Goal: Task Accomplishment & Management: Use online tool/utility

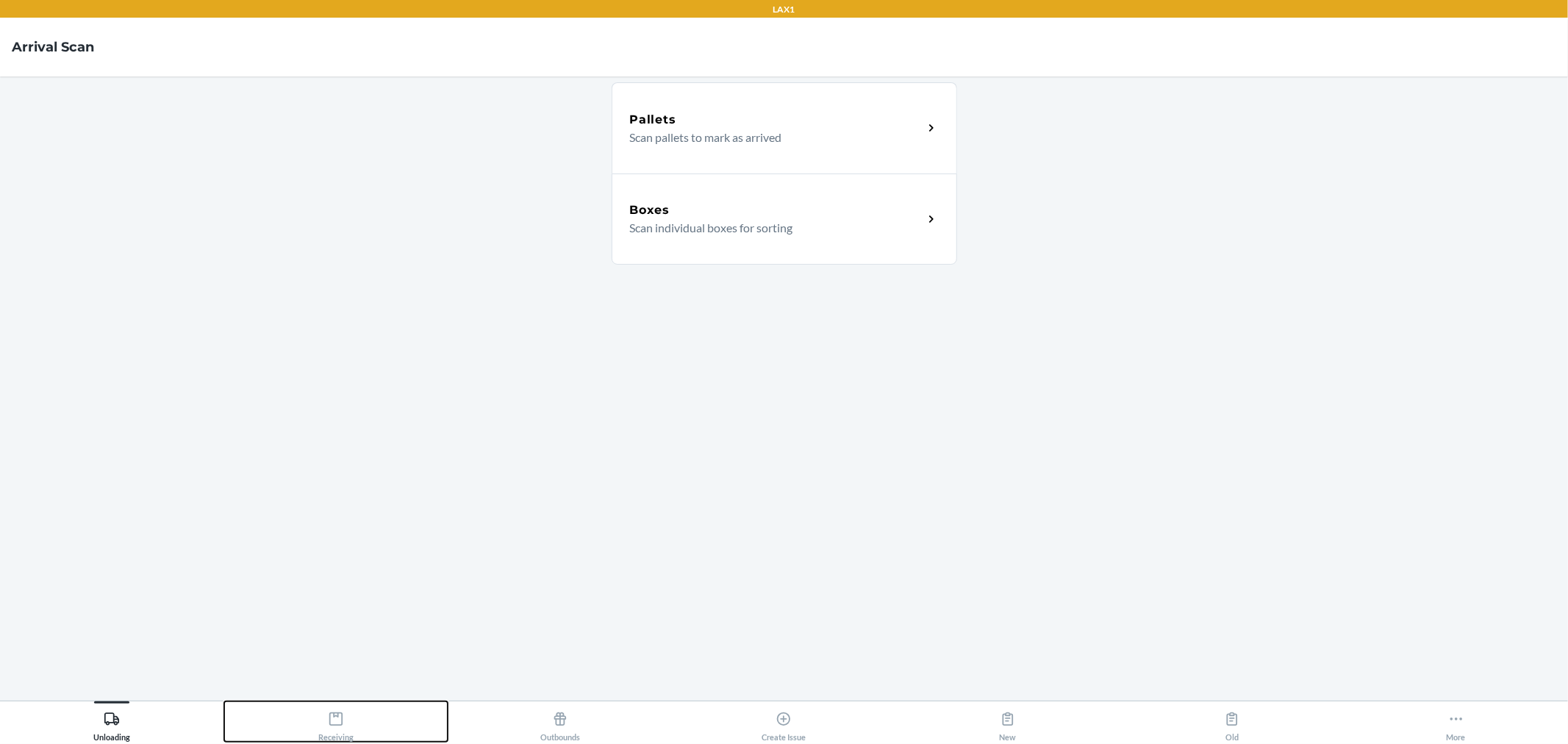
click at [366, 721] on button "Receiving" at bounding box center [337, 721] width 224 height 41
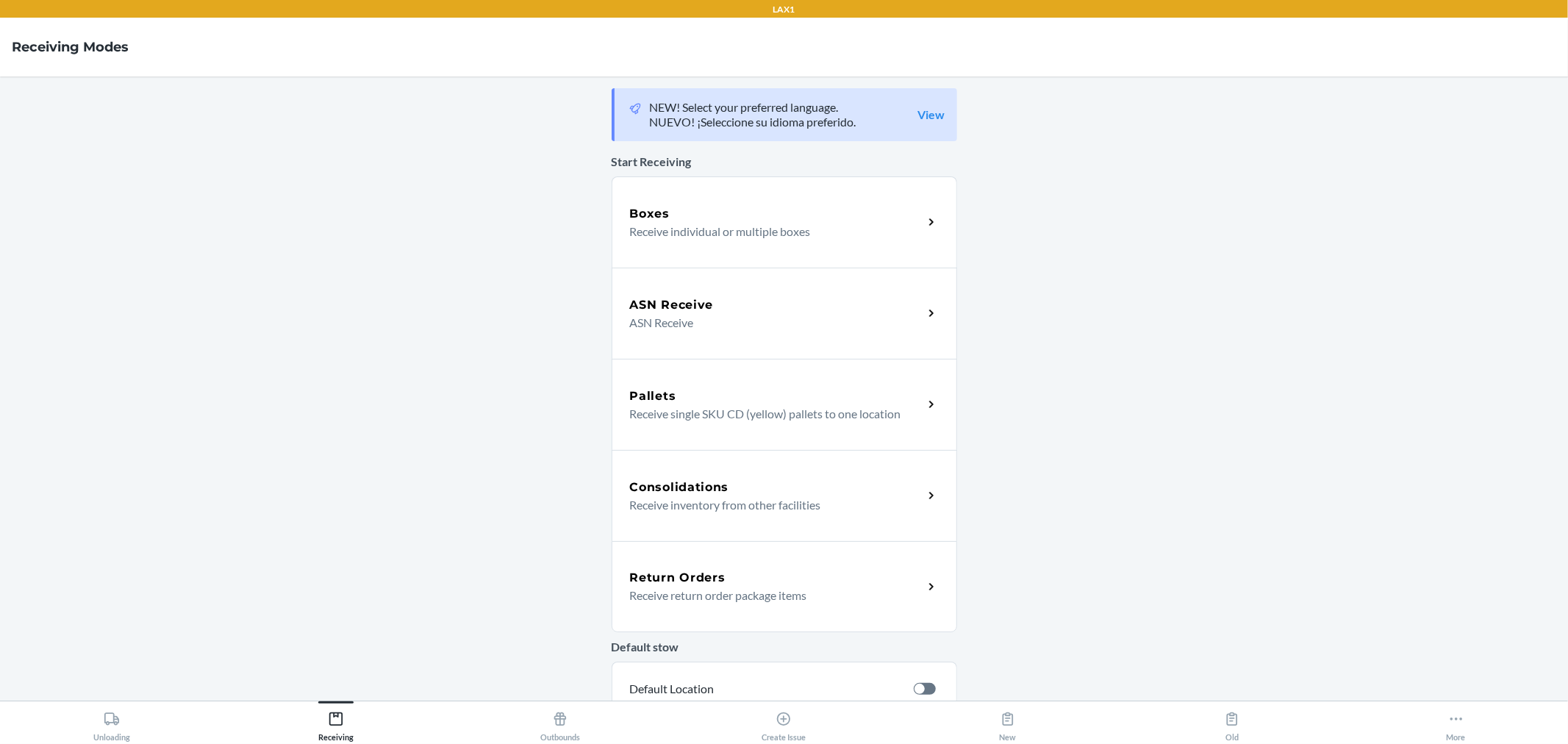
click at [848, 212] on div "Boxes" at bounding box center [777, 214] width 294 height 18
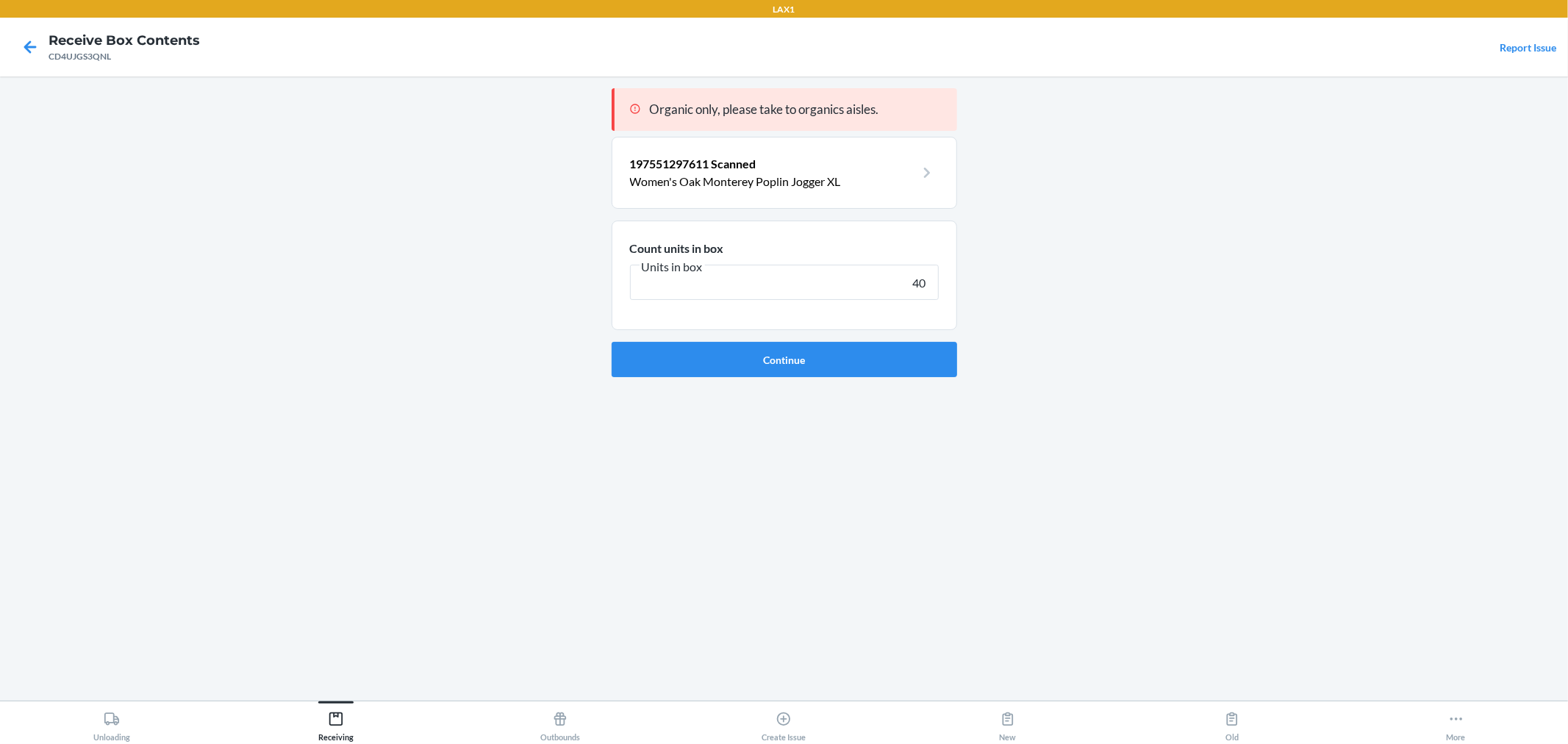
type input "40"
click at [612, 342] on button "Continue" at bounding box center [785, 360] width 345 height 35
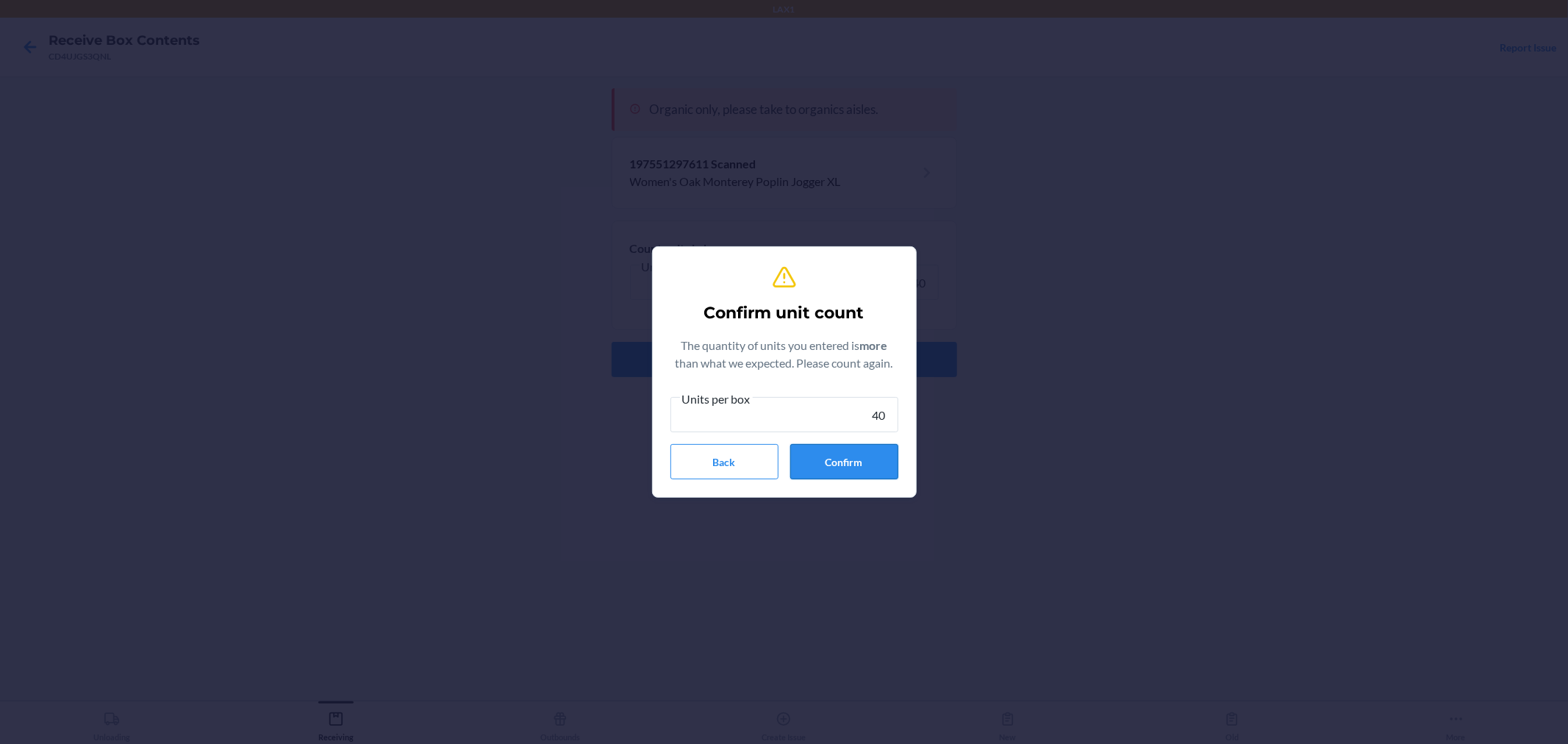
type input "40"
click at [887, 447] on button "Confirm" at bounding box center [844, 462] width 108 height 35
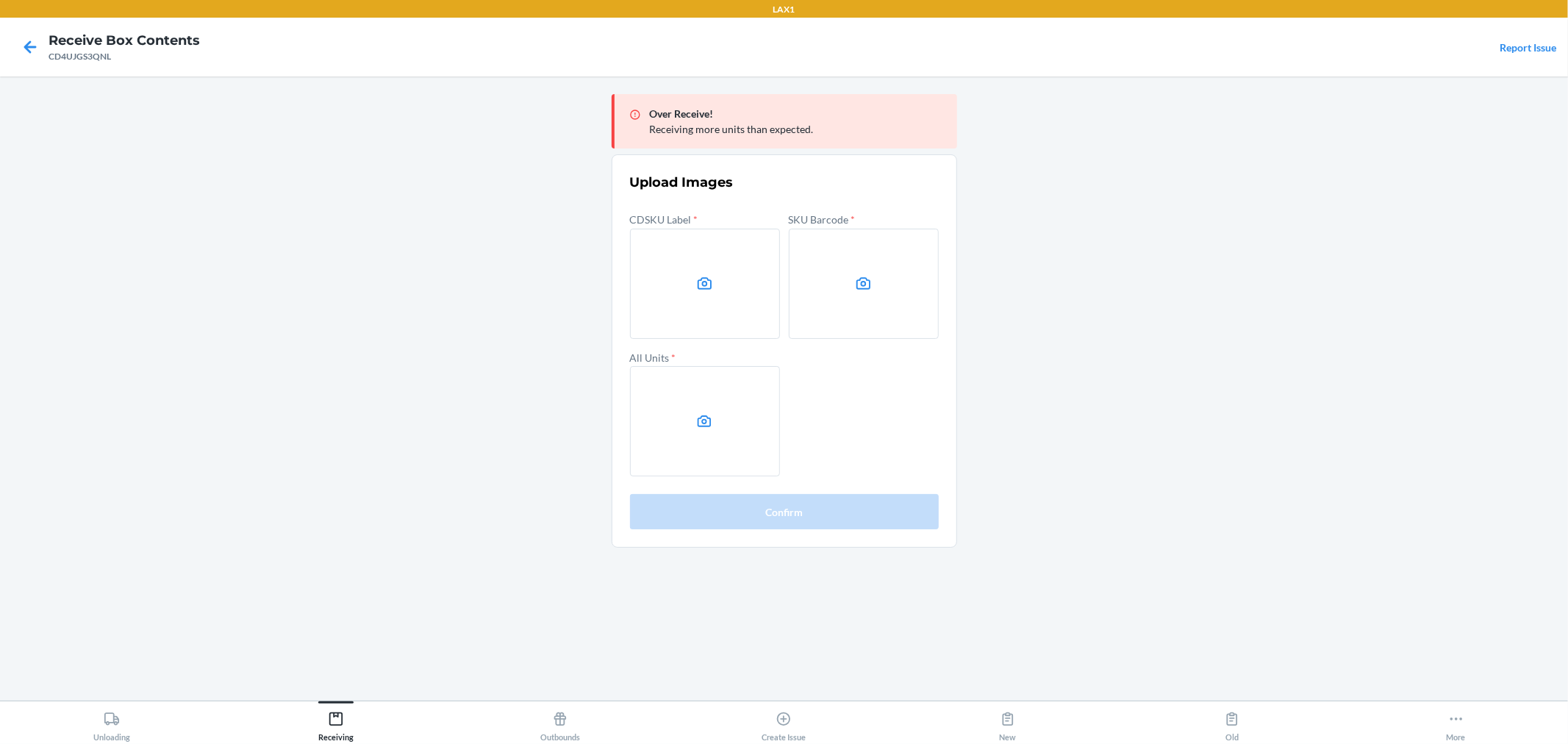
click at [1370, 125] on main "Over Receive! Receiving more units than expected. Upload Images CDSKU Label * S…" at bounding box center [784, 388] width 1568 height 624
click at [663, 275] on label at bounding box center [705, 283] width 150 height 111
click at [0, 0] on input "file" at bounding box center [0, 0] width 0 height 0
click at [851, 289] on label at bounding box center [864, 283] width 150 height 111
click at [0, 0] on input "file" at bounding box center [0, 0] width 0 height 0
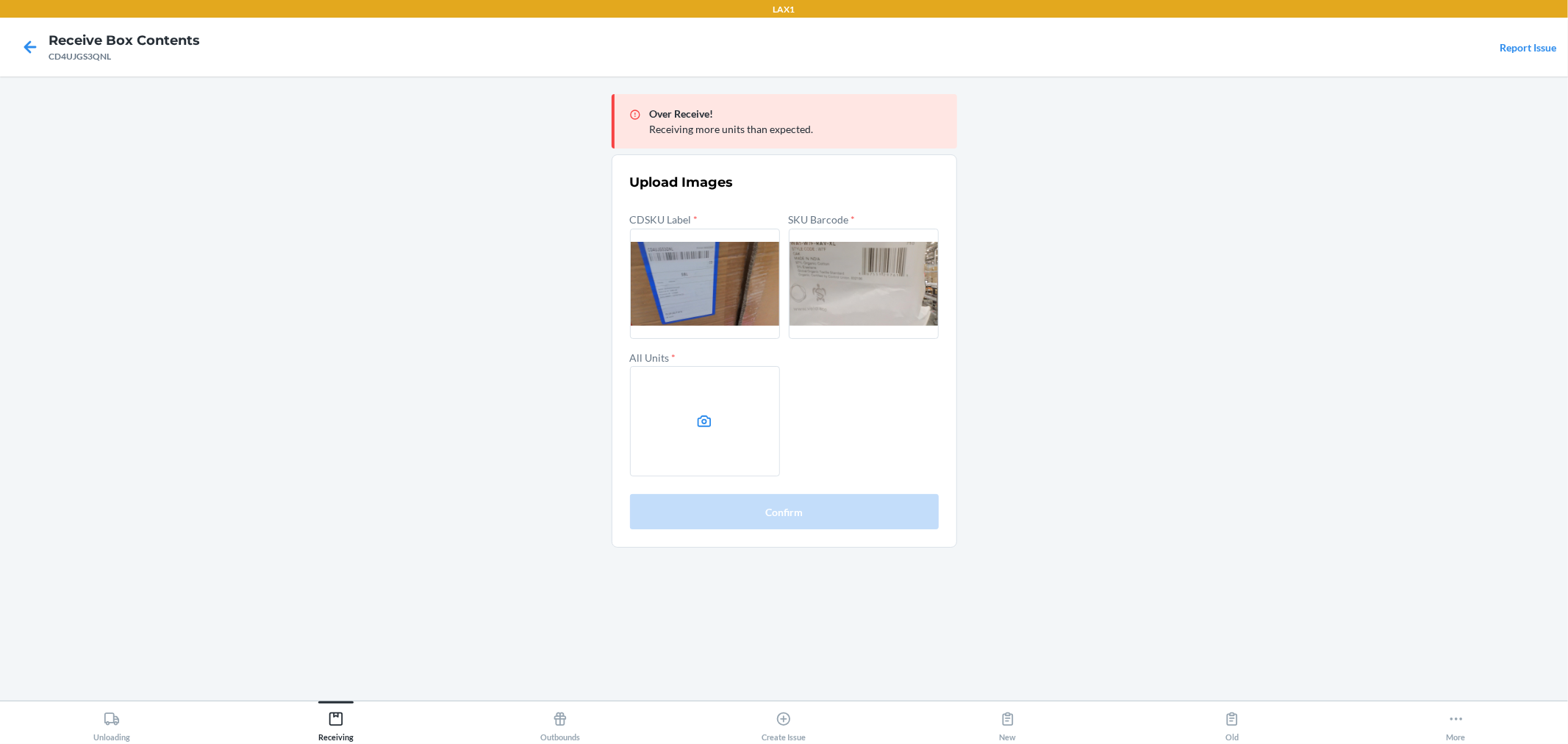
click at [644, 404] on label at bounding box center [705, 421] width 150 height 111
click at [0, 0] on input "file" at bounding box center [0, 0] width 0 height 0
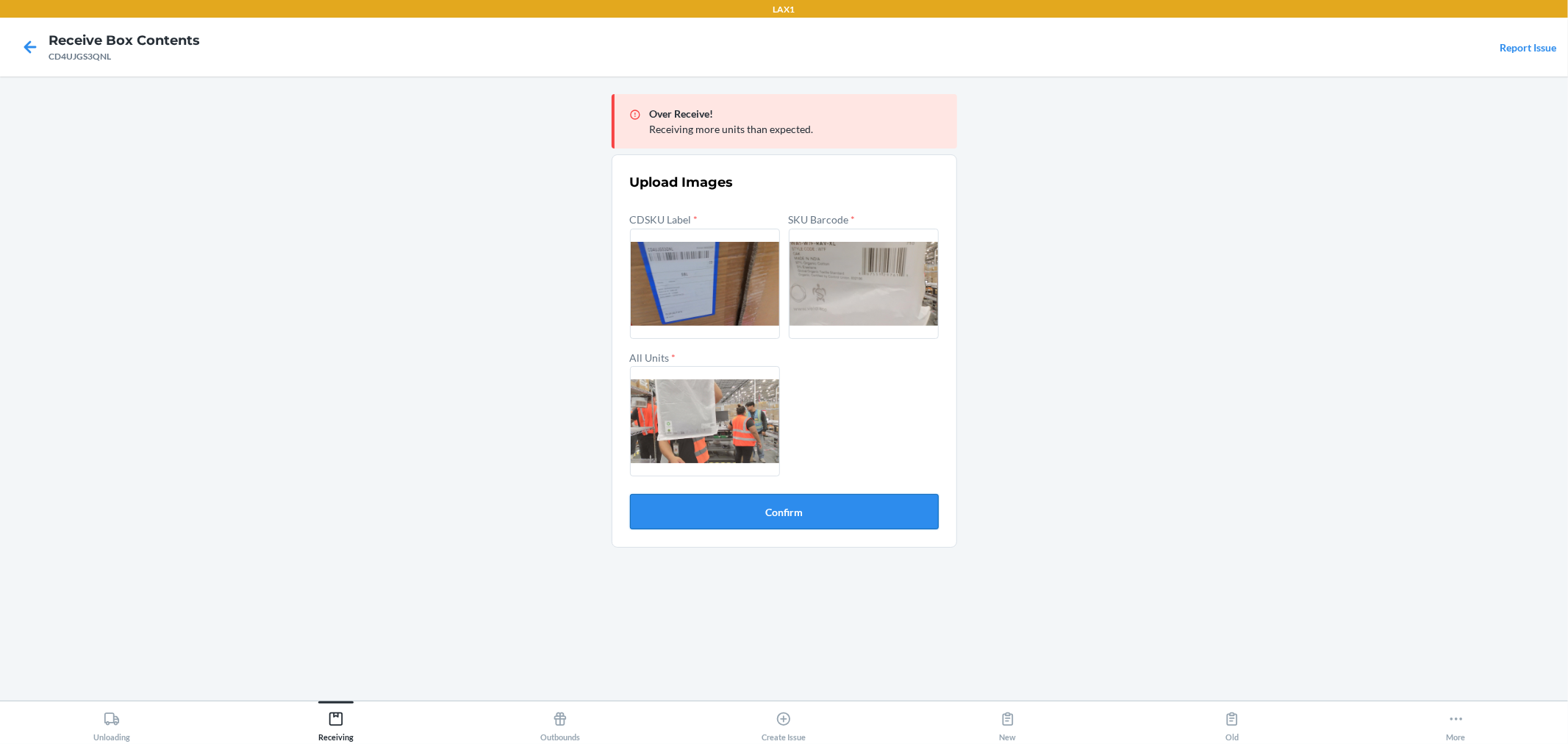
click at [825, 512] on button "Confirm" at bounding box center [785, 512] width 309 height 35
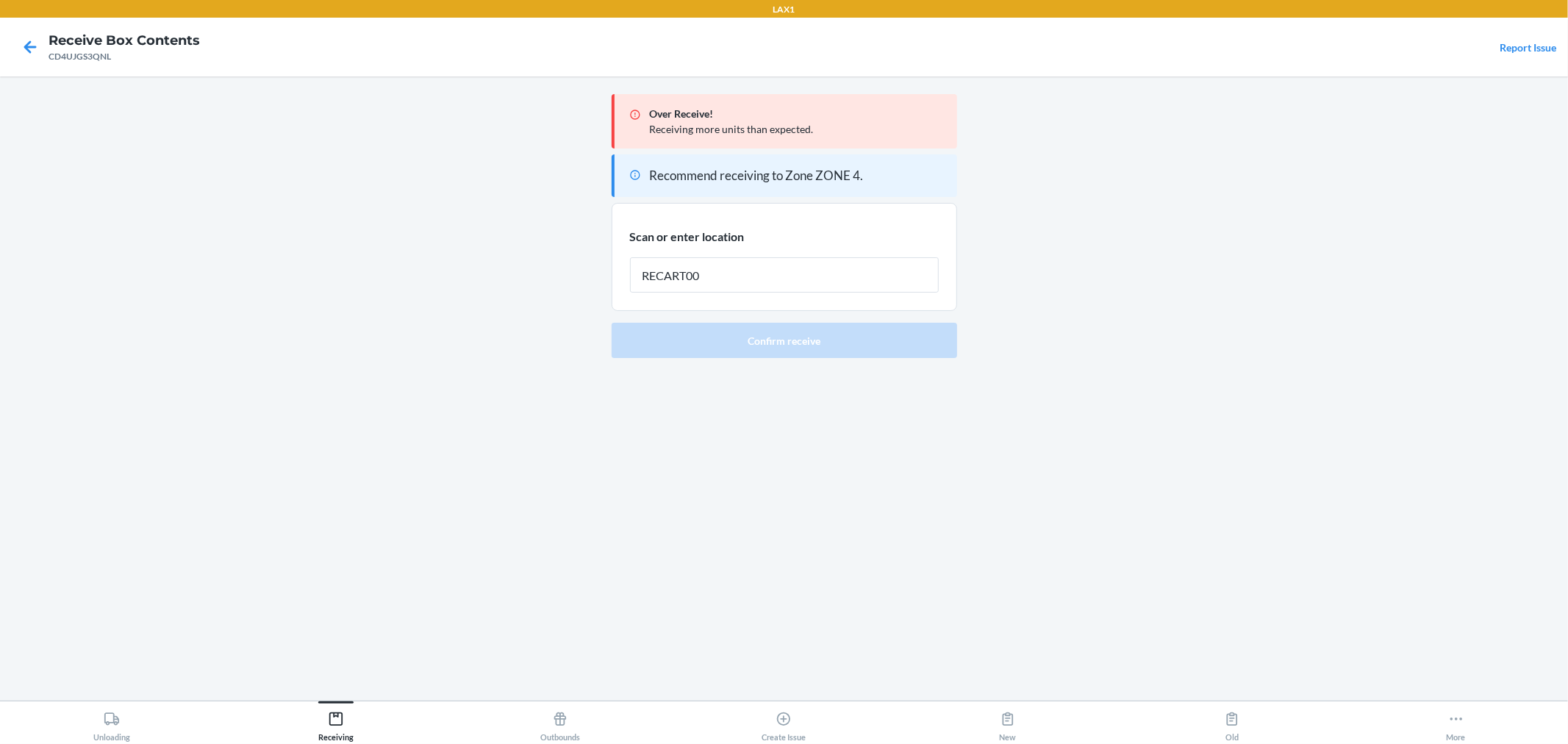
type input "RECART002"
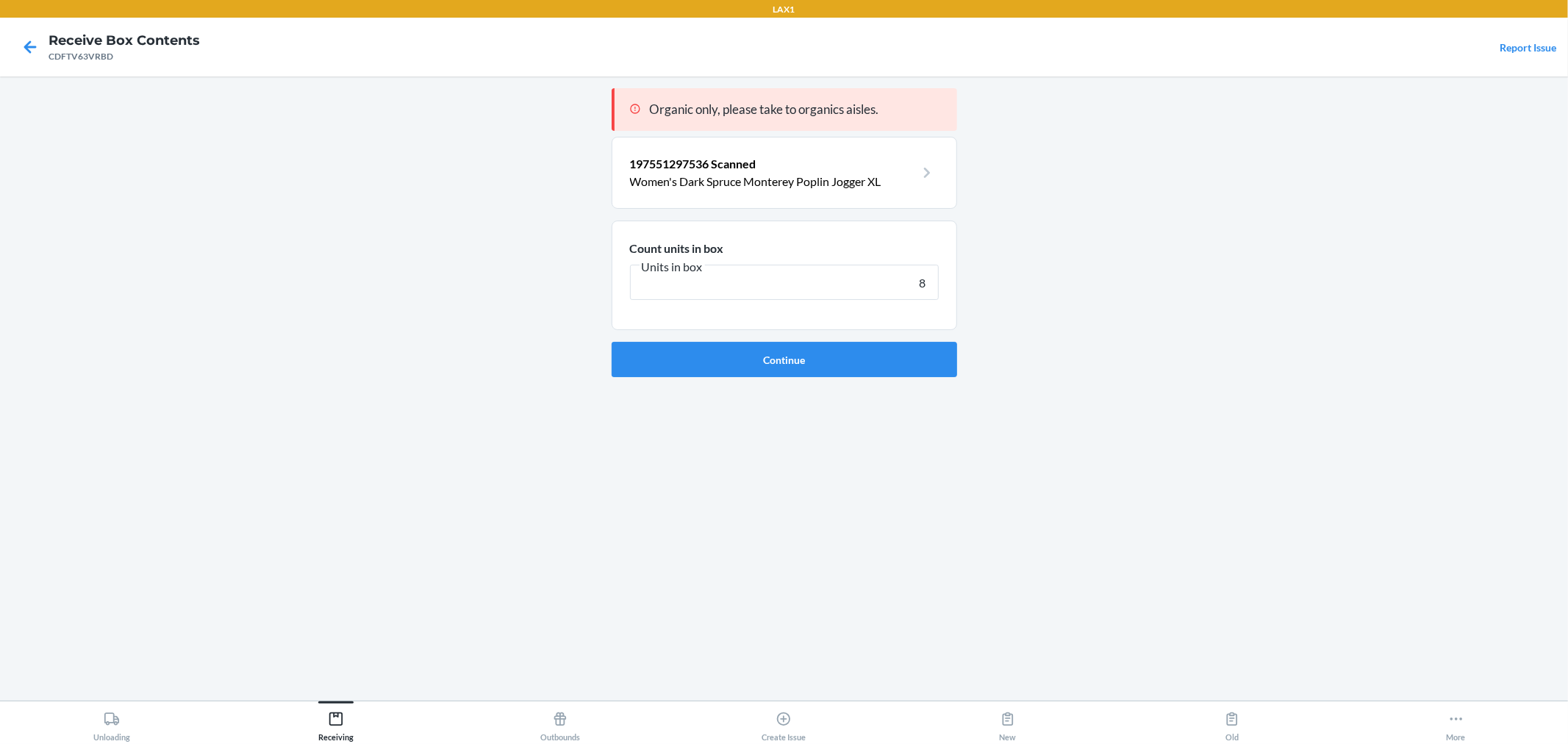
type input "8"
click at [612, 342] on button "Continue" at bounding box center [785, 360] width 345 height 35
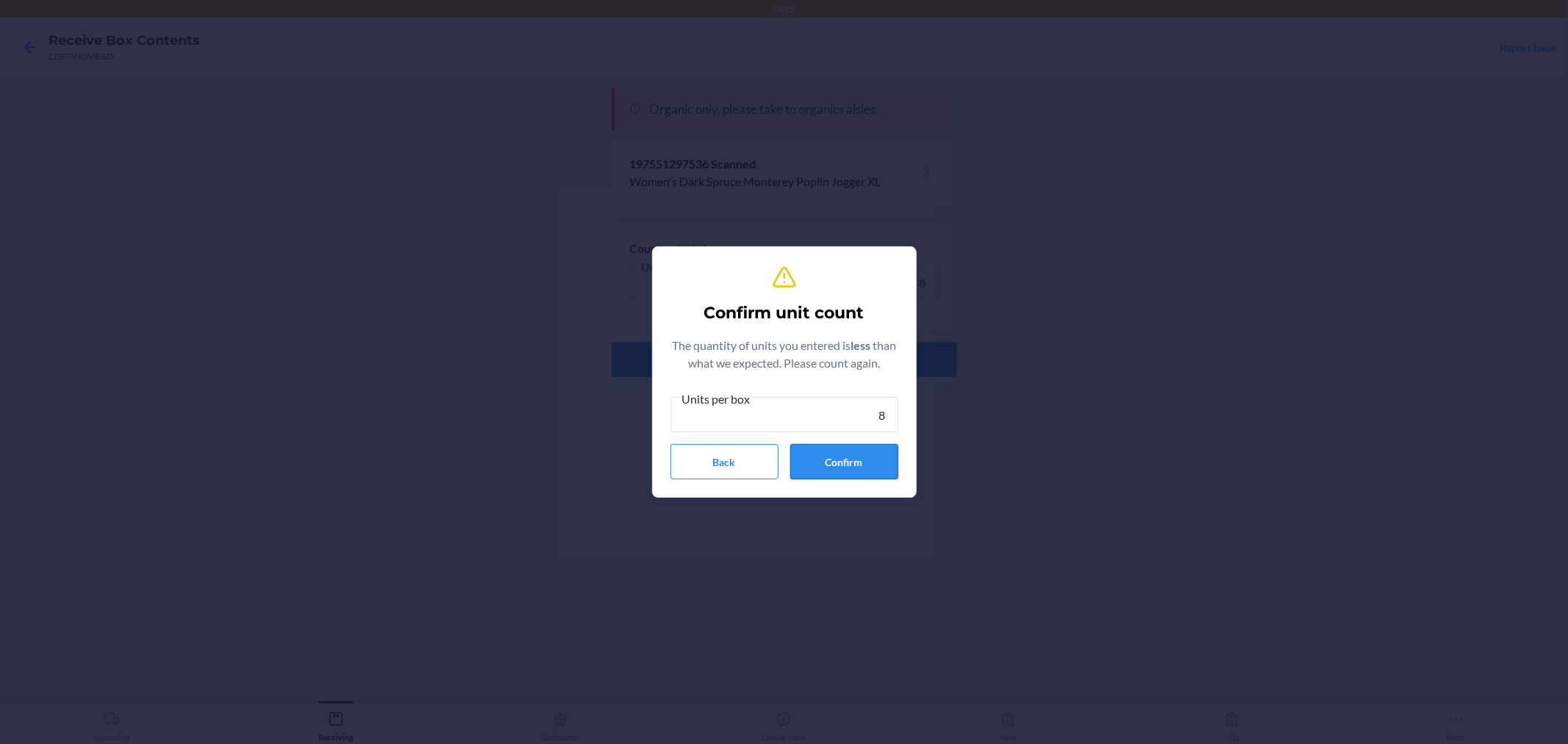
type input "8"
click at [831, 463] on button "Confirm" at bounding box center [844, 462] width 108 height 35
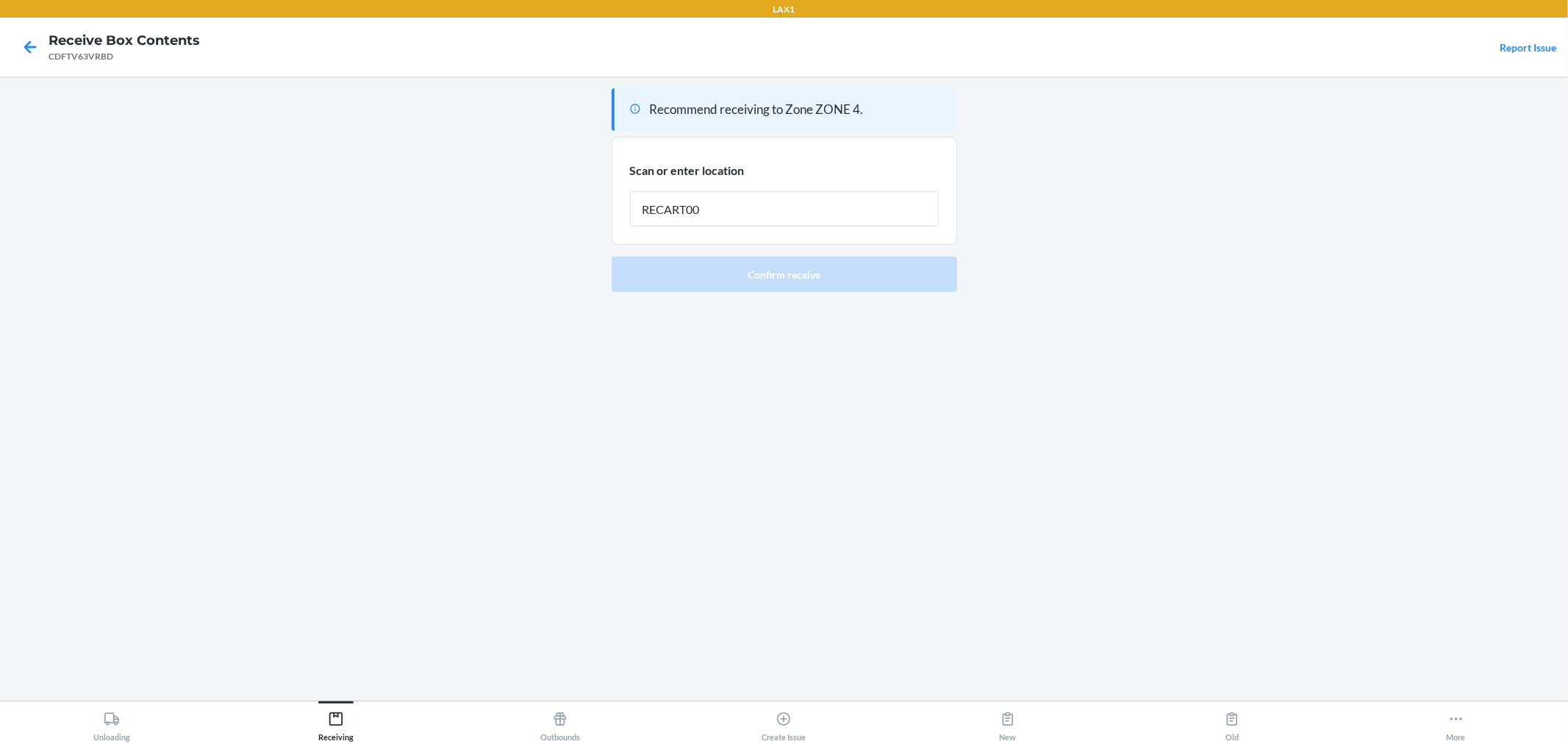
type input "RECART002"
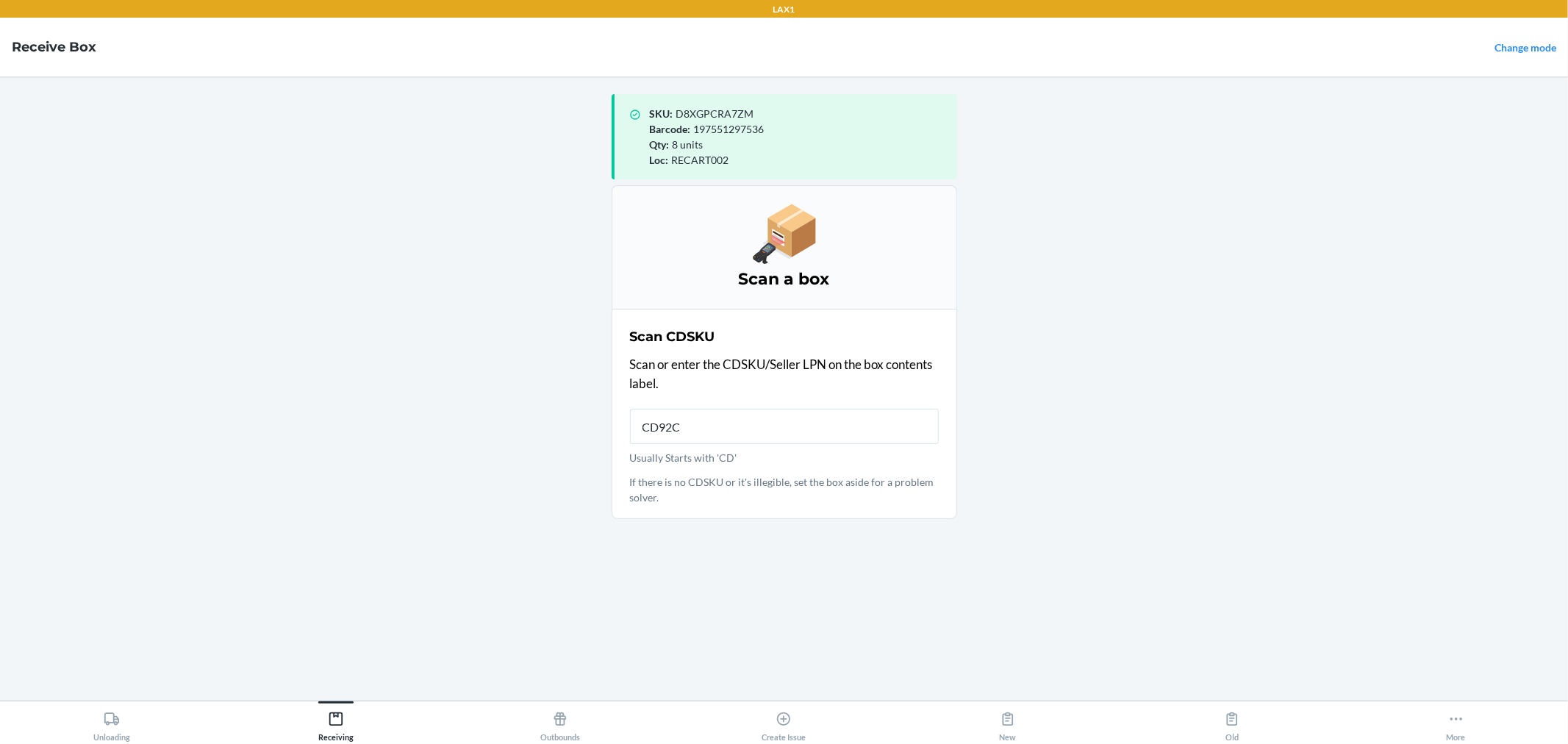
type input "CD92CT"
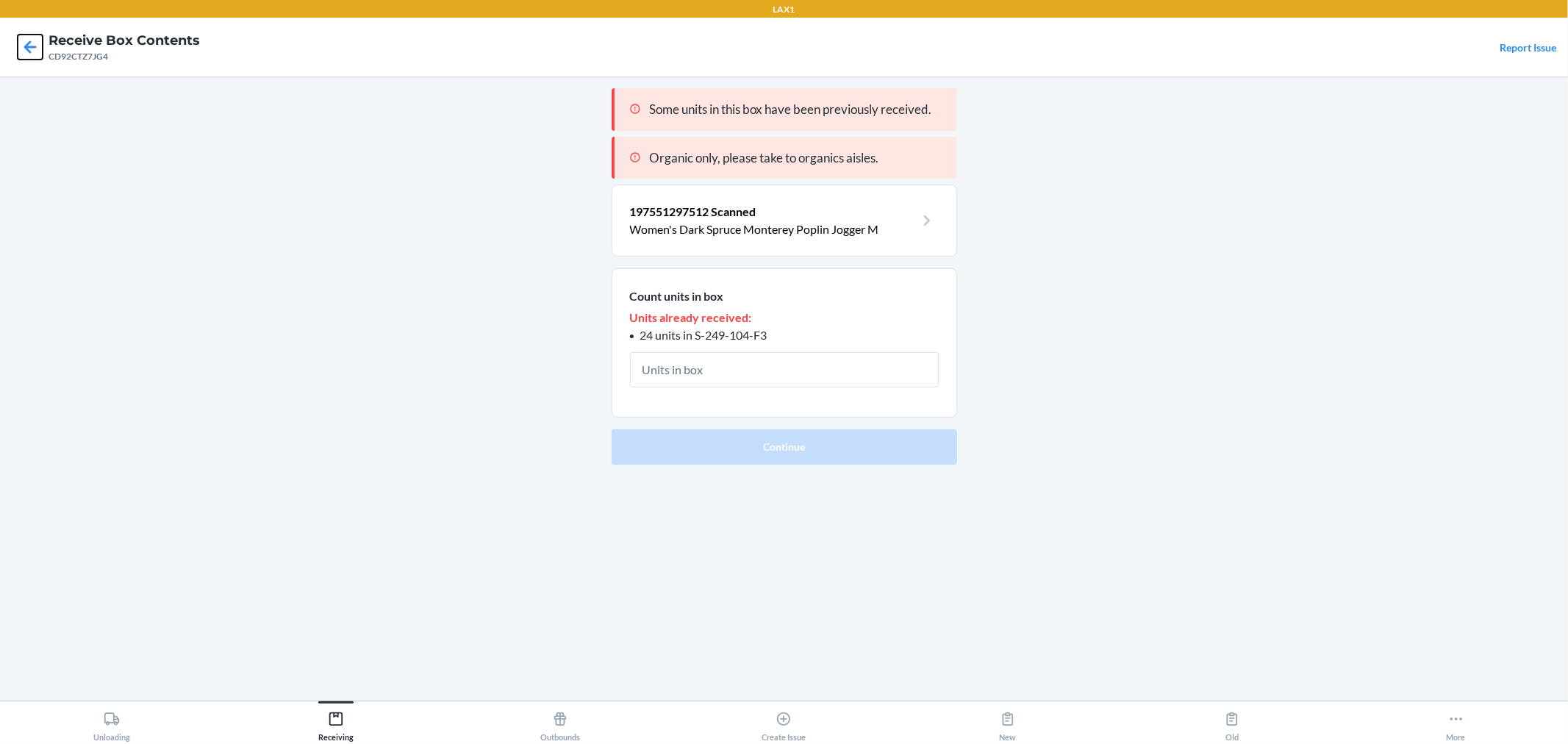
click at [22, 43] on icon at bounding box center [29, 46] width 25 height 25
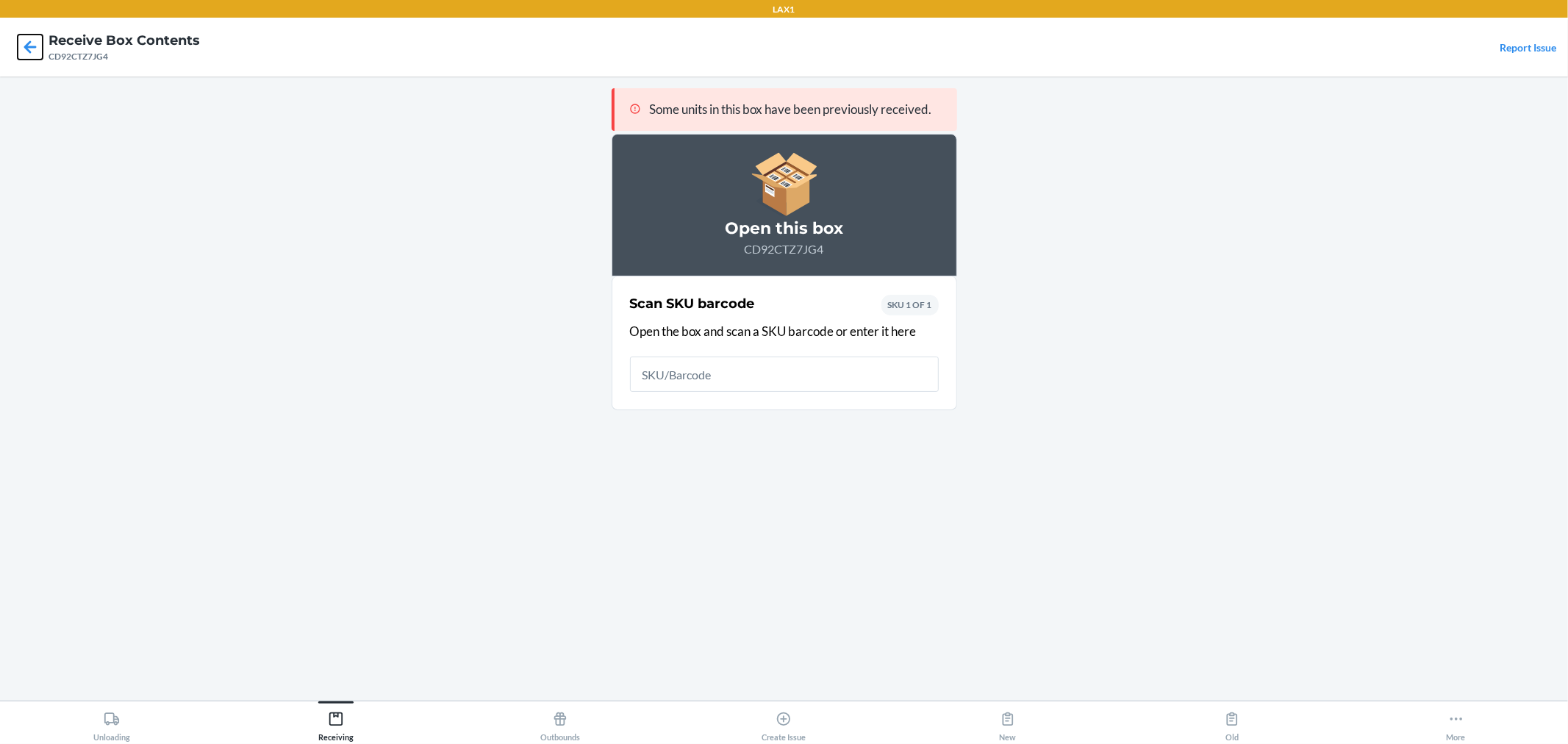
click at [23, 43] on icon at bounding box center [29, 46] width 25 height 25
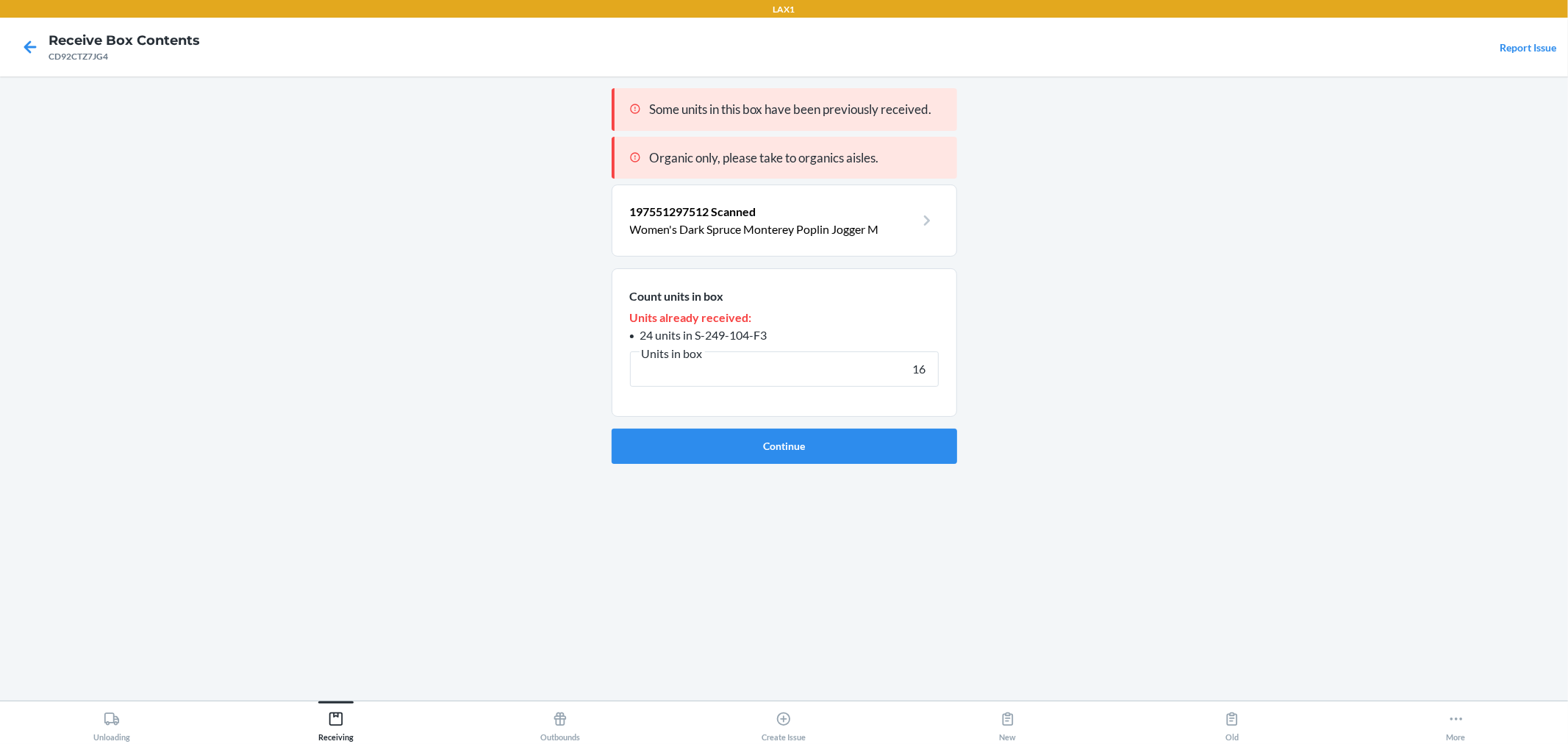
type input "16"
click at [612, 429] on button "Continue" at bounding box center [785, 446] width 345 height 35
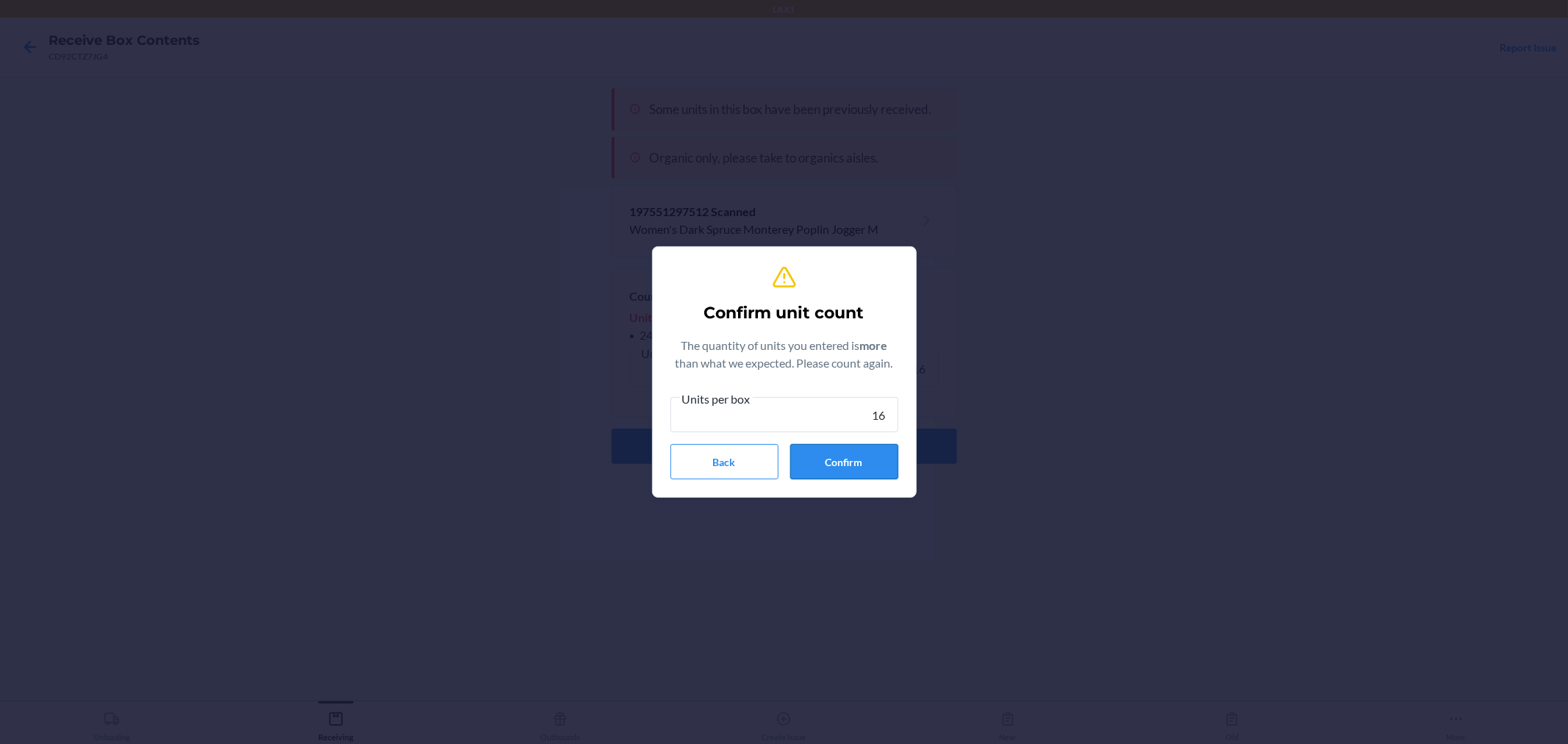
type input "16"
click at [825, 473] on button "Confirm" at bounding box center [844, 462] width 108 height 35
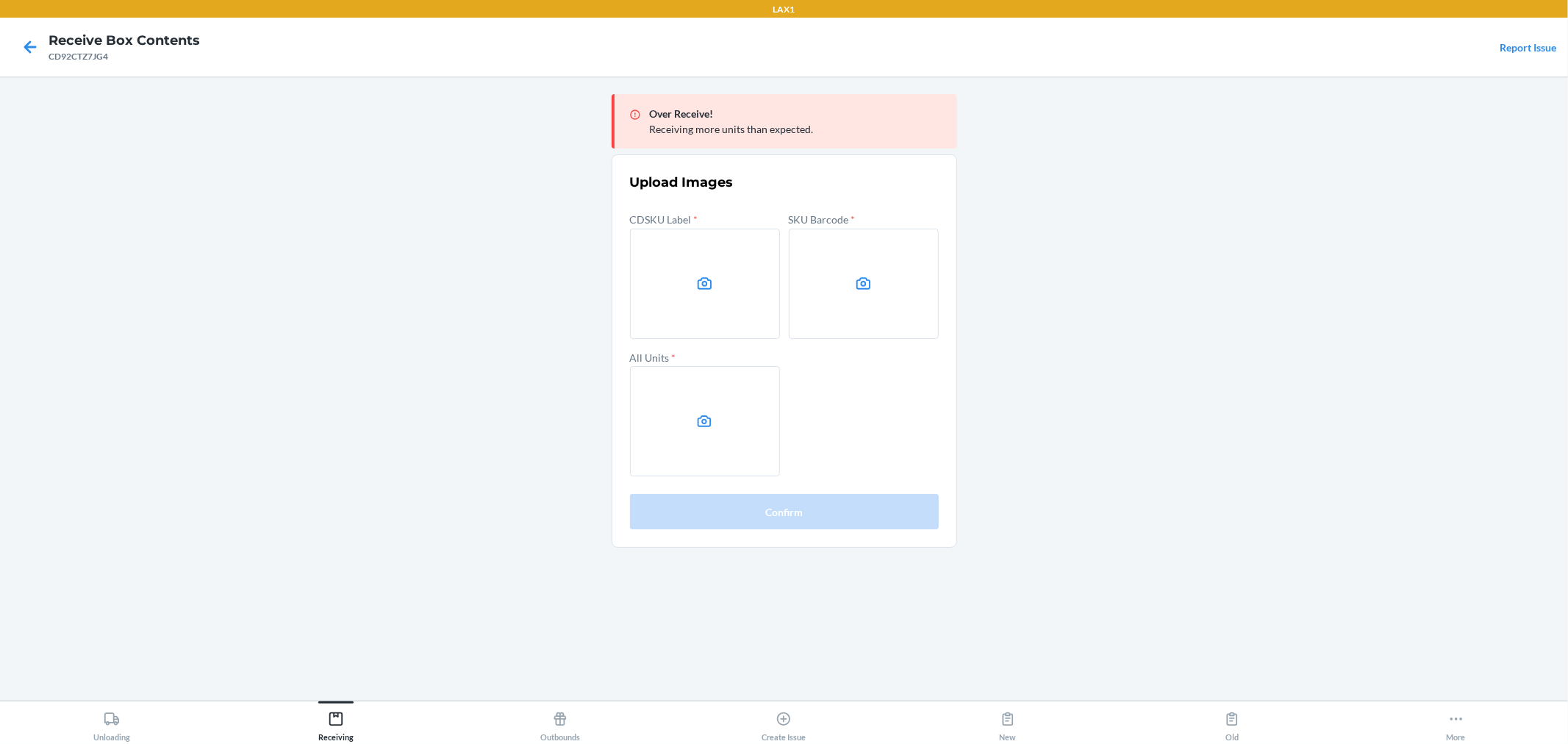
click at [1196, 333] on main "Over Receive! Receiving more units than expected. Upload Images CDSKU Label * S…" at bounding box center [784, 388] width 1568 height 624
click at [710, 278] on icon at bounding box center [704, 282] width 17 height 17
click at [0, 0] on input "file" at bounding box center [0, 0] width 0 height 0
click at [731, 275] on label at bounding box center [705, 283] width 150 height 111
click at [0, 0] on input "file" at bounding box center [0, 0] width 0 height 0
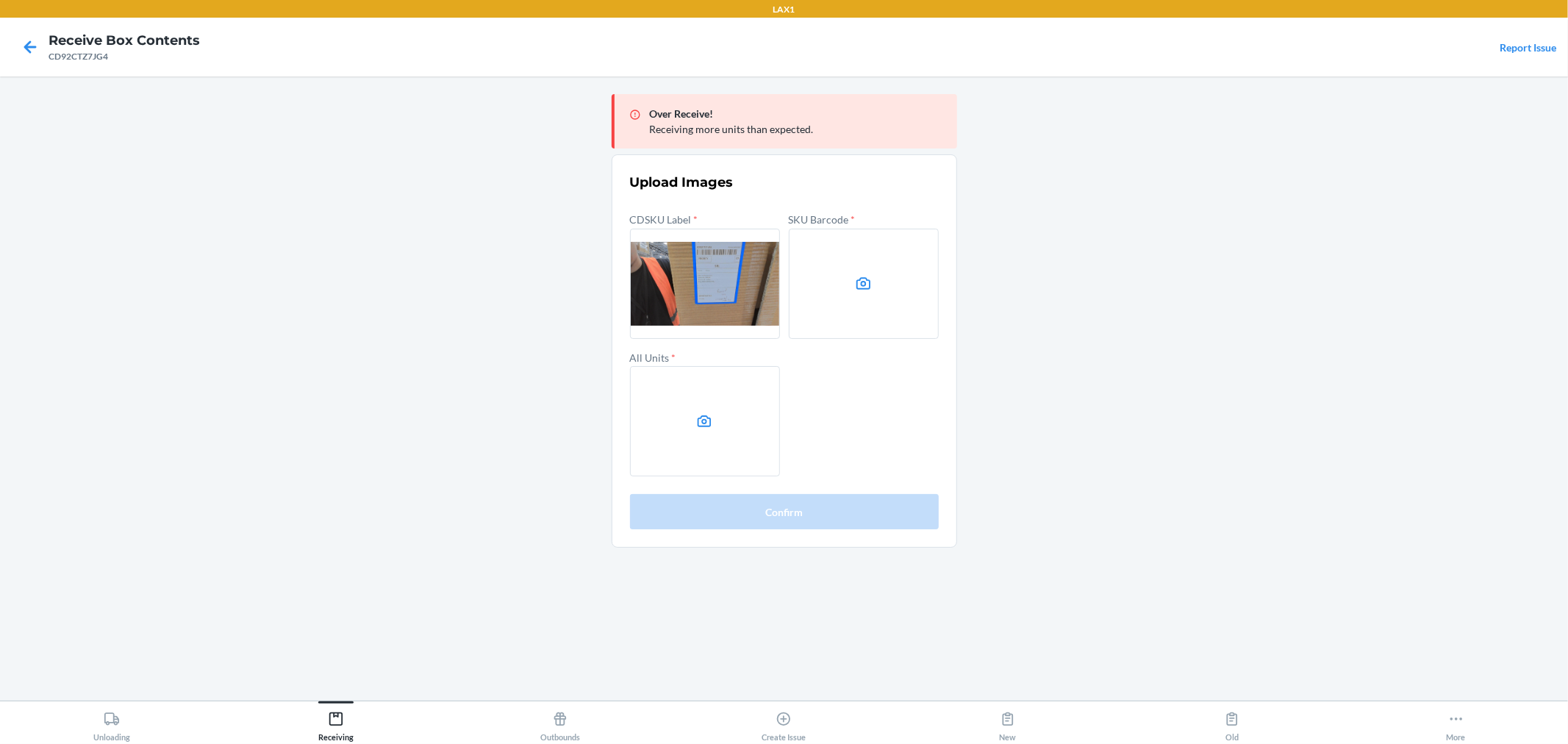
click at [864, 283] on icon at bounding box center [863, 282] width 17 height 17
click at [0, 0] on input "file" at bounding box center [0, 0] width 0 height 0
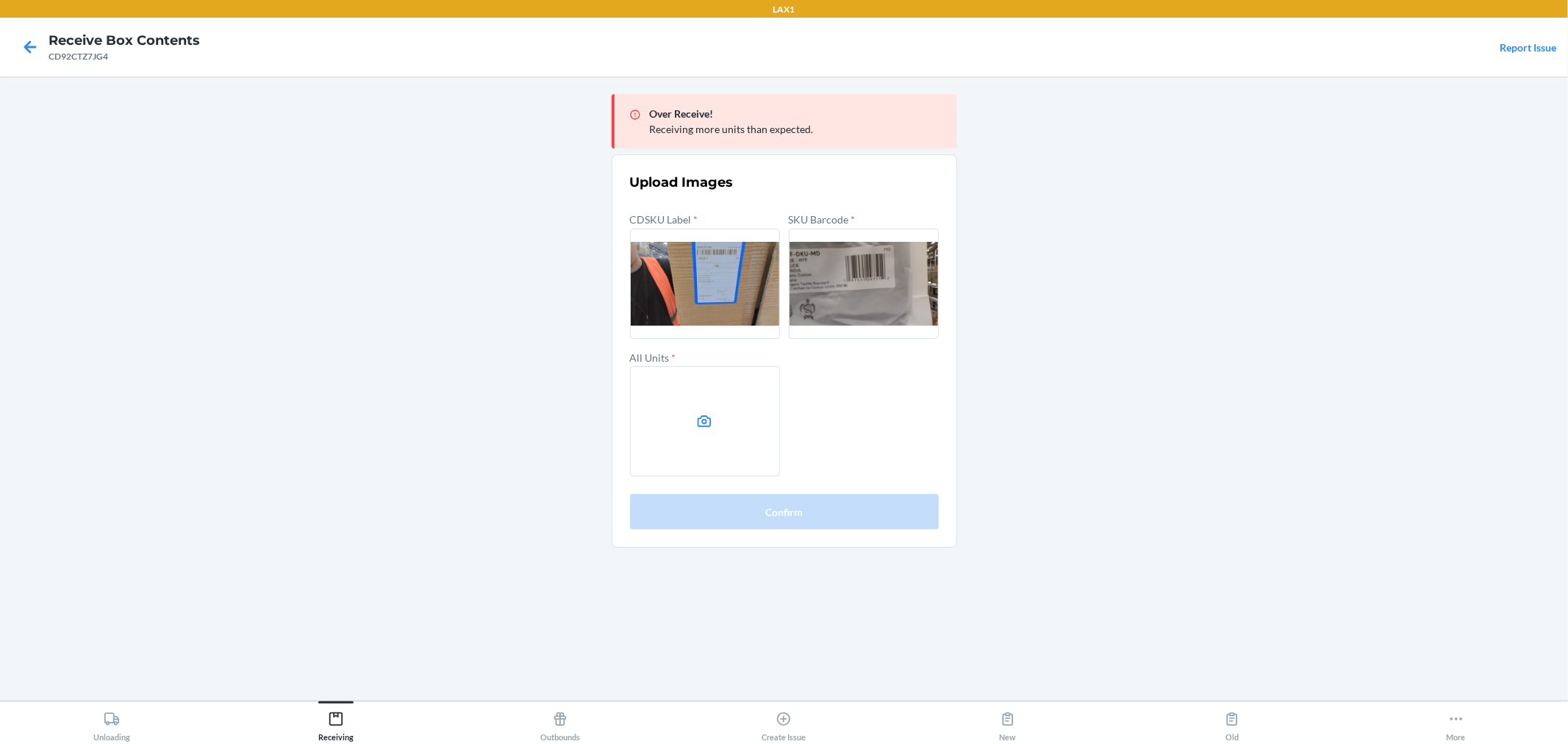
click at [677, 454] on label at bounding box center [705, 421] width 150 height 111
click at [0, 0] on input "file" at bounding box center [0, 0] width 0 height 0
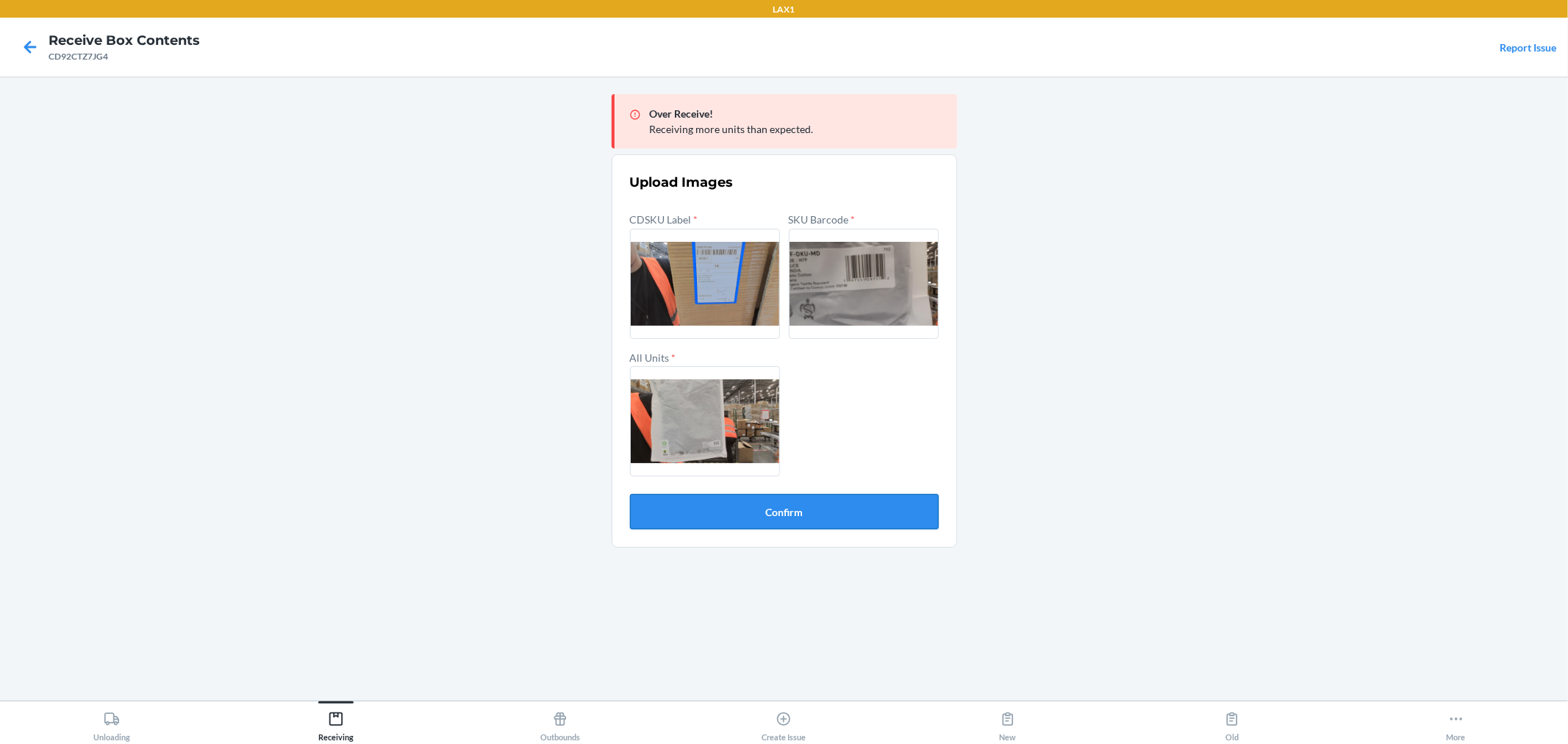
click at [733, 498] on button "Confirm" at bounding box center [785, 512] width 309 height 35
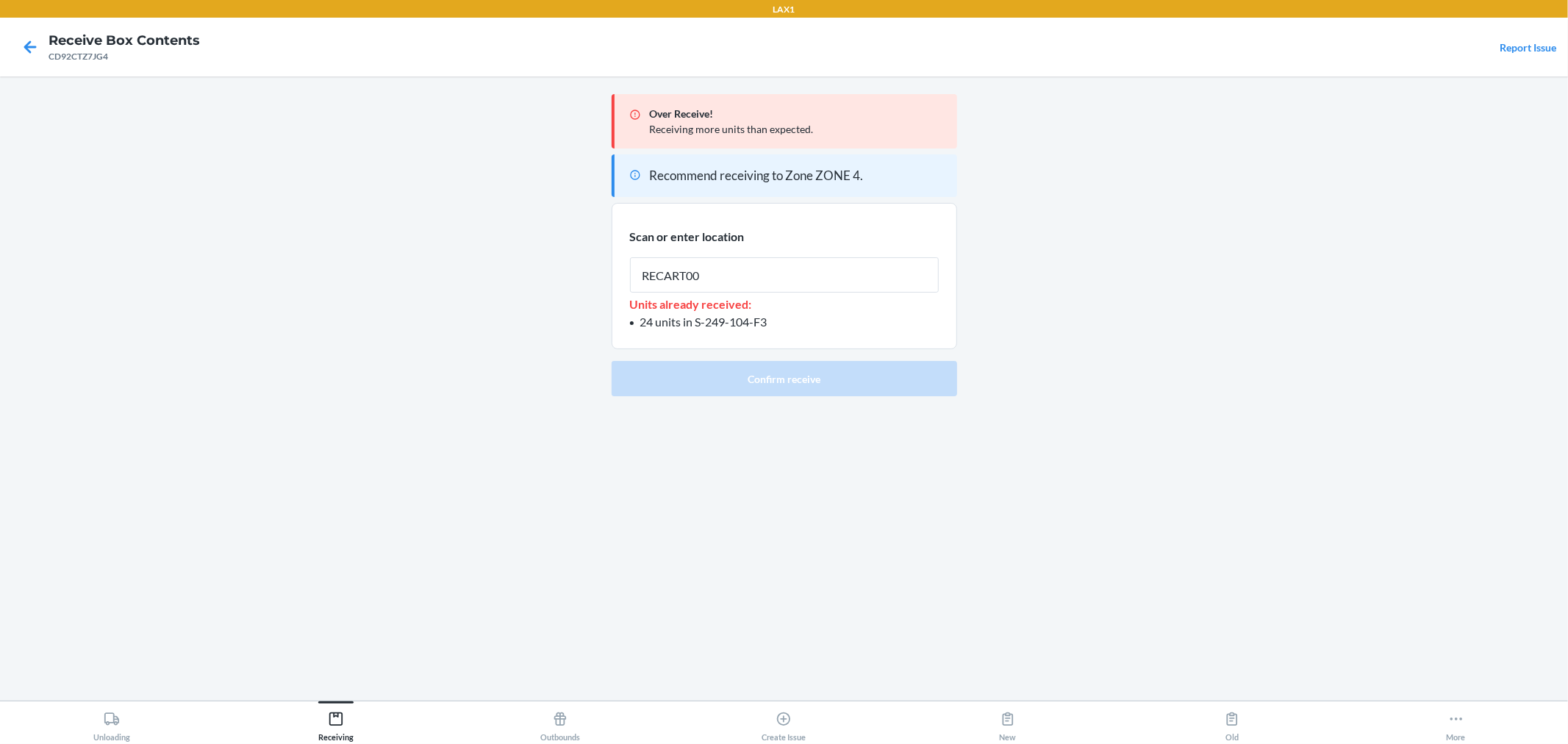
type input "RECART002"
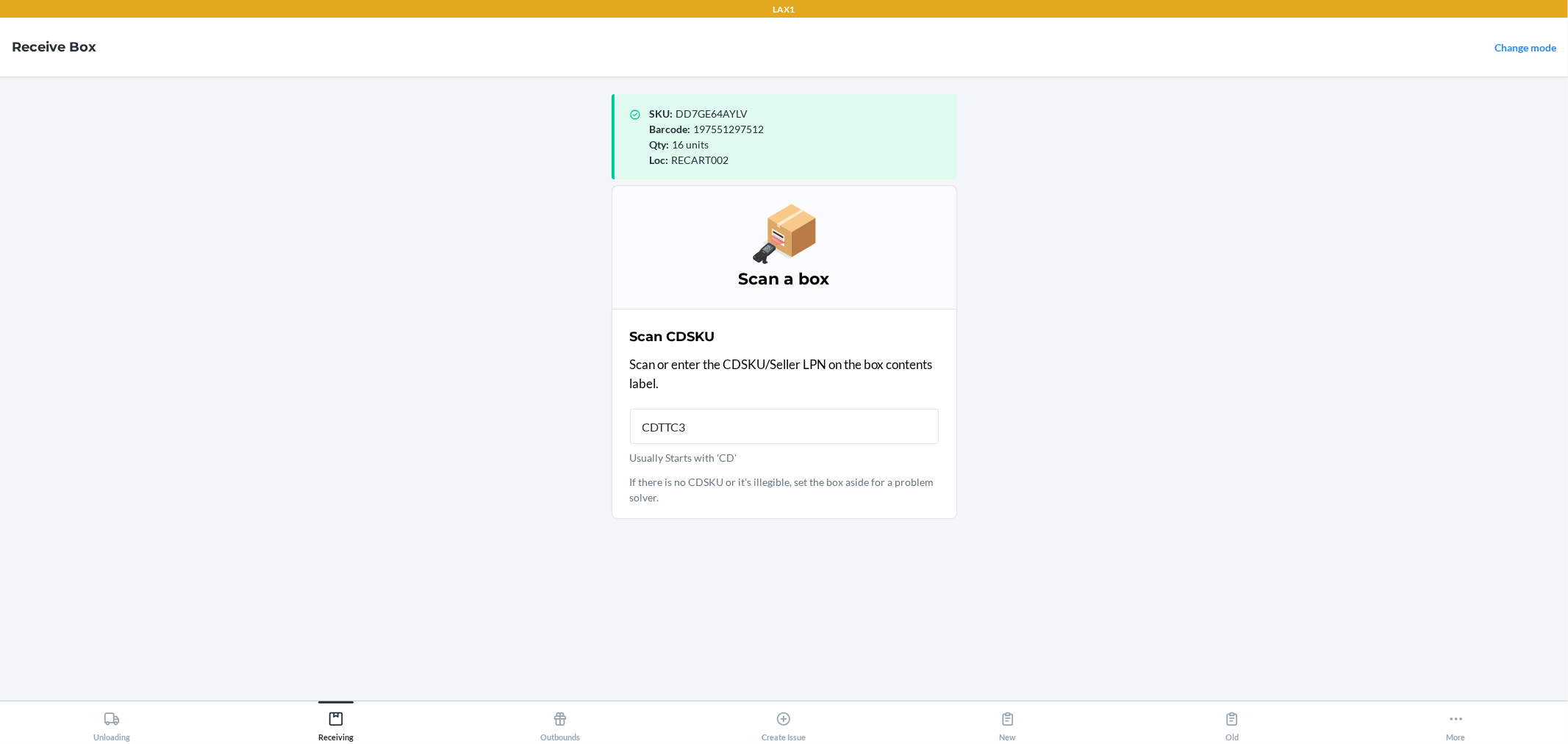
type input "CDTTC3N"
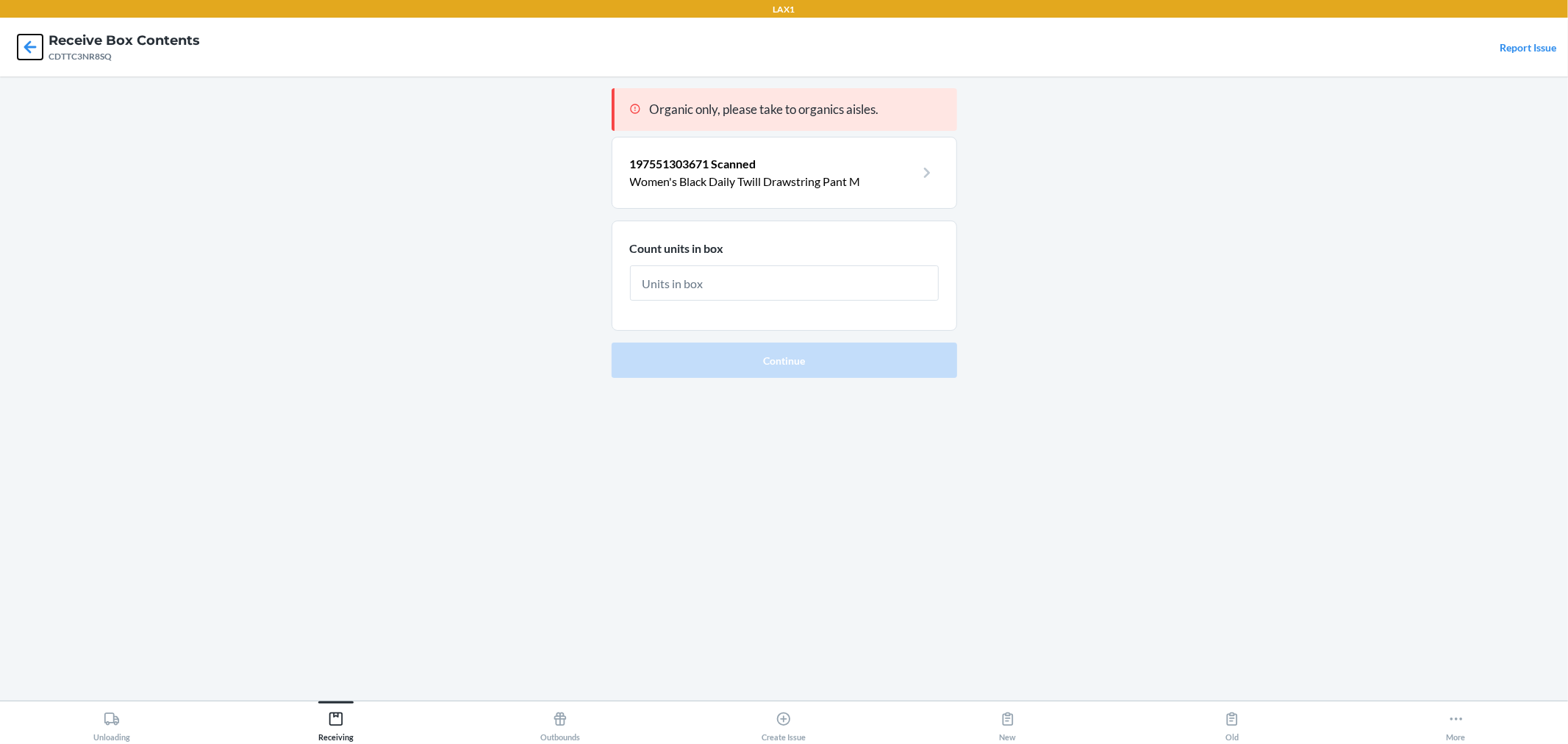
click at [38, 43] on icon at bounding box center [29, 46] width 25 height 25
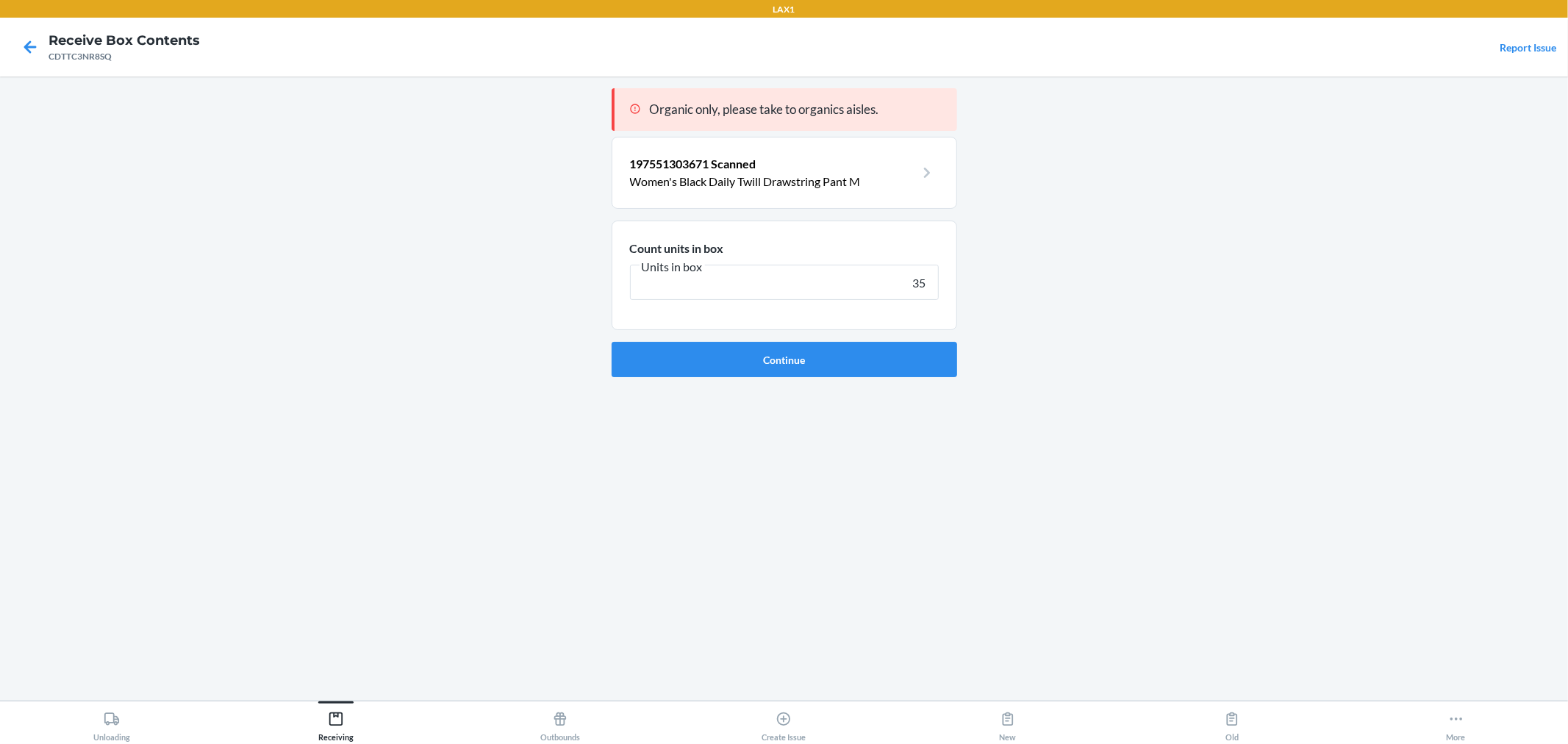
type input "35"
click at [612, 342] on button "Continue" at bounding box center [785, 360] width 345 height 35
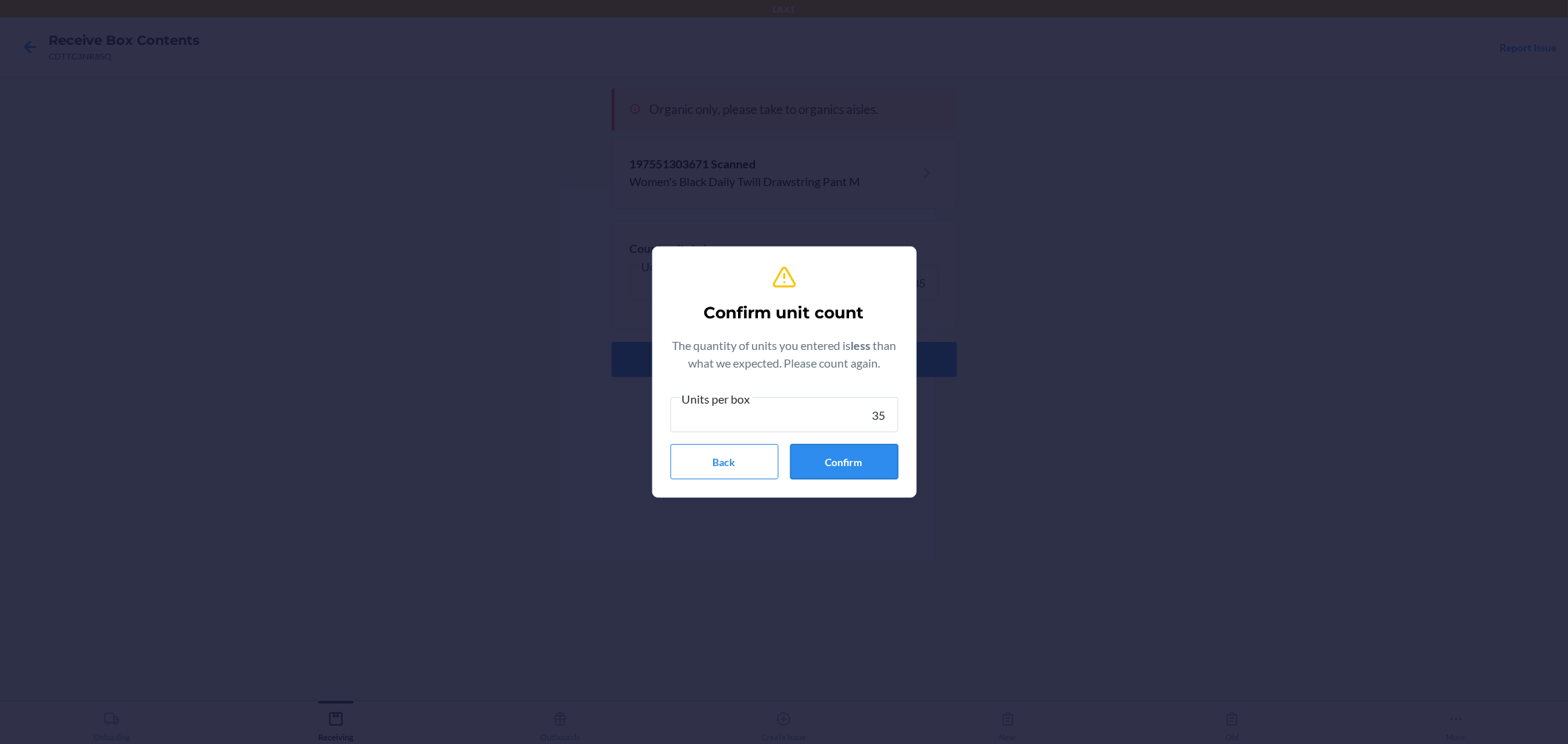
type input "35"
click at [817, 465] on button "Confirm" at bounding box center [844, 462] width 108 height 35
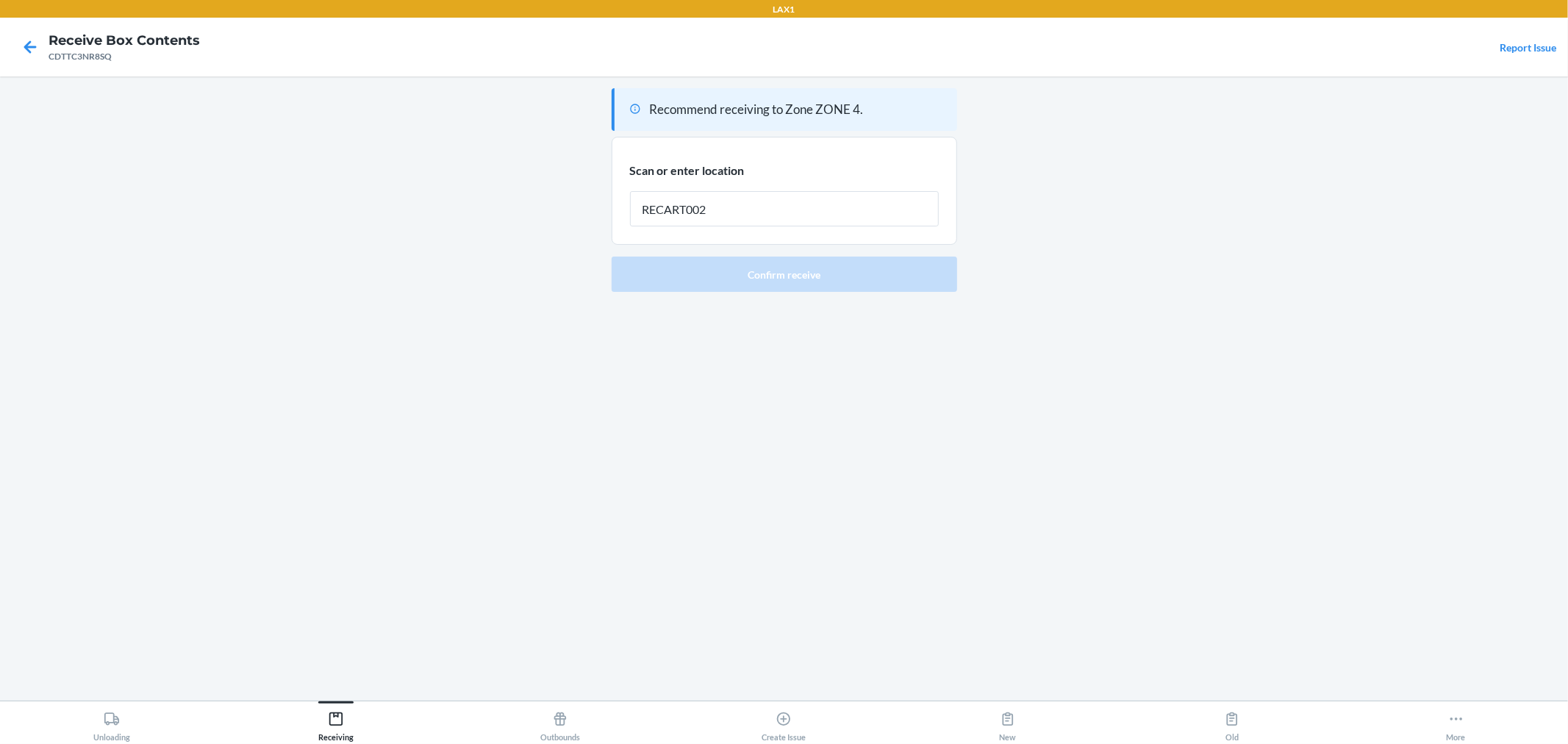
type input "RECART002"
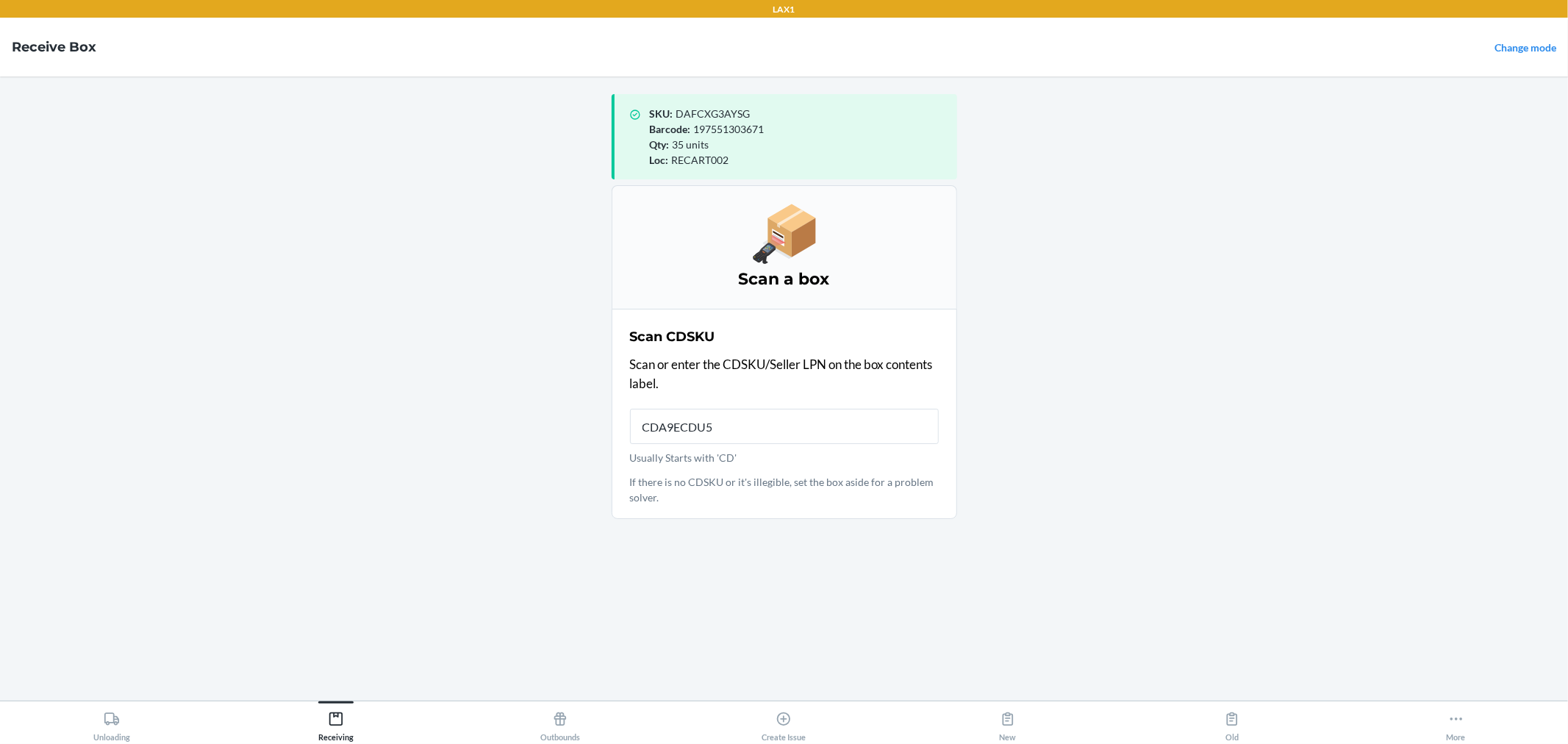
type input "CDA9ECDU5R"
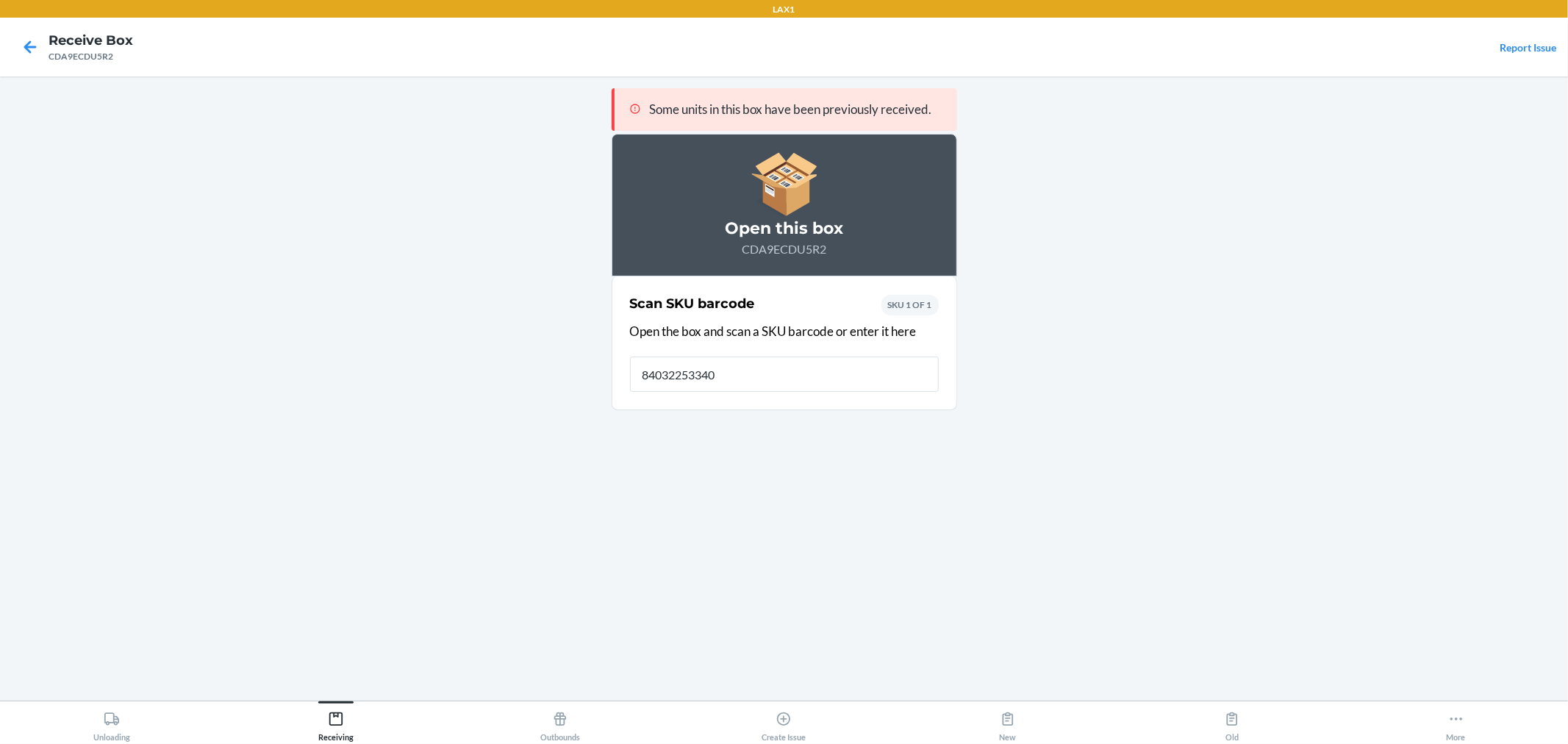
type input "840322533400"
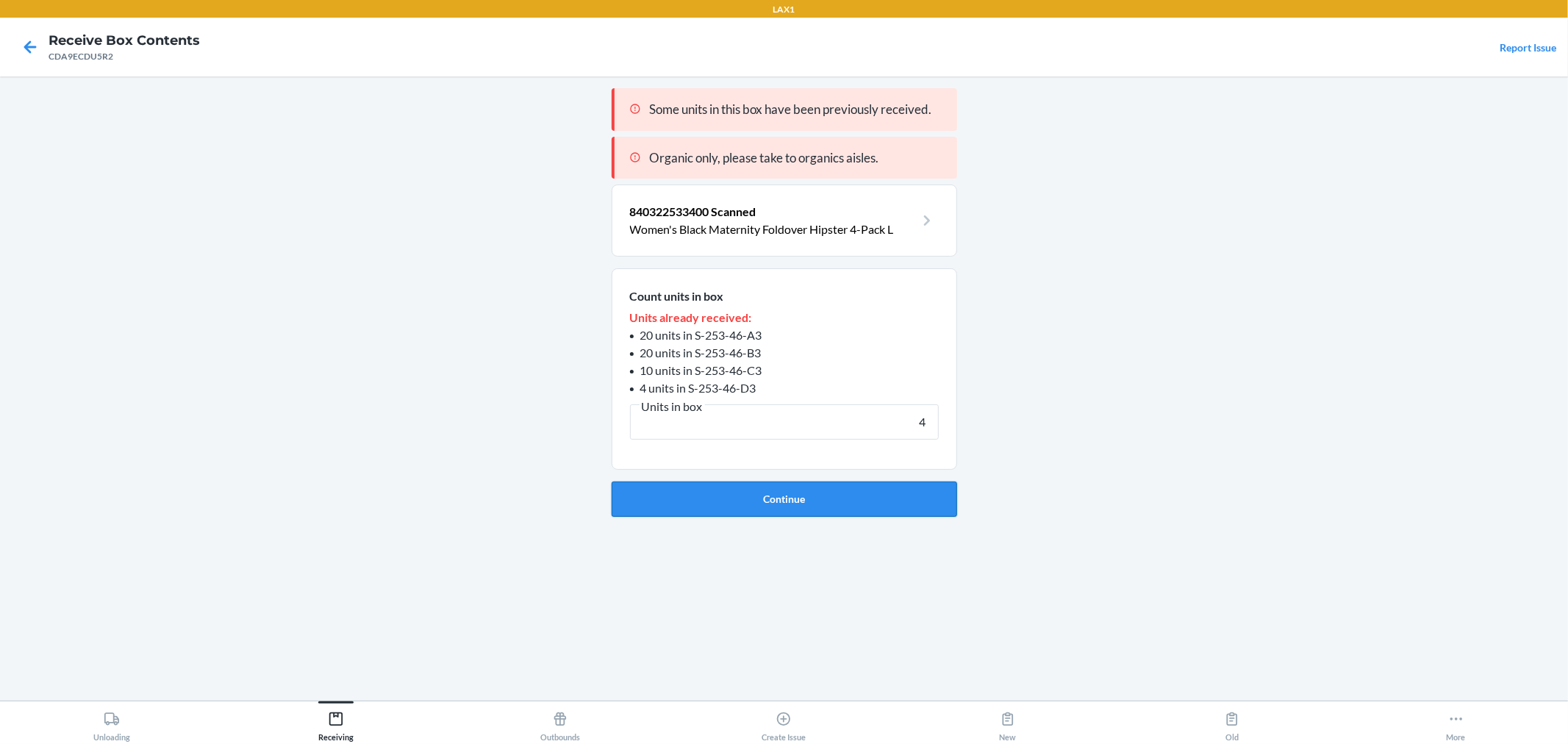
type input "4"
click at [774, 497] on button "Continue" at bounding box center [785, 499] width 345 height 35
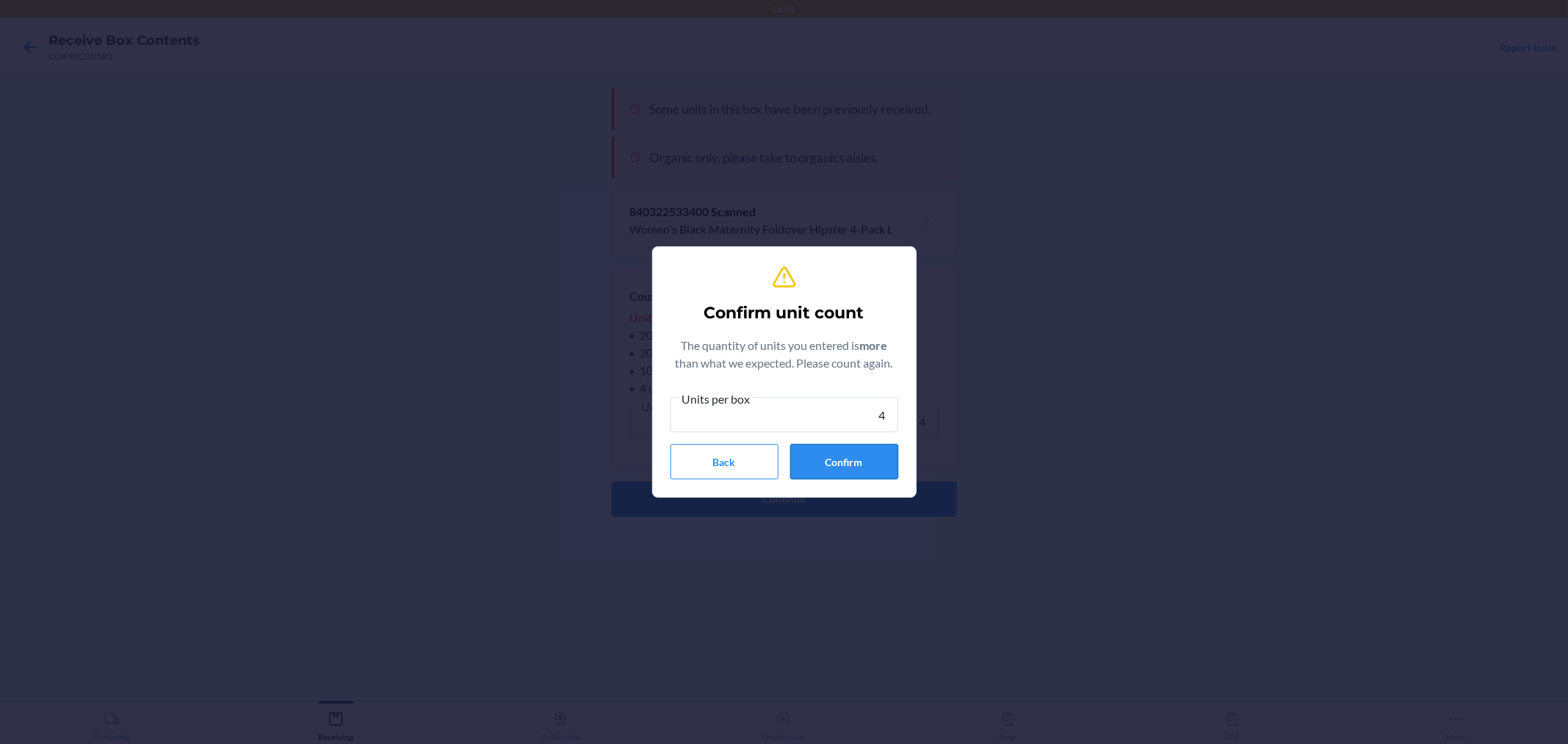
type input "4"
click at [847, 465] on button "Confirm" at bounding box center [844, 462] width 108 height 35
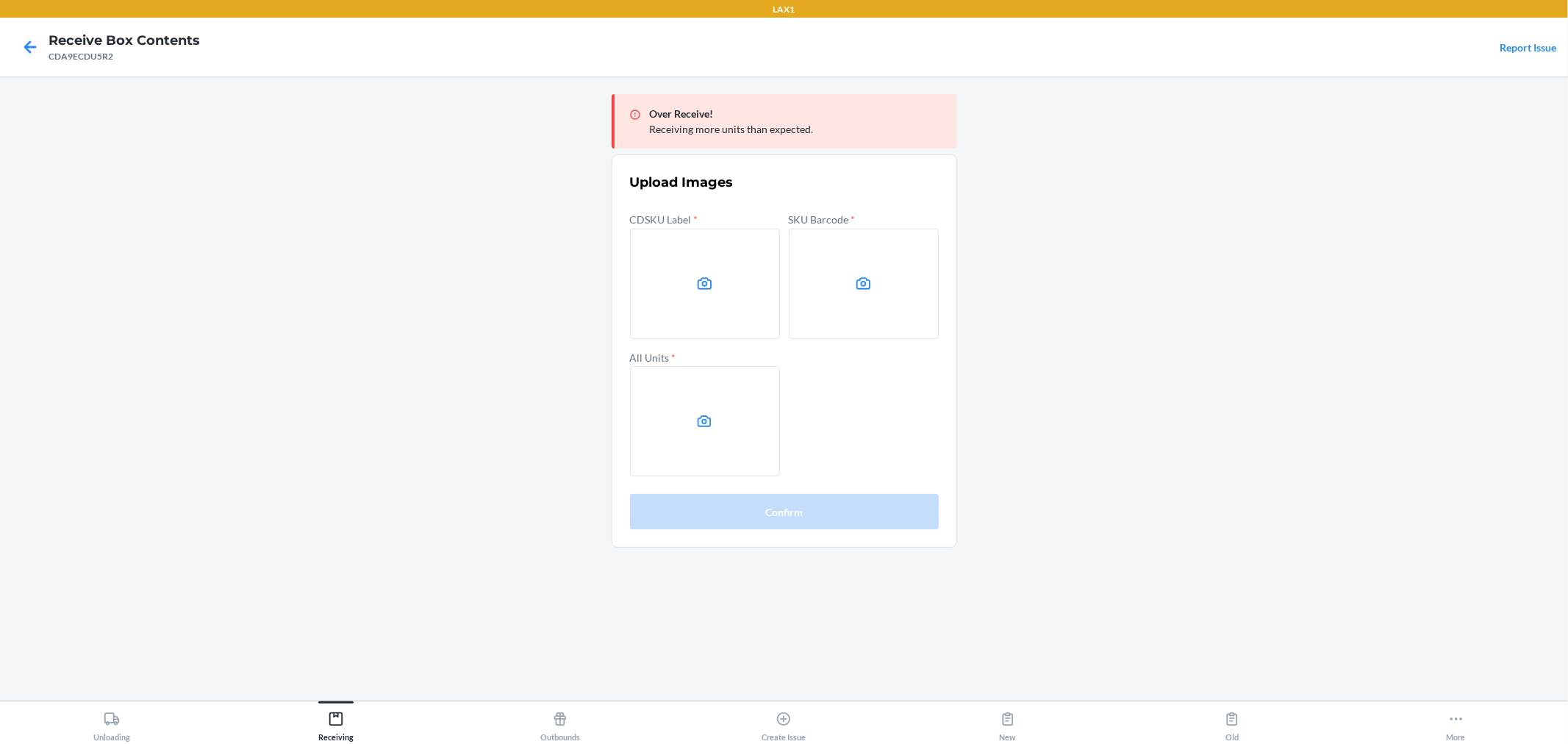
click at [122, 361] on main "Over Receive! Receiving more units than expected. Upload Images CDSKU Label * S…" at bounding box center [784, 388] width 1568 height 624
click at [679, 265] on label at bounding box center [705, 283] width 150 height 111
click at [0, 0] on input "file" at bounding box center [0, 0] width 0 height 0
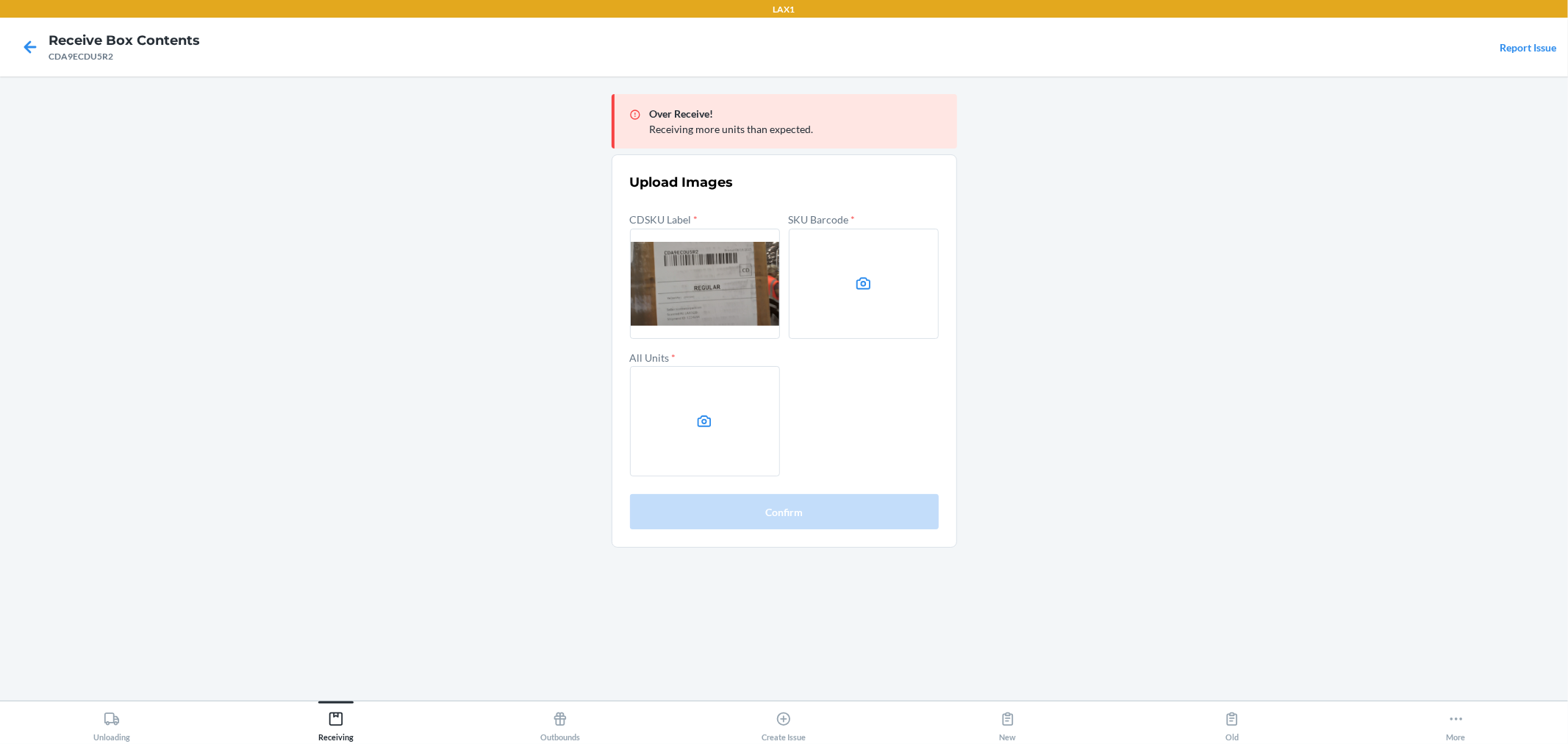
click at [864, 296] on label at bounding box center [864, 283] width 150 height 111
click at [0, 0] on input "file" at bounding box center [0, 0] width 0 height 0
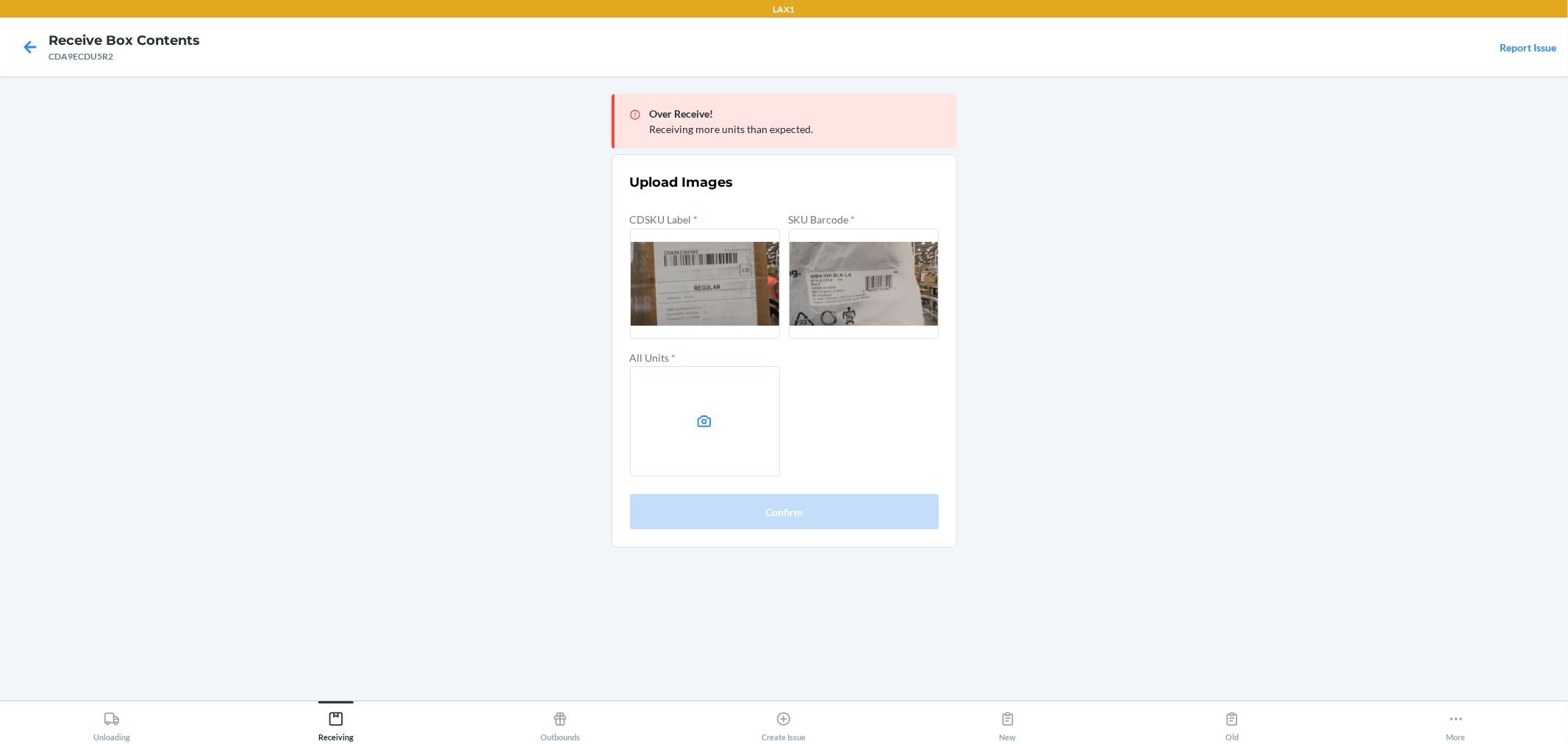
click at [696, 409] on label at bounding box center [705, 421] width 150 height 111
click at [0, 0] on input "file" at bounding box center [0, 0] width 0 height 0
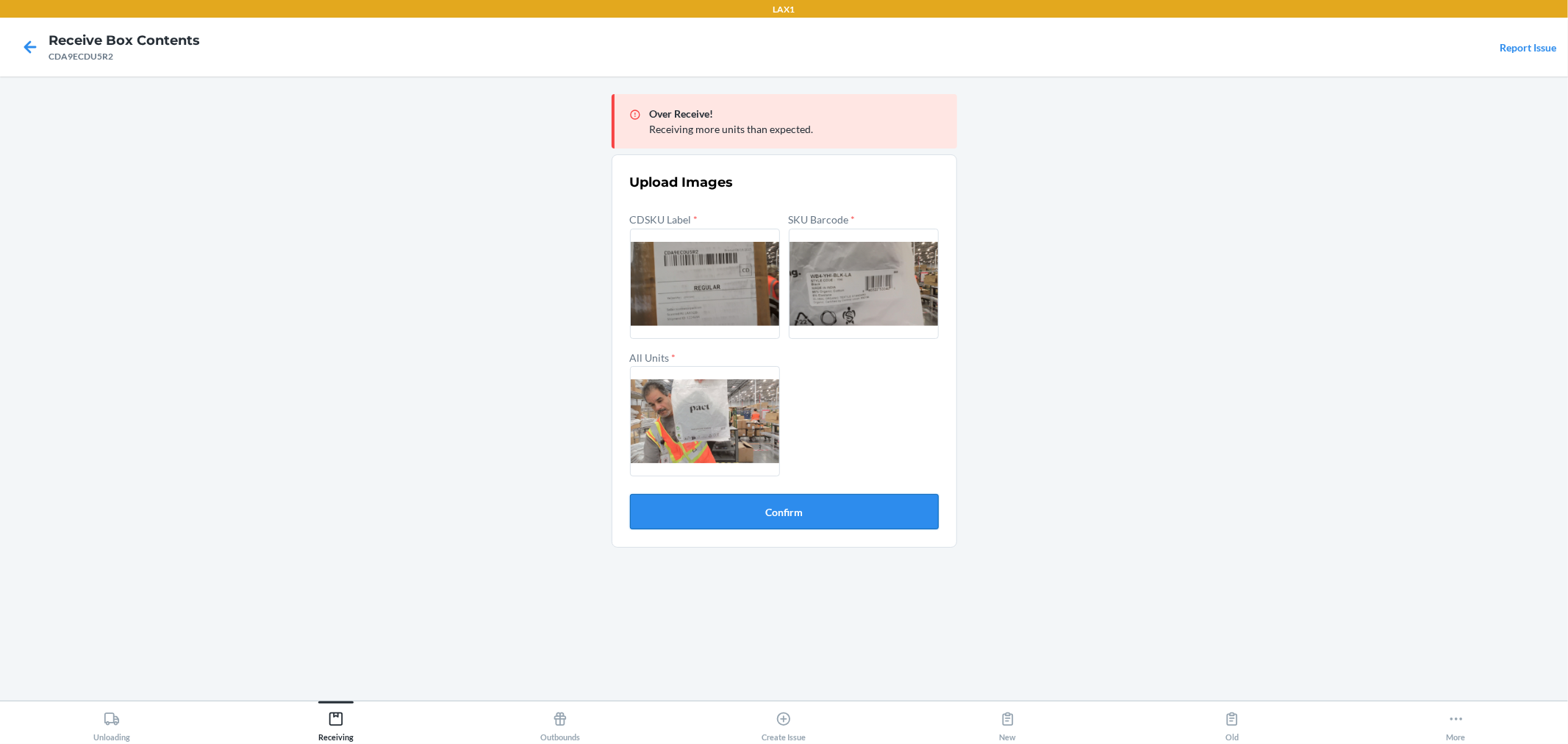
click at [755, 505] on button "Confirm" at bounding box center [785, 512] width 309 height 35
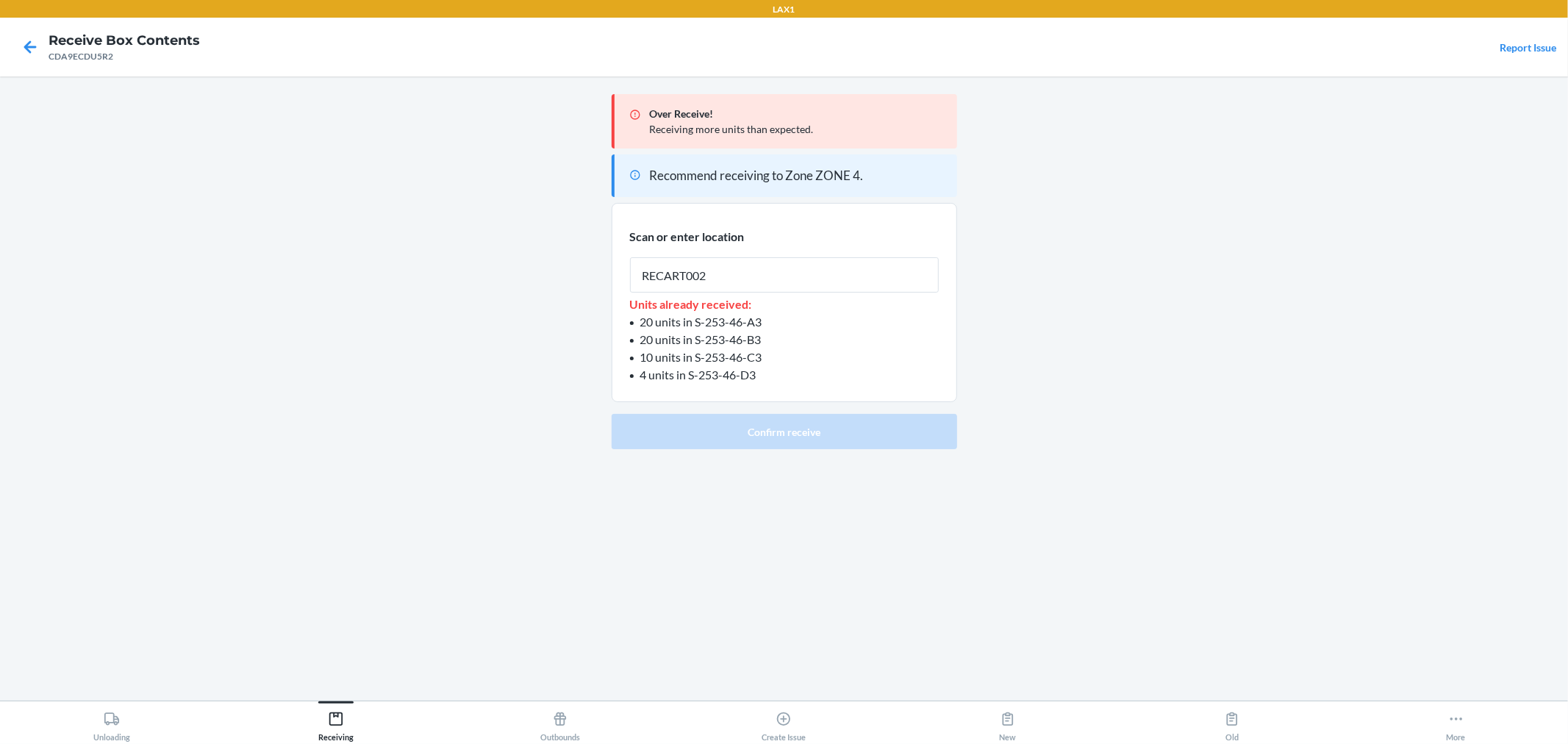
type input "RECART002"
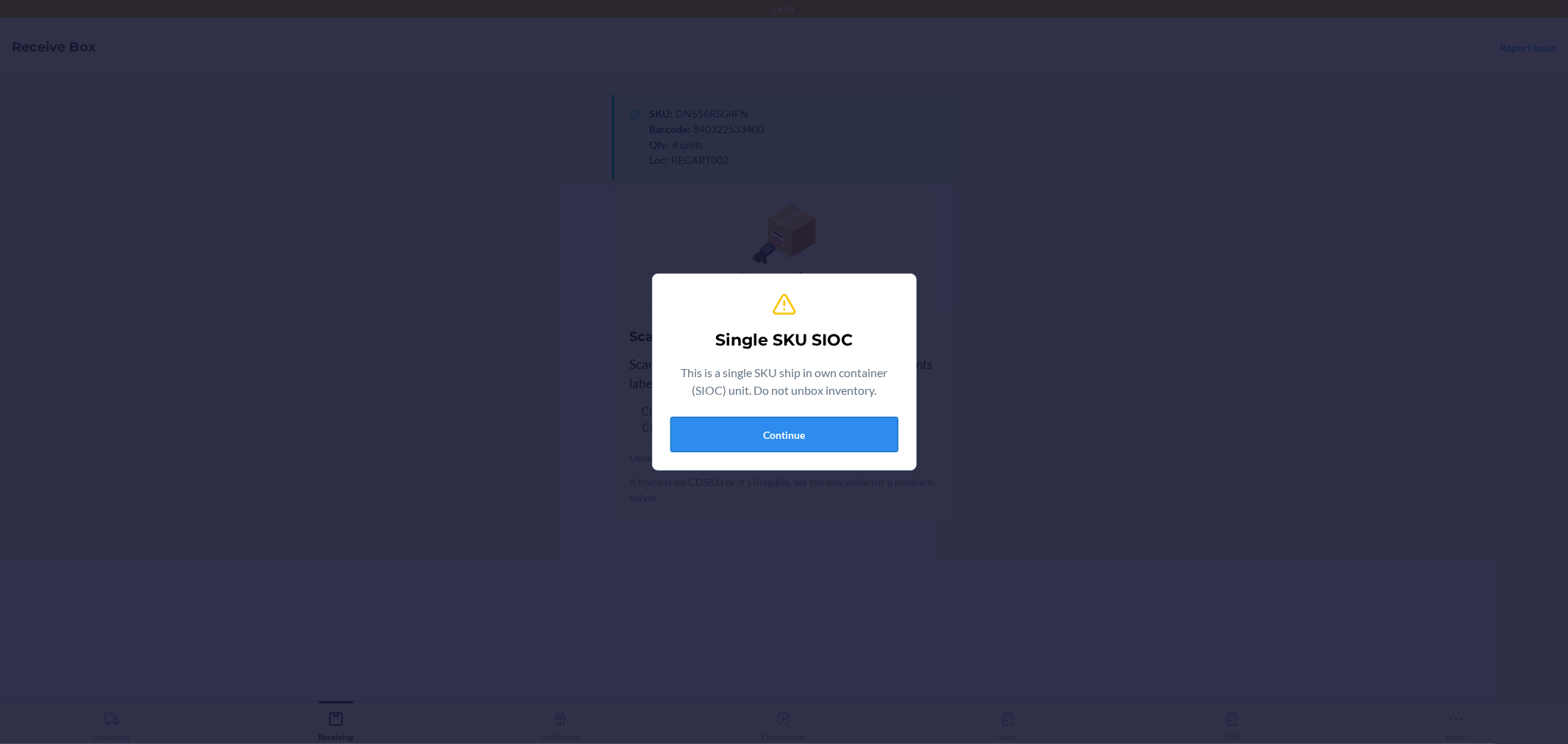
click at [727, 438] on button "Continue" at bounding box center [785, 434] width 228 height 35
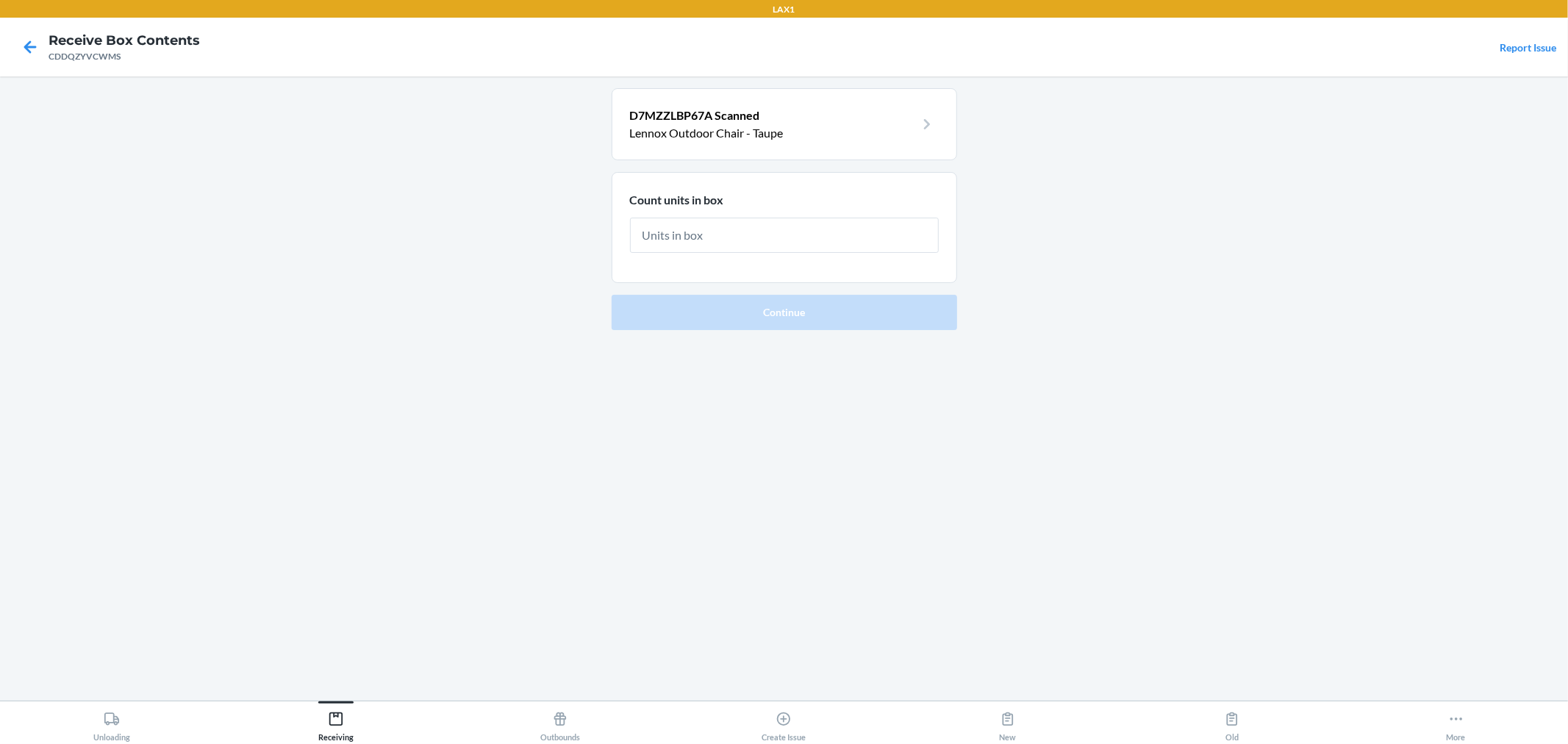
type input "1"
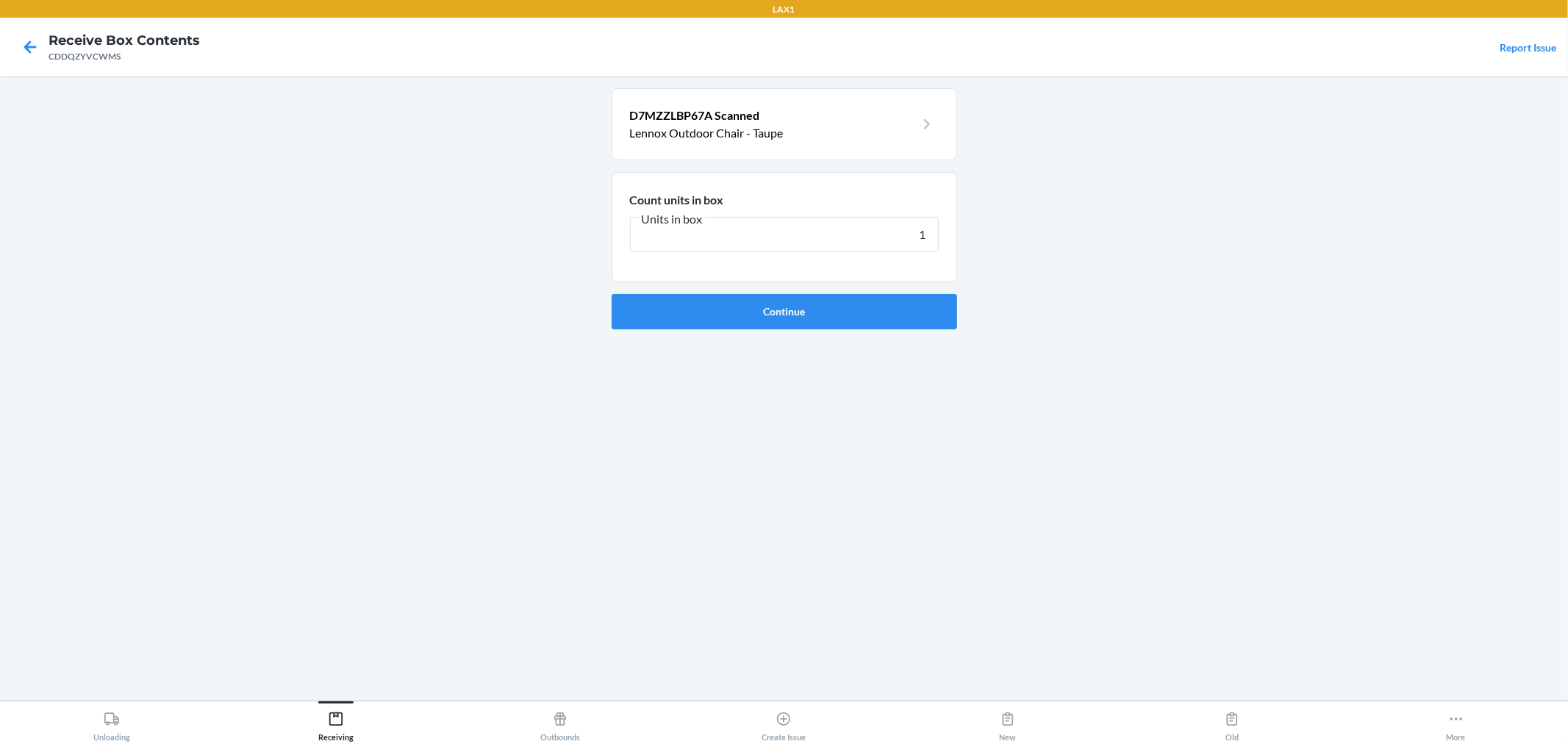
click button "Continue" at bounding box center [785, 312] width 345 height 35
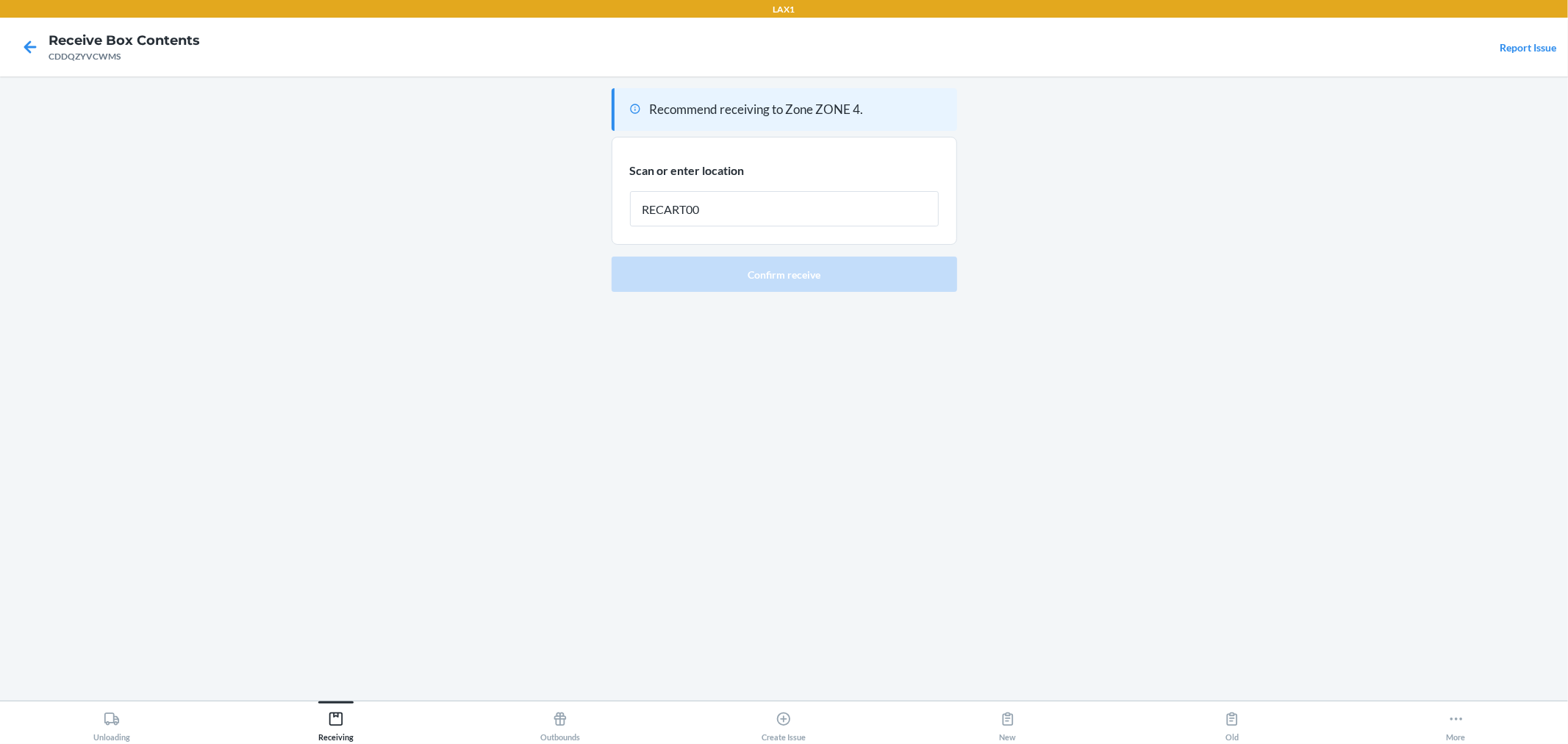
type input "RECART002"
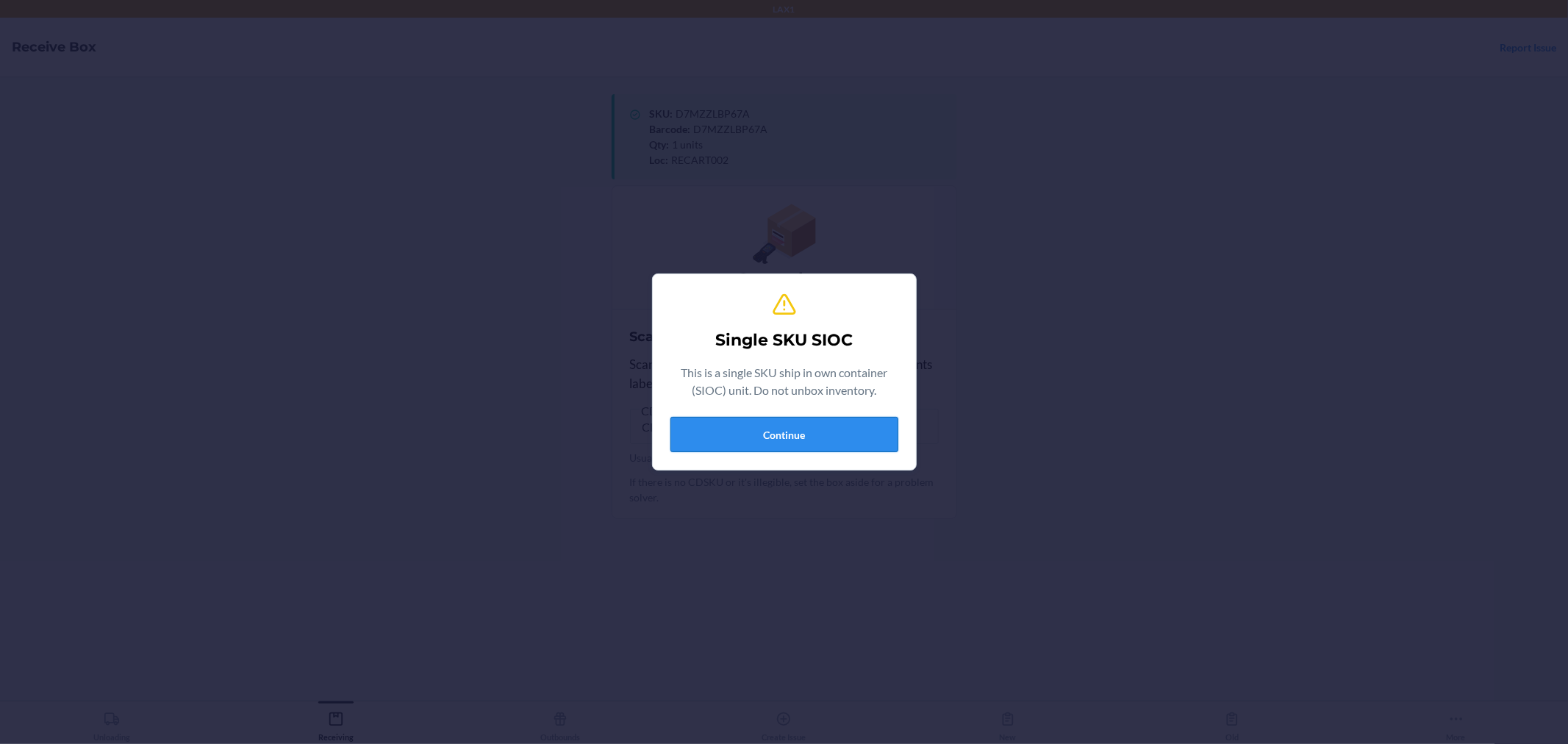
click at [812, 447] on button "Continue" at bounding box center [785, 434] width 228 height 35
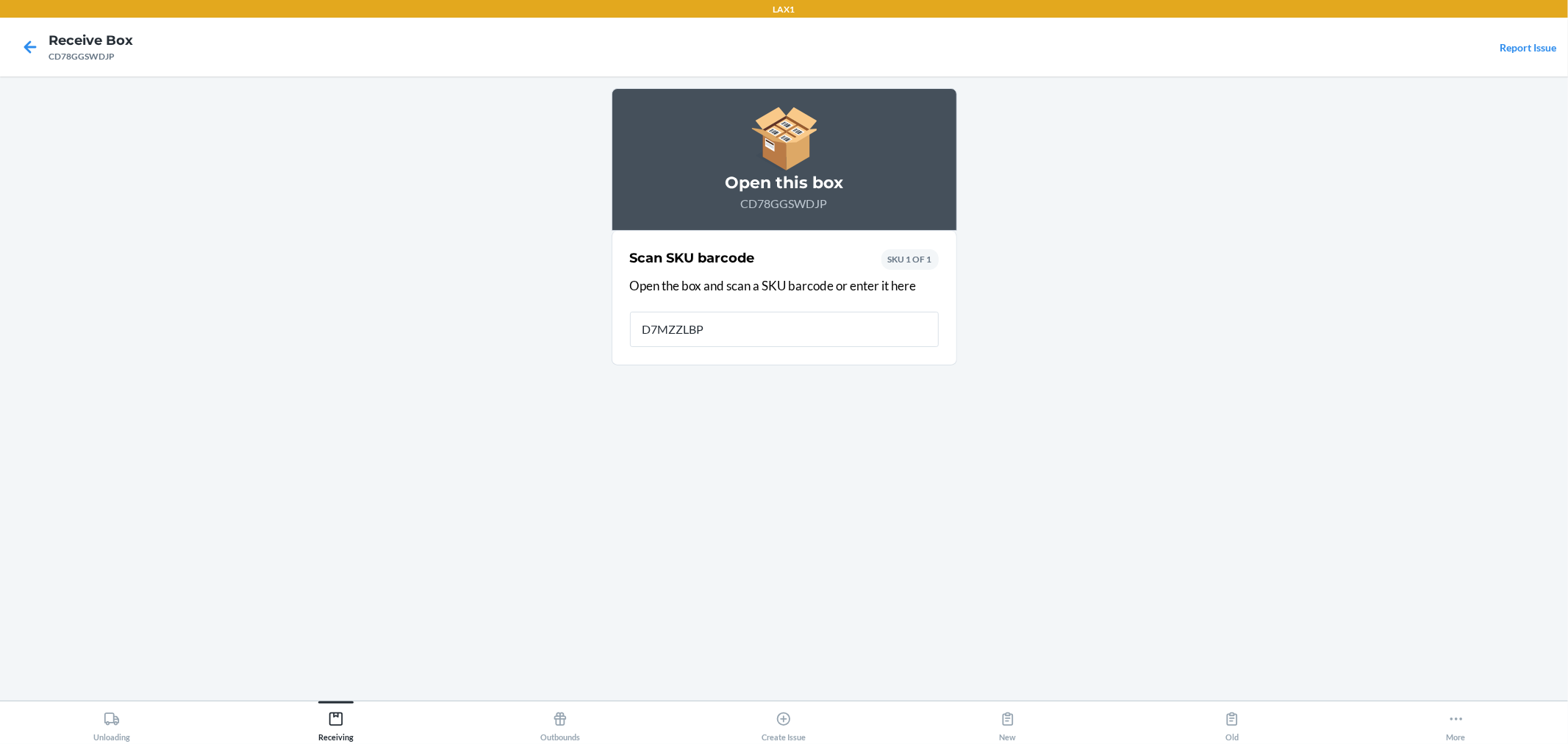
type input "D7MZZLBP6"
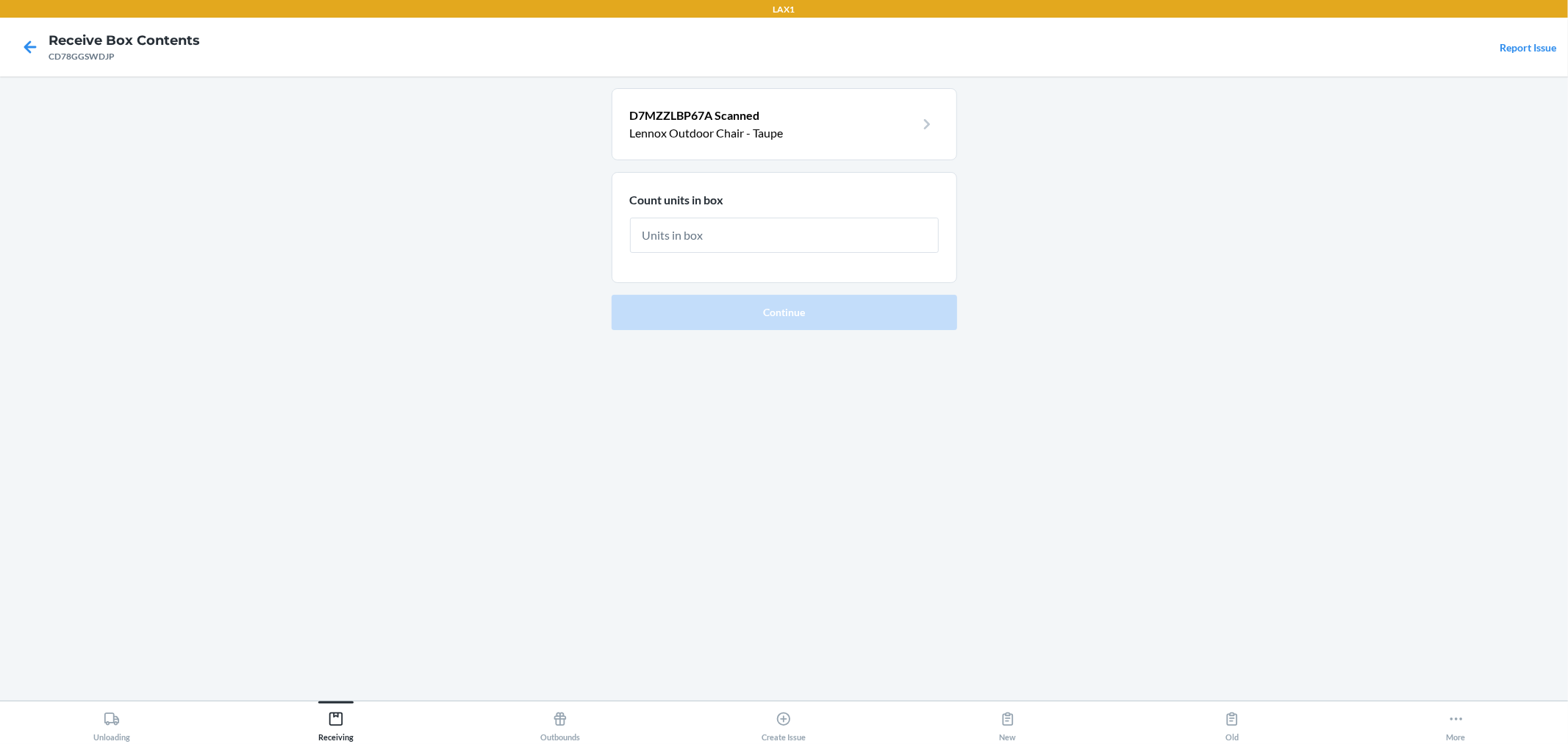
type input "1"
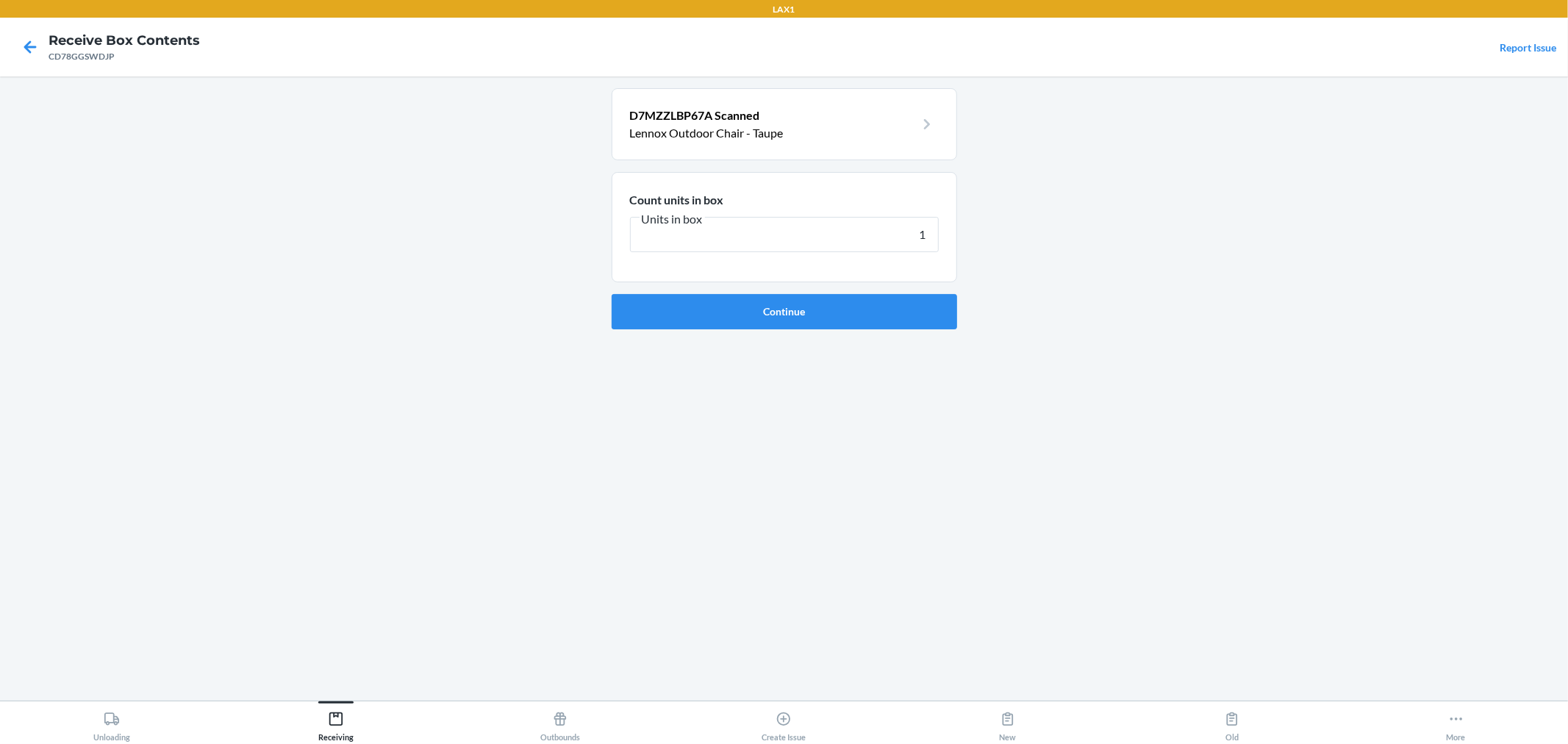
click button "Continue" at bounding box center [785, 312] width 345 height 35
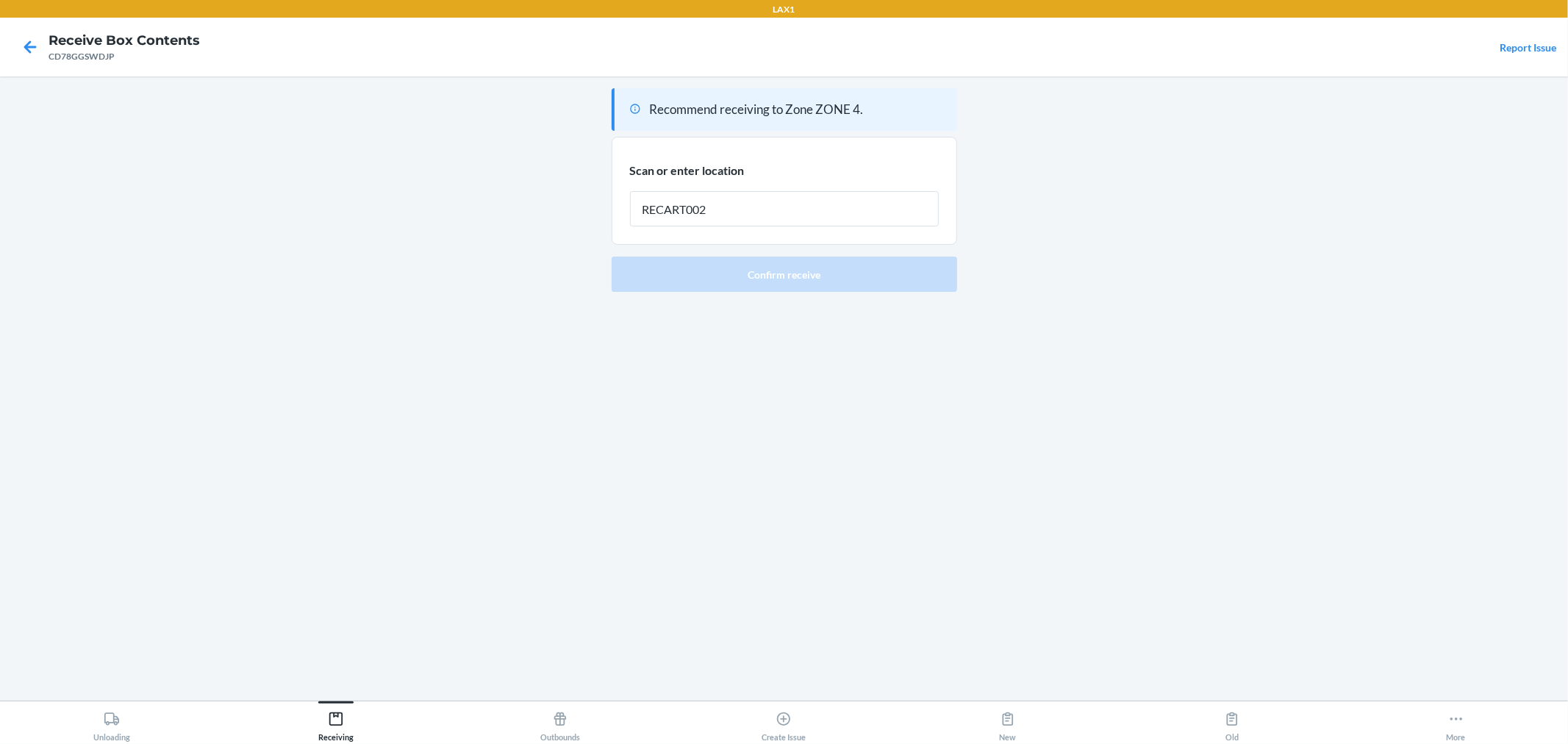
type input "RECART002"
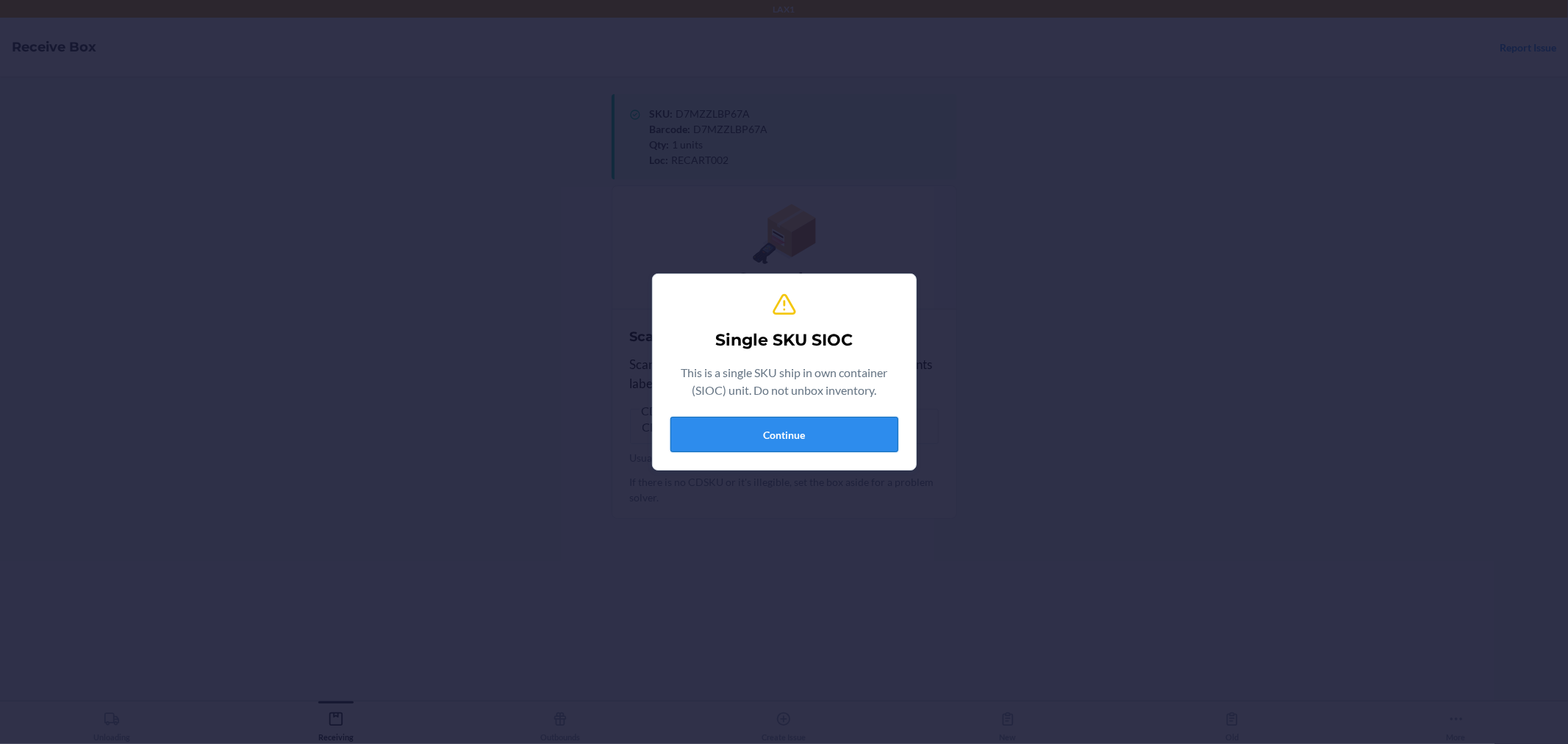
click at [772, 427] on button "Continue" at bounding box center [785, 434] width 228 height 35
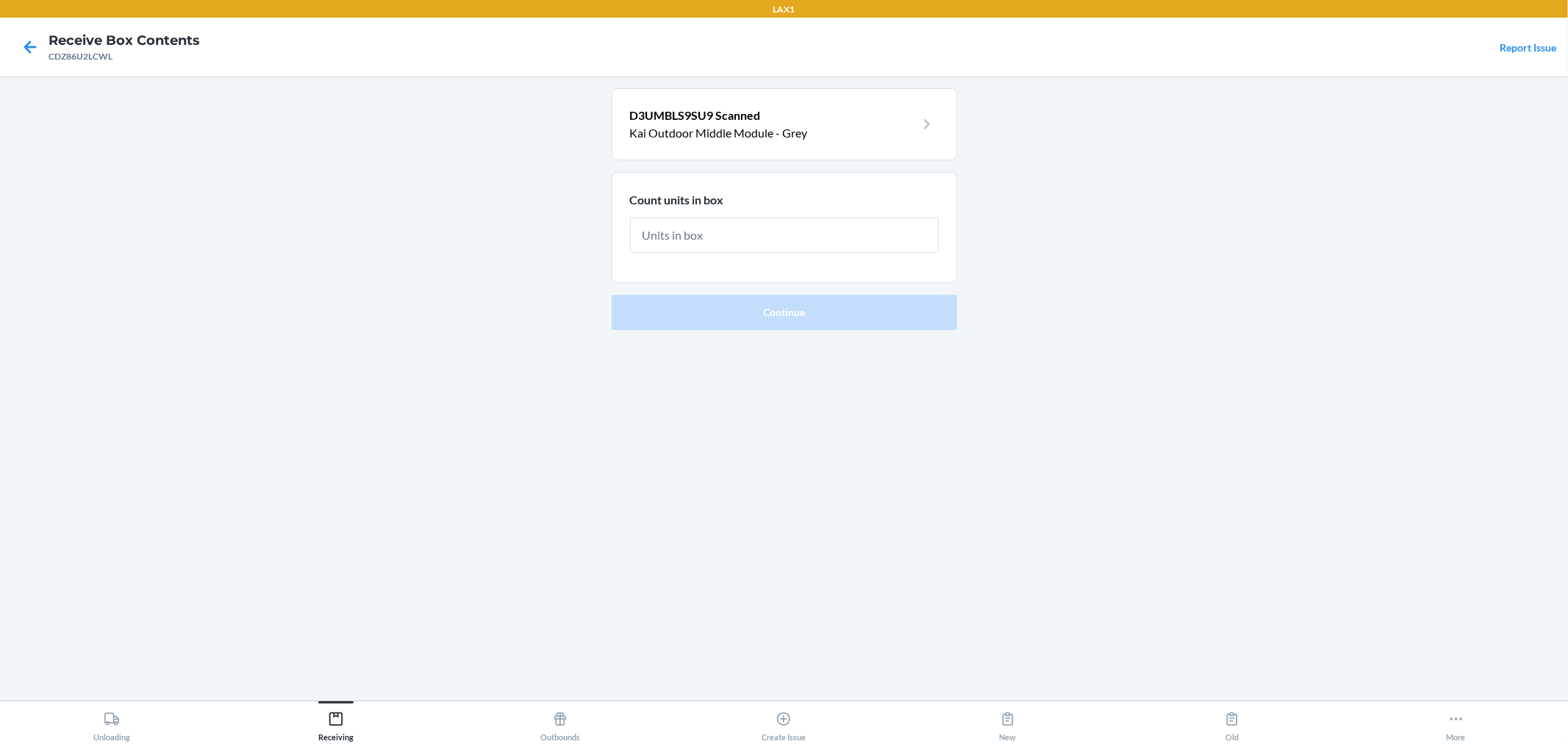
type input "1"
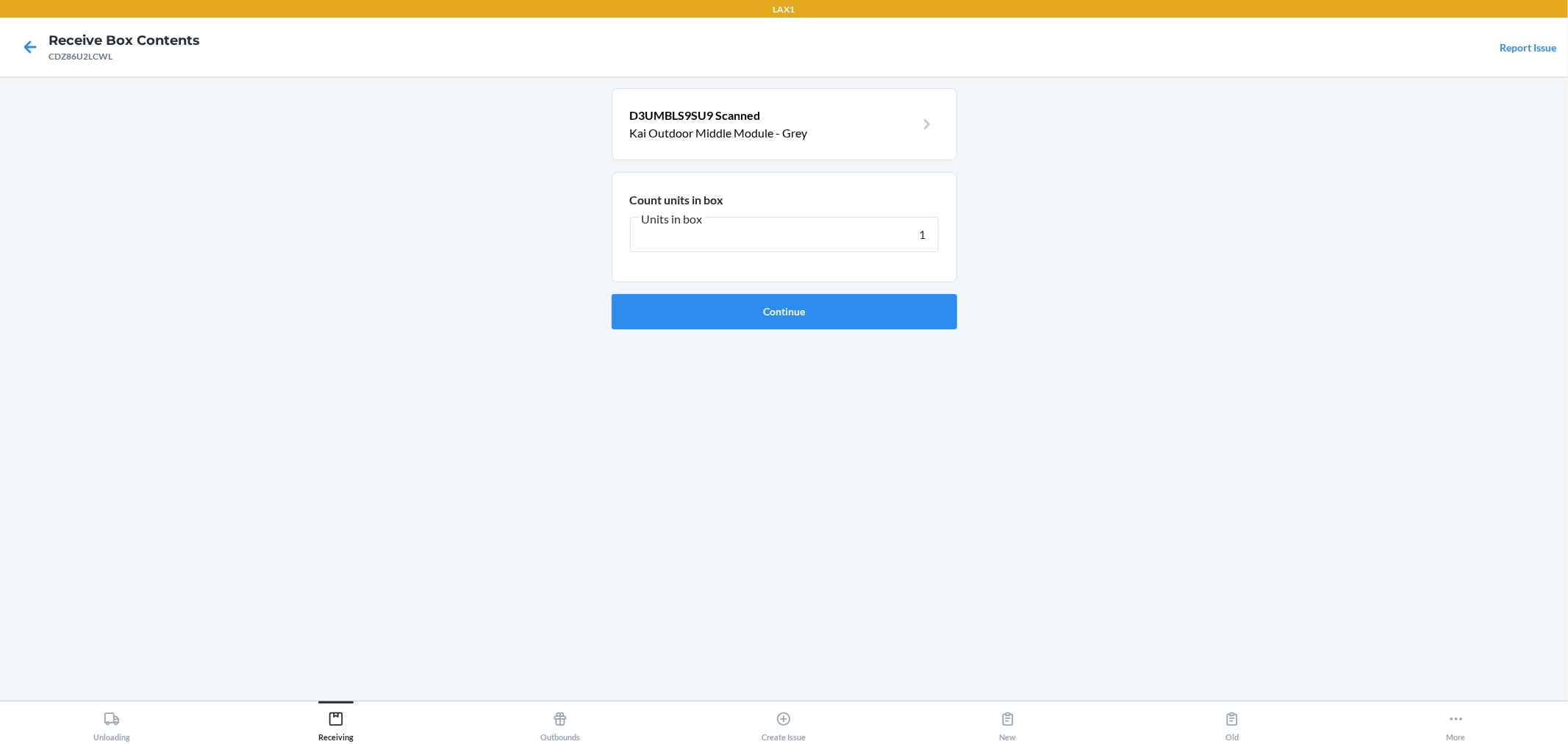
click button "Continue" at bounding box center [785, 312] width 345 height 35
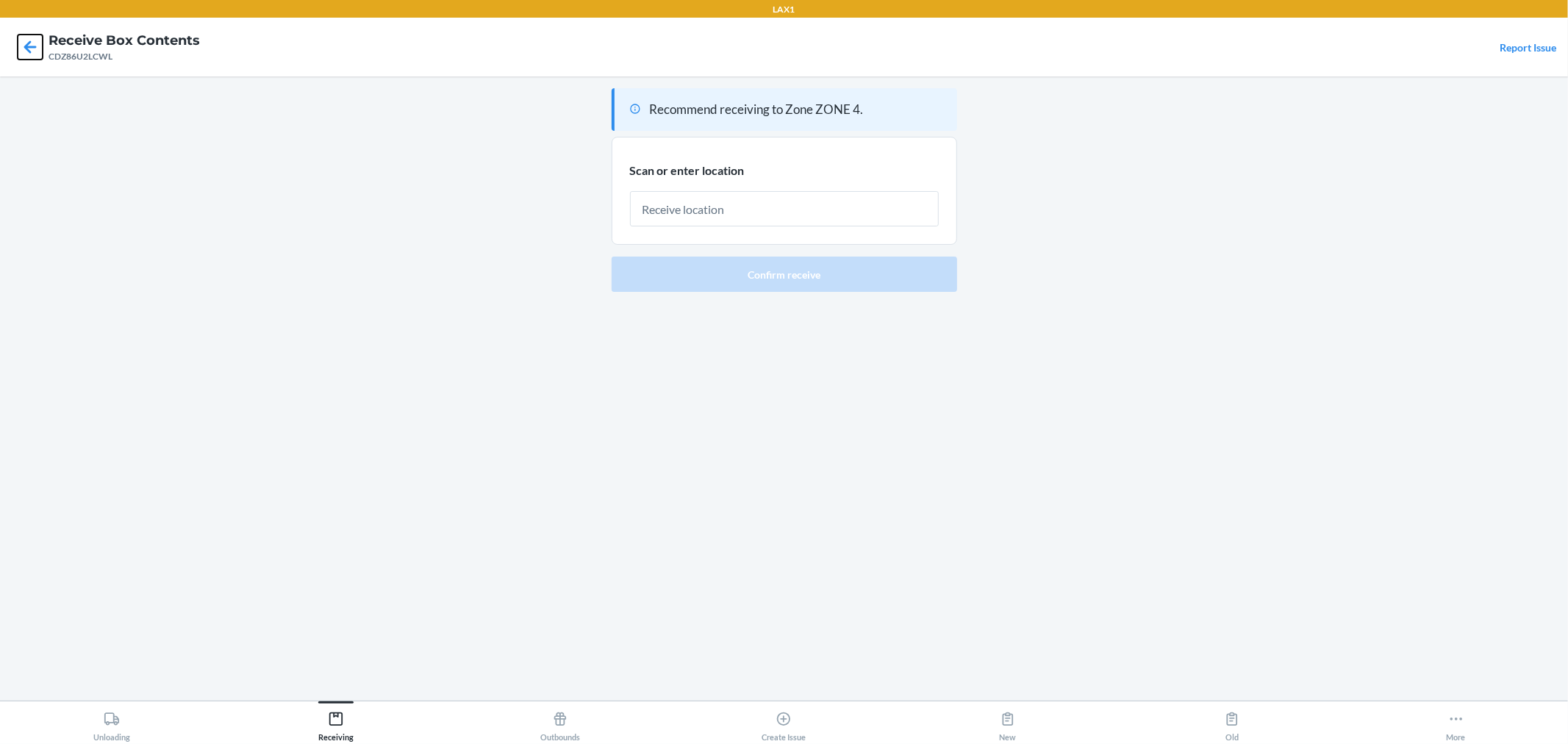
click at [31, 43] on icon at bounding box center [29, 46] width 25 height 25
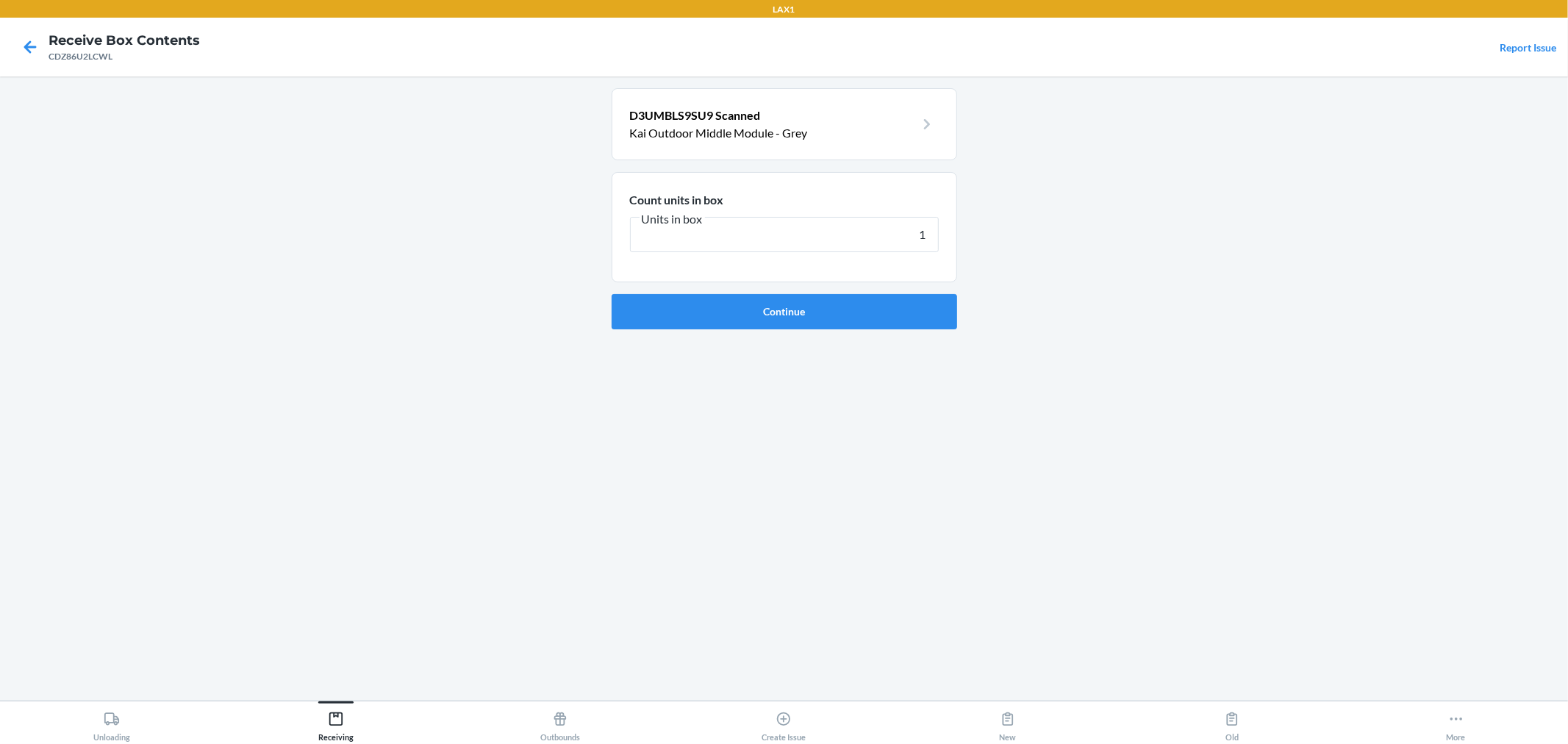
click at [12, 49] on div at bounding box center [30, 47] width 37 height 37
click at [28, 45] on icon at bounding box center [29, 46] width 25 height 25
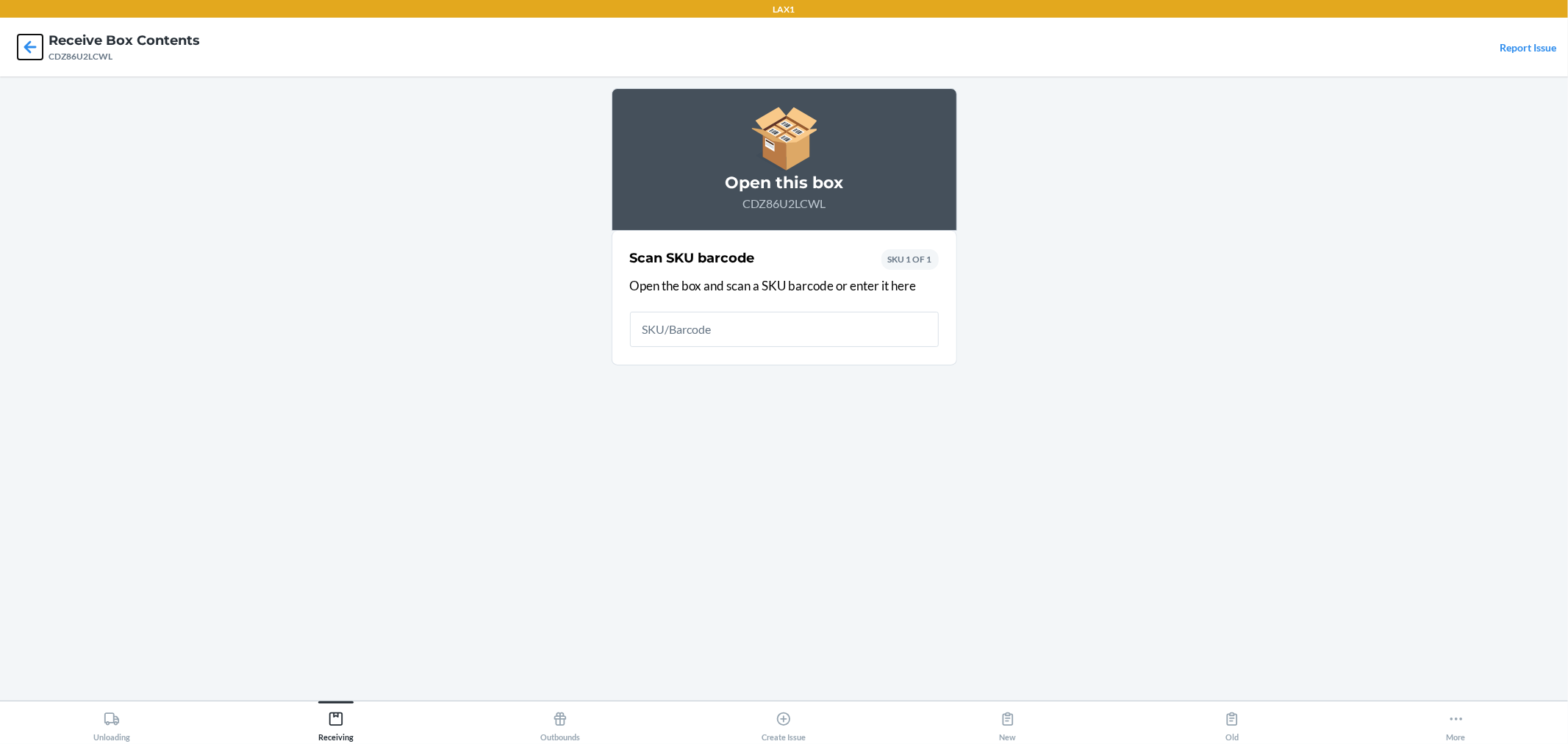
click at [31, 50] on icon at bounding box center [29, 46] width 25 height 25
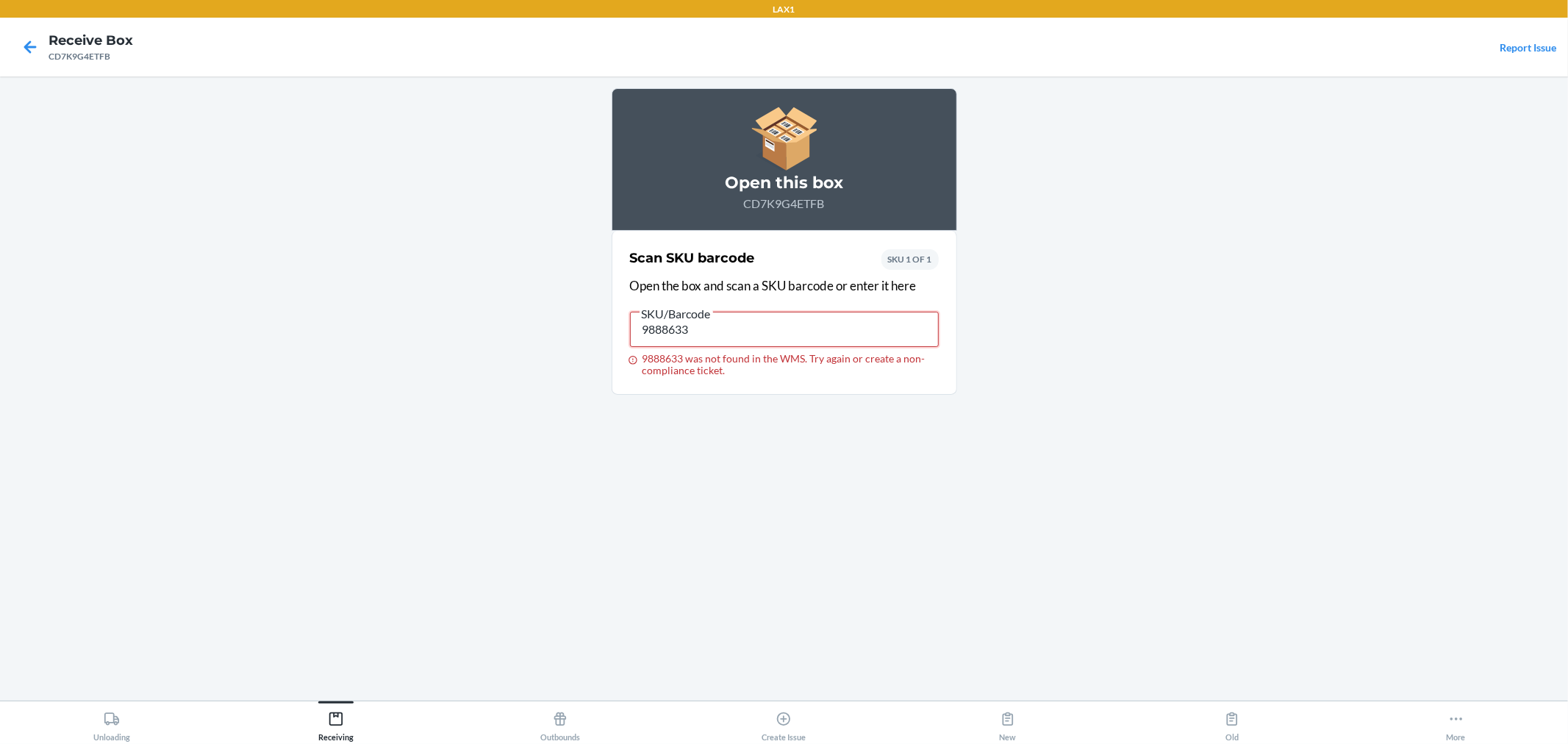
click at [756, 327] on input "9888633" at bounding box center [785, 329] width 309 height 35
type input "DP4AFT7XTNG"
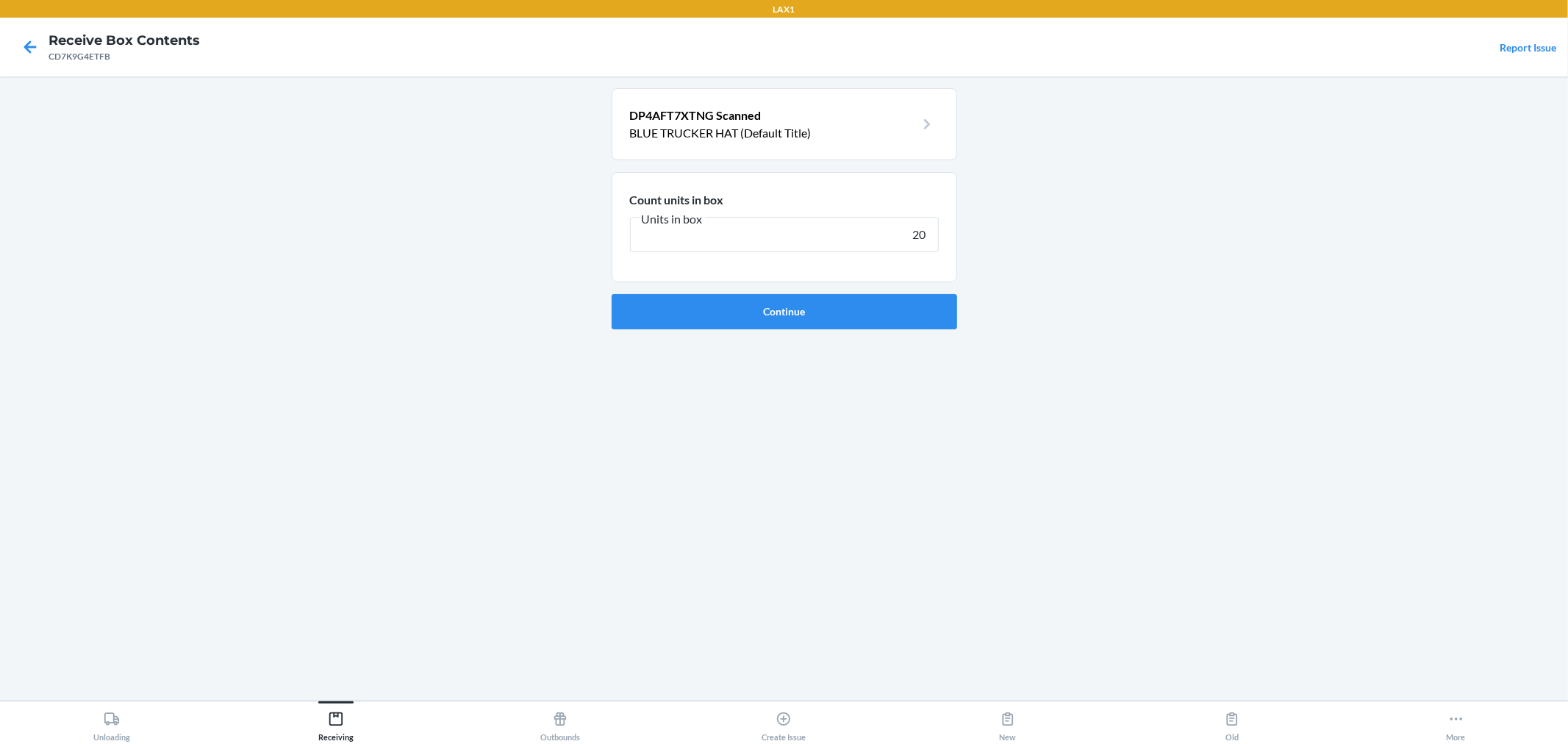
type input "200"
click button "Continue" at bounding box center [785, 312] width 345 height 35
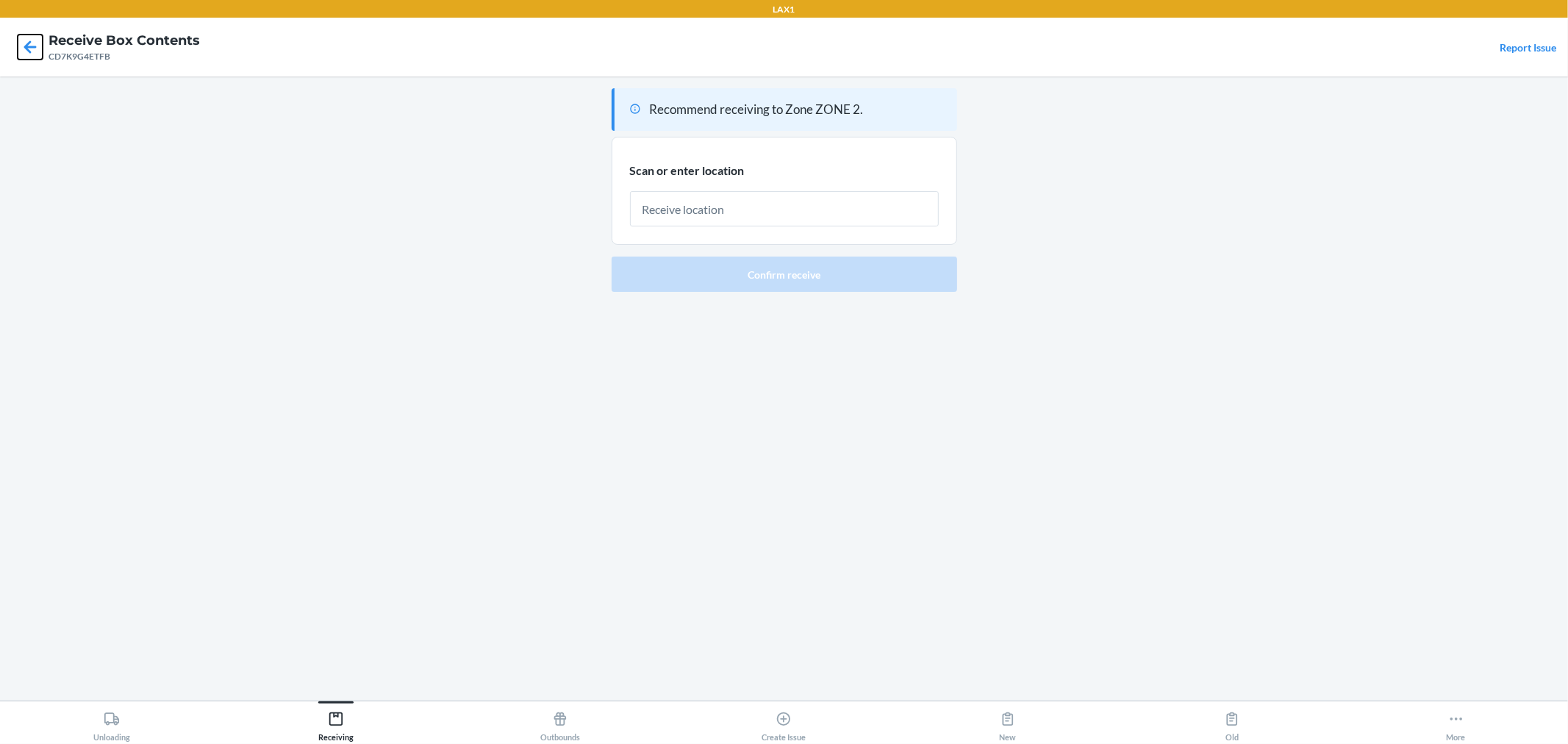
click at [18, 41] on icon at bounding box center [29, 46] width 25 height 25
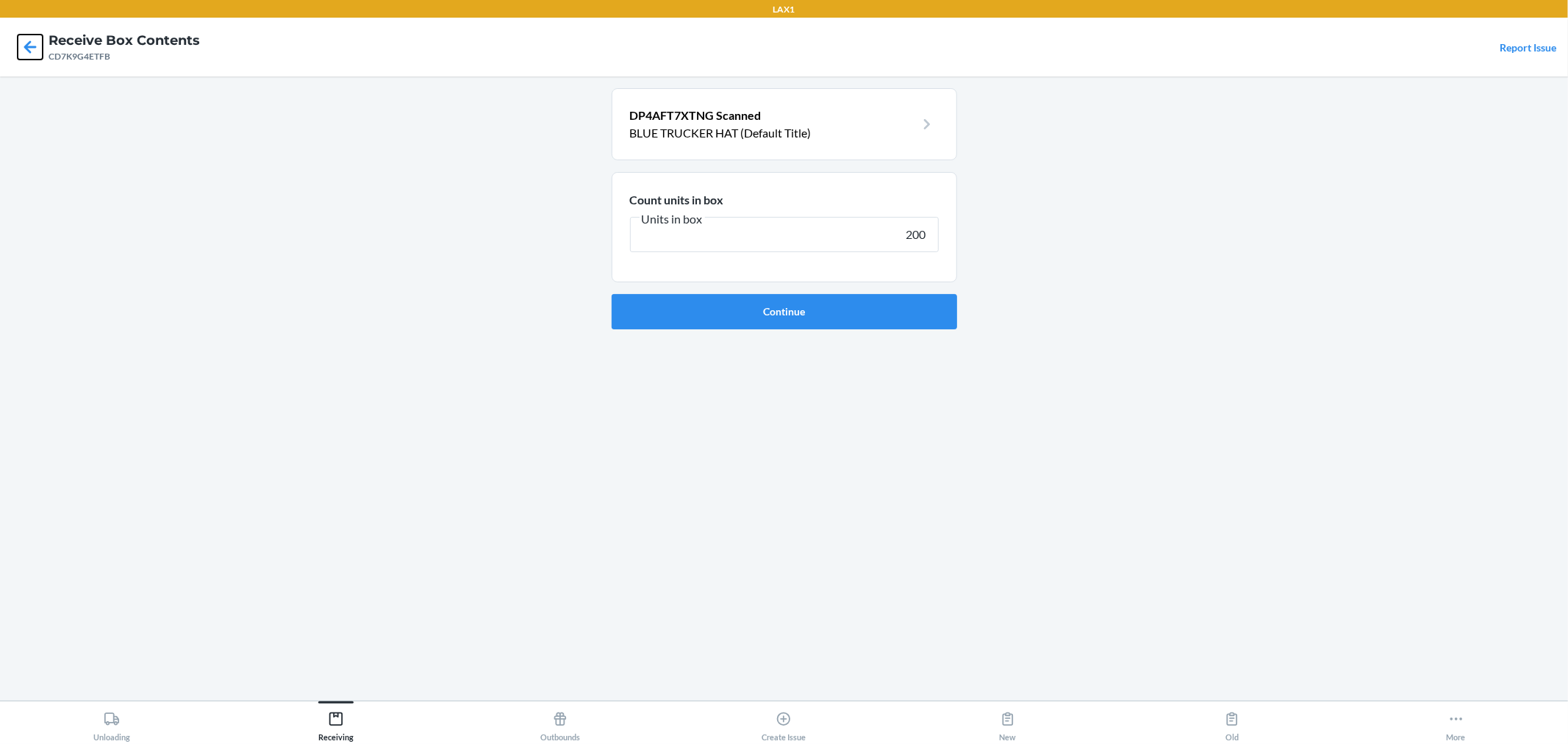
click at [18, 41] on icon at bounding box center [29, 46] width 25 height 25
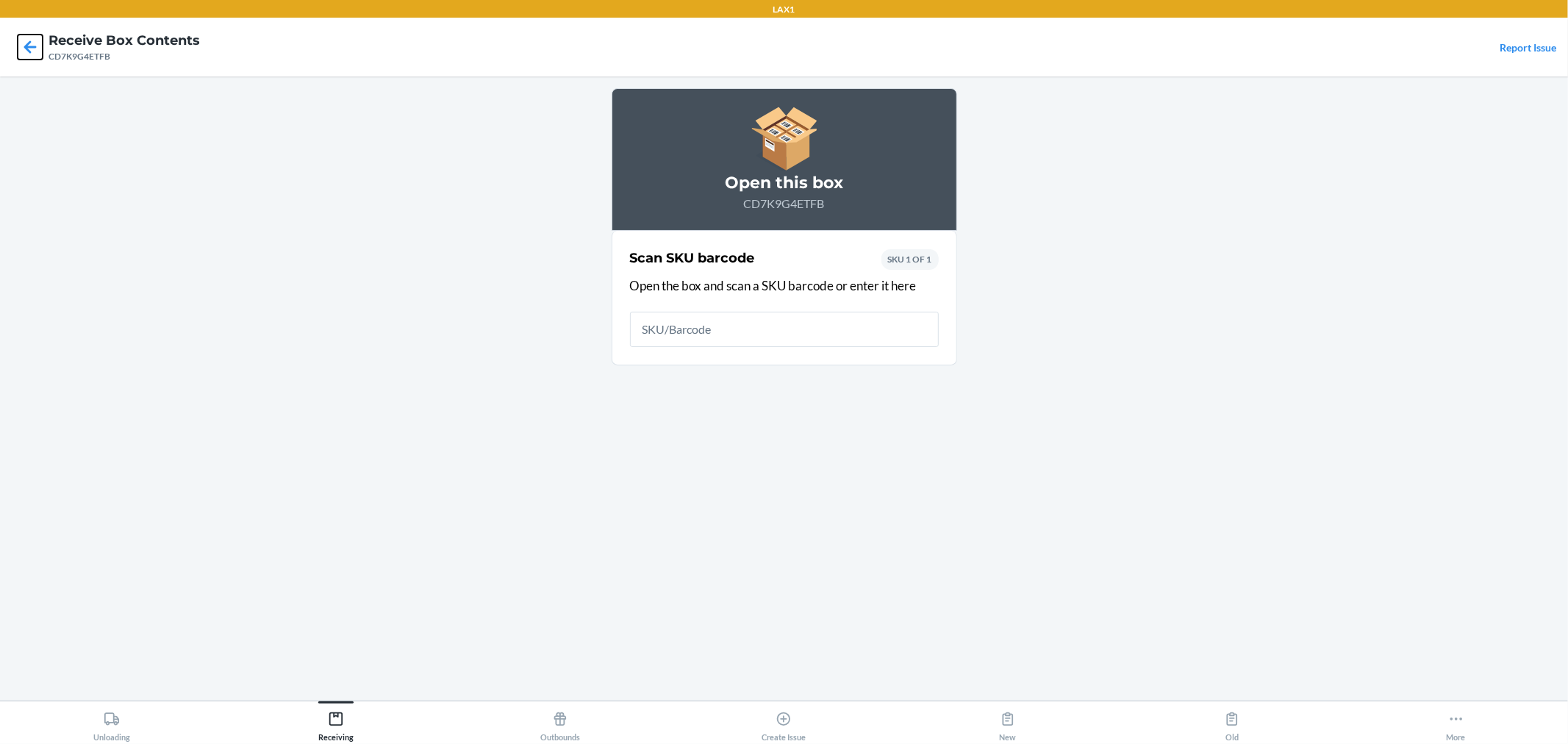
click at [27, 50] on icon at bounding box center [30, 47] width 13 height 13
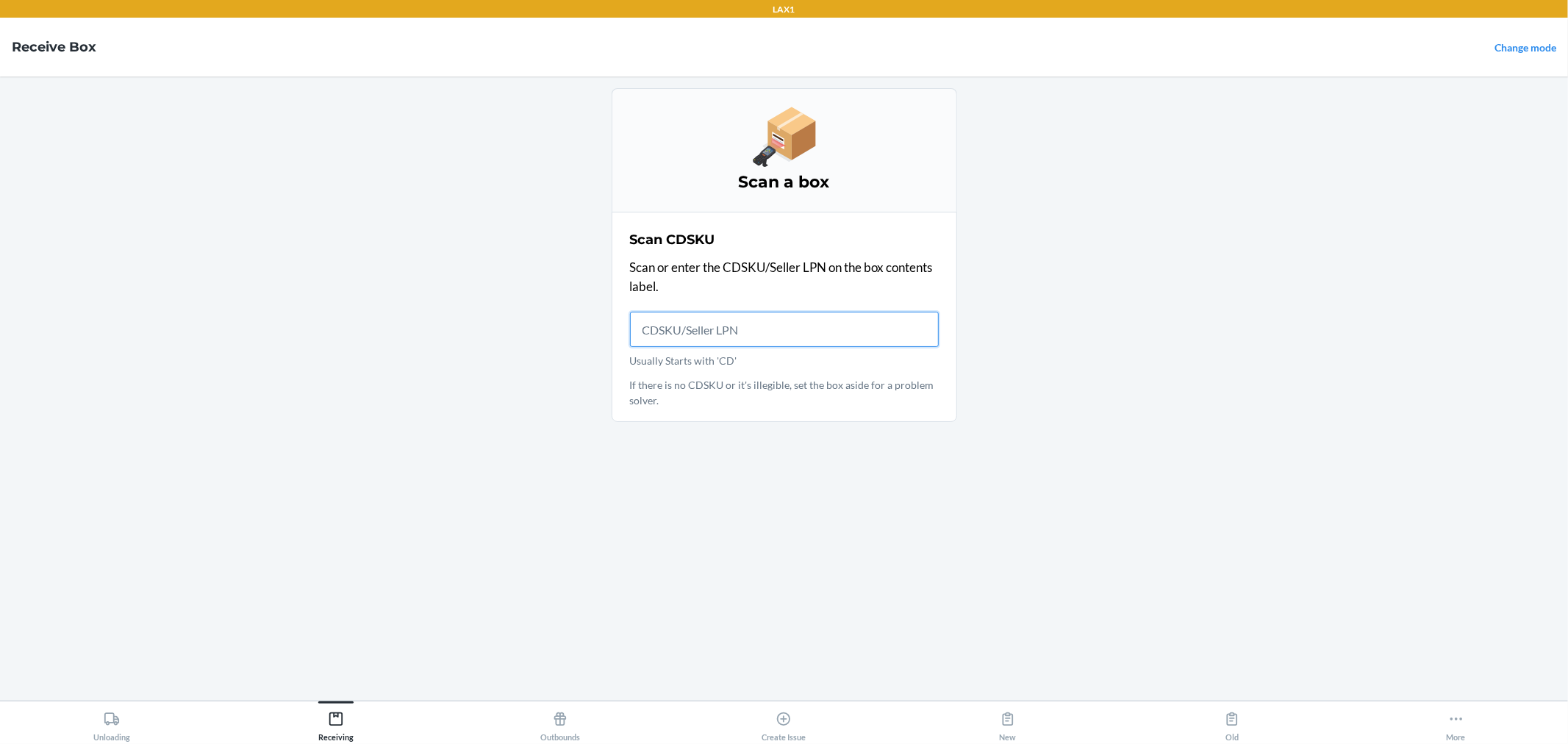
click at [27, 50] on h4 "Receive Box" at bounding box center [54, 47] width 84 height 19
click at [685, 343] on input "Usually Starts with 'CD'" at bounding box center [785, 329] width 309 height 35
type input "CD7CVFFQ"
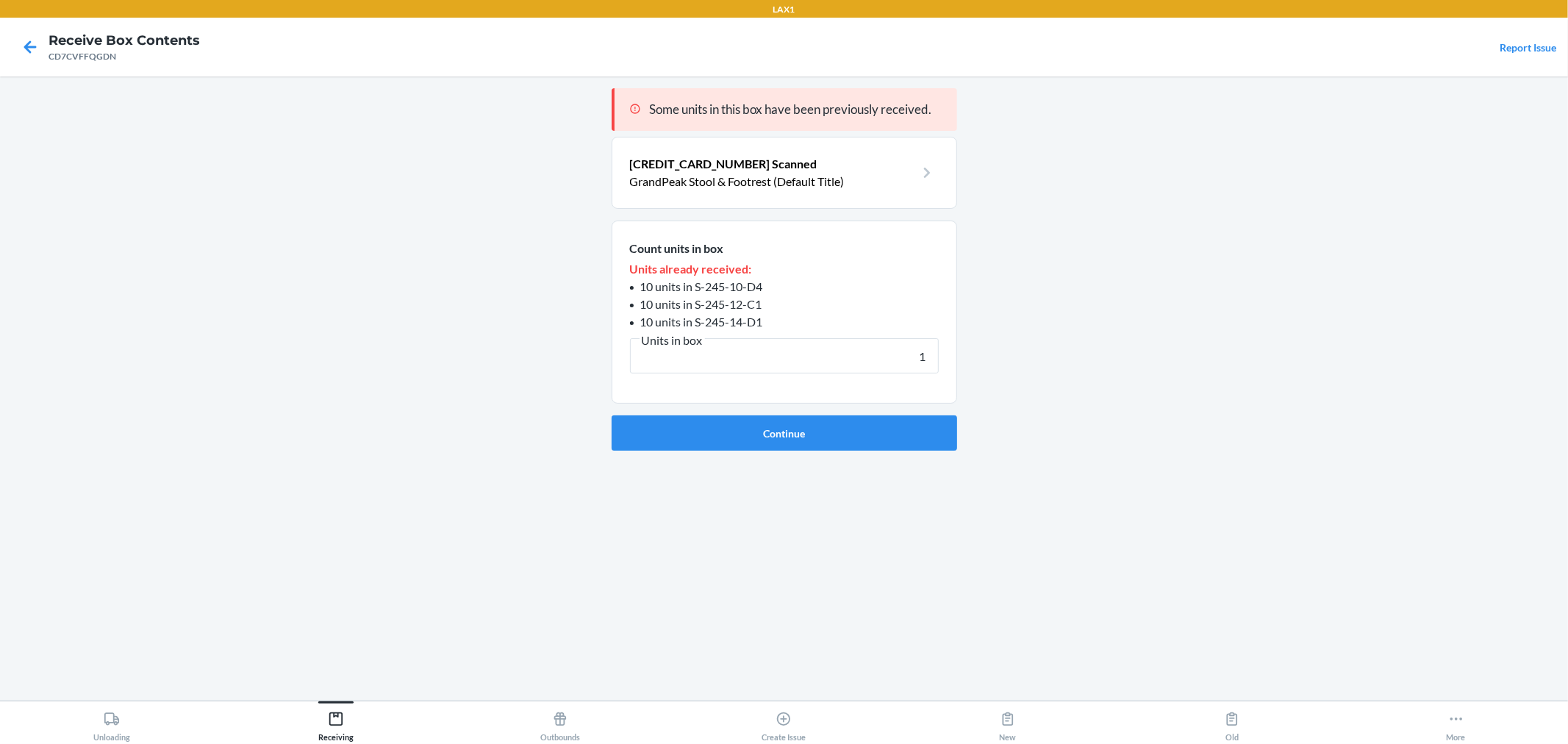
type input "1"
click at [612, 415] on button "Continue" at bounding box center [785, 433] width 345 height 35
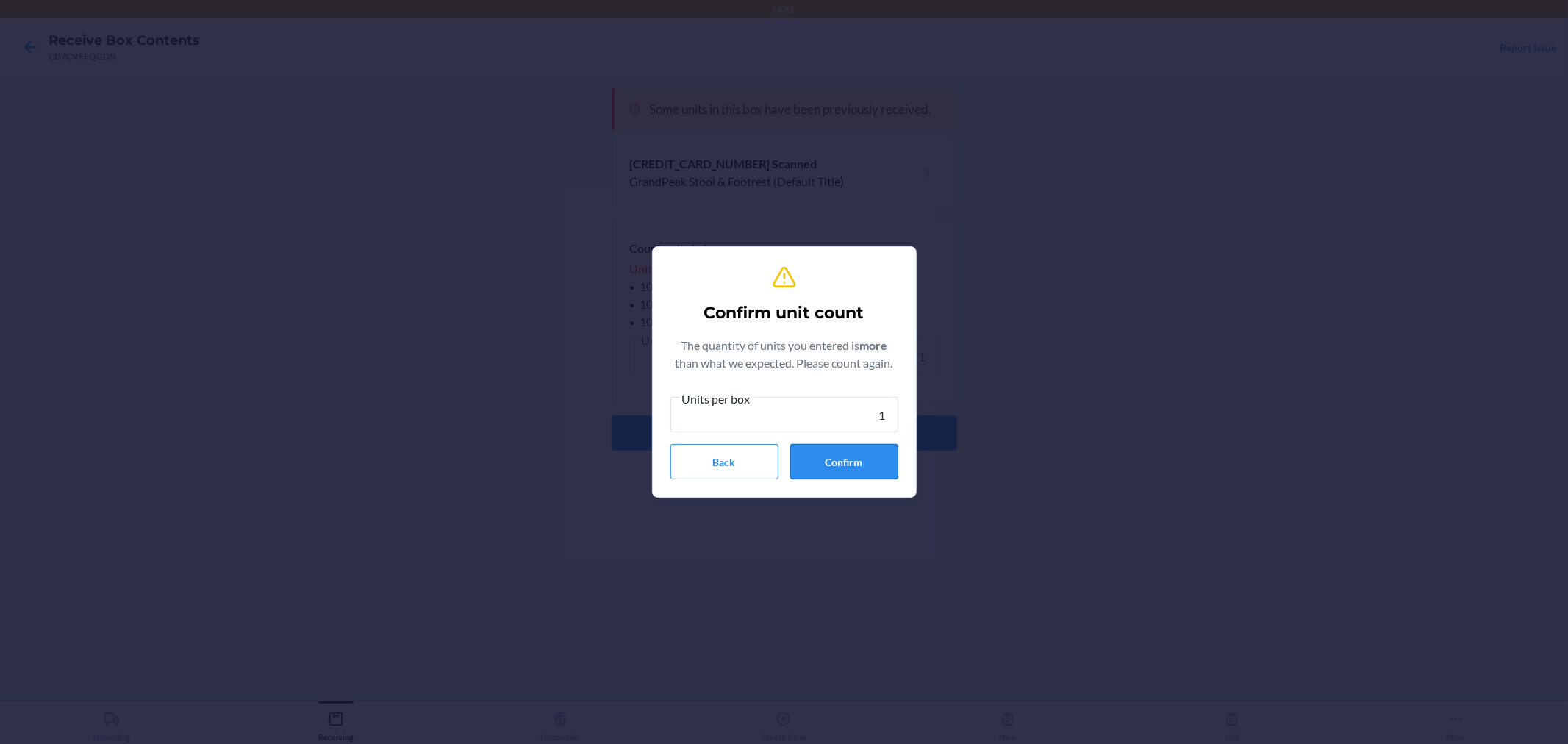
type input "1"
click at [847, 474] on button "Confirm" at bounding box center [844, 462] width 108 height 35
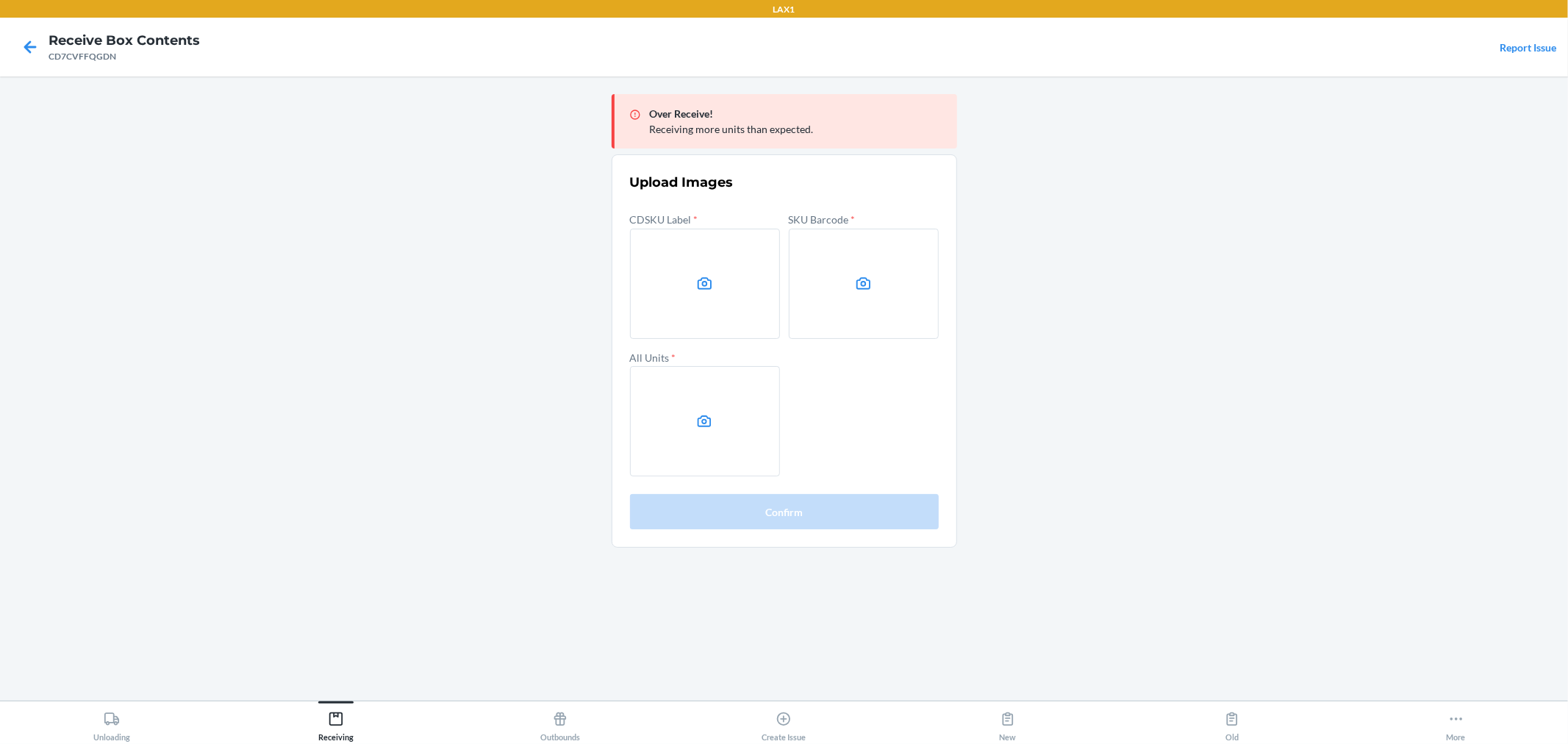
click at [1216, 380] on main "Over Receive! Receiving more units than expected. Upload Images CDSKU Label * S…" at bounding box center [784, 388] width 1568 height 624
click at [134, 265] on main "Over Receive! Receiving more units than expected. Upload Images CDSKU Label * S…" at bounding box center [784, 388] width 1568 height 624
click at [707, 280] on icon at bounding box center [704, 282] width 17 height 17
click at [0, 0] on input "file" at bounding box center [0, 0] width 0 height 0
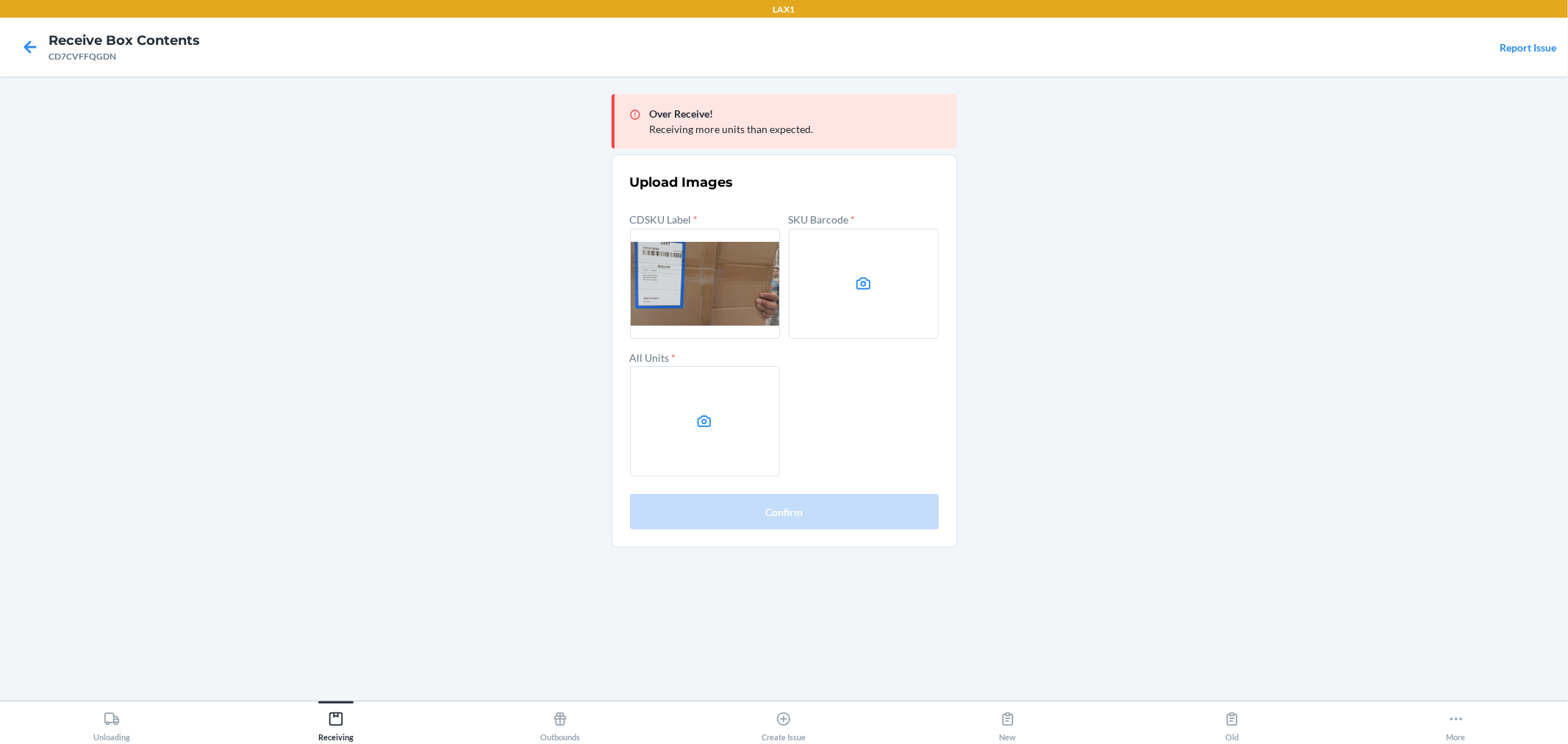
click at [872, 280] on label at bounding box center [864, 283] width 150 height 111
click at [0, 0] on input "file" at bounding box center [0, 0] width 0 height 0
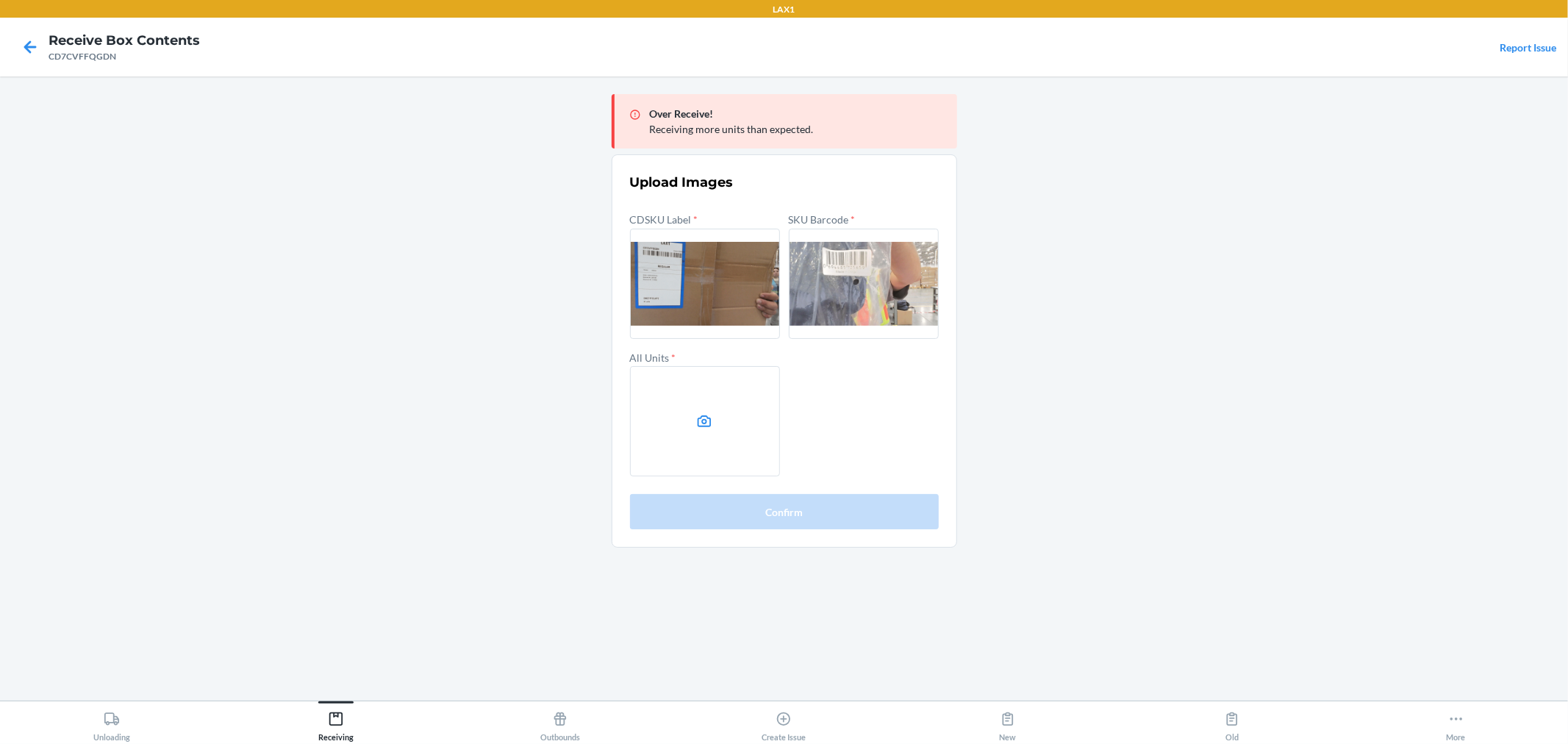
click at [695, 424] on label at bounding box center [705, 421] width 150 height 111
click at [0, 0] on input "file" at bounding box center [0, 0] width 0 height 0
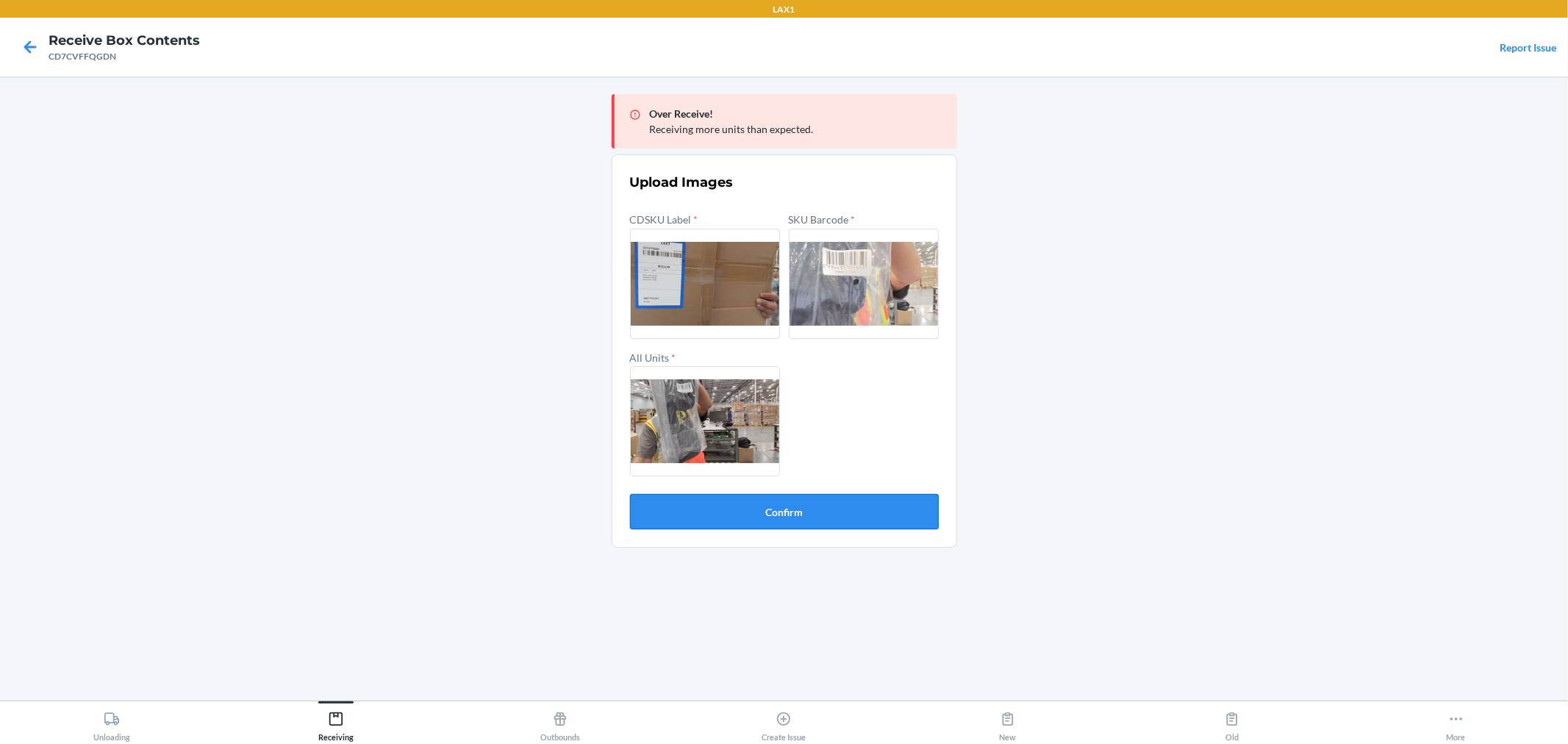
click at [779, 515] on button "Confirm" at bounding box center [785, 512] width 309 height 35
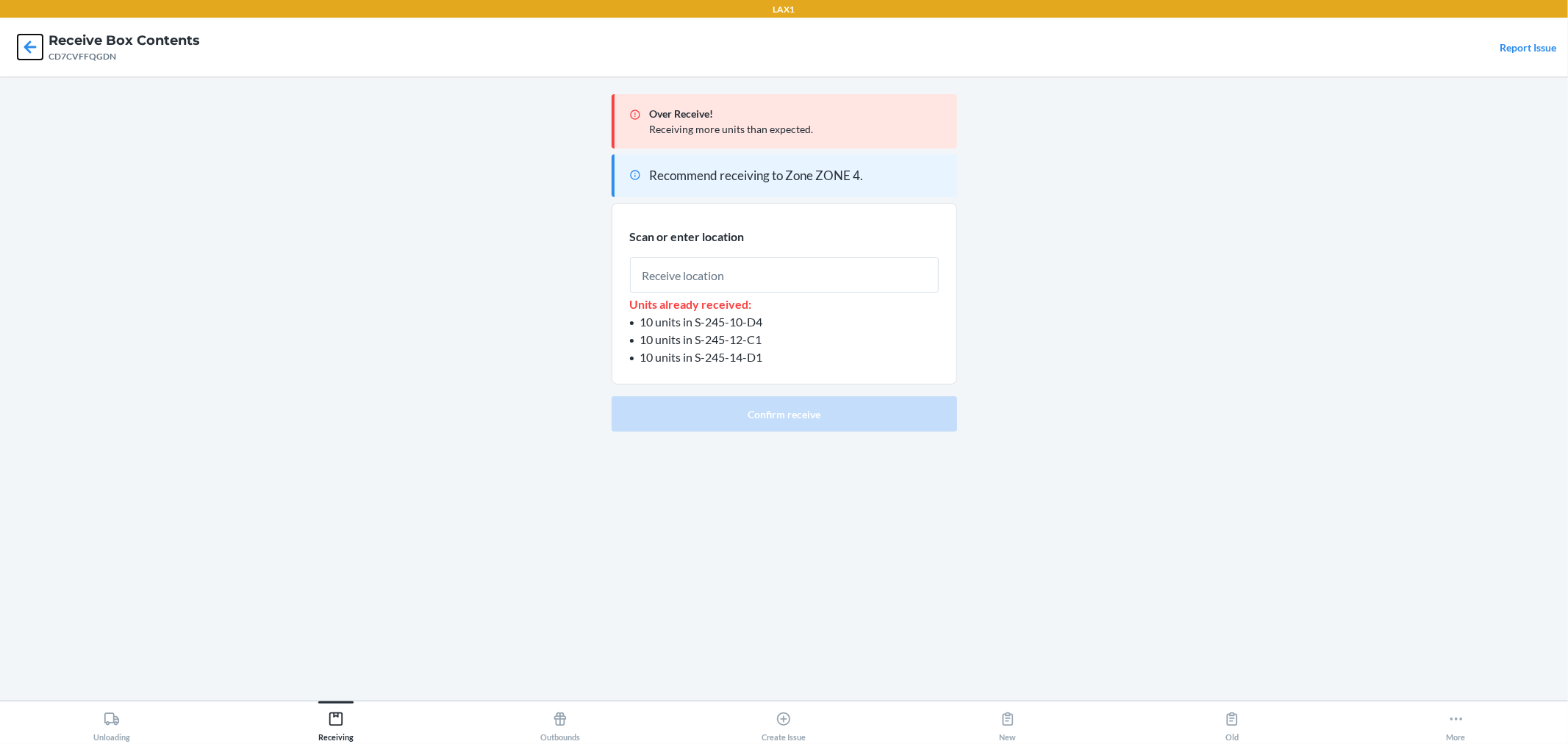
click at [34, 48] on icon at bounding box center [29, 46] width 25 height 25
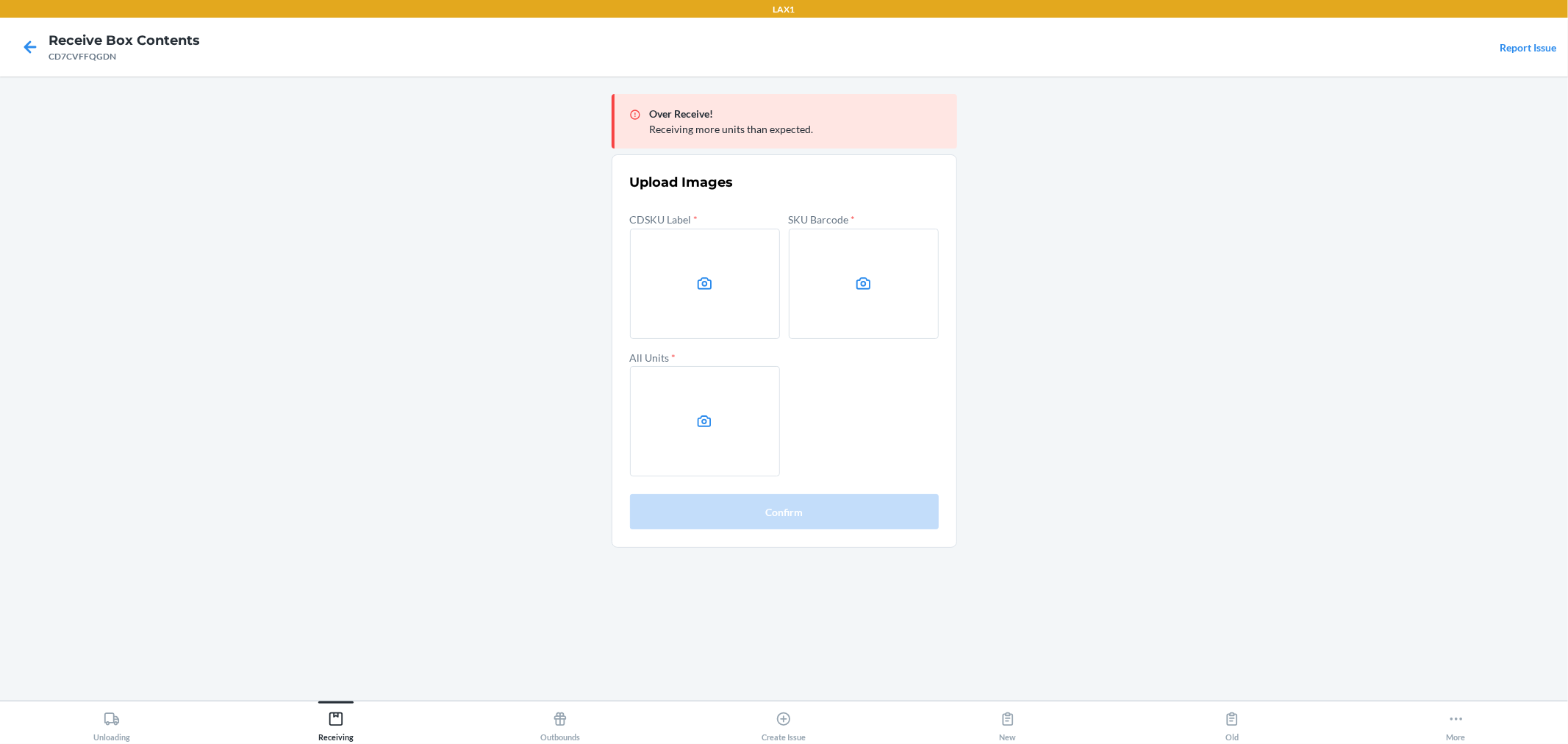
click at [706, 286] on icon at bounding box center [704, 282] width 17 height 17
click at [0, 0] on input "file" at bounding box center [0, 0] width 0 height 0
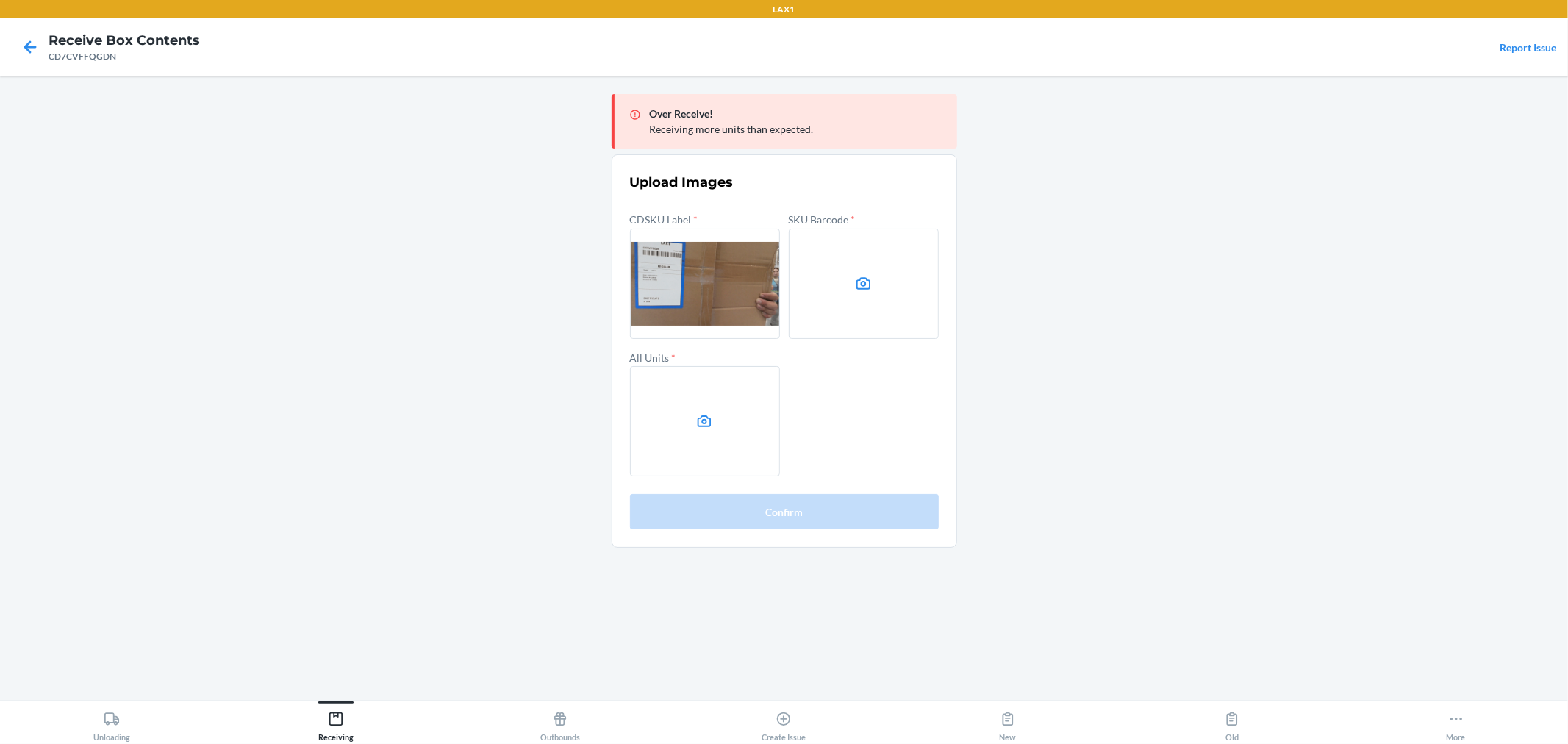
click at [863, 280] on icon at bounding box center [863, 282] width 17 height 17
click at [0, 0] on input "file" at bounding box center [0, 0] width 0 height 0
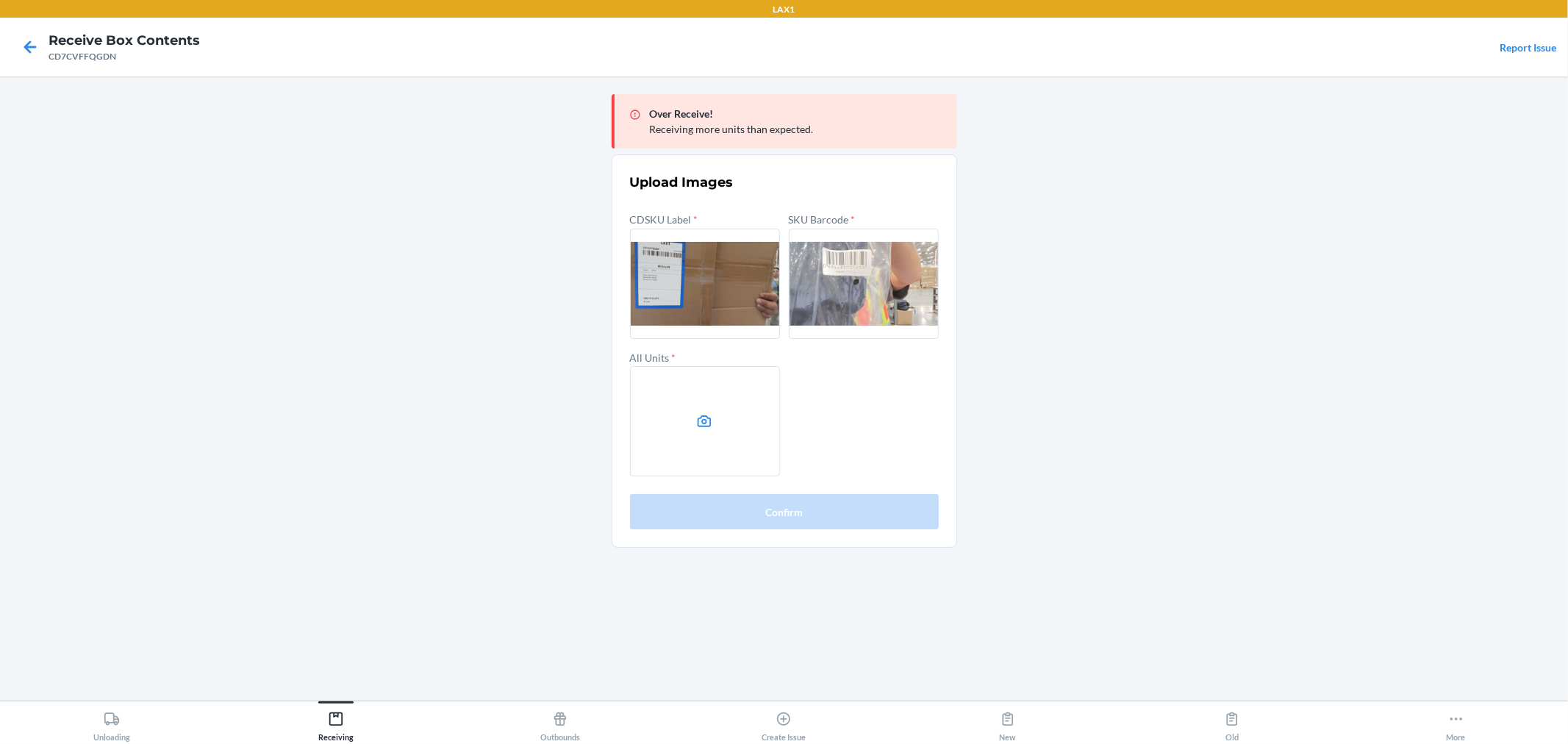
click at [696, 420] on icon at bounding box center [704, 421] width 17 height 17
click at [0, 0] on input "file" at bounding box center [0, 0] width 0 height 0
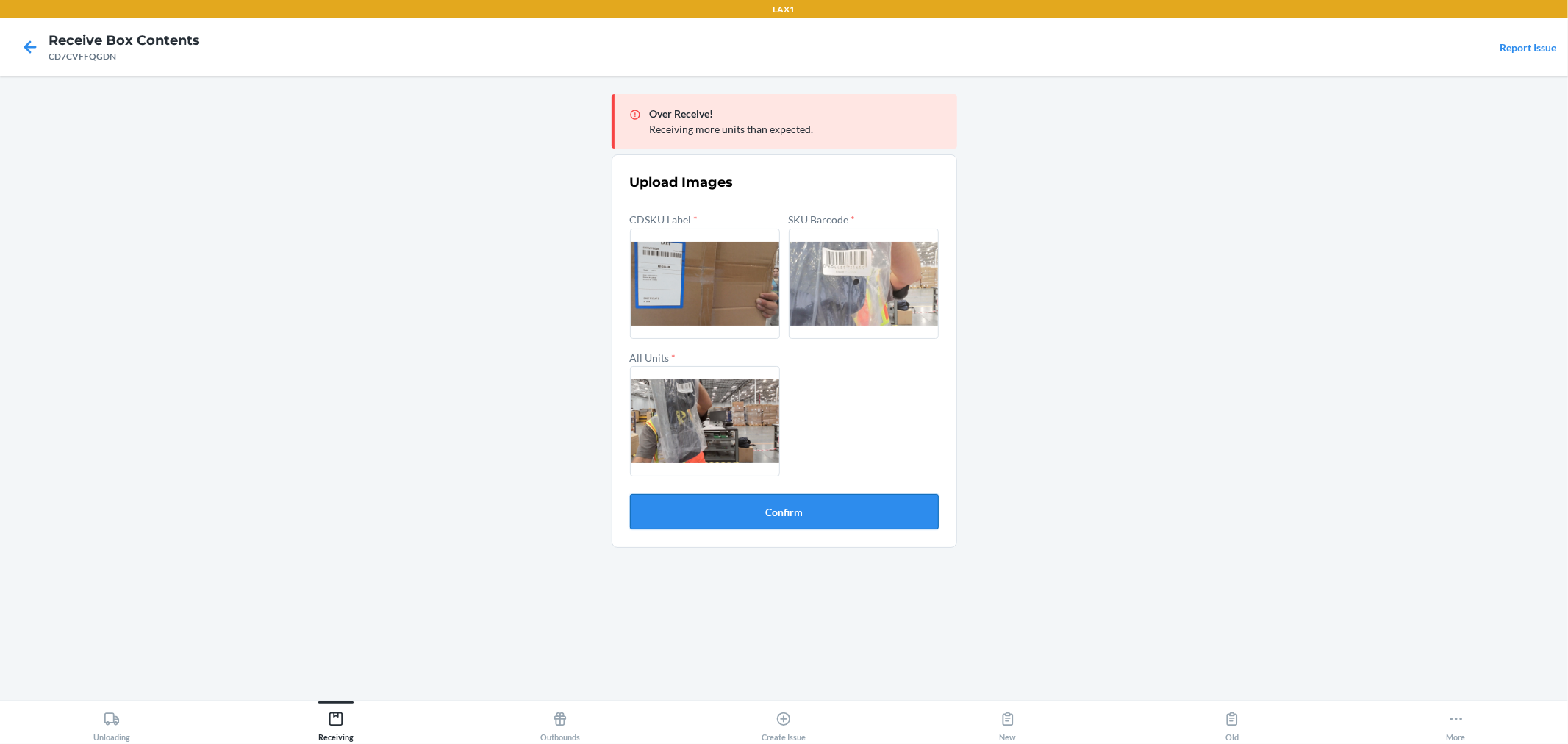
click at [805, 508] on button "Confirm" at bounding box center [785, 512] width 309 height 35
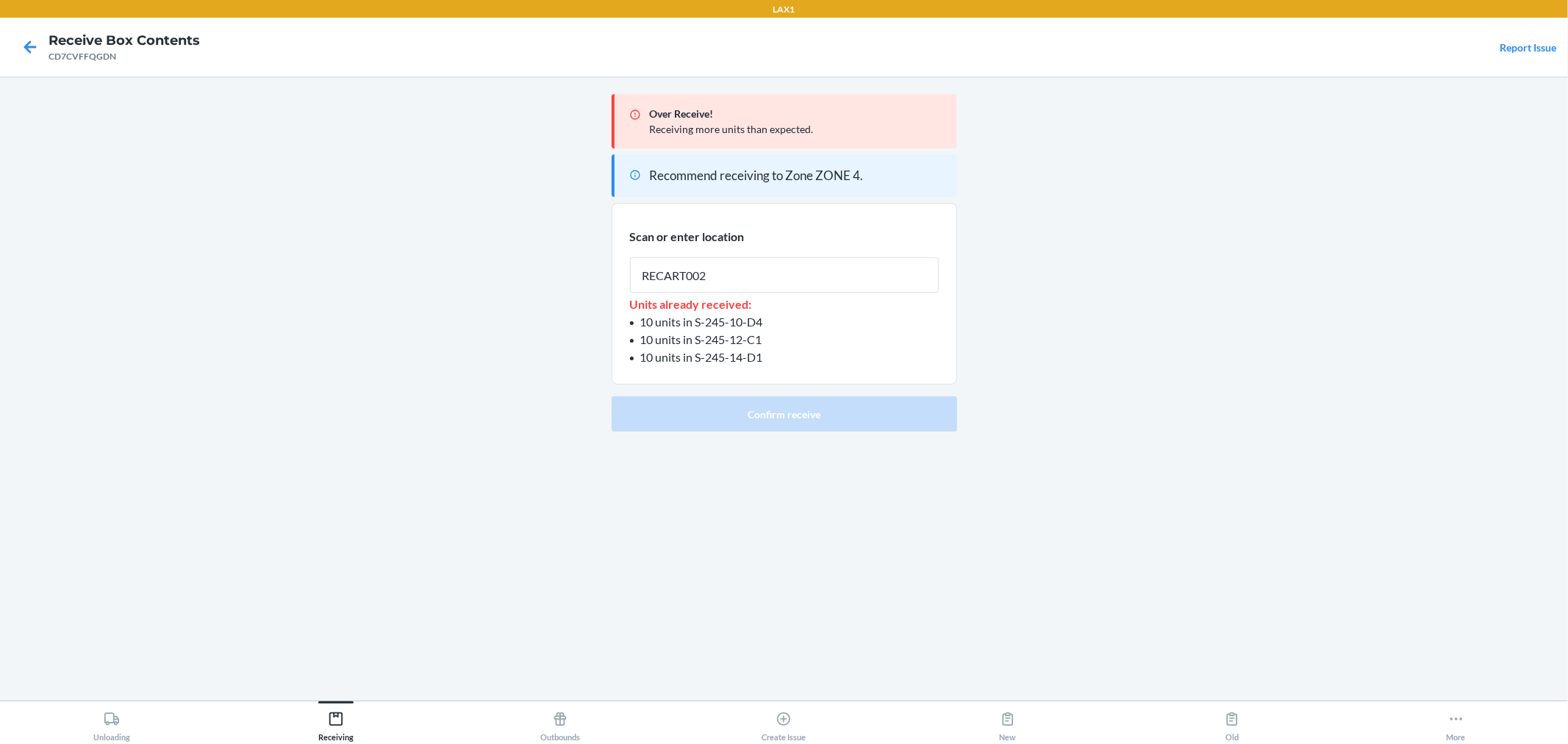
type input "RECART002"
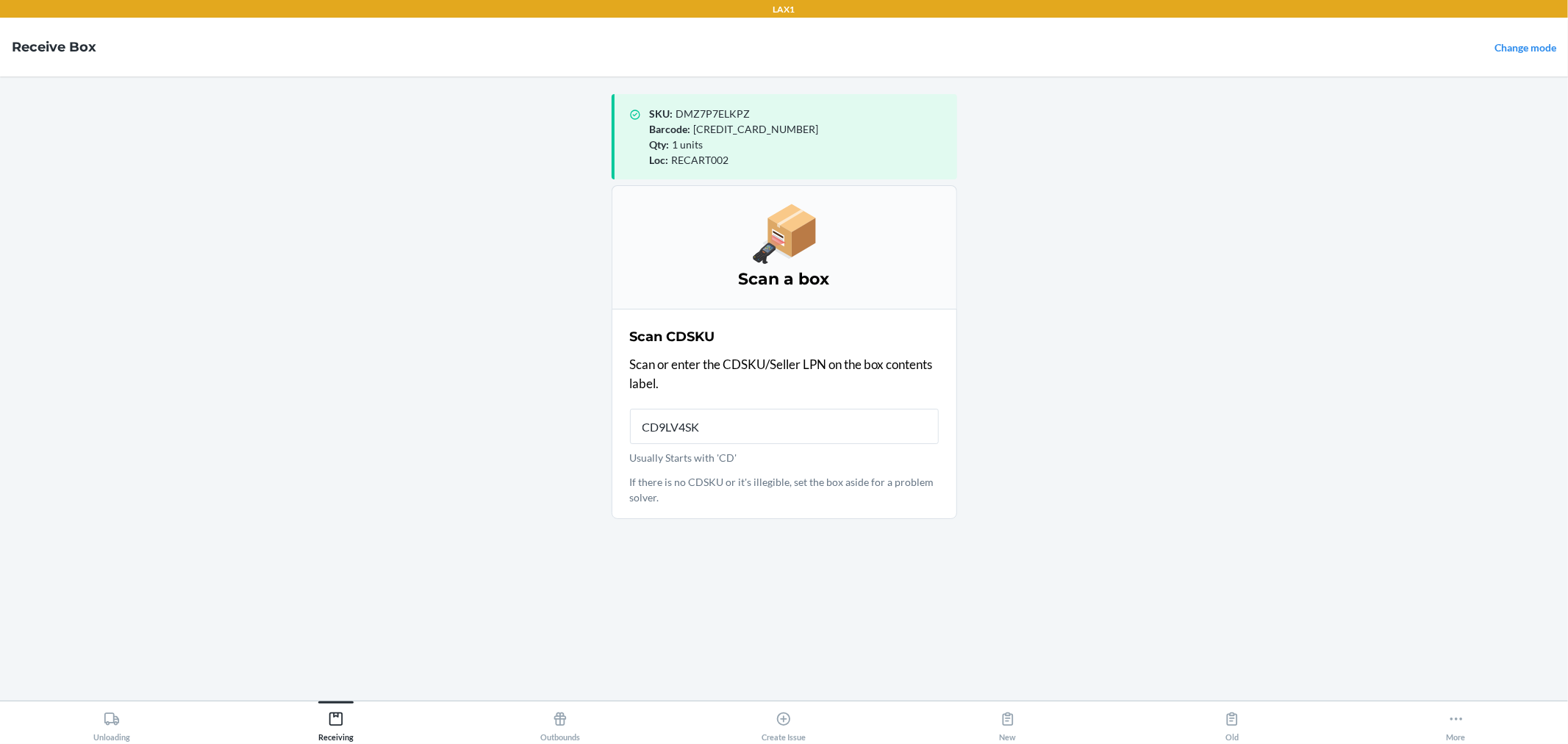
type input "CD9LV4SKW"
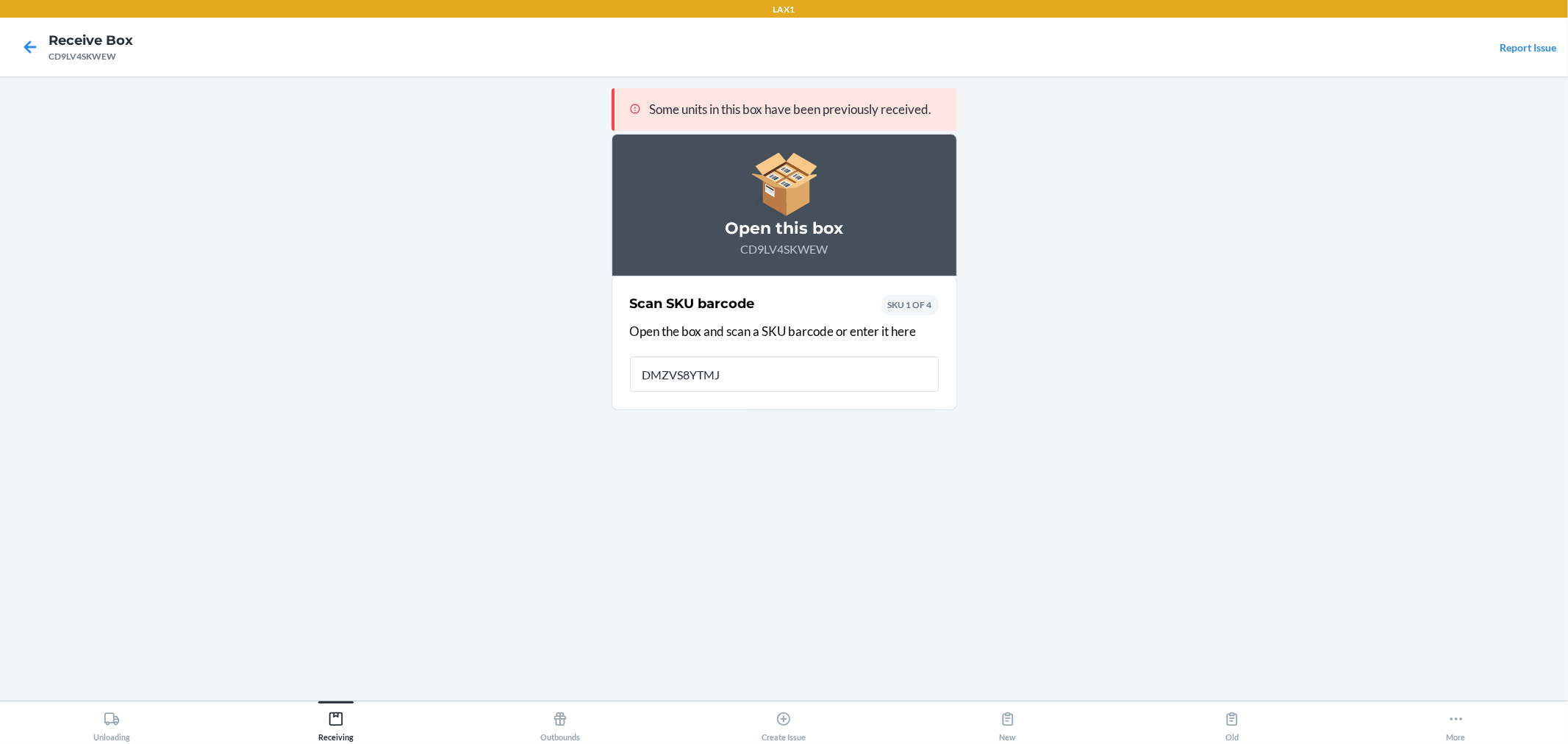
type input "DMZVS8YTMJV"
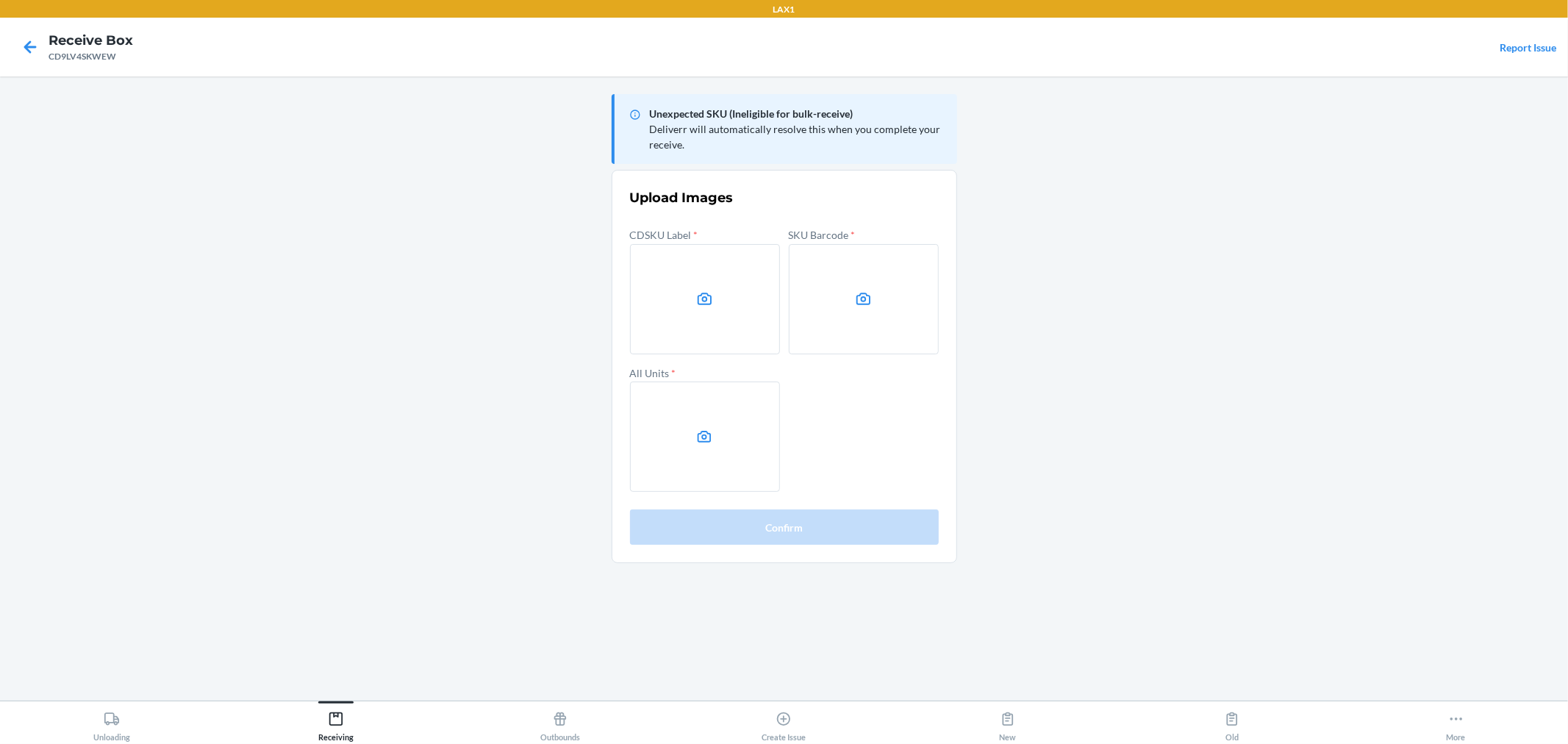
click at [687, 300] on label at bounding box center [705, 299] width 150 height 111
click at [0, 0] on input "file" at bounding box center [0, 0] width 0 height 0
click at [1275, 178] on main "Unexpected SKU (Ineligible for bulk-receive) Deliverr will automatically resolv…" at bounding box center [784, 388] width 1568 height 624
click at [666, 295] on label at bounding box center [705, 299] width 150 height 111
click at [0, 0] on input "file" at bounding box center [0, 0] width 0 height 0
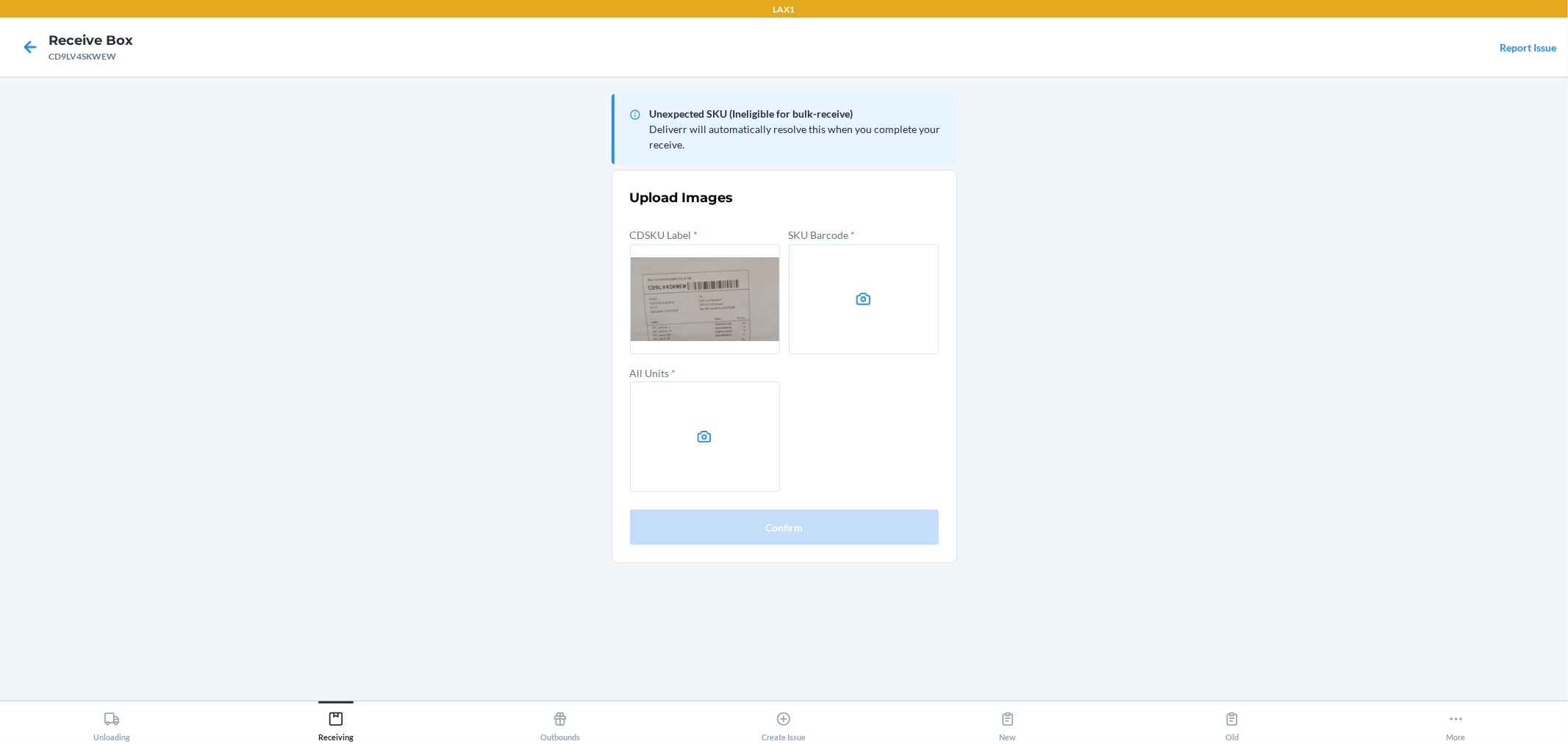
click at [864, 297] on icon at bounding box center [864, 298] width 14 height 12
click at [0, 0] on input "file" at bounding box center [0, 0] width 0 height 0
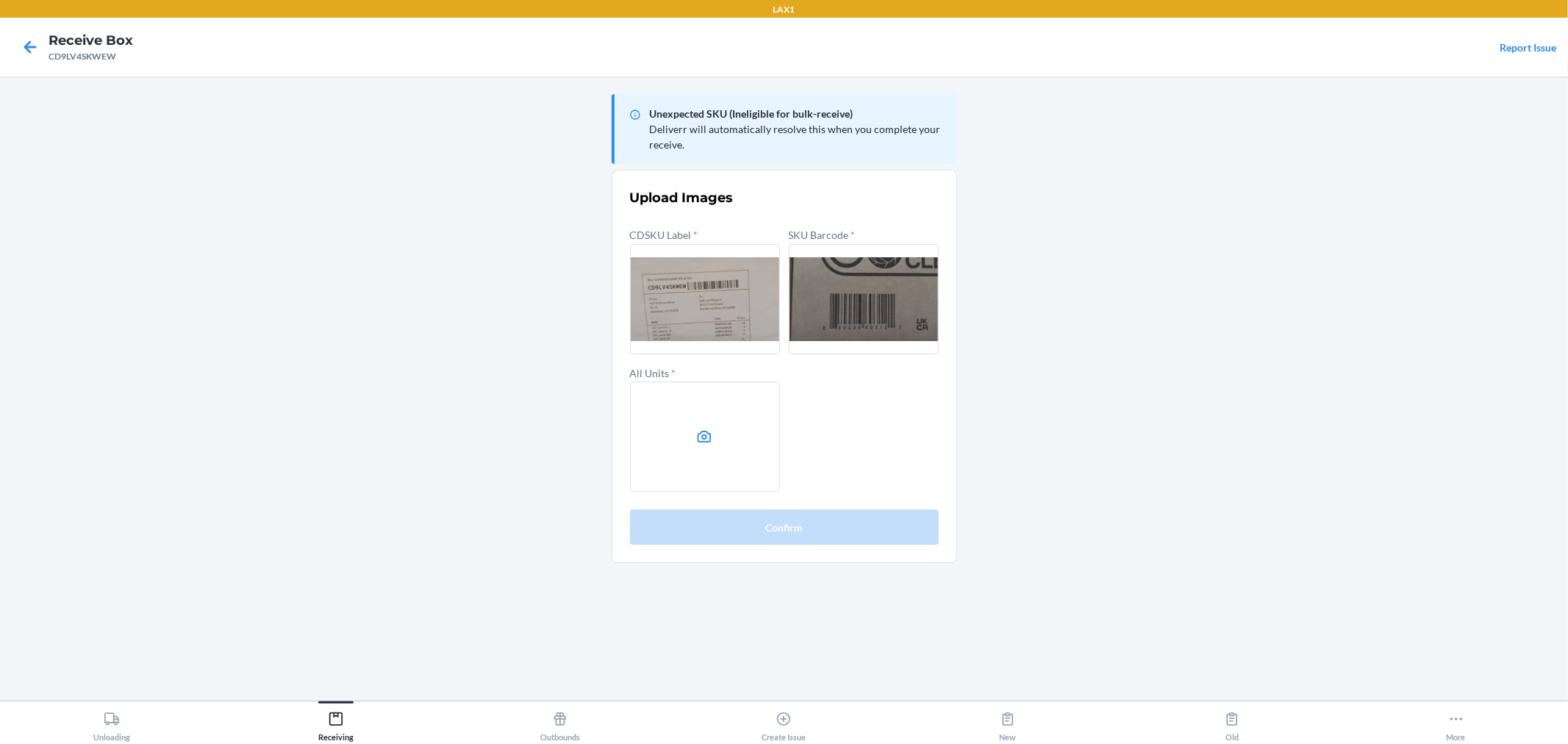
click at [884, 303] on label at bounding box center [864, 299] width 150 height 111
click at [0, 0] on input "file" at bounding box center [0, 0] width 0 height 0
click at [692, 443] on label at bounding box center [705, 436] width 150 height 111
click at [0, 0] on input "file" at bounding box center [0, 0] width 0 height 0
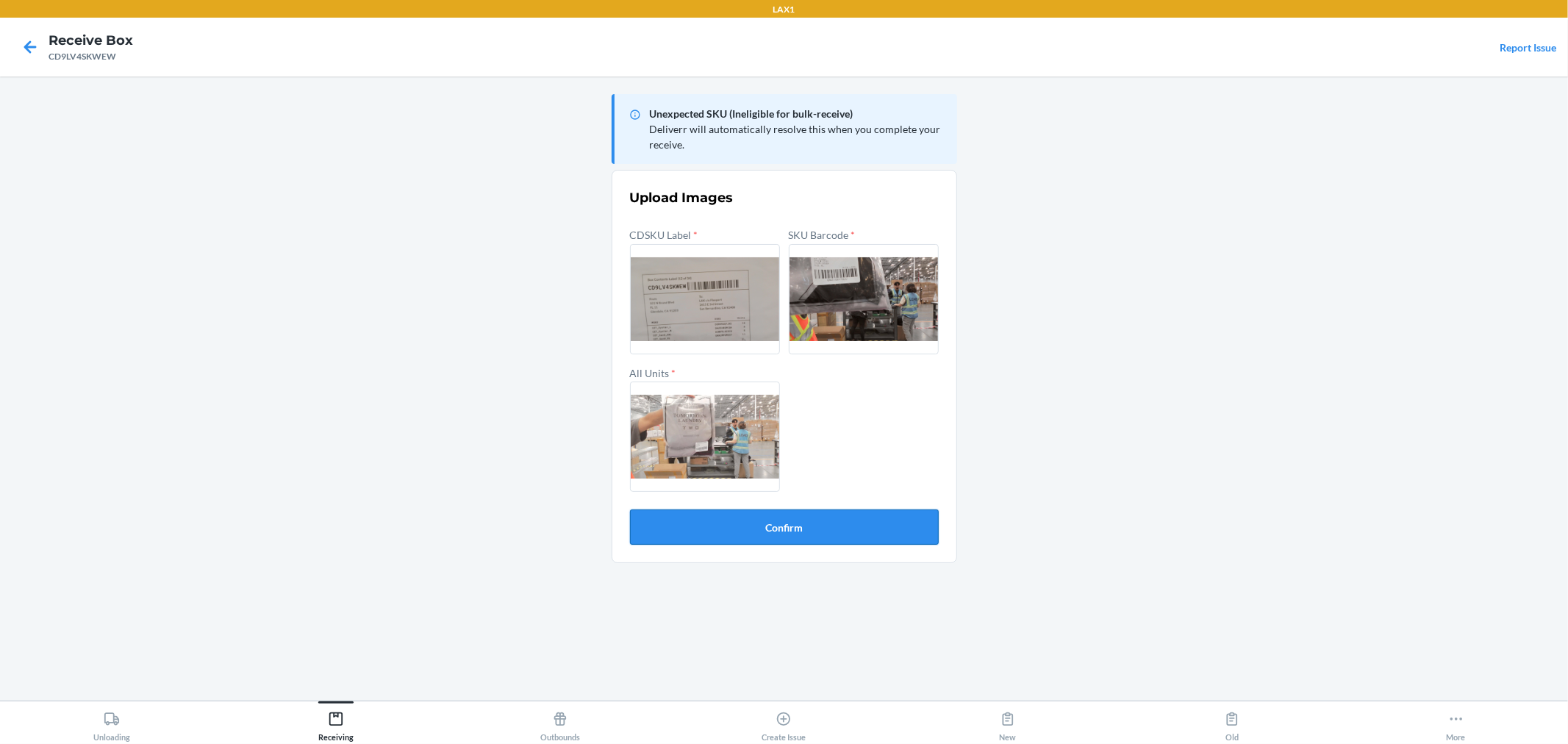
click at [800, 524] on button "Confirm" at bounding box center [785, 527] width 309 height 35
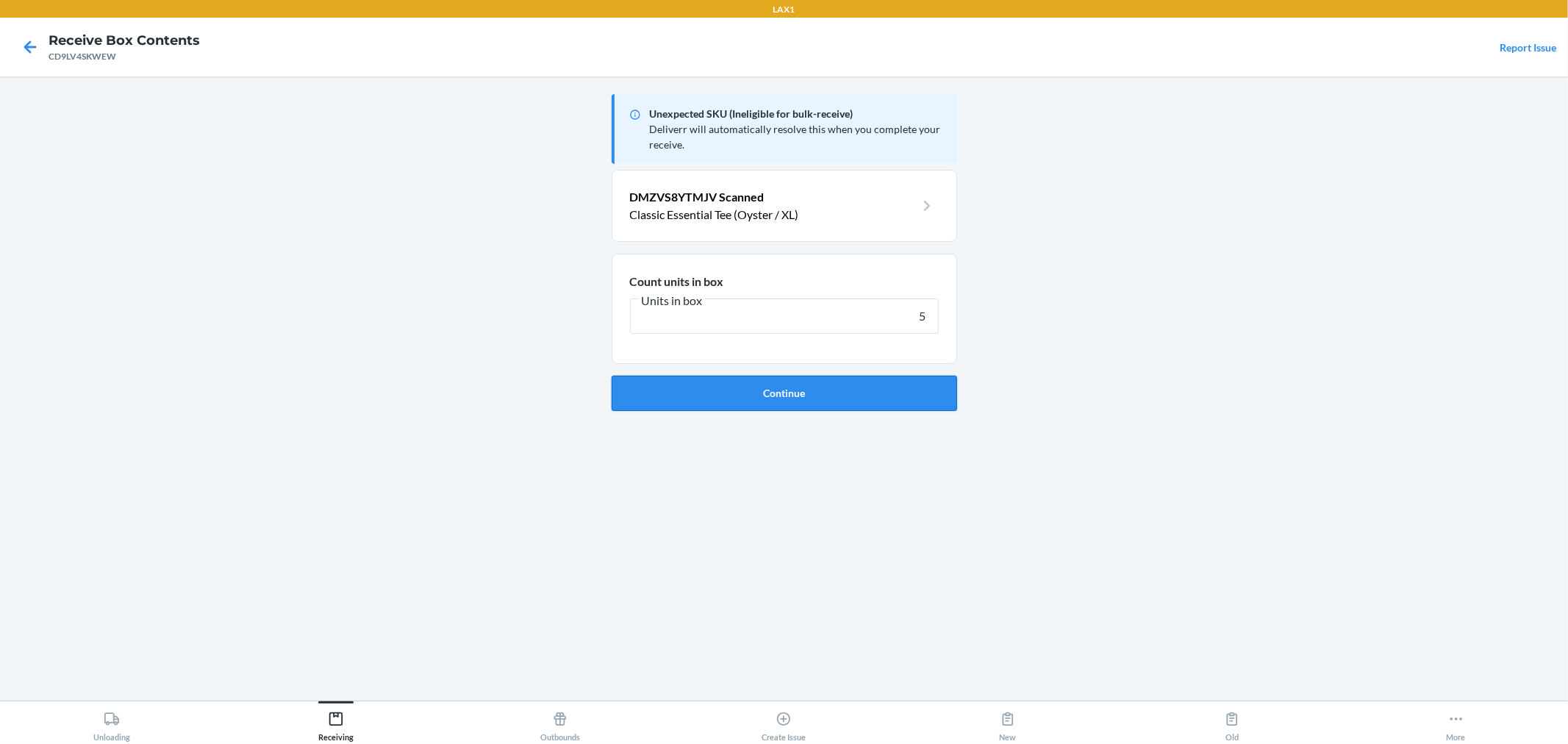
type input "5"
click at [785, 400] on button "Continue" at bounding box center [785, 393] width 345 height 35
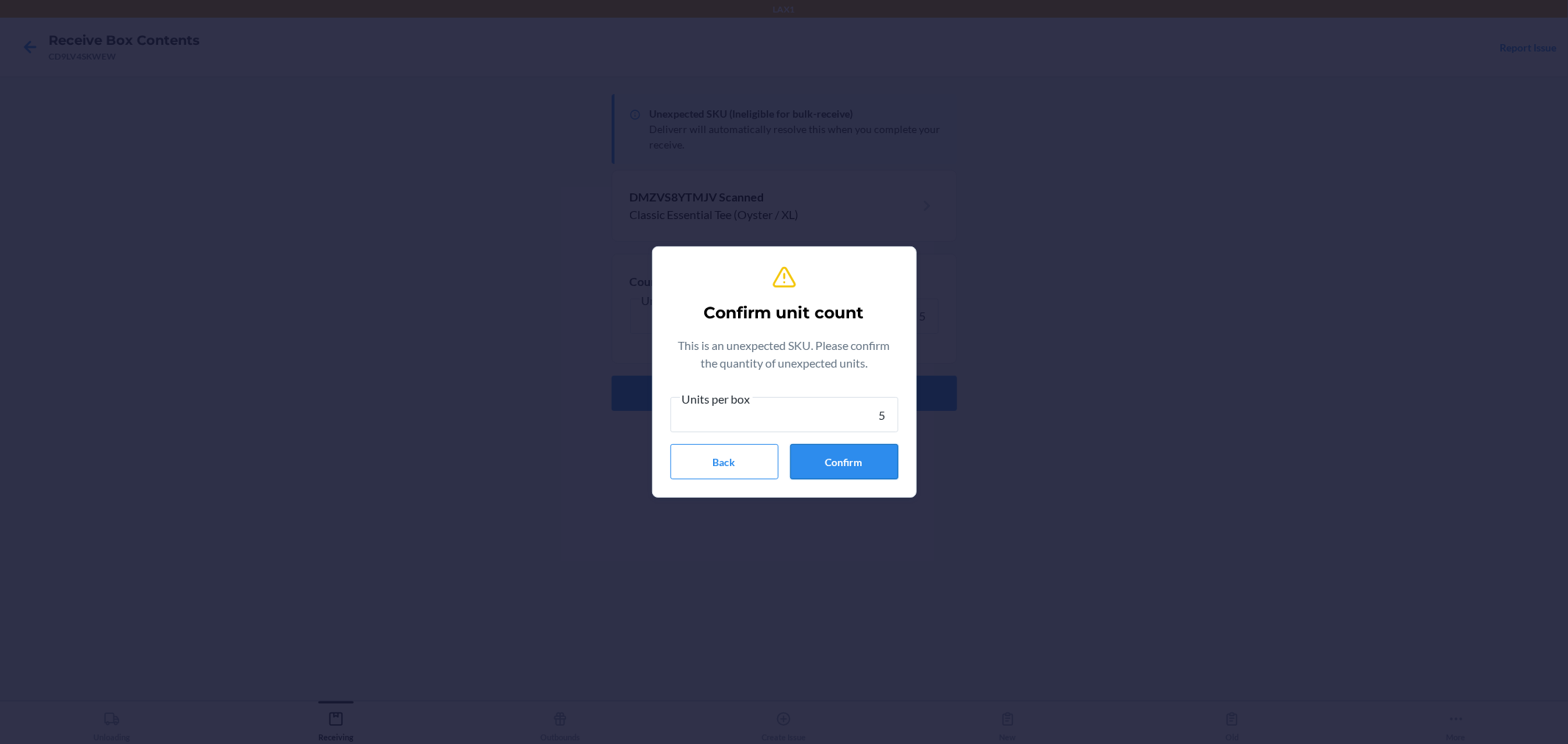
type input "5"
click at [863, 462] on button "Confirm" at bounding box center [844, 462] width 108 height 35
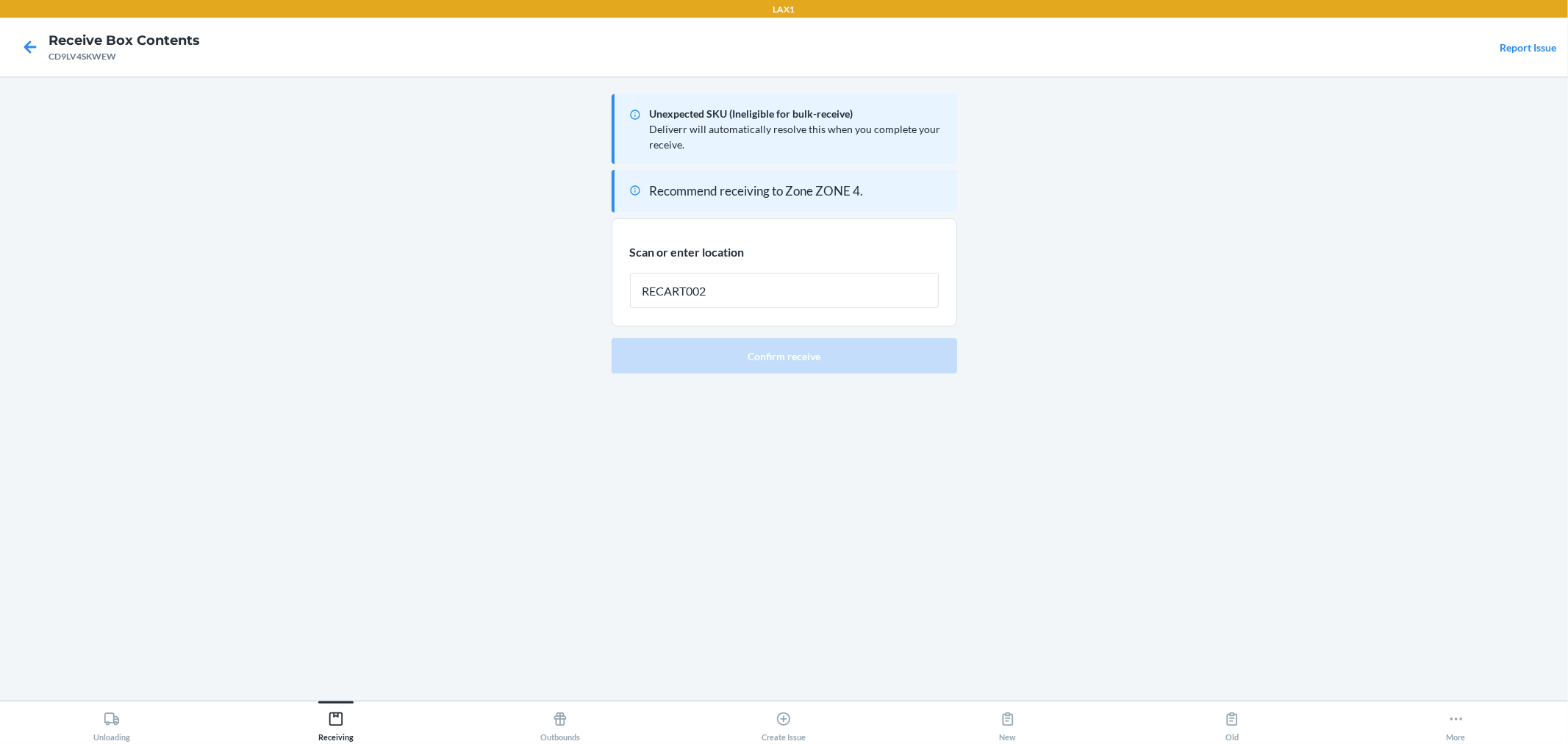
type input "RECART002"
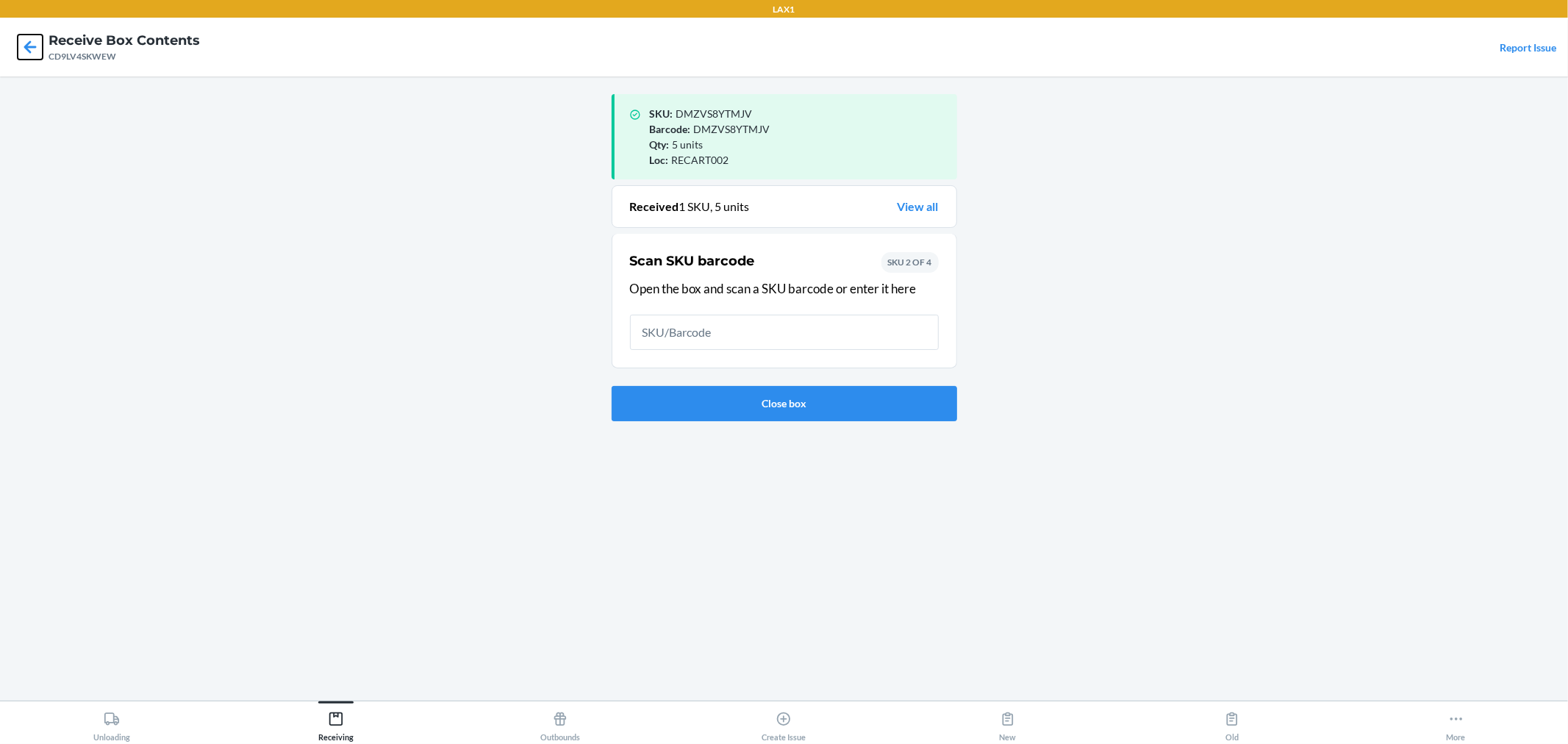
click at [38, 43] on icon at bounding box center [29, 46] width 25 height 25
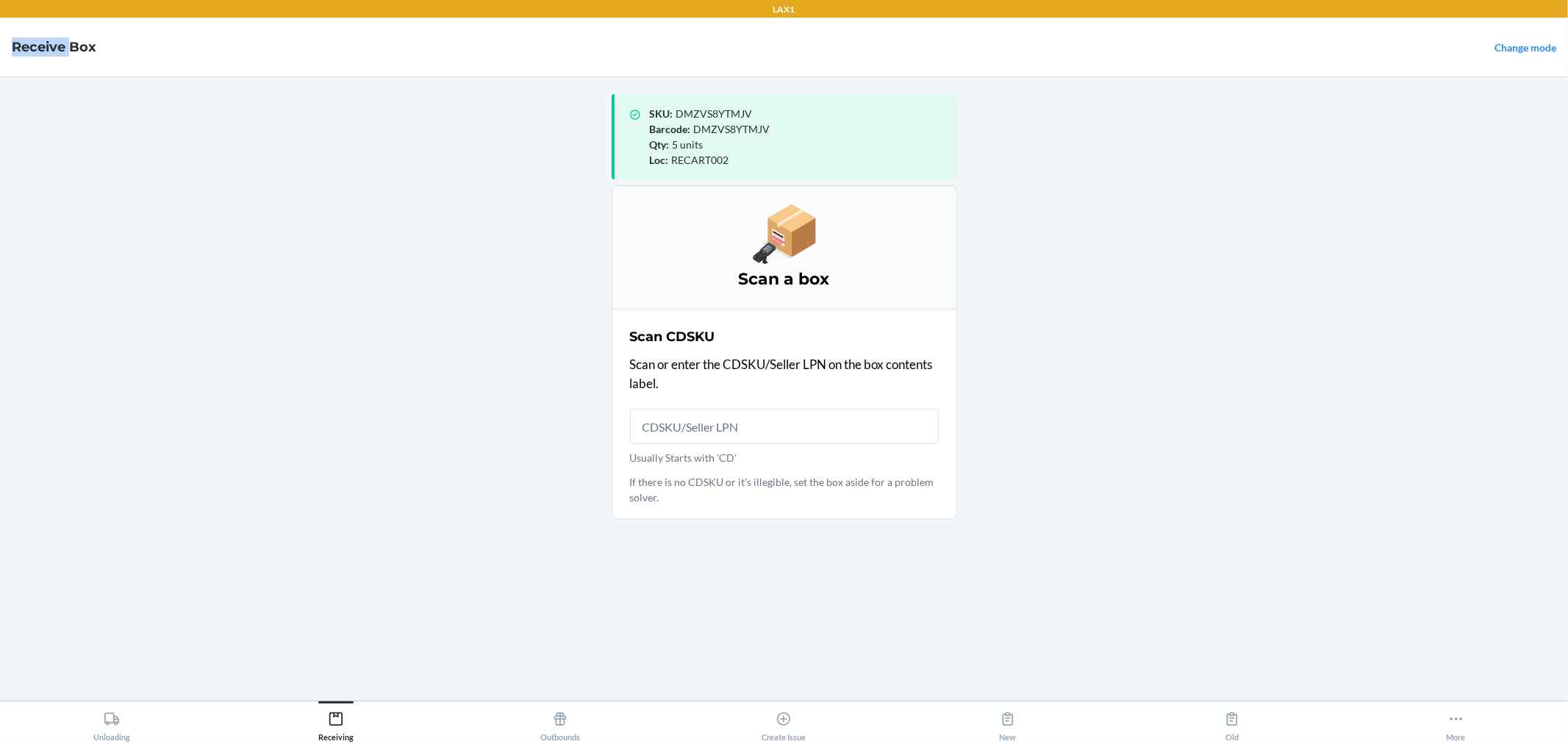
click at [38, 43] on h4 "Receive Box" at bounding box center [54, 47] width 84 height 19
click at [93, 129] on main "SKU : DMZVS8YTMJV Barcode : DMZVS8YTMJV Qty : 5 units Loc : RECART002 Scan a bo…" at bounding box center [784, 388] width 1568 height 624
click at [798, 728] on div "Create Issue" at bounding box center [783, 723] width 44 height 37
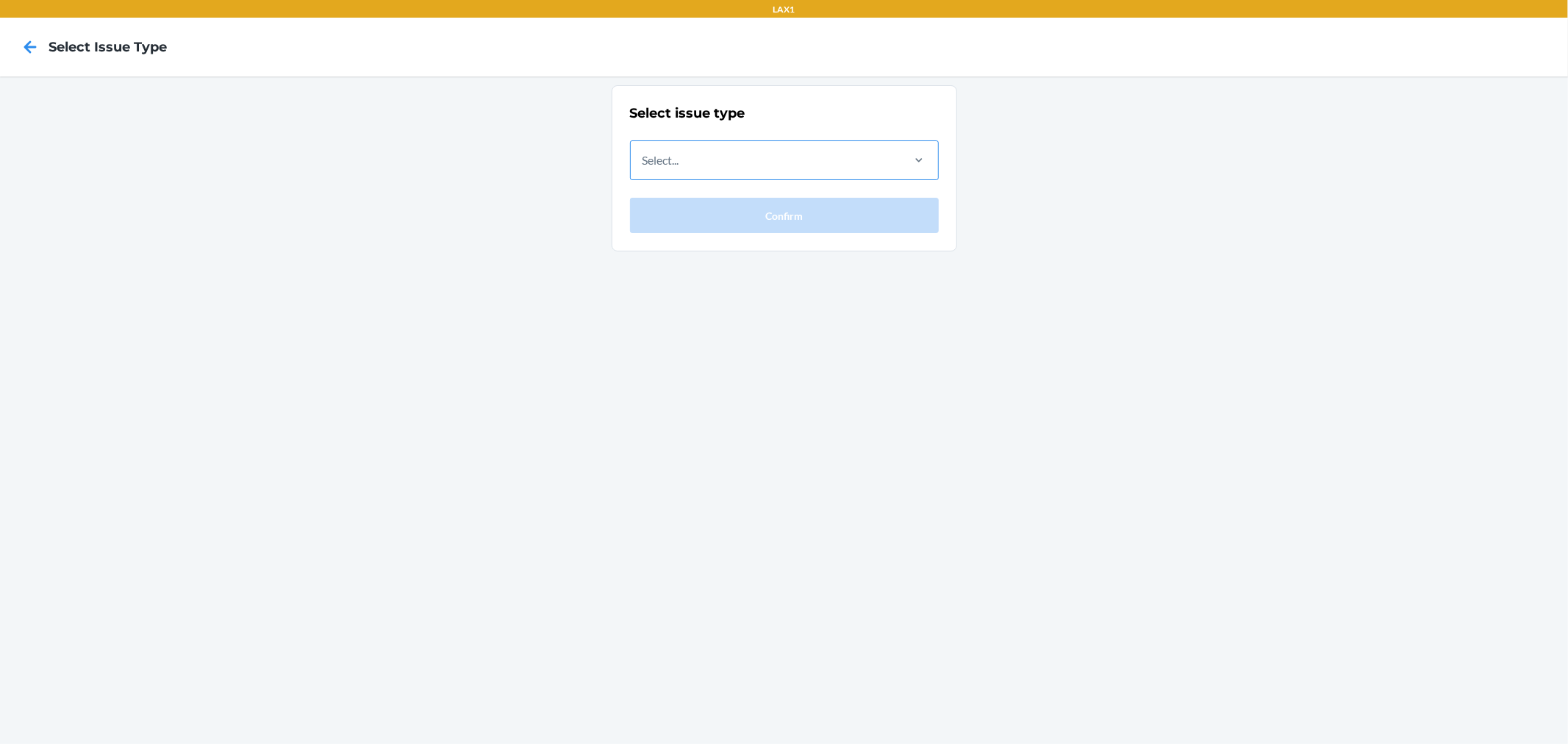
click at [884, 165] on div "Select..." at bounding box center [766, 160] width 269 height 38
click at [644, 165] on input "Select..." at bounding box center [643, 160] width 2 height 18
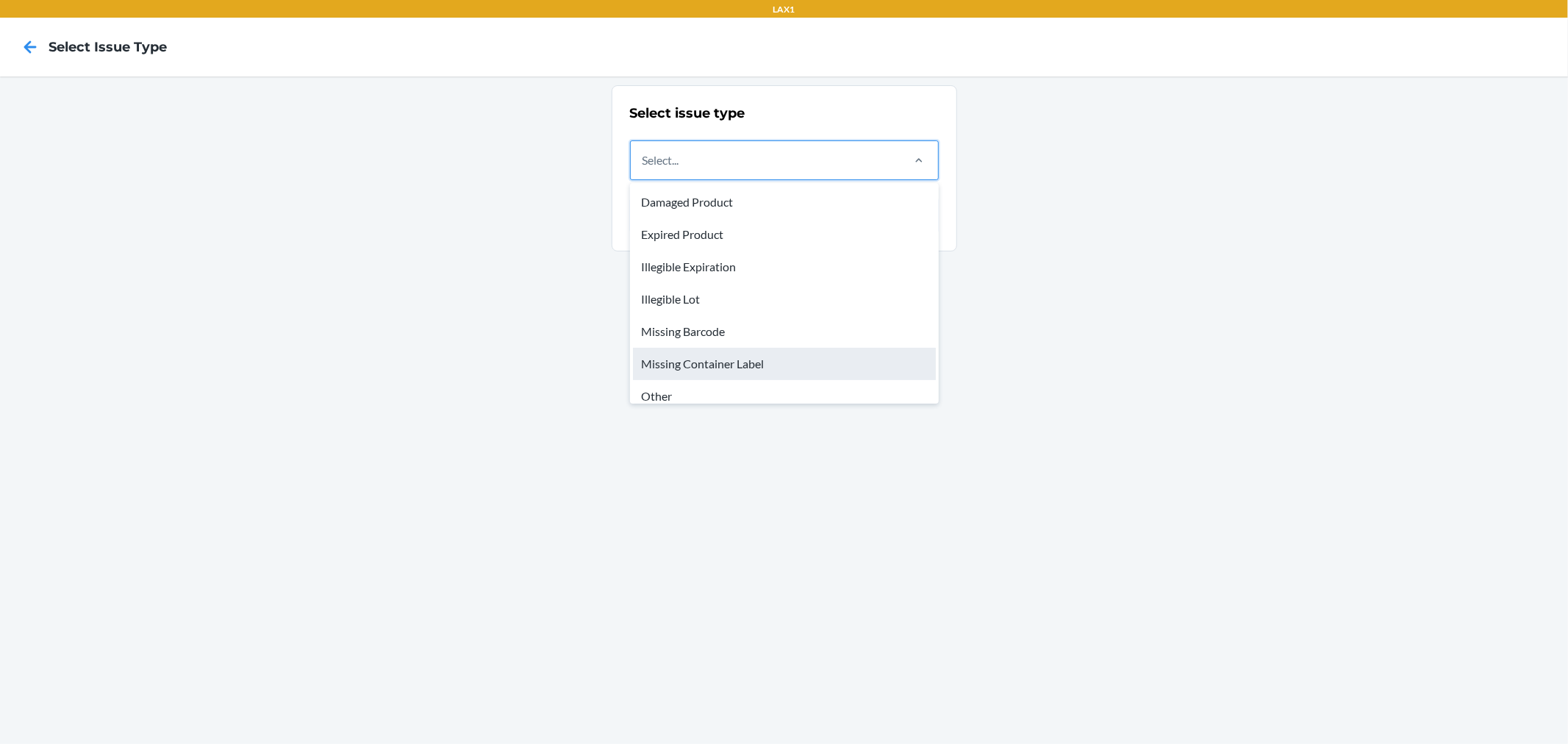
click at [711, 368] on div "Missing Container Label" at bounding box center [784, 364] width 303 height 33
click at [644, 169] on input "option Missing Container Label focused, 6 of 8. 8 results available. Use Up and…" at bounding box center [643, 160] width 2 height 18
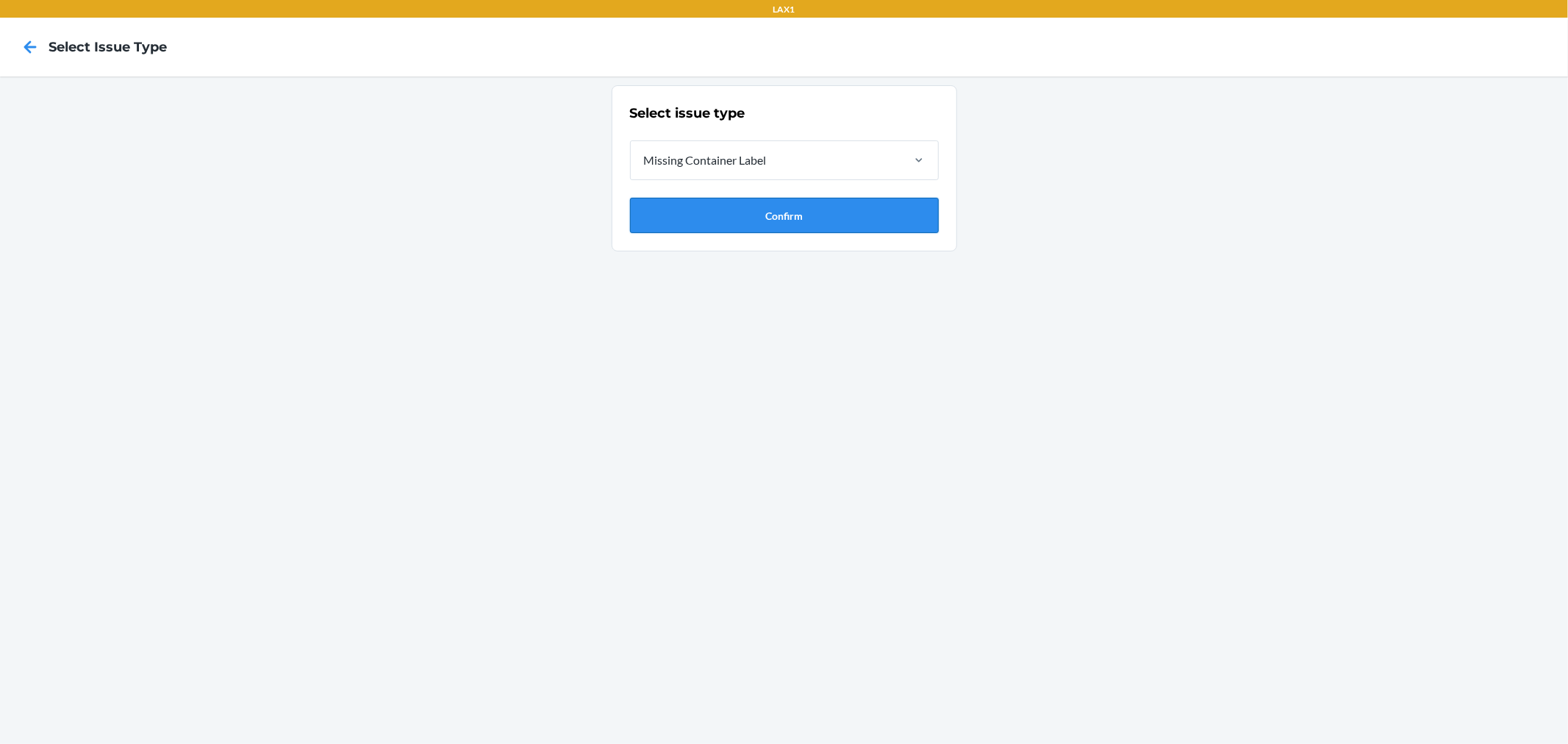
click at [791, 228] on button "Confirm" at bounding box center [785, 216] width 309 height 35
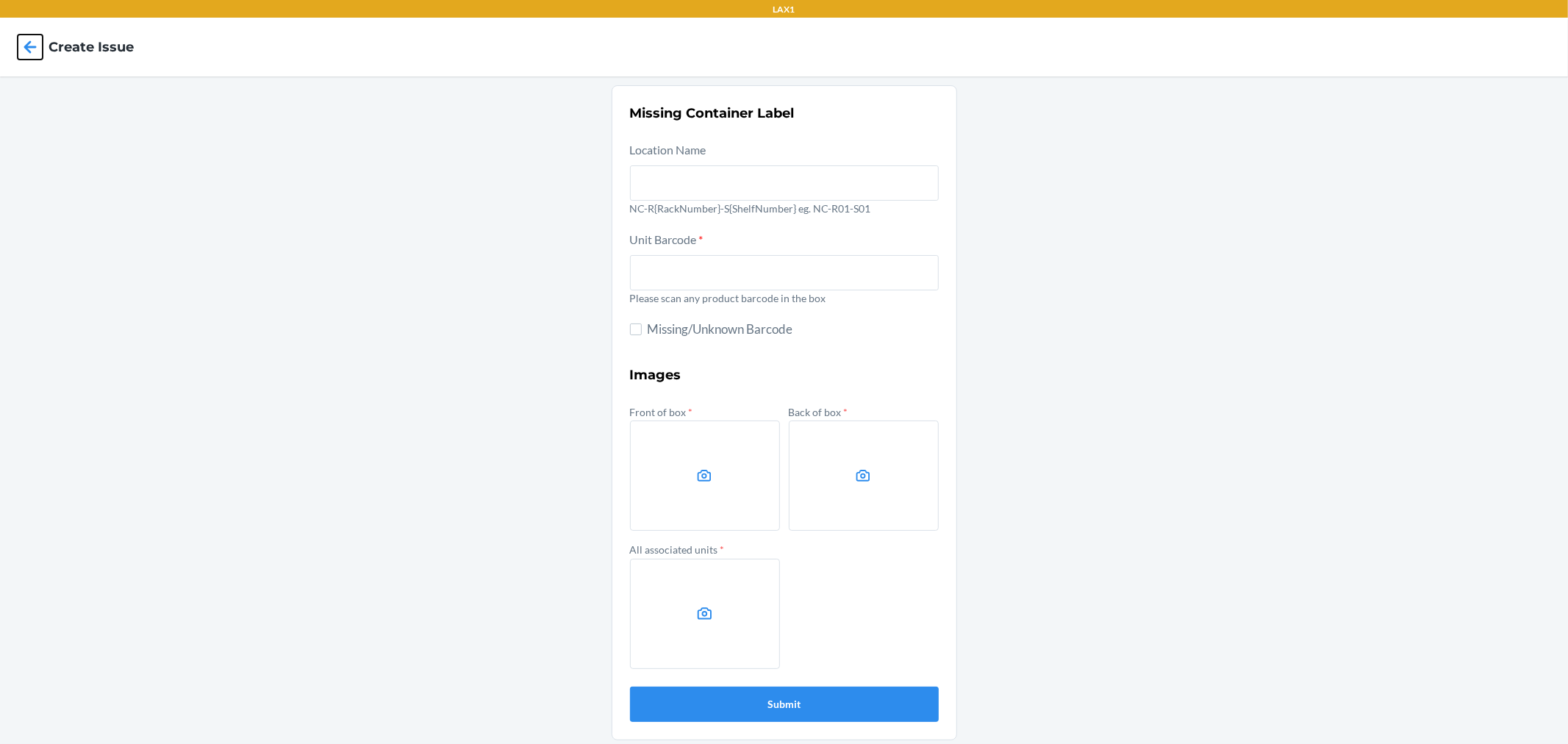
click at [18, 45] on icon at bounding box center [29, 46] width 25 height 25
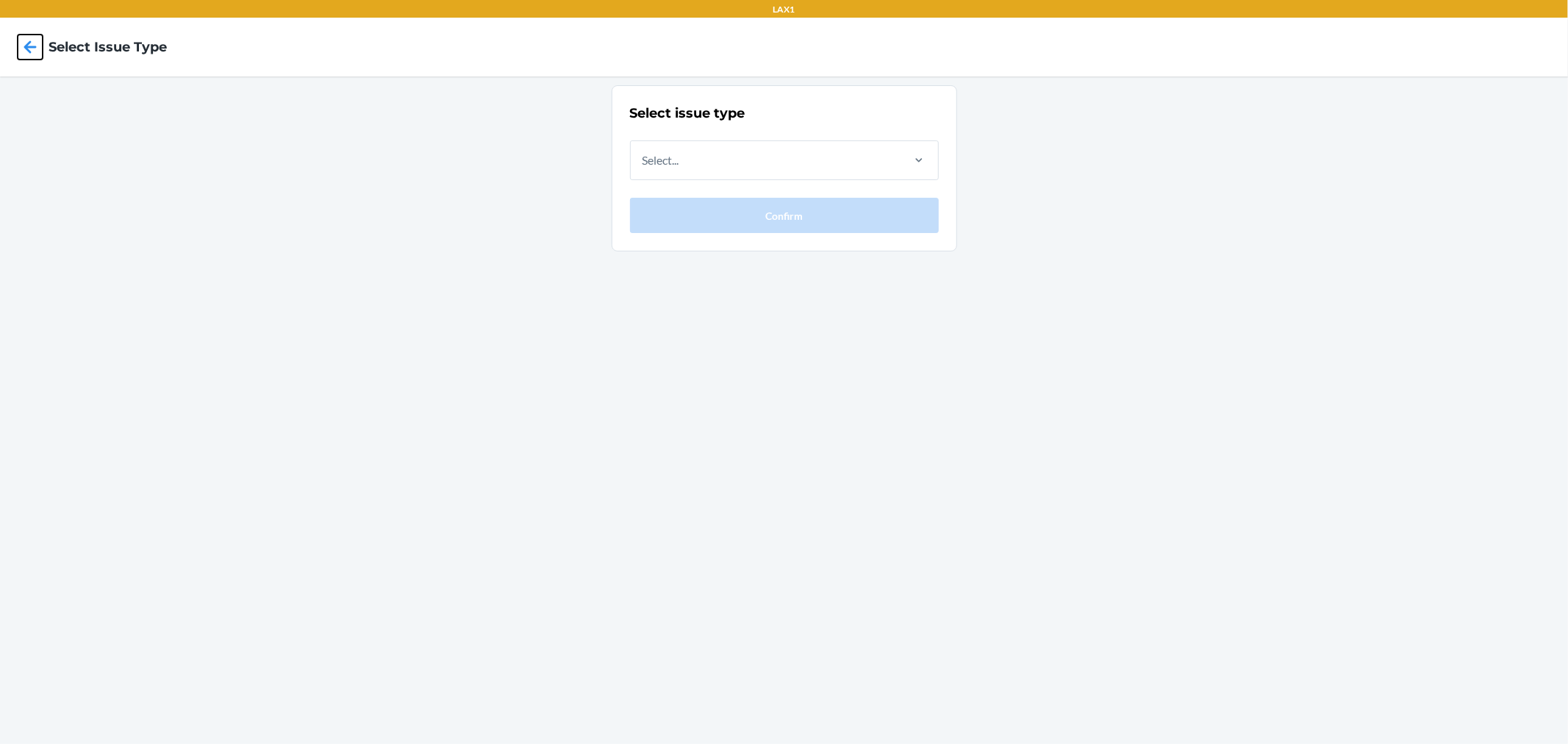
click at [18, 40] on icon at bounding box center [29, 46] width 25 height 25
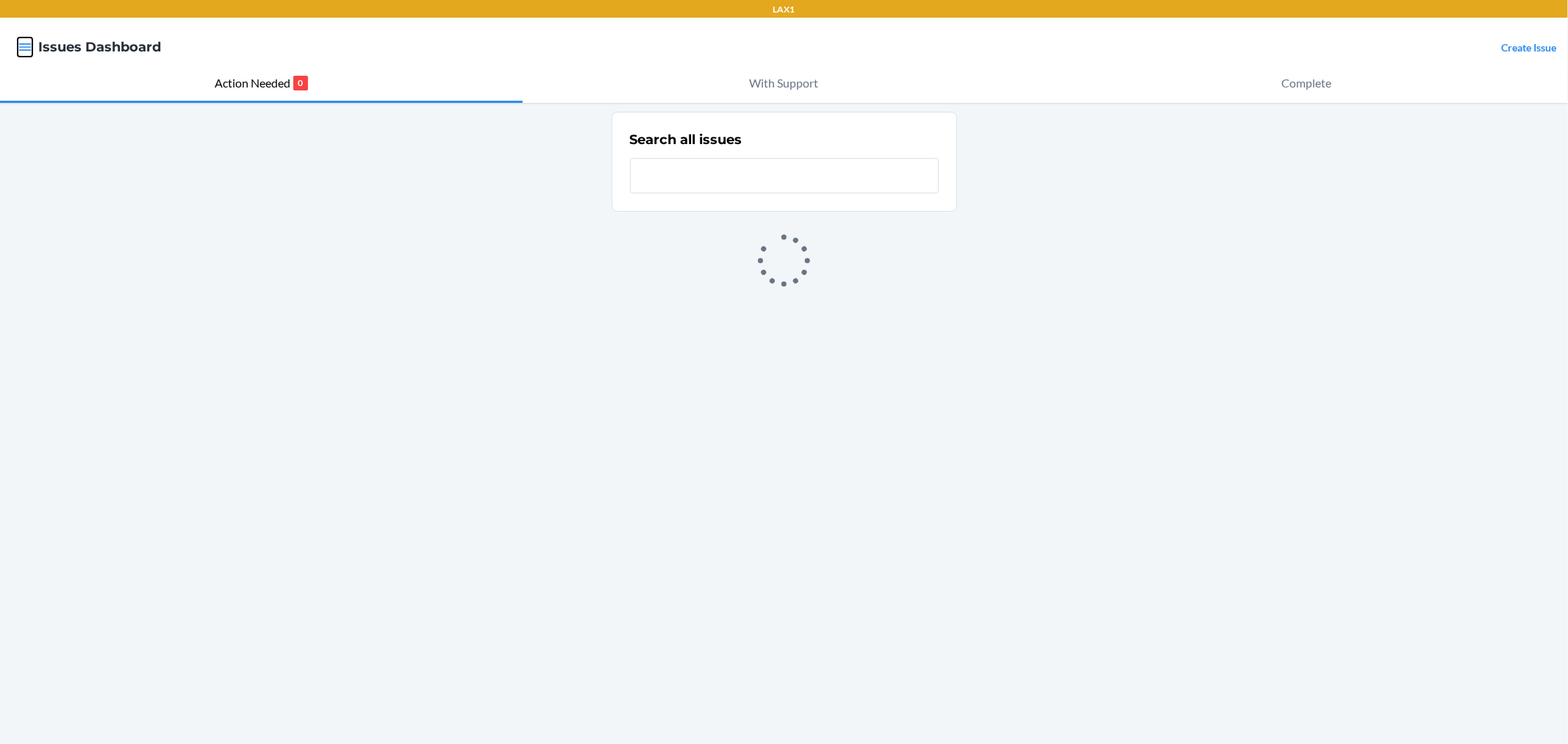
click at [18, 40] on icon "button" at bounding box center [25, 47] width 14 height 14
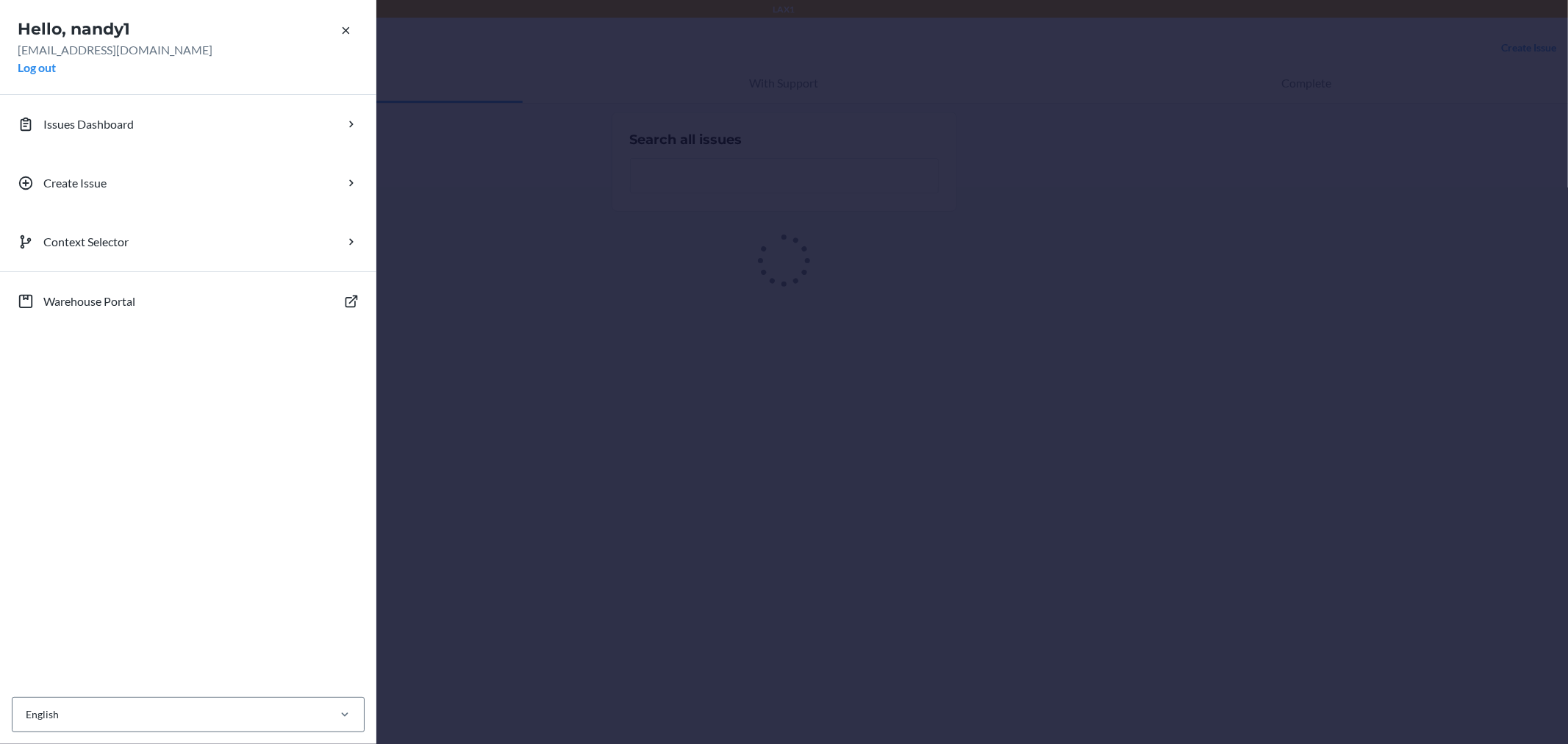
click at [651, 265] on div "Hello, nandy1 nandy1@lax1.com Log out Issues Dashboard Create Issue Context Sel…" at bounding box center [784, 372] width 1568 height 744
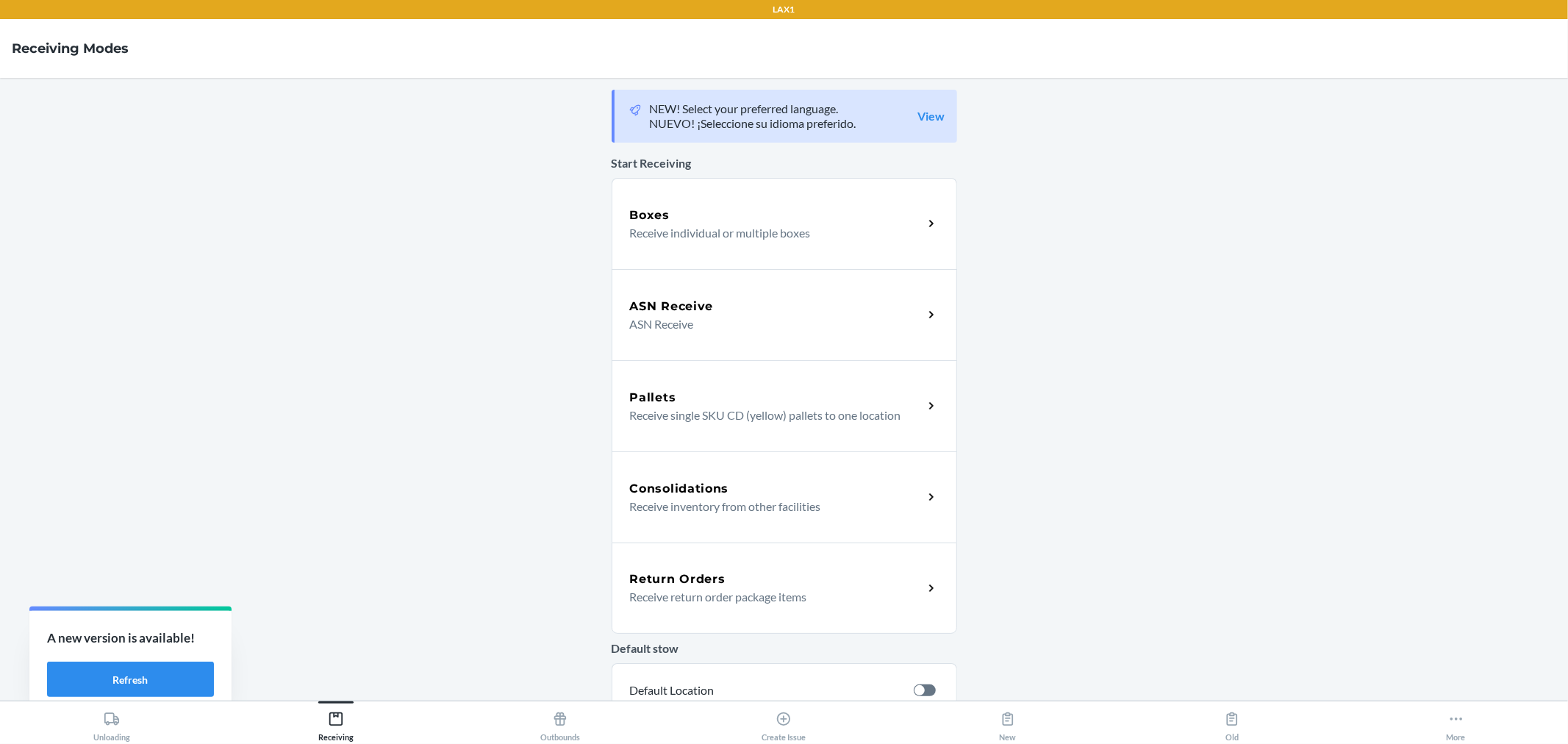
click at [657, 216] on h5 "Boxes" at bounding box center [650, 216] width 41 height 18
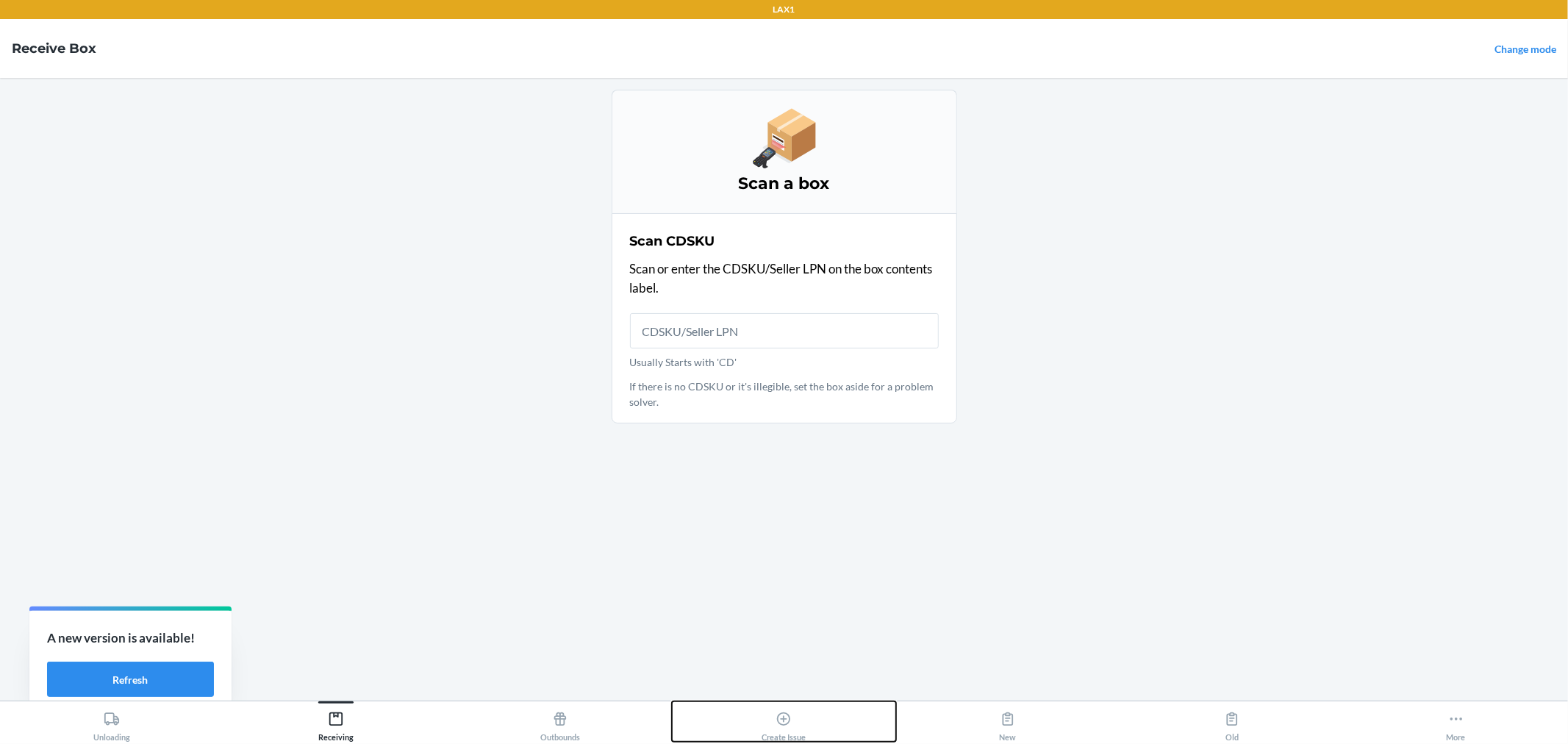
click at [777, 723] on icon at bounding box center [784, 719] width 16 height 16
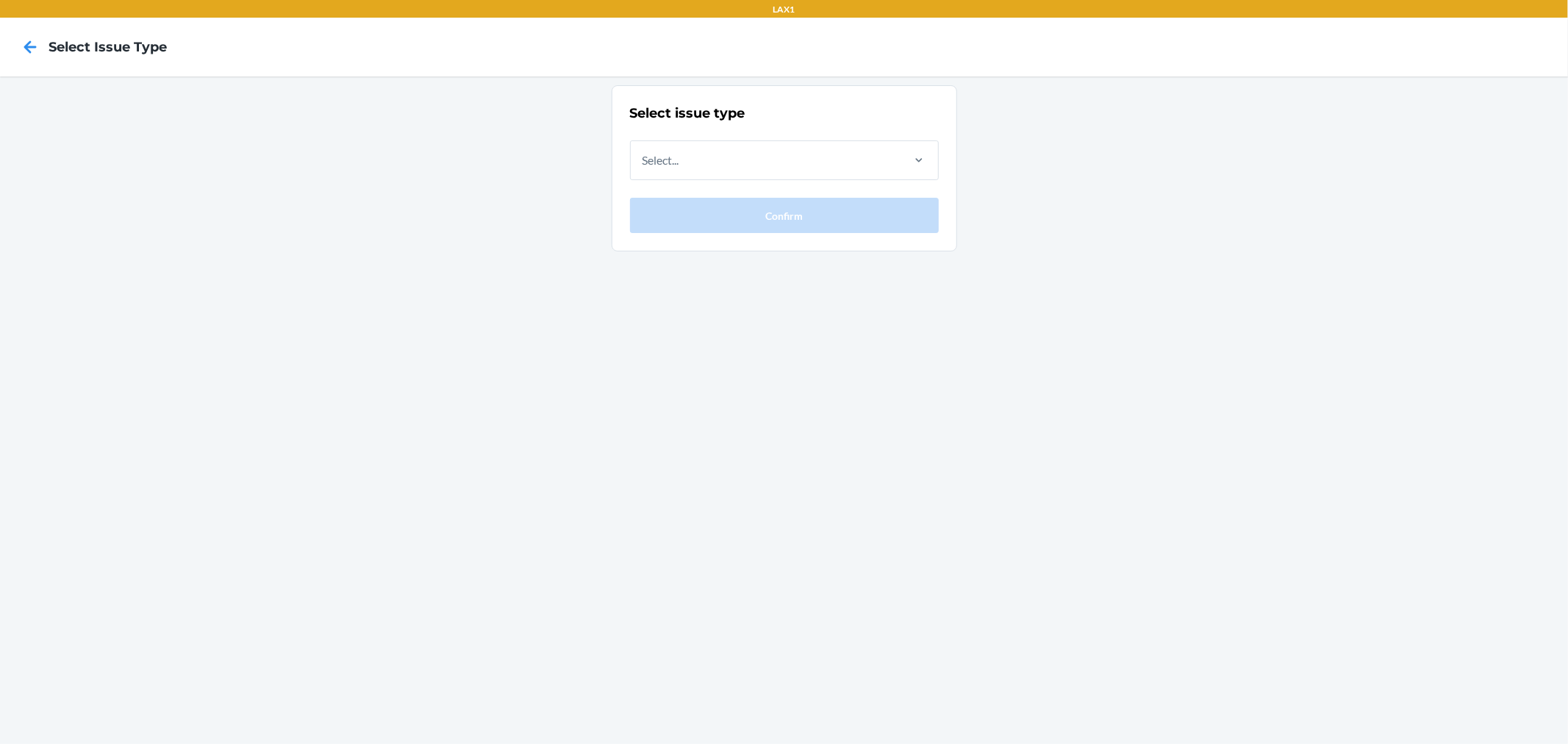
click at [940, 170] on section "Select issue type Select... Confirm" at bounding box center [785, 168] width 345 height 166
click at [931, 168] on div at bounding box center [919, 160] width 38 height 38
click at [644, 168] on input "Select..." at bounding box center [643, 160] width 2 height 18
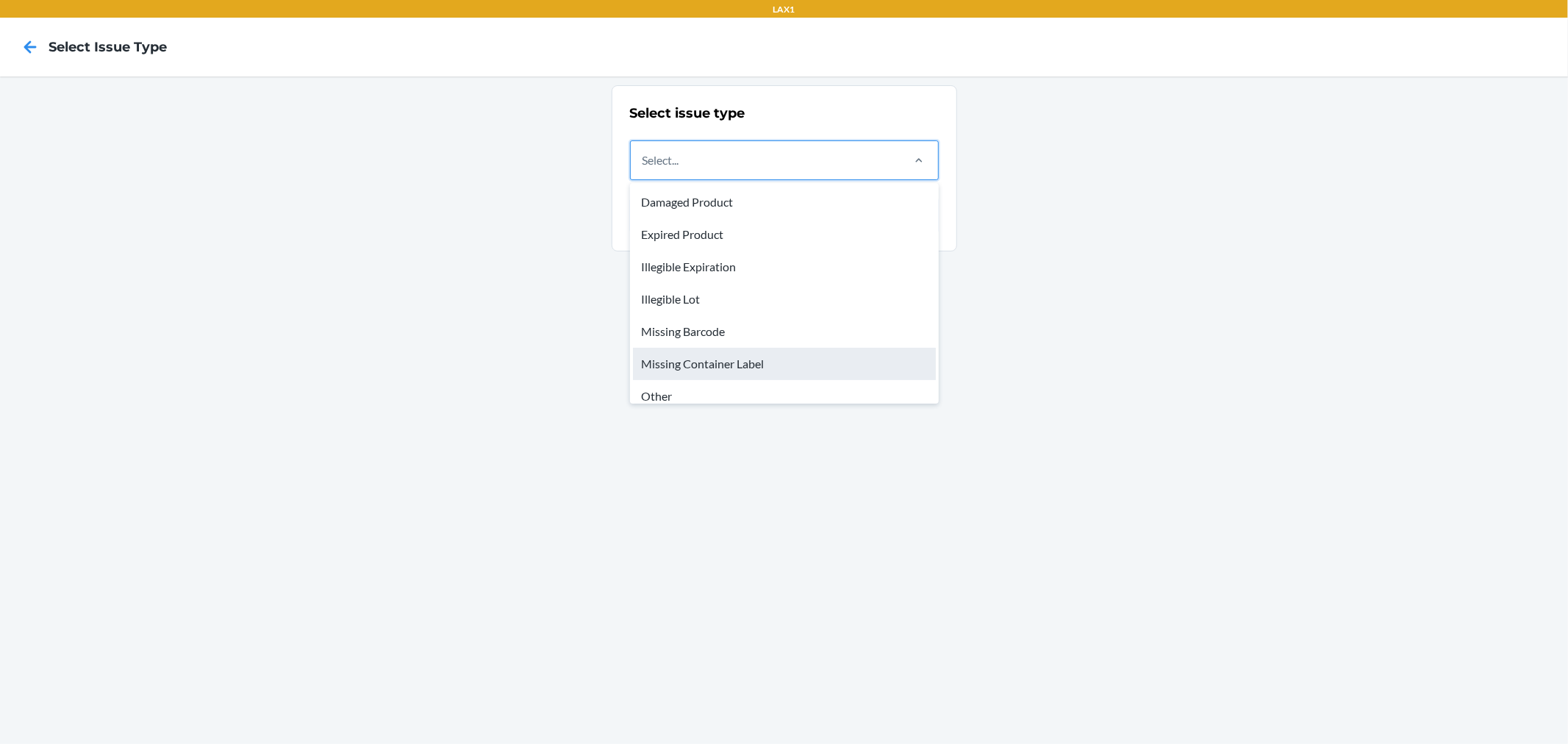
click at [779, 364] on div "Missing Container Label" at bounding box center [784, 364] width 303 height 33
click at [644, 169] on input "option Missing Container Label focused, 6 of 8. 8 results available. Use Up and…" at bounding box center [643, 160] width 2 height 18
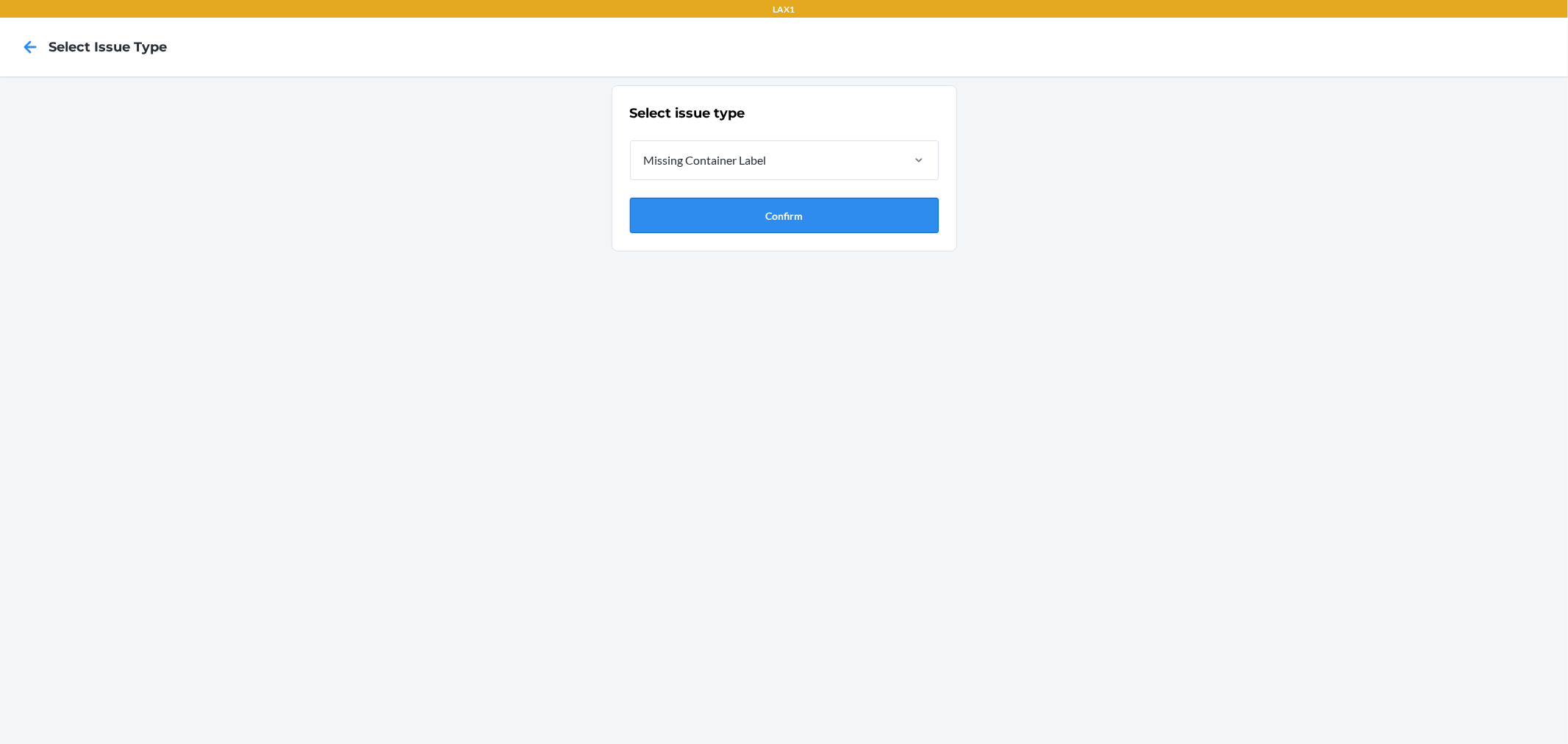
click at [811, 207] on button "Confirm" at bounding box center [785, 216] width 309 height 35
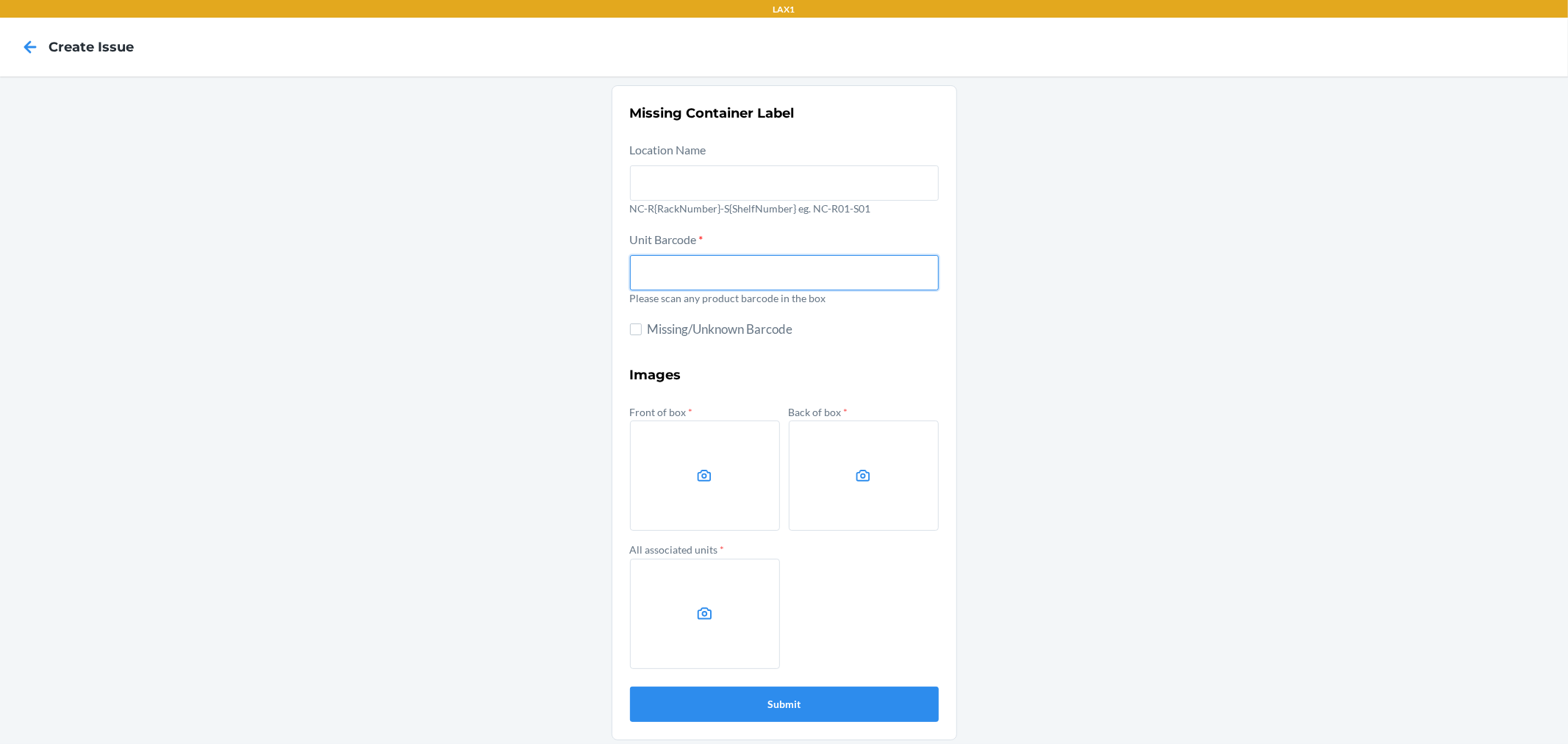
click at [736, 275] on input "text" at bounding box center [785, 273] width 309 height 35
type input "DCVAJYXKFKD"
click at [630, 687] on button "Submit" at bounding box center [785, 704] width 309 height 35
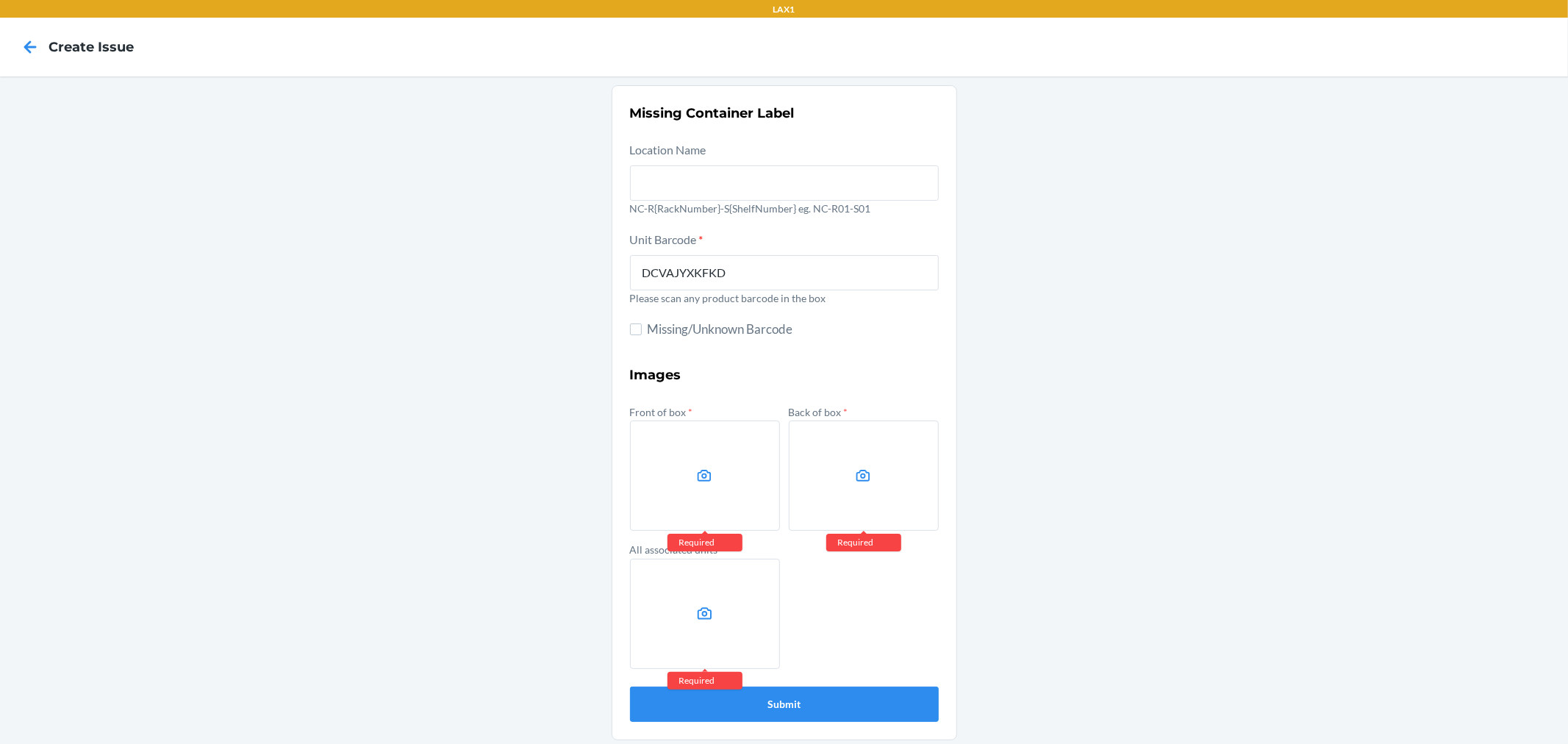
click at [1338, 504] on div "Missing Container Label Location Name NC-R{RackNumber}-S{ShelfNumber} eg. NC-R0…" at bounding box center [784, 412] width 1568 height 672
click at [1404, 417] on div "Missing Container Label Location Name NC-R{RackNumber}-S{ShelfNumber} eg. NC-R0…" at bounding box center [784, 412] width 1568 height 672
drag, startPoint x: 700, startPoint y: 472, endPoint x: 710, endPoint y: 469, distance: 10.4
click at [710, 469] on label at bounding box center [705, 475] width 150 height 111
click at [0, 0] on input "file" at bounding box center [0, 0] width 0 height 0
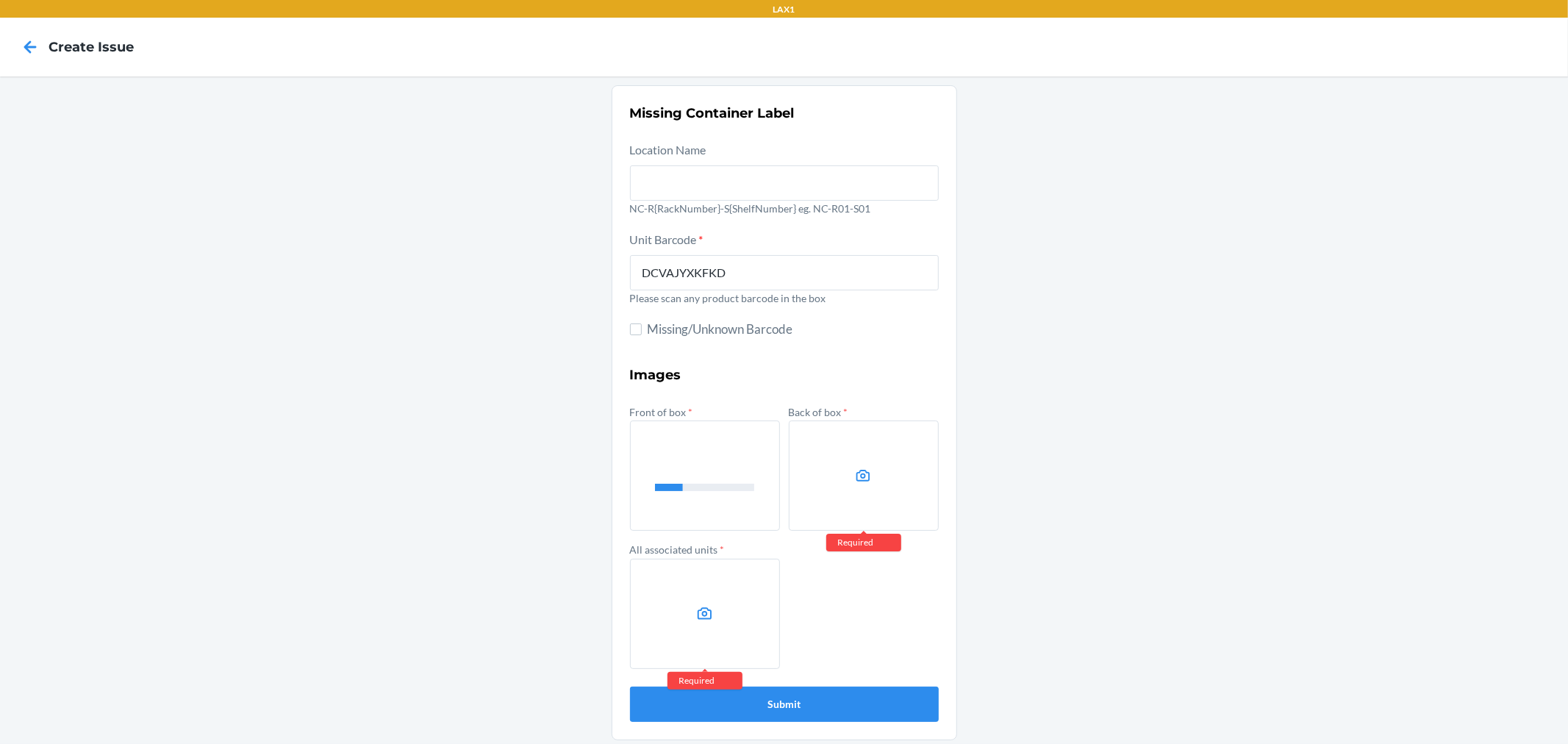
click at [892, 544] on div "Required" at bounding box center [864, 543] width 75 height 18
click at [871, 509] on label at bounding box center [864, 475] width 150 height 111
click at [0, 0] on input "file" at bounding box center [0, 0] width 0 height 0
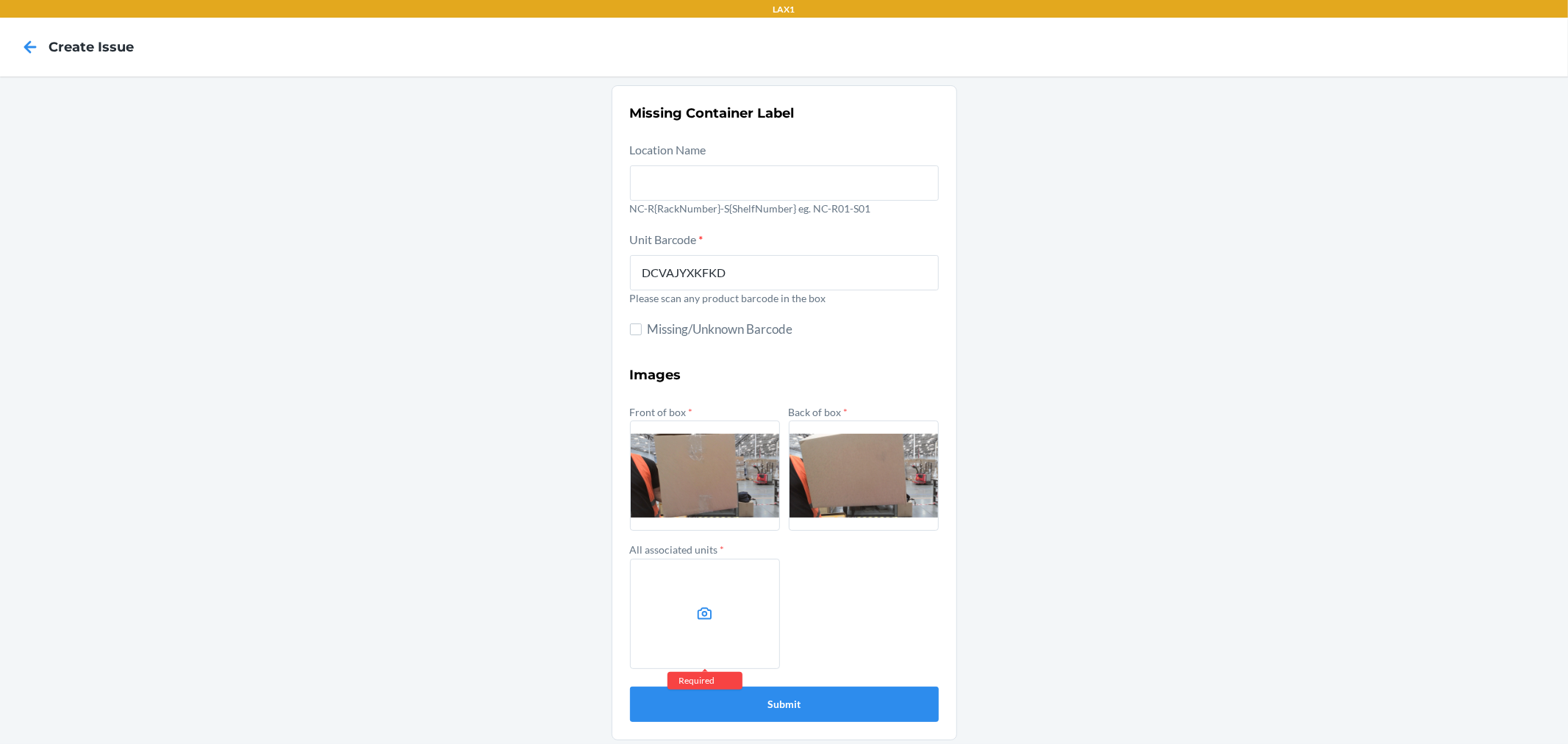
click at [651, 638] on label at bounding box center [705, 614] width 150 height 111
click at [0, 0] on input "file" at bounding box center [0, 0] width 0 height 0
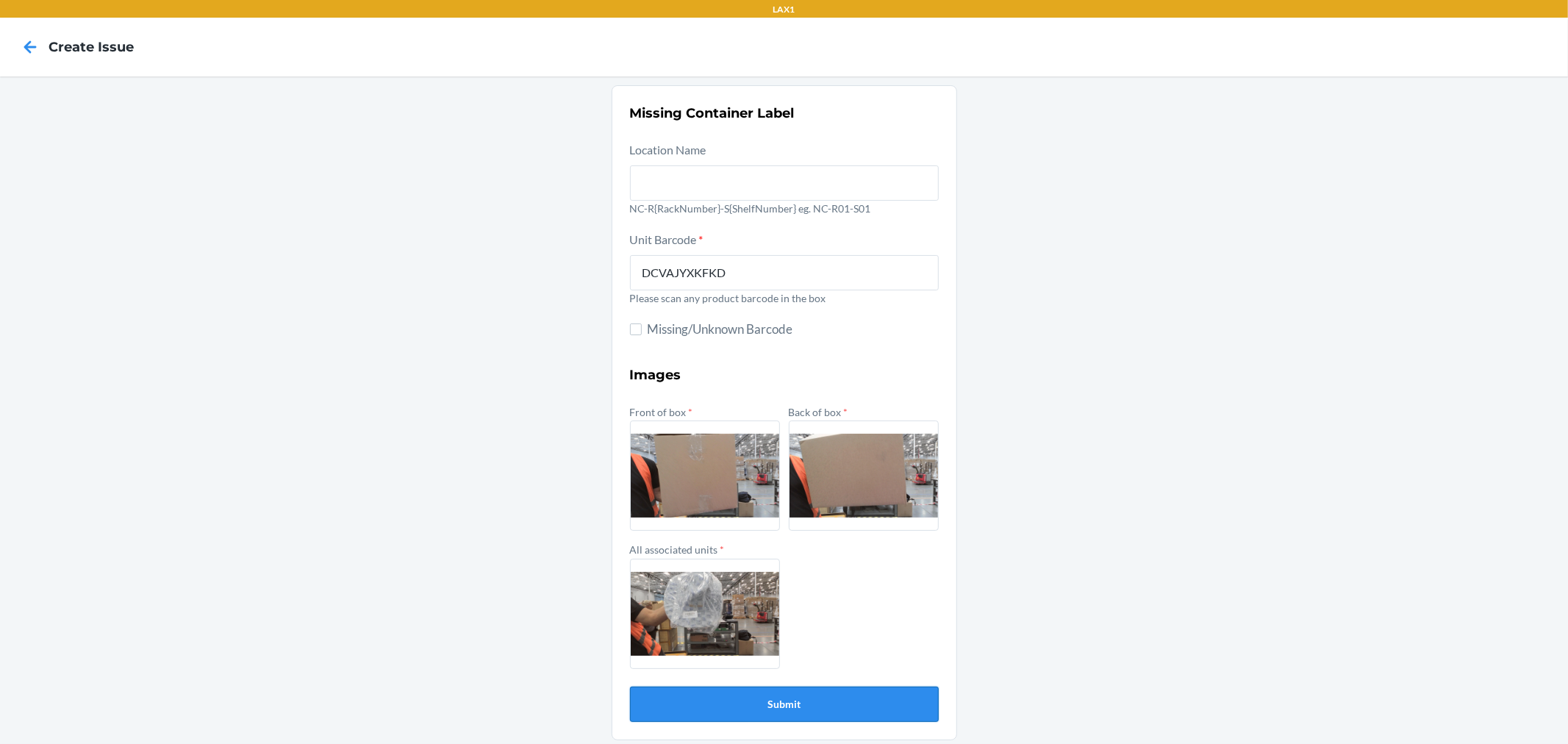
click at [846, 708] on button "Submit" at bounding box center [785, 704] width 309 height 35
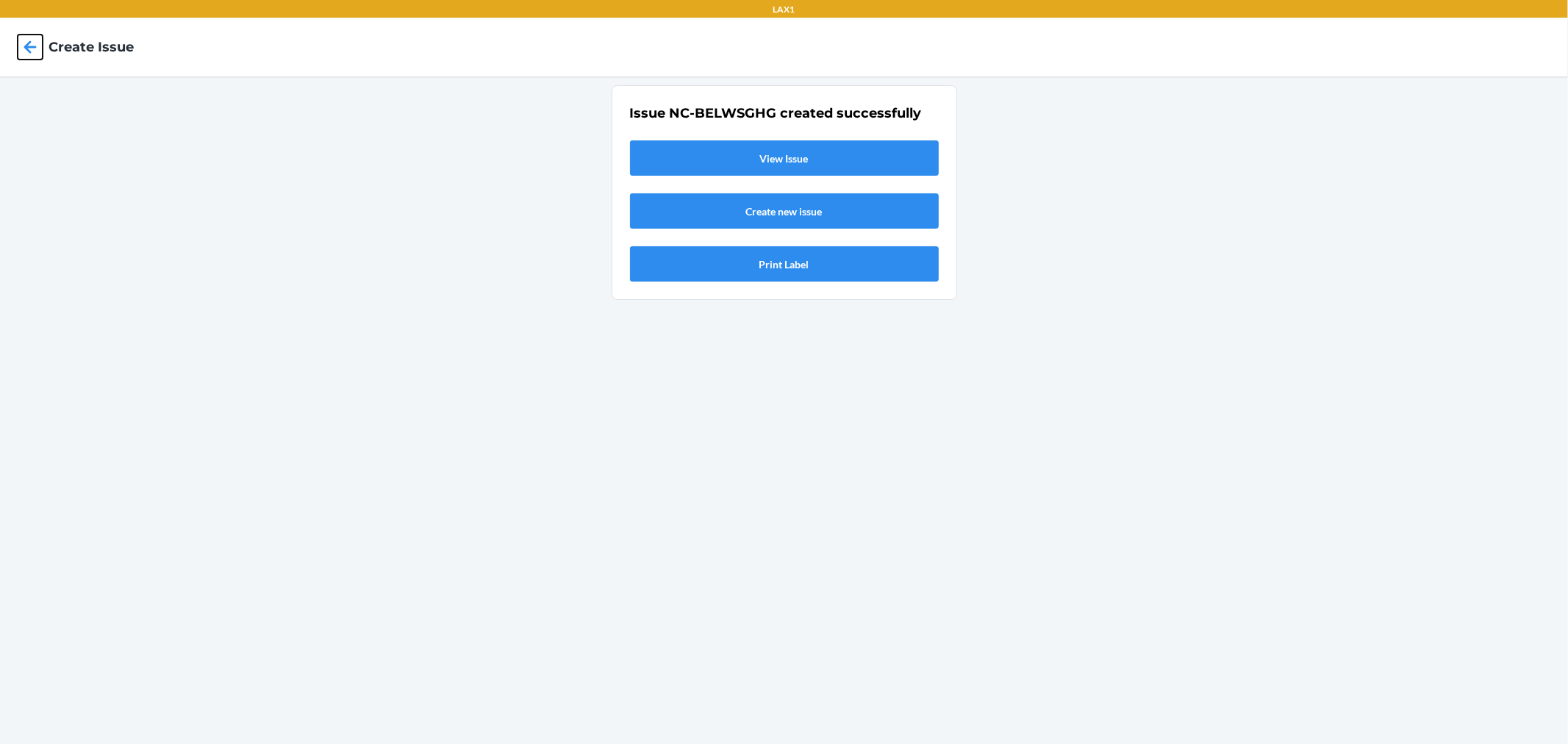
click at [25, 53] on icon at bounding box center [29, 46] width 25 height 25
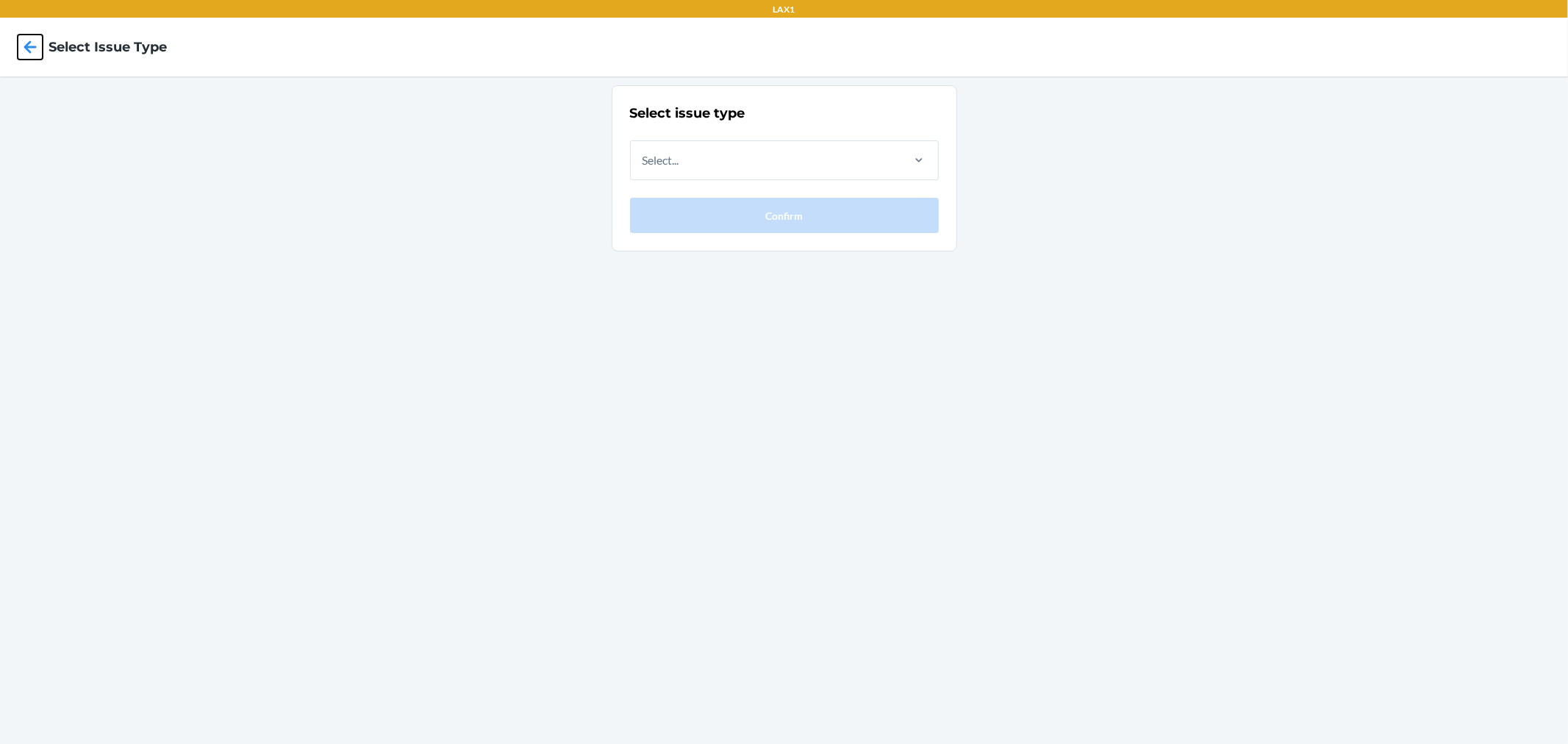
click at [25, 53] on icon at bounding box center [29, 46] width 25 height 25
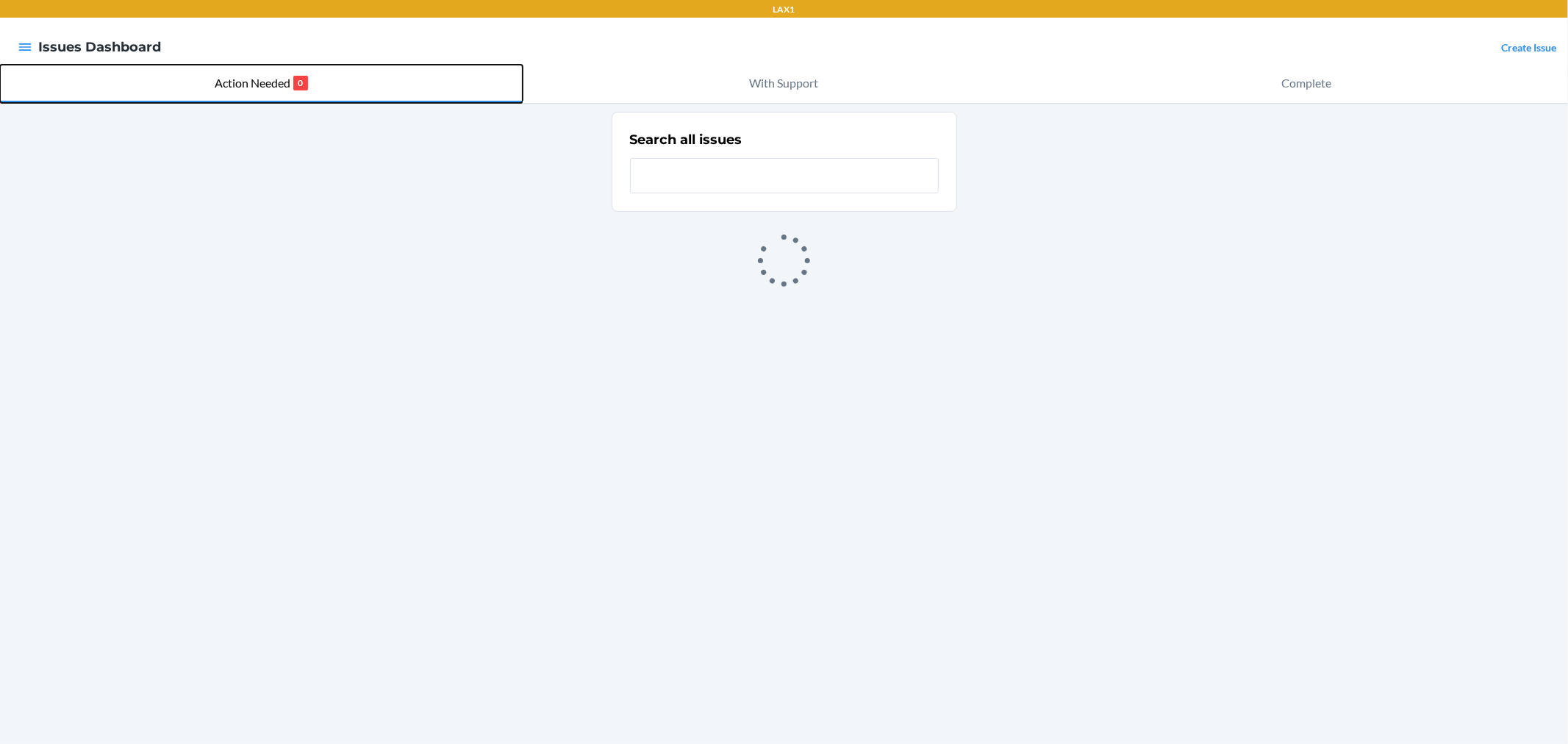
click at [300, 92] on button "Action Needed 0" at bounding box center [261, 84] width 523 height 38
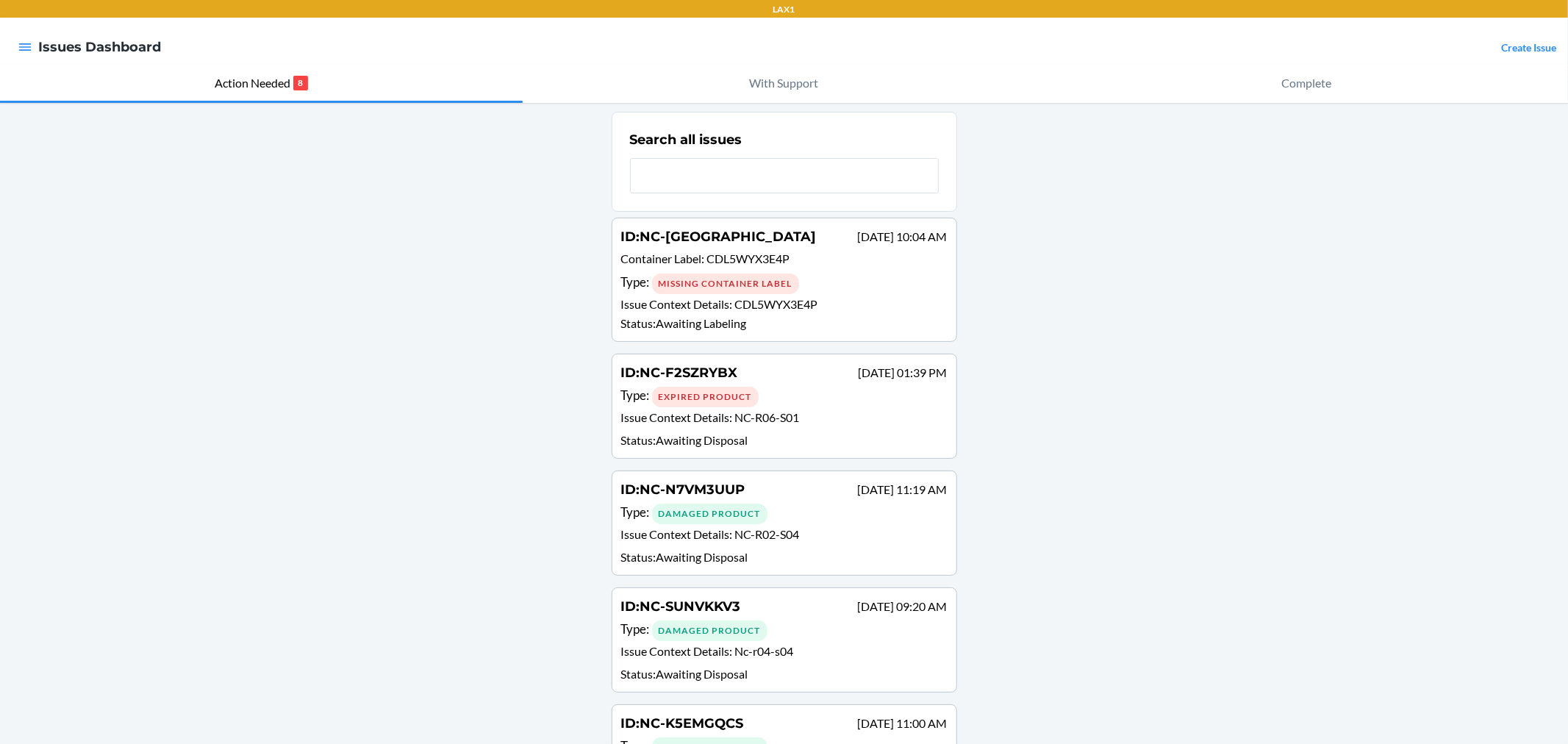
click at [716, 282] on div "Missing Container Label" at bounding box center [725, 284] width 147 height 21
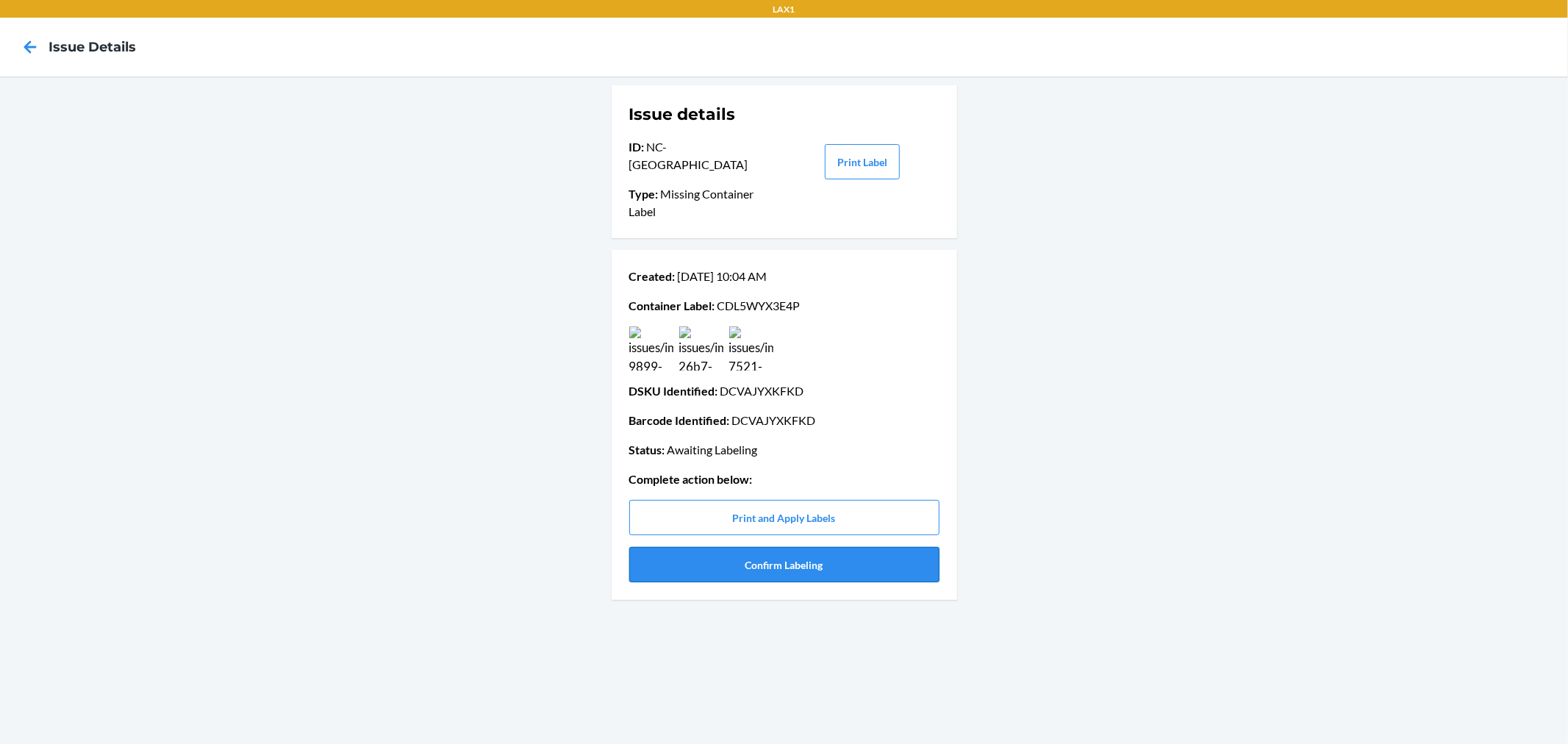
click at [763, 547] on button "Confirm Labeling" at bounding box center [785, 564] width 310 height 35
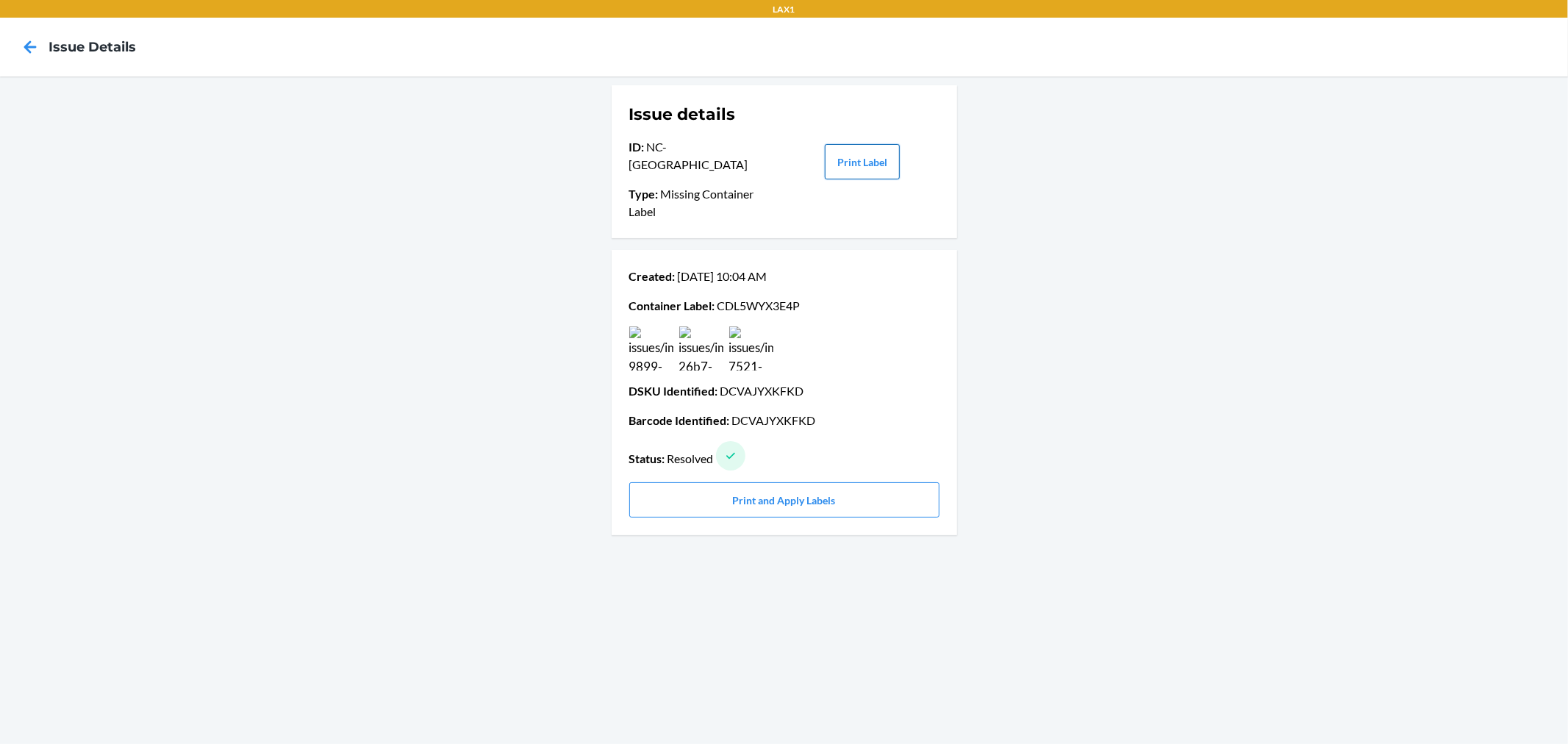
click at [837, 157] on button "Print Label" at bounding box center [862, 162] width 75 height 35
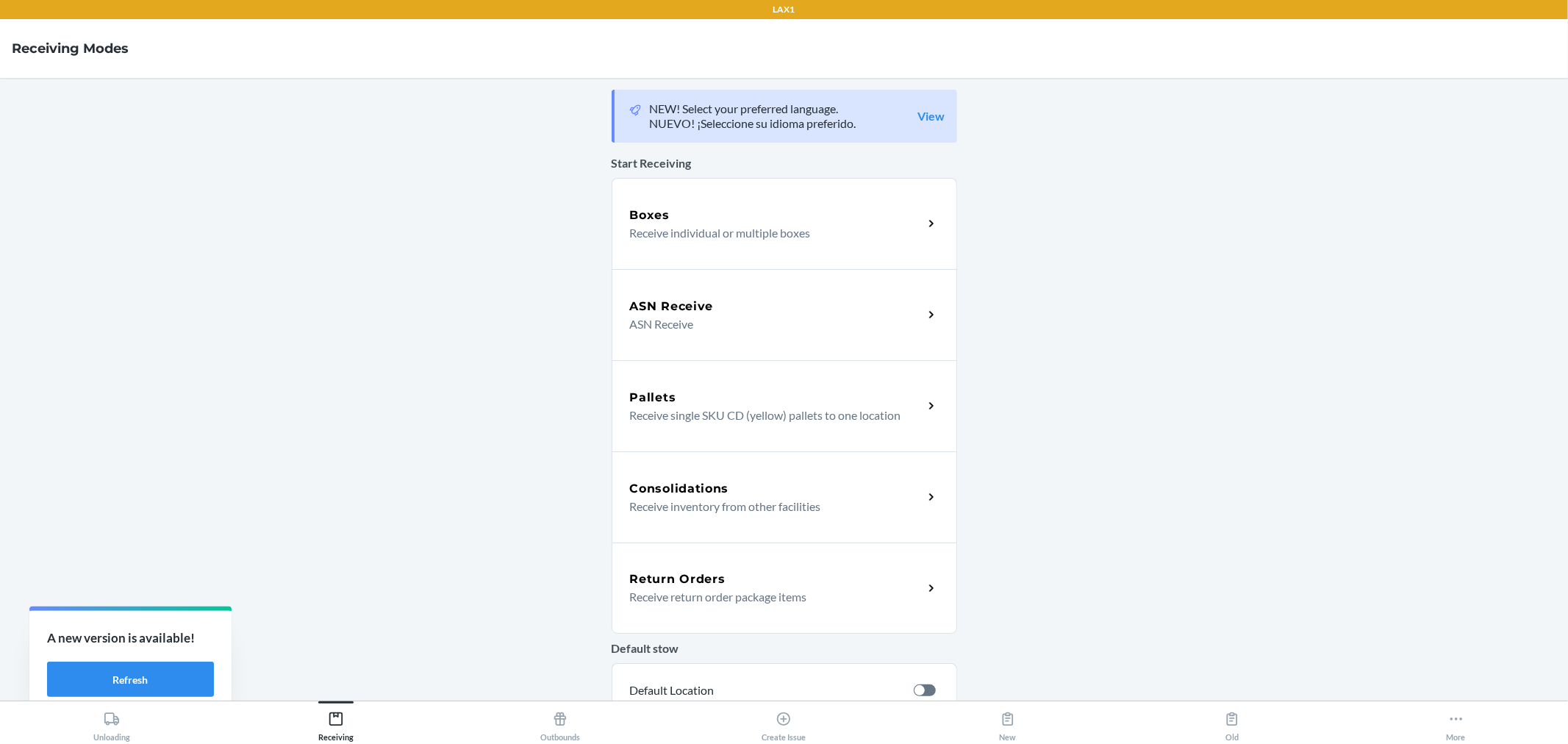
click at [807, 239] on p "Receive individual or multiple boxes" at bounding box center [771, 233] width 282 height 18
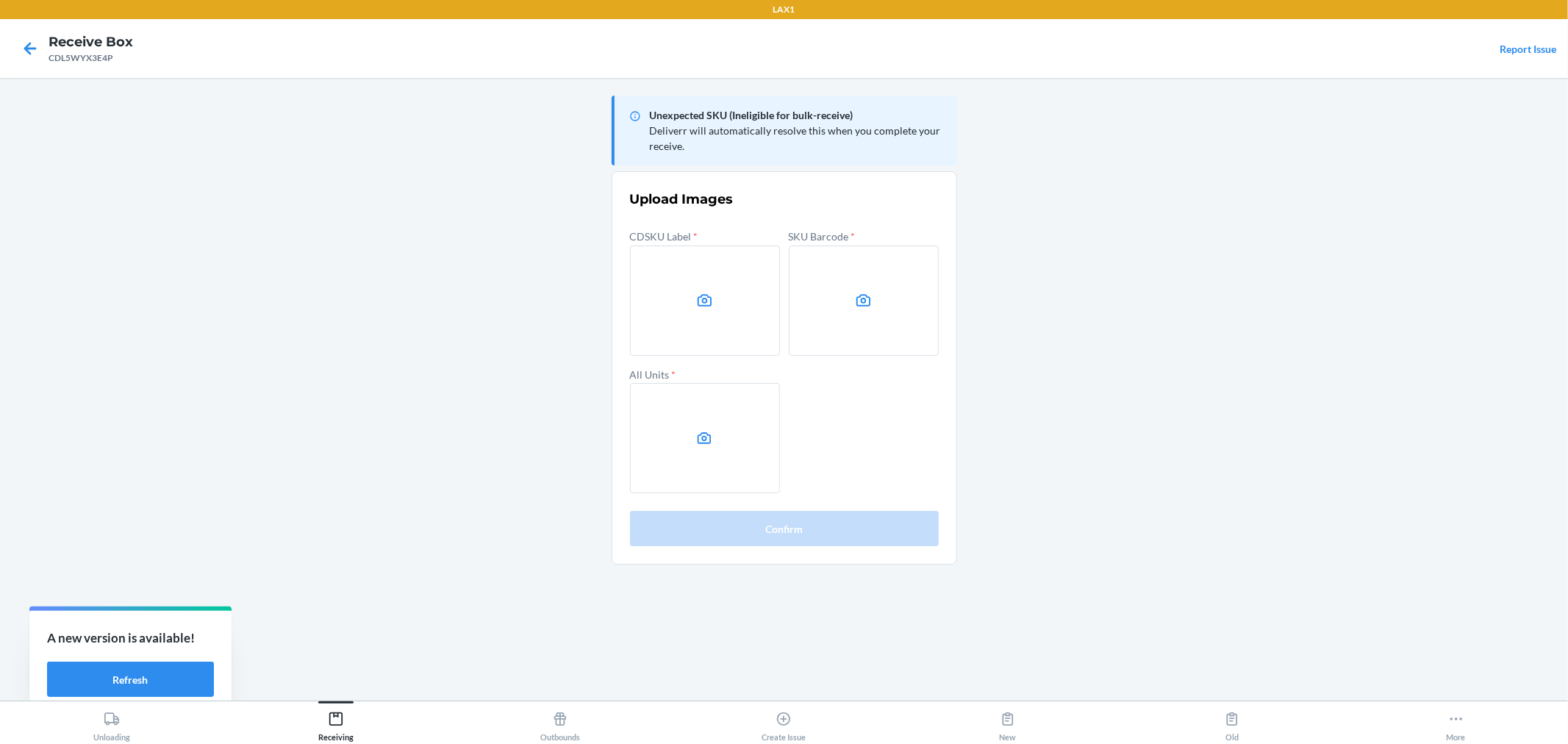
click at [728, 275] on label at bounding box center [705, 301] width 150 height 111
click at [0, 0] on input "file" at bounding box center [0, 0] width 0 height 0
click at [858, 297] on icon at bounding box center [864, 300] width 14 height 12
click at [0, 0] on input "file" at bounding box center [0, 0] width 0 height 0
click at [1339, 296] on main "Unexpected SKU (Ineligible for bulk-receive) Deliverr will automatically resolv…" at bounding box center [784, 389] width 1568 height 622
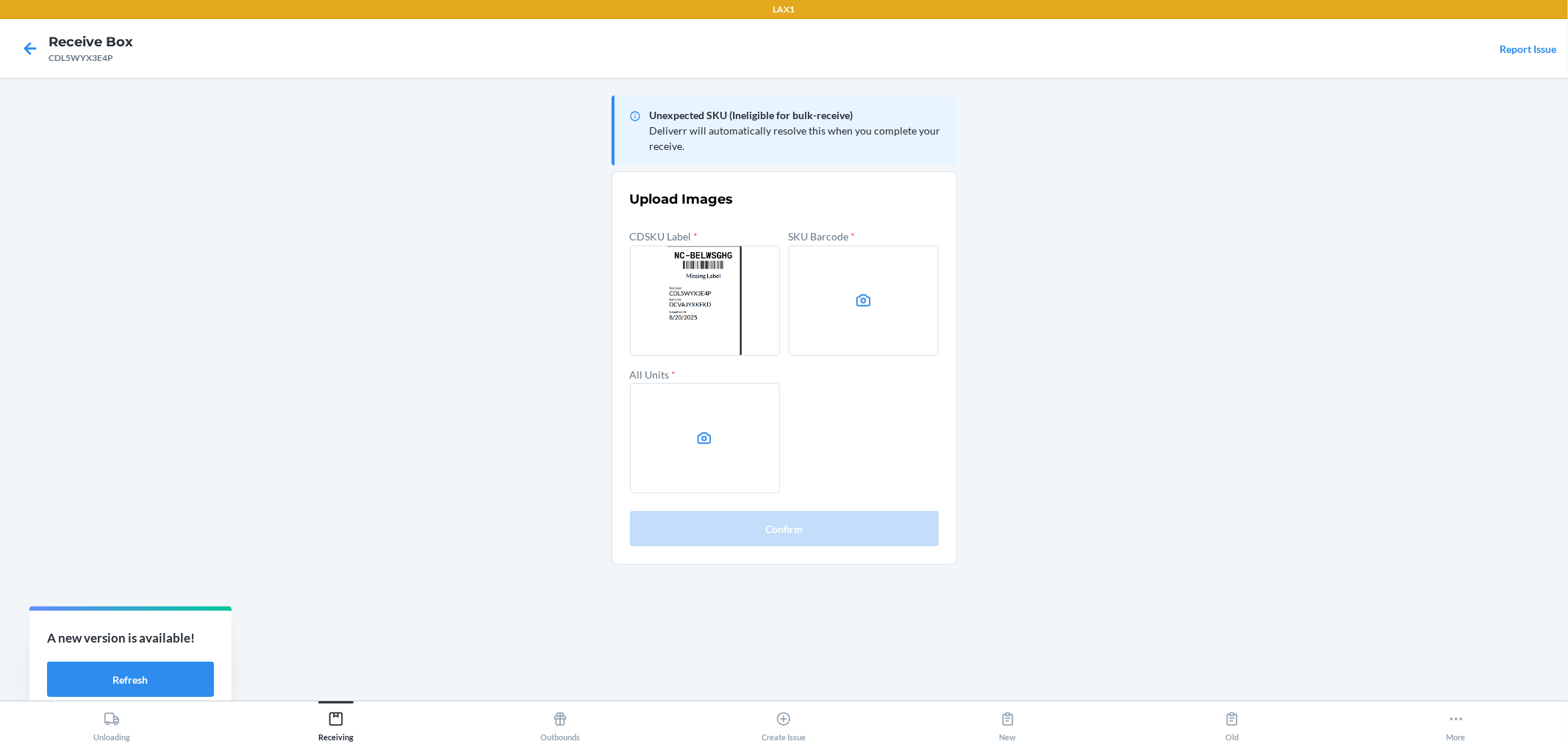
click at [841, 309] on label at bounding box center [864, 301] width 150 height 111
click at [0, 0] on input "file" at bounding box center [0, 0] width 0 height 0
click at [688, 451] on label at bounding box center [705, 438] width 150 height 111
click at [0, 0] on input "file" at bounding box center [0, 0] width 0 height 0
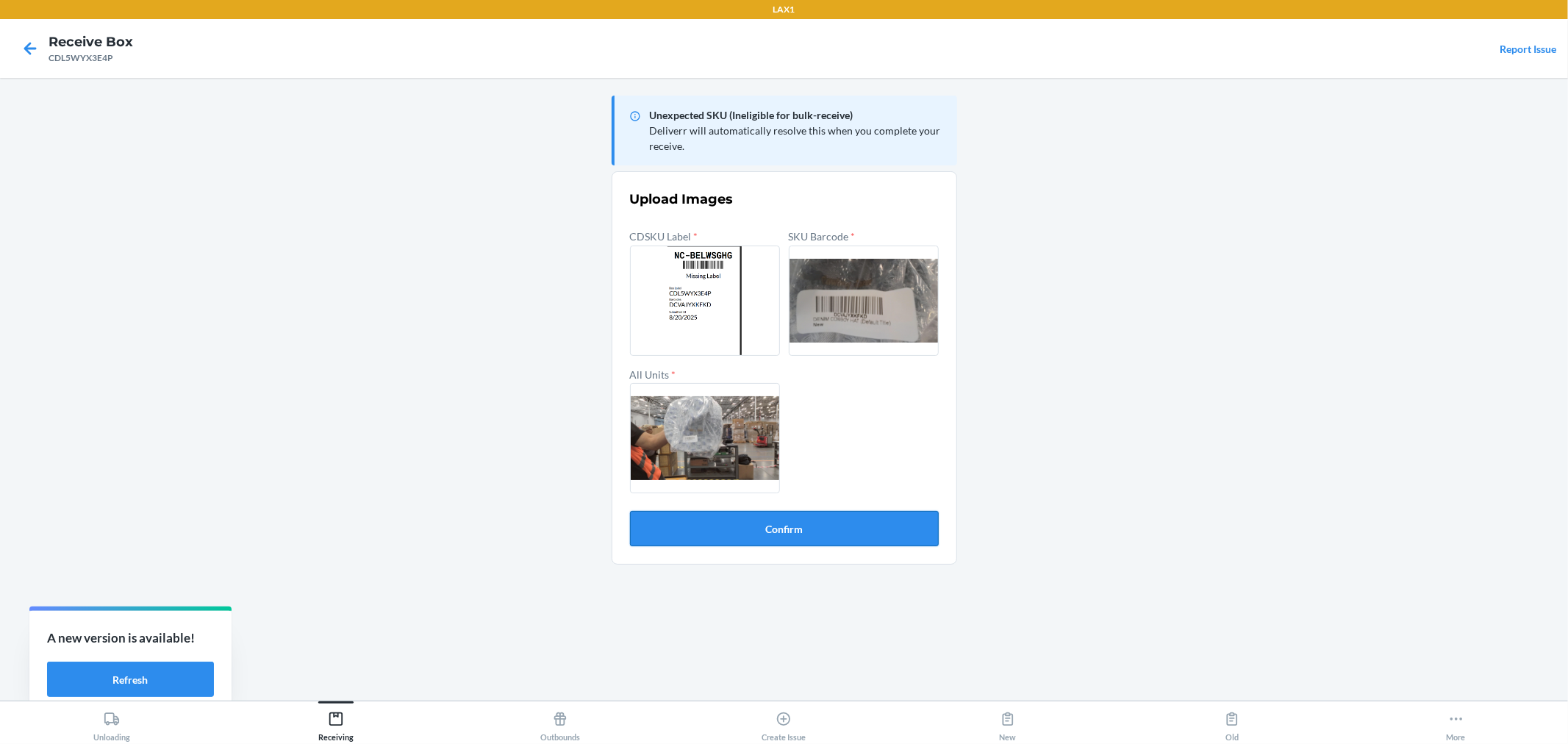
click at [863, 531] on button "Confirm" at bounding box center [785, 528] width 309 height 35
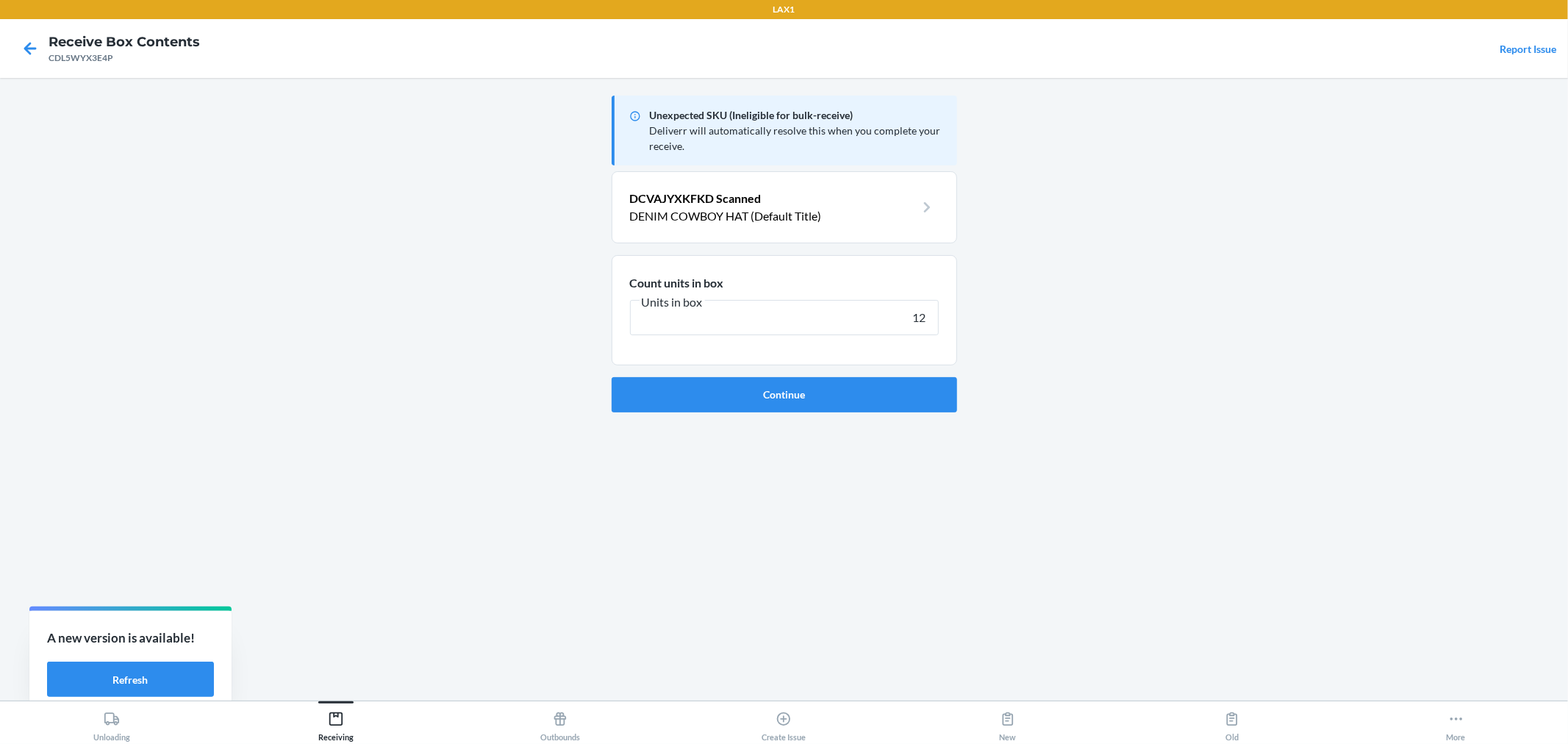
type input "12"
click at [612, 377] on button "Continue" at bounding box center [785, 395] width 345 height 35
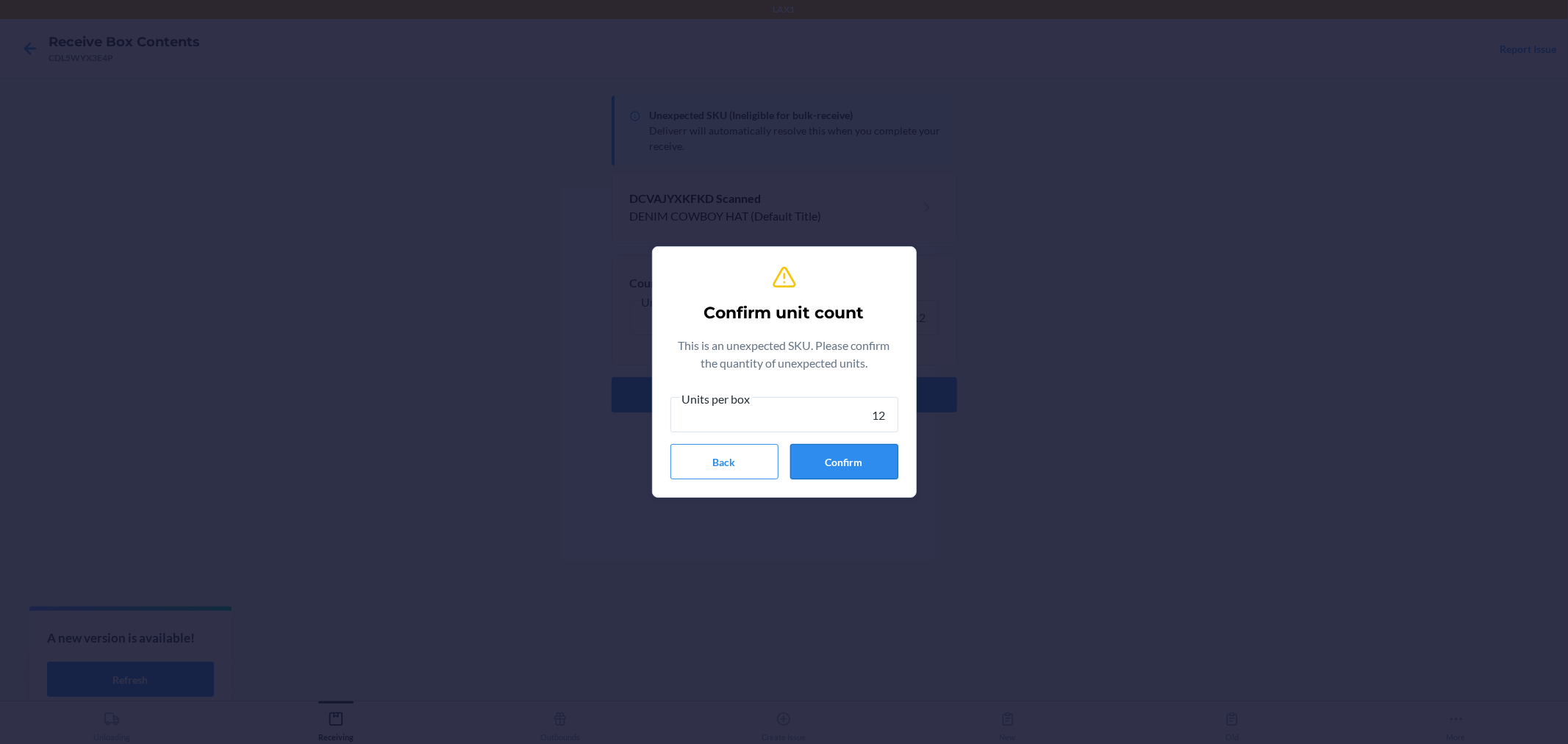
type input "12"
click at [877, 454] on button "Confirm" at bounding box center [844, 462] width 108 height 35
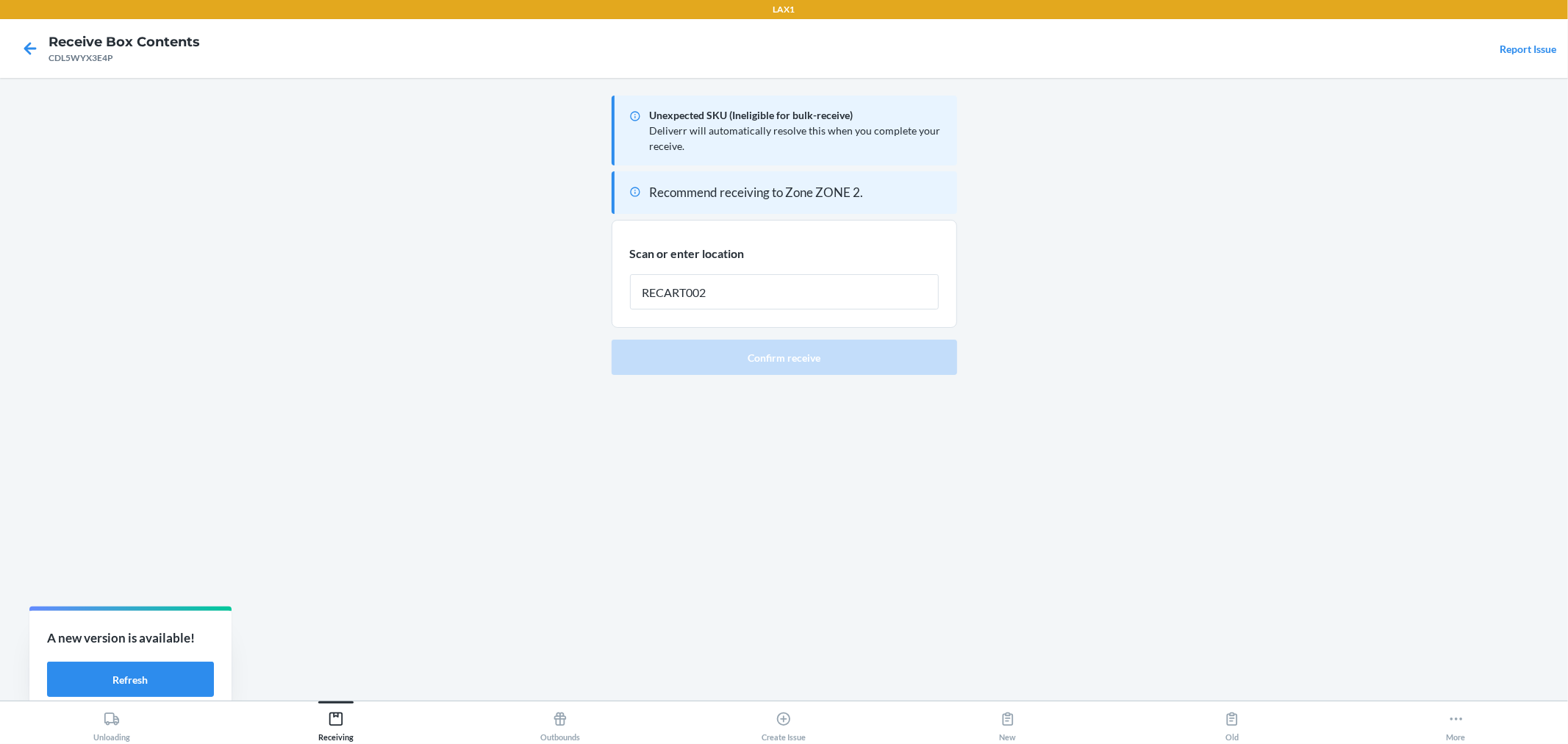
type input "RECART002"
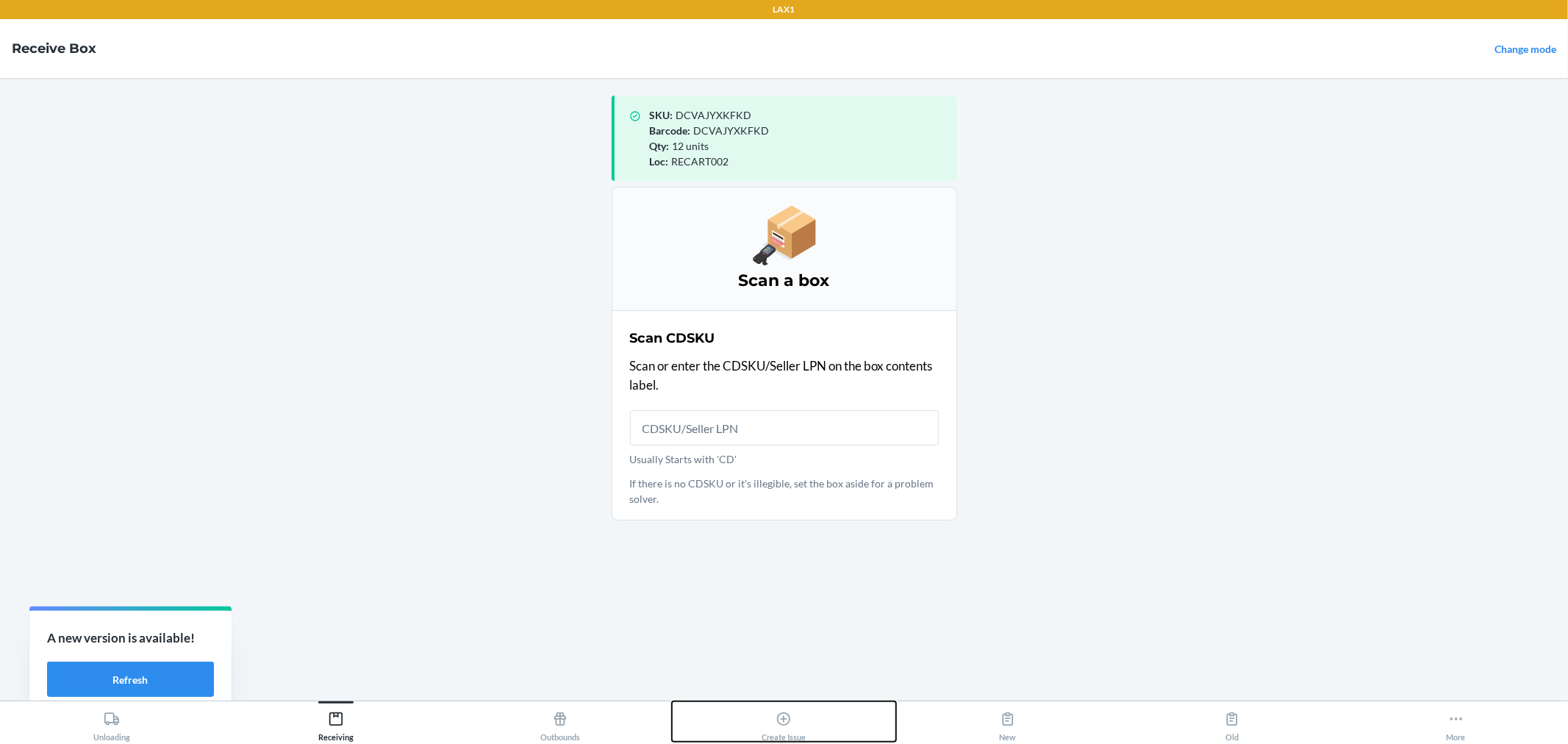
click at [788, 720] on icon at bounding box center [784, 719] width 16 height 16
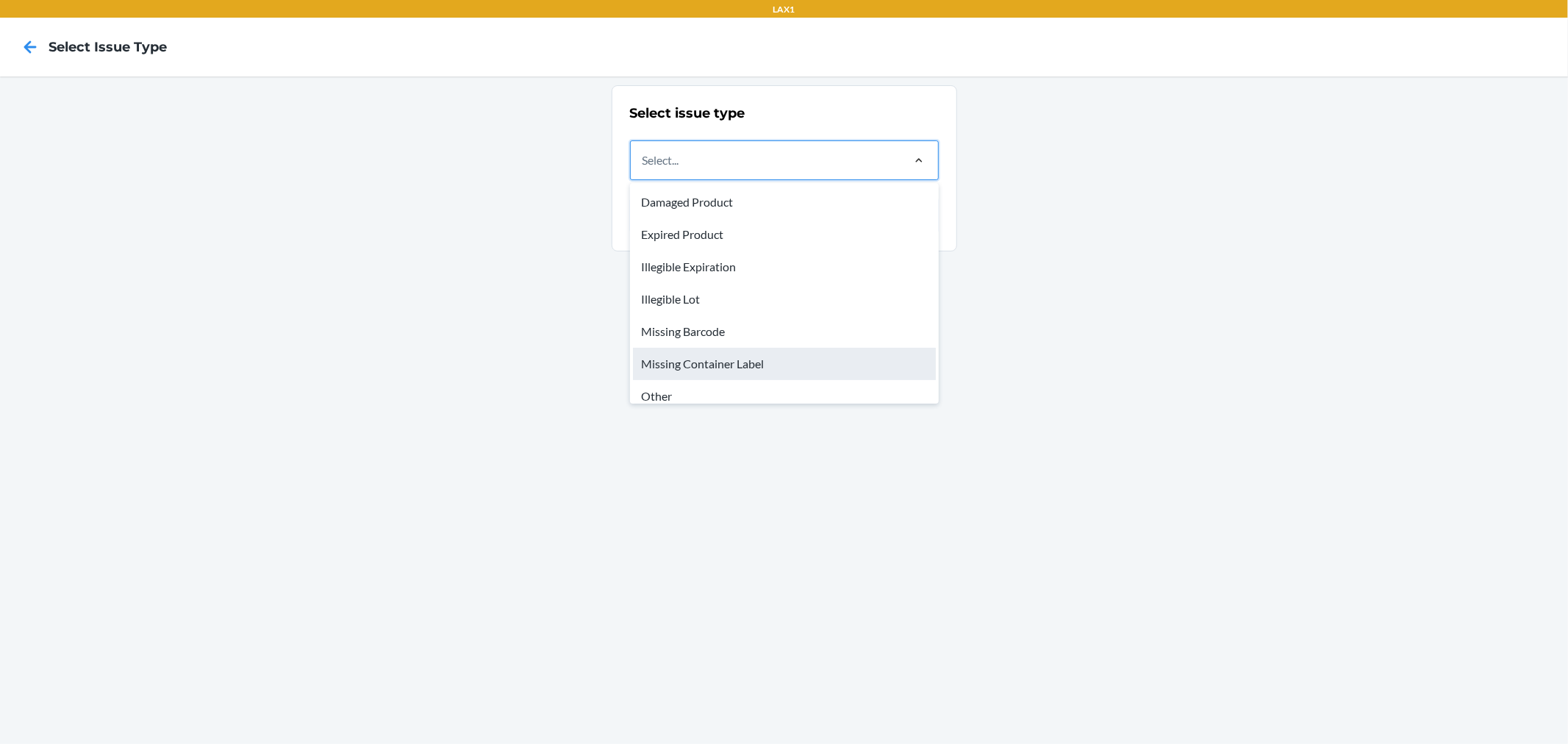
click at [763, 358] on div "Missing Container Label" at bounding box center [784, 364] width 303 height 33
click at [644, 169] on input "option Missing Container Label focused, 6 of 8. 8 results available. Use Up and…" at bounding box center [643, 160] width 2 height 18
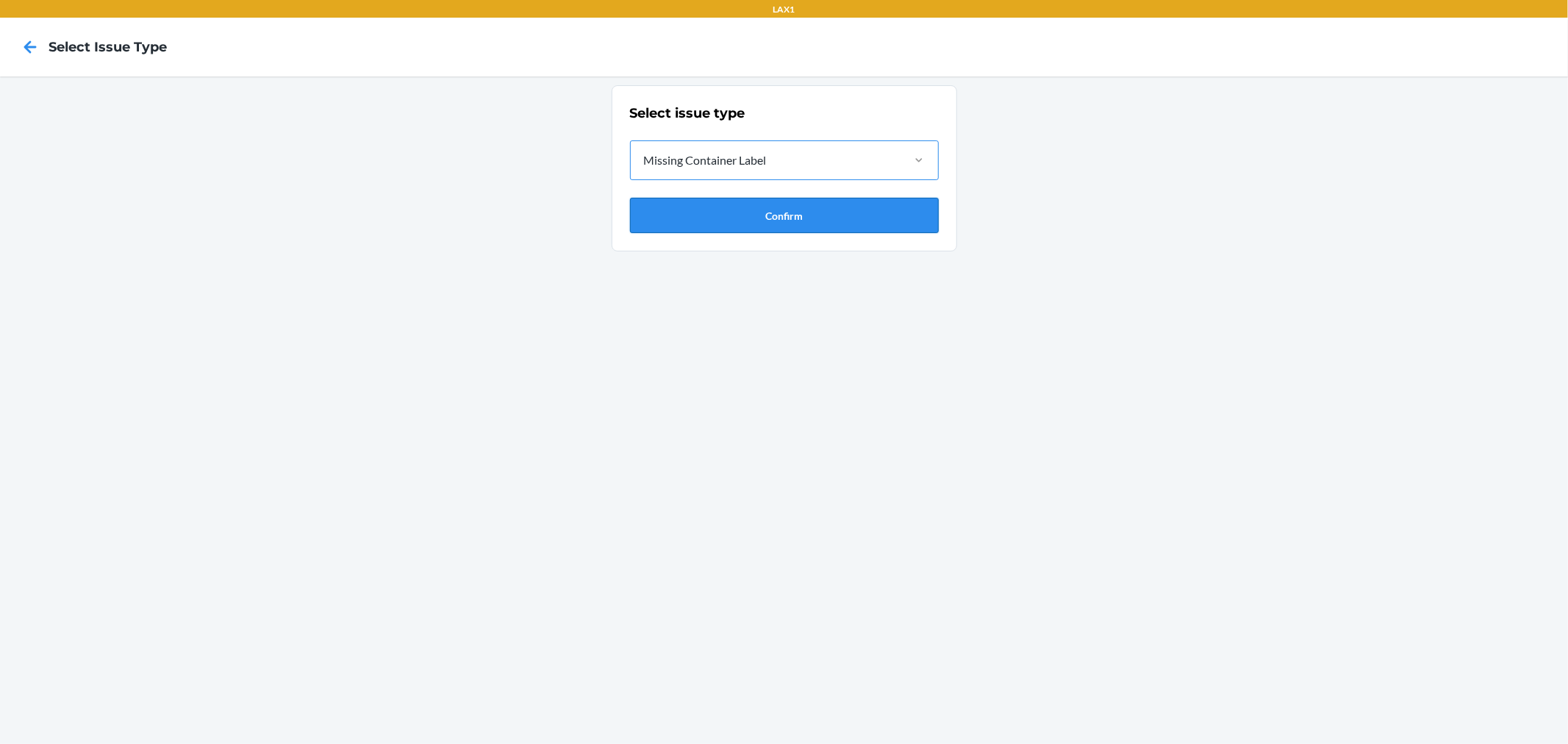
click at [786, 210] on button "Confirm" at bounding box center [785, 216] width 309 height 35
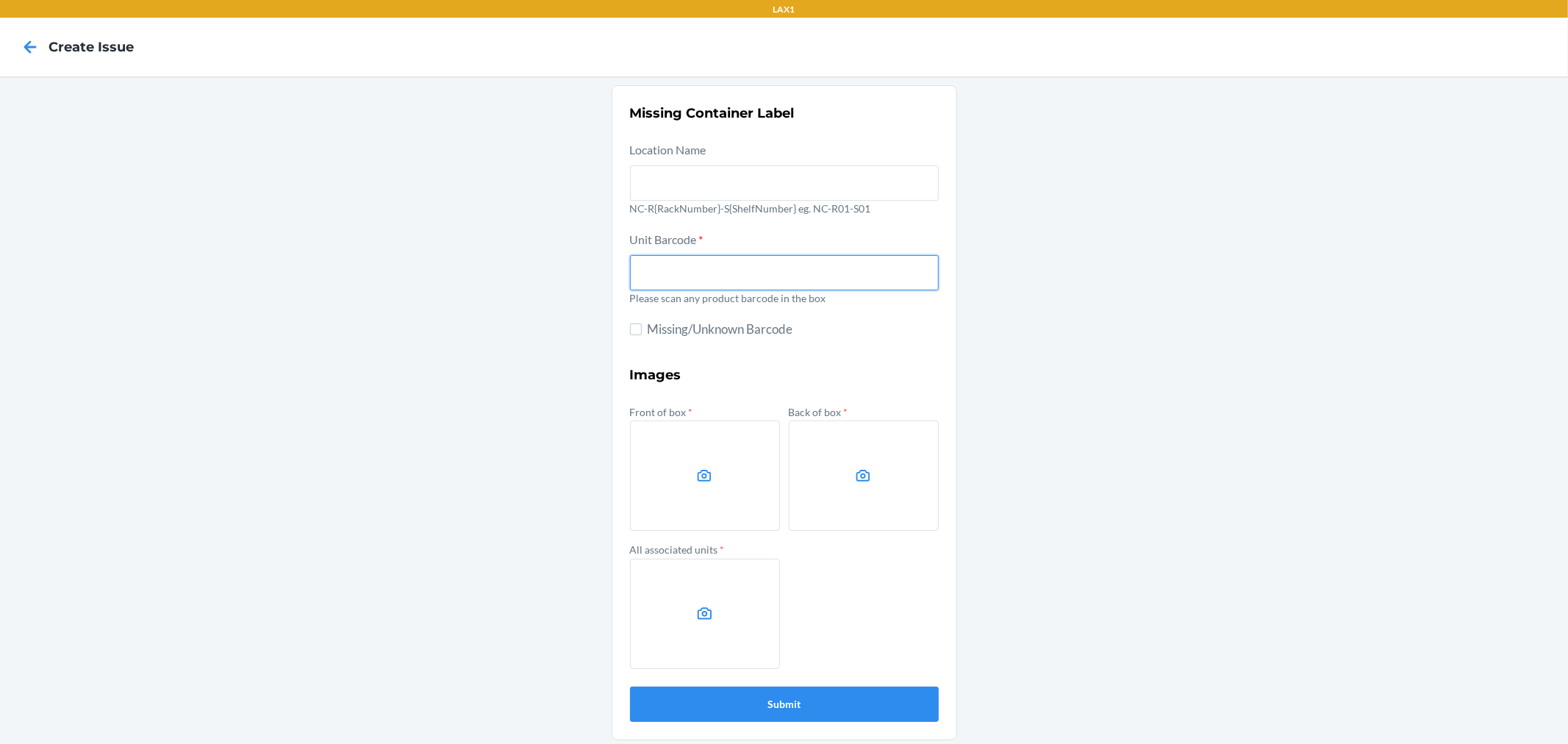
click at [681, 279] on input "text" at bounding box center [785, 273] width 309 height 35
type input "DP4AFT7XTNG"
click at [630, 687] on button "Submit" at bounding box center [785, 704] width 309 height 35
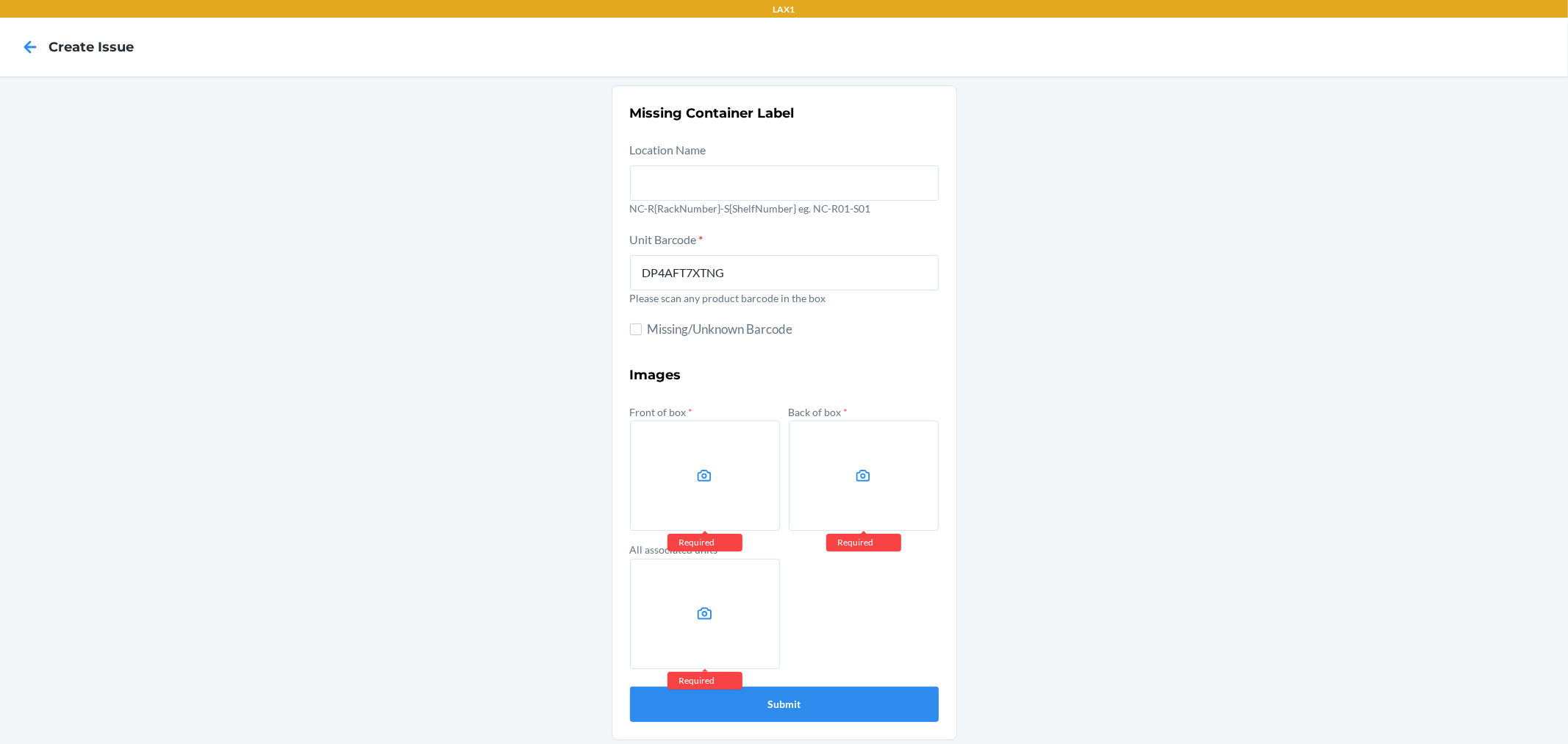
click at [1177, 314] on div "Missing Container Label Location Name NC-R{RackNumber}-S{ShelfNumber} eg. NC-R0…" at bounding box center [784, 412] width 1568 height 672
drag, startPoint x: 614, startPoint y: 454, endPoint x: 665, endPoint y: 467, distance: 52.6
click at [631, 460] on section "Missing Container Label Location Name NC-R{RackNumber}-S{ShelfNumber} eg. NC-R0…" at bounding box center [785, 412] width 345 height 655
click at [666, 466] on label at bounding box center [705, 475] width 150 height 111
click at [0, 0] on input "file" at bounding box center [0, 0] width 0 height 0
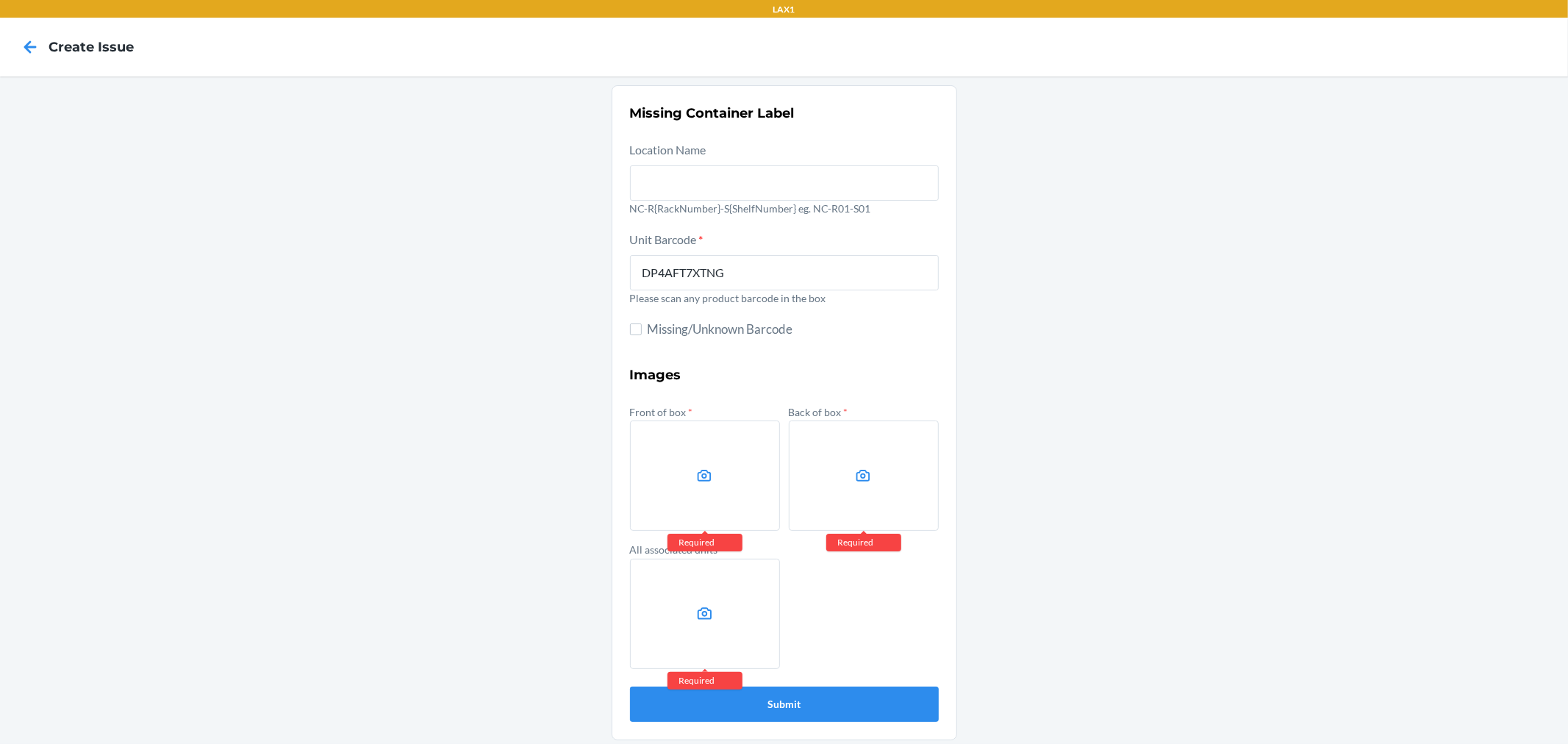
click at [1395, 536] on div "Missing Container Label Location Name NC-R{RackNumber}-S{ShelfNumber} eg. NC-R0…" at bounding box center [784, 412] width 1568 height 672
click at [696, 496] on label at bounding box center [705, 475] width 150 height 111
click at [0, 0] on input "file" at bounding box center [0, 0] width 0 height 0
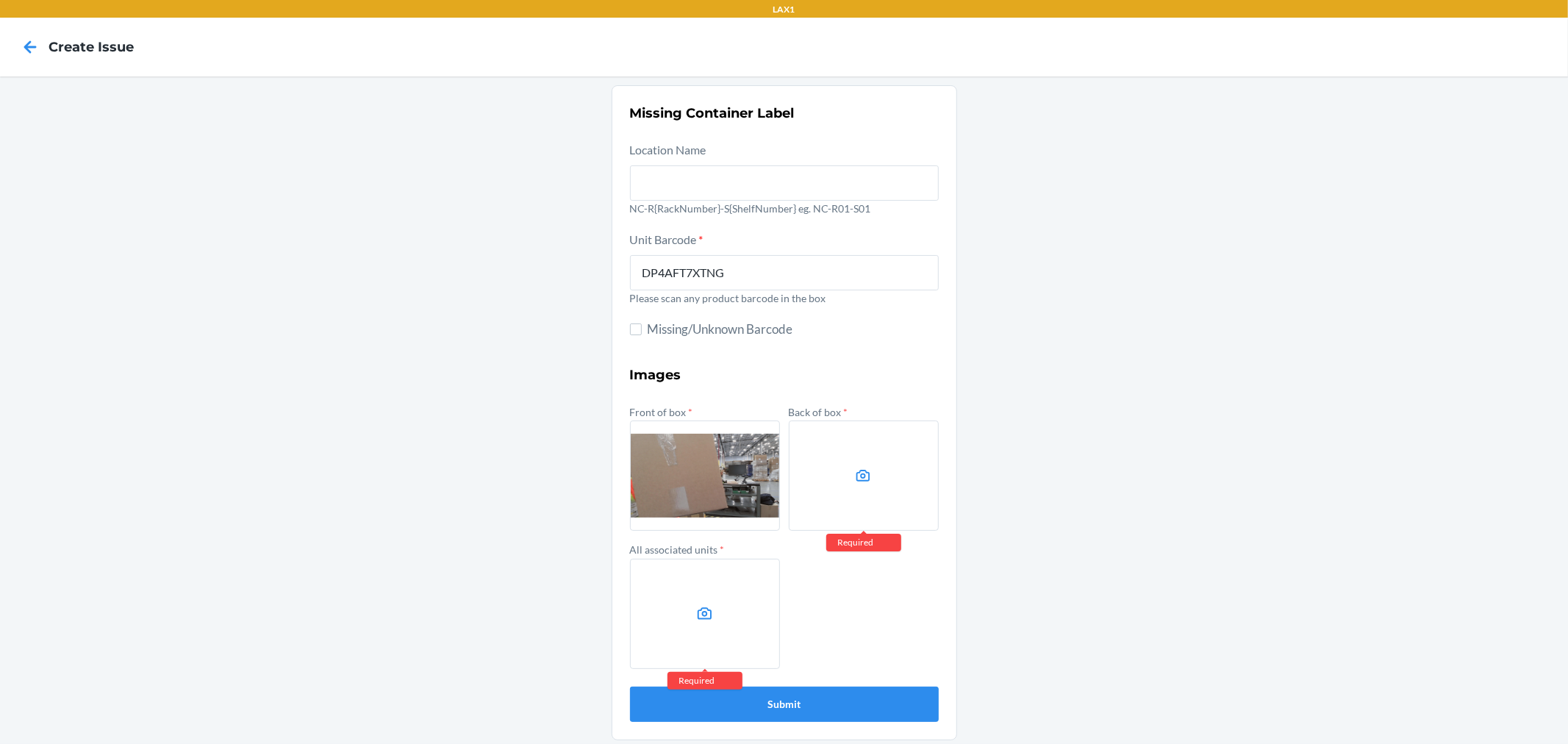
click at [866, 473] on label at bounding box center [864, 475] width 150 height 111
click at [0, 0] on input "file" at bounding box center [0, 0] width 0 height 0
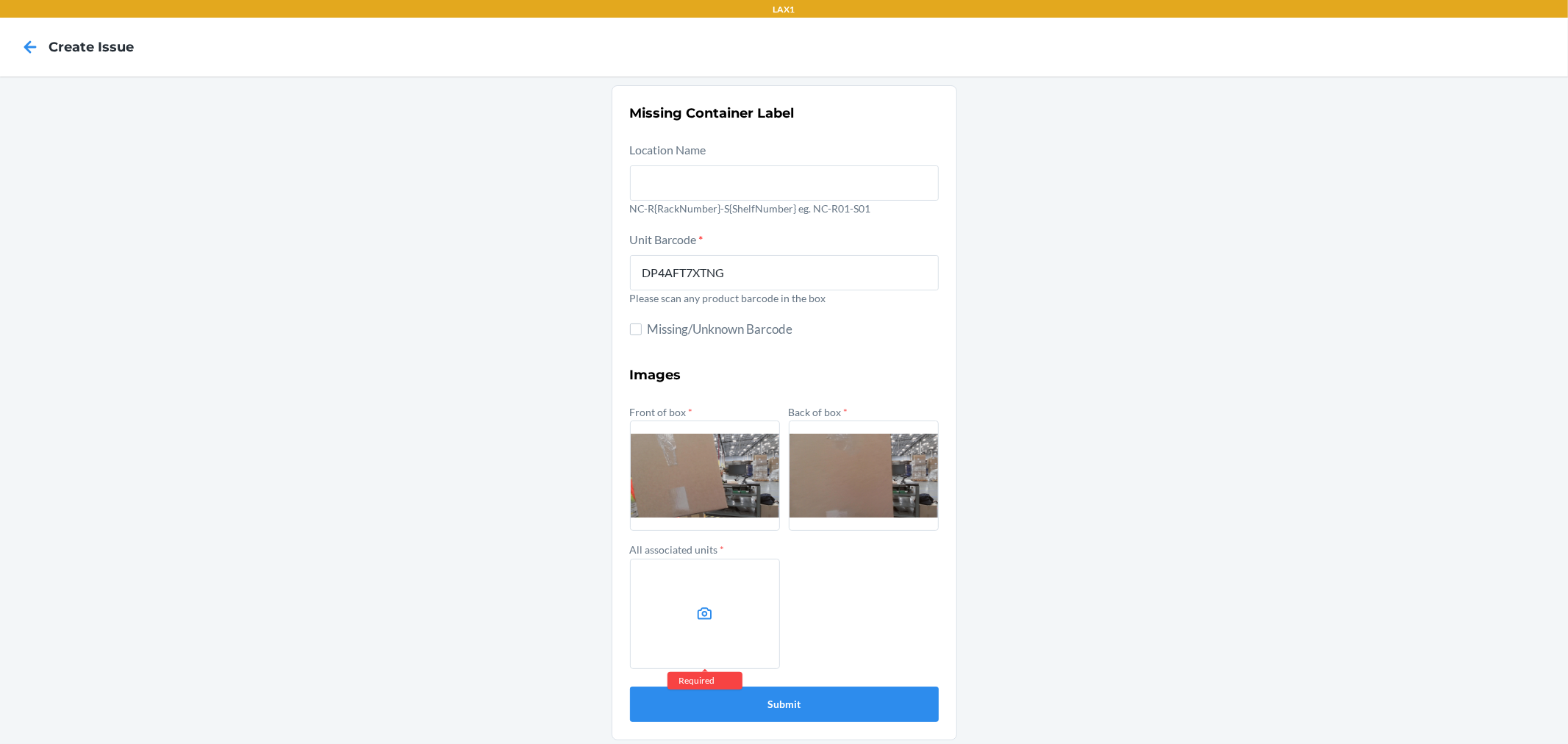
click at [702, 620] on icon at bounding box center [704, 613] width 17 height 17
click at [0, 0] on input "file" at bounding box center [0, 0] width 0 height 0
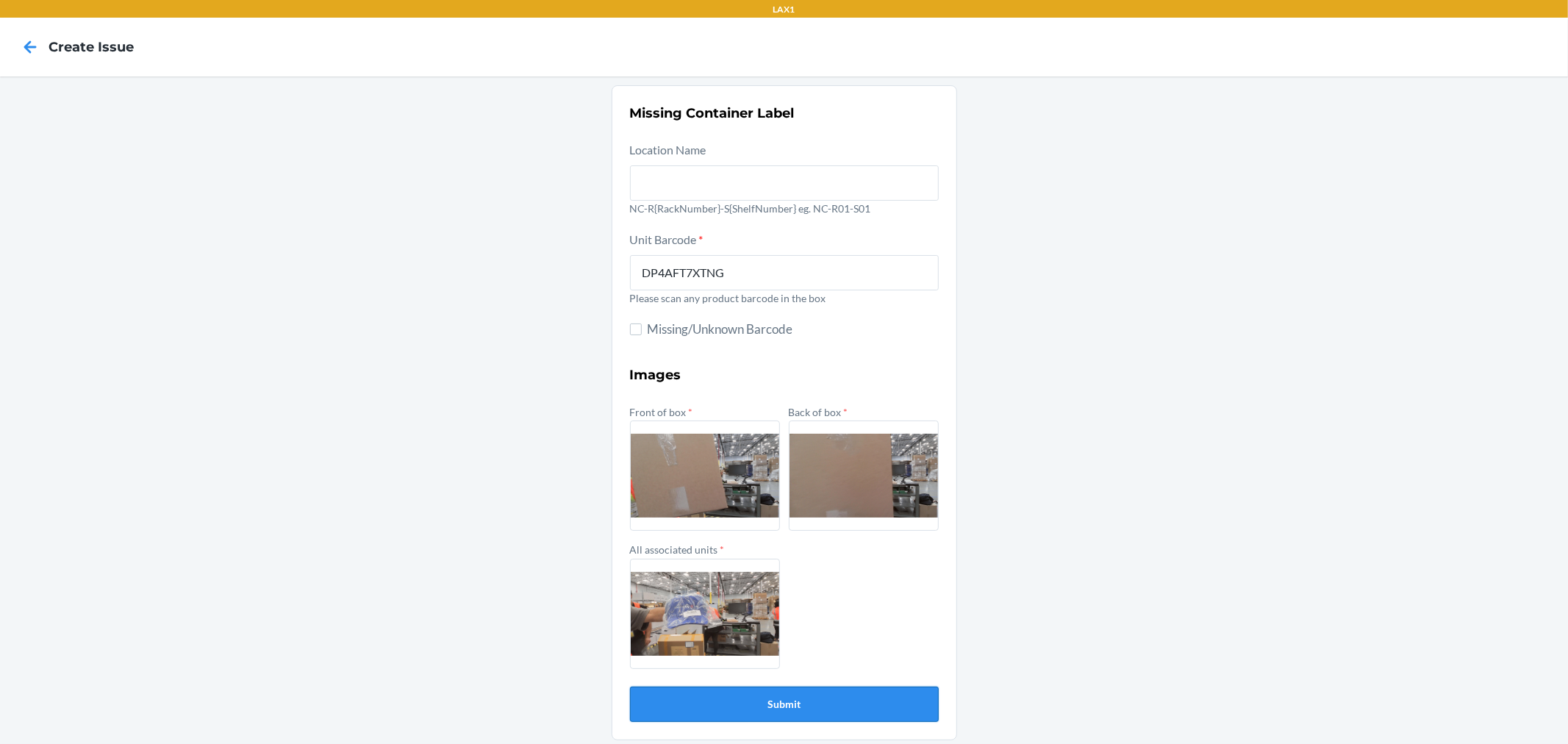
click at [798, 707] on button "Submit" at bounding box center [785, 704] width 309 height 35
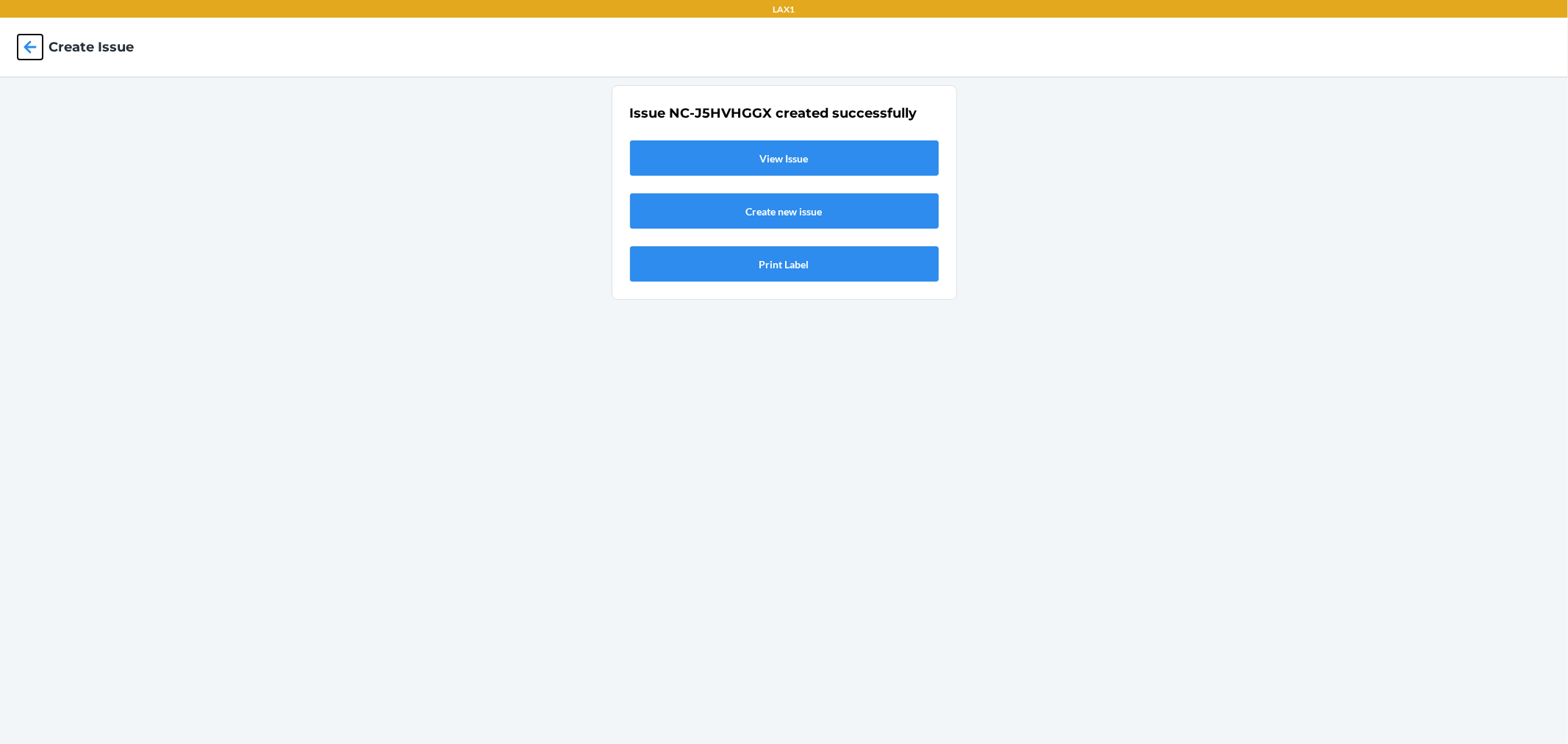
click at [29, 45] on icon at bounding box center [29, 46] width 25 height 25
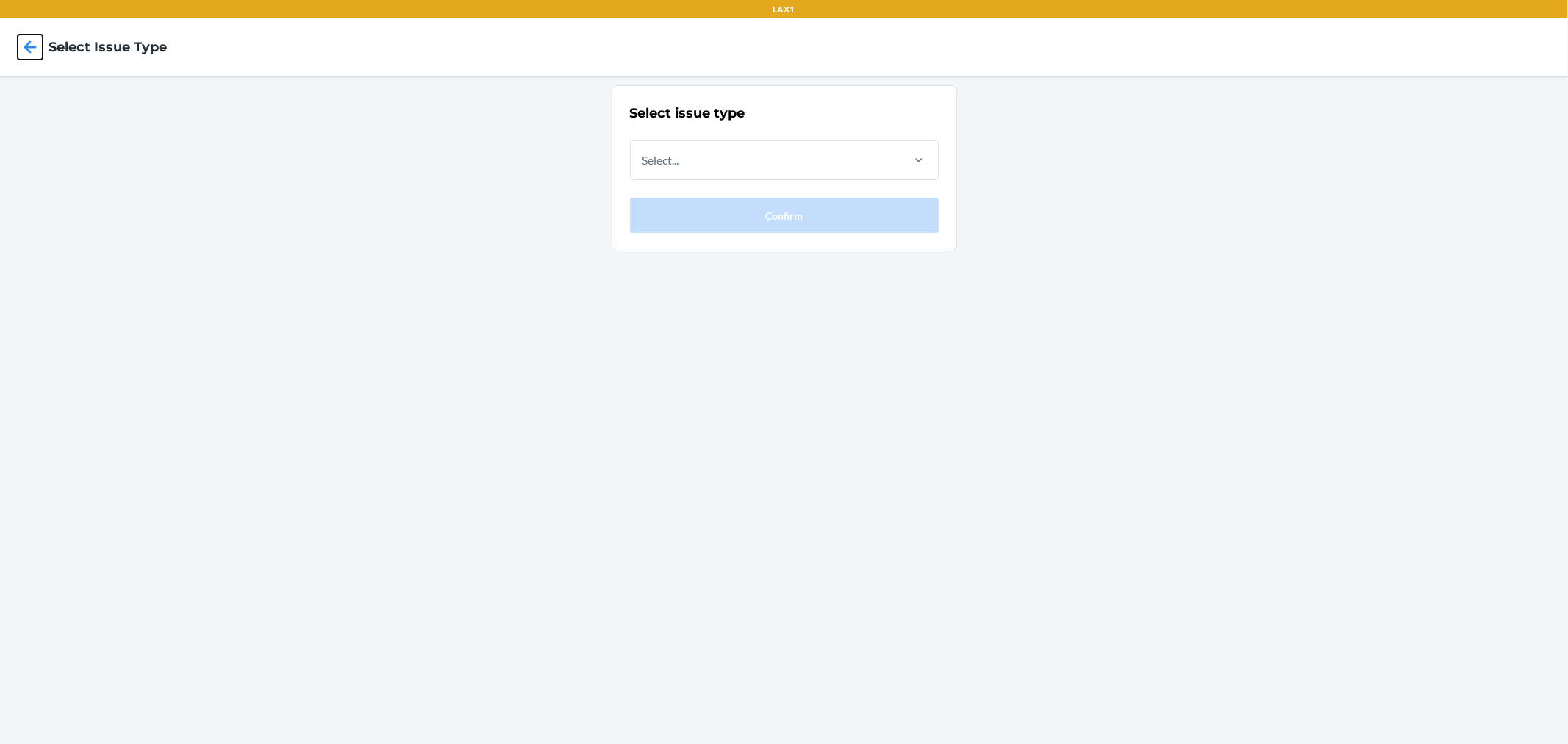
click at [29, 45] on icon at bounding box center [29, 46] width 25 height 25
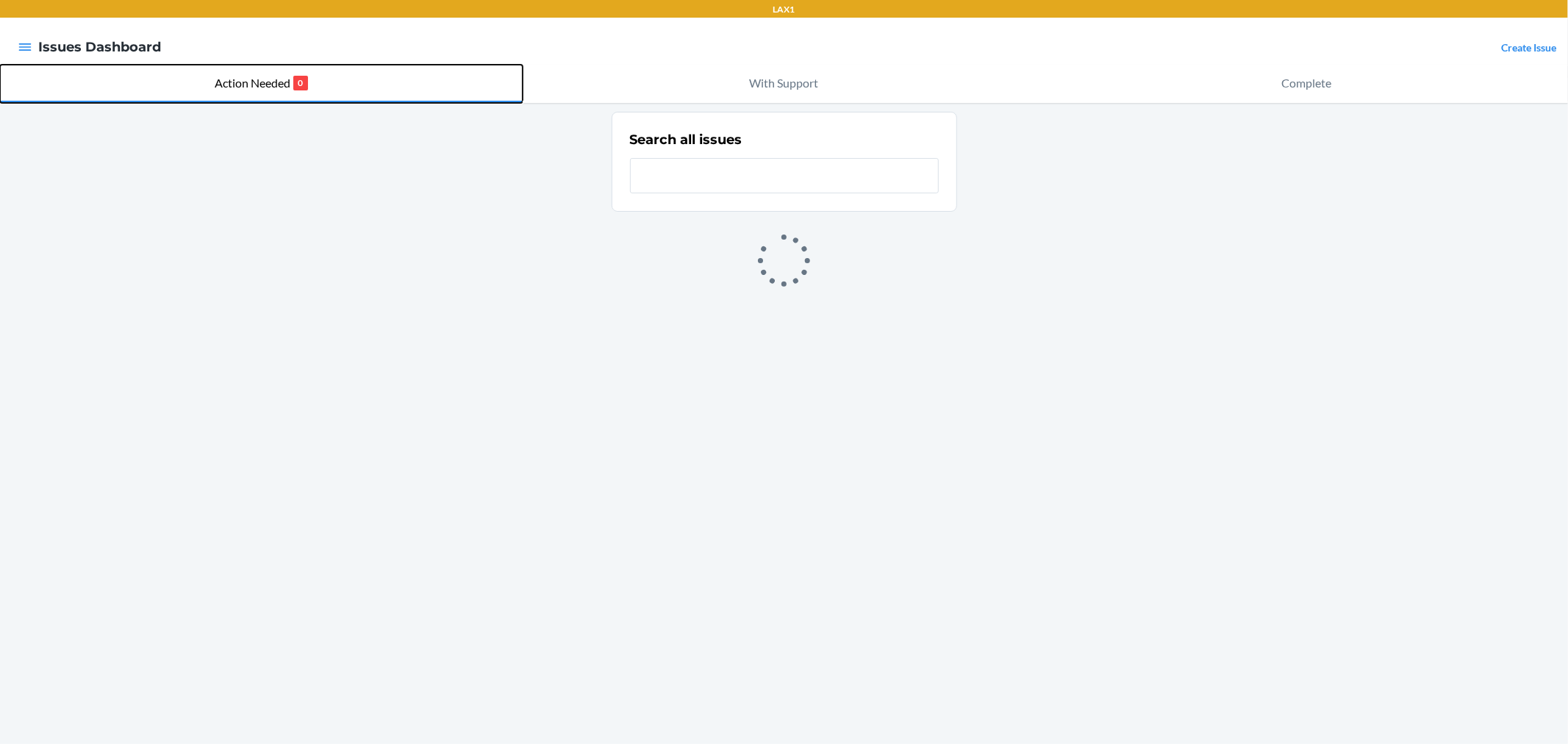
click at [287, 82] on p "Action Needed" at bounding box center [252, 83] width 76 height 18
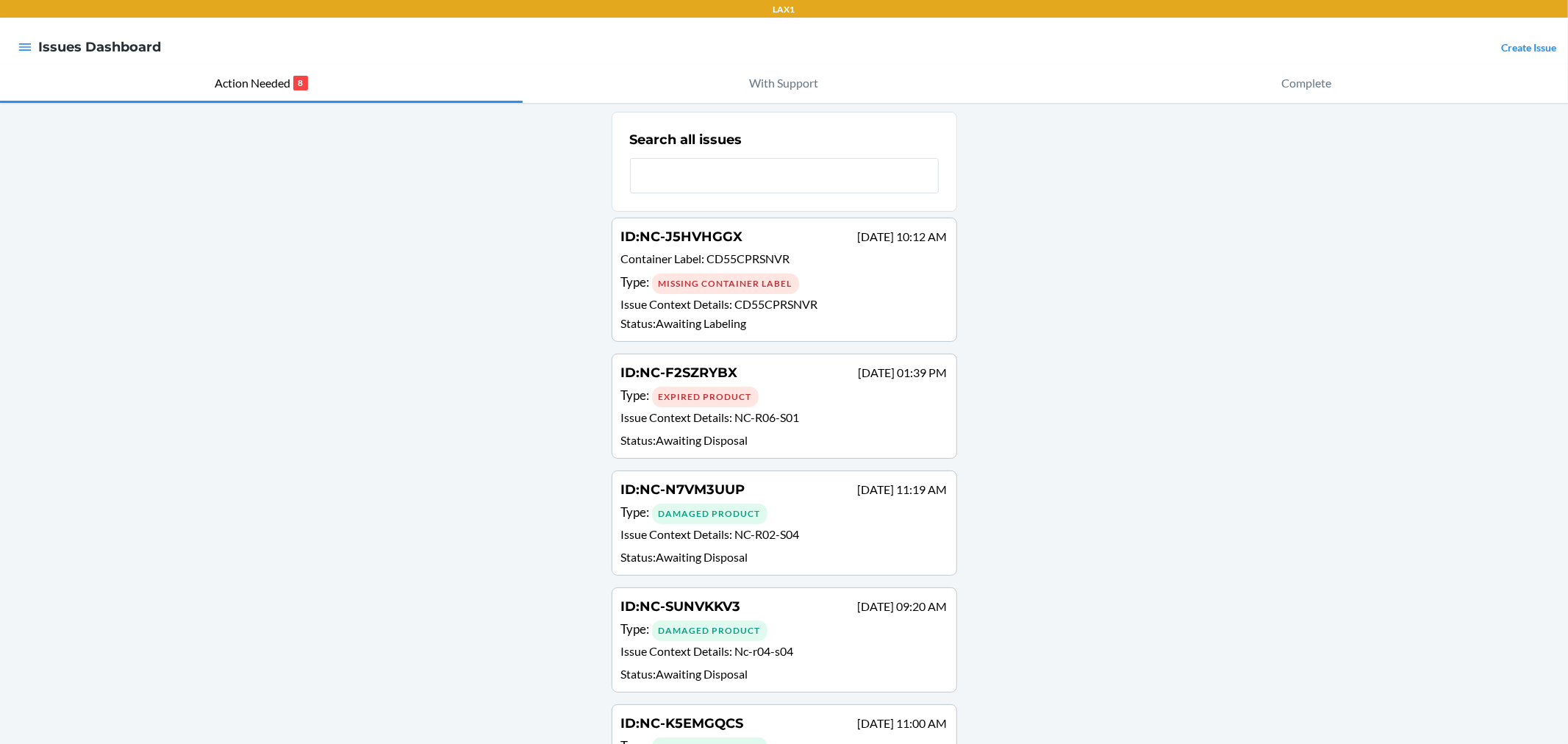
click at [820, 280] on div "Type : Missing Container Label" at bounding box center [785, 283] width 326 height 21
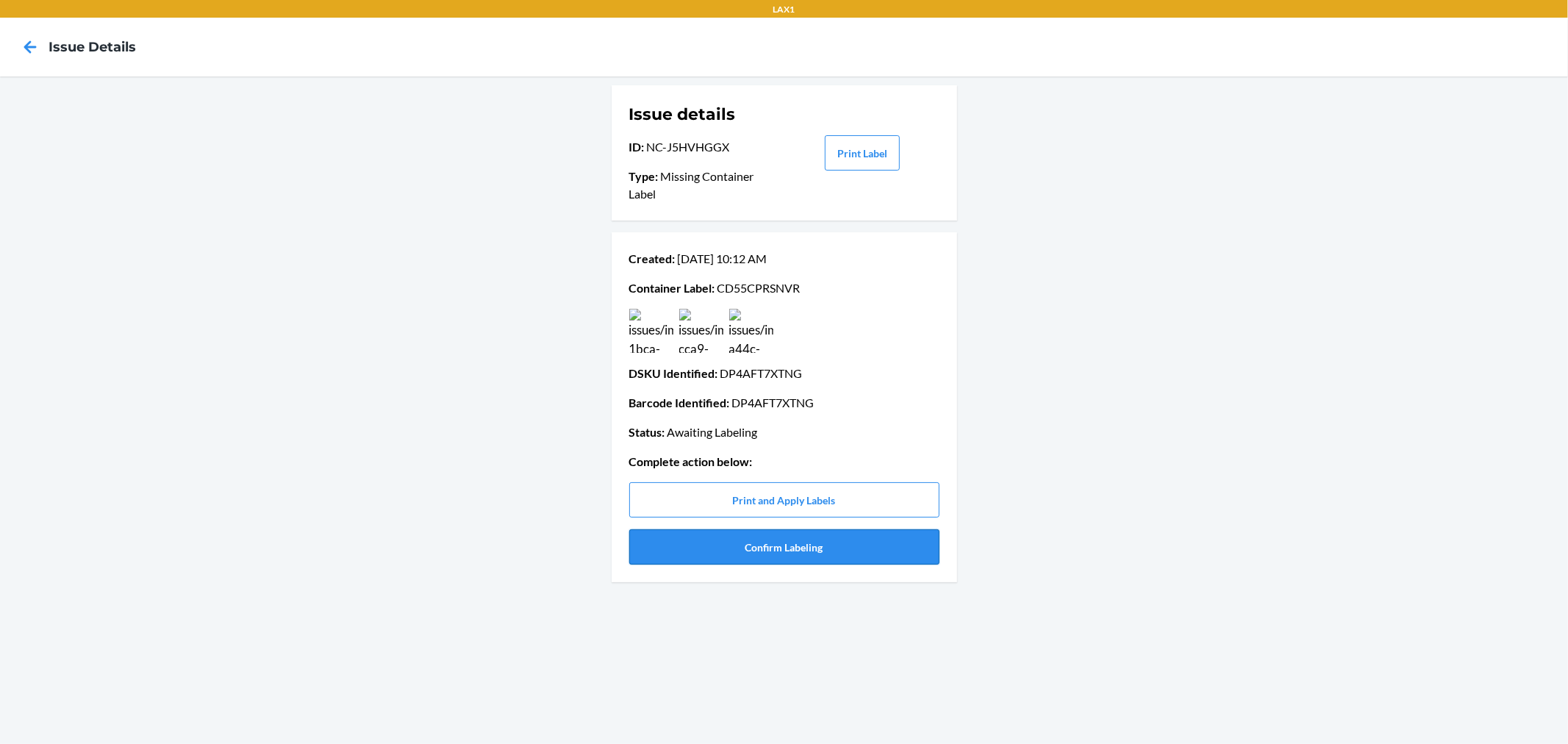
click at [785, 550] on button "Confirm Labeling" at bounding box center [785, 547] width 310 height 35
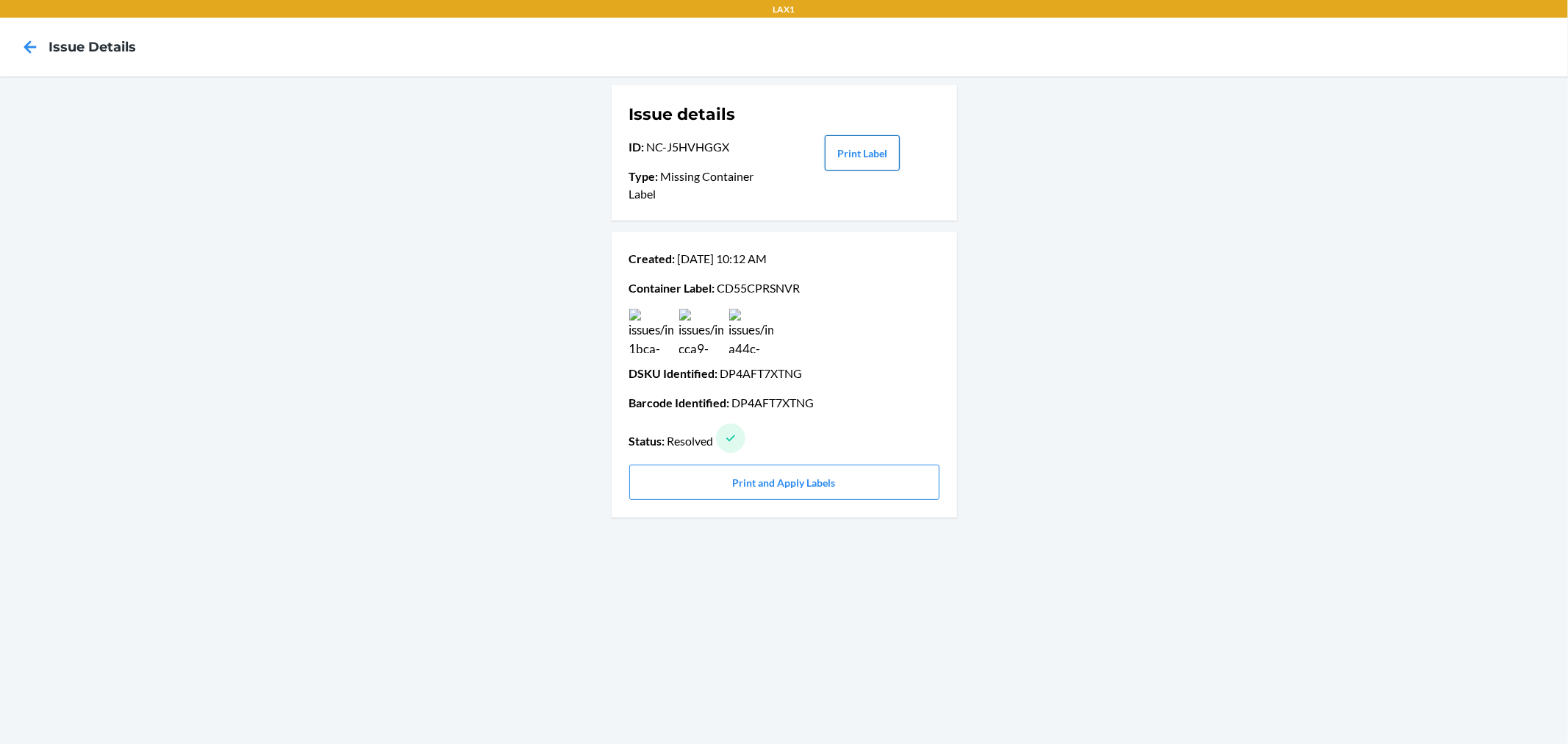
click at [864, 153] on button "Print Label" at bounding box center [862, 153] width 75 height 35
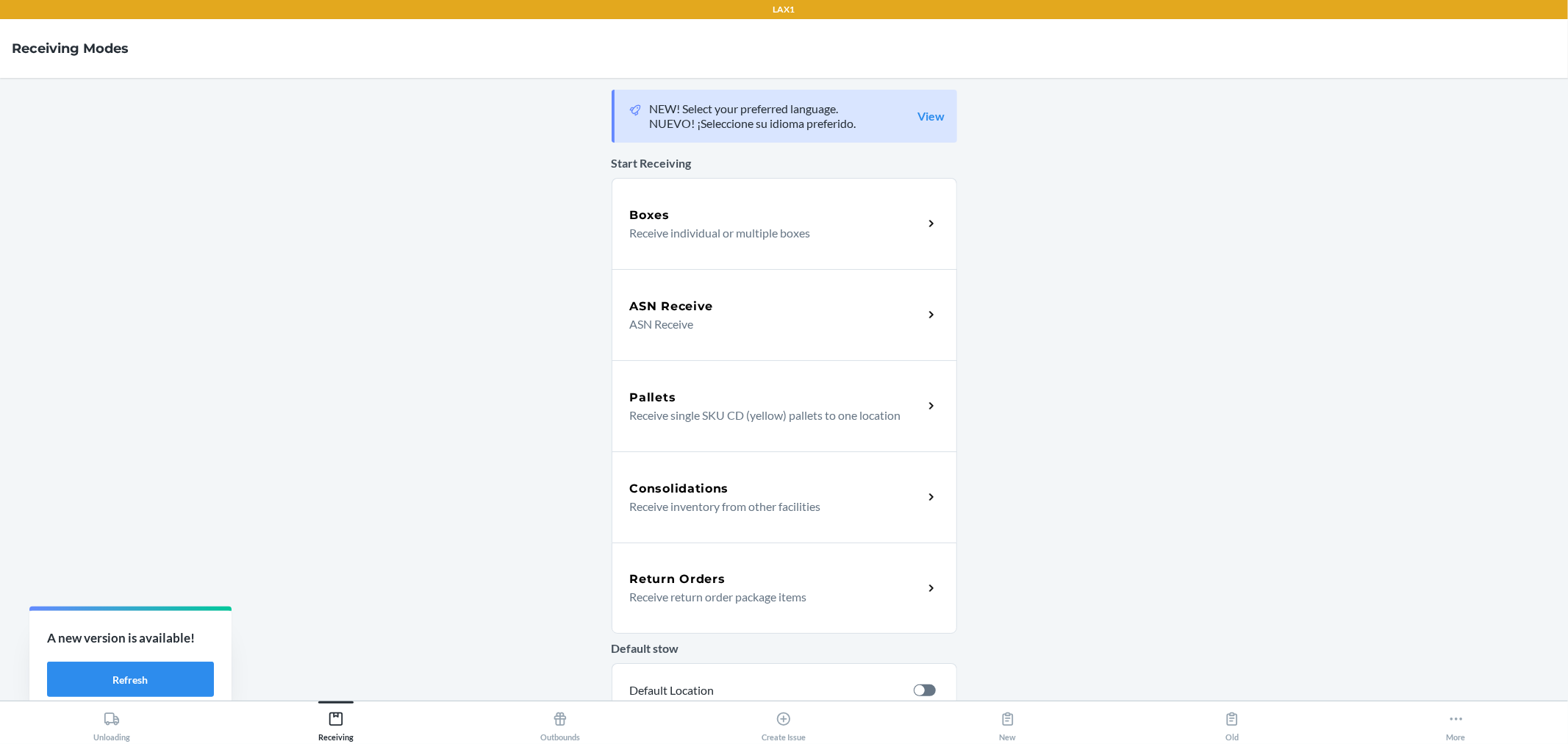
click at [718, 215] on div "Boxes" at bounding box center [777, 216] width 294 height 18
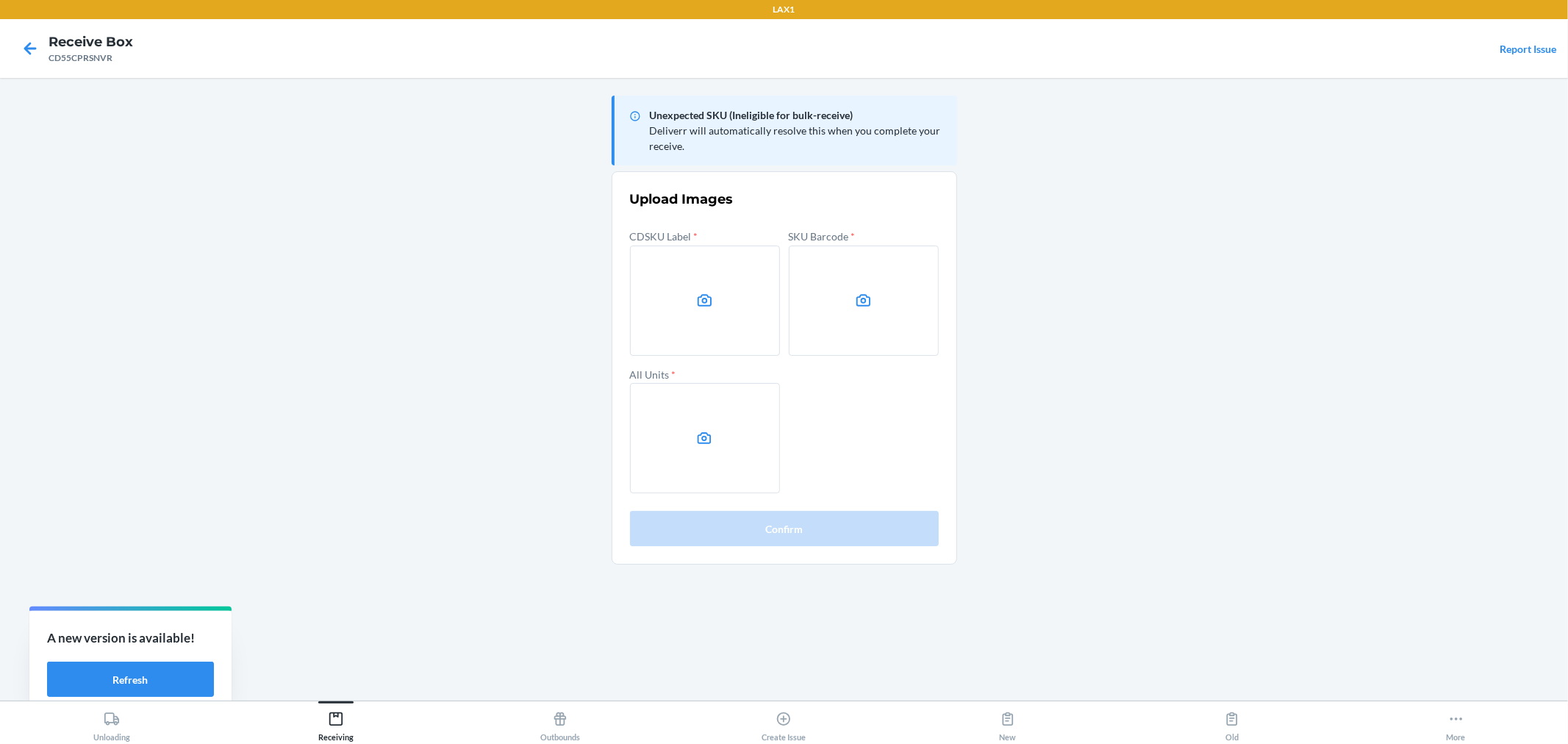
drag, startPoint x: 1519, startPoint y: 438, endPoint x: 1509, endPoint y: 436, distance: 10.2
click at [1519, 438] on main "Unexpected SKU (Ineligible for bulk-receive) Deliverr will automatically resolv…" at bounding box center [784, 389] width 1568 height 622
click at [687, 307] on label at bounding box center [705, 301] width 150 height 111
click at [0, 0] on input "file" at bounding box center [0, 0] width 0 height 0
click at [850, 307] on label at bounding box center [864, 301] width 150 height 111
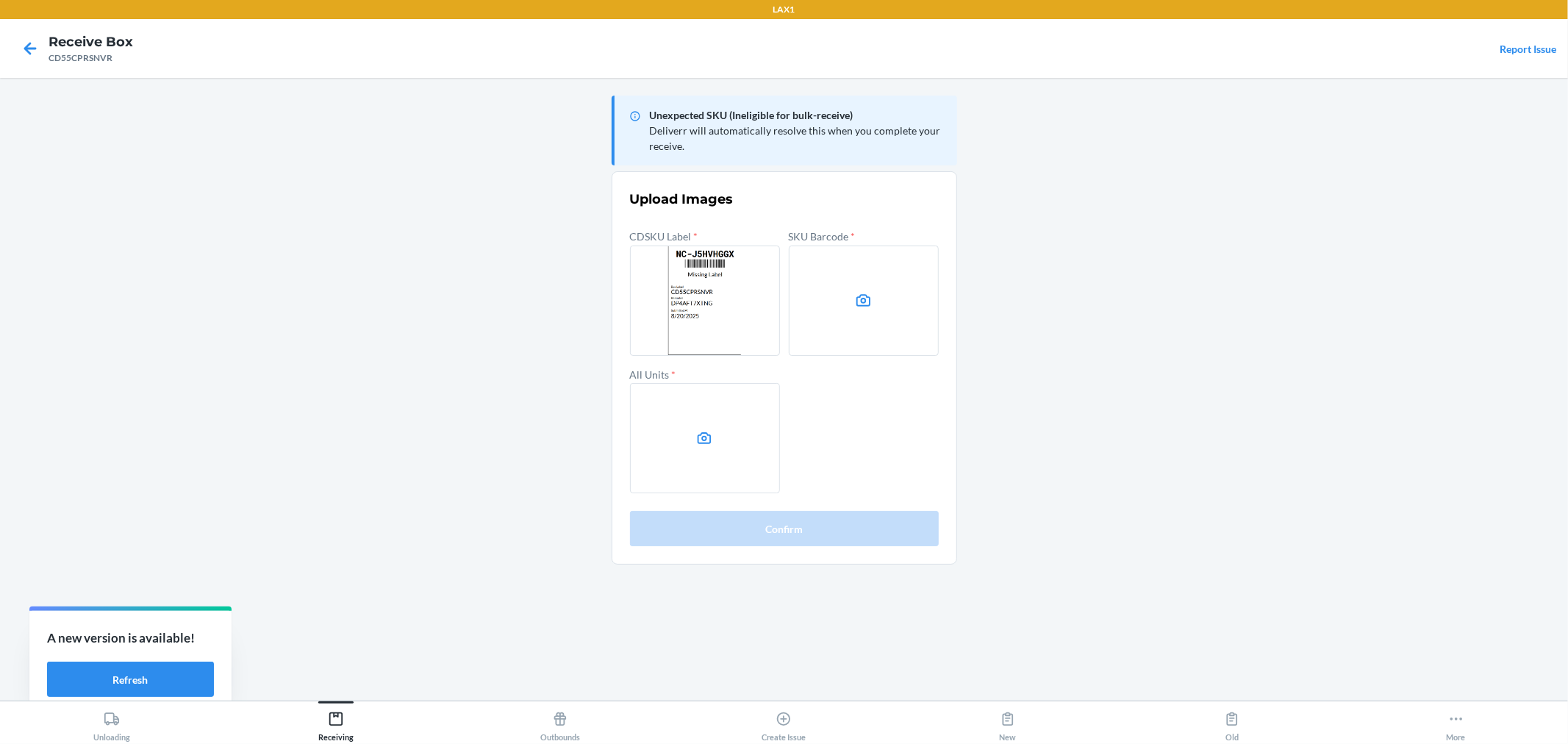
click at [0, 0] on input "file" at bounding box center [0, 0] width 0 height 0
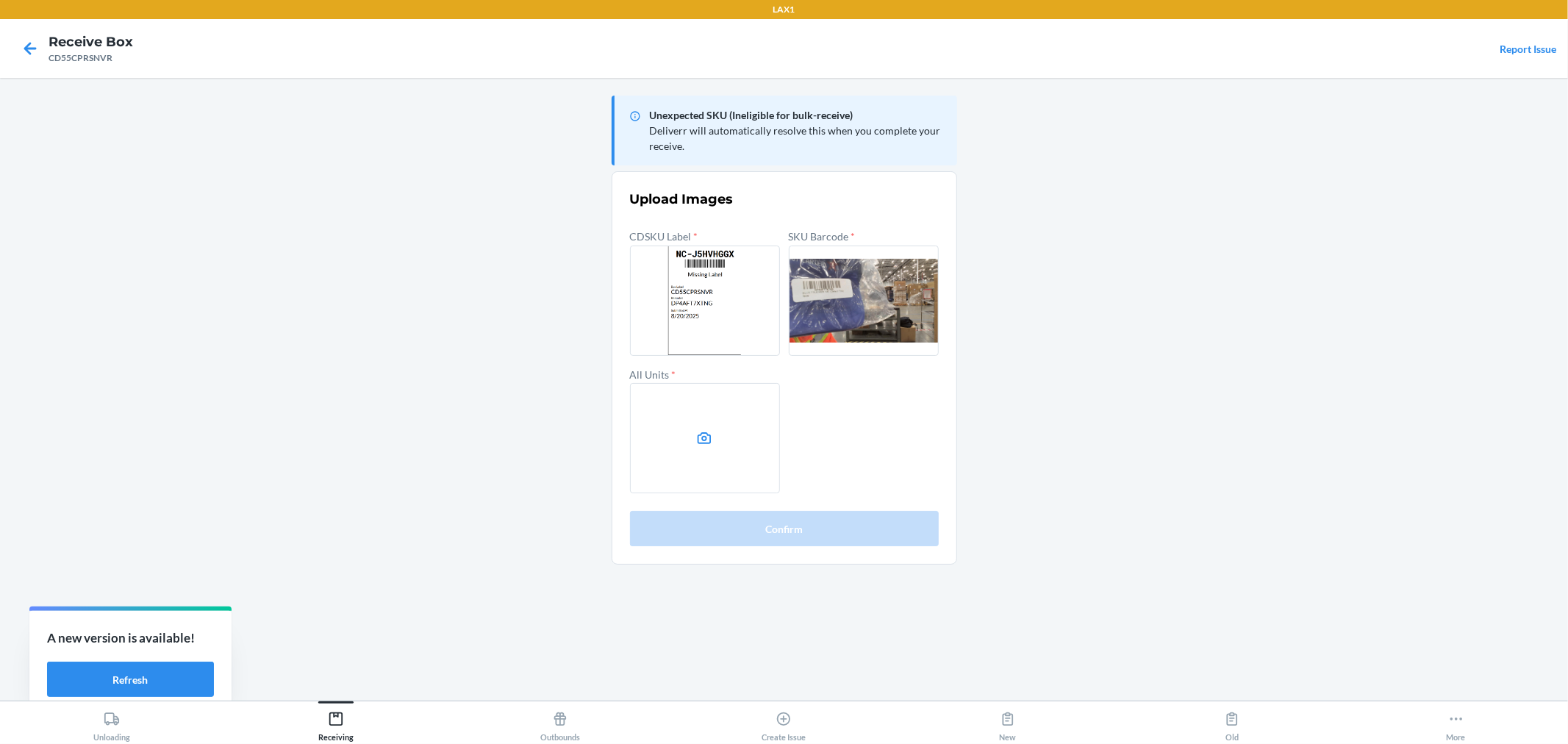
click at [688, 441] on label at bounding box center [705, 438] width 150 height 111
click at [0, 0] on input "file" at bounding box center [0, 0] width 0 height 0
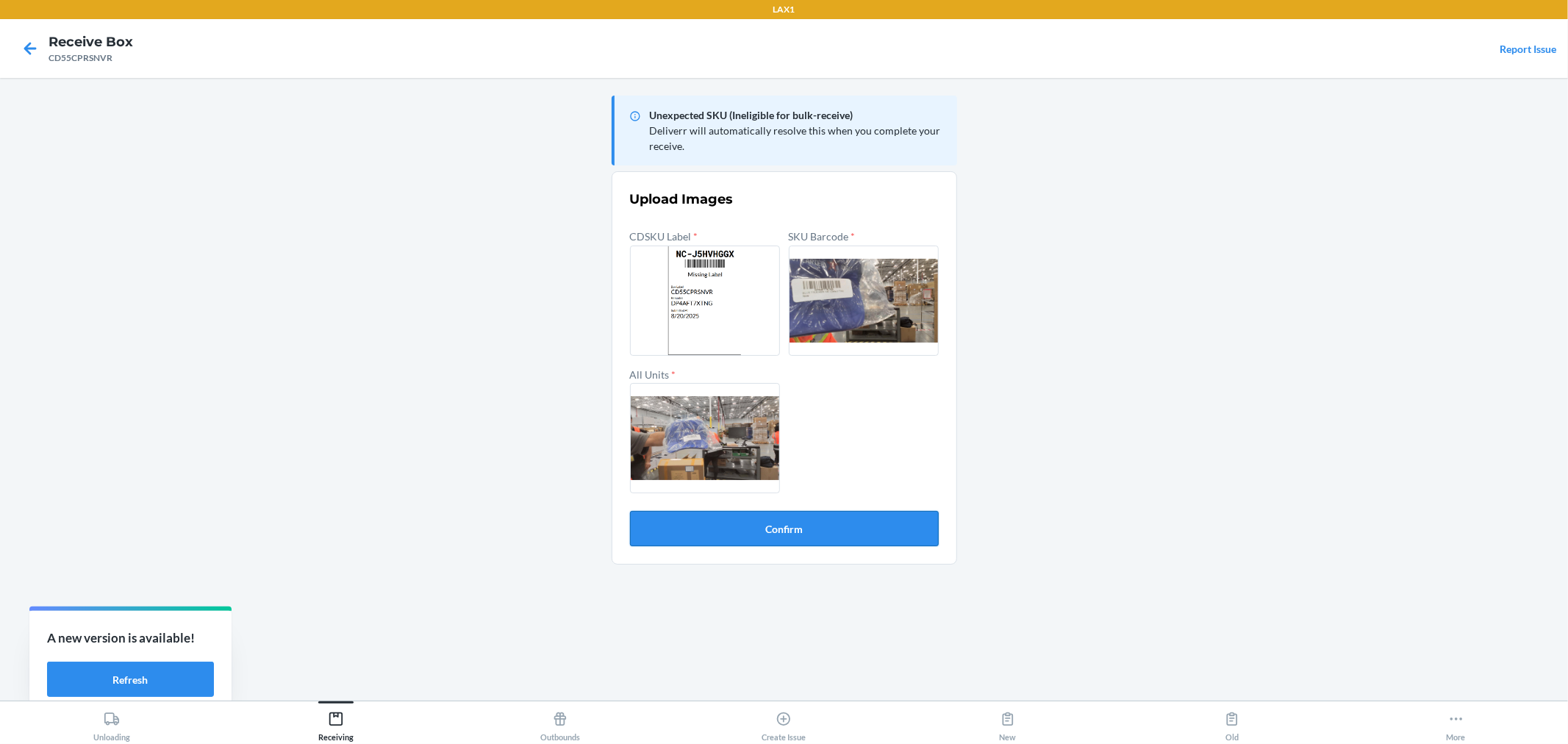
click at [817, 525] on button "Confirm" at bounding box center [785, 528] width 309 height 35
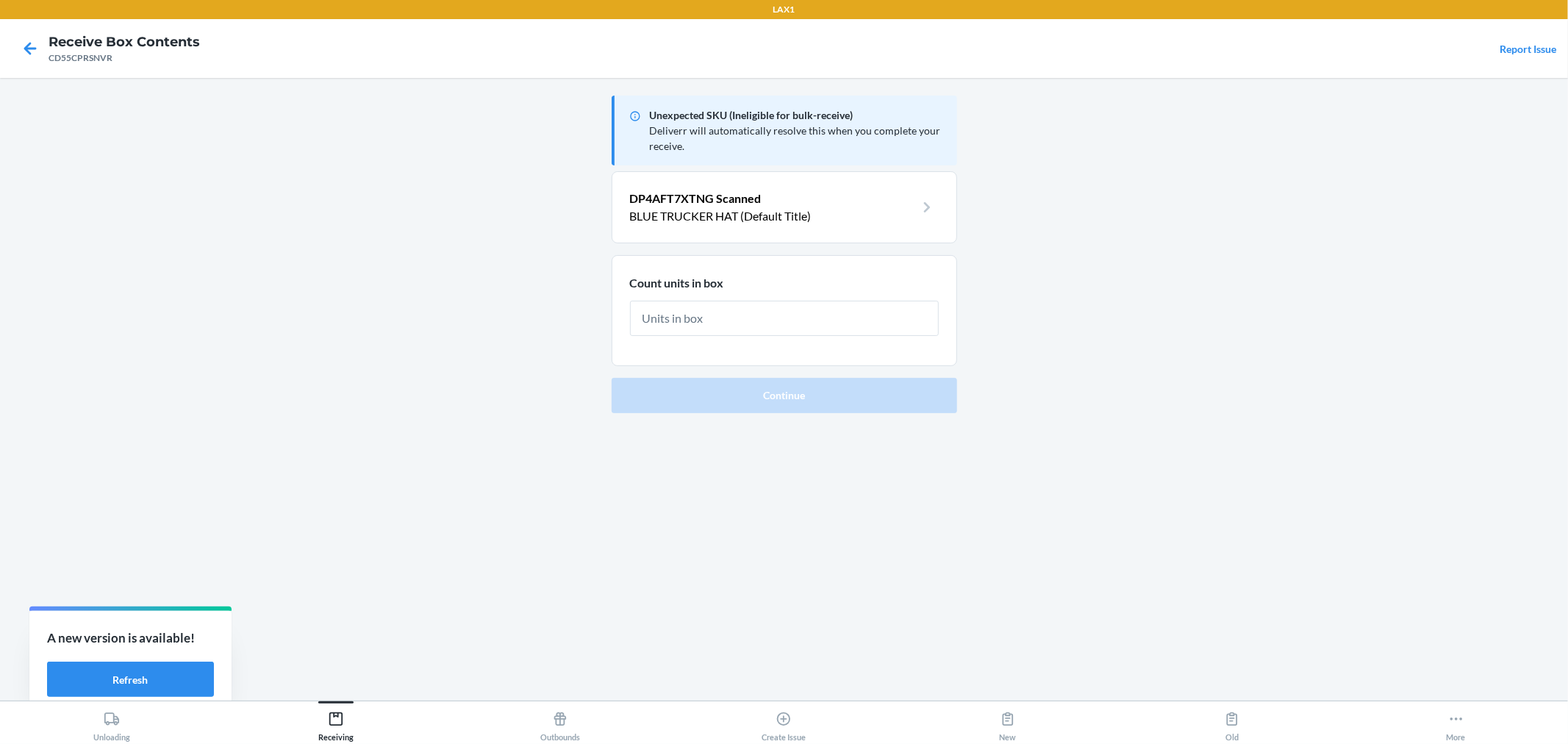
click at [746, 314] on input "text" at bounding box center [785, 318] width 309 height 35
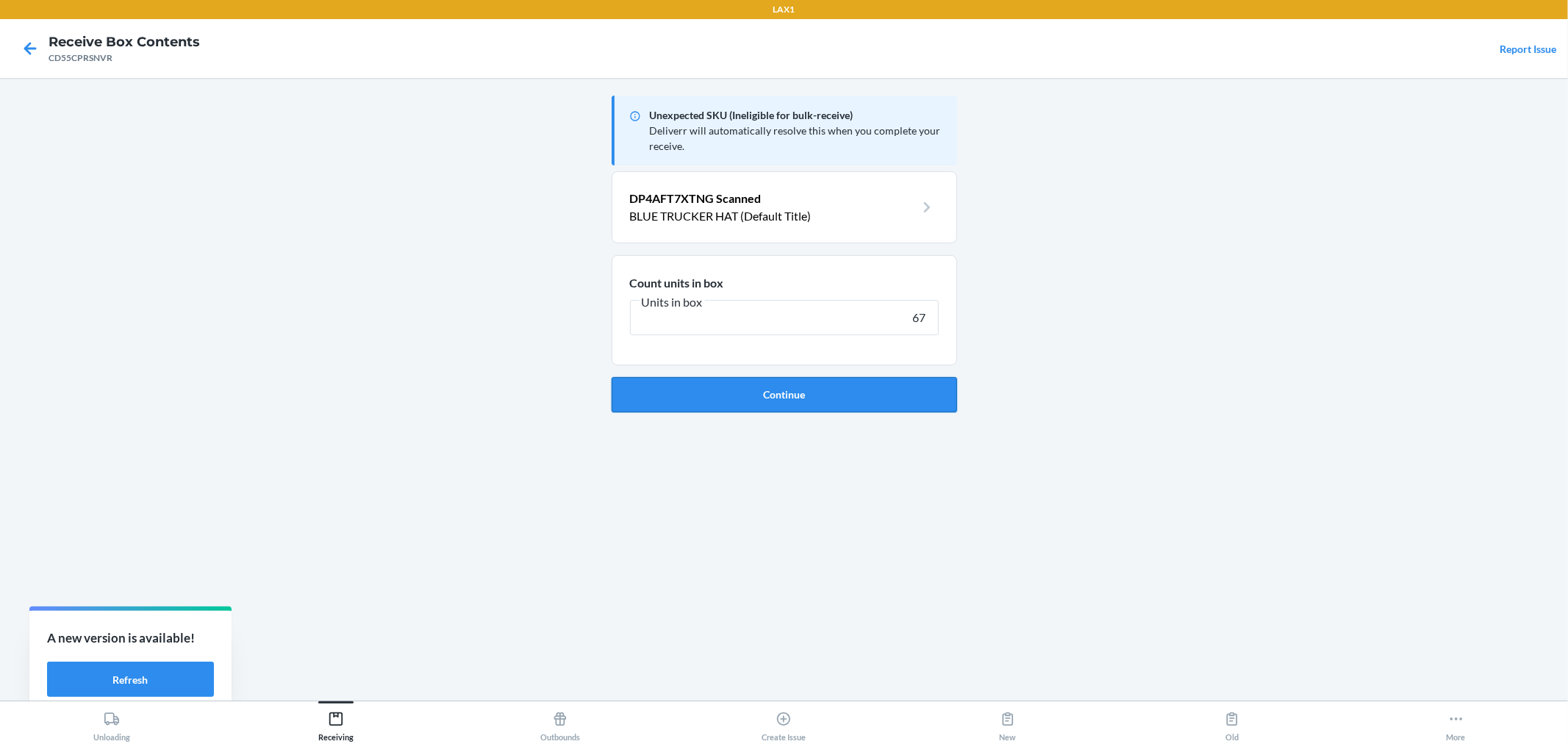
type input "67"
click at [758, 399] on button "Continue" at bounding box center [785, 395] width 345 height 35
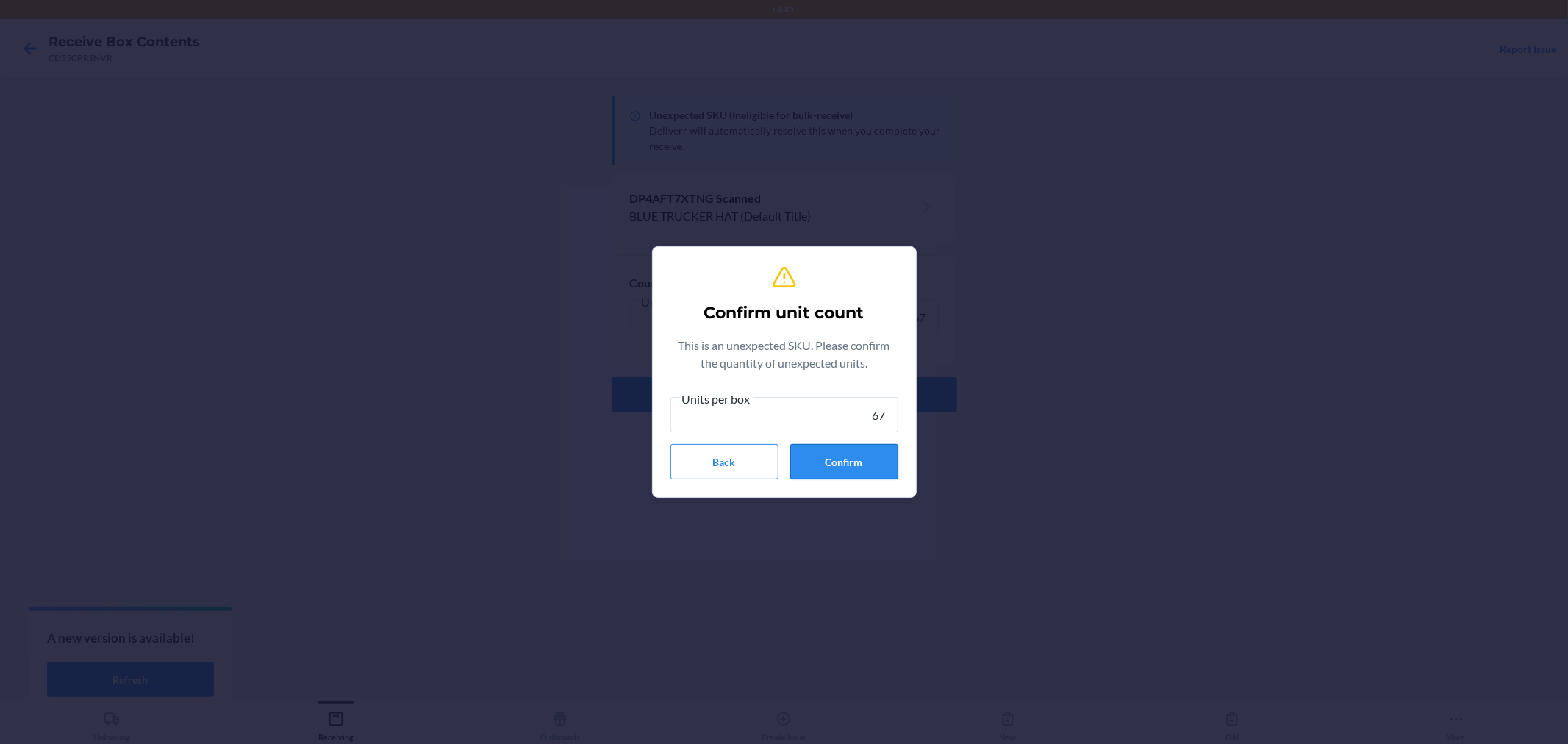
type input "67"
click at [838, 459] on button "Confirm" at bounding box center [844, 462] width 108 height 35
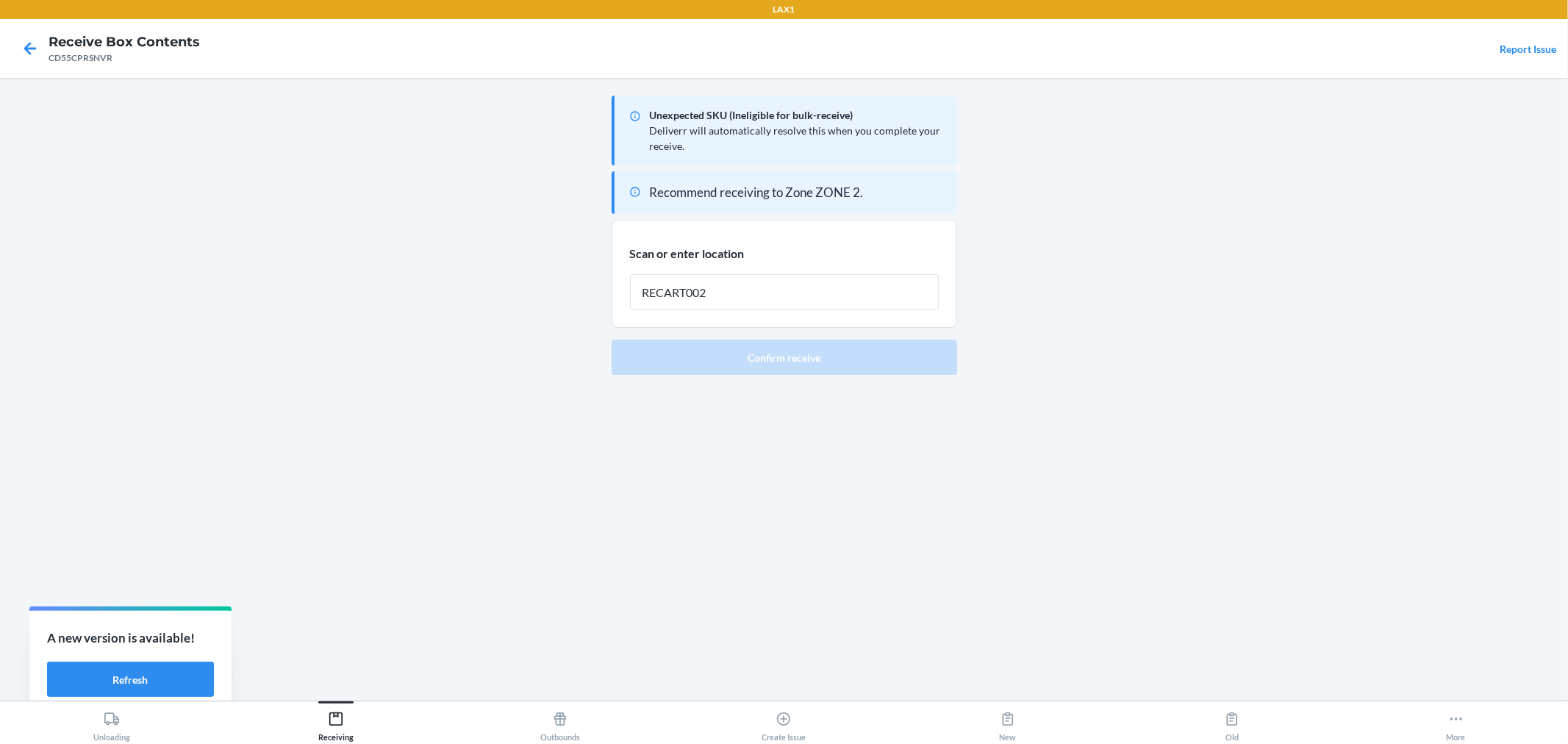
type input "RECART002"
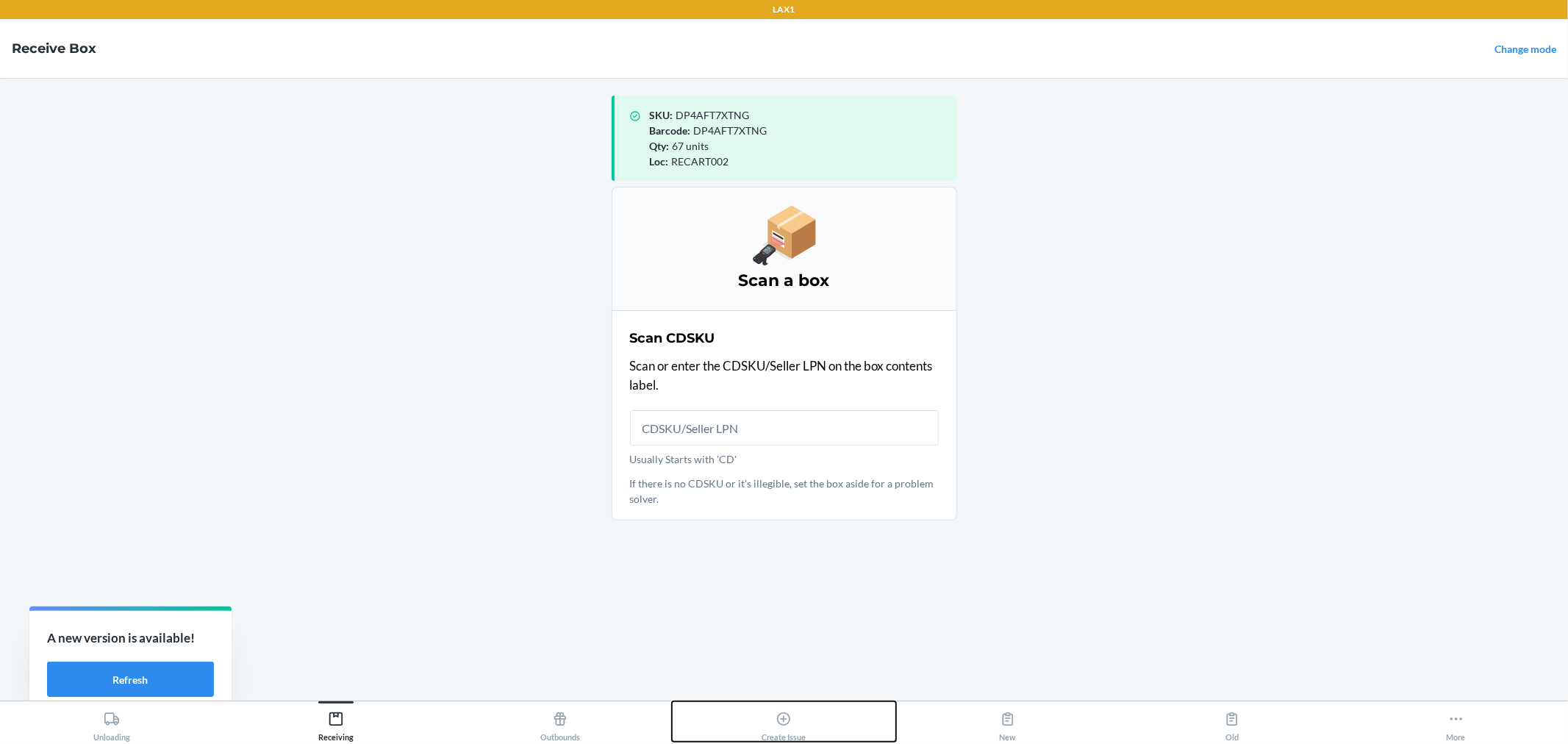
click at [776, 718] on icon at bounding box center [784, 719] width 16 height 16
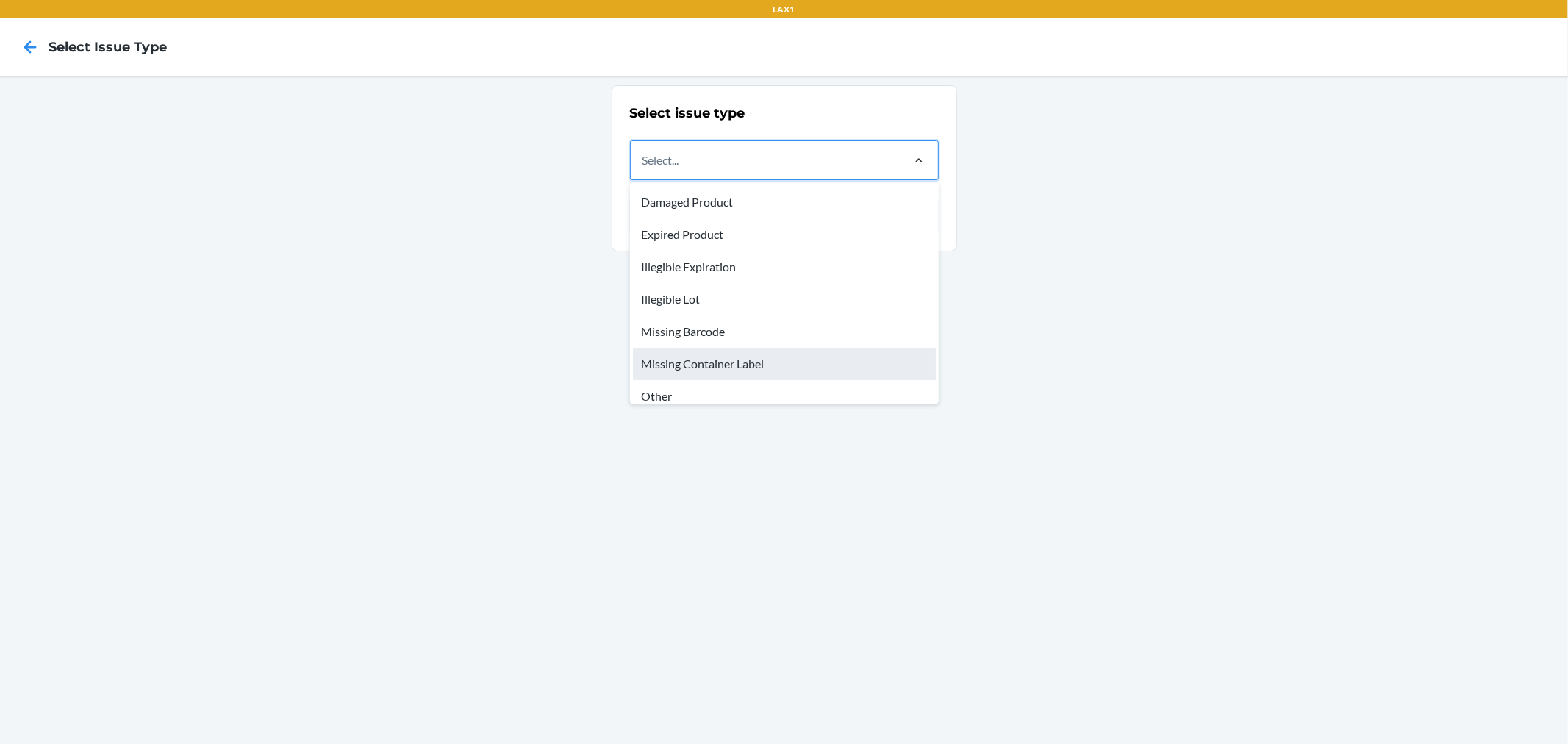
click at [743, 363] on div "Missing Container Label" at bounding box center [784, 364] width 303 height 33
click at [644, 169] on input "option Missing Container Label focused, 6 of 8. 8 results available. Use Up and…" at bounding box center [643, 160] width 2 height 18
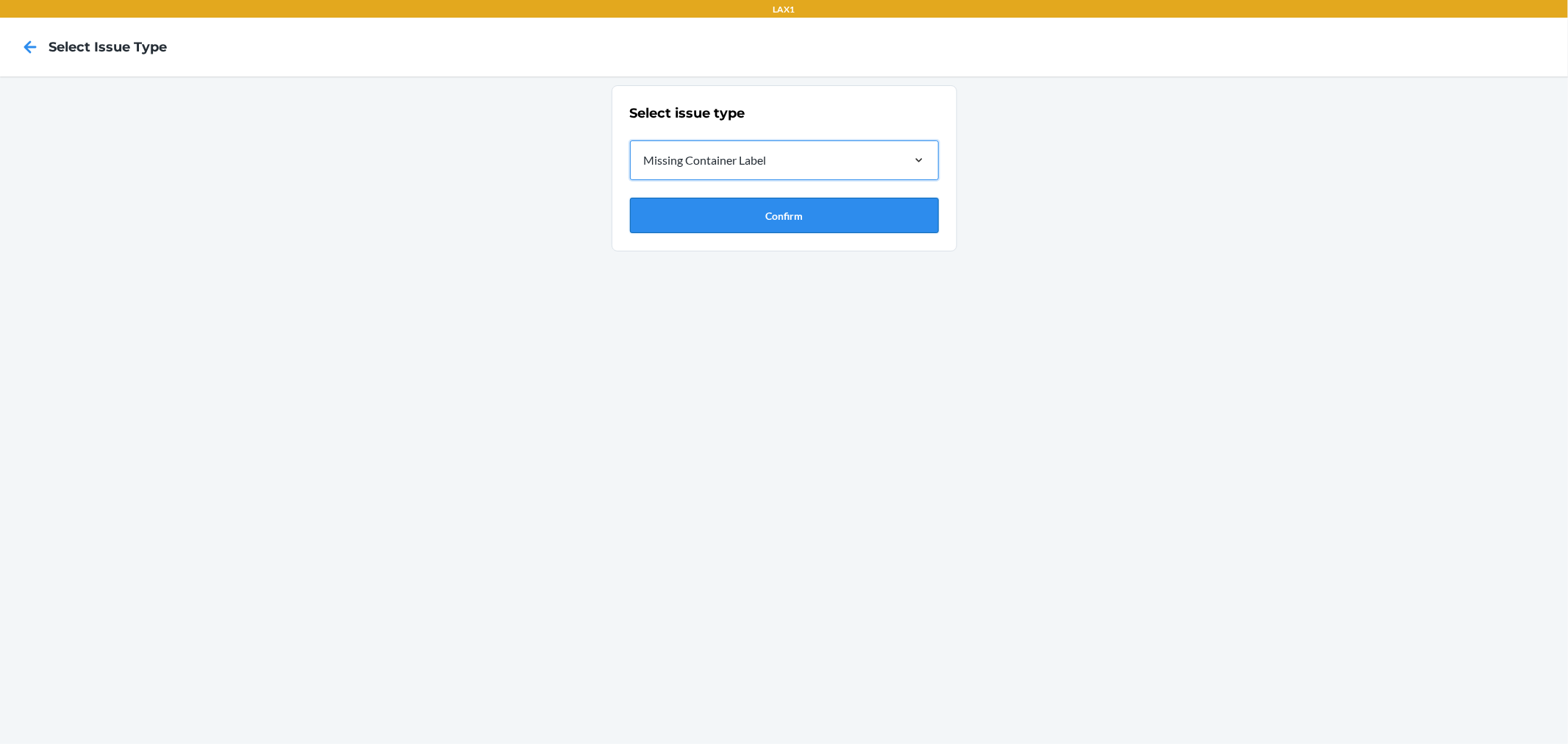
click at [805, 207] on button "Confirm" at bounding box center [785, 216] width 309 height 35
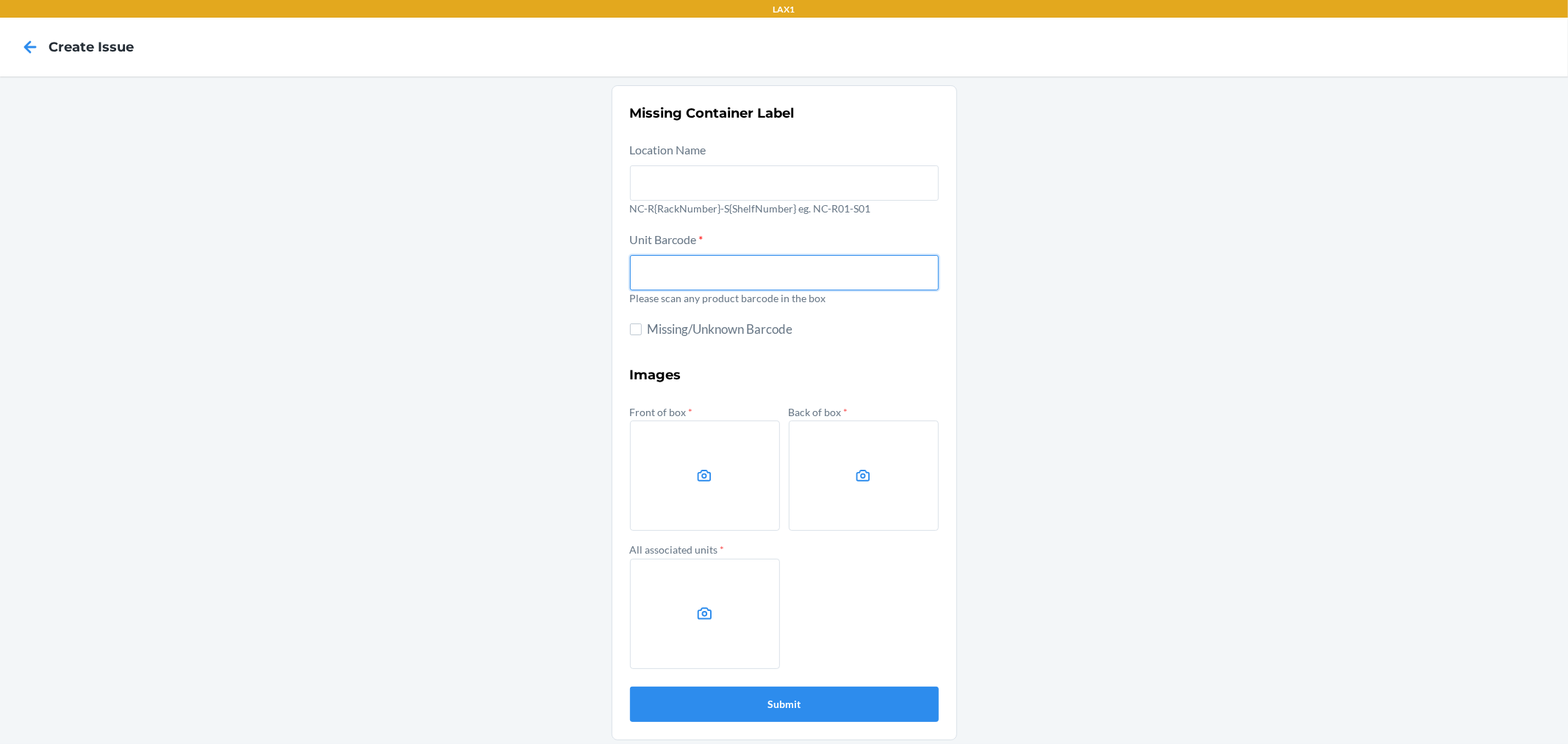
click at [700, 273] on input "text" at bounding box center [785, 273] width 309 height 35
type input "DP4AFT7XTNG"
click at [630, 687] on button "Submit" at bounding box center [785, 704] width 309 height 35
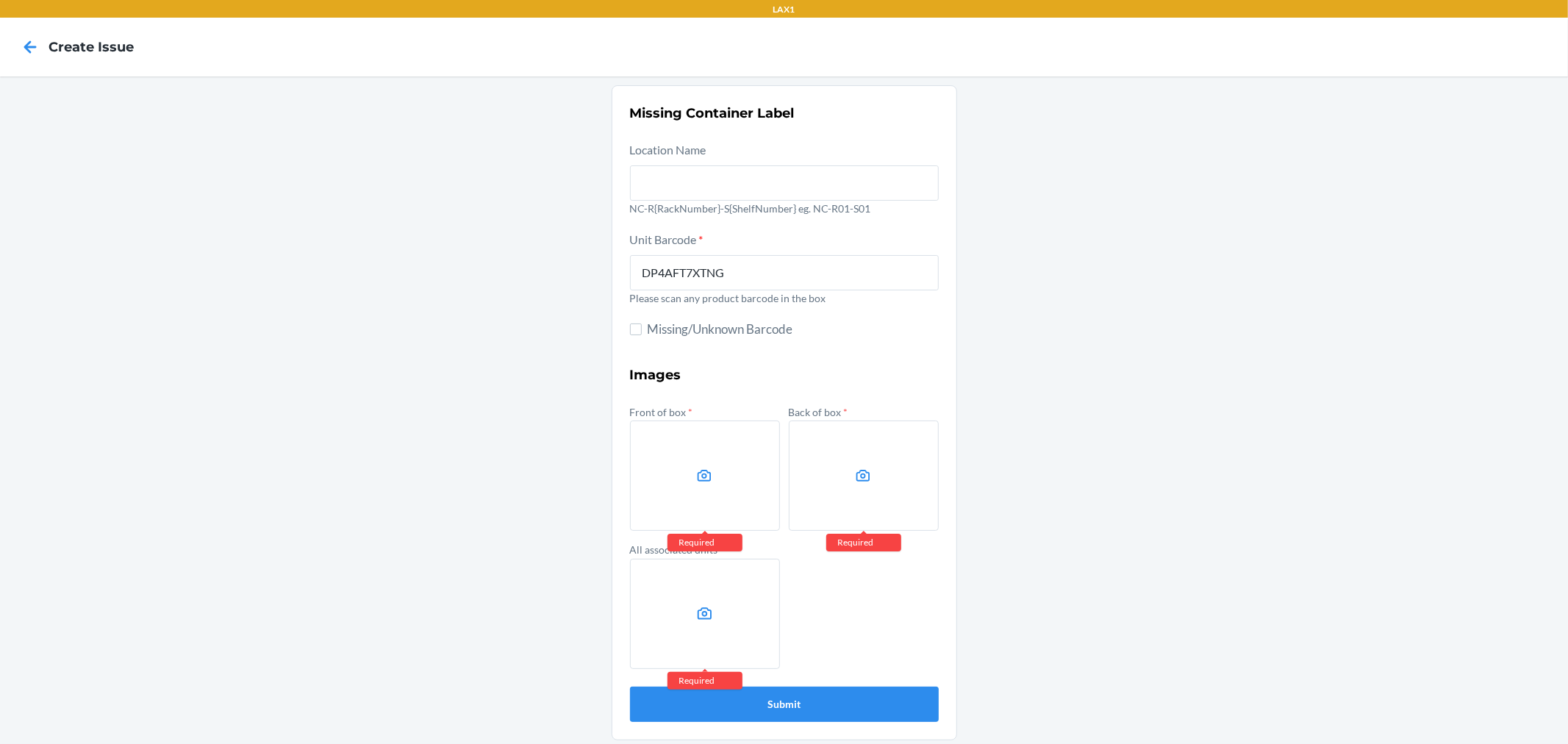
click at [1190, 342] on div "Missing Container Label Location Name NC-R{RackNumber}-S{ShelfNumber} eg. NC-R0…" at bounding box center [784, 412] width 1568 height 672
click at [1320, 356] on div "Missing Container Label Location Name NC-R{RackNumber}-S{ShelfNumber} eg. NC-R0…" at bounding box center [784, 412] width 1568 height 672
click at [671, 470] on label at bounding box center [705, 475] width 150 height 111
click at [0, 0] on input "file" at bounding box center [0, 0] width 0 height 0
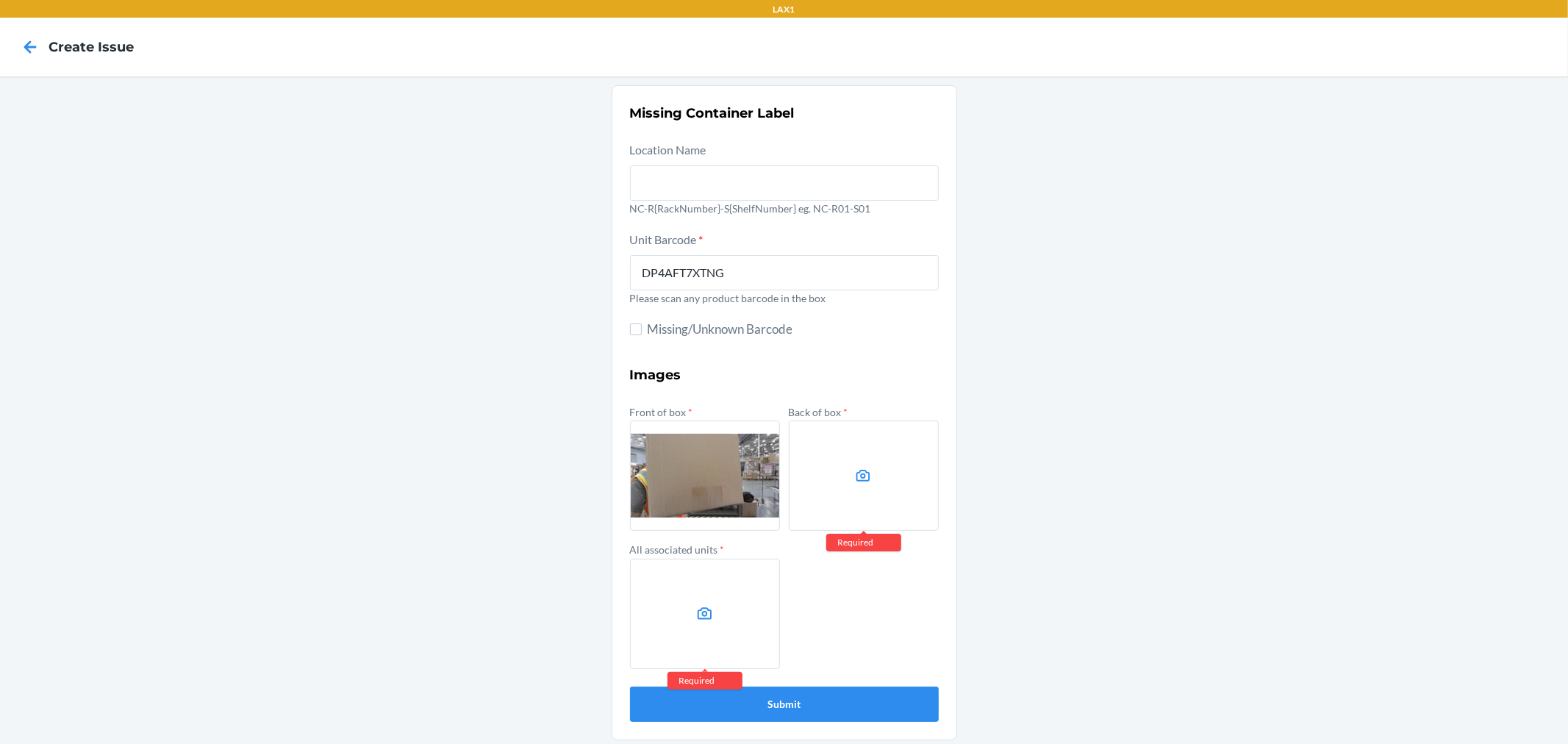
click at [855, 479] on icon at bounding box center [863, 476] width 17 height 17
click at [0, 0] on input "file" at bounding box center [0, 0] width 0 height 0
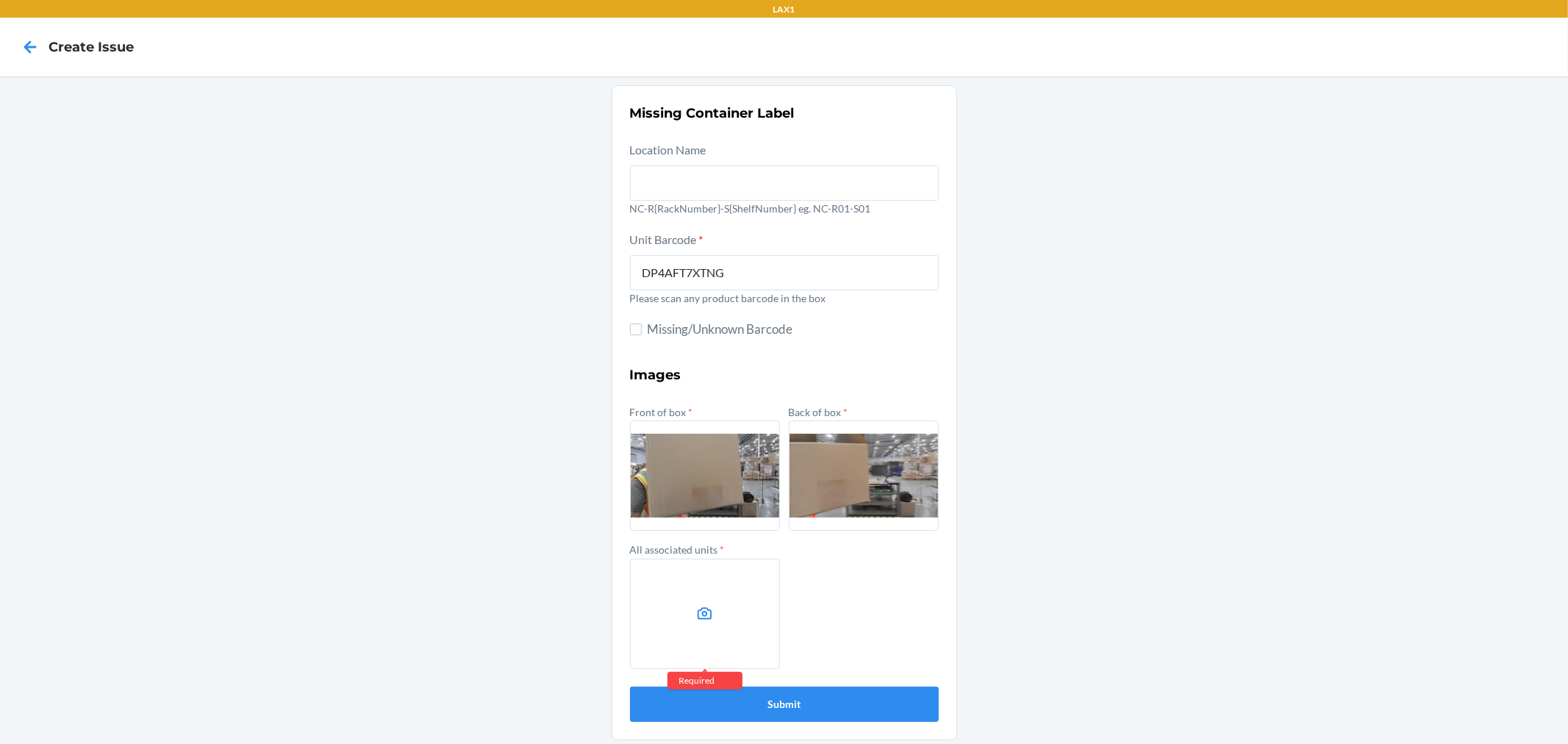
click at [677, 597] on label at bounding box center [705, 614] width 150 height 111
click at [0, 0] on input "file" at bounding box center [0, 0] width 0 height 0
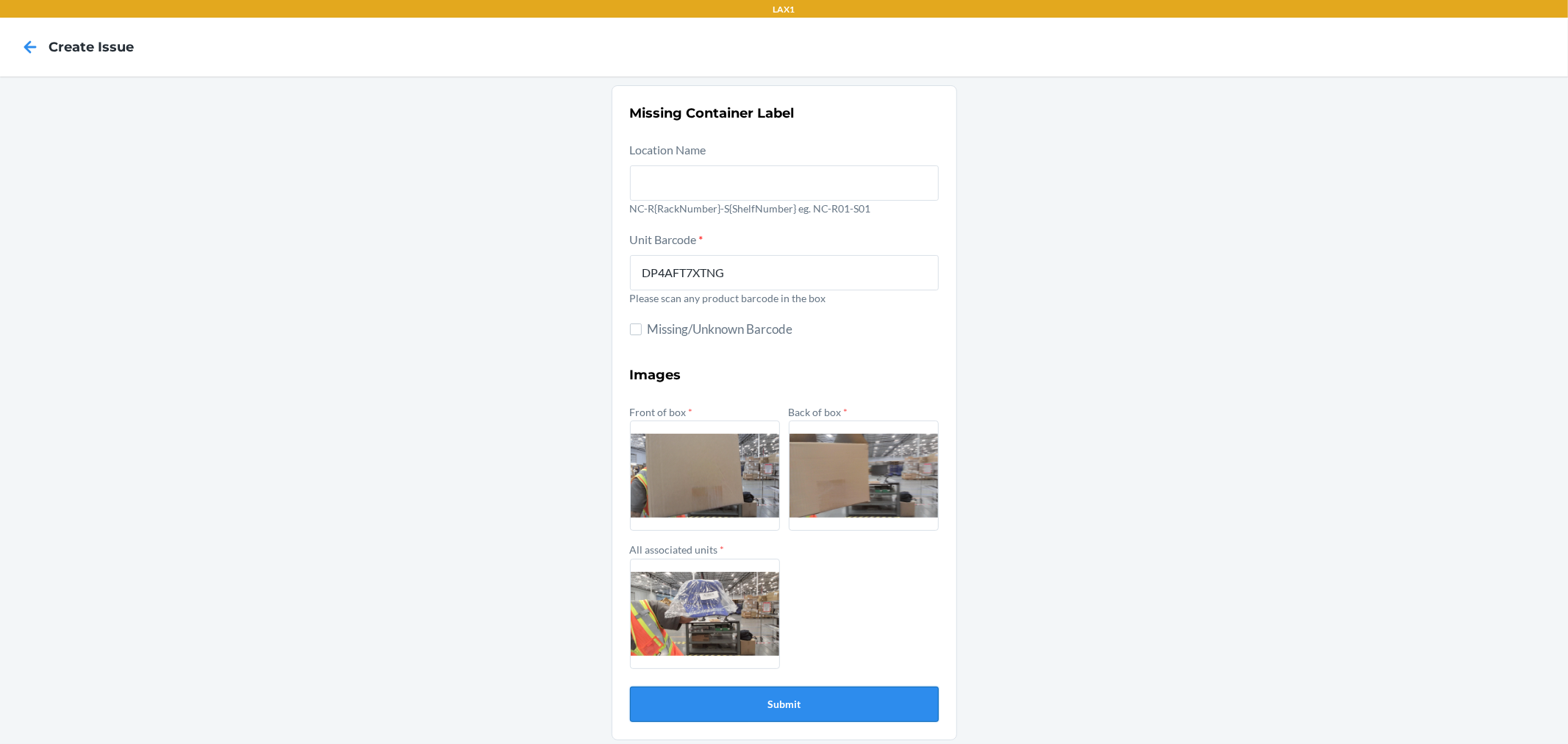
click at [853, 708] on button "Submit" at bounding box center [785, 704] width 309 height 35
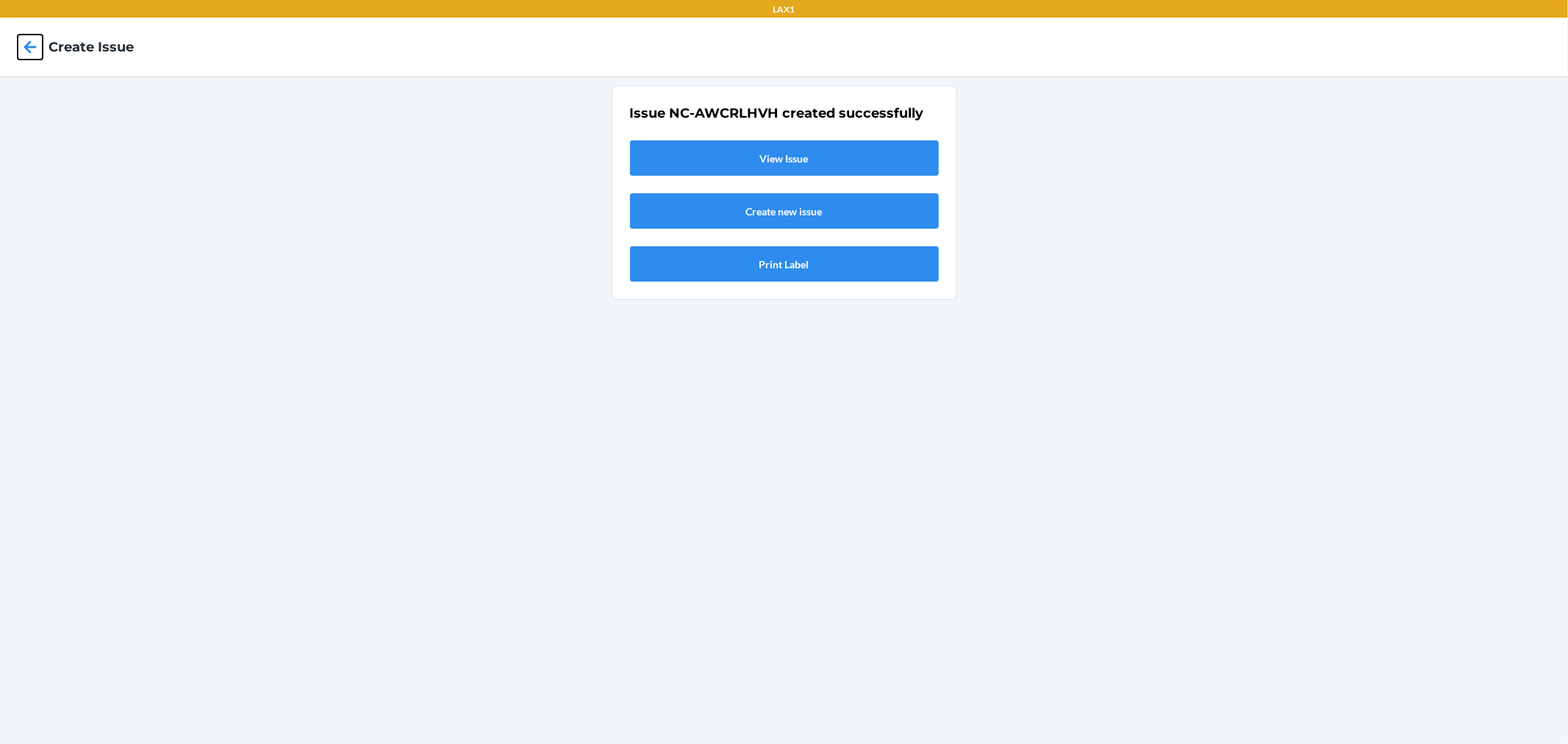
click at [24, 41] on icon at bounding box center [29, 46] width 25 height 25
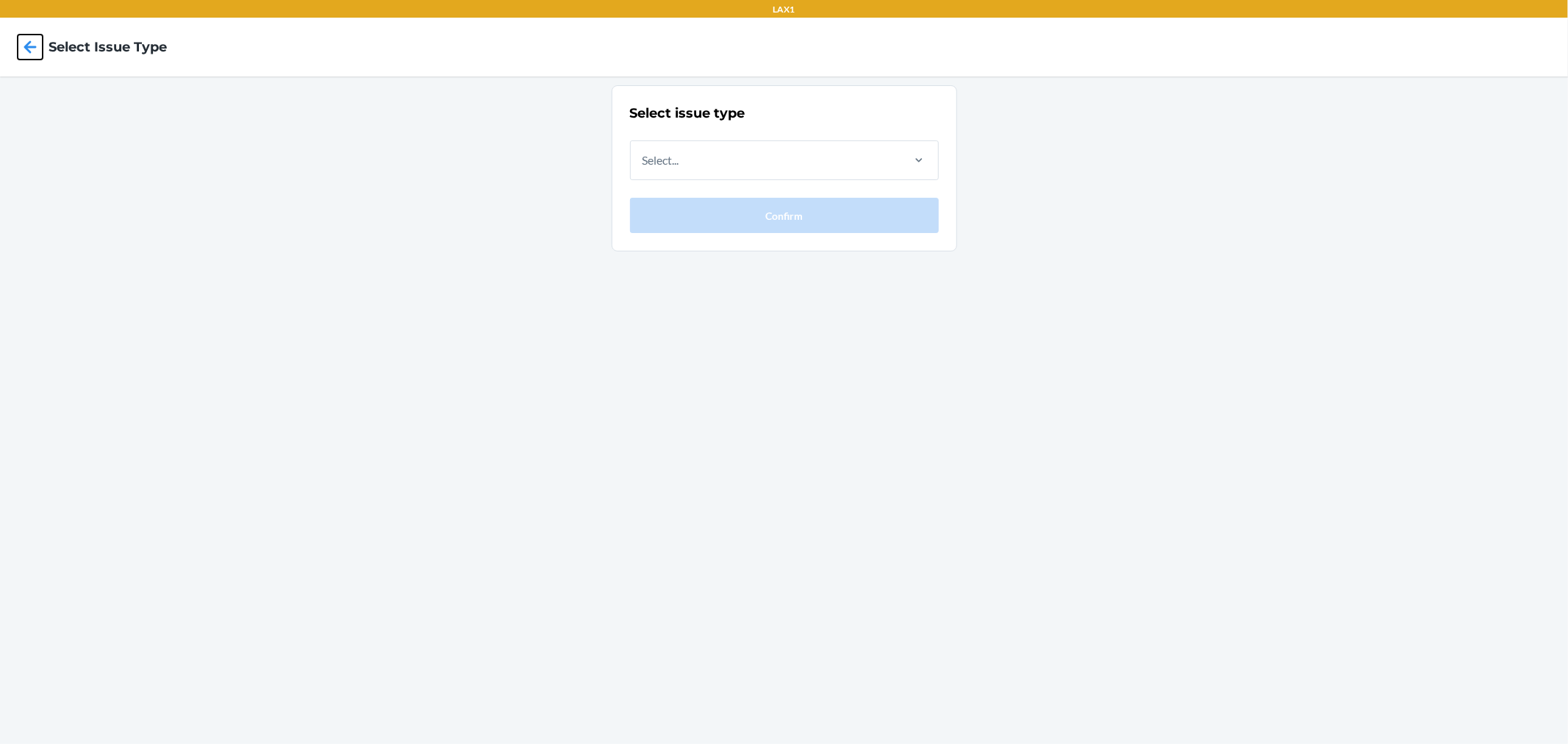
click at [24, 41] on icon at bounding box center [29, 46] width 25 height 25
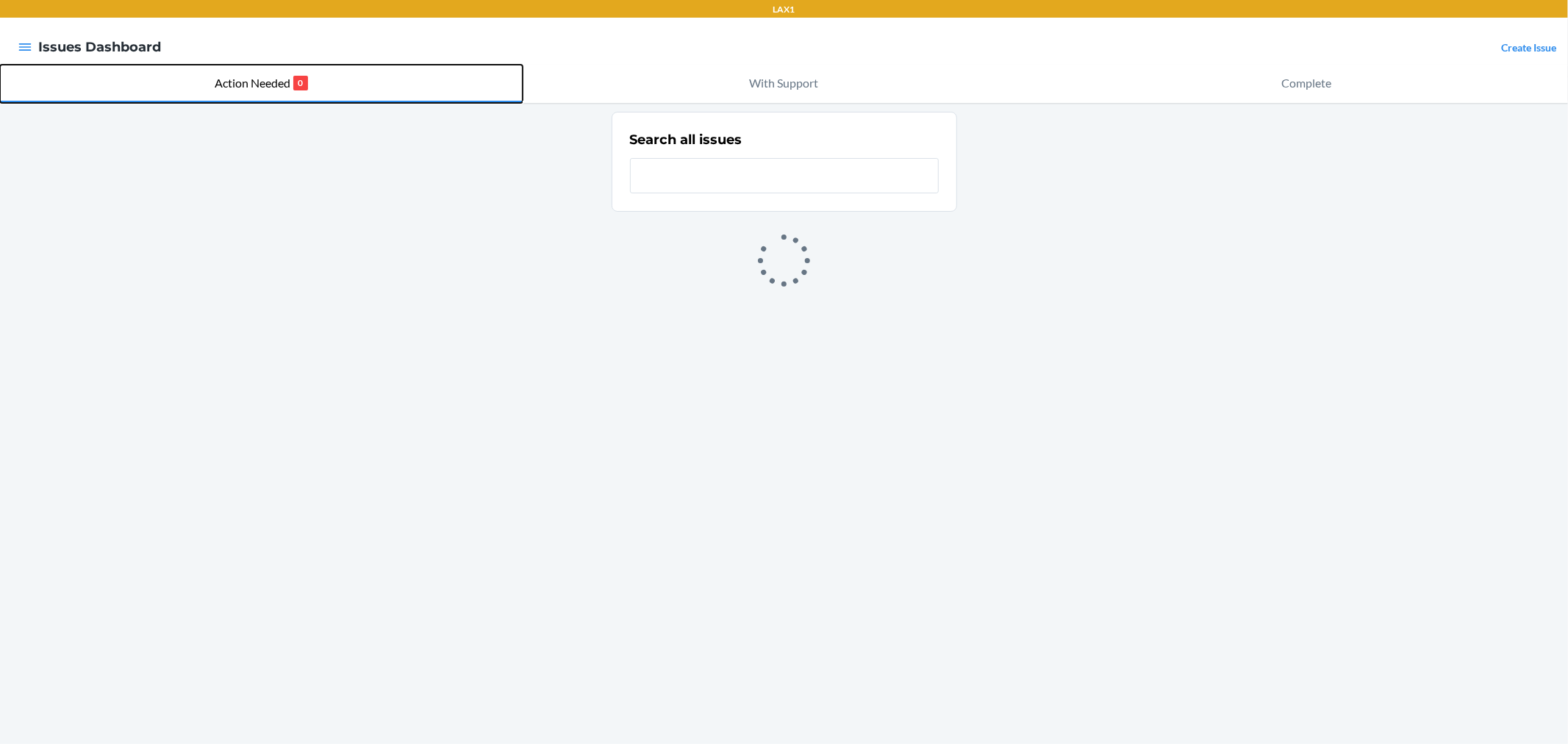
click at [289, 85] on p "Action Needed" at bounding box center [252, 83] width 76 height 18
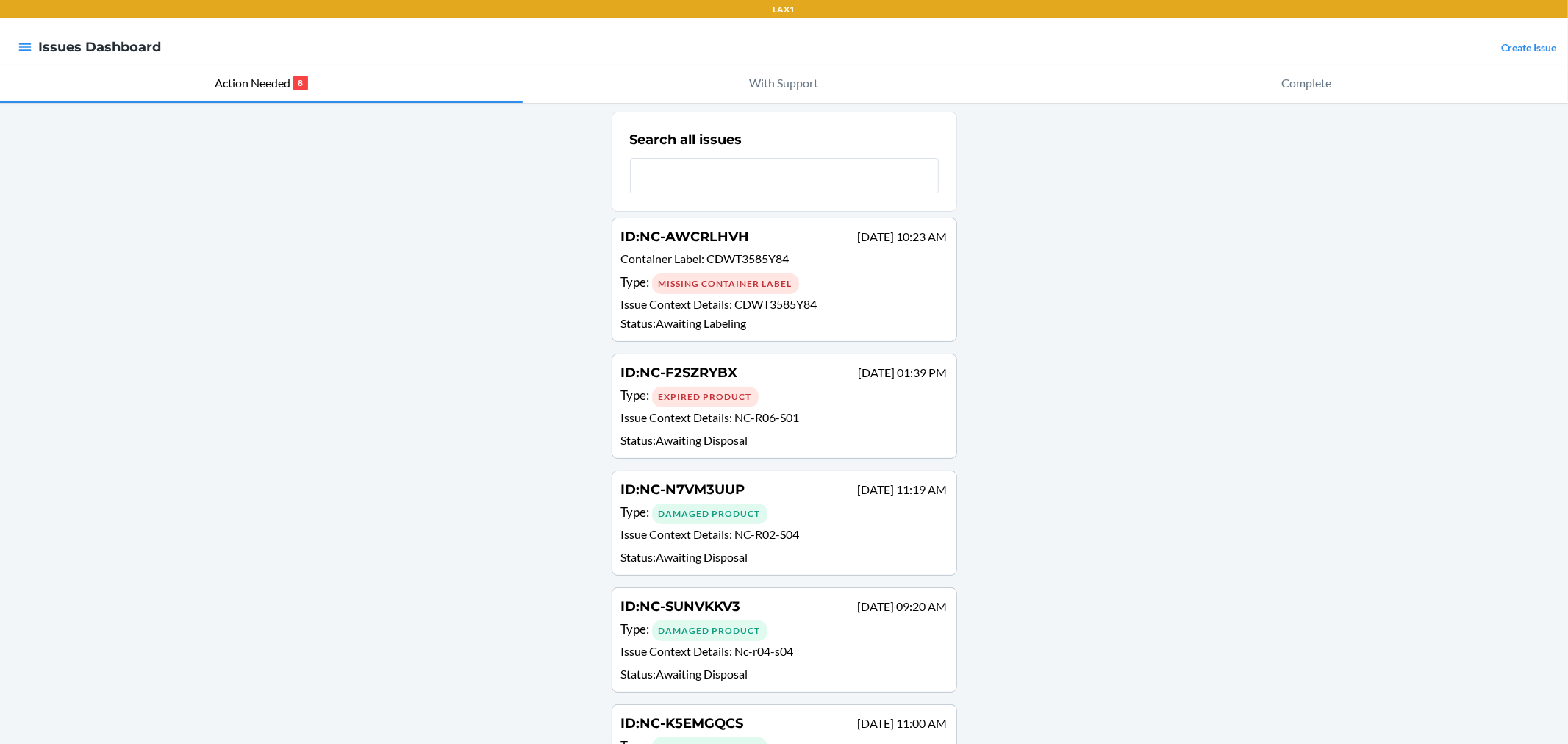
click at [816, 290] on div "Type : Missing Container Label" at bounding box center [785, 283] width 326 height 21
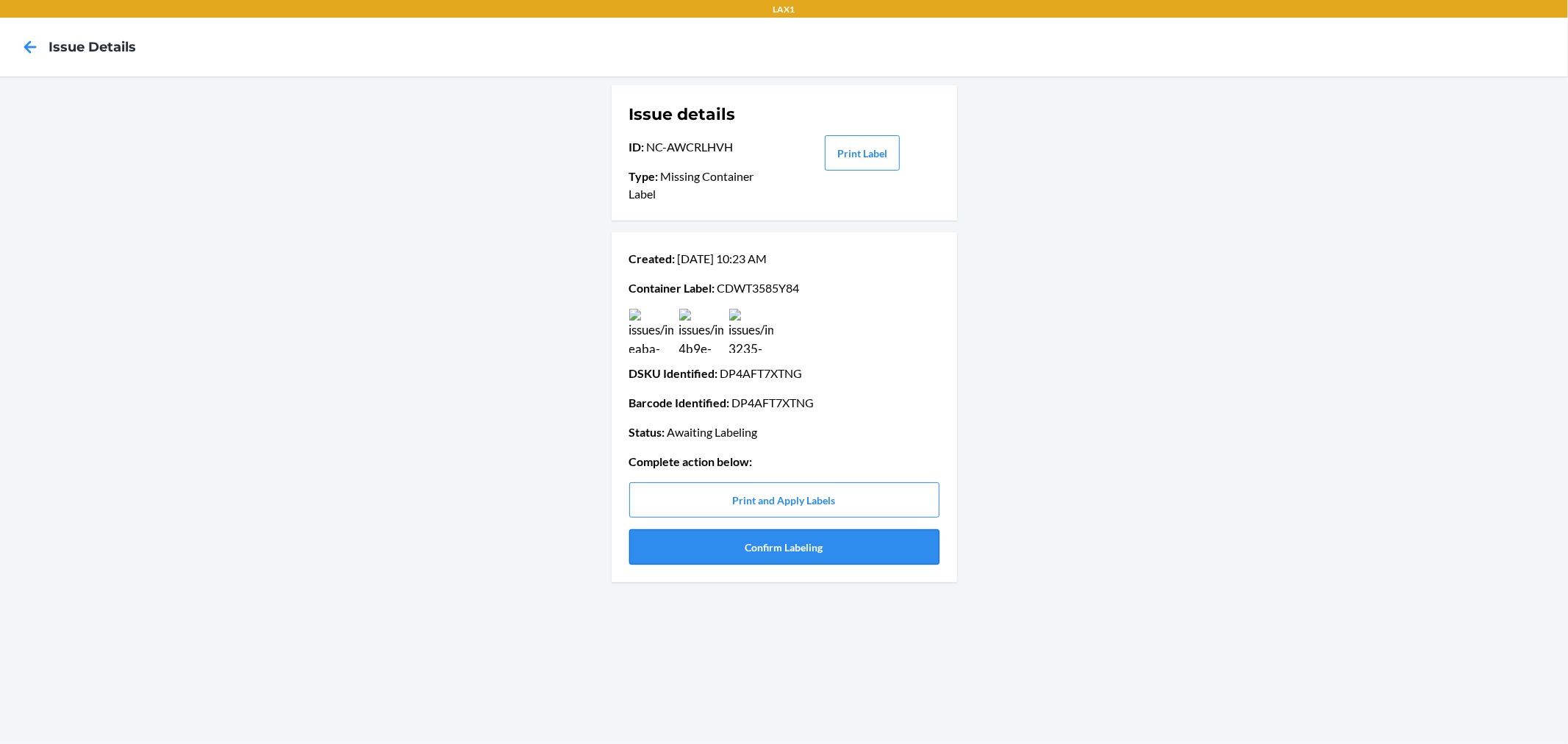
click at [816, 550] on button "Confirm Labeling" at bounding box center [785, 547] width 310 height 35
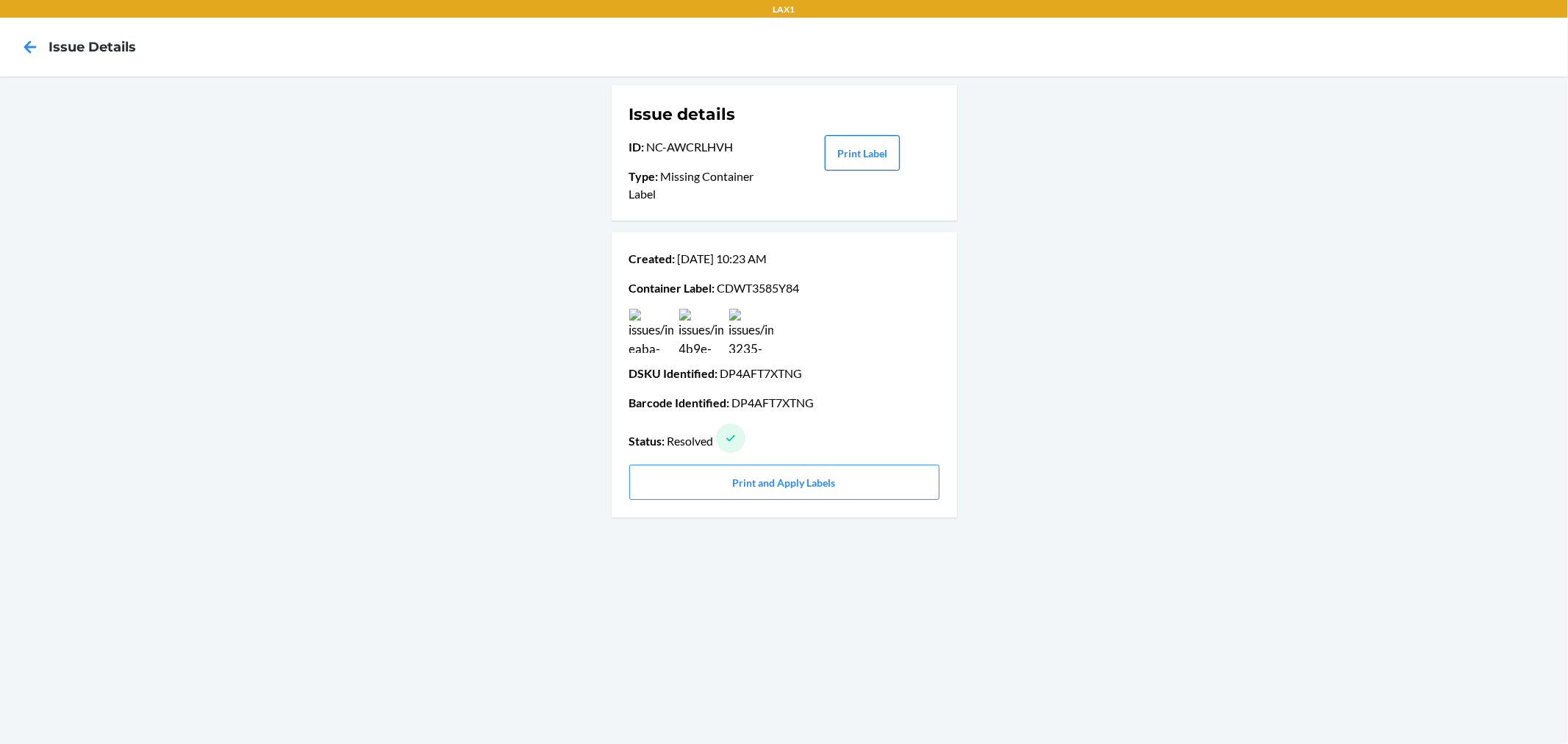
click at [871, 153] on button "Print Label" at bounding box center [862, 153] width 75 height 35
click at [31, 45] on icon at bounding box center [29, 46] width 25 height 25
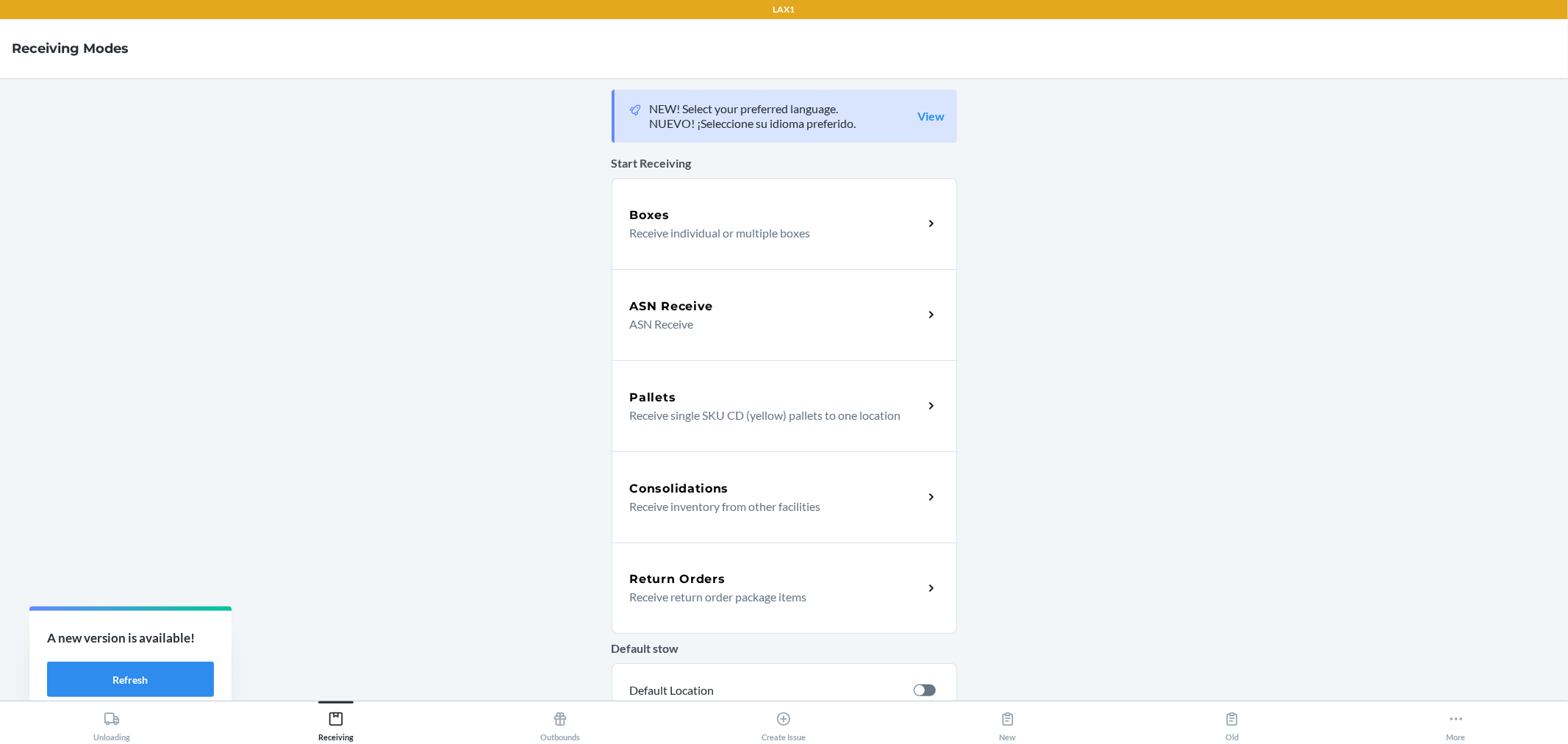
click at [766, 214] on div "Boxes" at bounding box center [777, 216] width 294 height 18
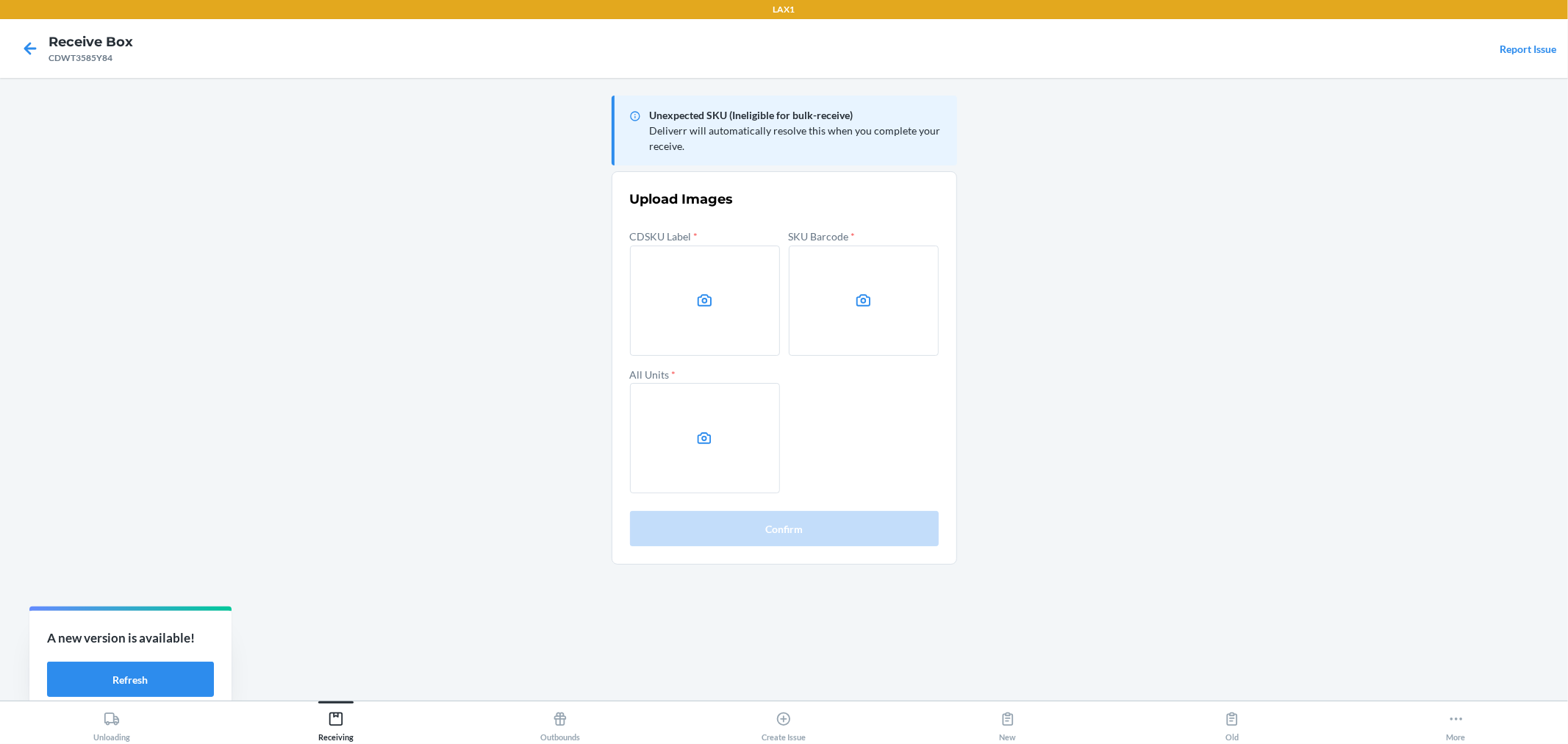
click at [684, 297] on label at bounding box center [705, 301] width 150 height 111
click at [0, 0] on input "file" at bounding box center [0, 0] width 0 height 0
click at [685, 328] on label at bounding box center [705, 301] width 150 height 111
click at [0, 0] on input "file" at bounding box center [0, 0] width 0 height 0
click at [859, 275] on label at bounding box center [864, 301] width 150 height 111
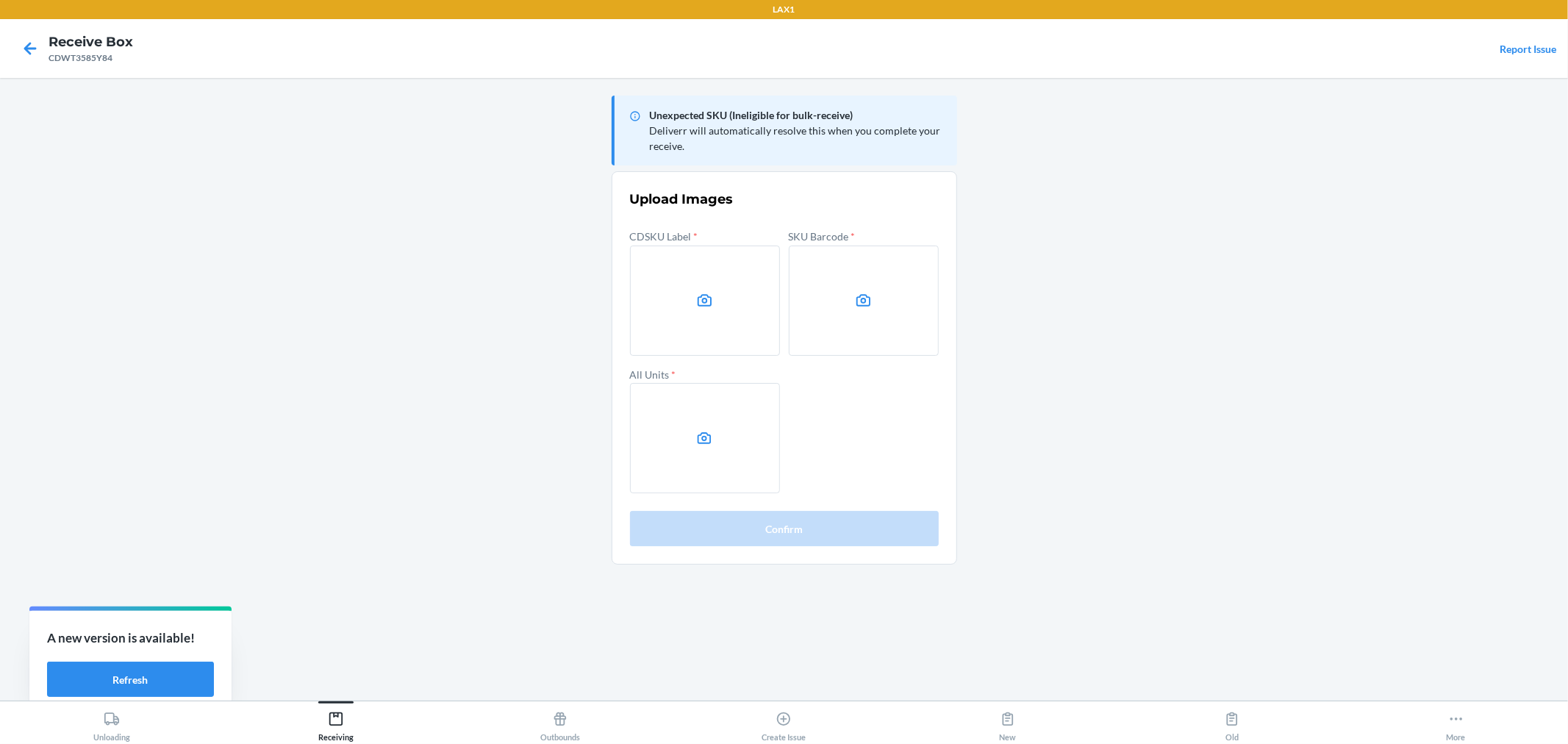
click at [0, 0] on input "file" at bounding box center [0, 0] width 0 height 0
click at [1355, 350] on main "Unexpected SKU (Ineligible for bulk-receive) Deliverr will automatically resolv…" at bounding box center [784, 389] width 1568 height 622
click at [677, 314] on label at bounding box center [705, 301] width 150 height 111
click at [0, 0] on input "file" at bounding box center [0, 0] width 0 height 0
click at [677, 279] on label at bounding box center [705, 301] width 150 height 111
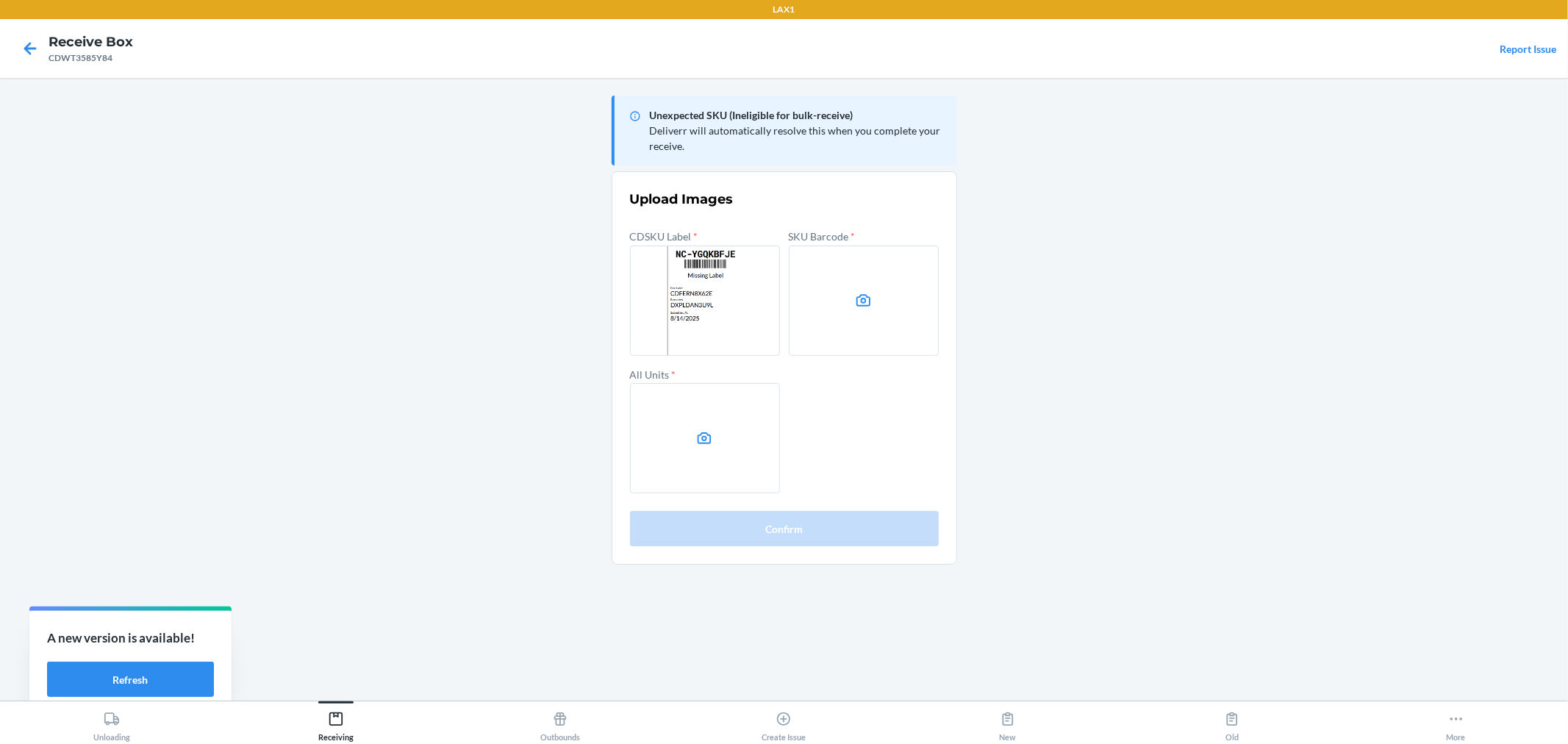
click at [0, 0] on input "file" at bounding box center [0, 0] width 0 height 0
click at [865, 317] on label at bounding box center [864, 301] width 150 height 111
click at [0, 0] on input "file" at bounding box center [0, 0] width 0 height 0
click at [677, 411] on label at bounding box center [705, 438] width 150 height 111
click at [0, 0] on input "file" at bounding box center [0, 0] width 0 height 0
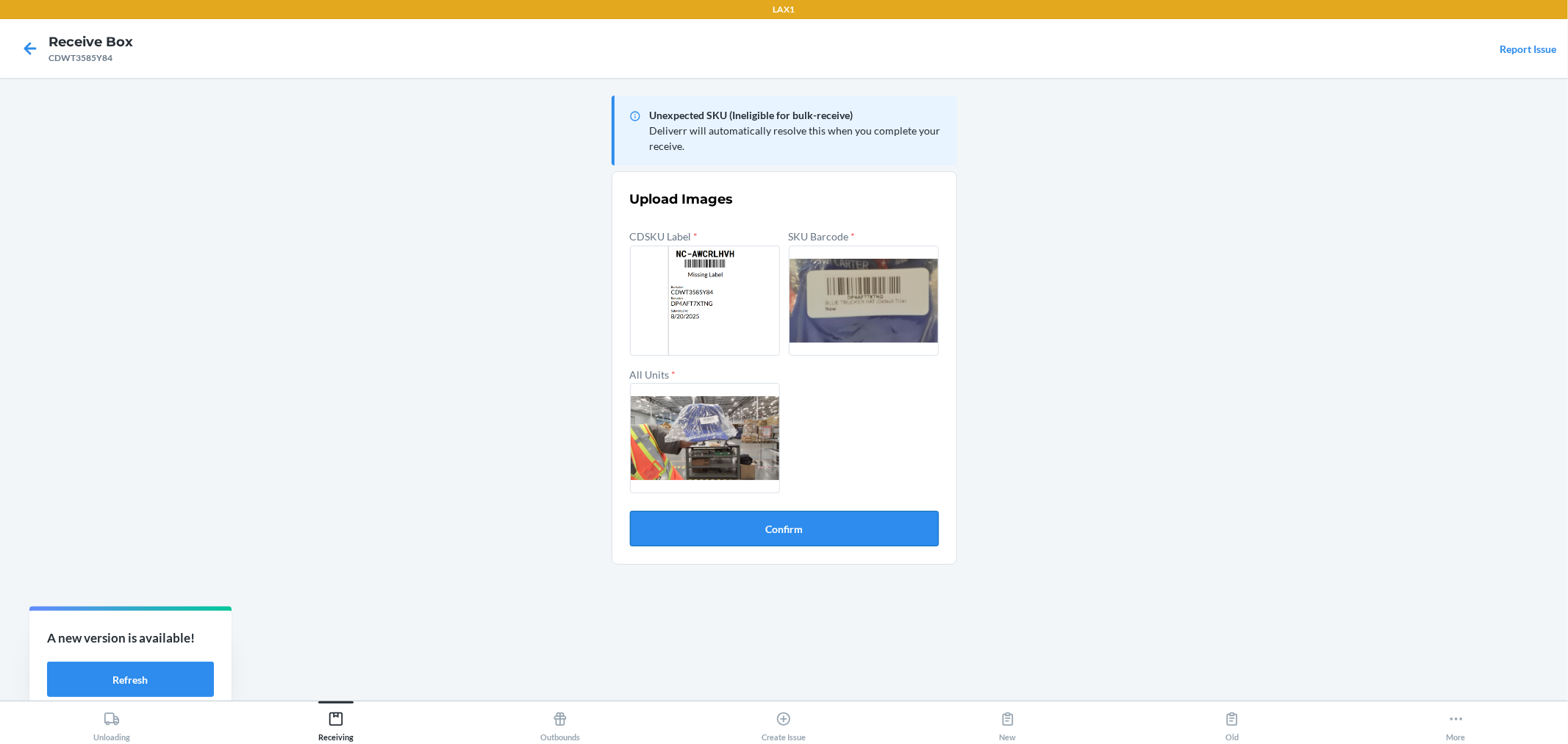
click at [811, 539] on button "Confirm" at bounding box center [785, 528] width 309 height 35
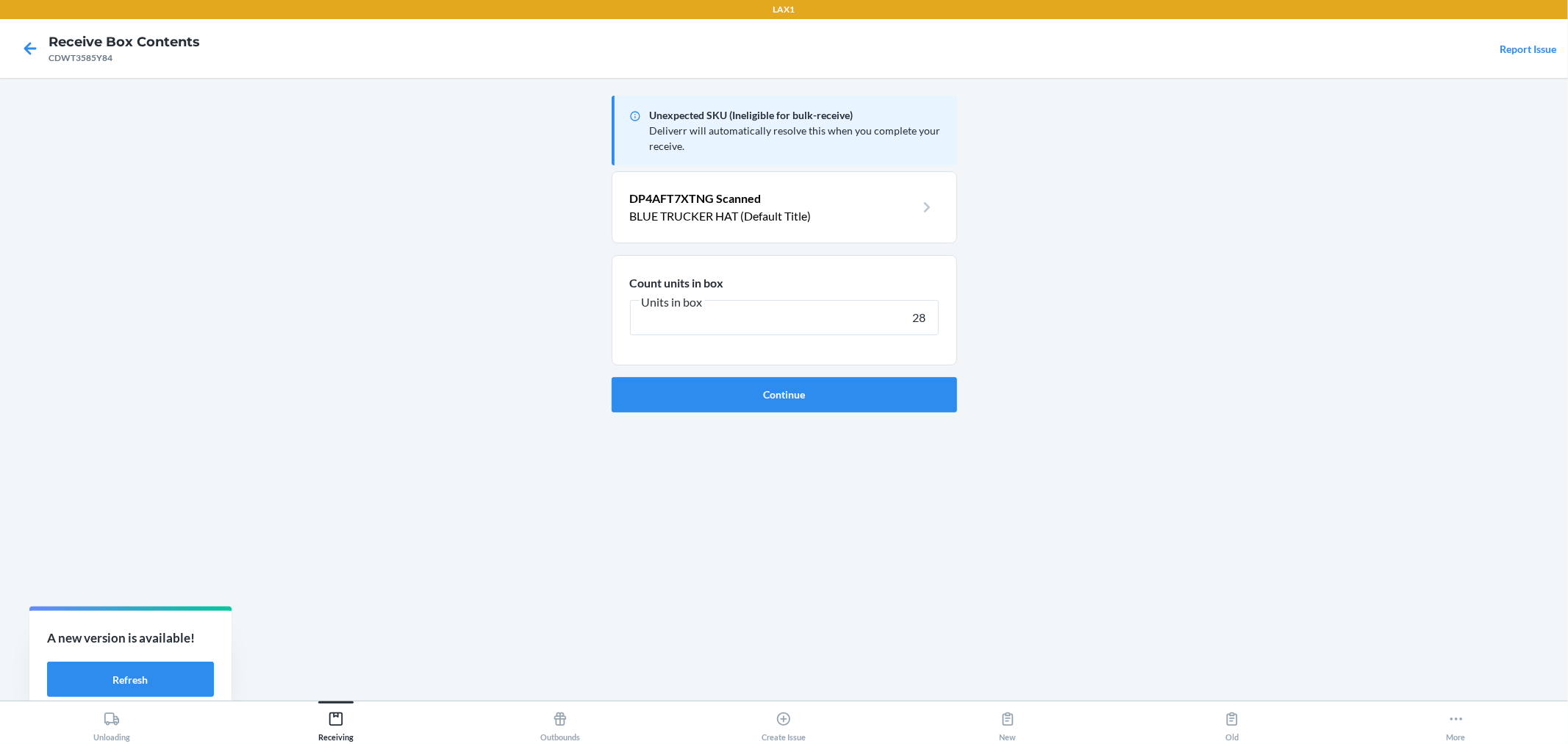
type input "28"
click at [612, 377] on button "Continue" at bounding box center [785, 395] width 345 height 35
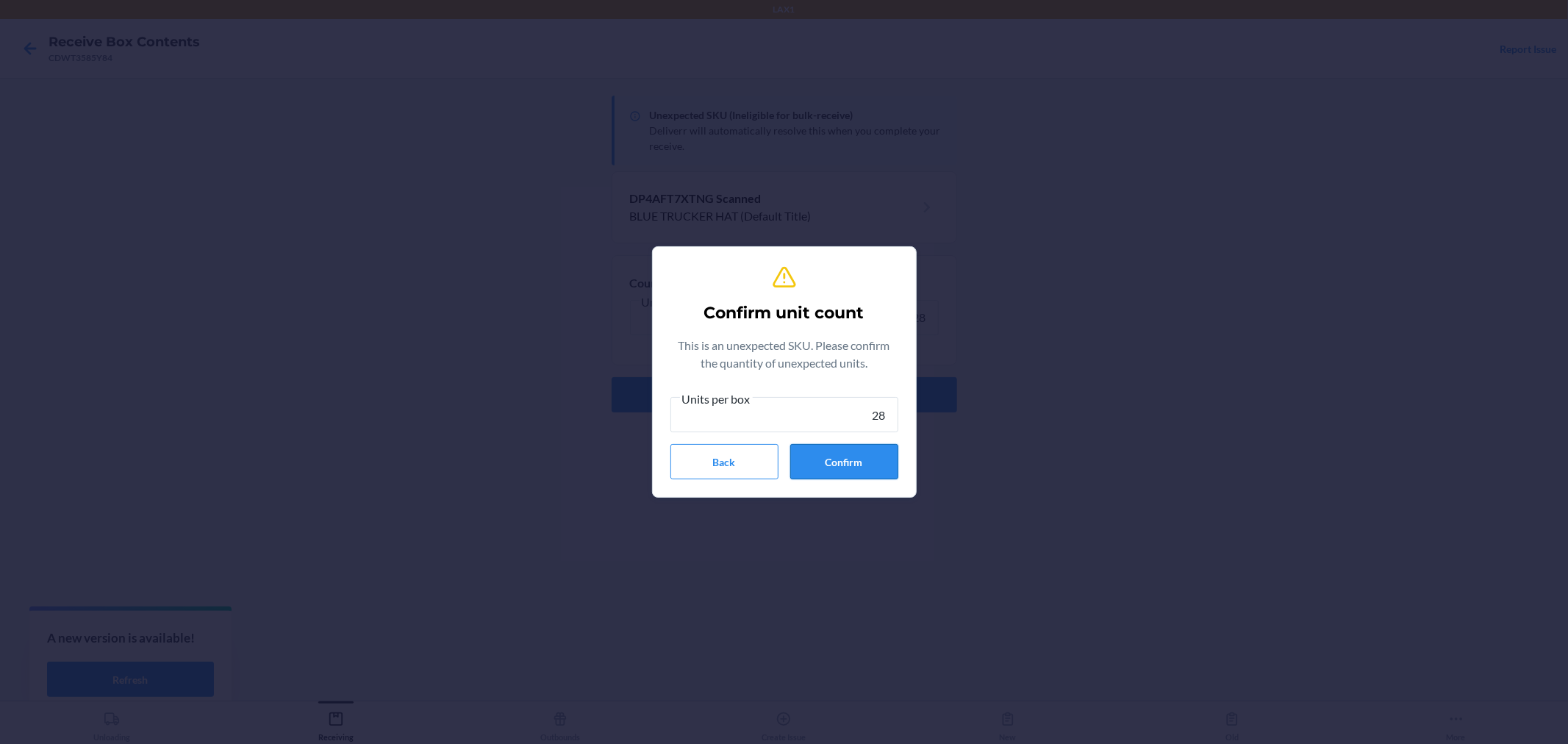
type input "28"
click at [872, 458] on button "Confirm" at bounding box center [844, 462] width 108 height 35
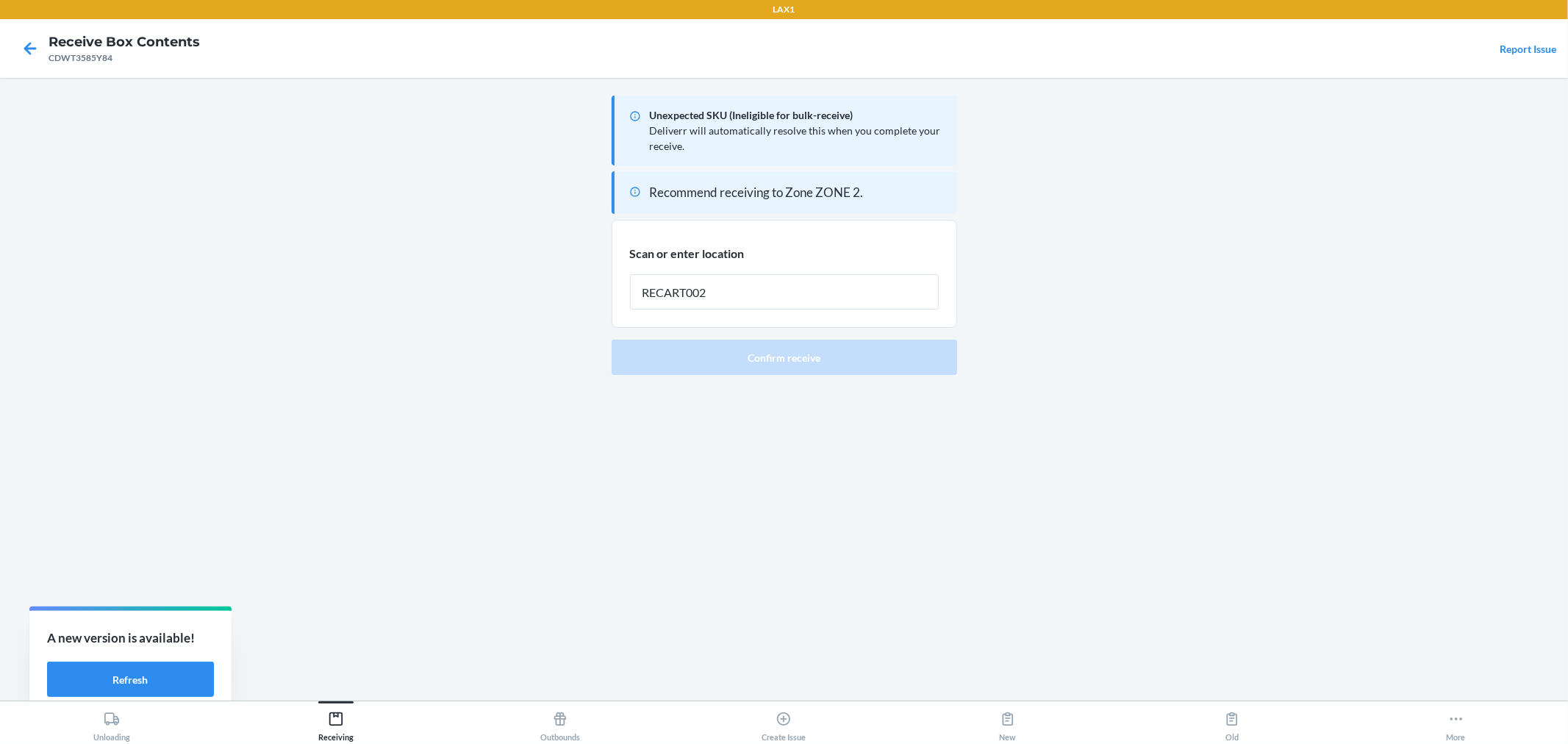
type input "RECART002"
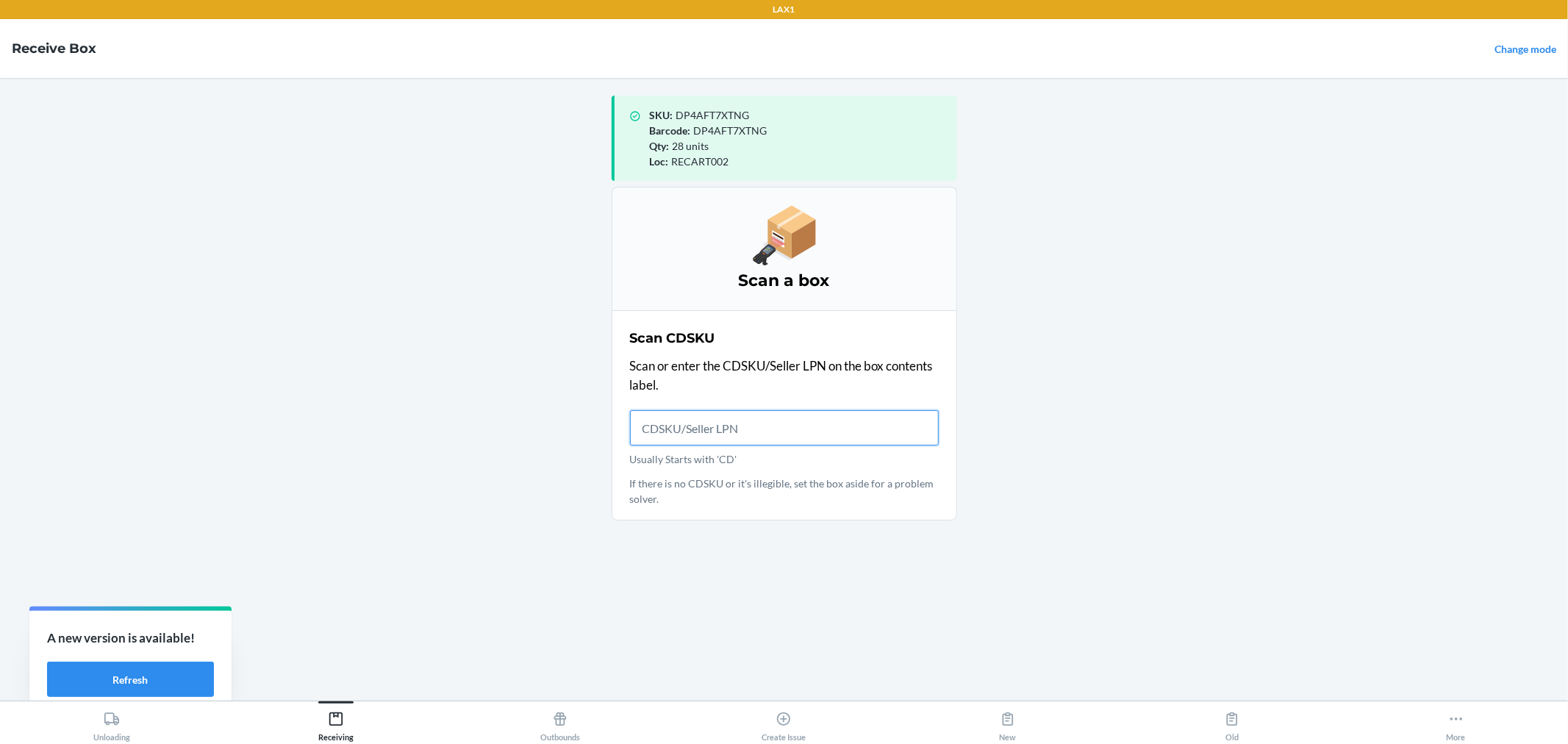
click at [691, 430] on input "Usually Starts with 'CD'" at bounding box center [785, 427] width 309 height 35
type input "ICBU0000066712900"
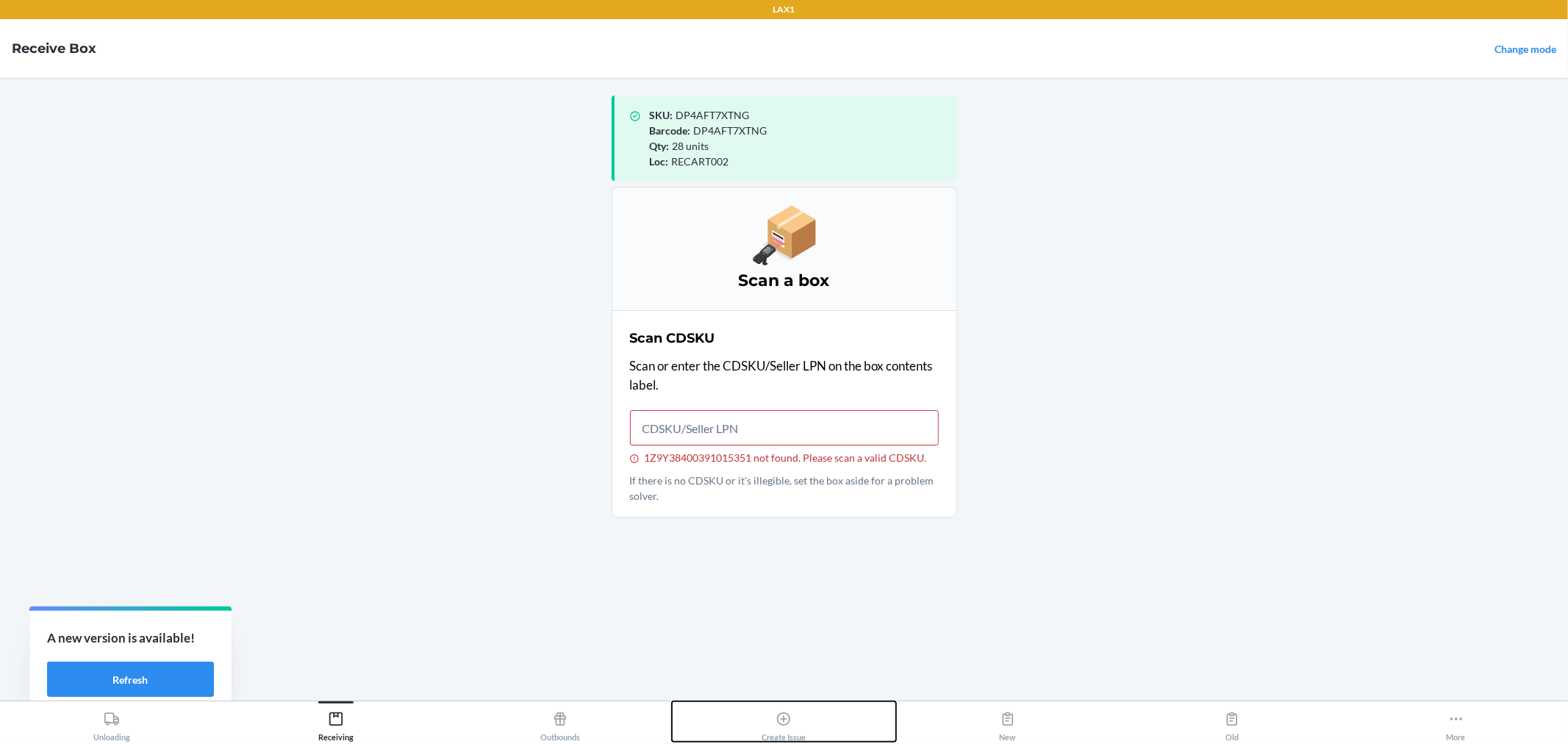
click at [787, 714] on icon at bounding box center [784, 719] width 16 height 16
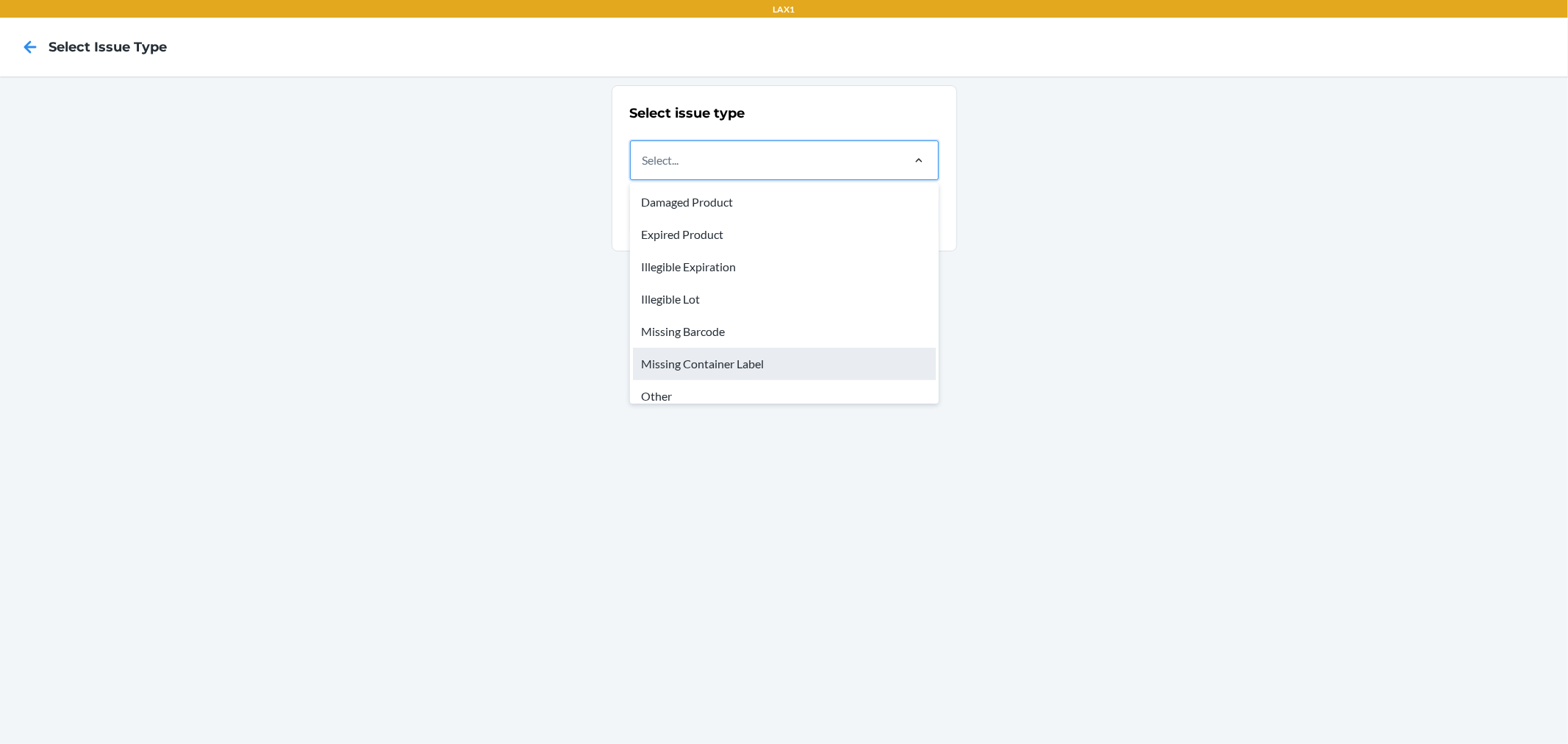
click at [766, 364] on div "Missing Container Label" at bounding box center [784, 364] width 303 height 33
click at [644, 169] on input "option Missing Container Label focused, 6 of 8. 8 results available. Use Up and…" at bounding box center [643, 160] width 2 height 18
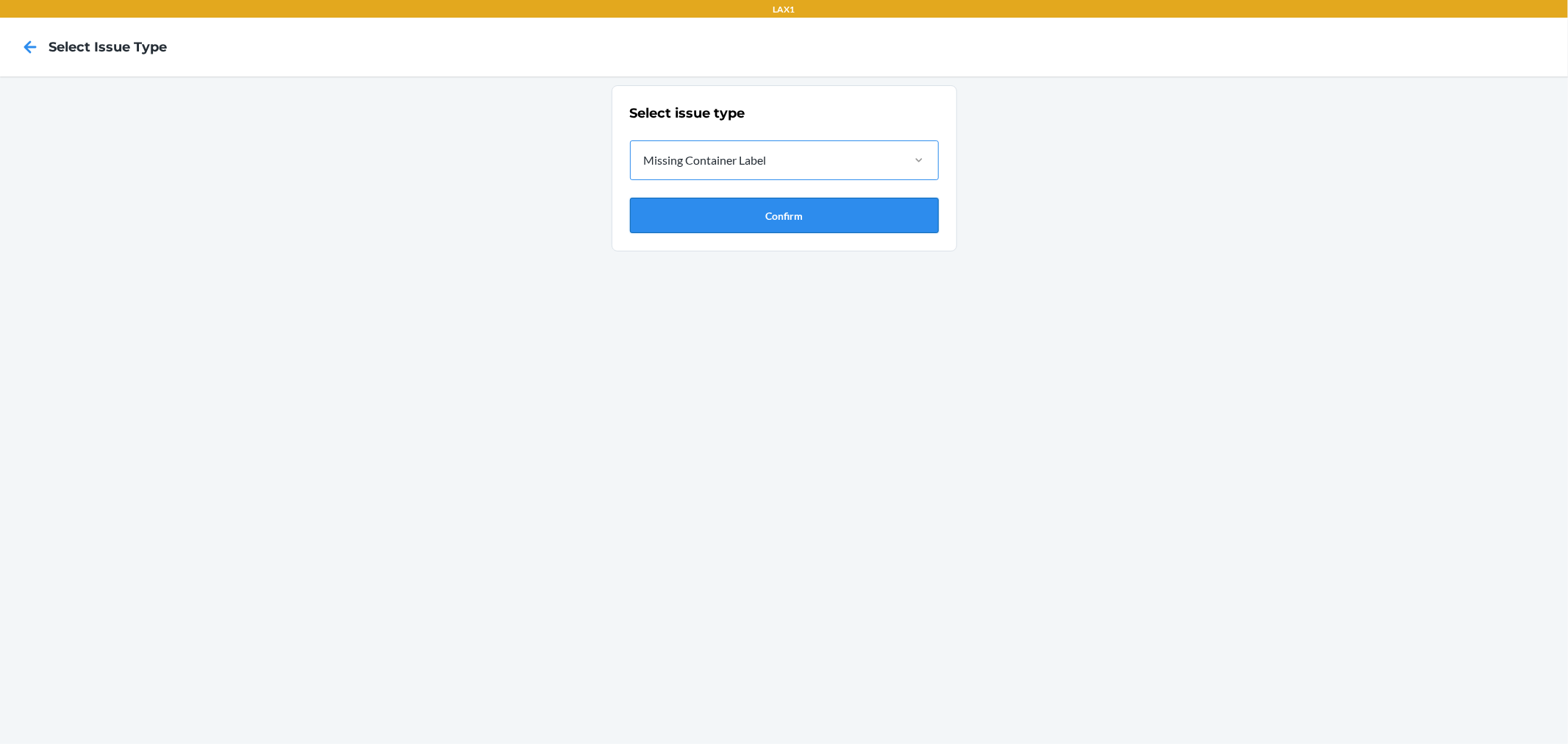
click at [751, 220] on button "Confirm" at bounding box center [785, 216] width 309 height 35
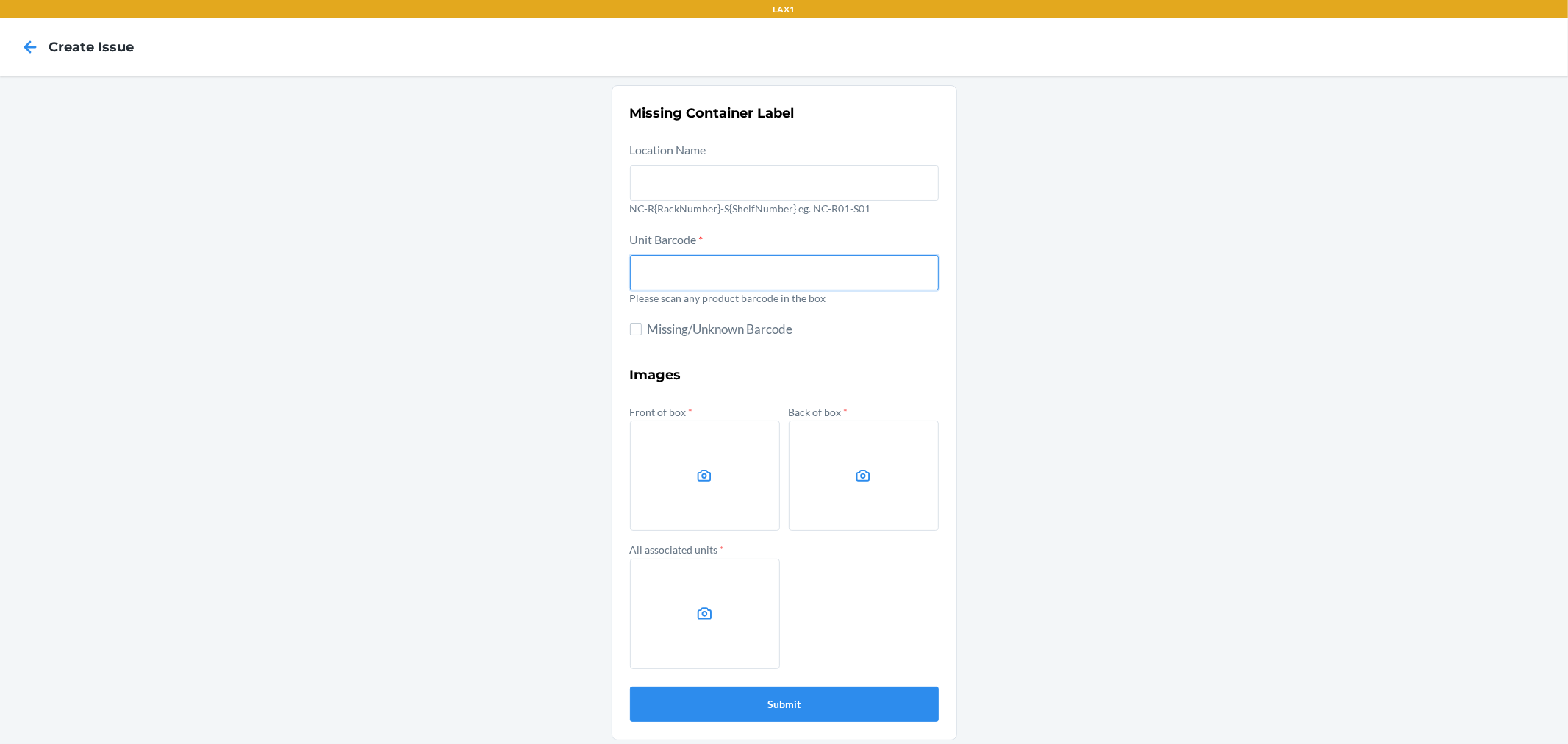
drag, startPoint x: 650, startPoint y: 275, endPoint x: 656, endPoint y: 267, distance: 10.0
click at [656, 272] on input "text" at bounding box center [785, 273] width 309 height 35
type input "D63HPCCAW7S"
click at [630, 687] on button "Submit" at bounding box center [785, 704] width 309 height 35
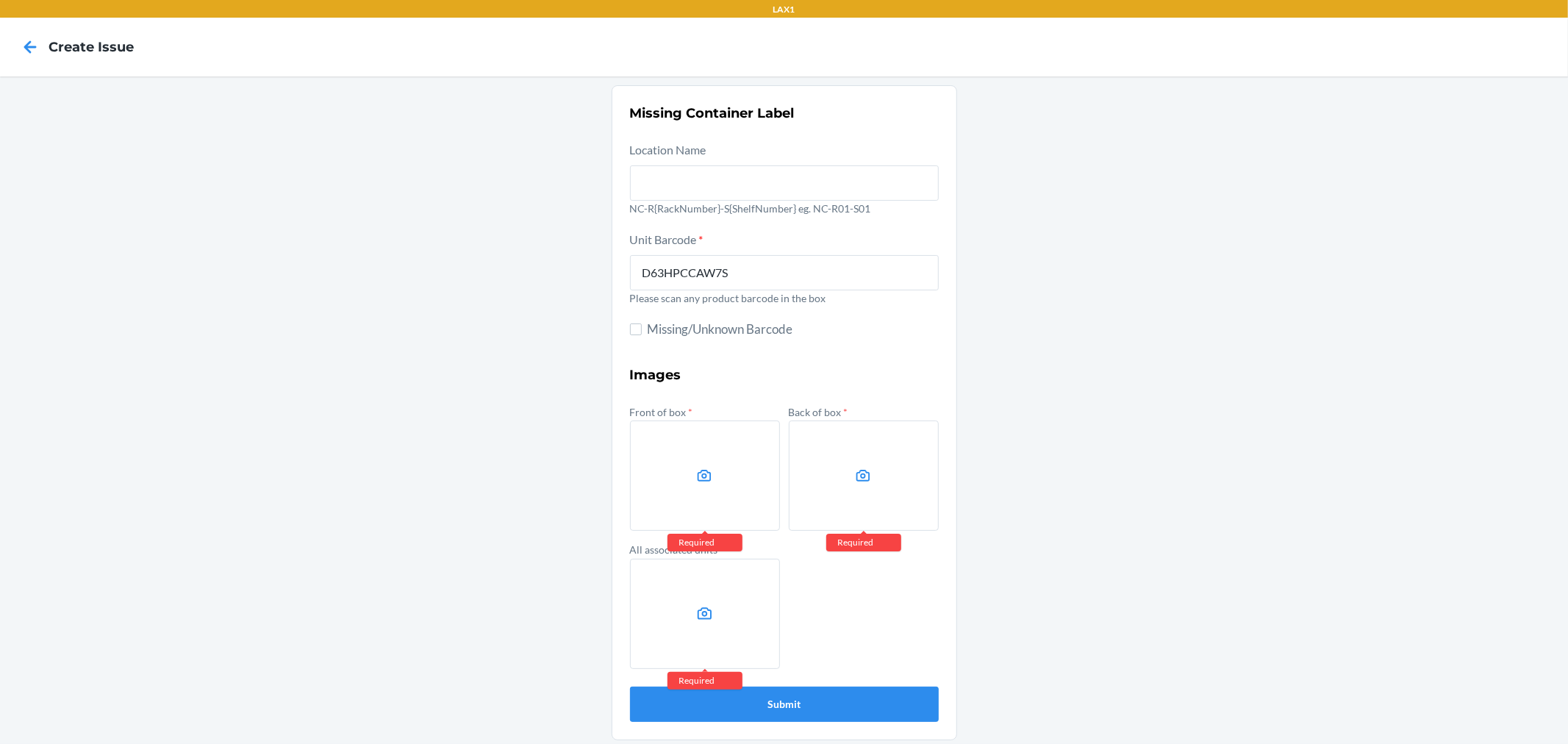
click at [1258, 240] on div "Missing Container Label Location Name NC-R{RackNumber}-S{ShelfNumber} eg. NC-R0…" at bounding box center [784, 412] width 1568 height 672
click at [700, 489] on label at bounding box center [705, 475] width 150 height 111
click at [0, 0] on input "file" at bounding box center [0, 0] width 0 height 0
drag, startPoint x: 1333, startPoint y: 388, endPoint x: 1340, endPoint y: 384, distance: 8.1
click at [1340, 384] on div "Missing Container Label Location Name NC-R{RackNumber}-S{ShelfNumber} eg. NC-R0…" at bounding box center [784, 412] width 1568 height 672
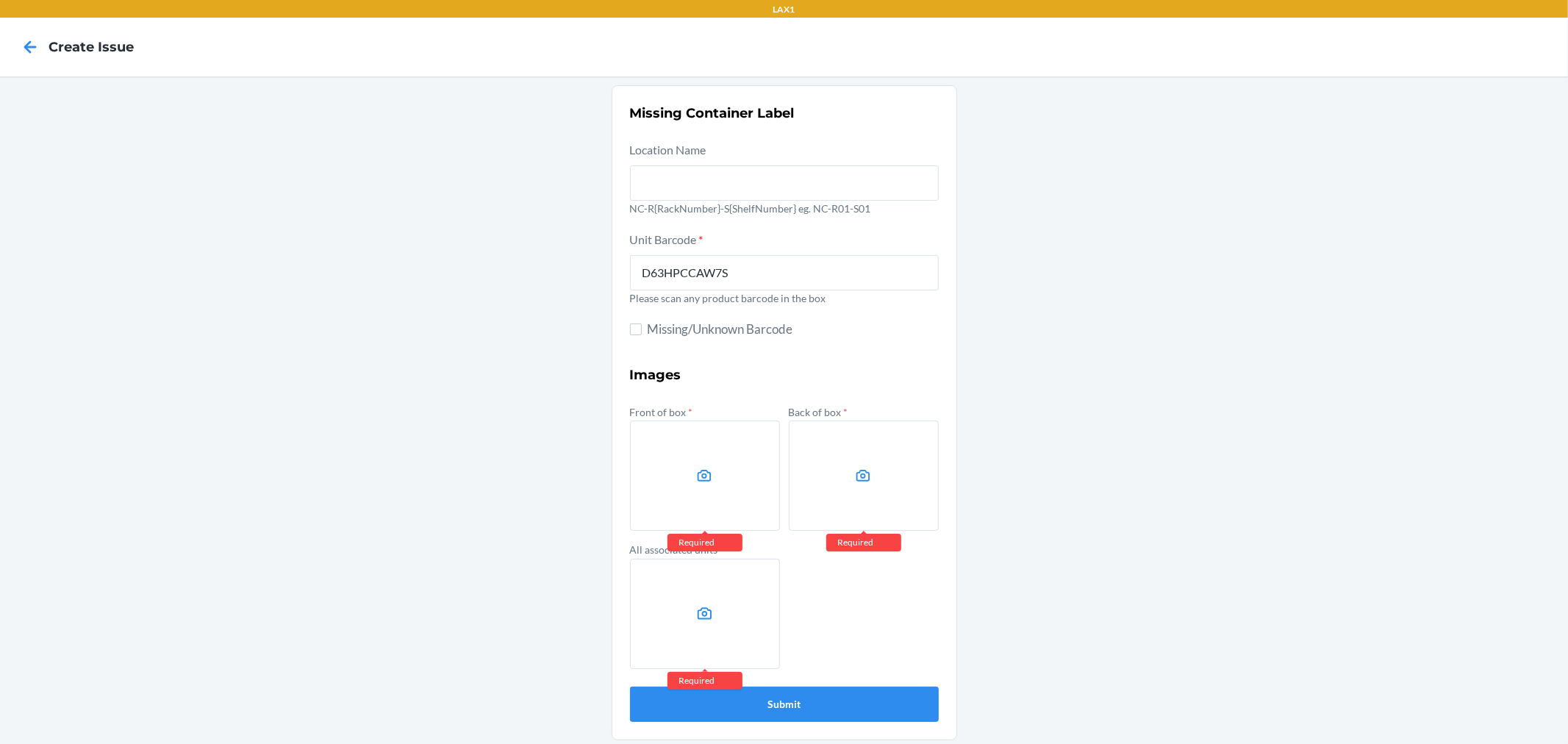
click at [703, 465] on label at bounding box center [705, 475] width 150 height 111
click at [0, 0] on input "file" at bounding box center [0, 0] width 0 height 0
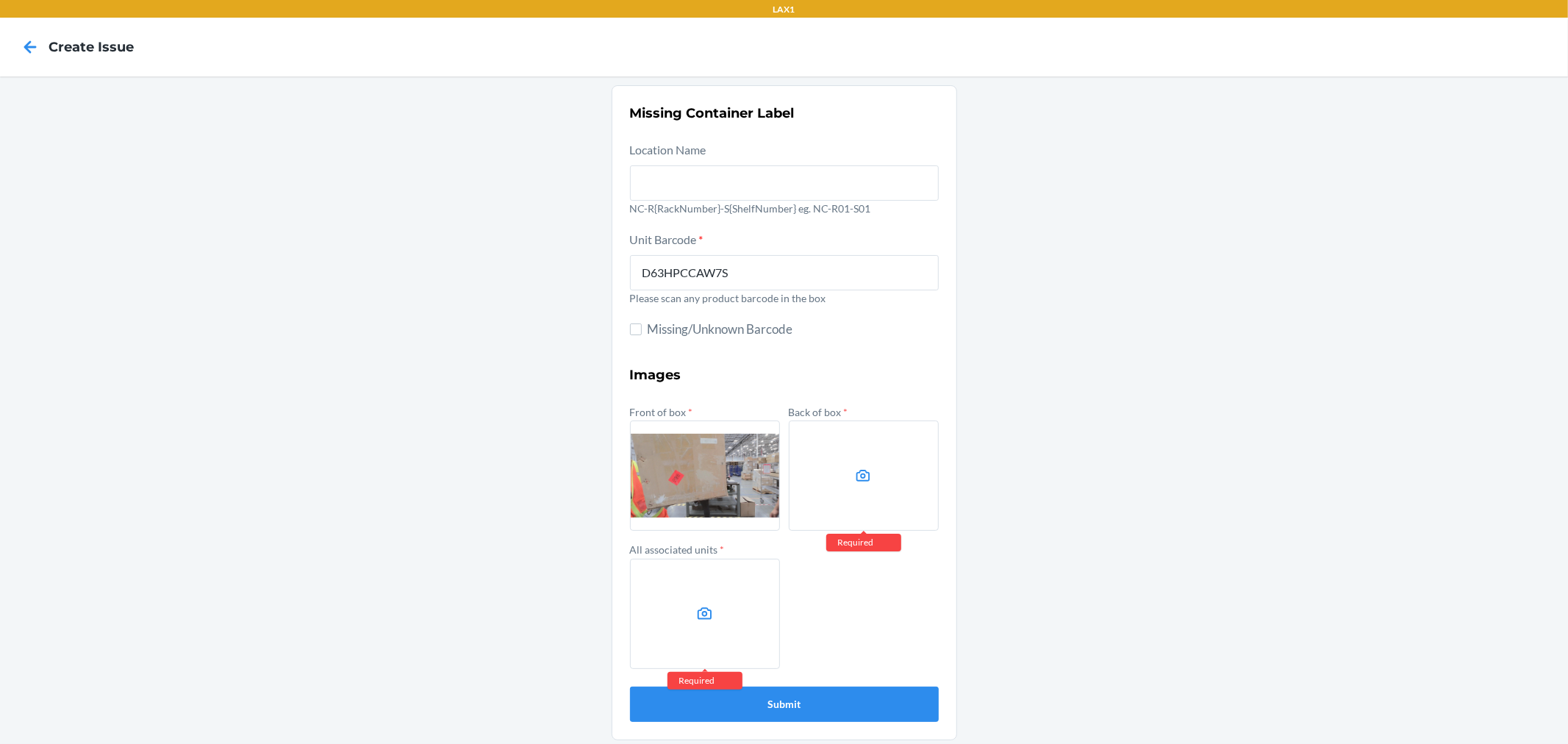
click at [863, 468] on icon at bounding box center [863, 476] width 17 height 17
click at [0, 0] on input "file" at bounding box center [0, 0] width 0 height 0
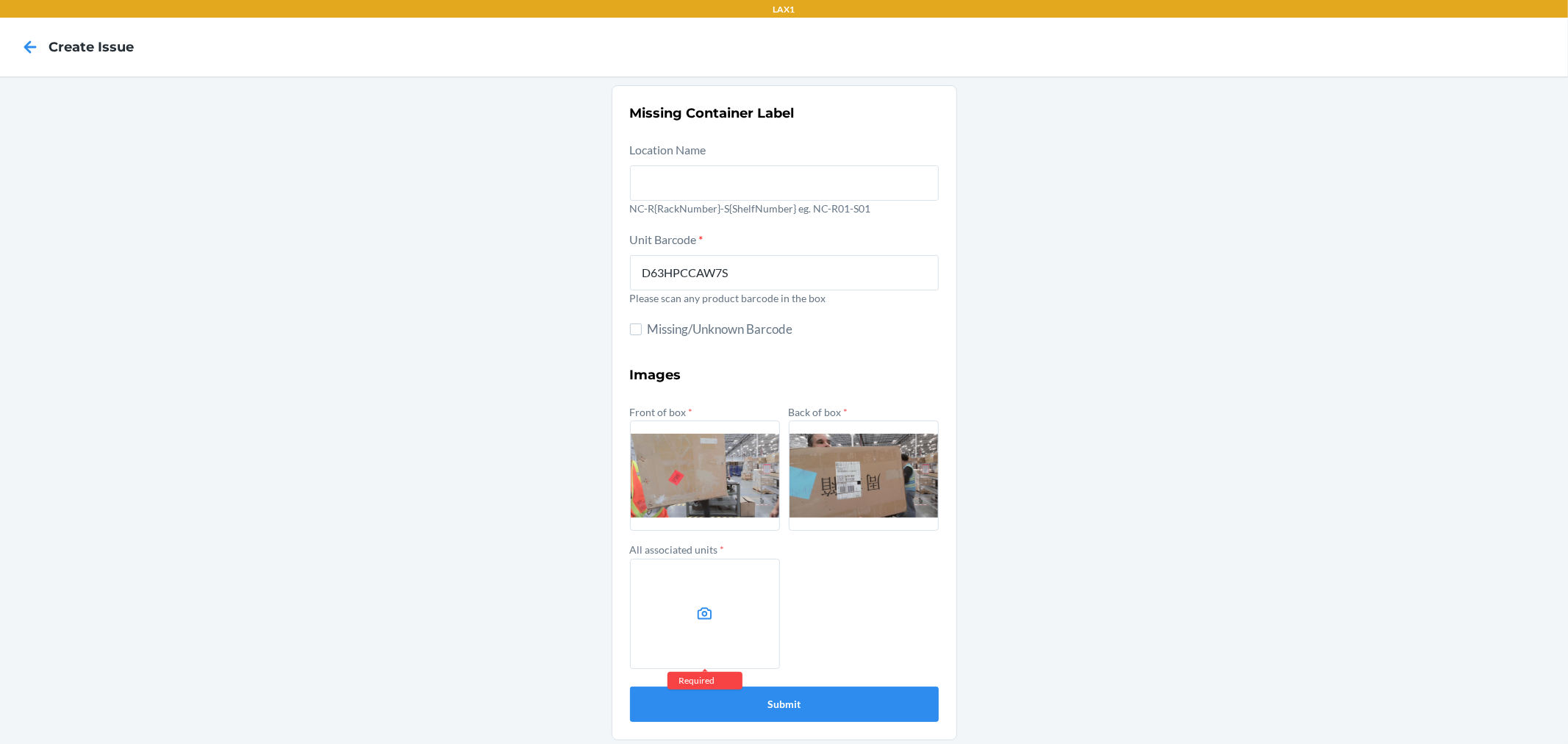
click at [690, 601] on label at bounding box center [705, 614] width 150 height 111
click at [0, 0] on input "file" at bounding box center [0, 0] width 0 height 0
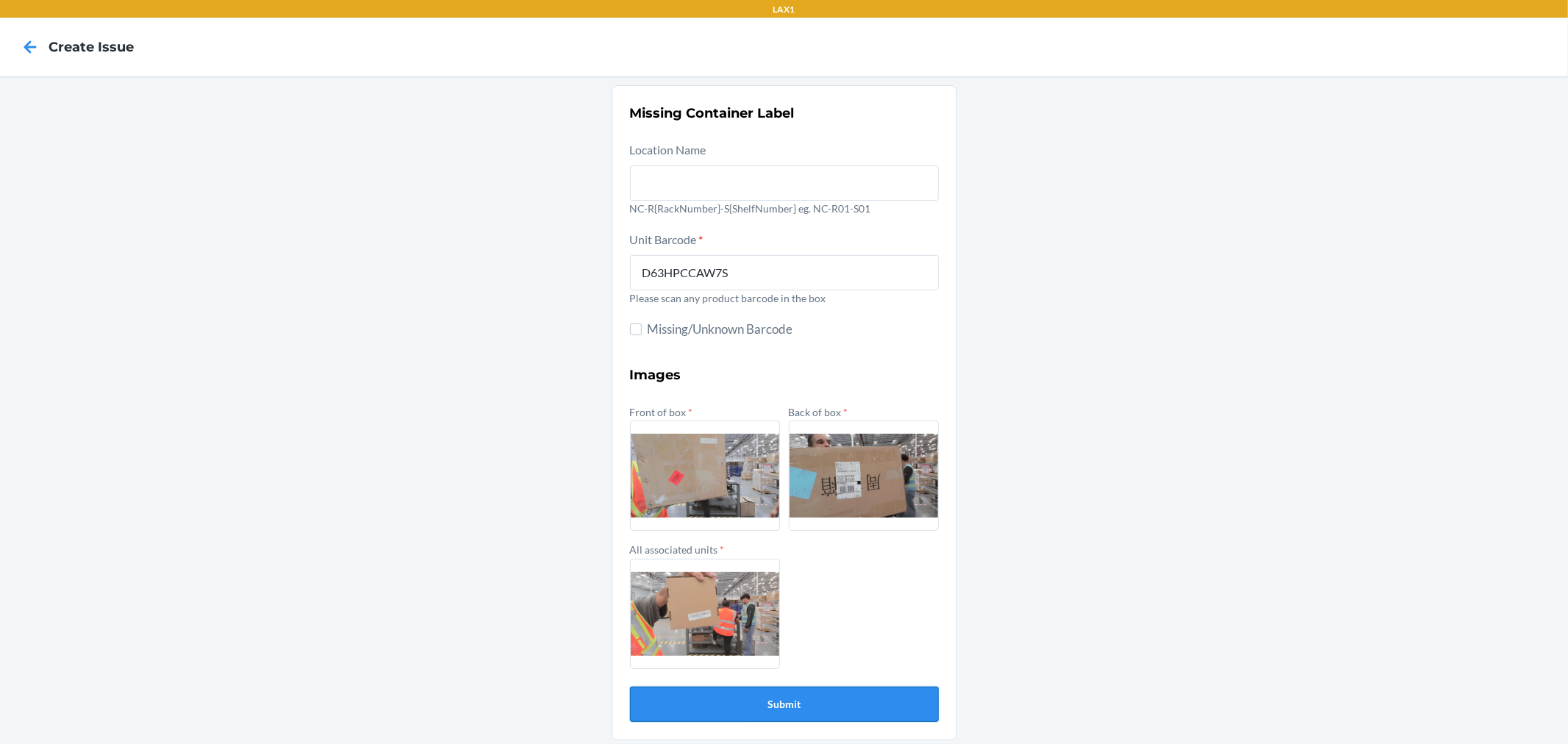
click at [818, 699] on button "Submit" at bounding box center [785, 704] width 309 height 35
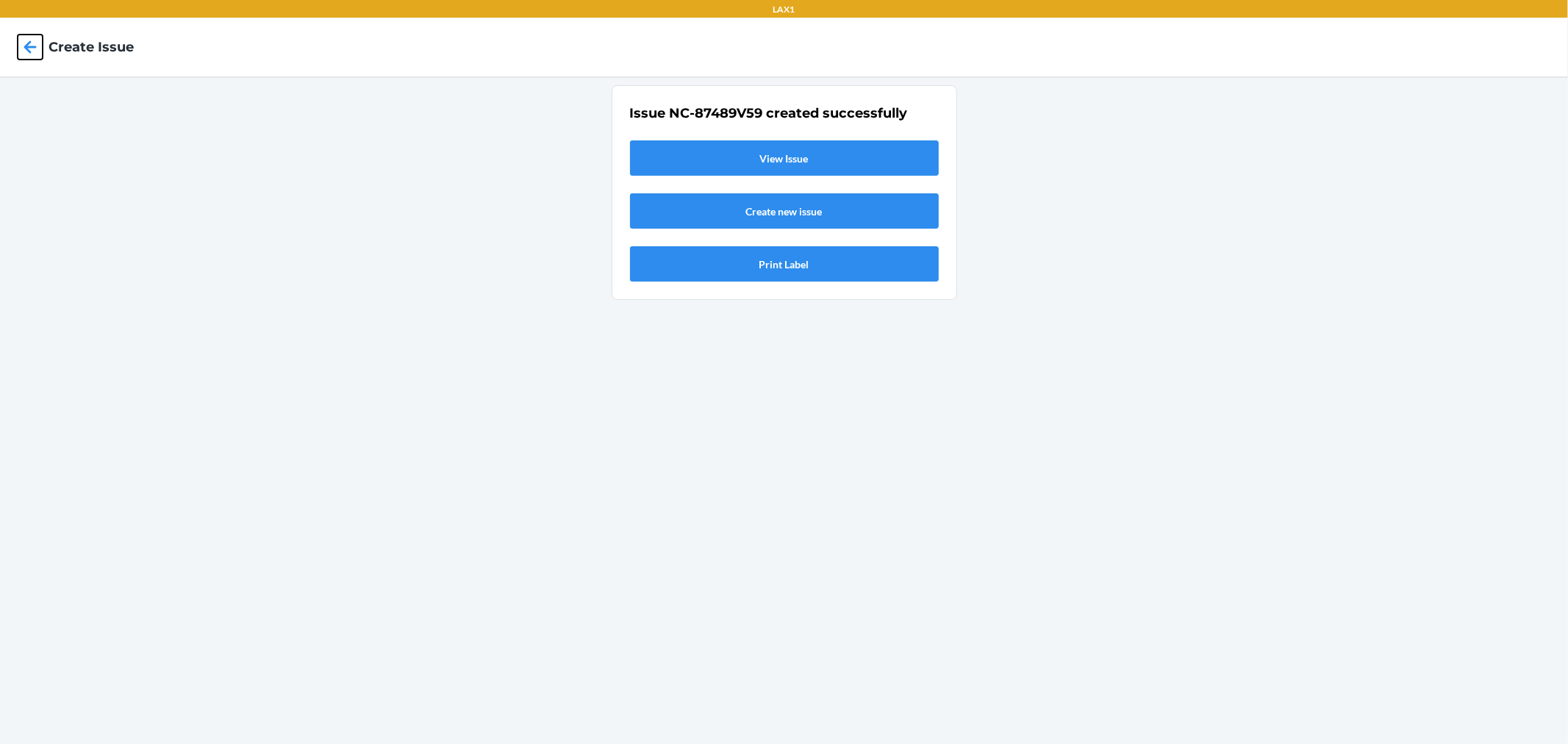
click at [27, 42] on icon at bounding box center [29, 46] width 25 height 25
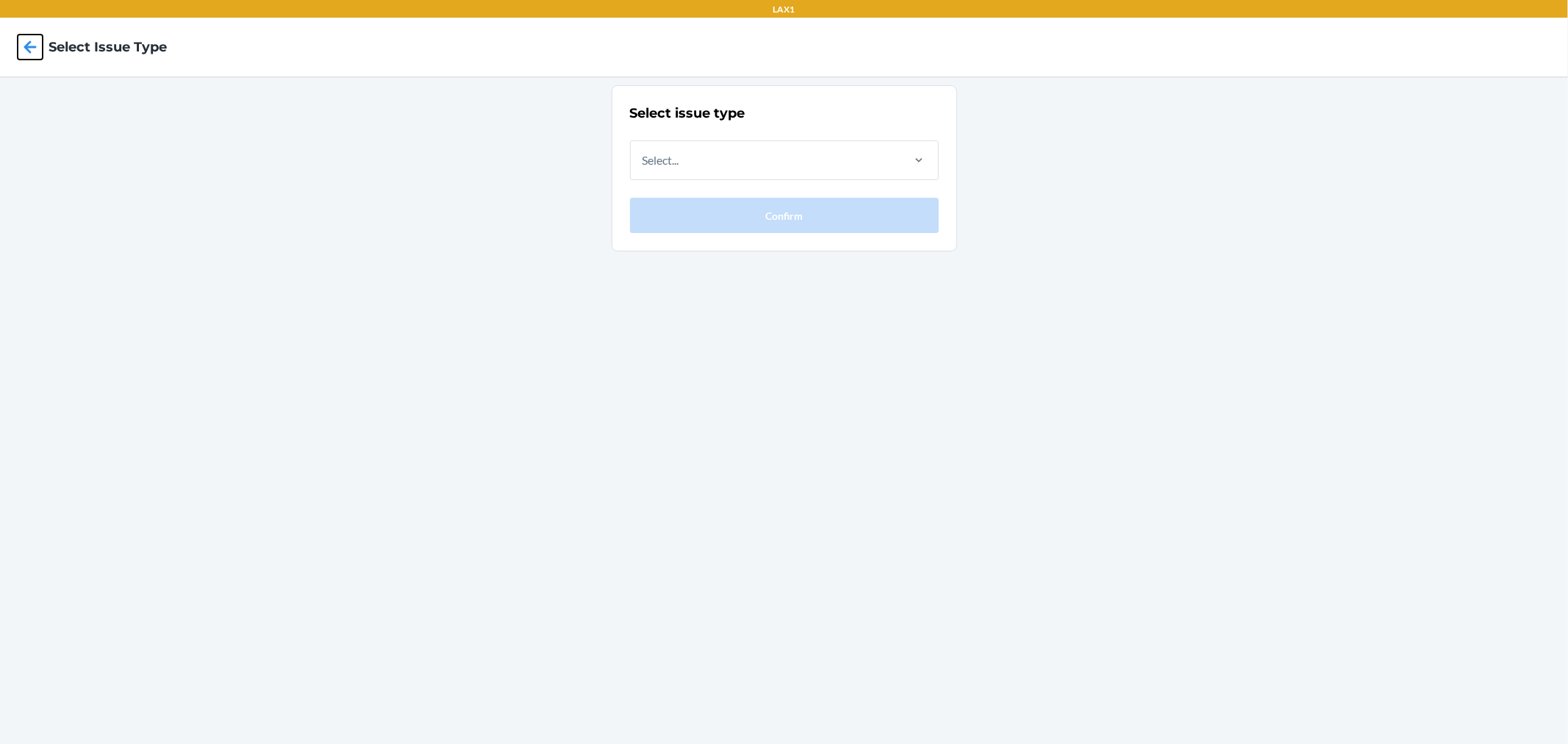
click at [27, 42] on icon at bounding box center [29, 46] width 25 height 25
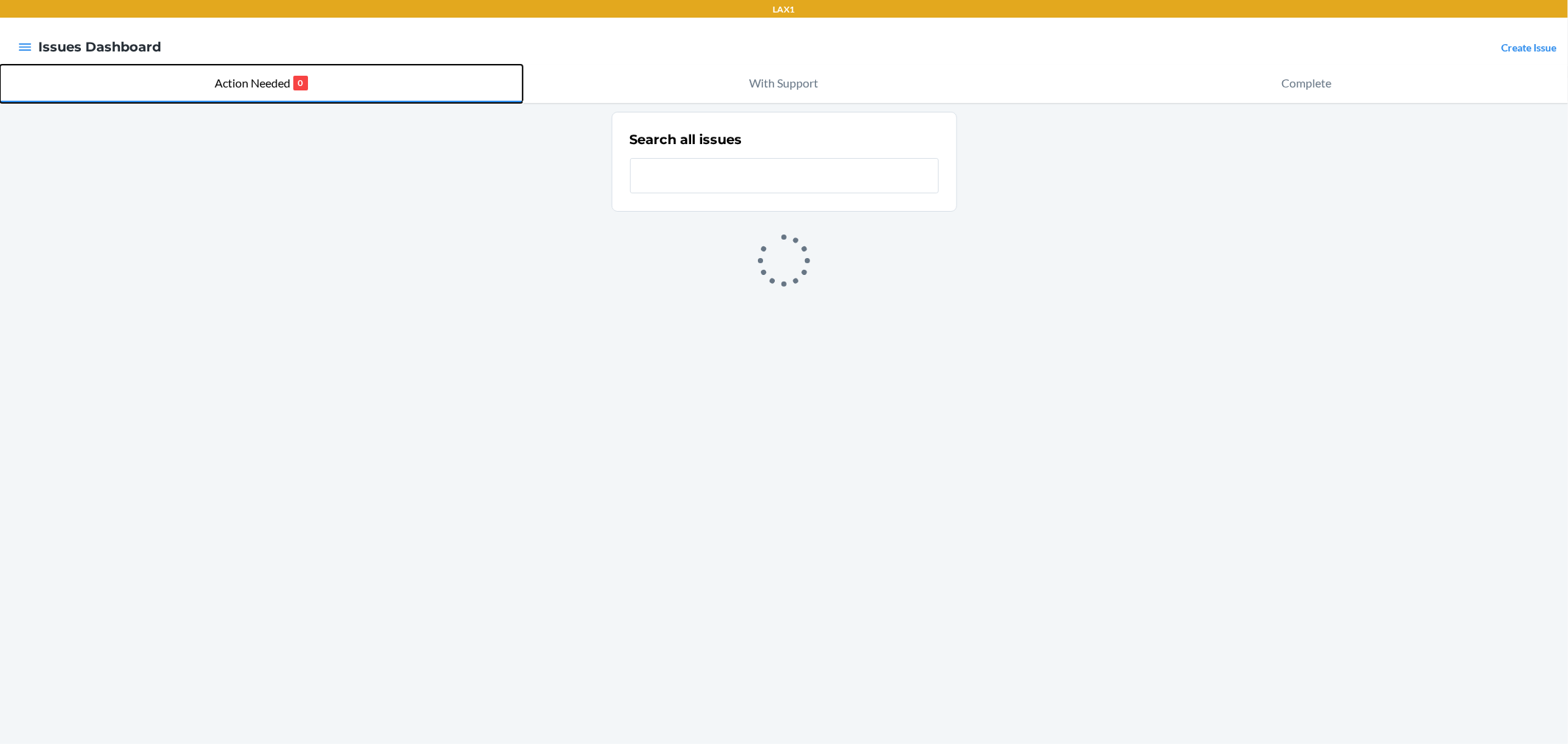
click at [270, 76] on p "Action Needed" at bounding box center [252, 83] width 76 height 18
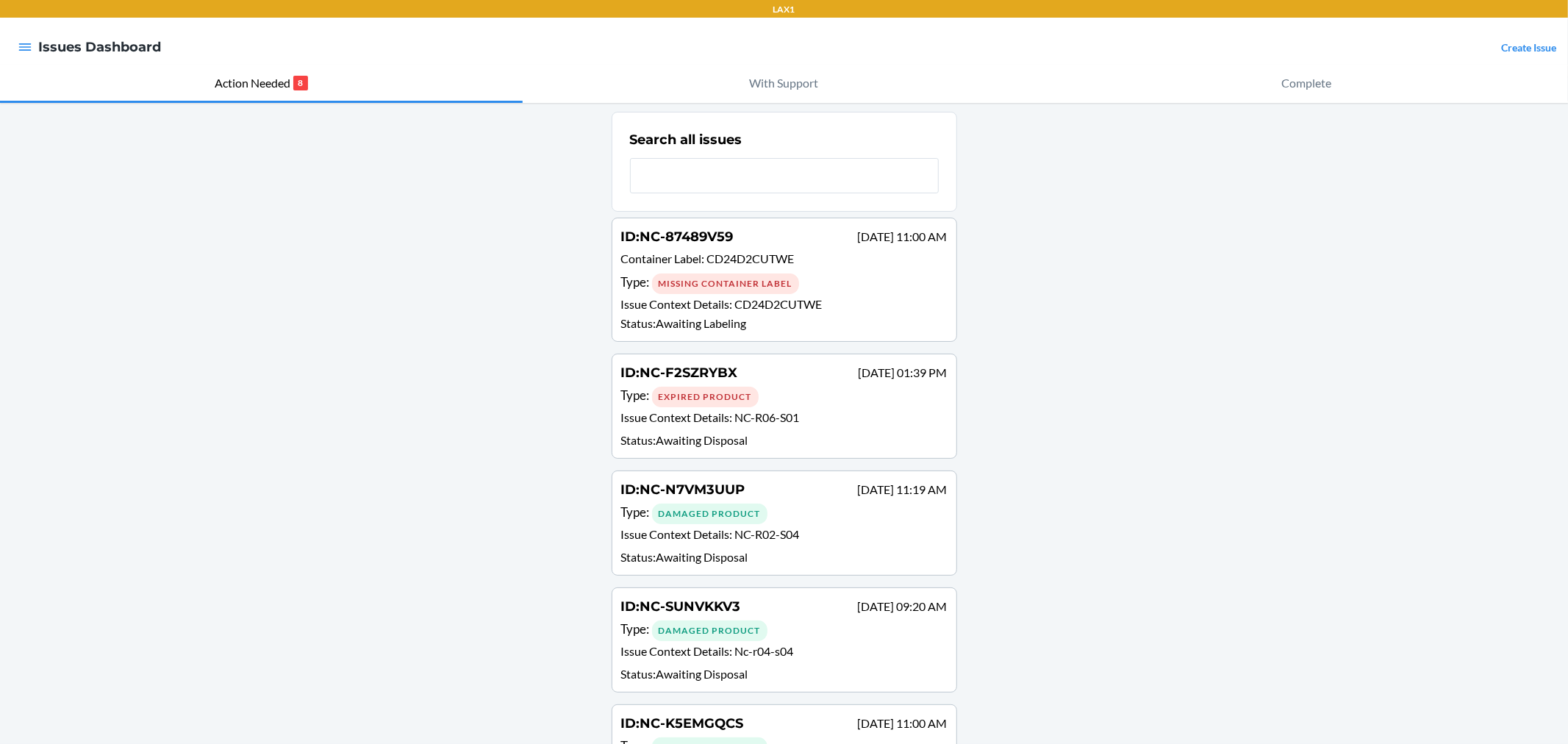
click at [790, 285] on div "Missing Container Label" at bounding box center [725, 284] width 147 height 21
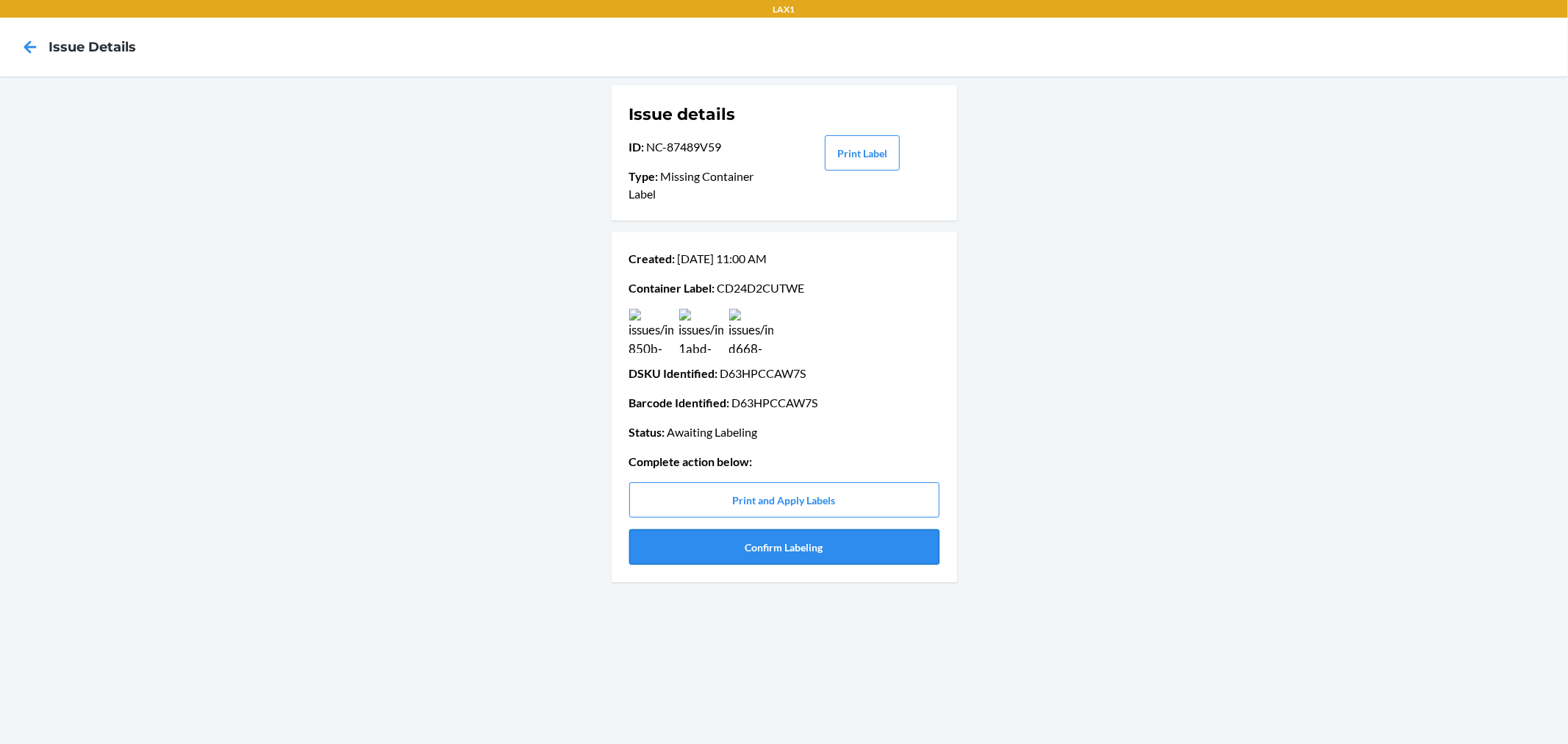
click at [786, 545] on button "Confirm Labeling" at bounding box center [785, 547] width 310 height 35
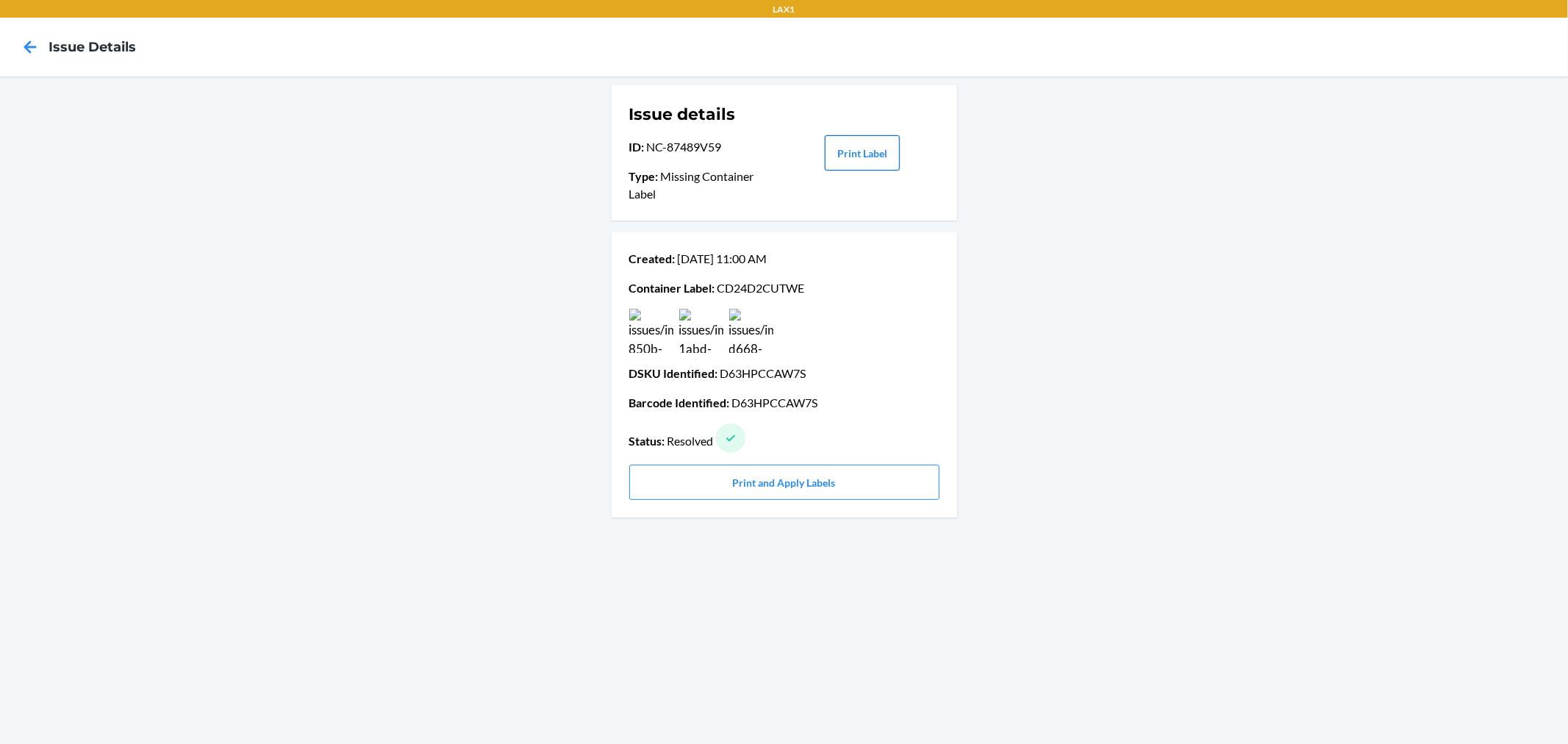
click at [865, 151] on button "Print Label" at bounding box center [862, 153] width 75 height 35
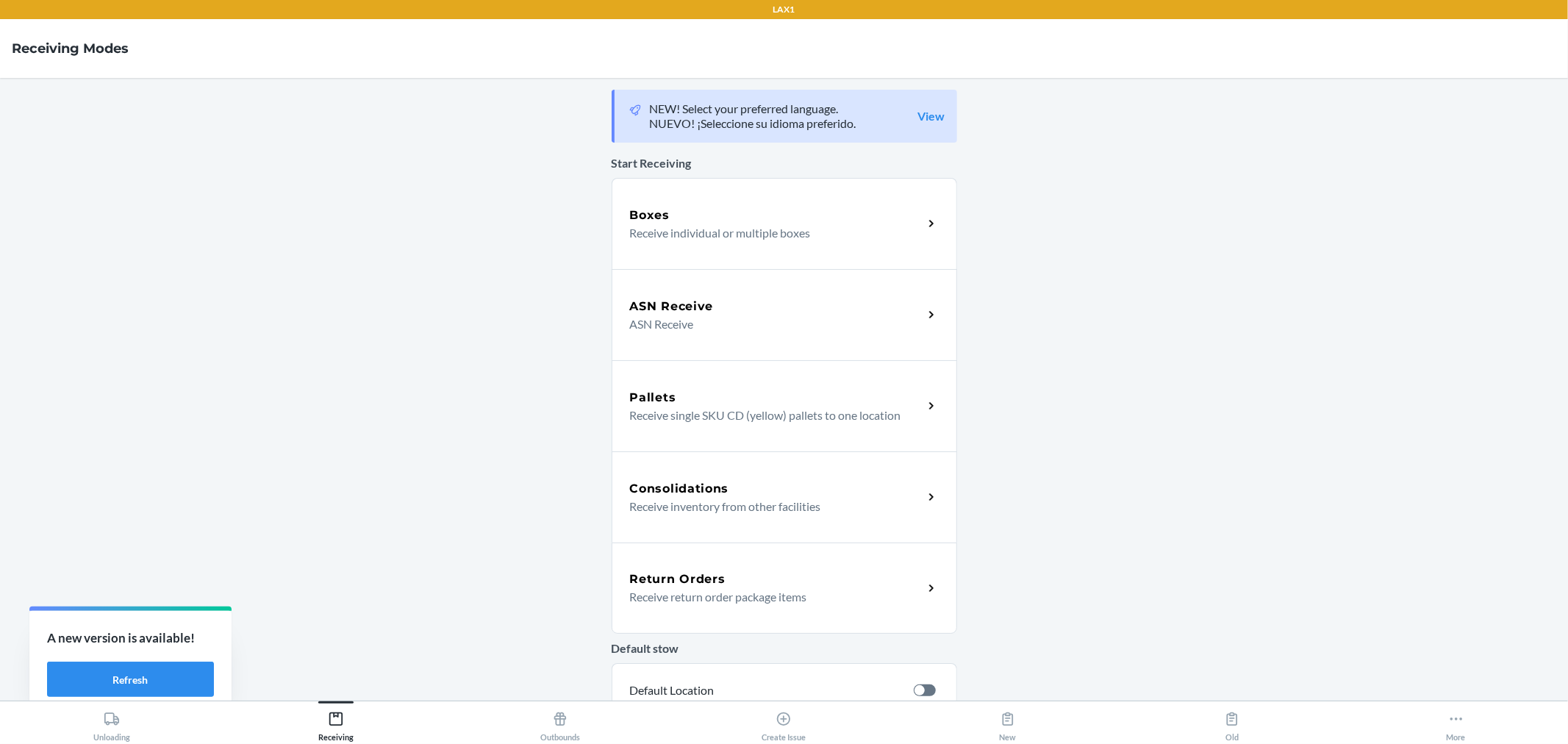
click at [695, 221] on div "Boxes" at bounding box center [777, 216] width 294 height 18
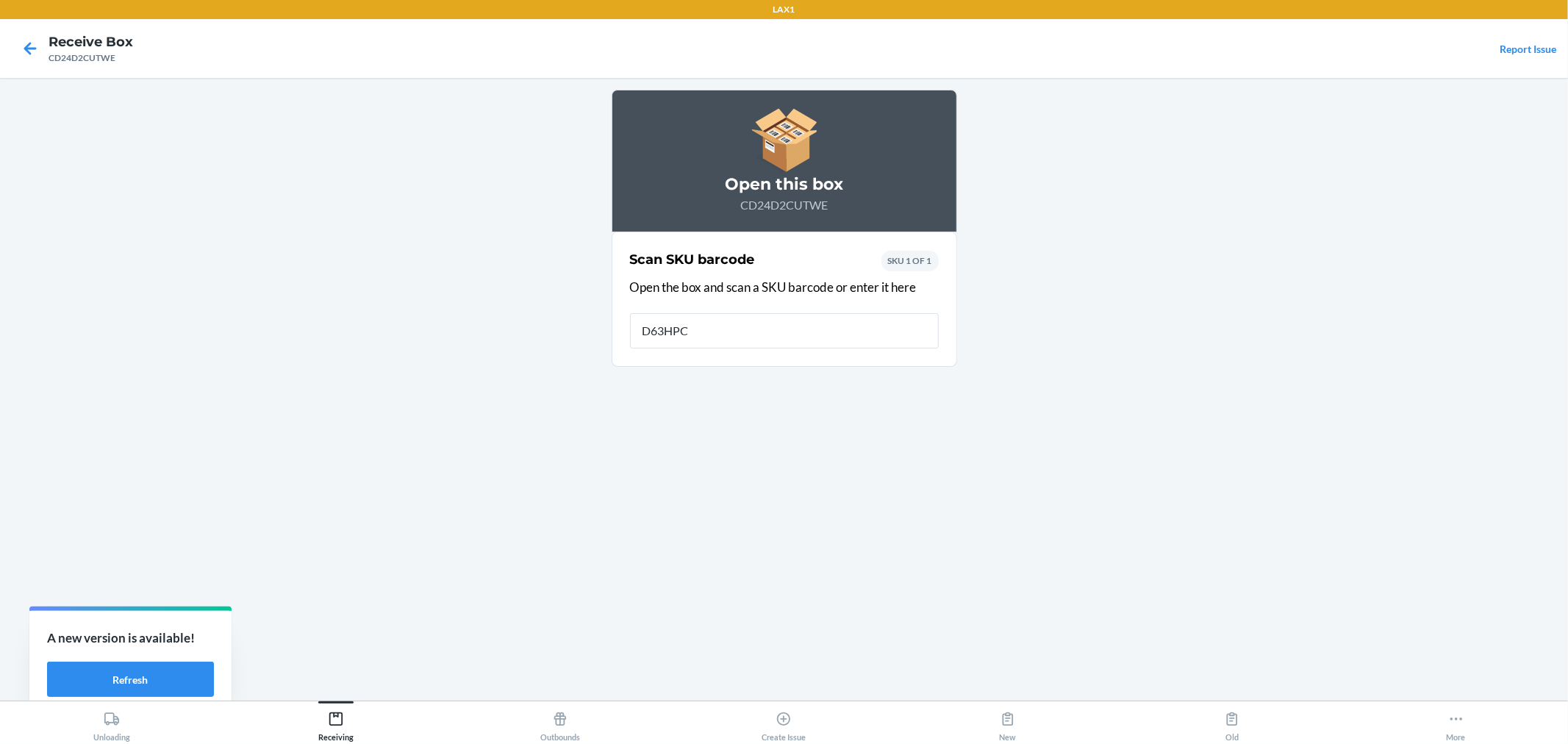
type input "D63HPCC"
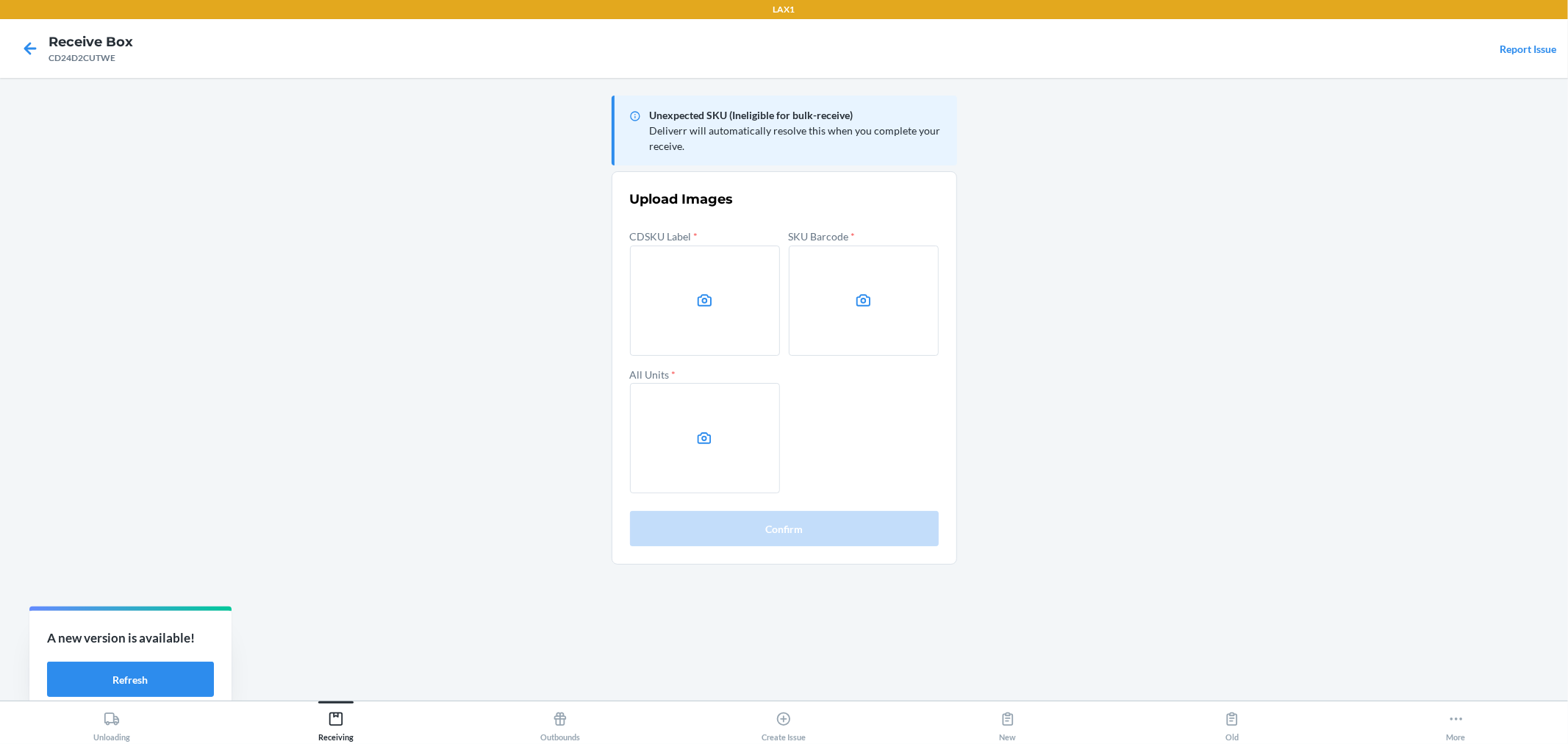
click at [689, 307] on label at bounding box center [705, 301] width 150 height 111
click at [0, 0] on input "file" at bounding box center [0, 0] width 0 height 0
click at [864, 302] on icon at bounding box center [864, 300] width 14 height 12
click at [0, 0] on input "file" at bounding box center [0, 0] width 0 height 0
click at [1315, 181] on main "Unexpected SKU (Ineligible for bulk-receive) Deliverr will automatically resolv…" at bounding box center [784, 389] width 1568 height 622
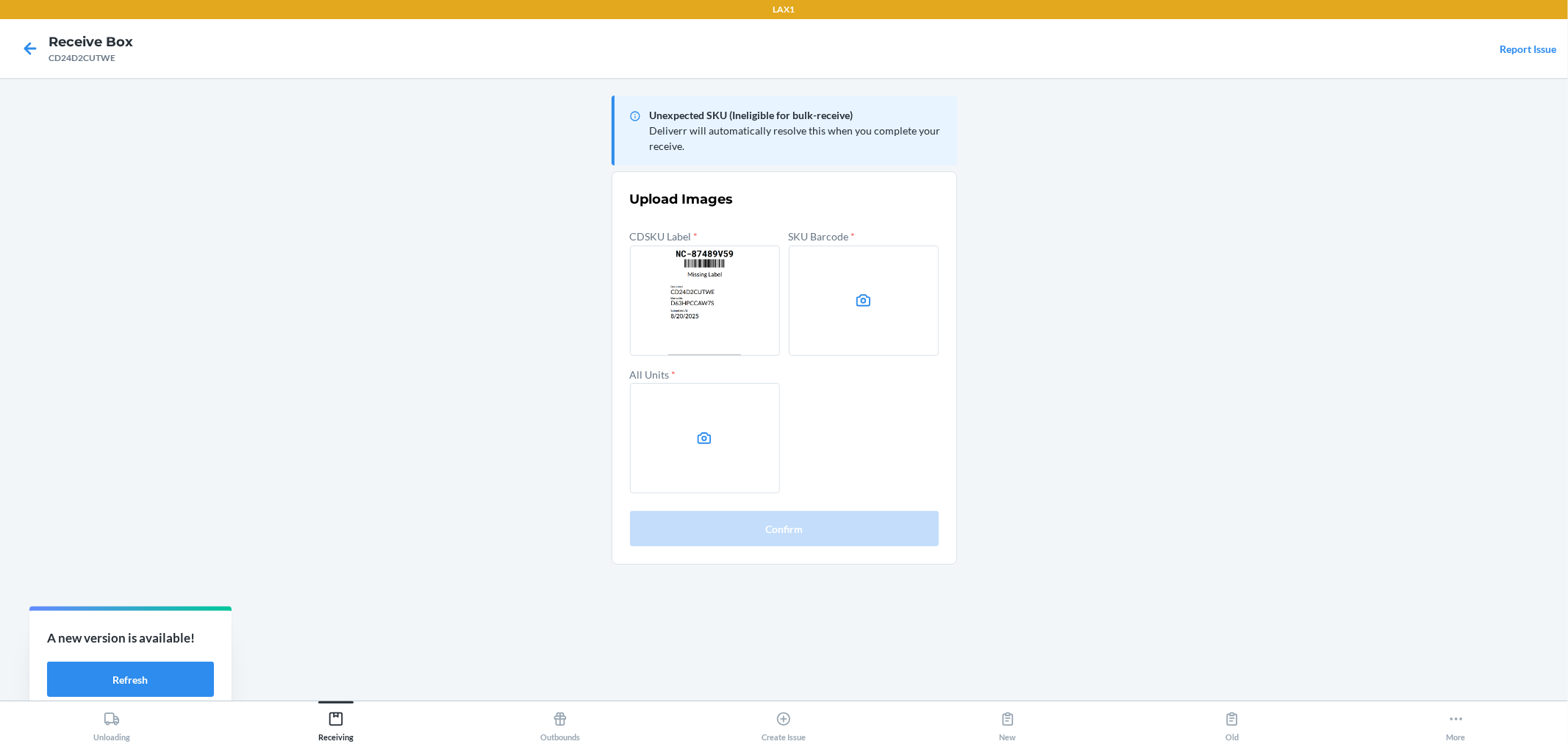
click at [864, 296] on icon at bounding box center [863, 300] width 17 height 17
click at [0, 0] on input "file" at bounding box center [0, 0] width 0 height 0
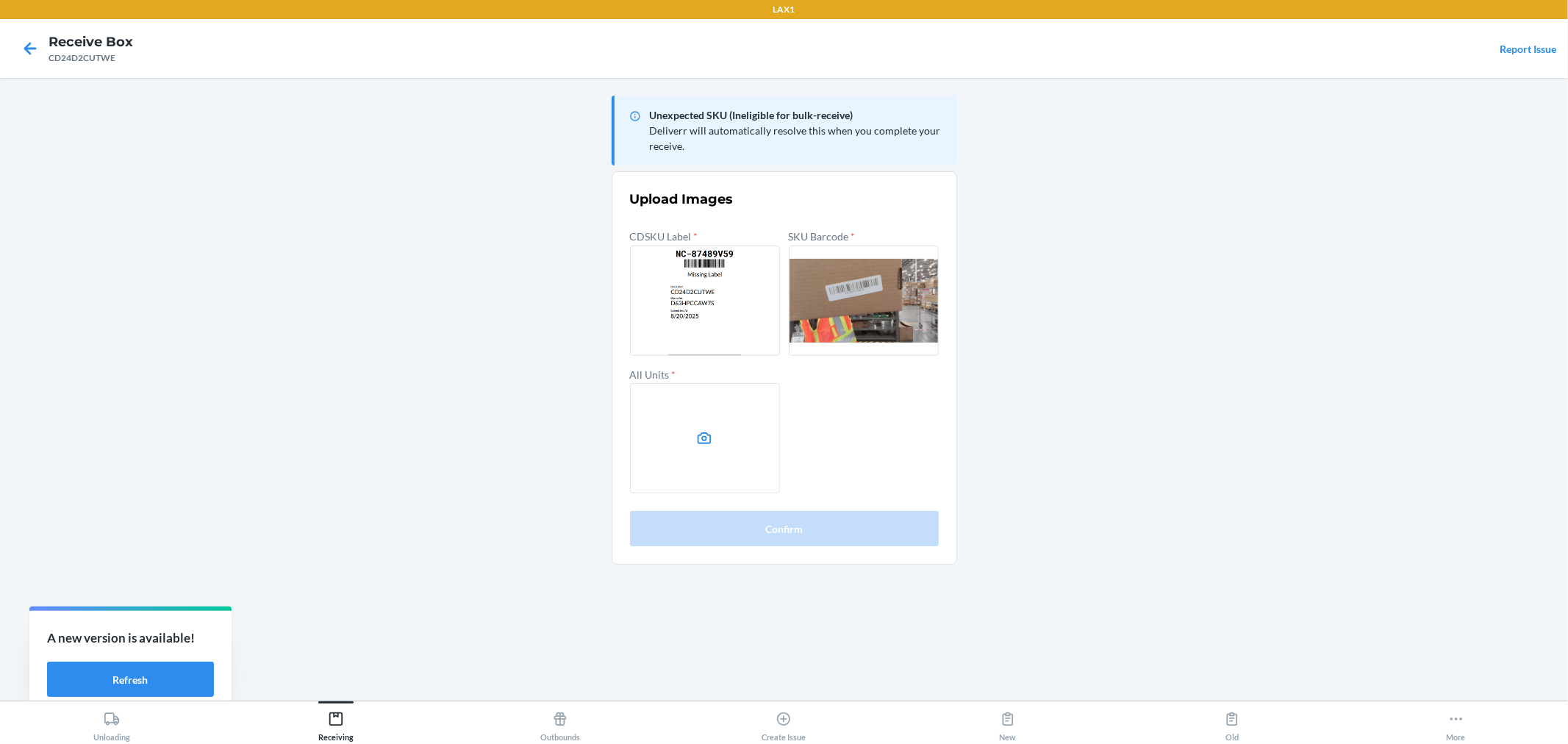
click at [719, 437] on label at bounding box center [705, 438] width 150 height 111
click at [0, 0] on input "file" at bounding box center [0, 0] width 0 height 0
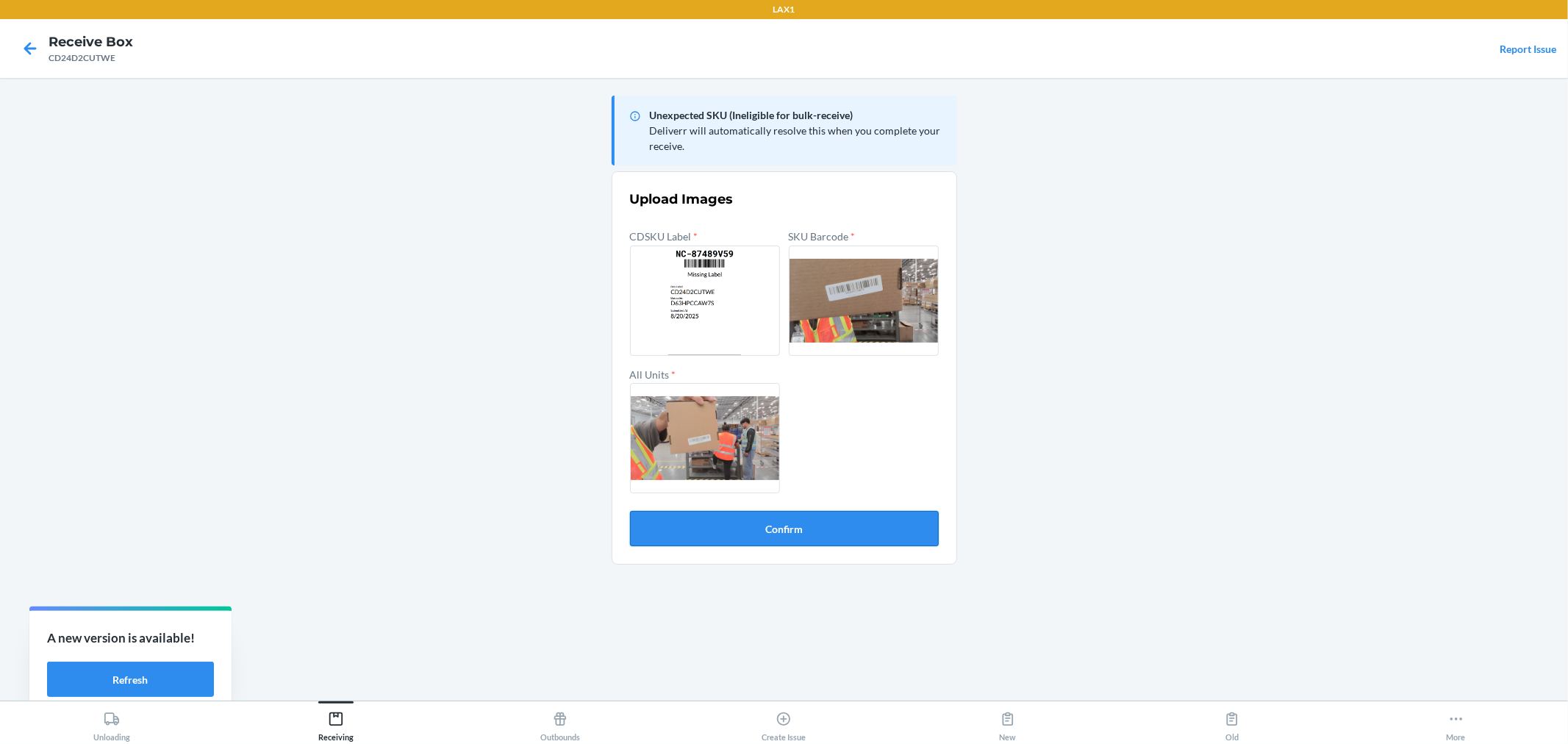
click at [787, 523] on button "Confirm" at bounding box center [785, 528] width 309 height 35
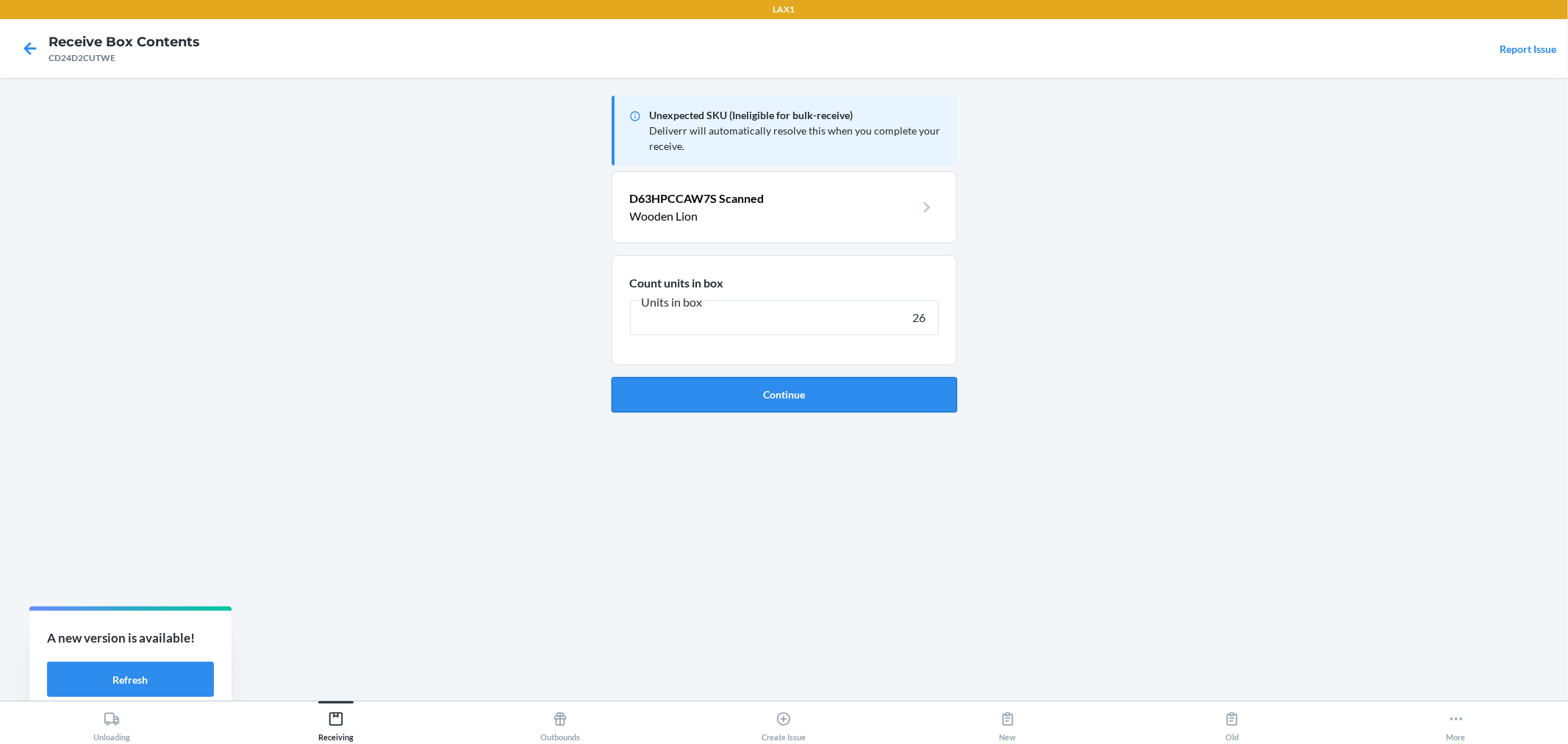
type input "26"
click at [856, 384] on button "Continue" at bounding box center [785, 395] width 345 height 35
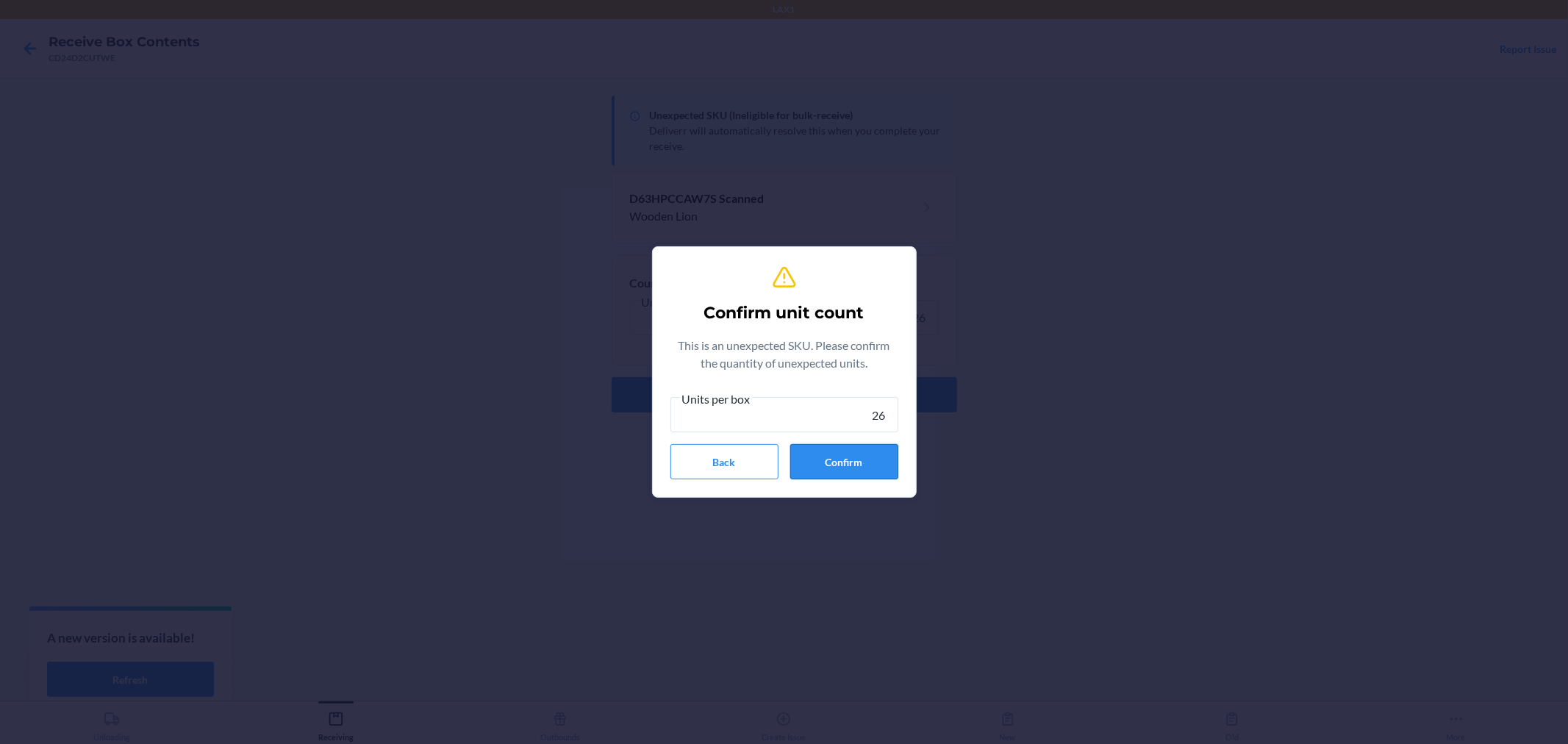
type input "26"
click at [861, 458] on button "Confirm" at bounding box center [844, 462] width 108 height 35
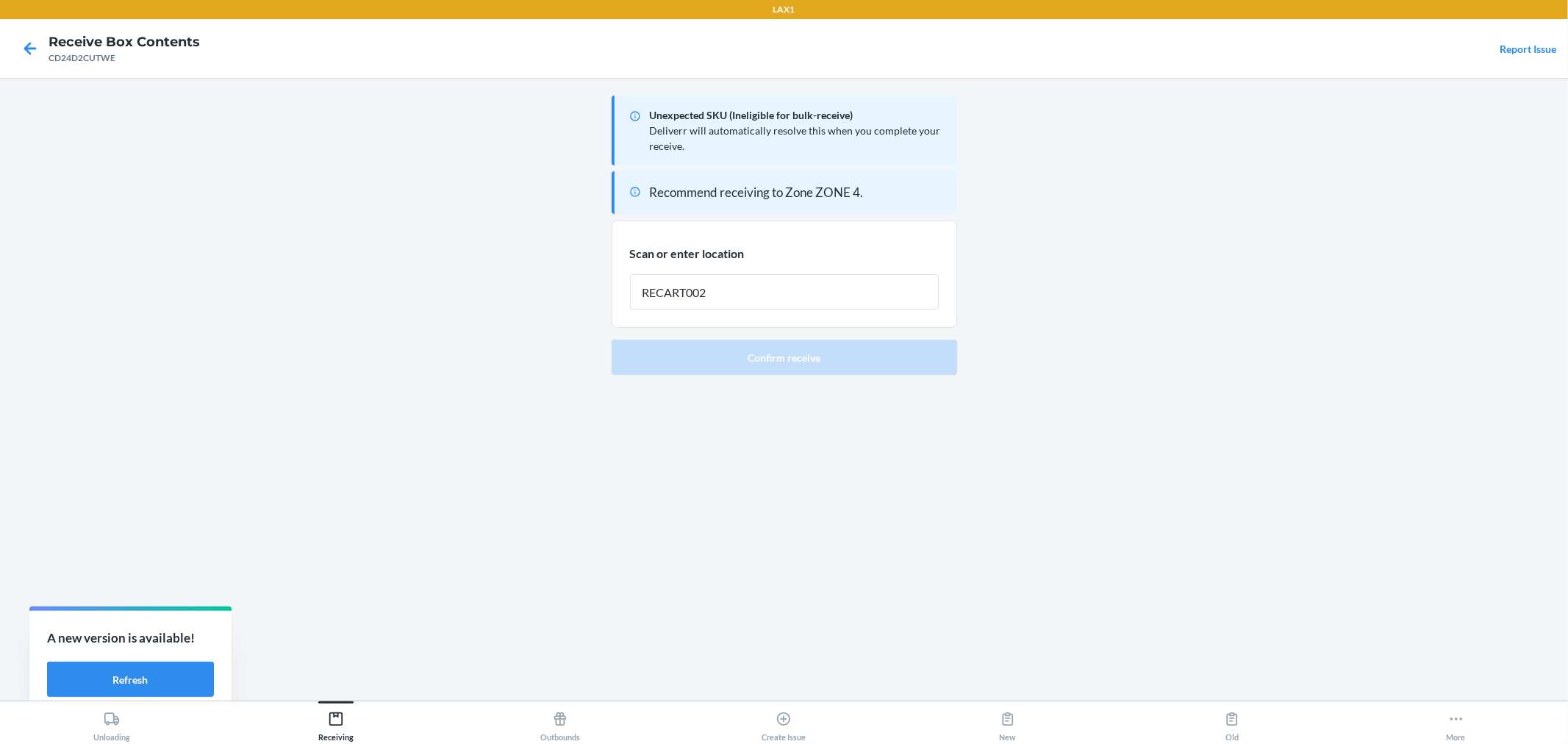
type input "RECART002"
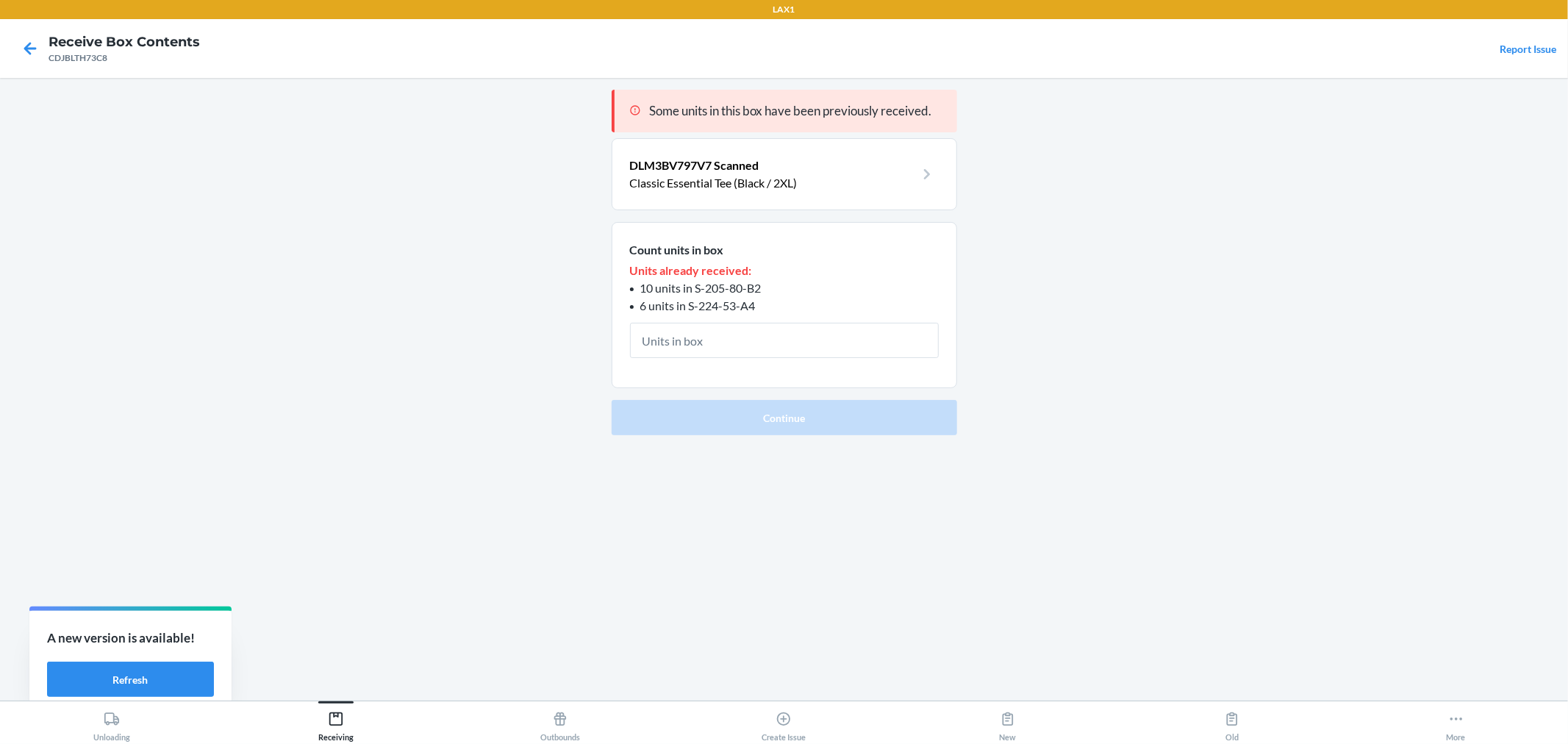
type input "1"
click button "Continue" at bounding box center [785, 418] width 345 height 35
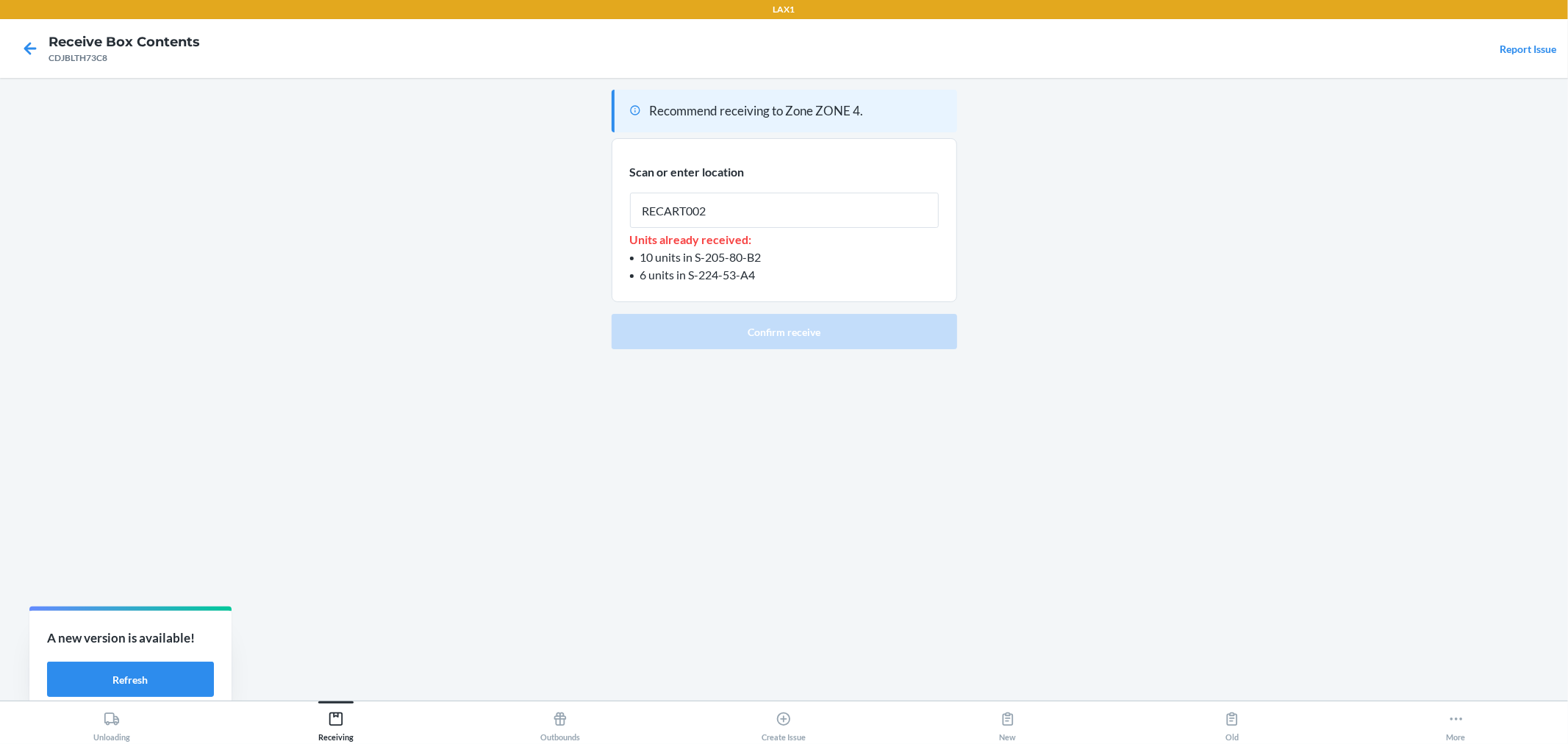
type input "RECART002"
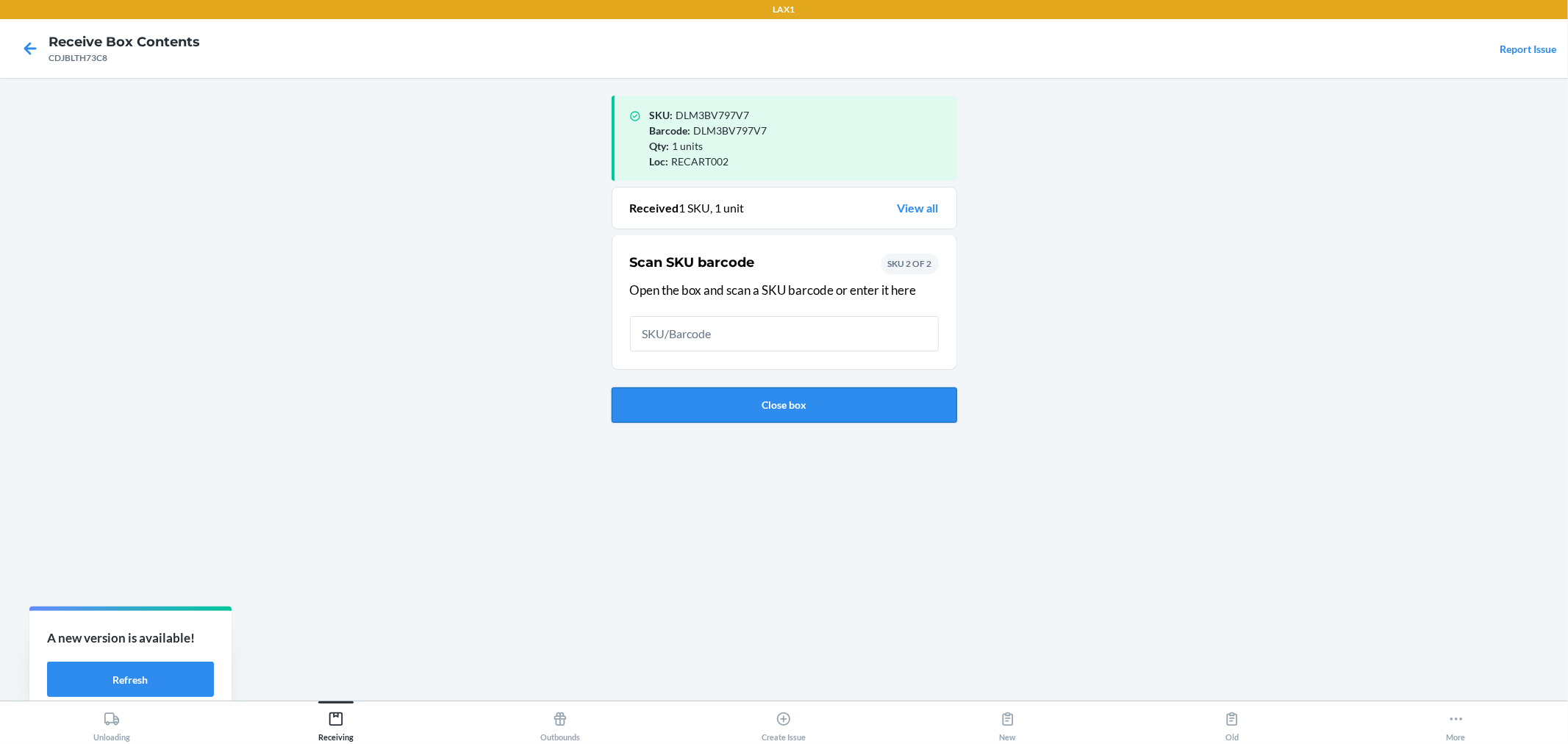
click at [766, 404] on button "Close box" at bounding box center [785, 405] width 345 height 35
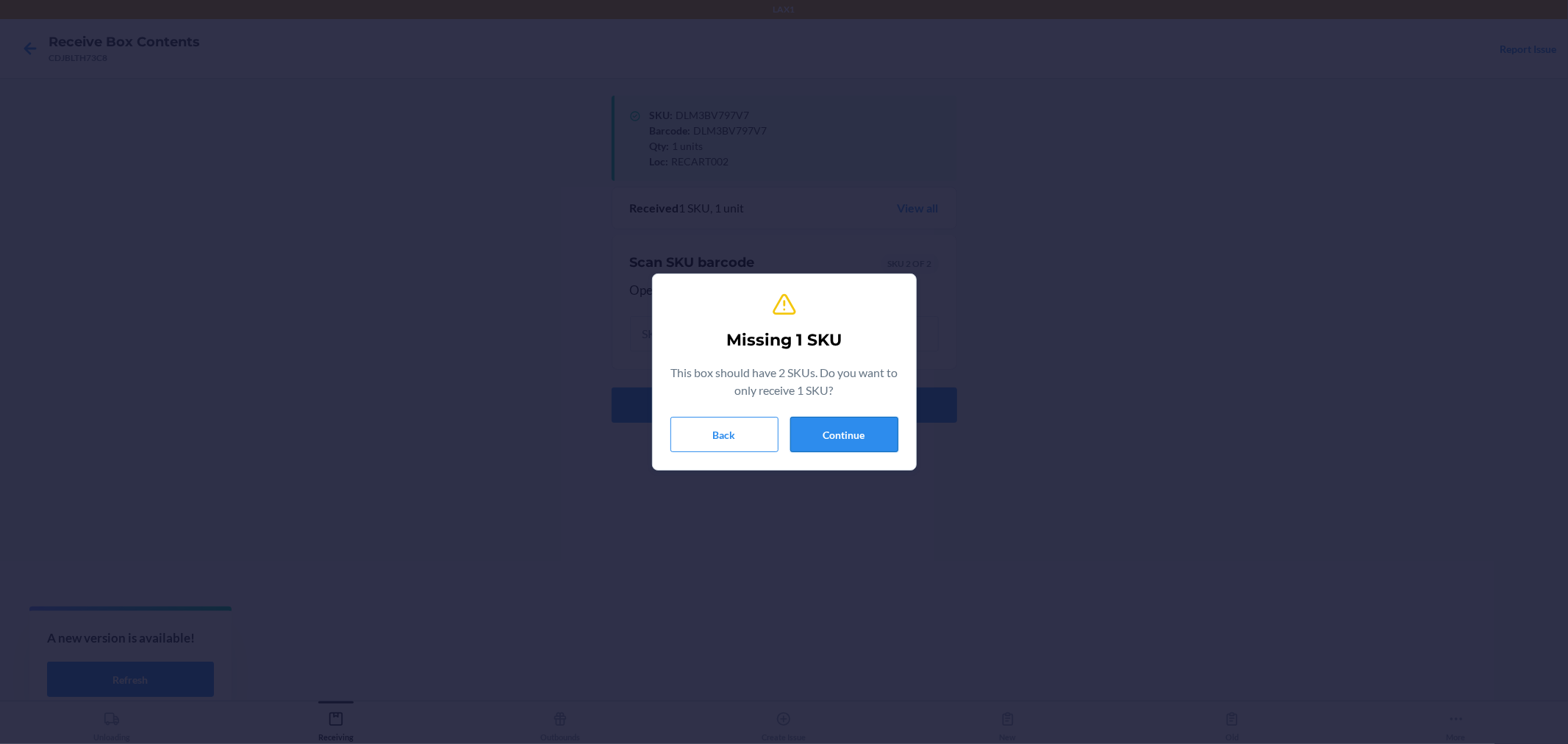
click at [827, 431] on button "Continue" at bounding box center [844, 434] width 108 height 35
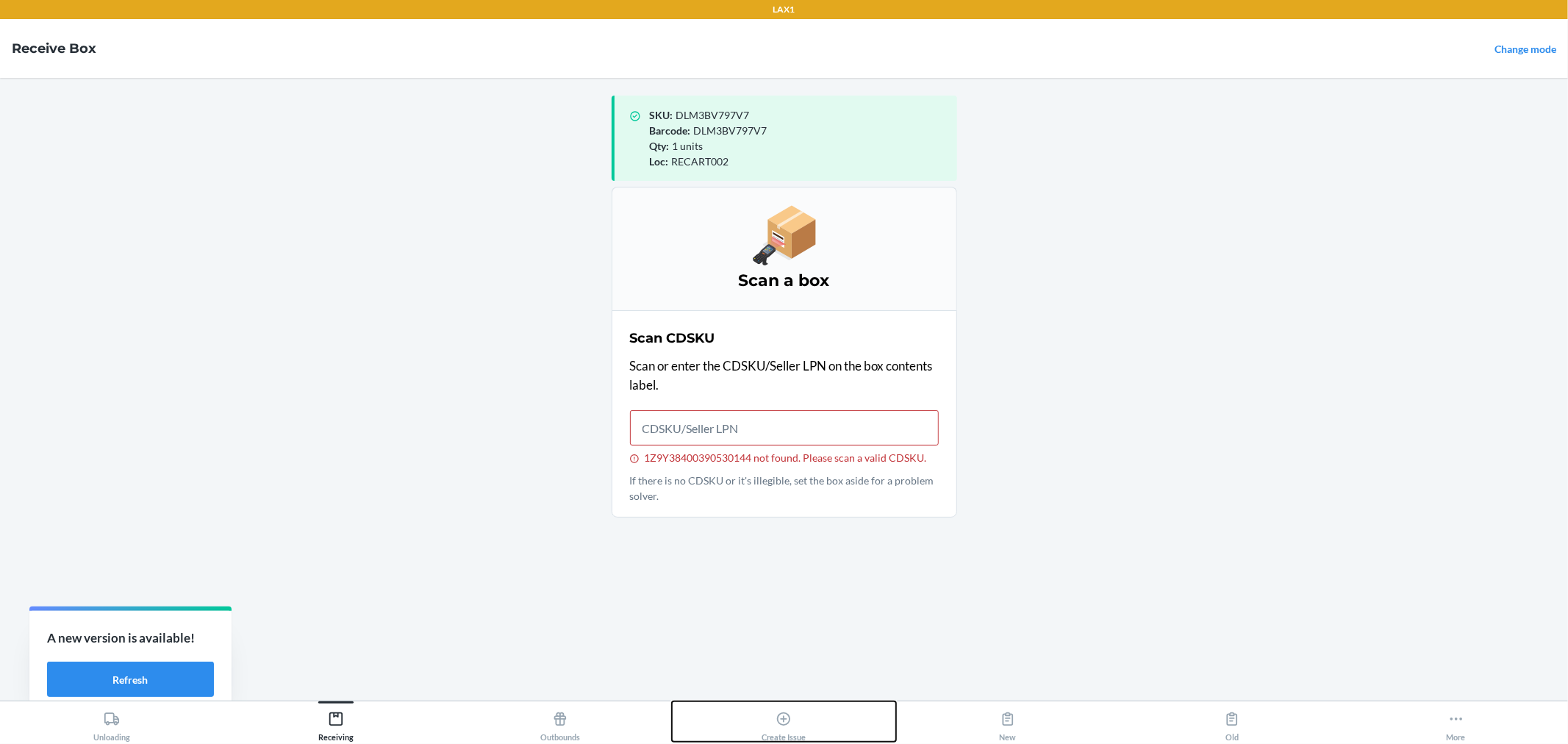
click at [788, 716] on icon at bounding box center [784, 719] width 16 height 16
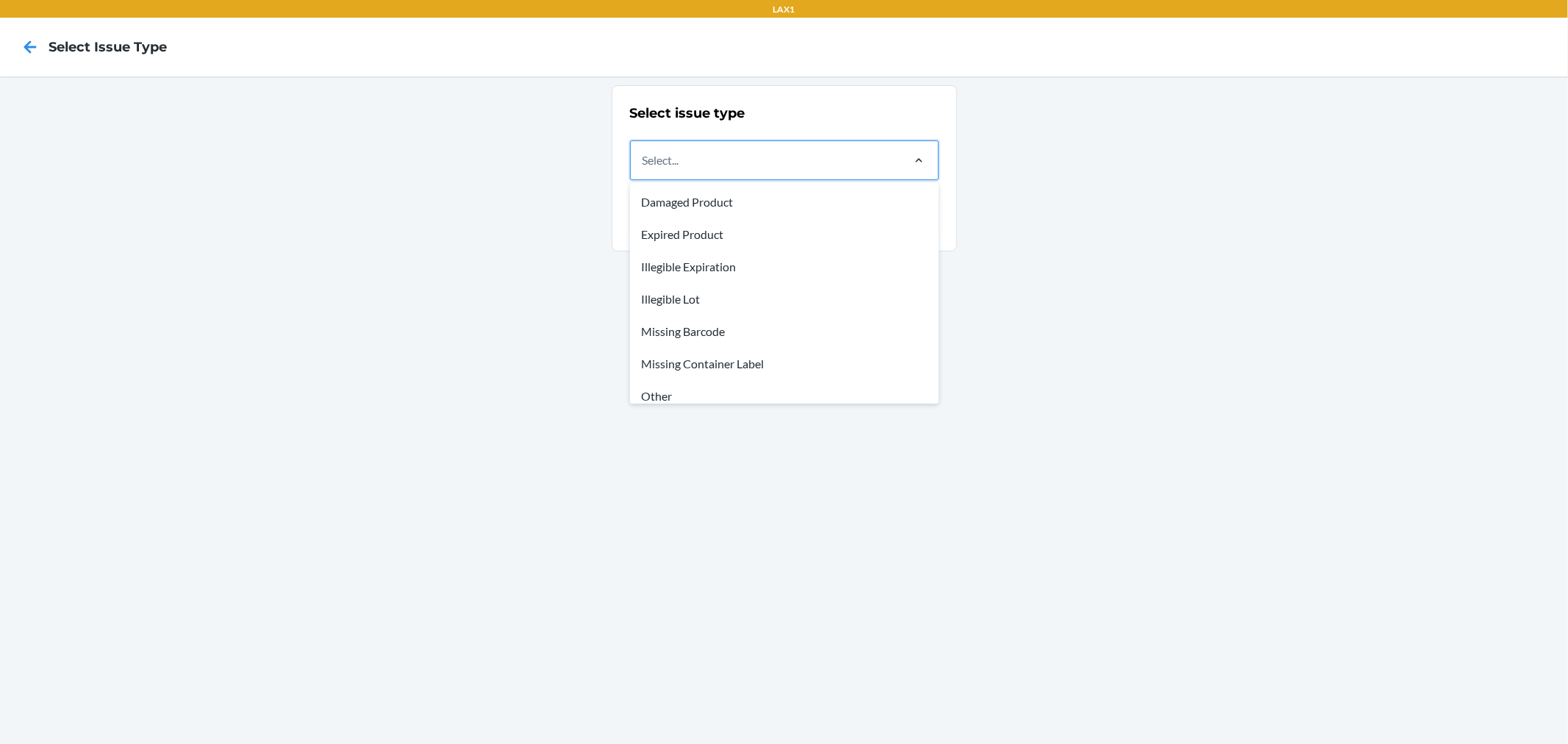
click at [725, 353] on div "Missing Container Label" at bounding box center [784, 364] width 303 height 33
click at [644, 169] on input "option Missing Container Label focused, 6 of 8. 8 results available. Use Up and…" at bounding box center [643, 160] width 2 height 18
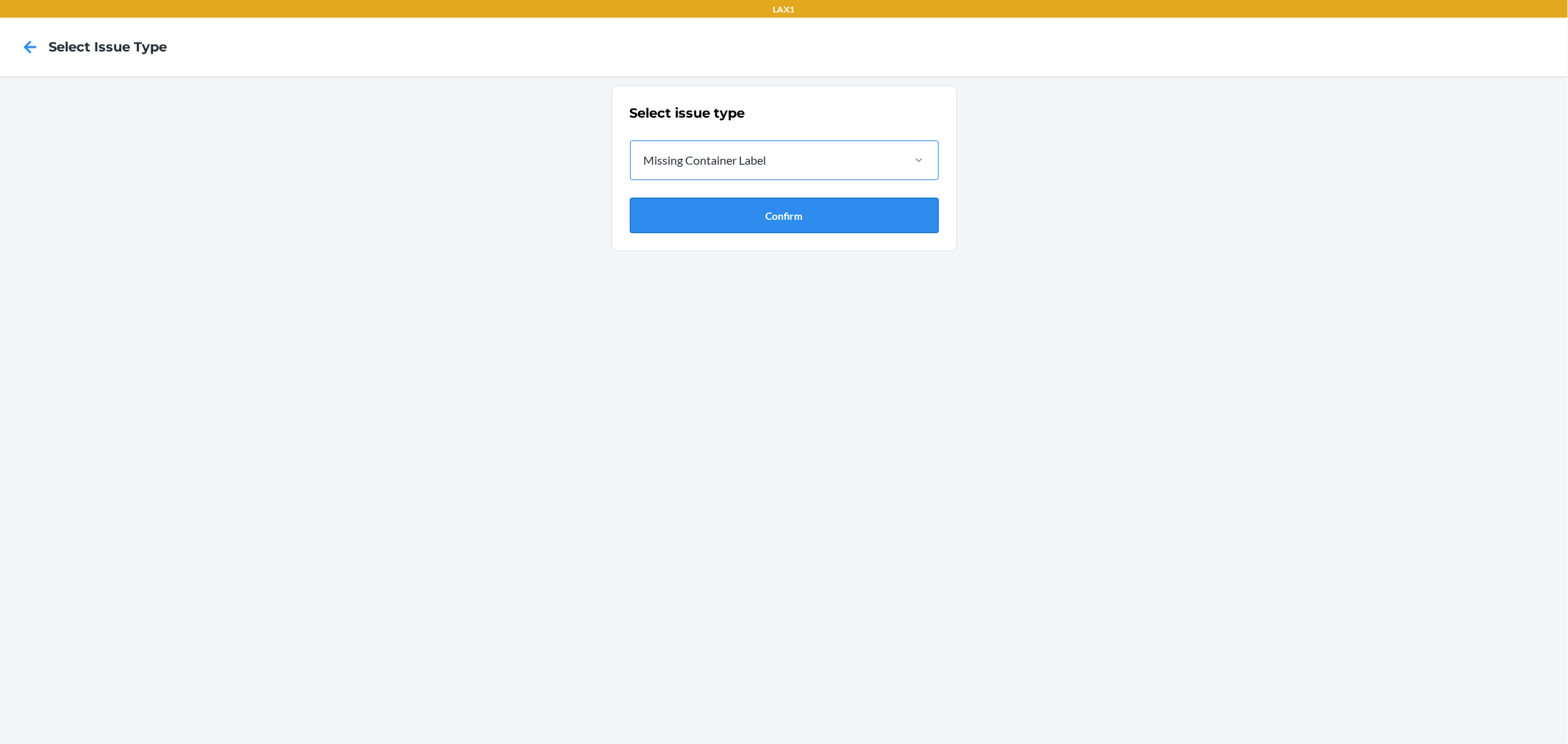
click at [787, 213] on button "Confirm" at bounding box center [785, 216] width 309 height 35
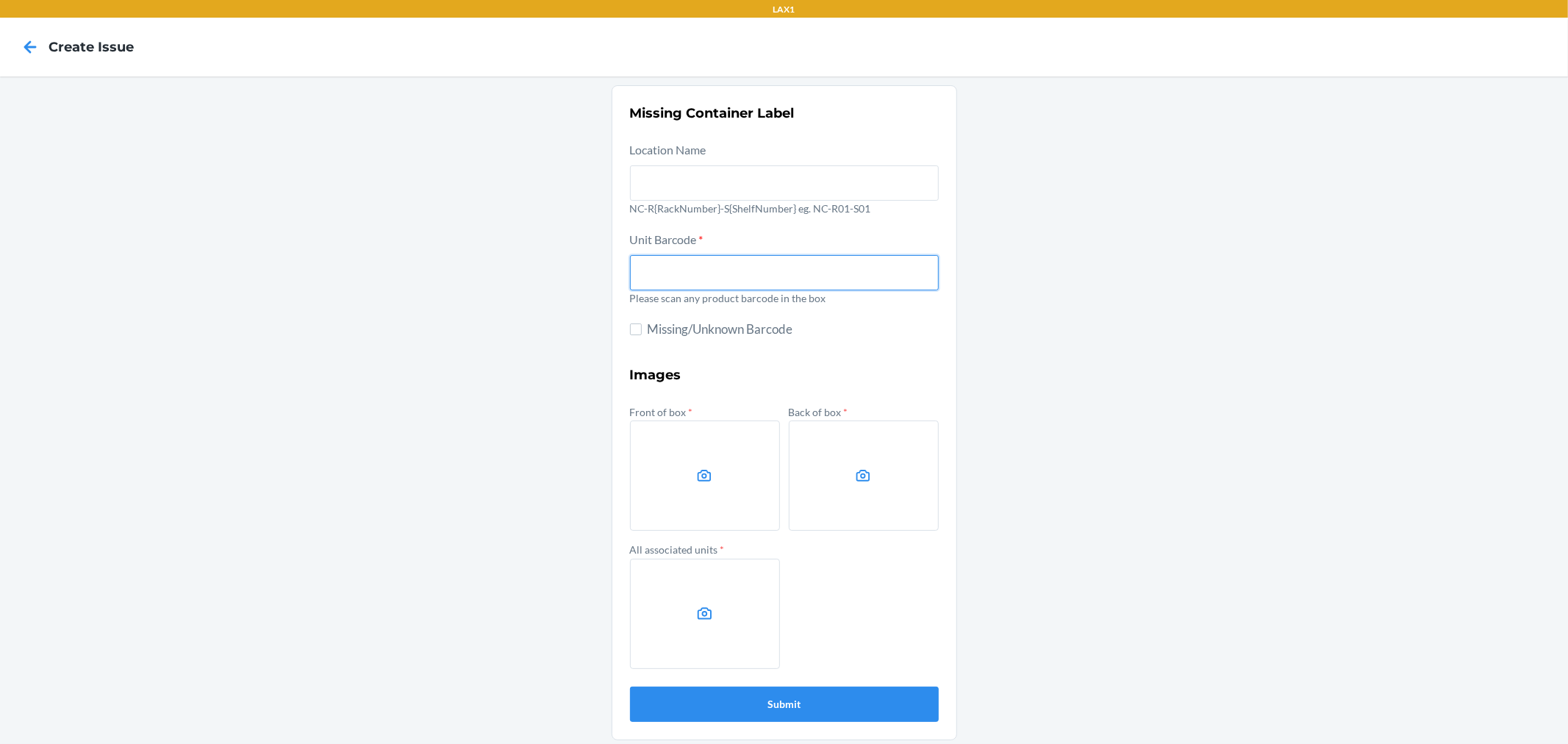
click at [675, 265] on input "text" at bounding box center [785, 273] width 309 height 35
type input "DUBXM72MYBL"
click at [630, 687] on button "Submit" at bounding box center [785, 704] width 309 height 35
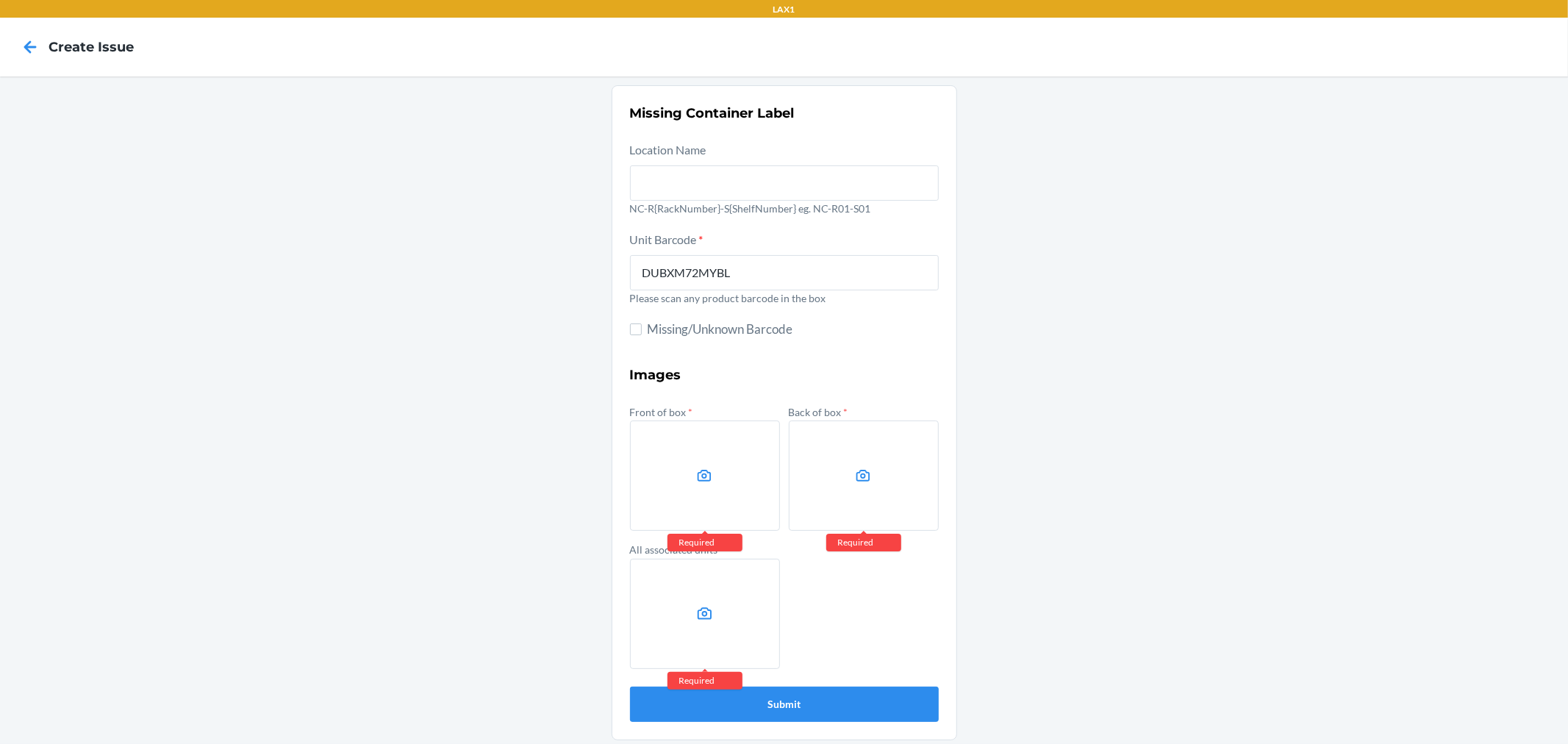
click at [1281, 380] on div "Missing Container Label Location Name NC-R{RackNumber}-S{ShelfNumber} eg. NC-R0…" at bounding box center [784, 412] width 1568 height 672
click at [756, 707] on button "Submit" at bounding box center [785, 704] width 309 height 35
click at [696, 476] on icon at bounding box center [704, 476] width 17 height 17
click at [0, 0] on input "file" at bounding box center [0, 0] width 0 height 0
click at [1409, 378] on div "Missing Container Label Location Name NC-R{RackNumber}-S{ShelfNumber} eg. NC-R0…" at bounding box center [784, 412] width 1568 height 672
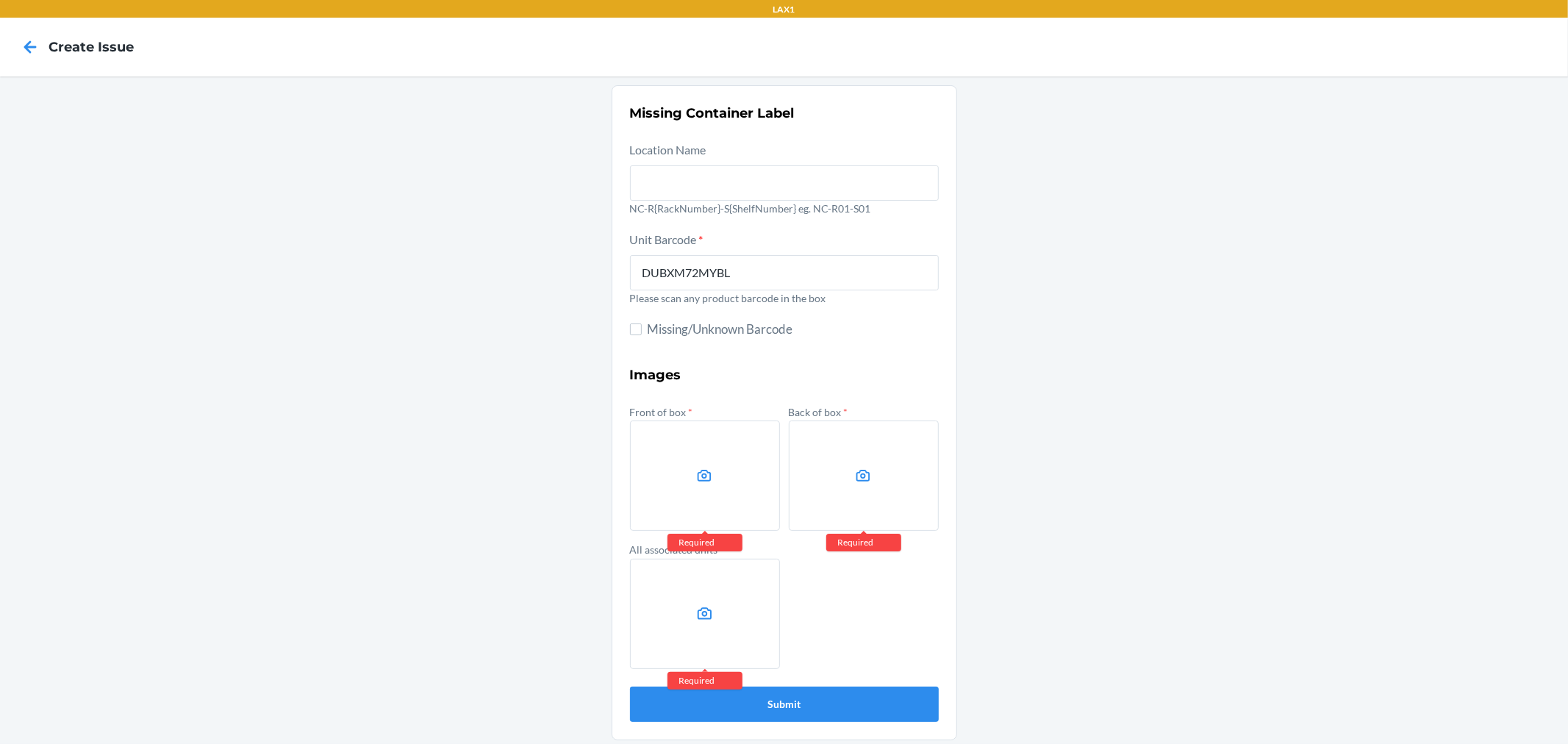
click at [873, 477] on label at bounding box center [864, 475] width 150 height 111
click at [0, 0] on input "file" at bounding box center [0, 0] width 0 height 0
click at [1415, 112] on div "Missing Container Label Location Name NC-R{RackNumber}-S{ShelfNumber} eg. NC-R0…" at bounding box center [784, 412] width 1568 height 672
click at [1270, 542] on div "Missing Container Label Location Name NC-R{RackNumber}-S{ShelfNumber} eg. NC-R0…" at bounding box center [784, 412] width 1568 height 672
click at [678, 482] on label at bounding box center [705, 475] width 150 height 111
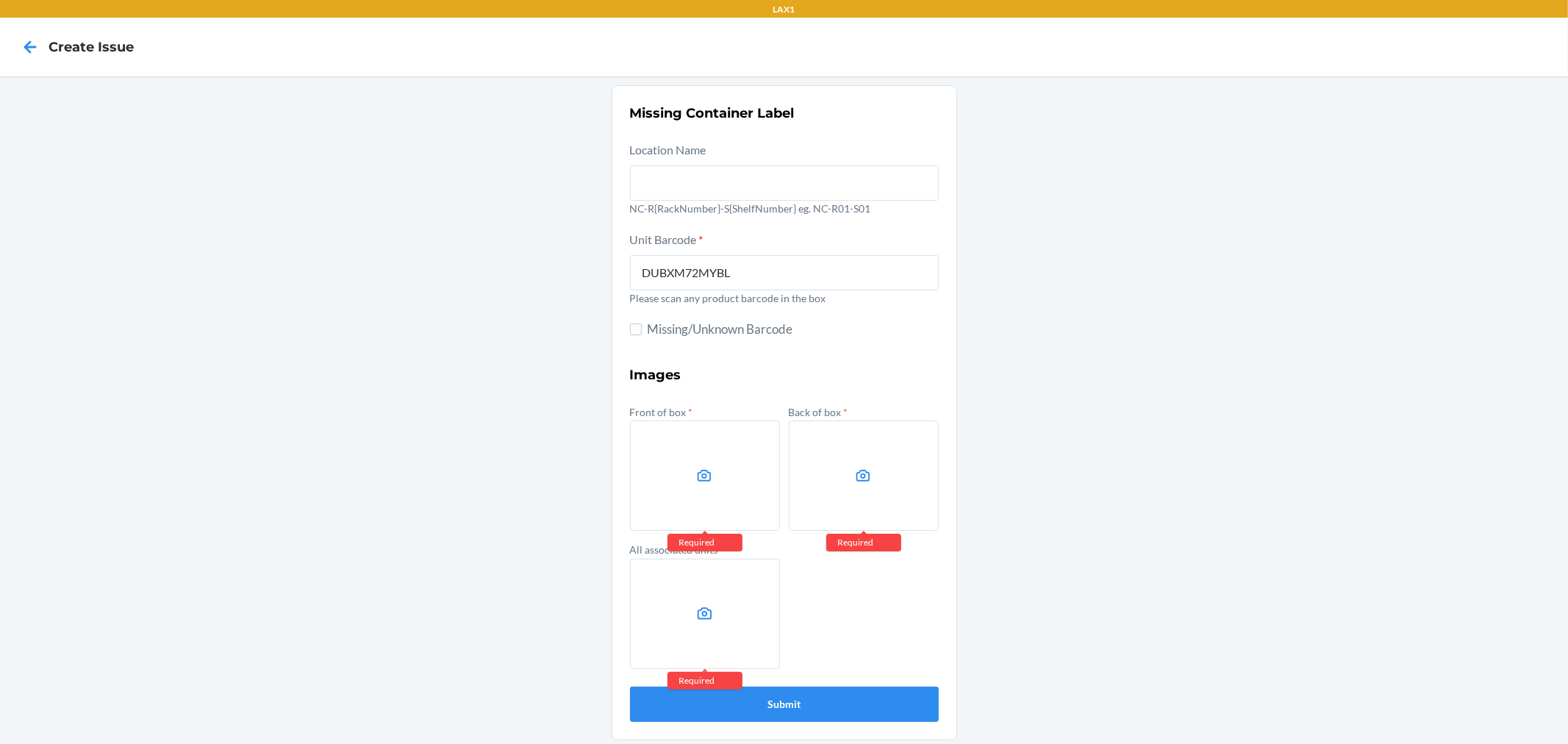
click at [0, 0] on input "file" at bounding box center [0, 0] width 0 height 0
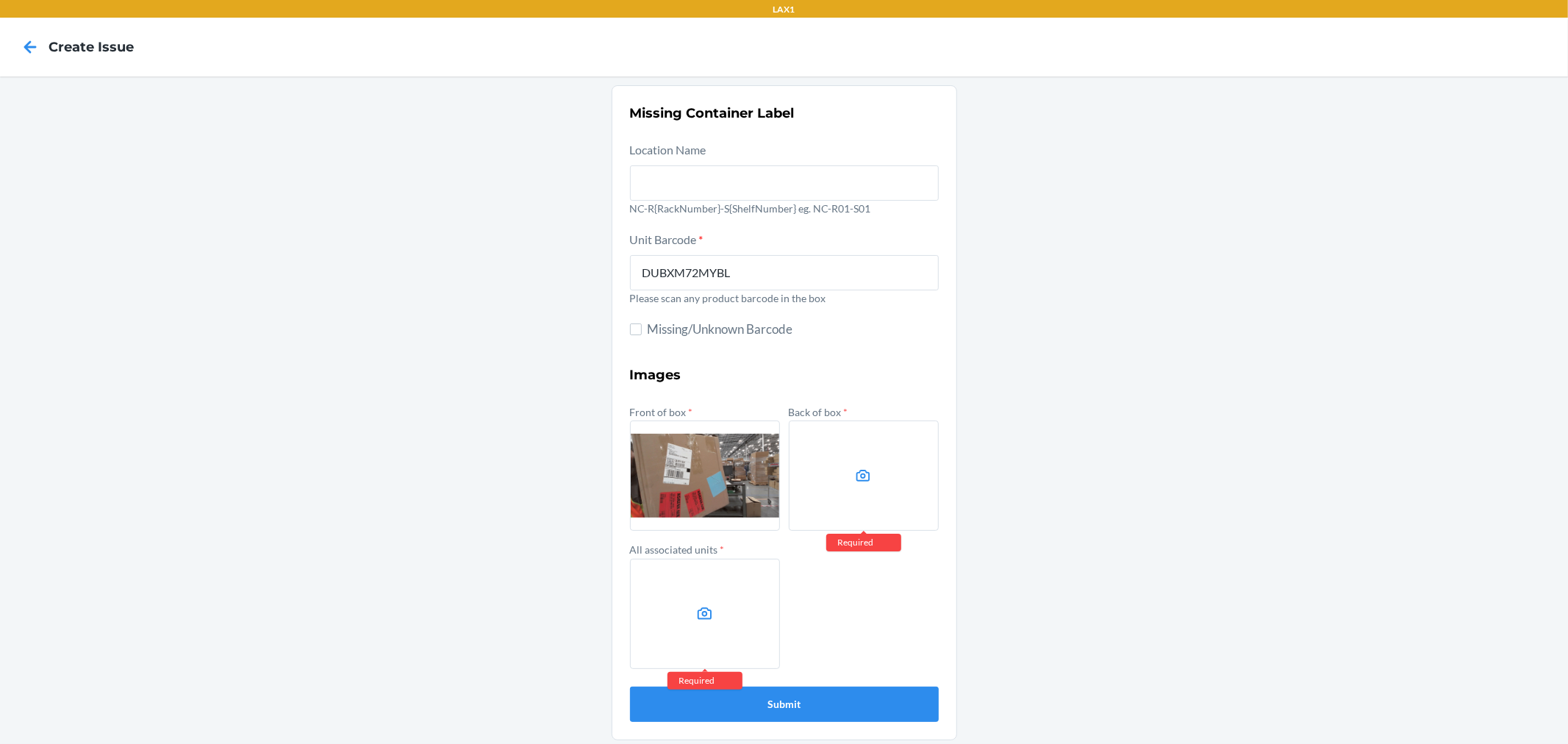
click at [857, 477] on icon at bounding box center [864, 475] width 14 height 12
click at [0, 0] on input "file" at bounding box center [0, 0] width 0 height 0
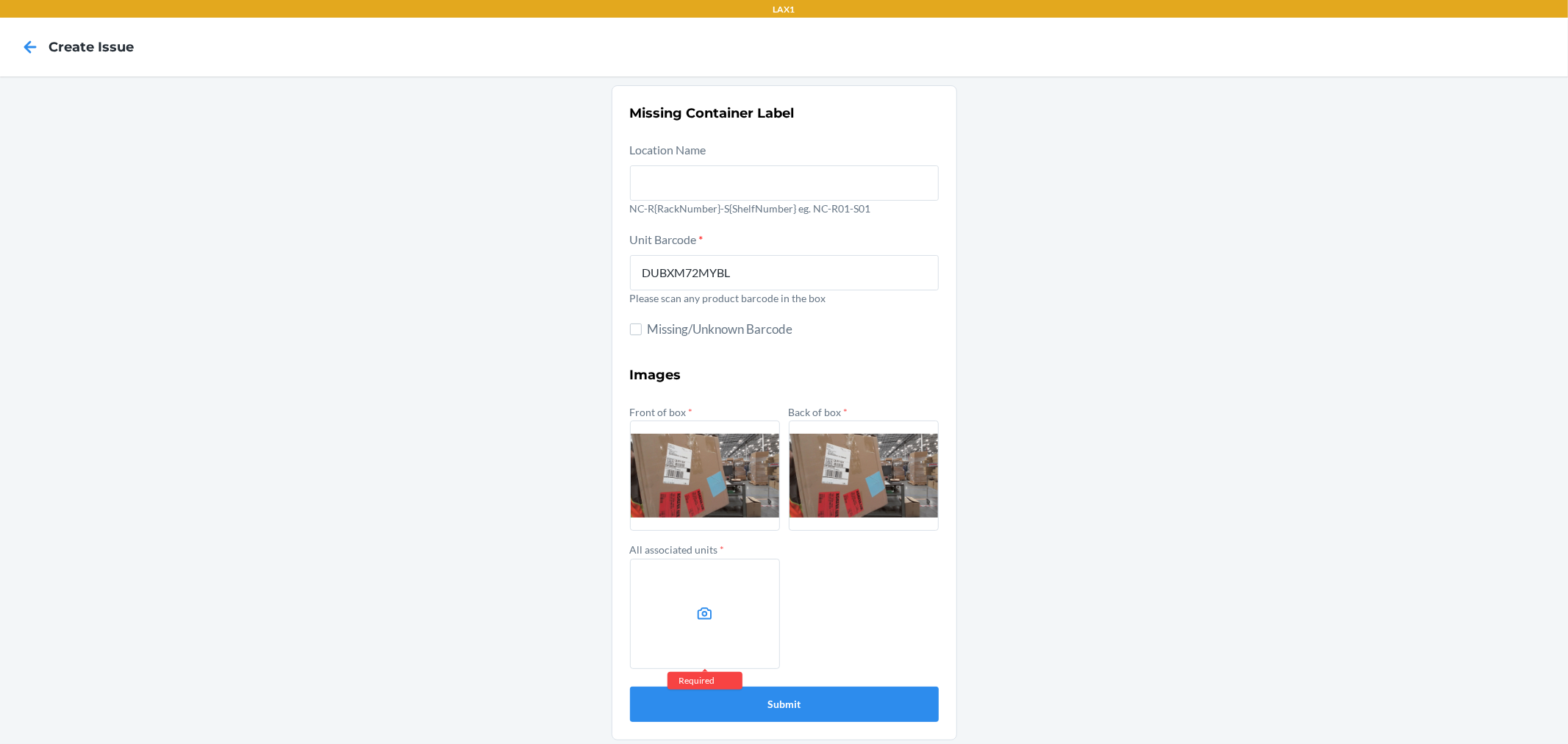
click at [825, 458] on label at bounding box center [864, 475] width 150 height 111
click at [0, 0] on input "file" at bounding box center [0, 0] width 0 height 0
click at [664, 602] on label at bounding box center [705, 614] width 150 height 111
click at [0, 0] on input "file" at bounding box center [0, 0] width 0 height 0
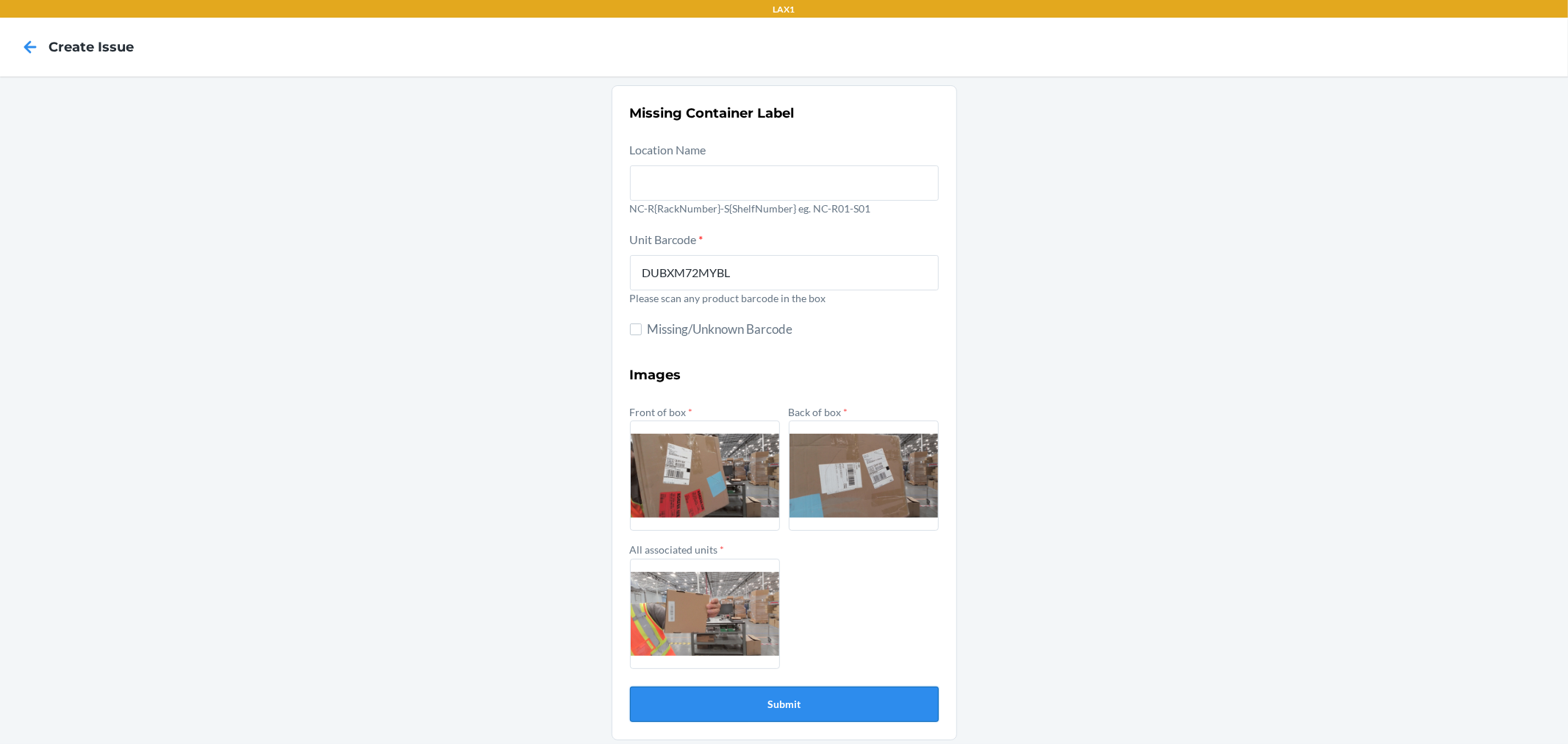
click at [794, 700] on button "Submit" at bounding box center [785, 704] width 309 height 35
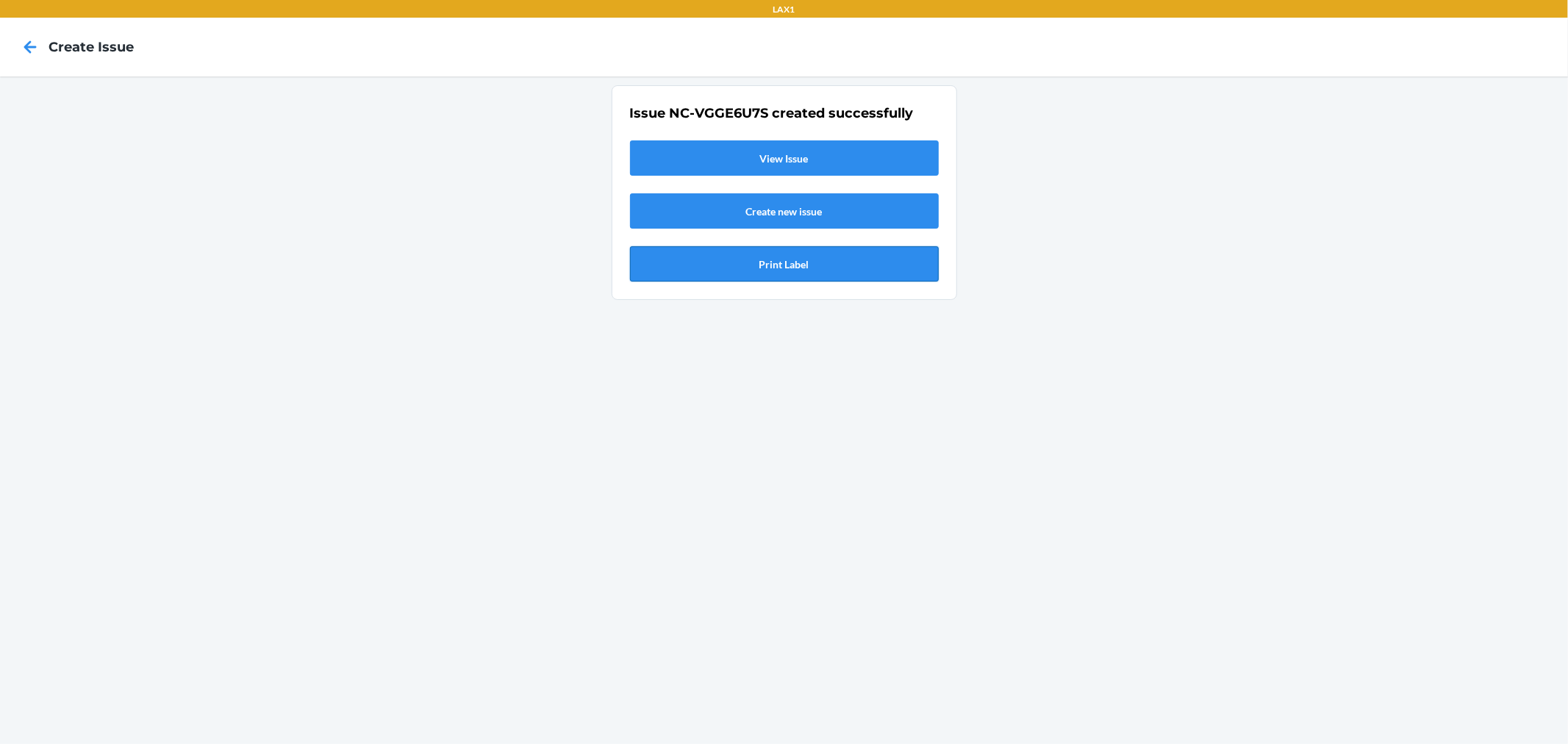
click at [790, 262] on button "Print Label" at bounding box center [785, 263] width 309 height 35
click at [24, 37] on icon at bounding box center [29, 46] width 25 height 25
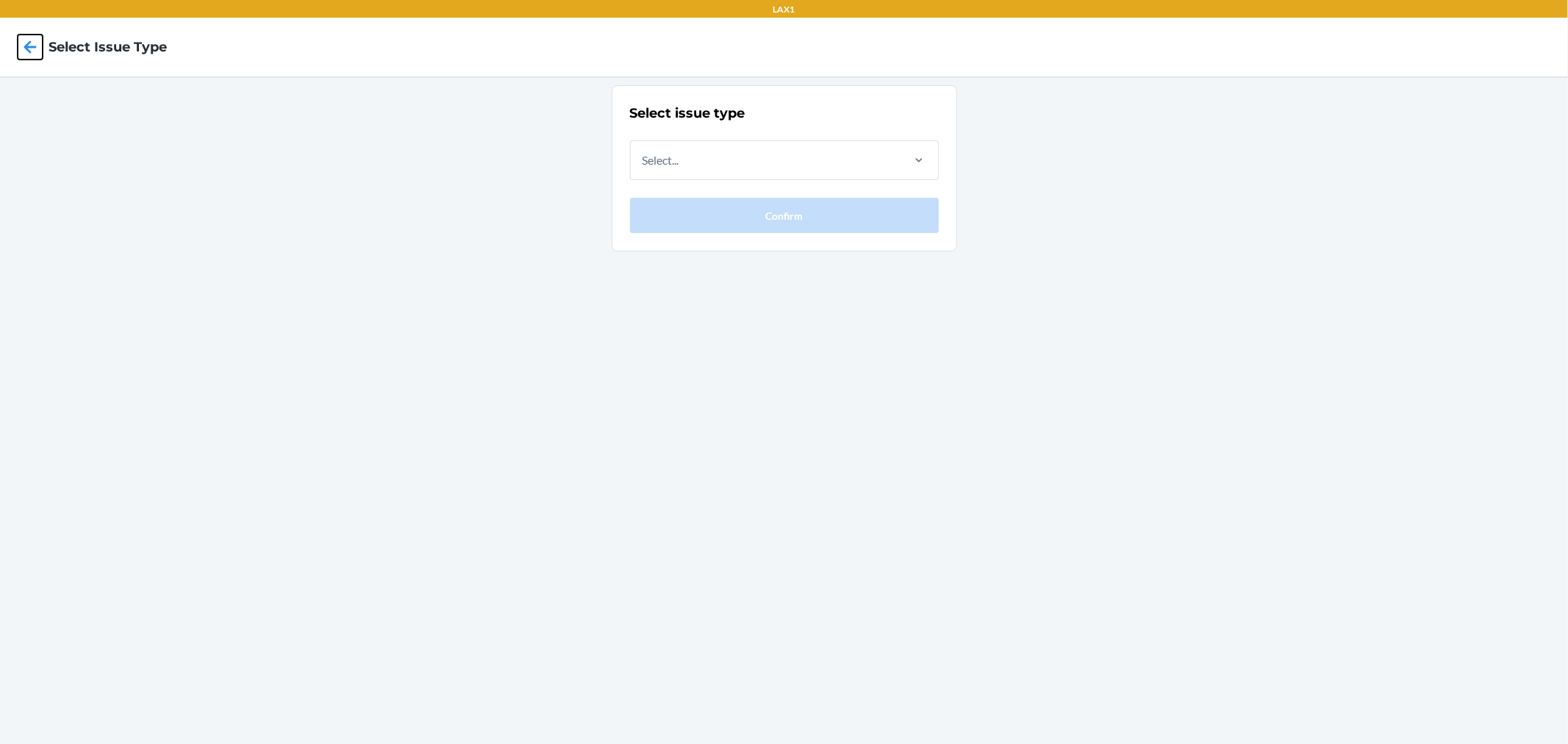
click at [24, 37] on icon at bounding box center [29, 46] width 25 height 25
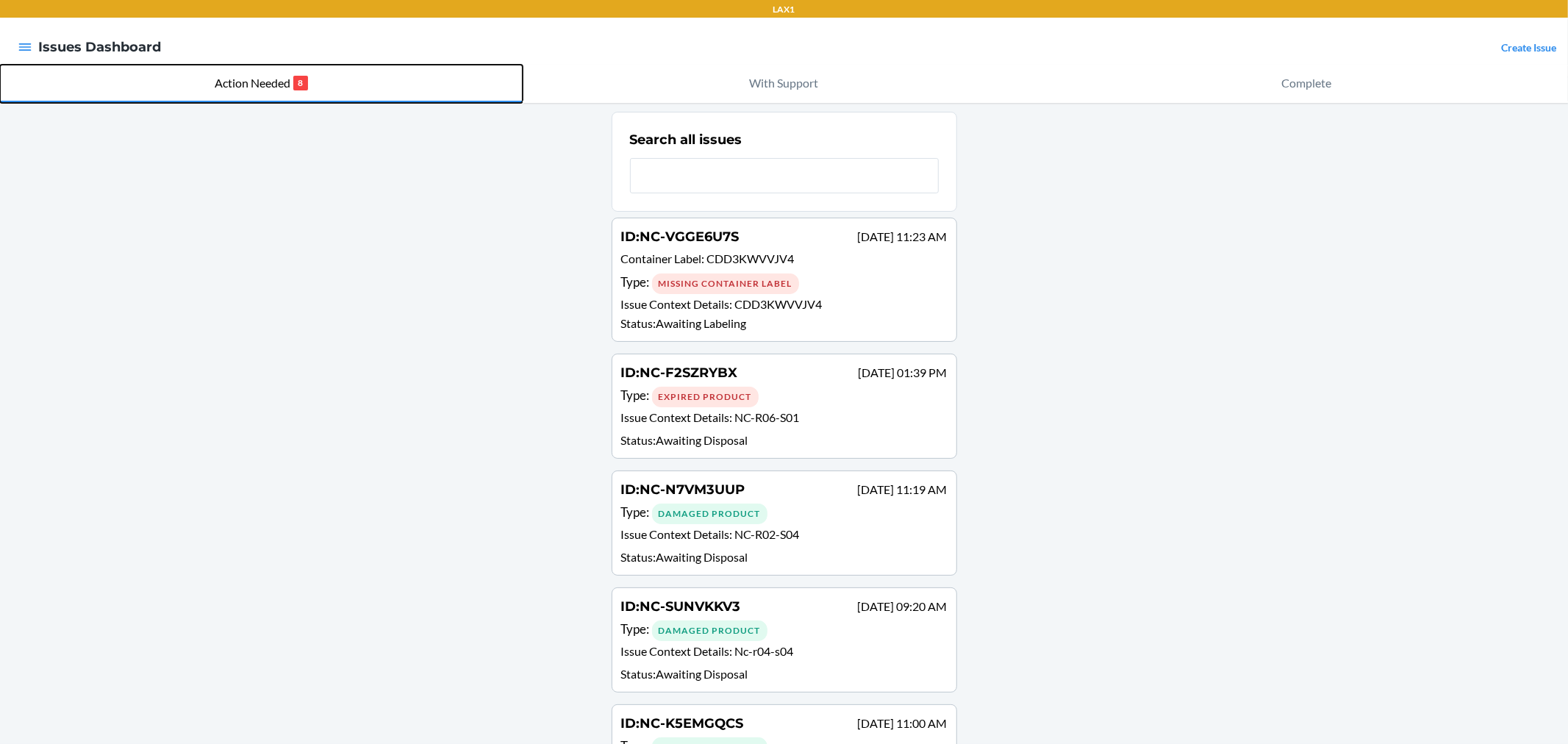
click at [275, 75] on p "Action Needed" at bounding box center [252, 83] width 76 height 18
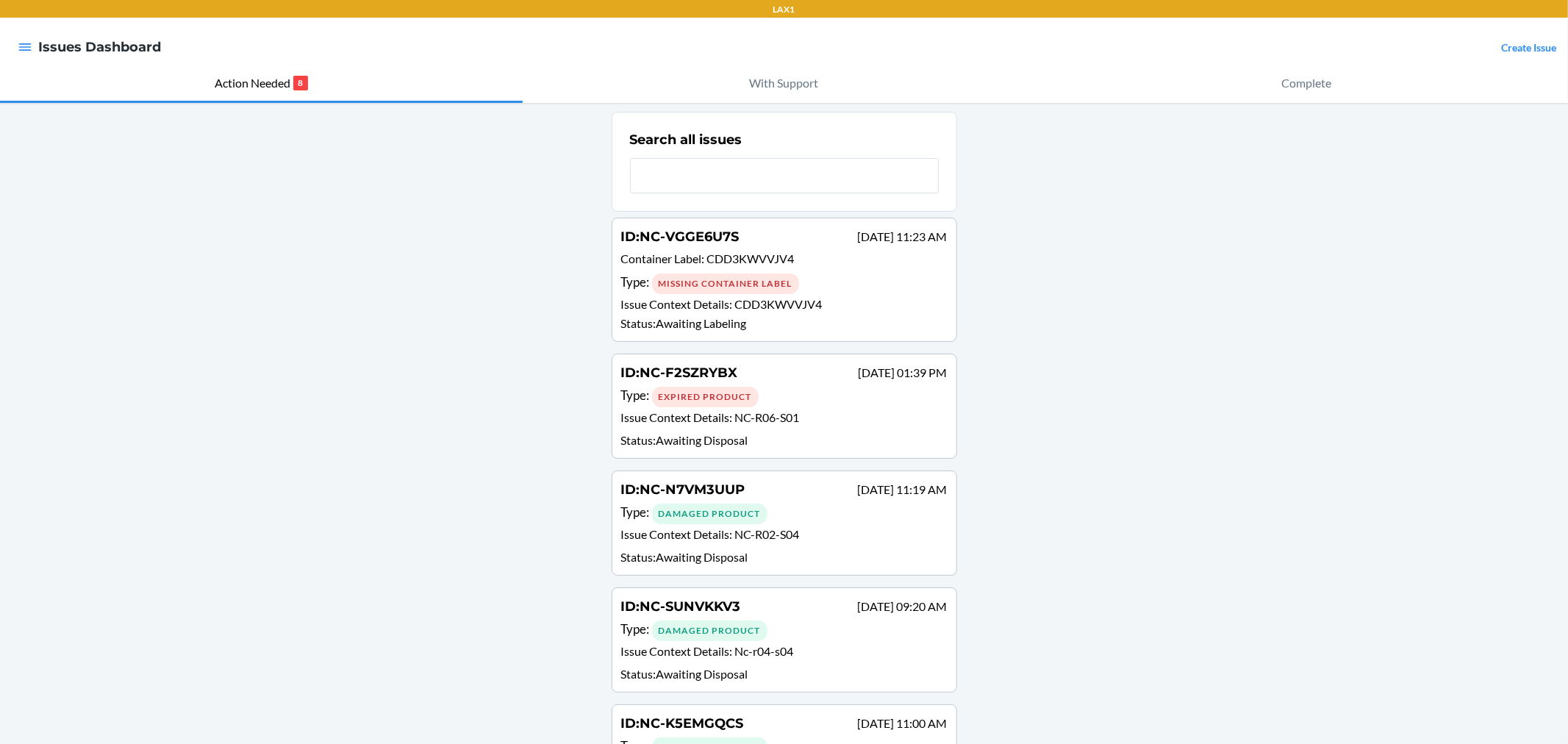
click at [737, 274] on div "Missing Container Label" at bounding box center [725, 284] width 147 height 21
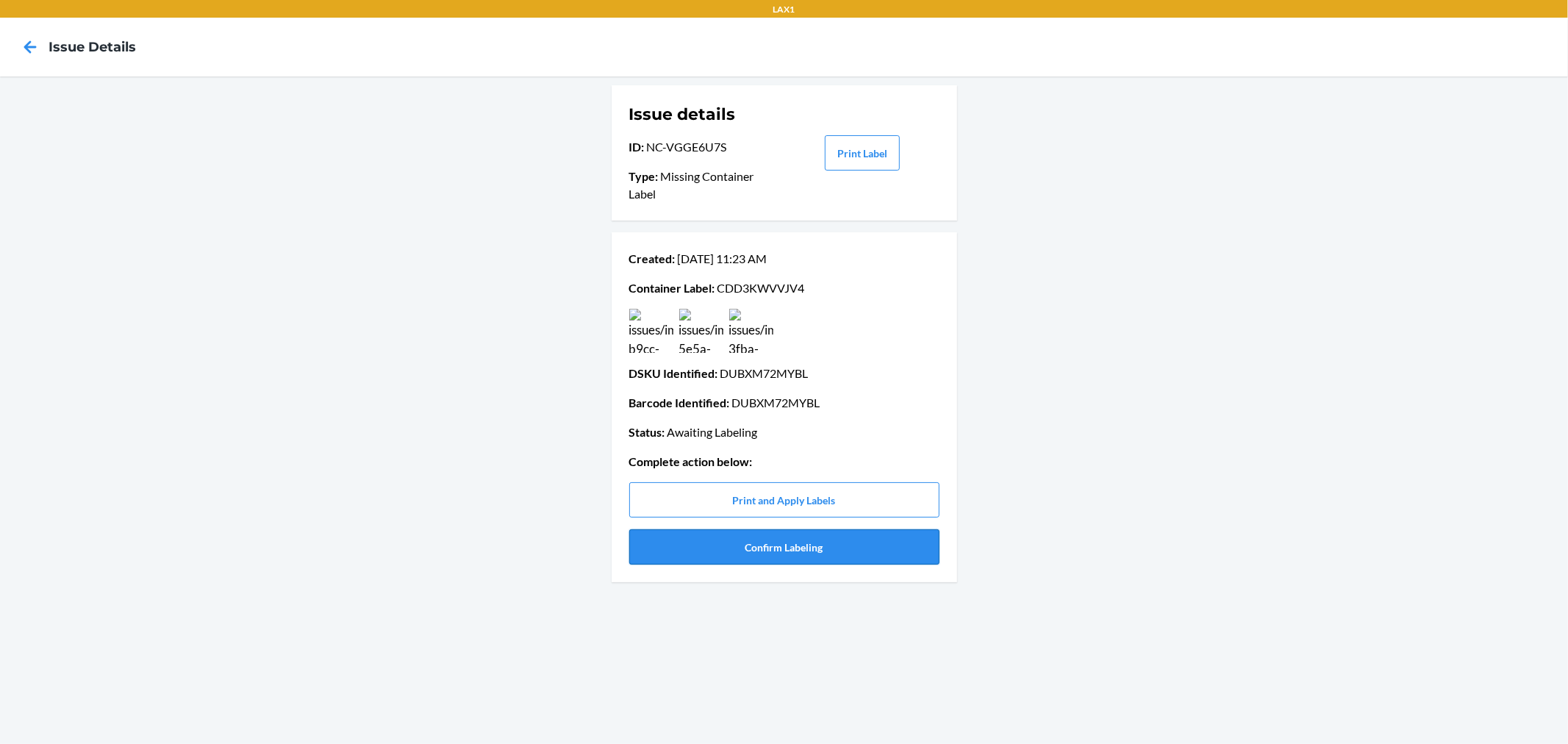
click at [790, 551] on button "Confirm Labeling" at bounding box center [785, 547] width 310 height 35
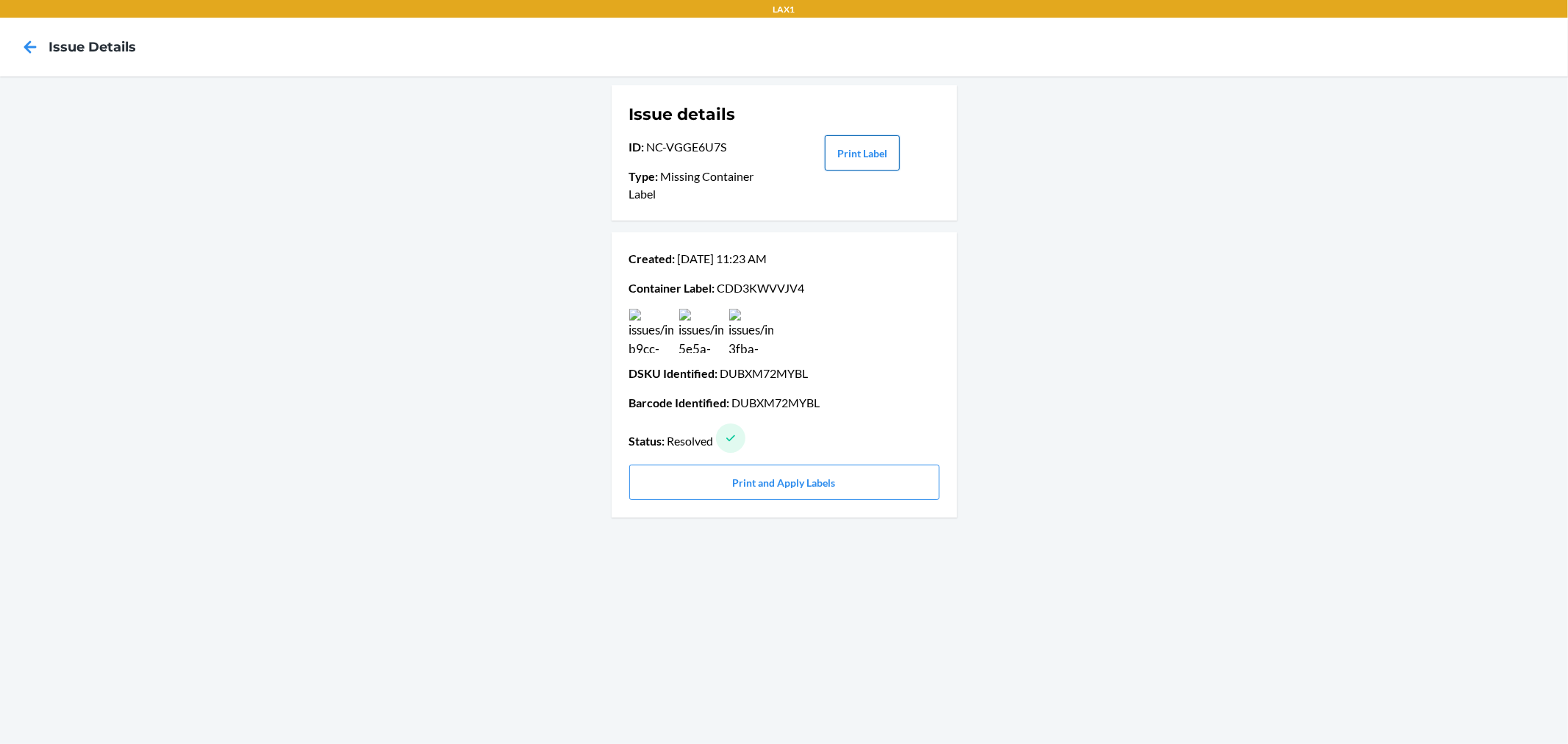
click at [862, 150] on button "Print Label" at bounding box center [862, 153] width 75 height 35
click at [872, 150] on button "Print Label" at bounding box center [862, 153] width 75 height 35
click at [25, 45] on icon at bounding box center [30, 47] width 13 height 13
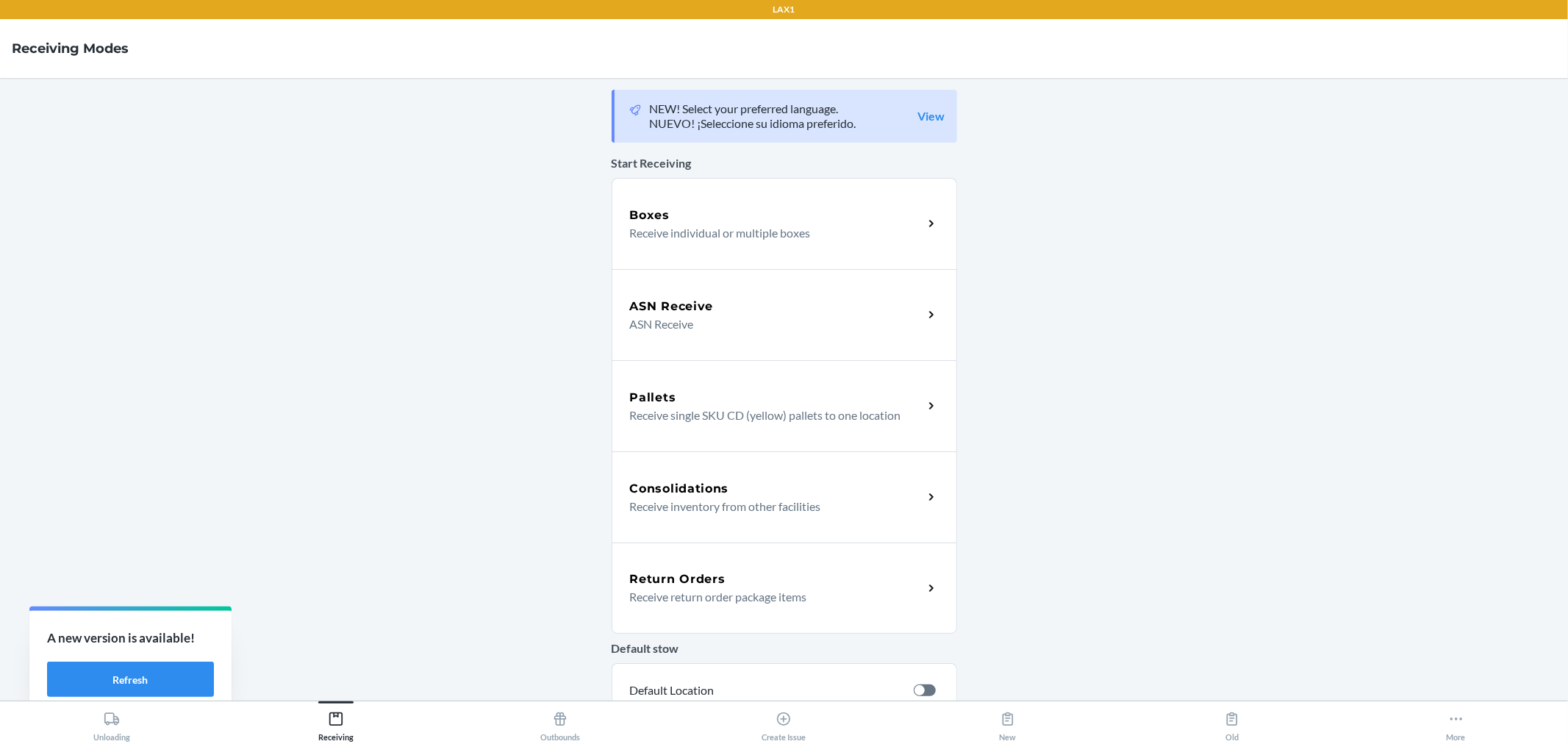
click at [751, 221] on div "Boxes" at bounding box center [777, 216] width 294 height 18
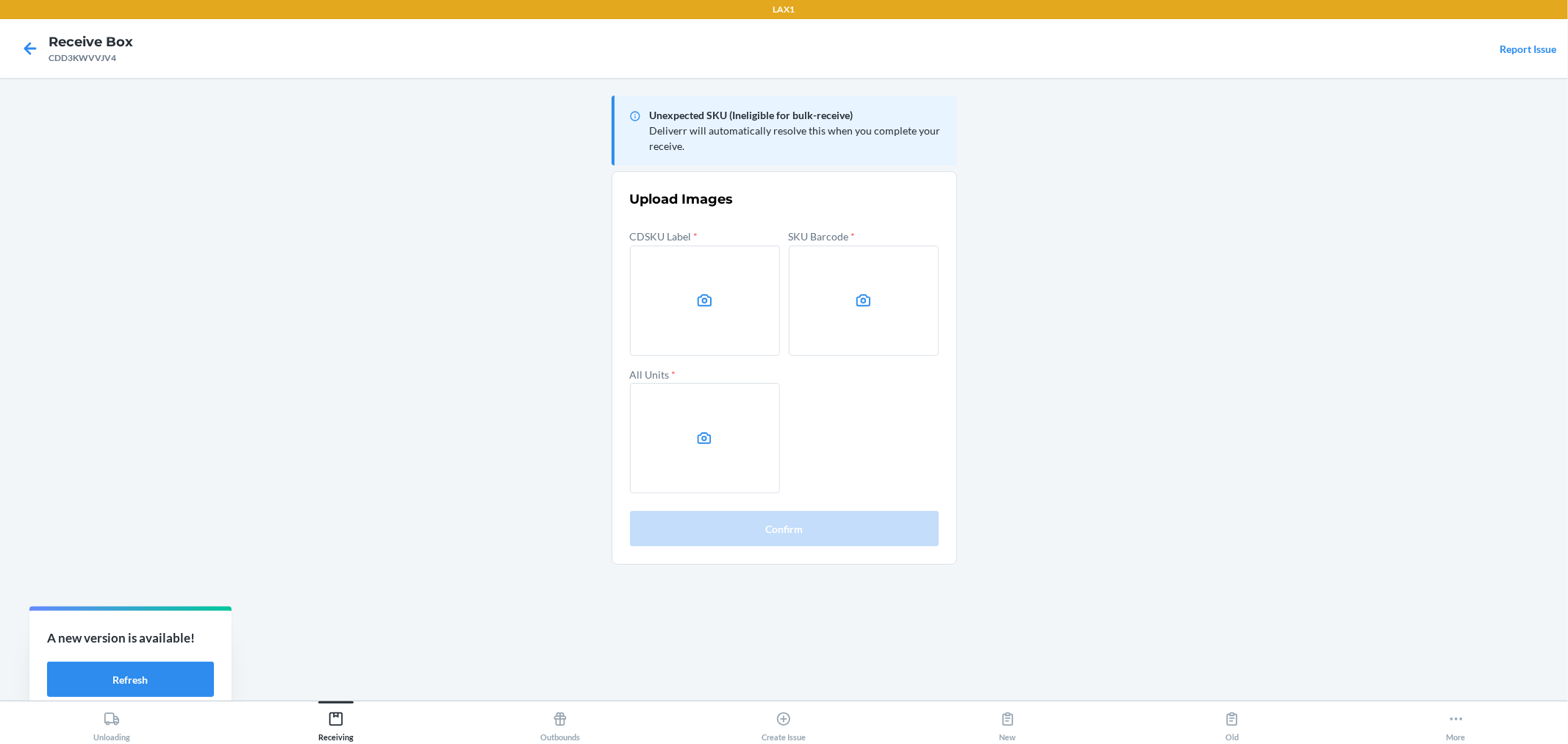
click at [704, 292] on icon at bounding box center [704, 300] width 17 height 17
click at [0, 0] on input "file" at bounding box center [0, 0] width 0 height 0
click at [868, 298] on icon at bounding box center [863, 300] width 17 height 17
click at [0, 0] on input "file" at bounding box center [0, 0] width 0 height 0
click at [1277, 325] on main "Unexpected SKU (Ineligible for bulk-receive) Deliverr will automatically resolv…" at bounding box center [784, 389] width 1568 height 622
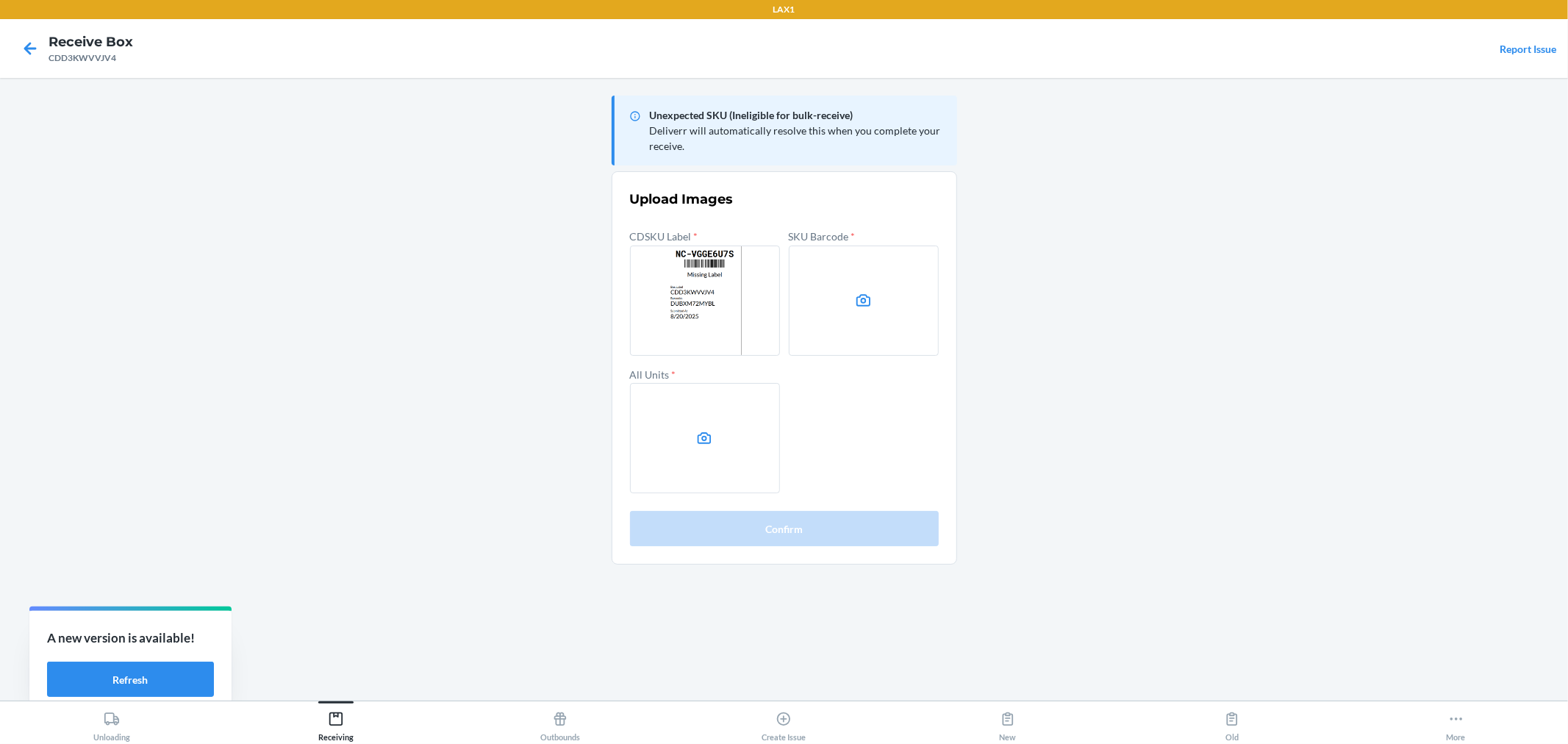
click at [864, 304] on icon at bounding box center [863, 300] width 17 height 17
click at [0, 0] on input "file" at bounding box center [0, 0] width 0 height 0
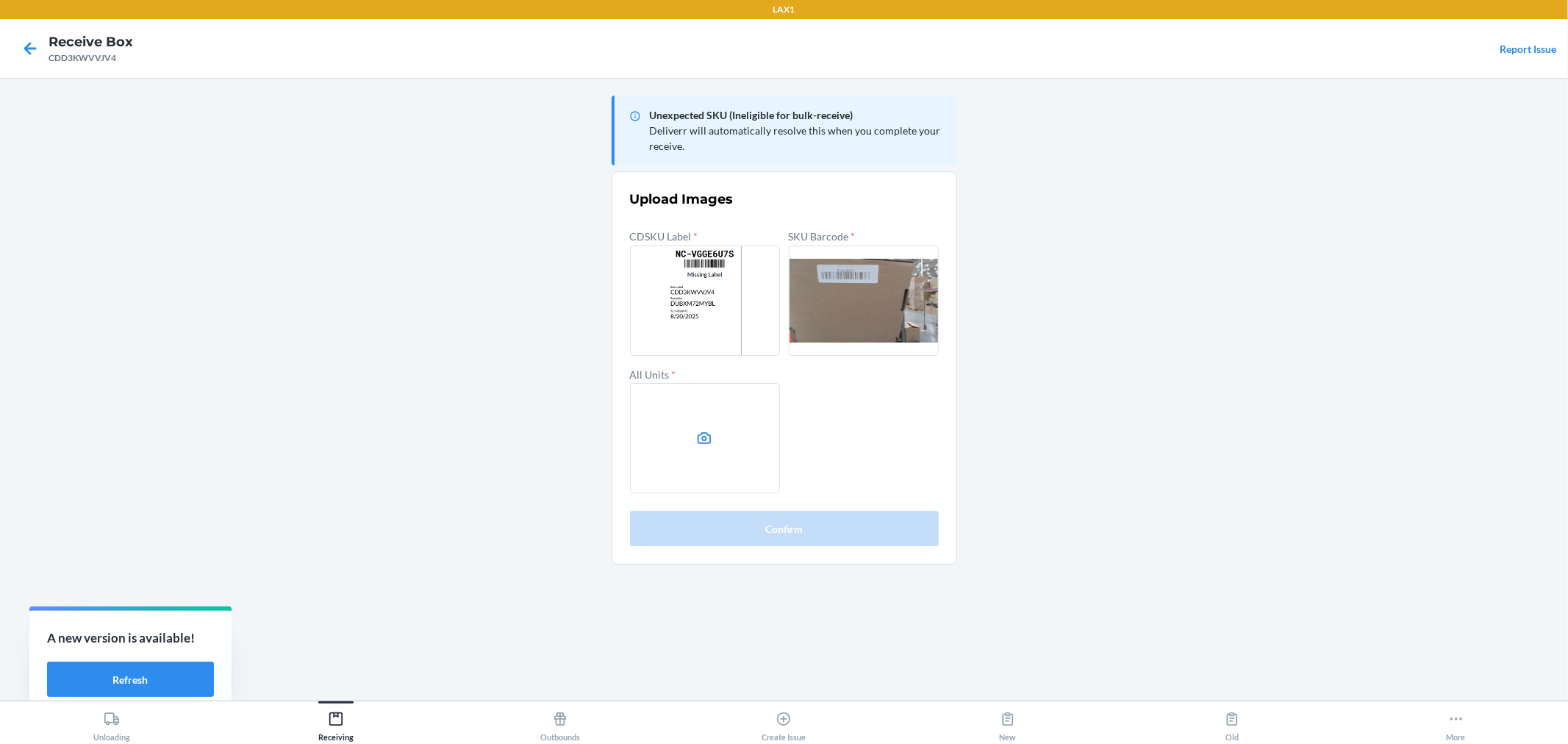
click at [690, 436] on label at bounding box center [705, 438] width 150 height 111
click at [0, 0] on input "file" at bounding box center [0, 0] width 0 height 0
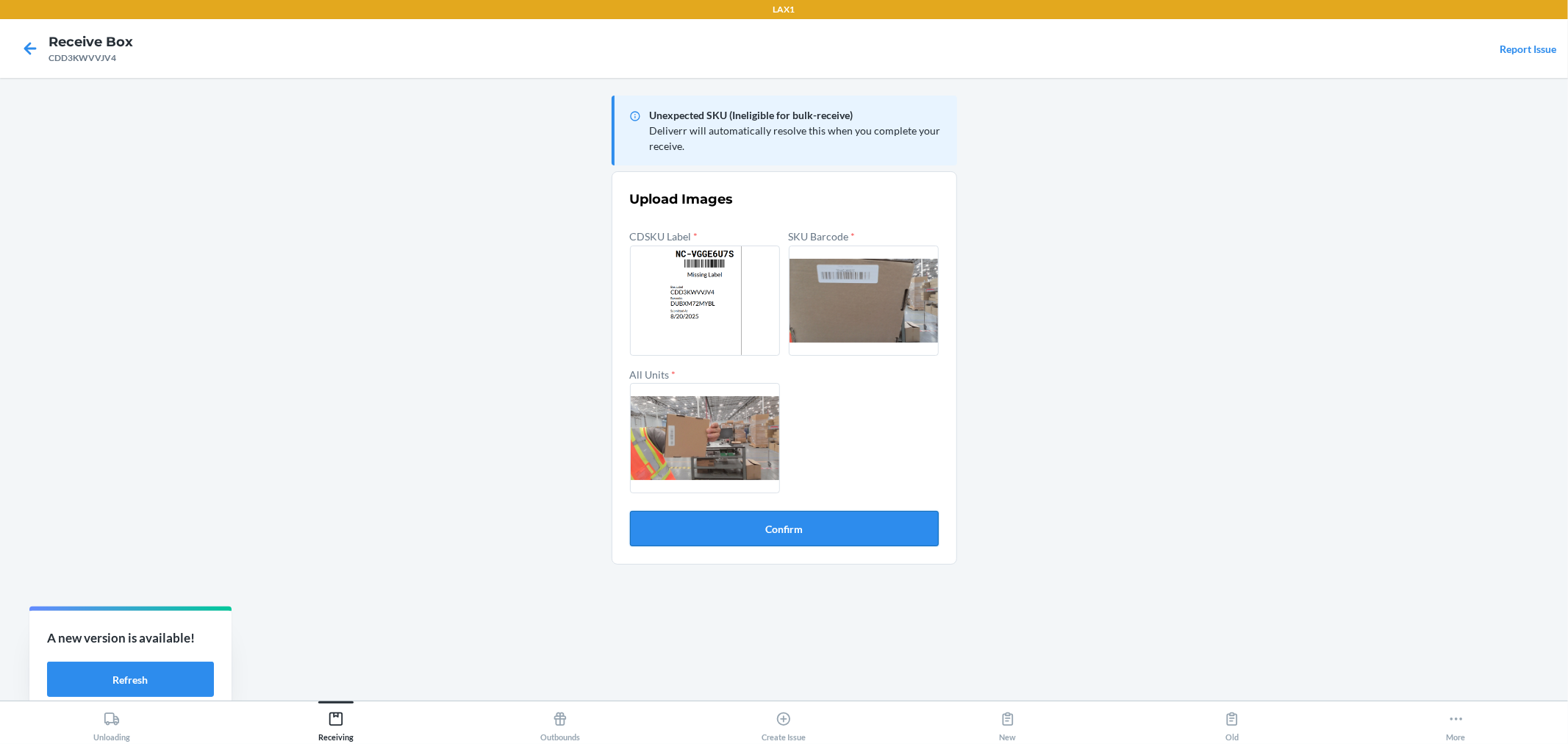
click at [805, 530] on button "Confirm" at bounding box center [785, 528] width 309 height 35
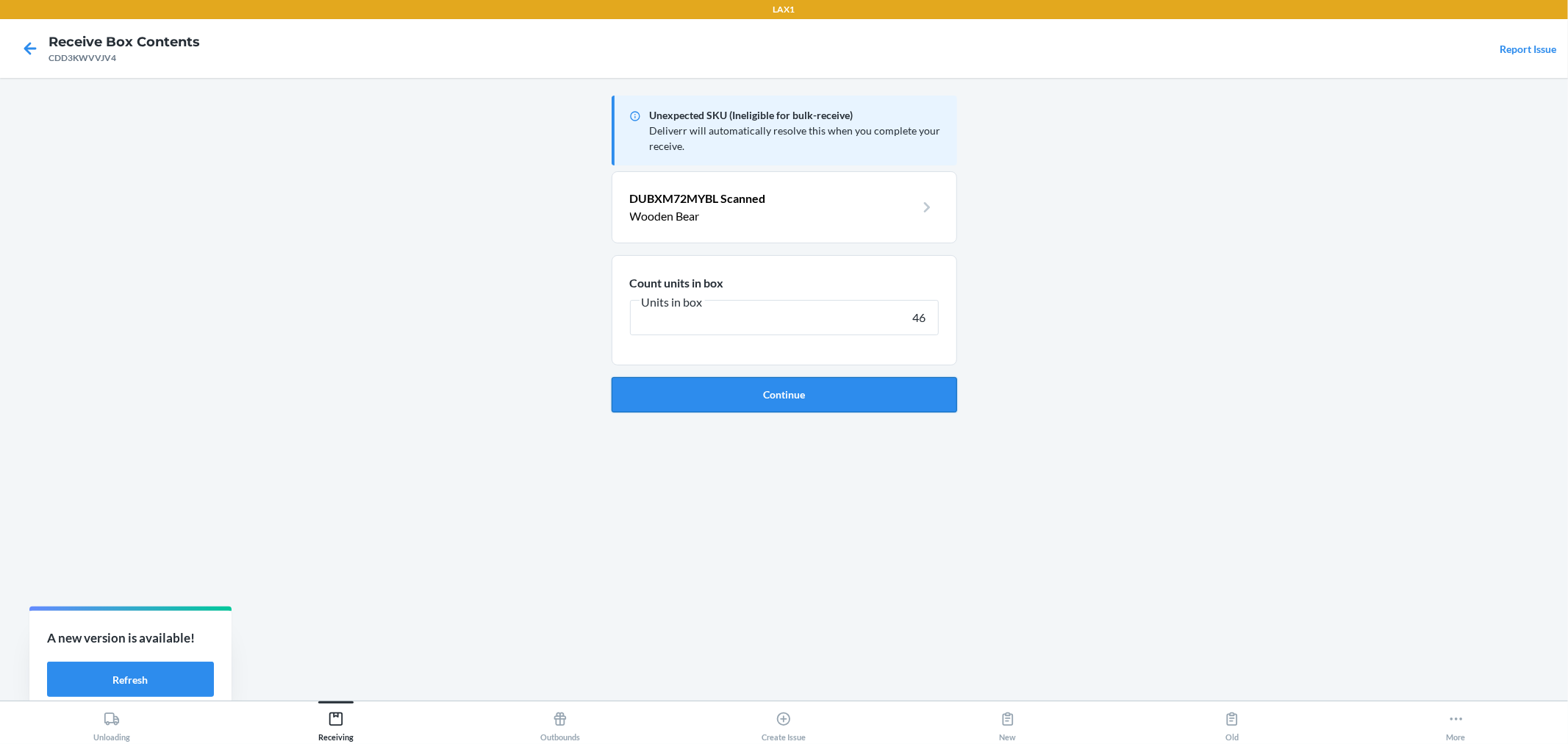
type input "46"
click at [767, 395] on button "Continue" at bounding box center [785, 395] width 345 height 35
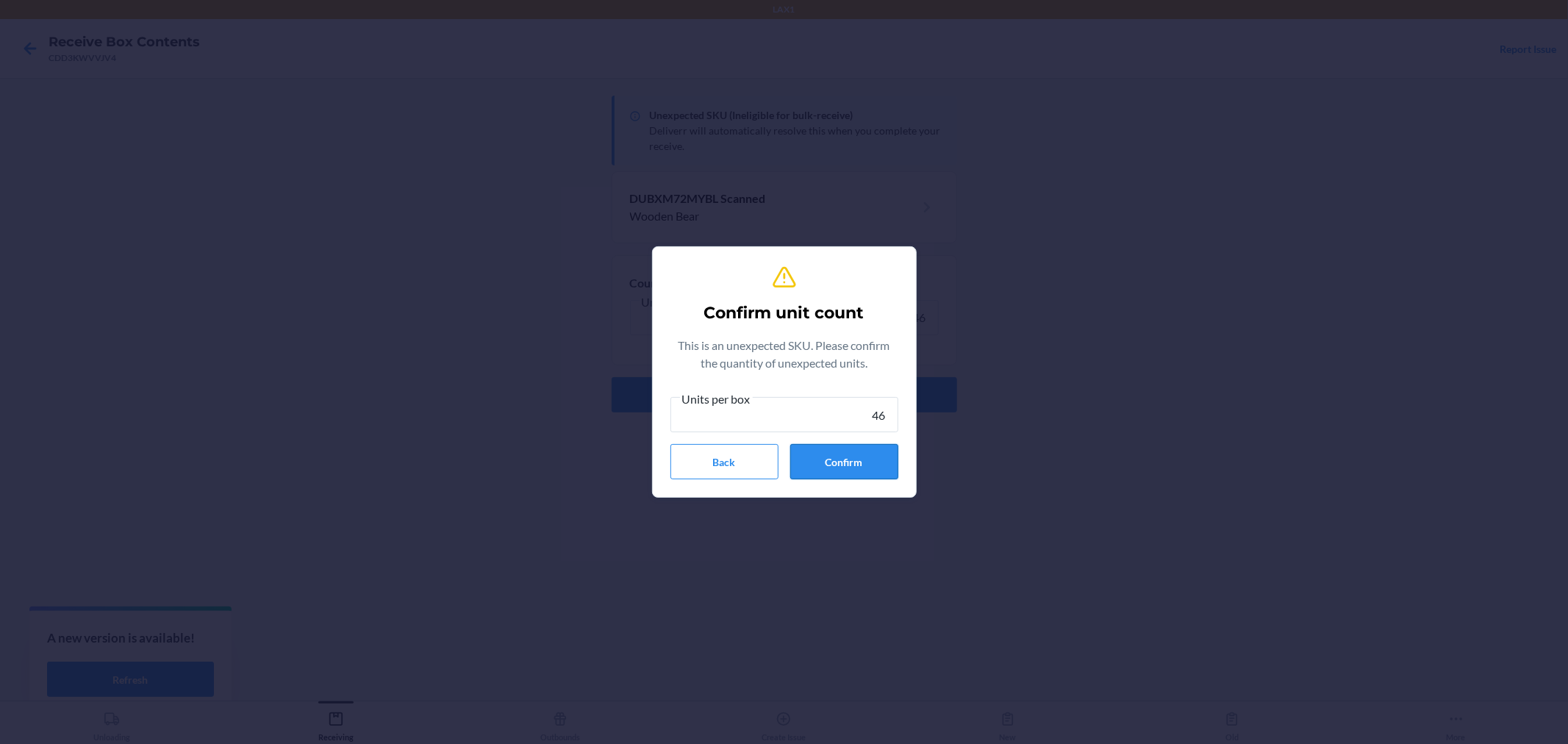
type input "46"
click at [829, 451] on button "Confirm" at bounding box center [844, 462] width 108 height 35
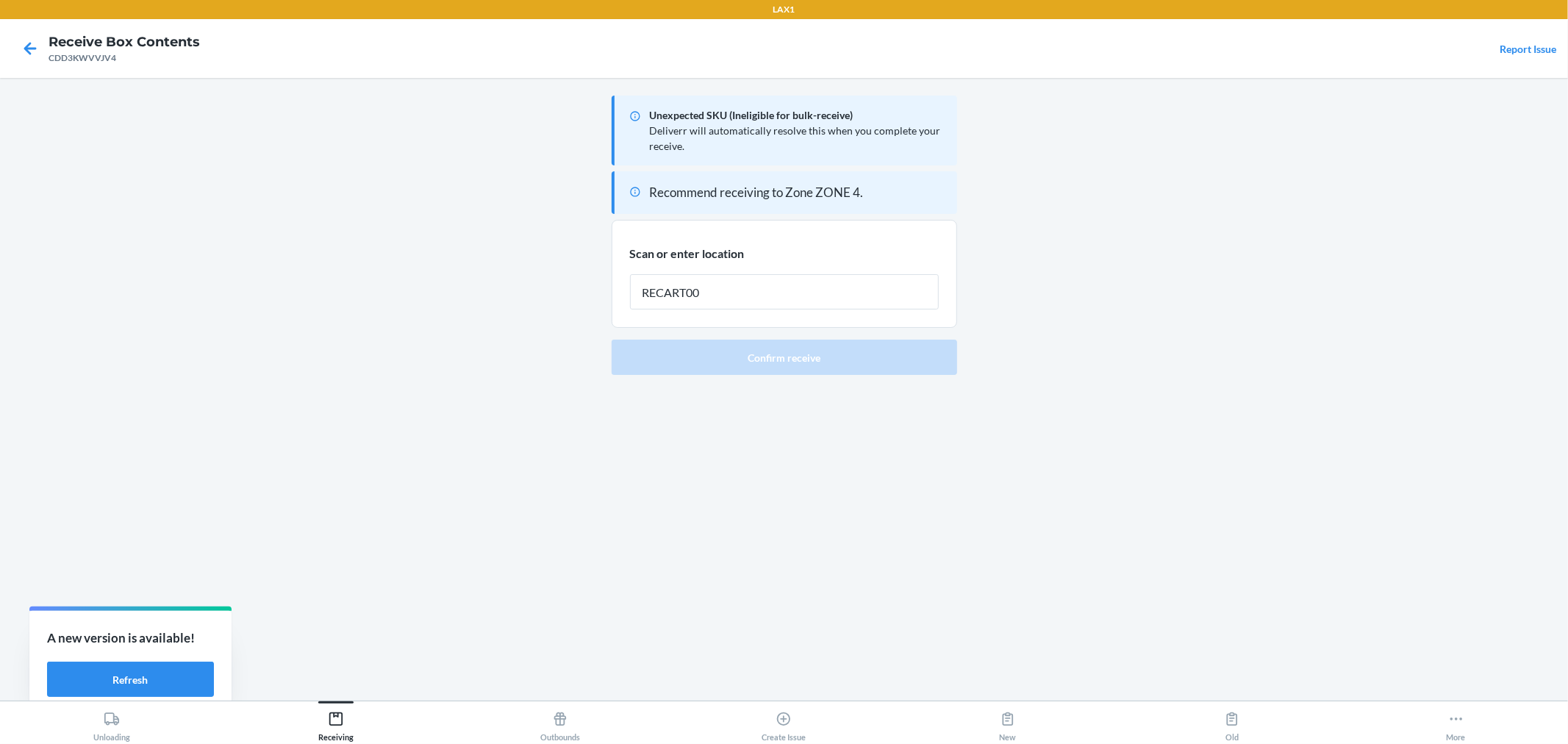
type input "RECART002"
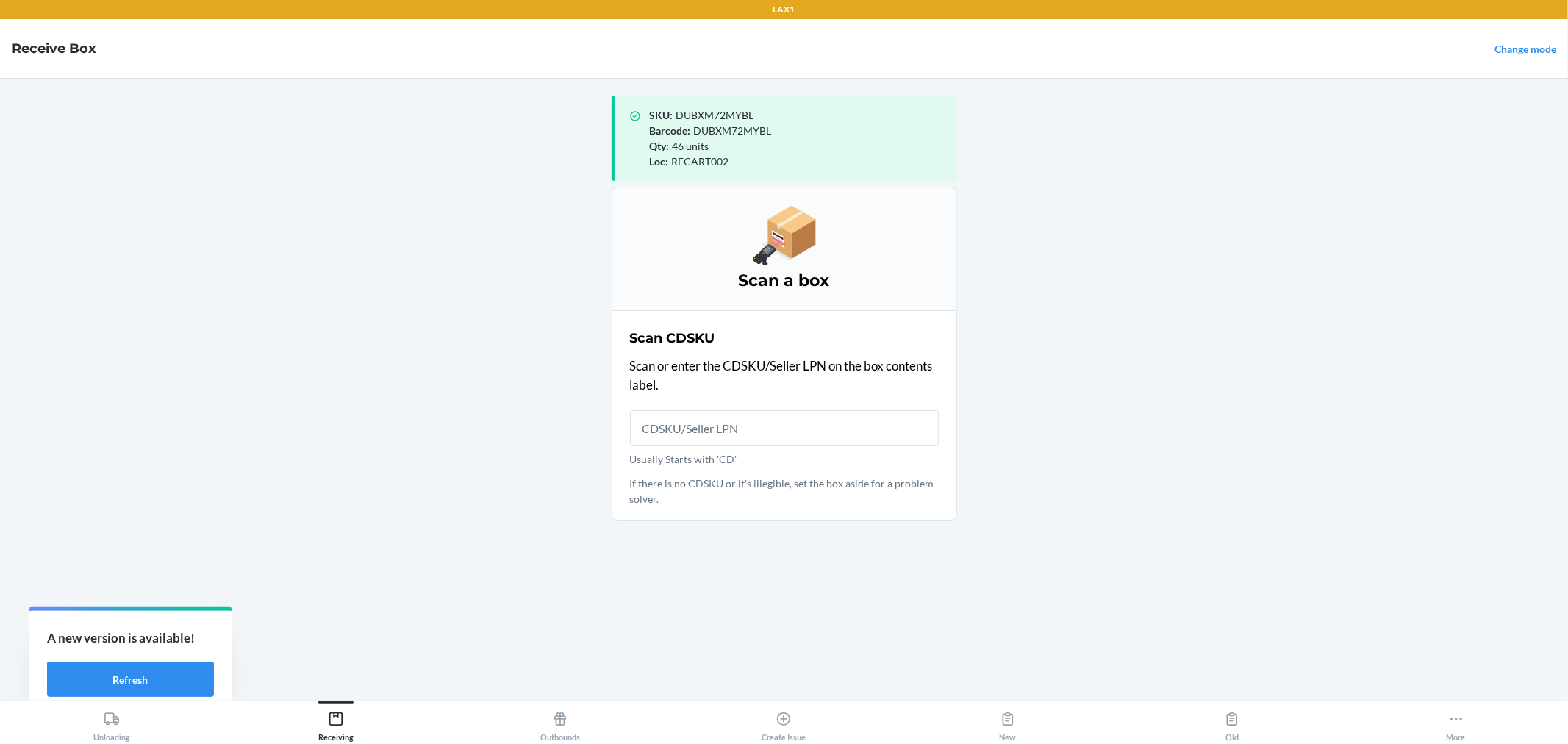
drag, startPoint x: 276, startPoint y: 368, endPoint x: 275, endPoint y: 318, distance: 50.0
click at [275, 322] on main "SKU : DUBXM72MYBL Barcode : DUBXM72MYBL Qty : 46 units Loc : RECART002 Scan a b…" at bounding box center [784, 389] width 1568 height 622
click at [255, 294] on main "SKU : DUBXM72MYBL Barcode : DUBXM72MYBL Qty : 46 units Loc : RECART002 Scan a b…" at bounding box center [784, 389] width 1568 height 622
click at [796, 443] on input "Usually Starts with 'CD'" at bounding box center [785, 427] width 309 height 35
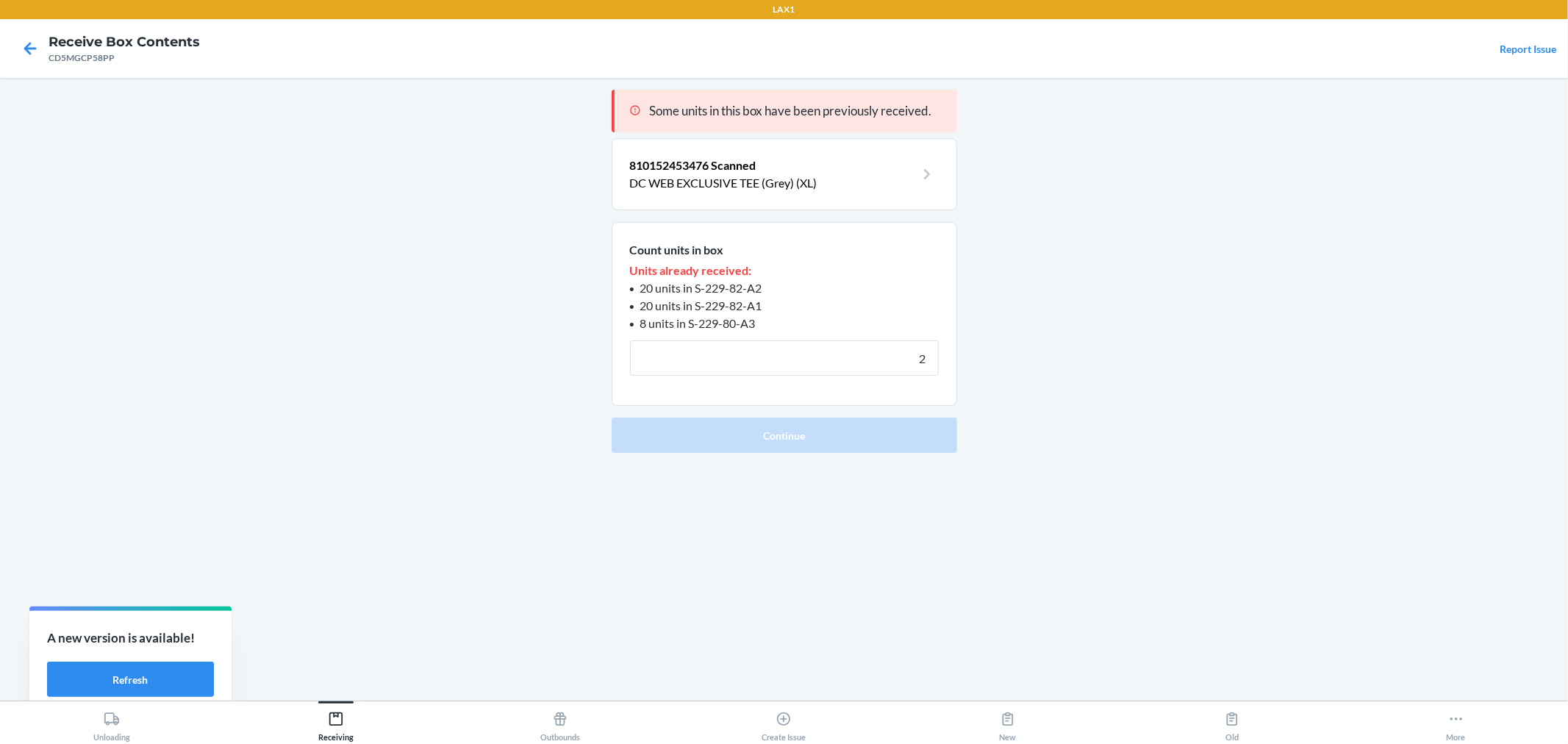
type input "2"
click at [612, 418] on button "Continue" at bounding box center [785, 435] width 345 height 35
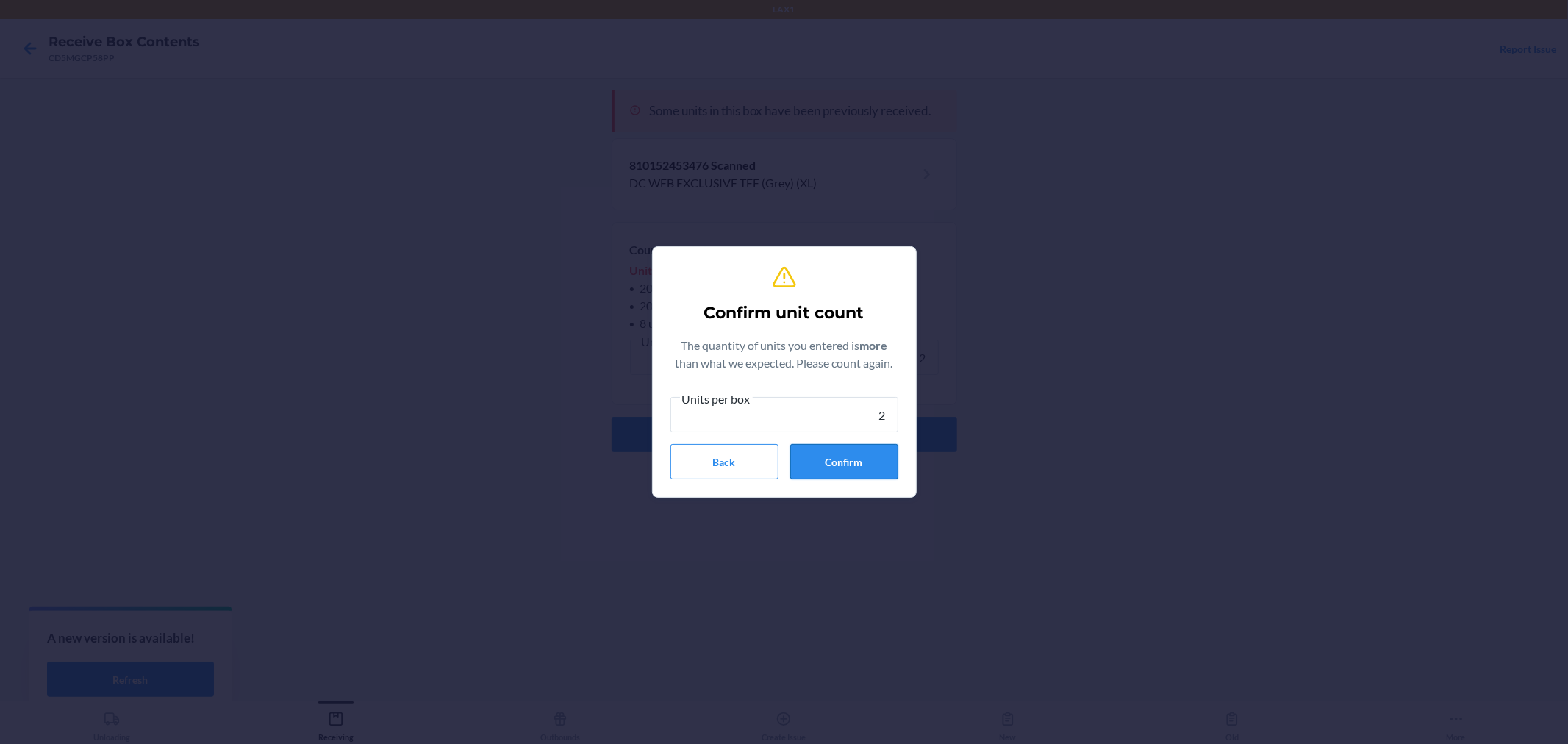
type input "2"
click at [864, 475] on button "Confirm" at bounding box center [844, 462] width 108 height 35
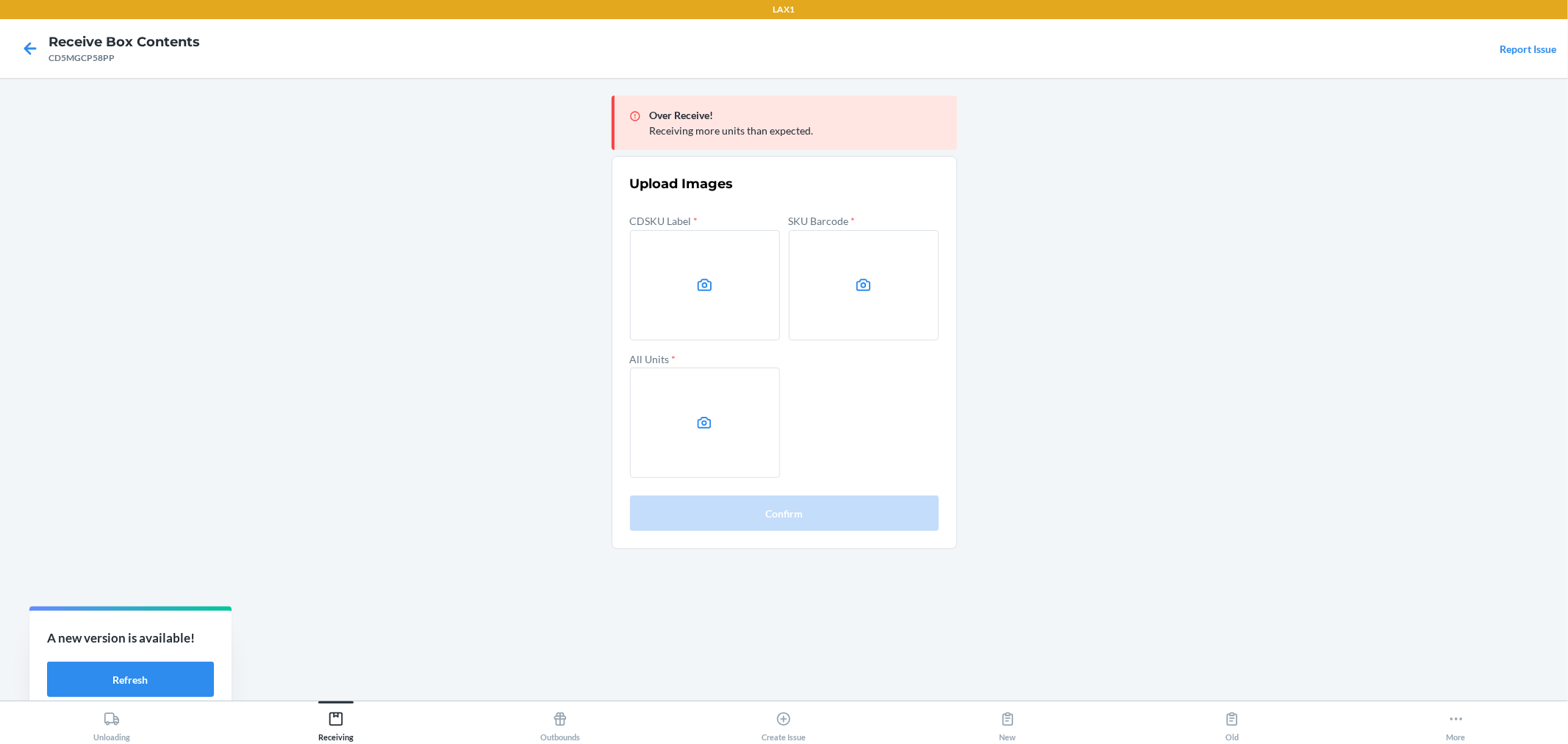
click at [1317, 358] on main "Over Receive! Receiving more units than expected. Upload Images CDSKU Label * S…" at bounding box center [784, 389] width 1568 height 622
click at [663, 316] on label at bounding box center [705, 285] width 150 height 111
click at [0, 0] on input "file" at bounding box center [0, 0] width 0 height 0
click at [831, 236] on label at bounding box center [864, 285] width 150 height 111
click at [0, 0] on input "file" at bounding box center [0, 0] width 0 height 0
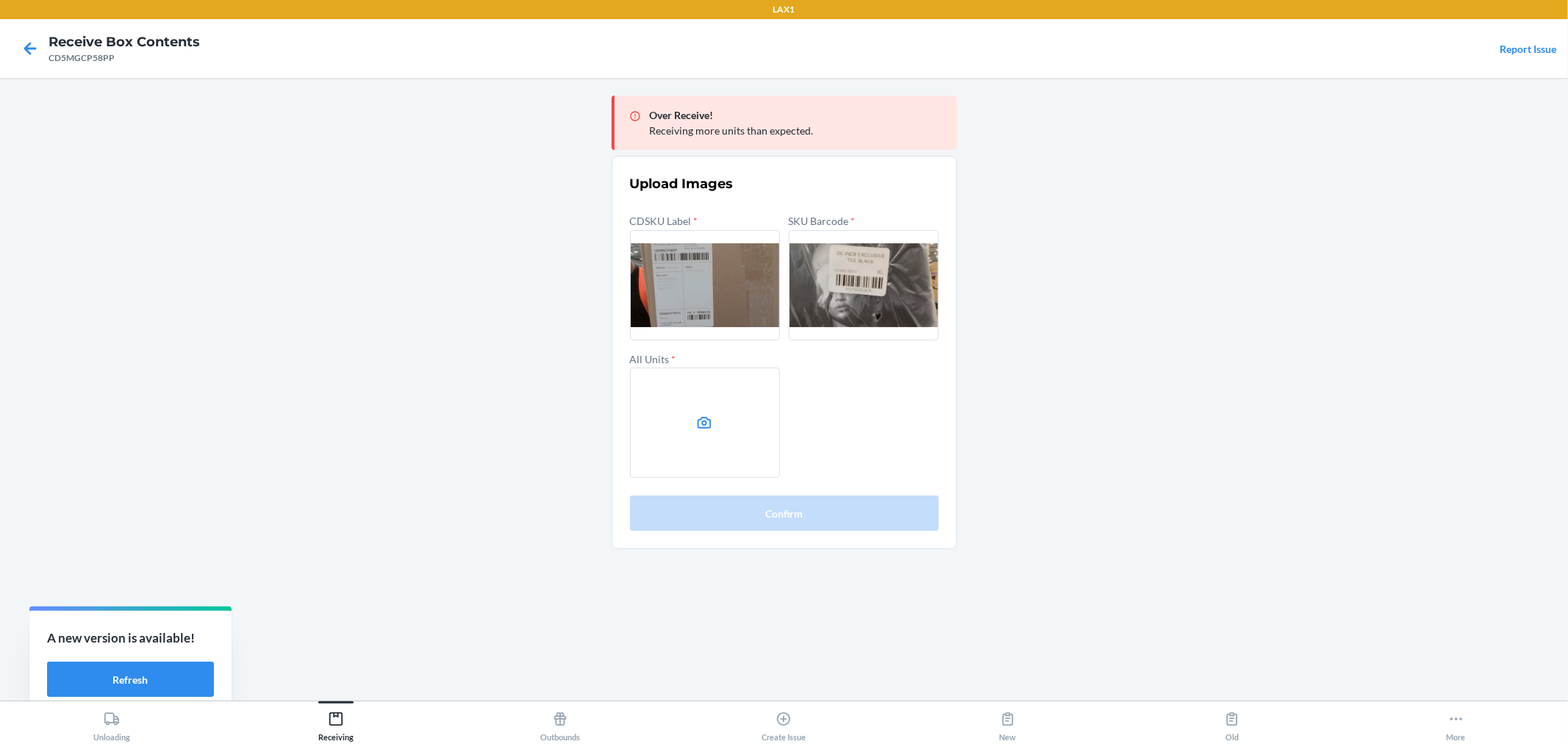
click at [618, 386] on section "Upload Images CDSKU Label * SKU Barcode * All Units * Confirm" at bounding box center [785, 353] width 345 height 393
click at [653, 391] on label at bounding box center [705, 423] width 150 height 111
click at [0, 0] on input "file" at bounding box center [0, 0] width 0 height 0
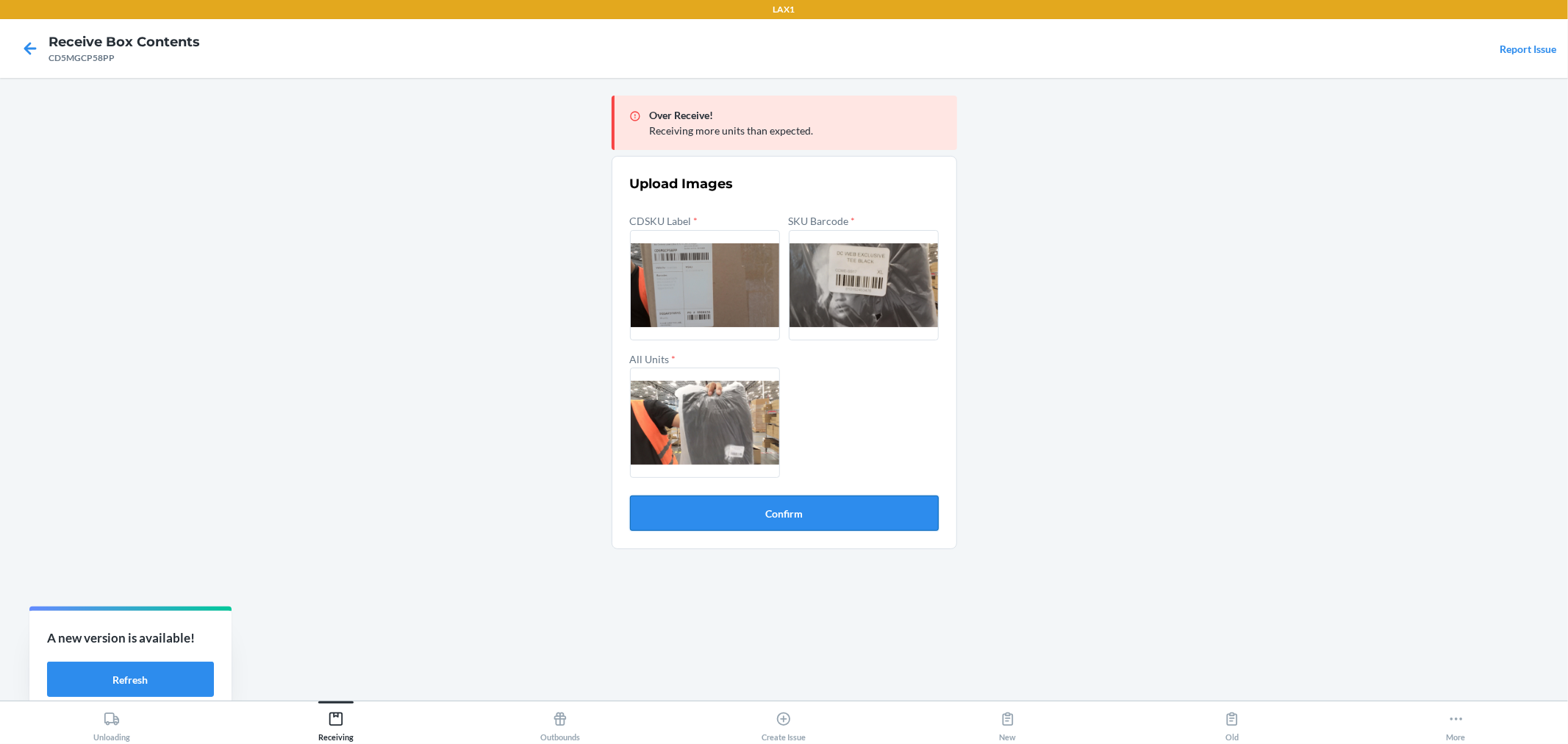
click at [787, 522] on button "Confirm" at bounding box center [785, 513] width 309 height 35
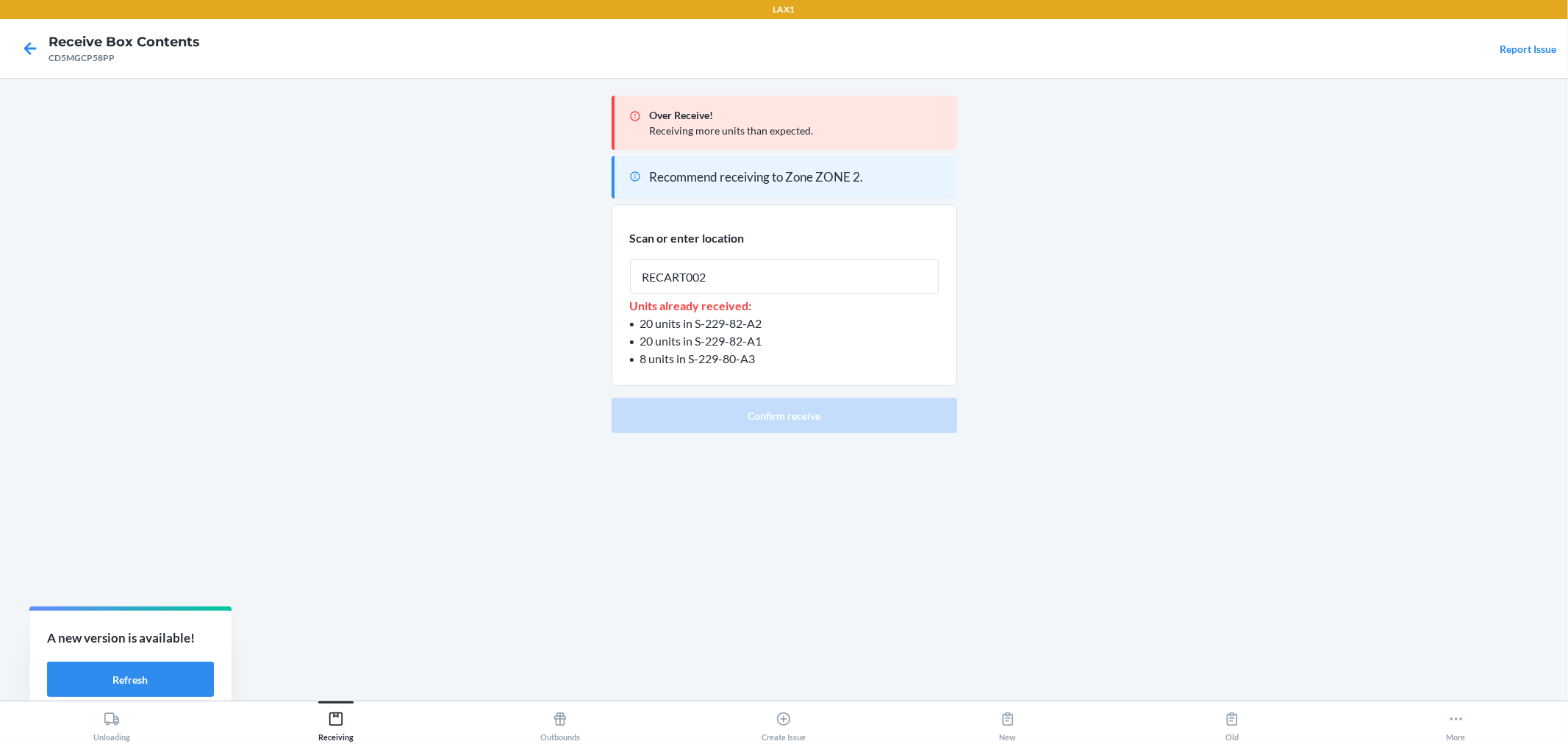
type input "RECART002"
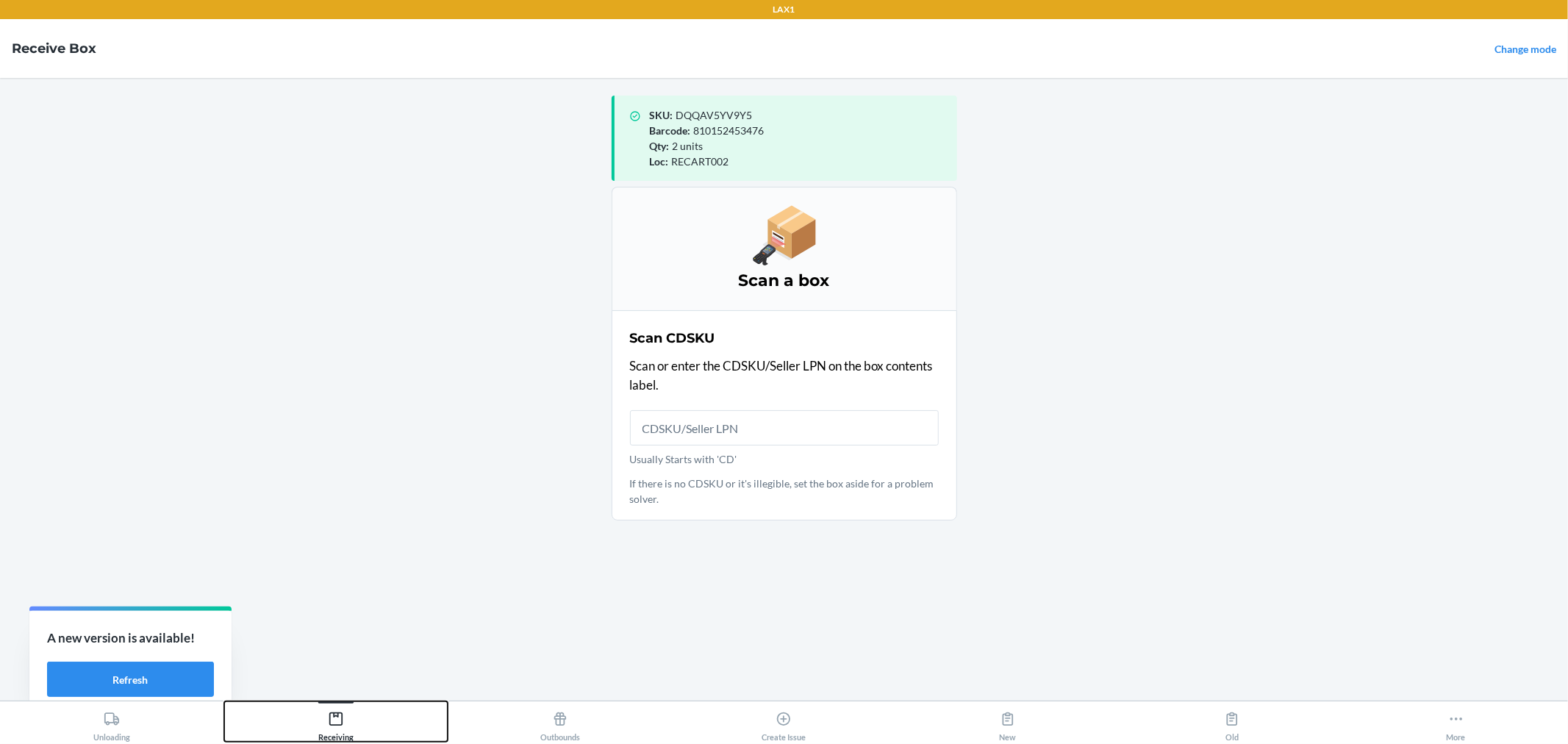
click at [353, 701] on div at bounding box center [336, 702] width 35 height 2
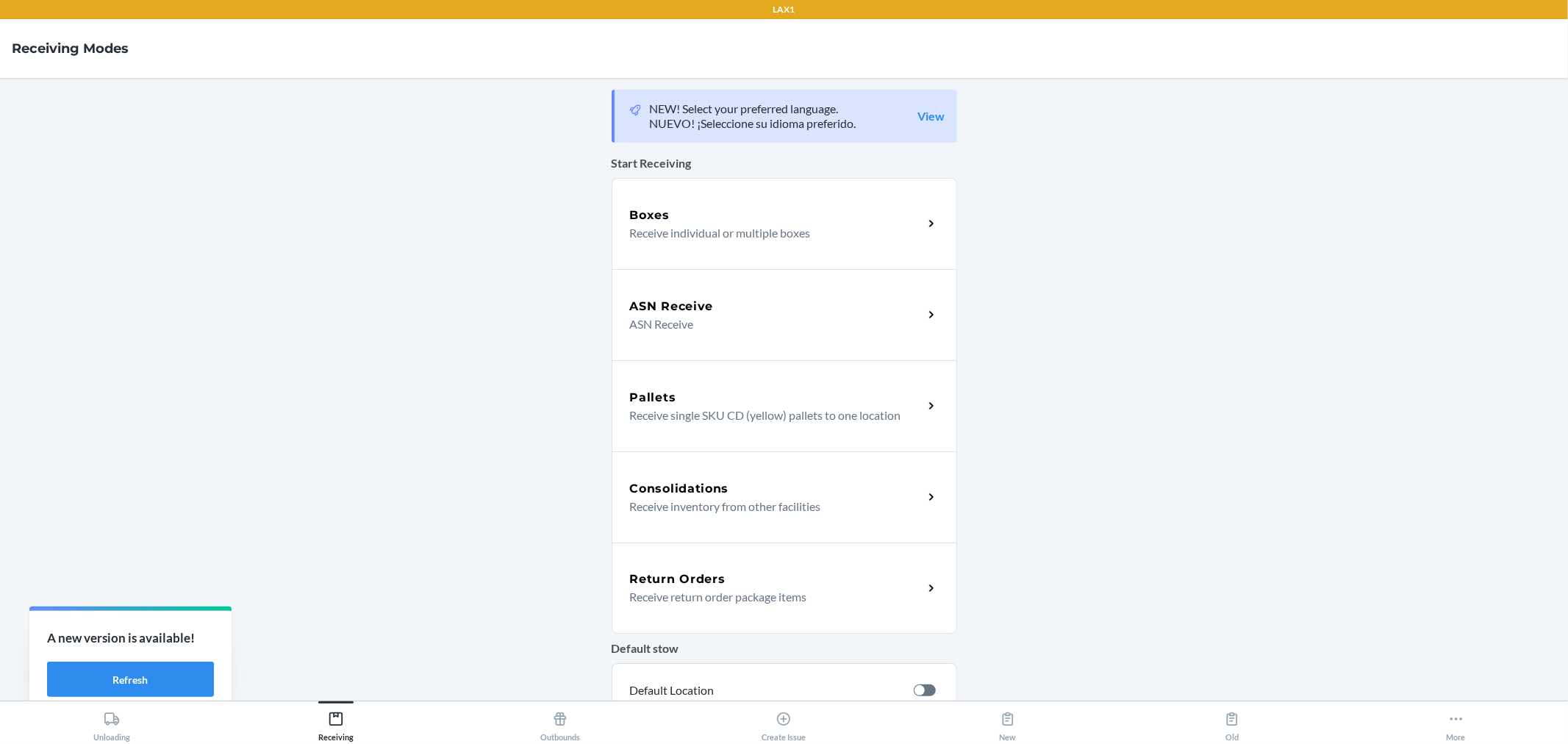
click at [722, 299] on div "ASN Receive" at bounding box center [777, 306] width 294 height 18
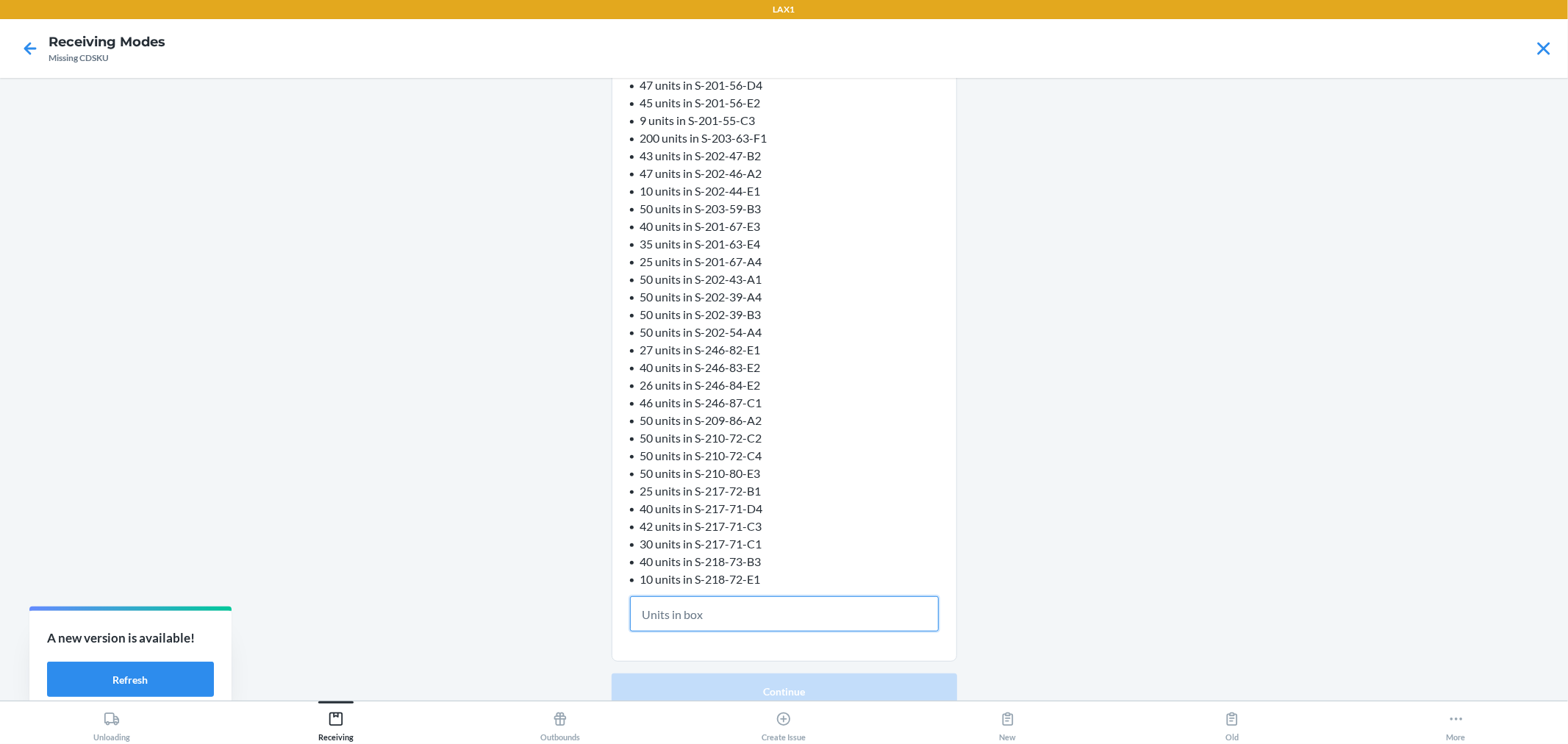
scroll to position [511, 0]
click at [860, 613] on input "text" at bounding box center [785, 606] width 309 height 35
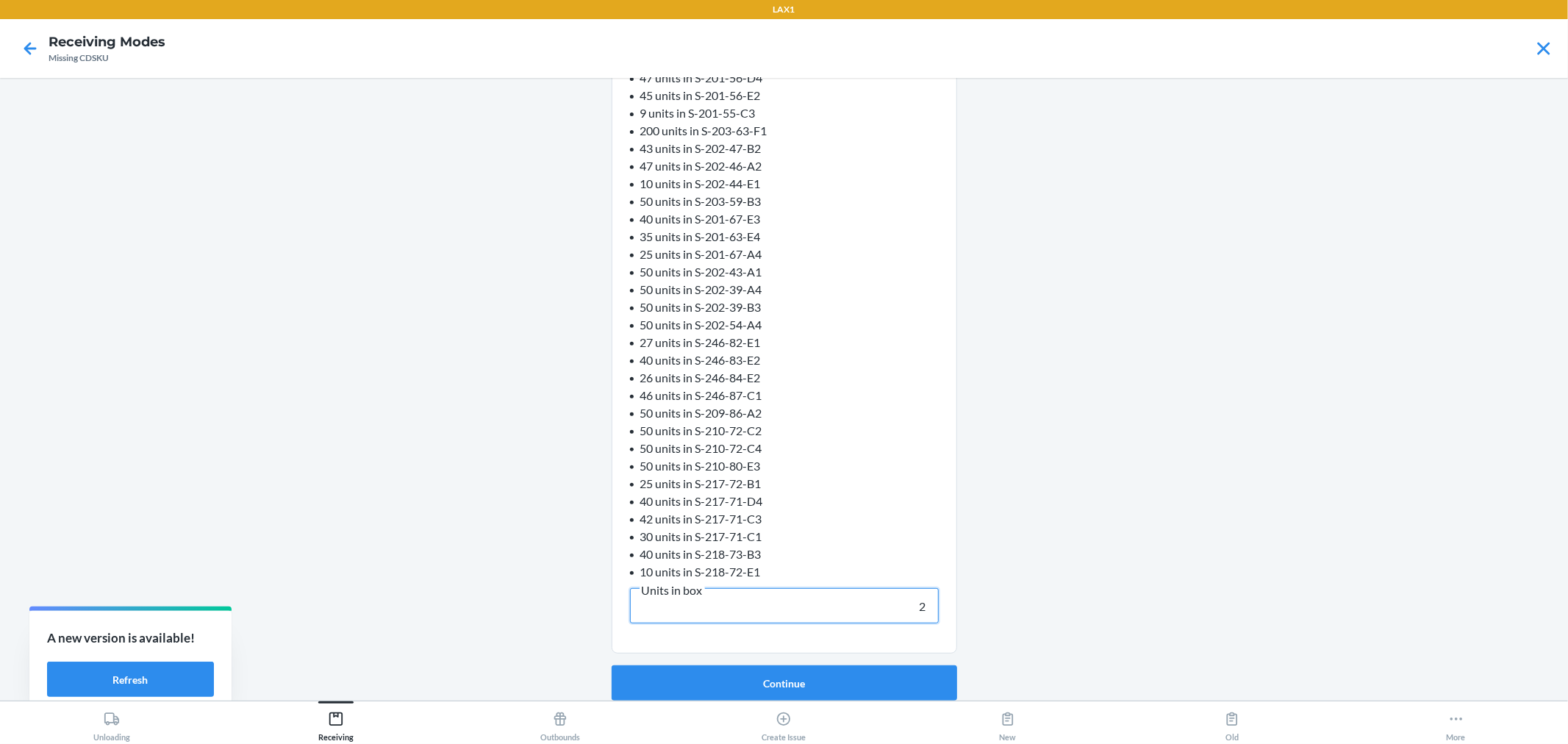
scroll to position [510, 0]
type input "25"
click button "Continue" at bounding box center [785, 683] width 345 height 35
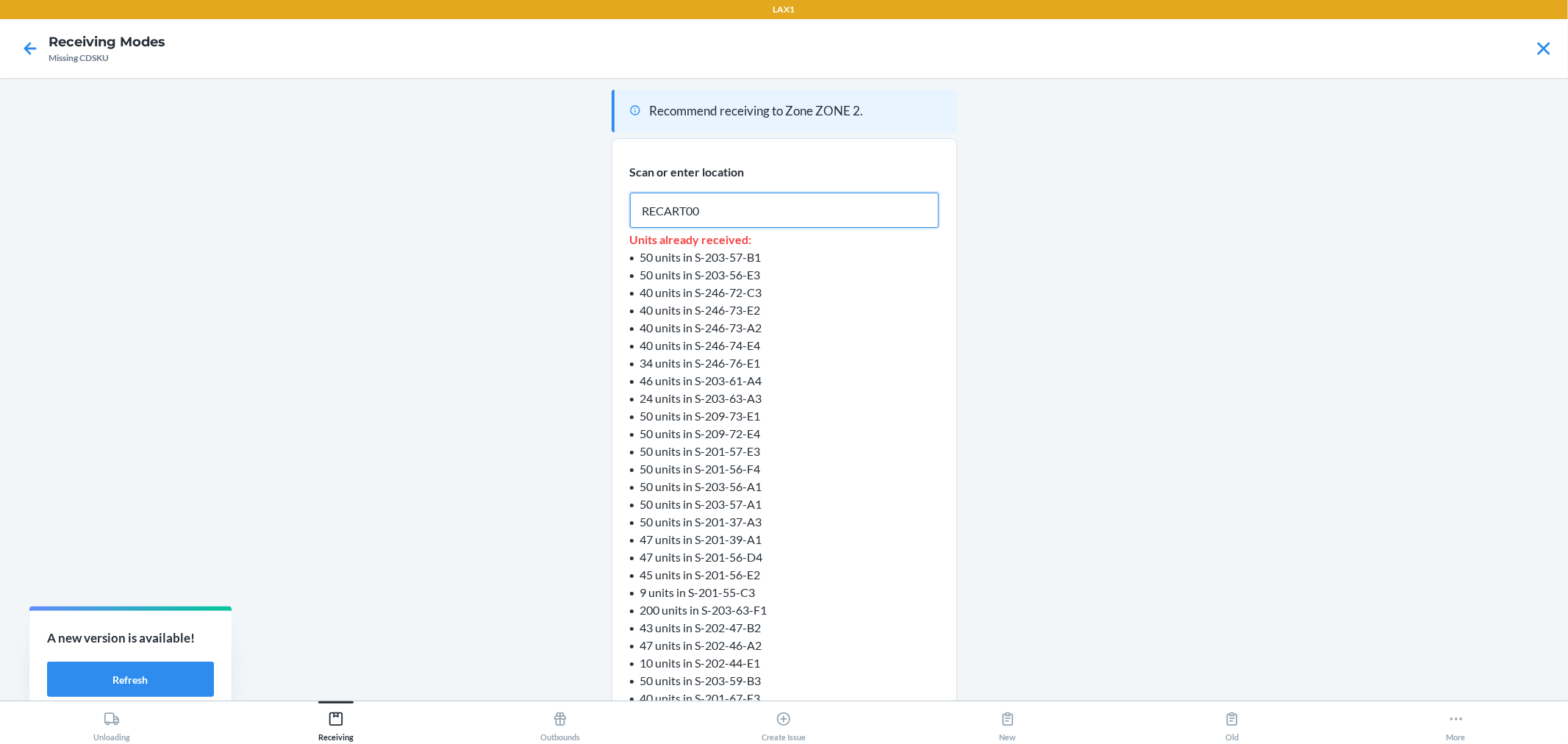
type input "RECART002"
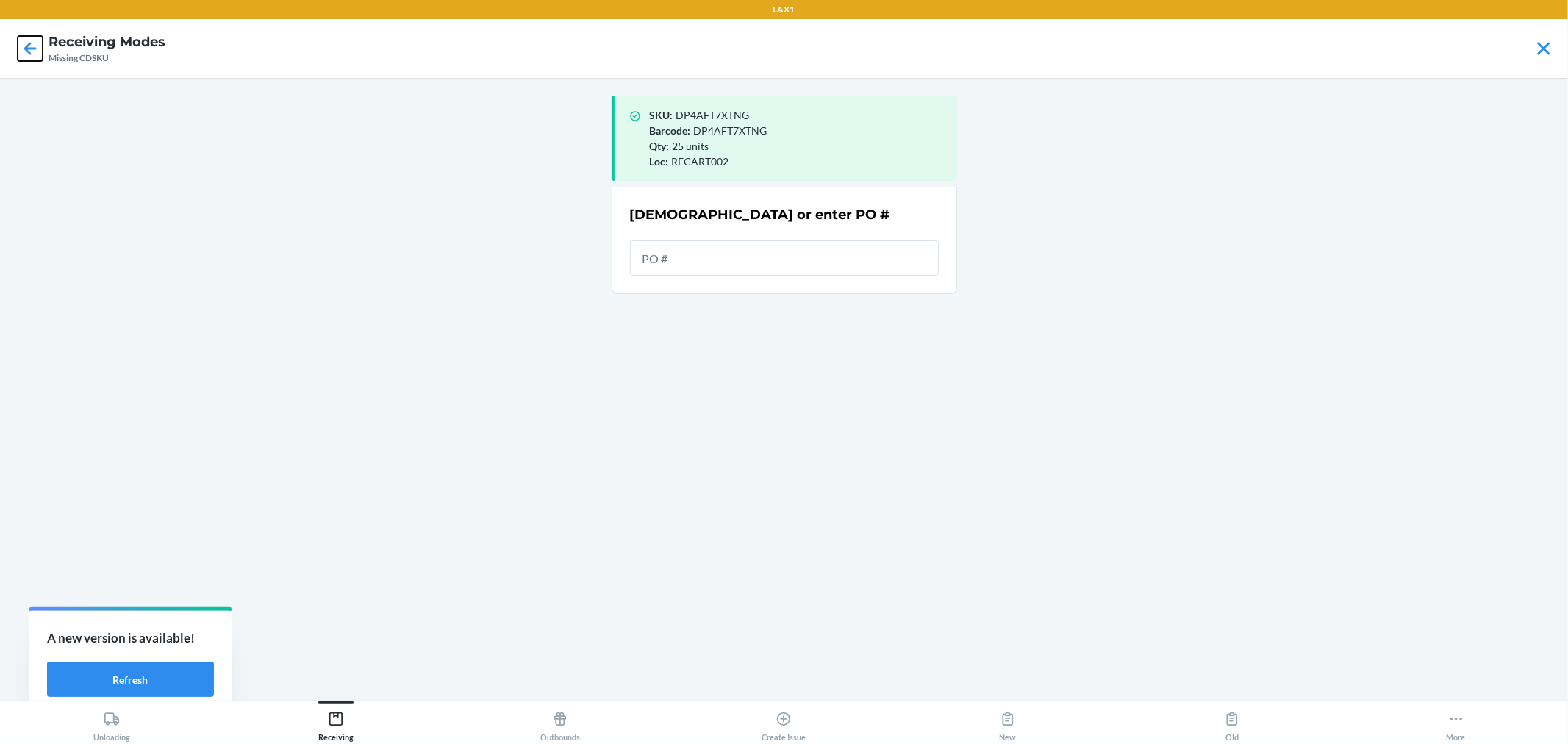
click at [18, 48] on icon at bounding box center [29, 48] width 25 height 25
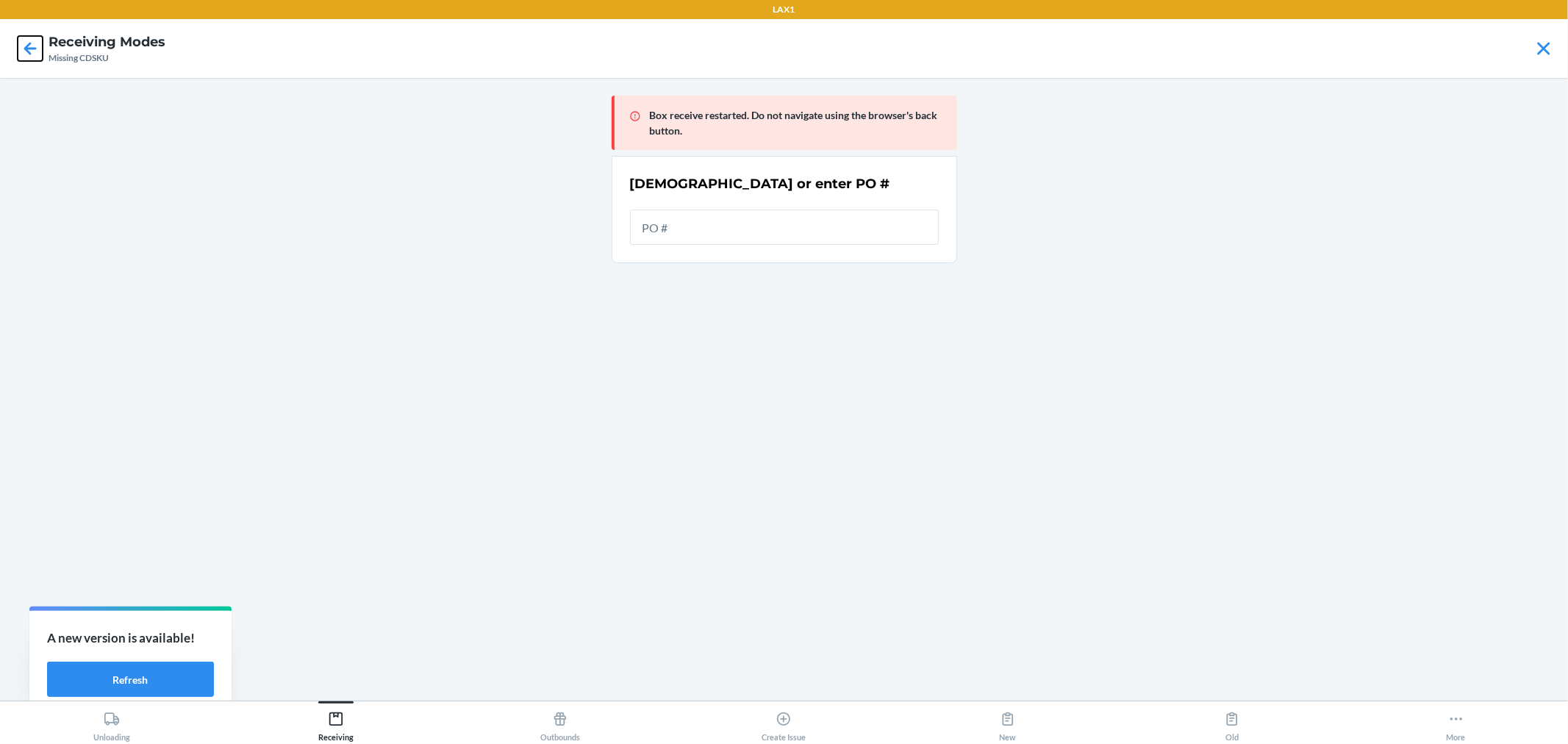
click at [24, 53] on icon at bounding box center [29, 48] width 25 height 25
click at [332, 703] on button "Receiving" at bounding box center [337, 721] width 224 height 41
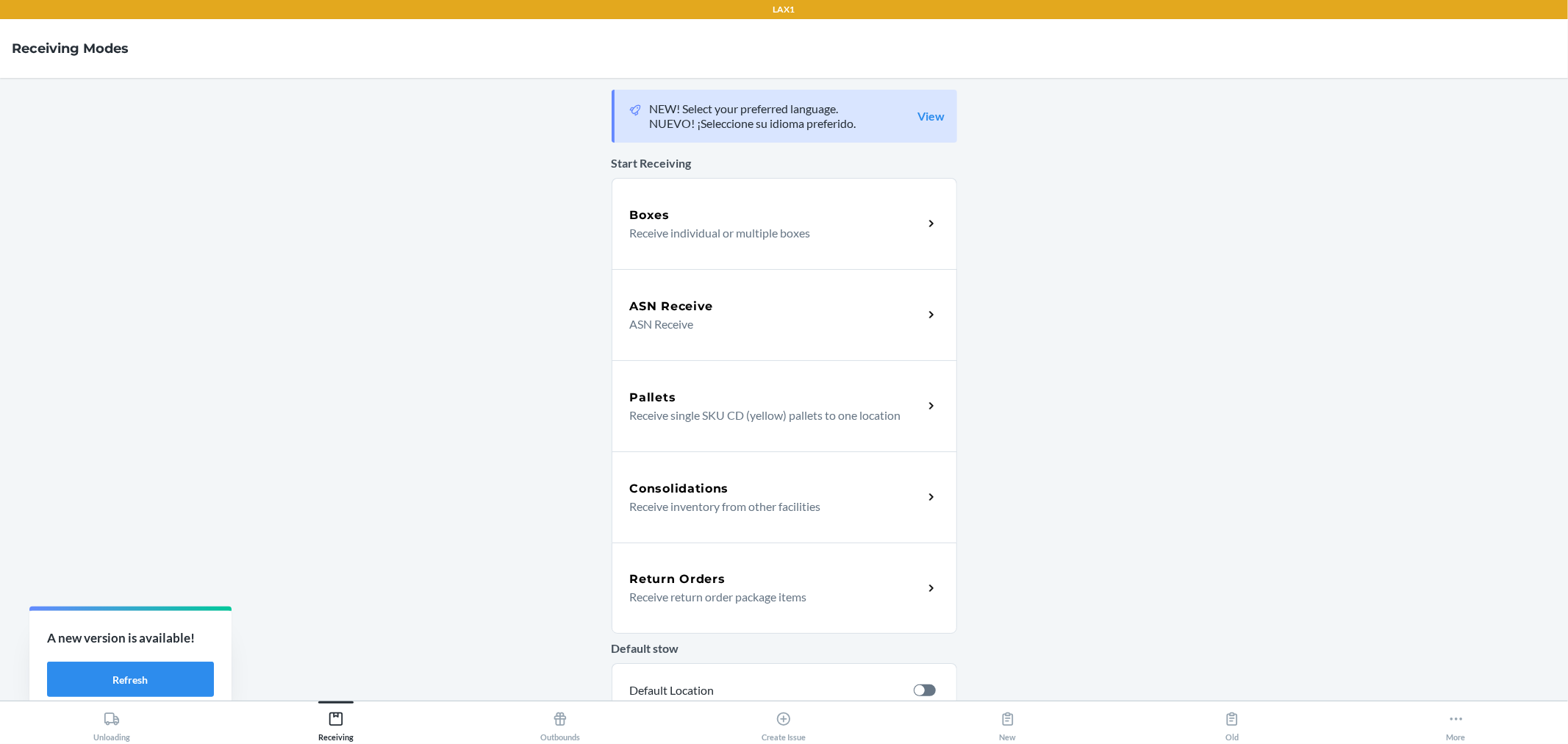
click at [668, 208] on div "Boxes" at bounding box center [777, 216] width 294 height 18
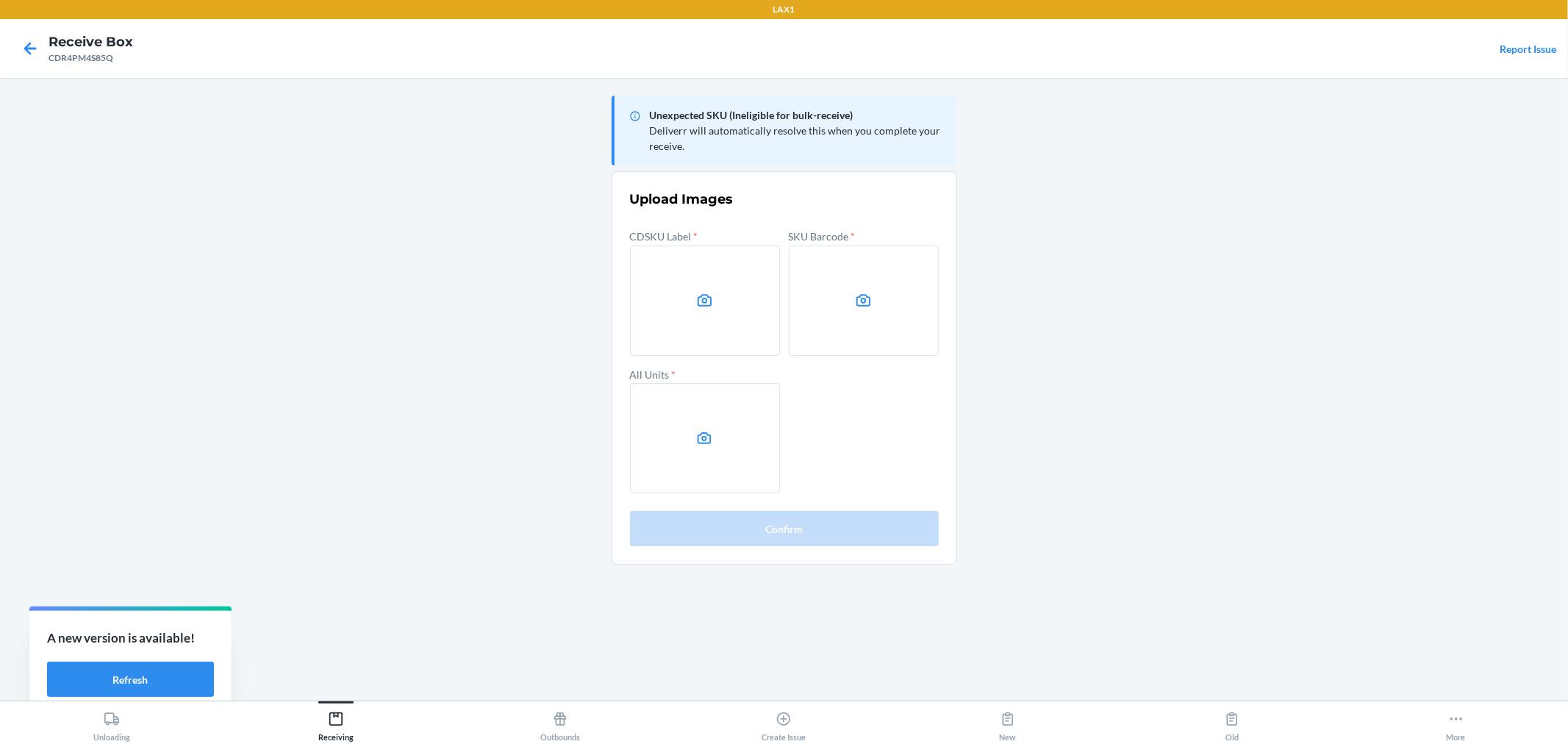
click at [1284, 516] on main "Unexpected SKU (Ineligible for bulk-receive) Deliverr will automatically resolv…" at bounding box center [784, 389] width 1568 height 622
click at [696, 302] on icon at bounding box center [704, 300] width 17 height 17
click at [0, 0] on input "file" at bounding box center [0, 0] width 0 height 0
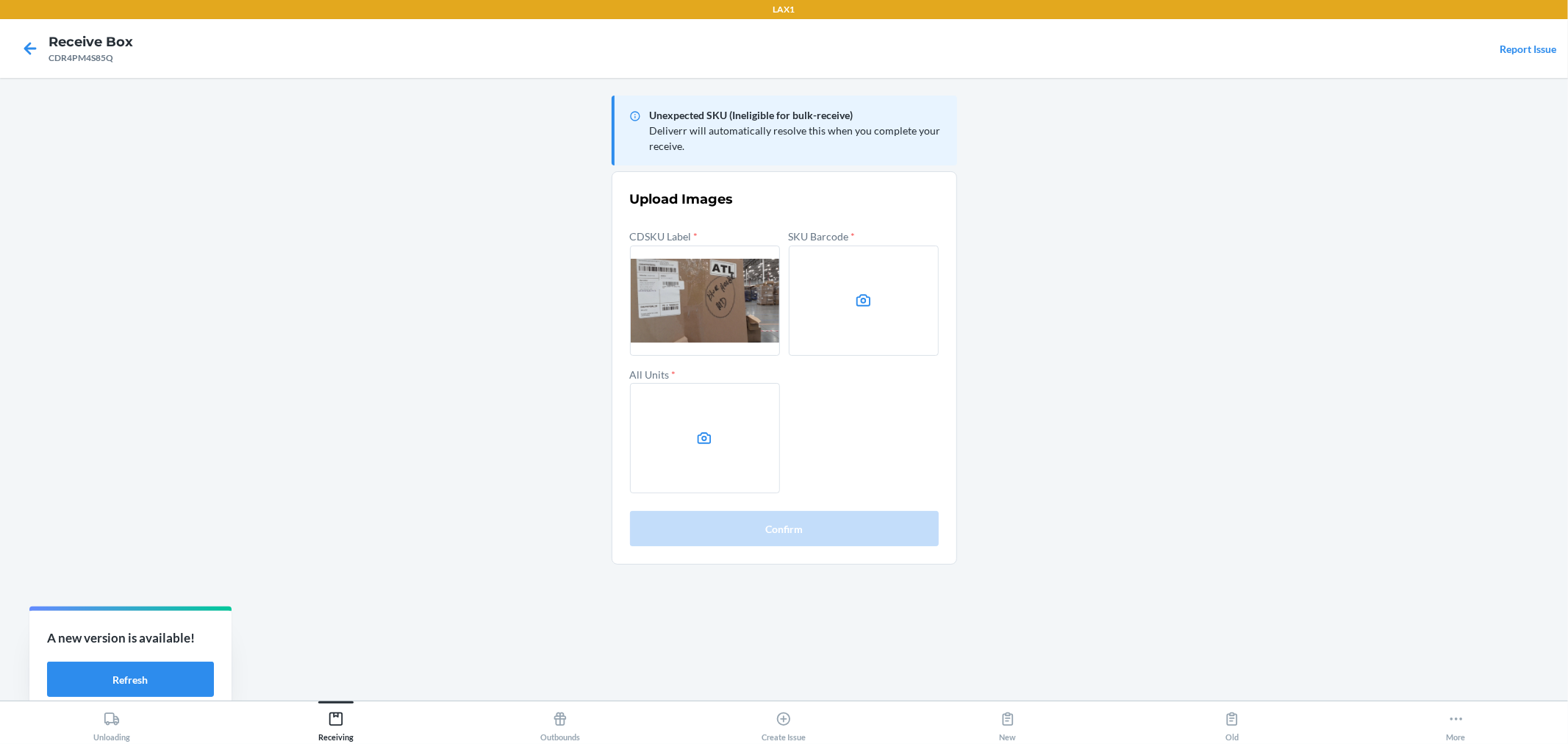
click at [847, 298] on label at bounding box center [864, 301] width 150 height 111
click at [0, 0] on input "file" at bounding box center [0, 0] width 0 height 0
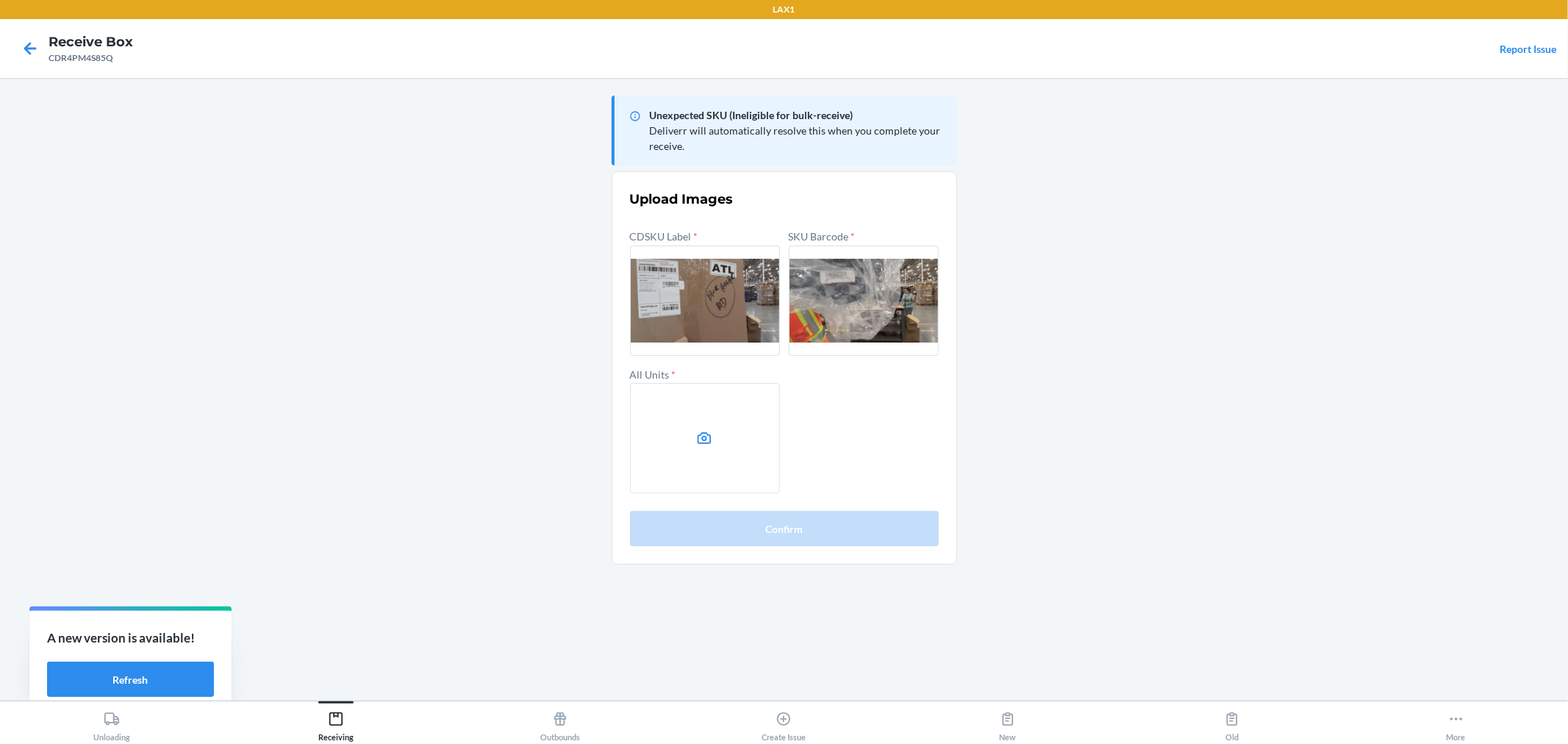
click at [700, 430] on icon at bounding box center [704, 438] width 17 height 17
click at [0, 0] on input "file" at bounding box center [0, 0] width 0 height 0
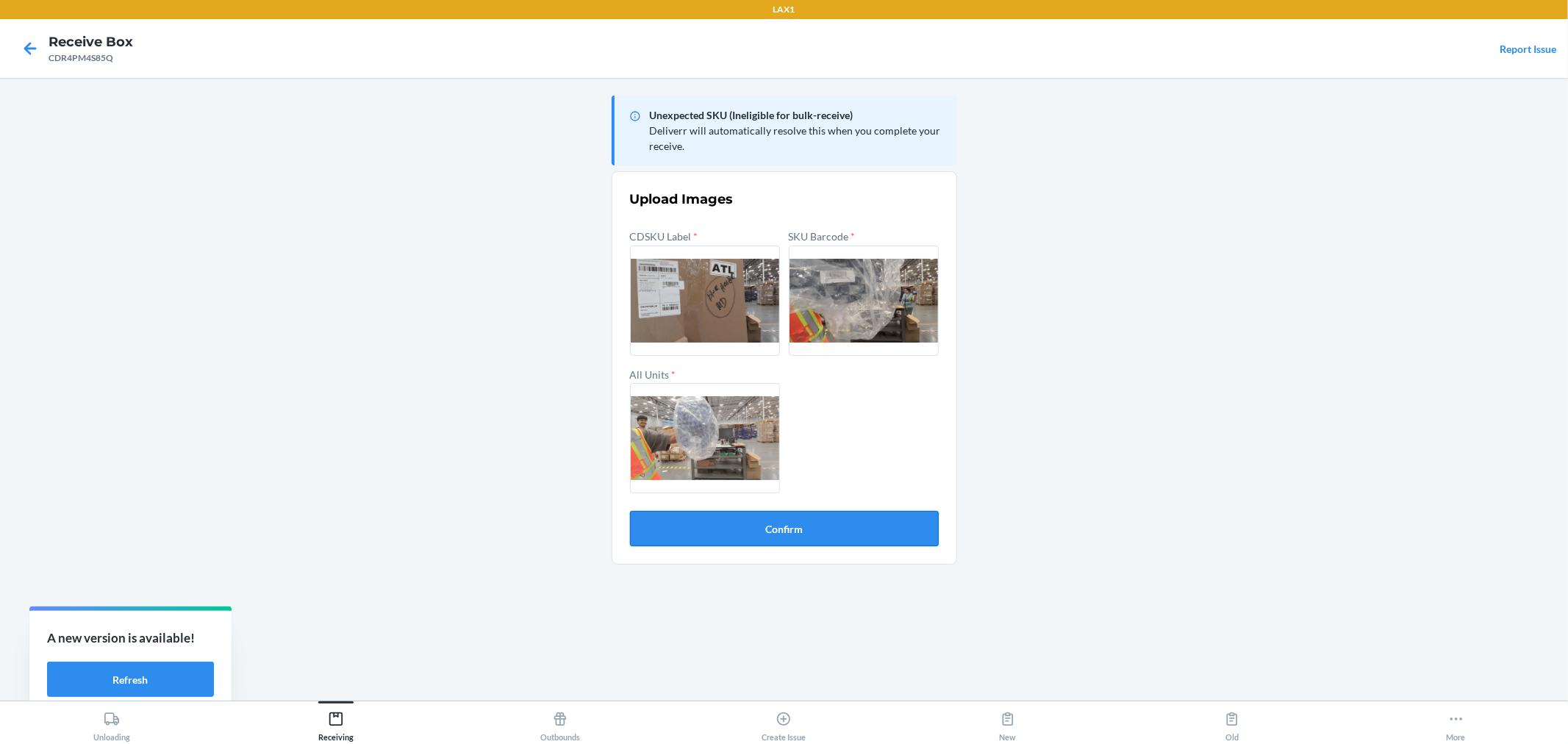
click at [831, 524] on button "Confirm" at bounding box center [785, 528] width 309 height 35
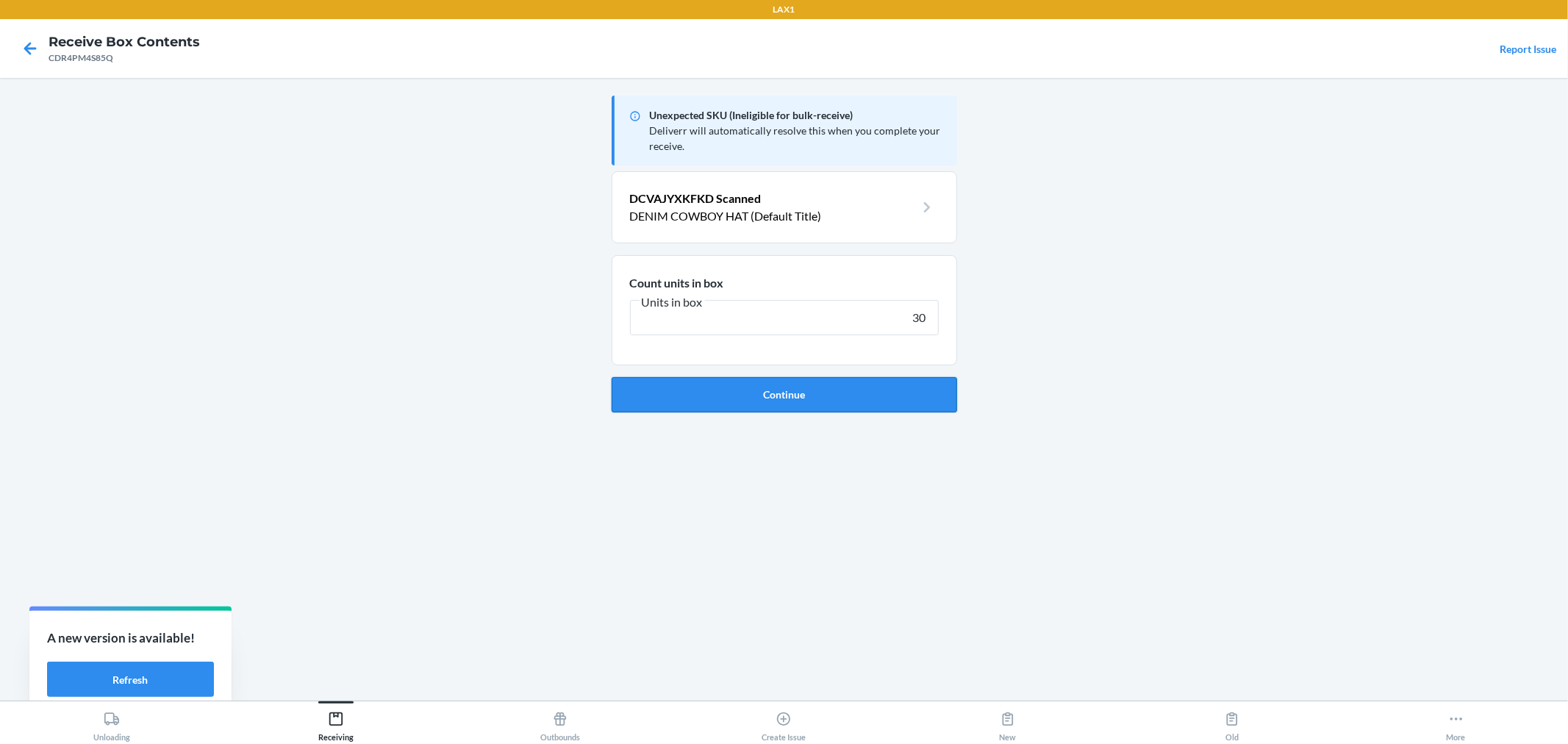
type input "30"
click at [743, 387] on button "Continue" at bounding box center [785, 395] width 345 height 35
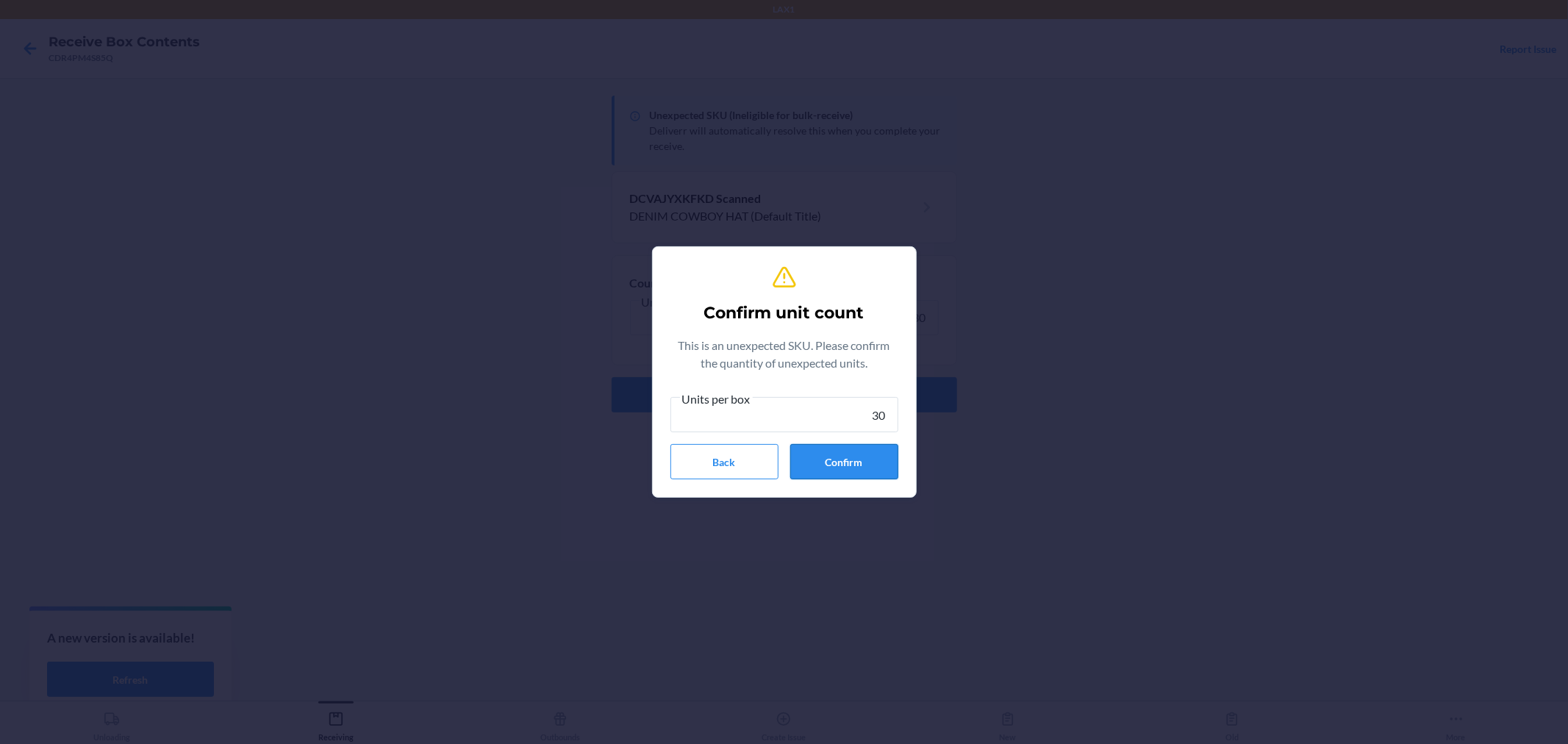
type input "30"
click at [848, 467] on button "Confirm" at bounding box center [844, 462] width 108 height 35
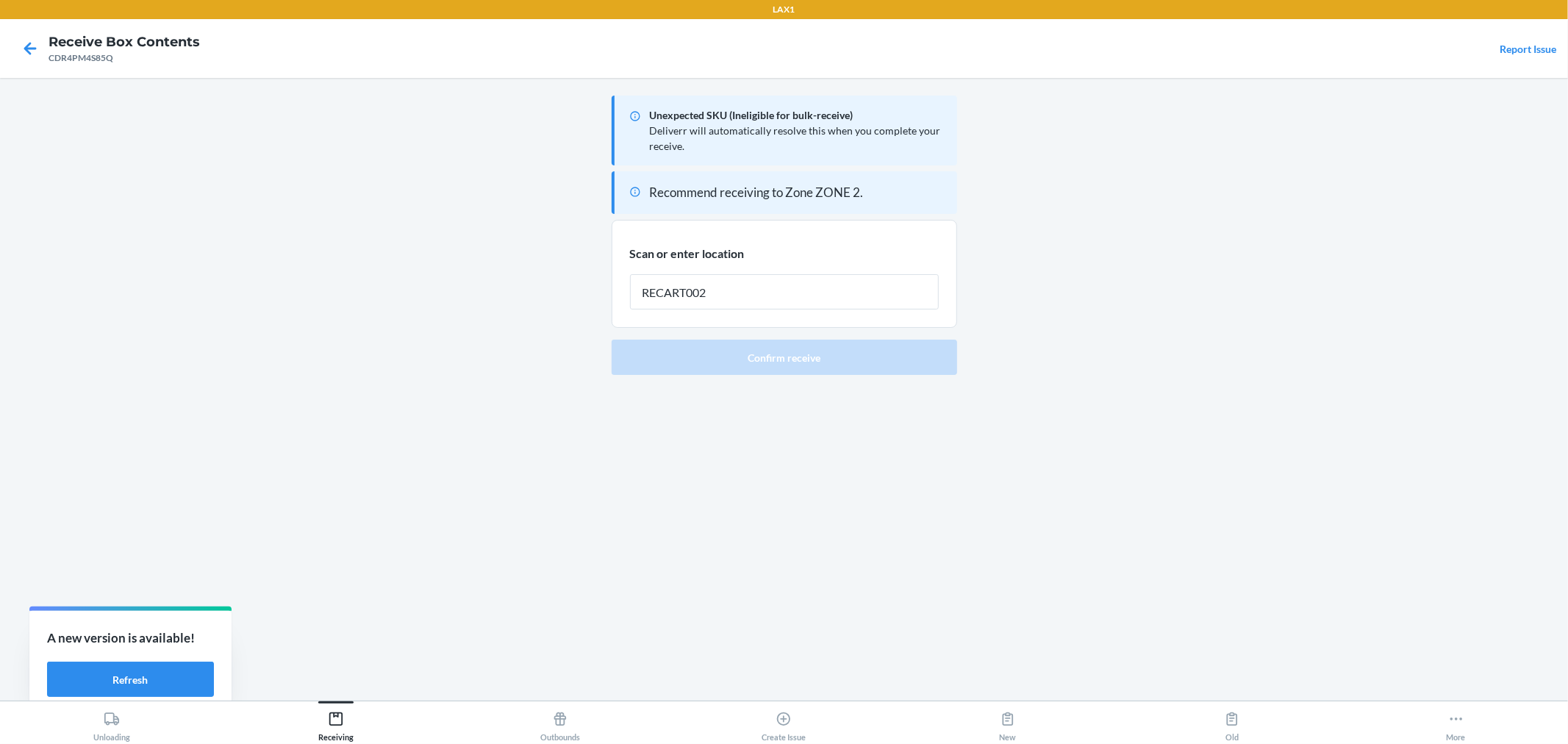
type input "RECART002"
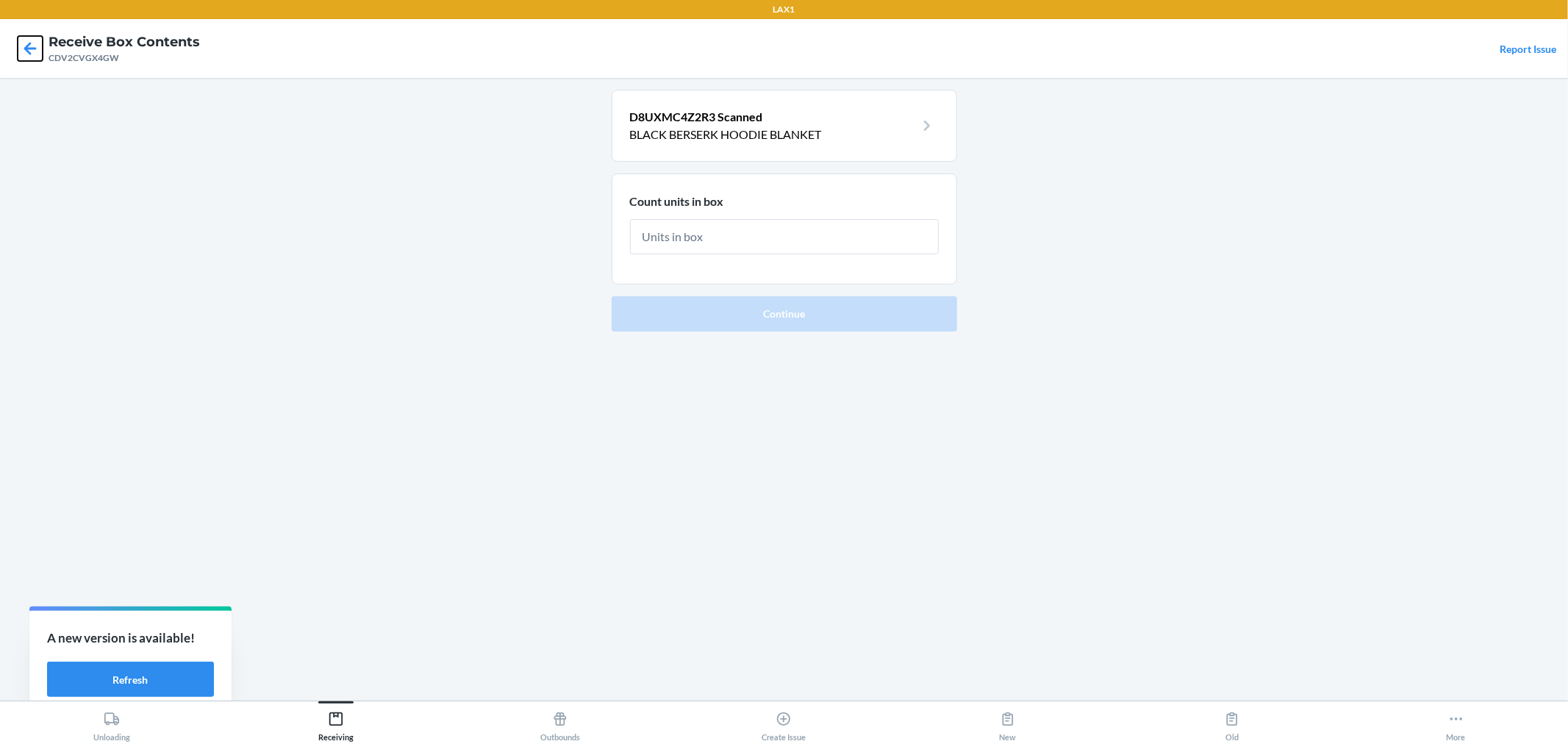
click at [26, 46] on icon at bounding box center [30, 49] width 13 height 13
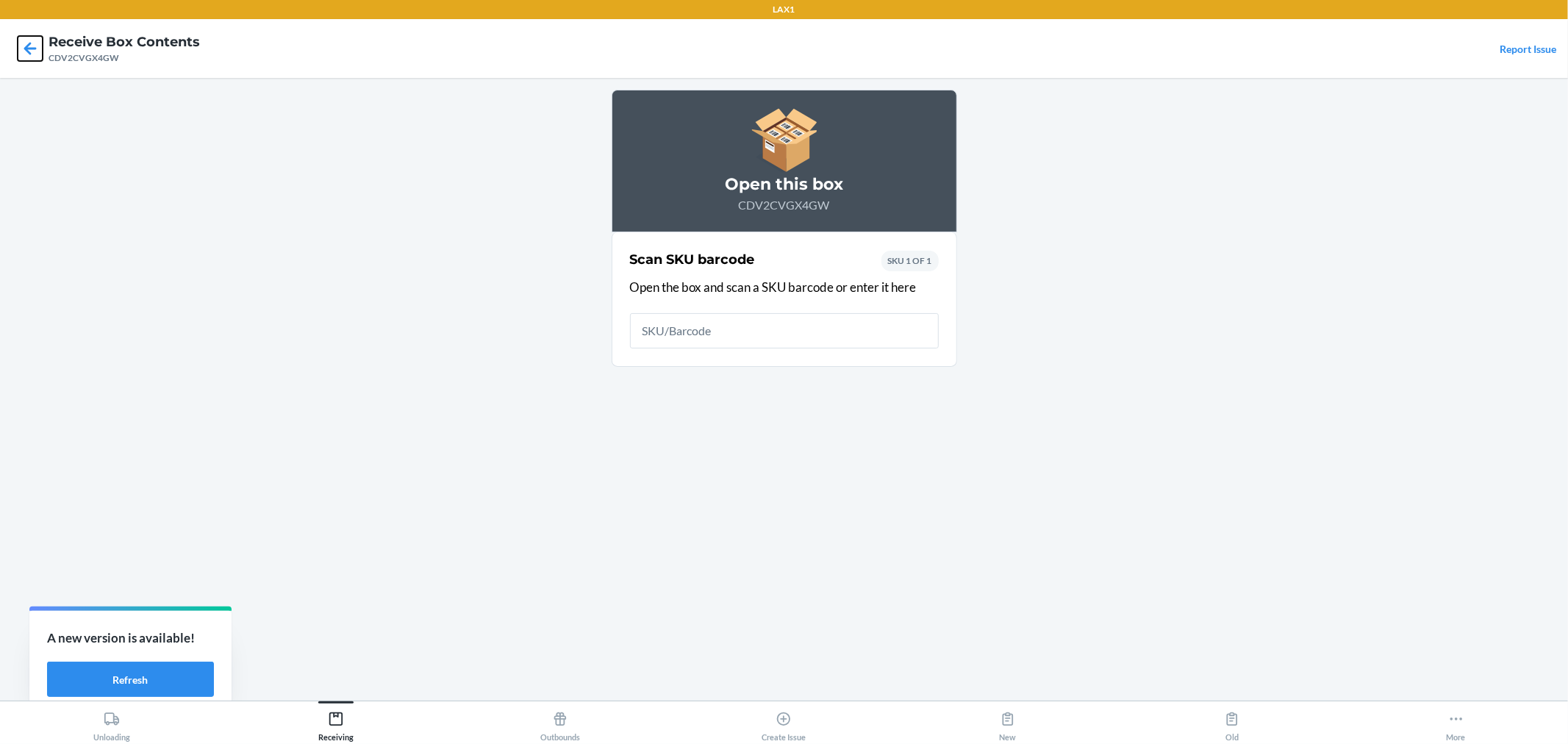
click at [24, 46] on icon at bounding box center [29, 48] width 25 height 25
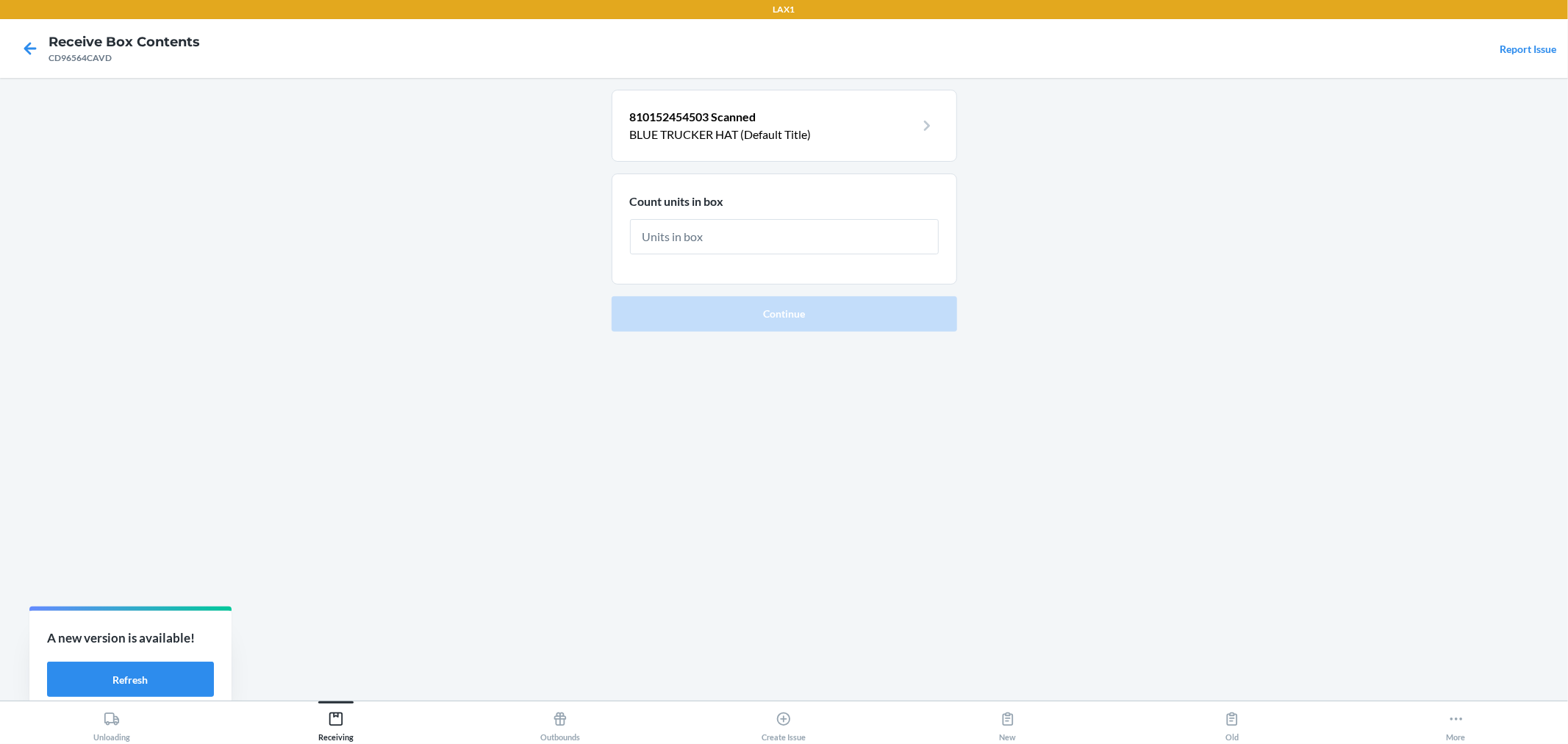
drag, startPoint x: 341, startPoint y: 191, endPoint x: 349, endPoint y: 184, distance: 10.6
click at [349, 188] on main "810152454503 Scanned BLUE TRUCKER HAT (Default Title) Count units in box Contin…" at bounding box center [784, 389] width 1568 height 622
click at [737, 240] on input "text" at bounding box center [785, 236] width 309 height 35
click at [27, 44] on icon at bounding box center [29, 48] width 25 height 25
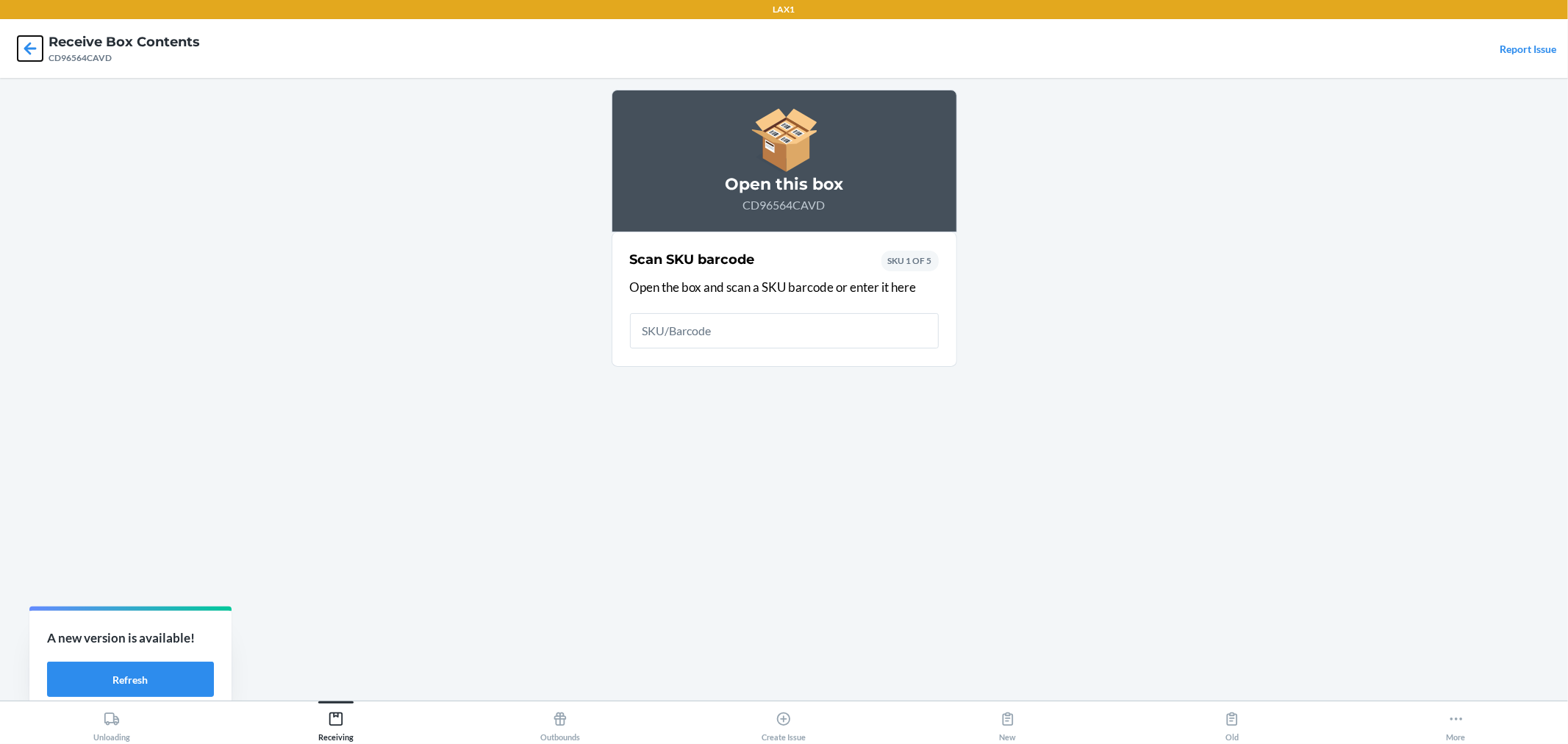
click at [31, 49] on icon at bounding box center [30, 49] width 13 height 13
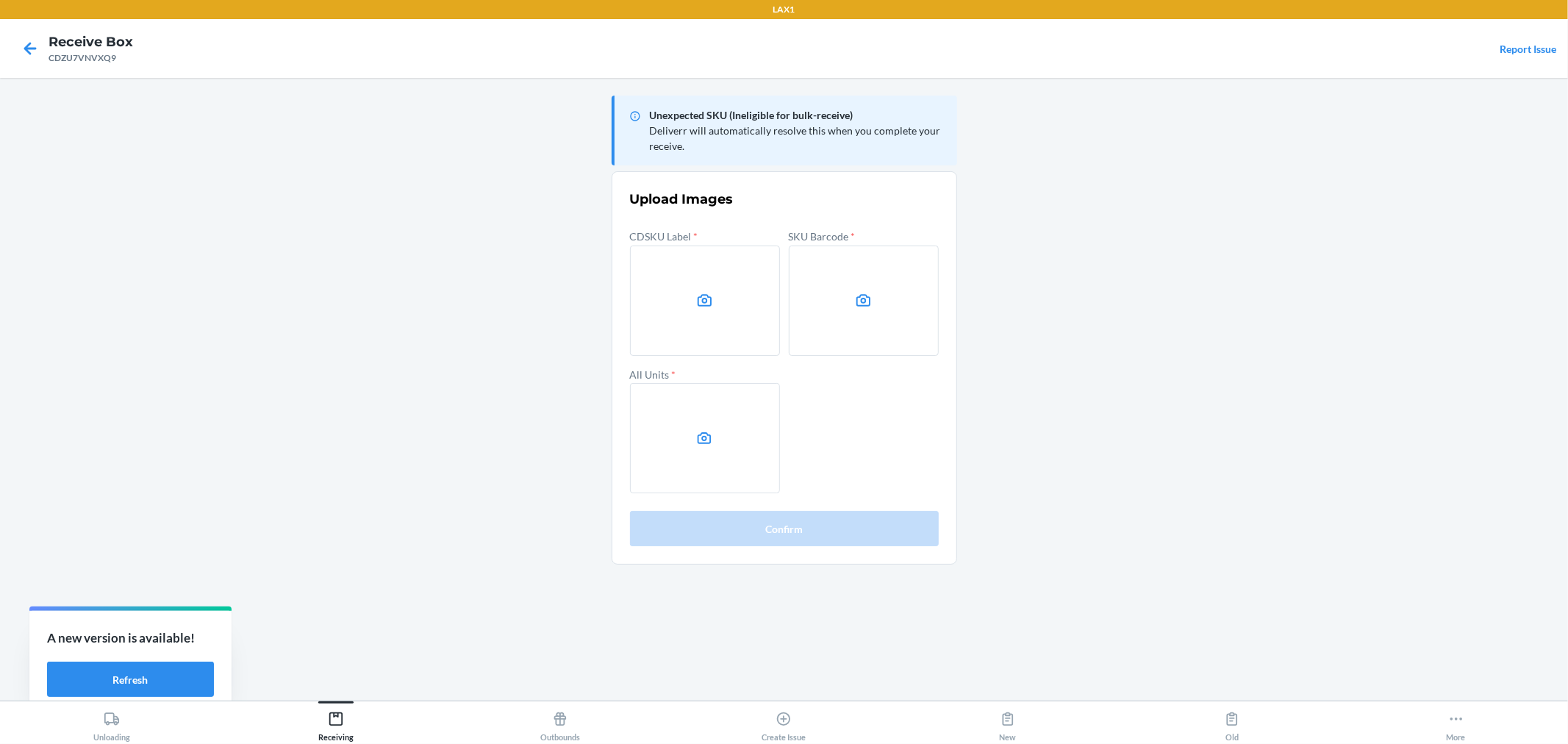
click at [1568, 363] on main "Unexpected SKU (Ineligible for bulk-receive) Deliverr will automatically resolv…" at bounding box center [784, 389] width 1568 height 622
click at [1451, 240] on main "Unexpected SKU (Ineligible for bulk-receive) Deliverr will automatically resolv…" at bounding box center [784, 389] width 1568 height 622
click at [719, 285] on label at bounding box center [705, 301] width 150 height 111
click at [0, 0] on input "file" at bounding box center [0, 0] width 0 height 0
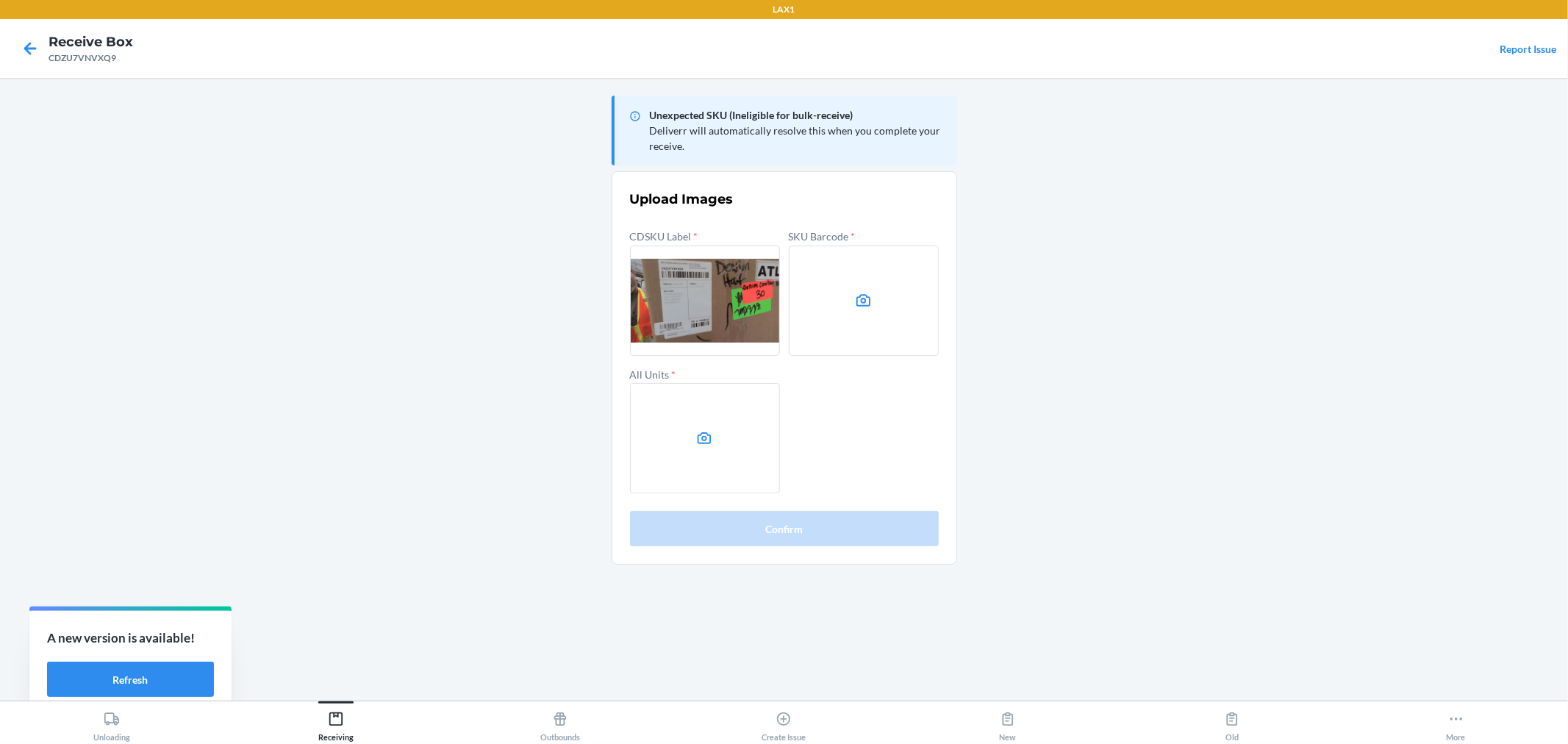
click at [871, 307] on icon at bounding box center [863, 300] width 17 height 17
click at [0, 0] on input "file" at bounding box center [0, 0] width 0 height 0
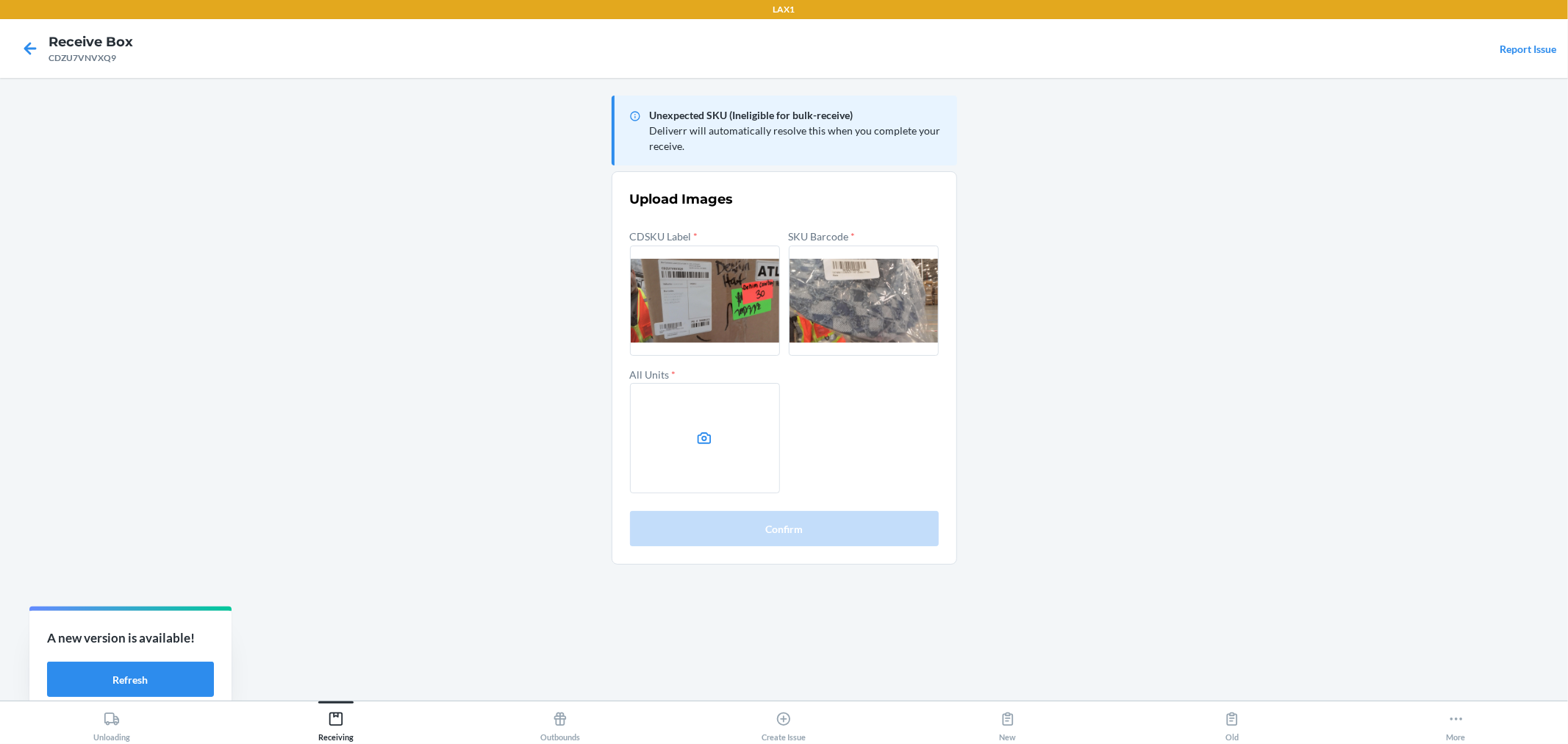
click at [690, 449] on label at bounding box center [705, 438] width 150 height 111
click at [0, 0] on input "file" at bounding box center [0, 0] width 0 height 0
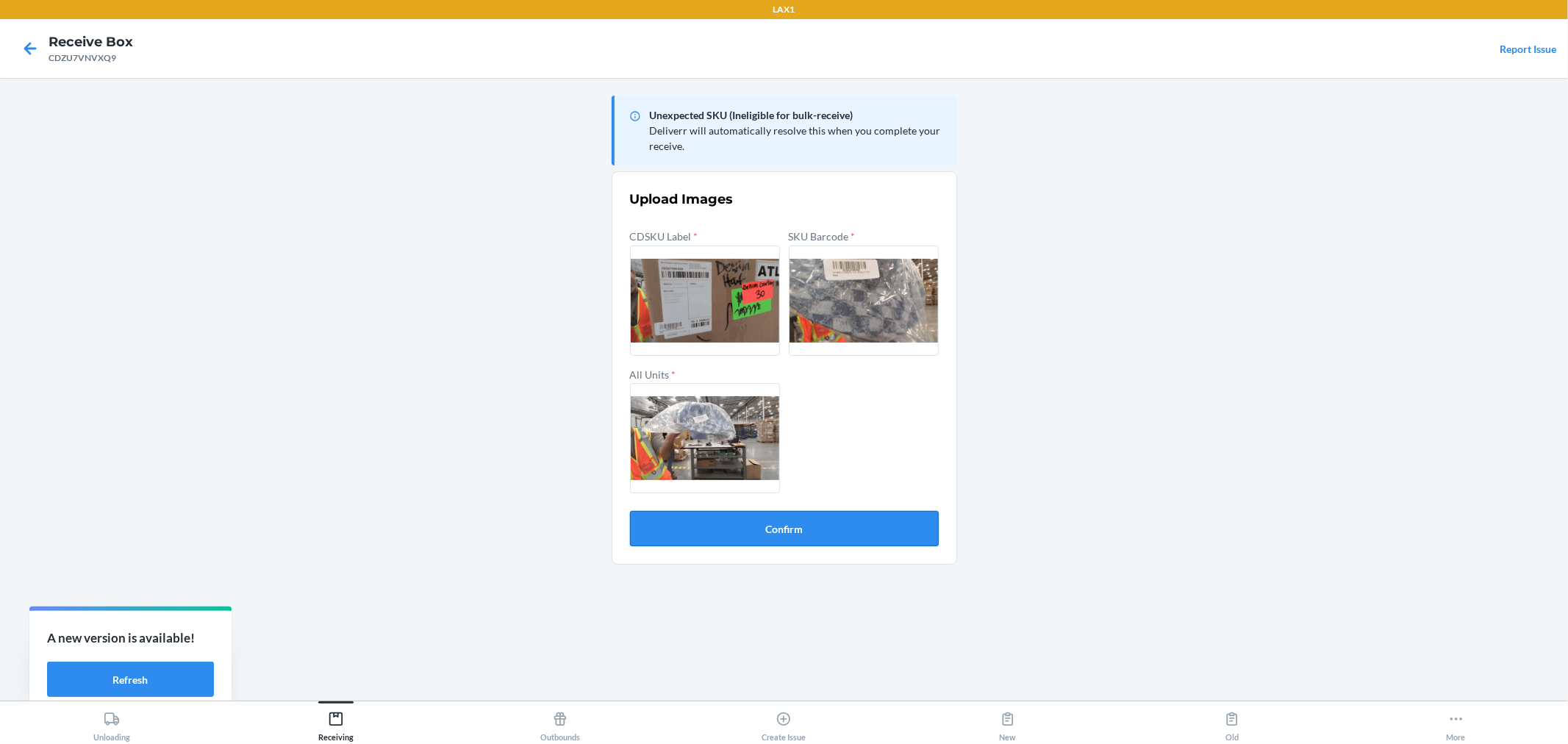
click at [789, 526] on button "Confirm" at bounding box center [785, 528] width 309 height 35
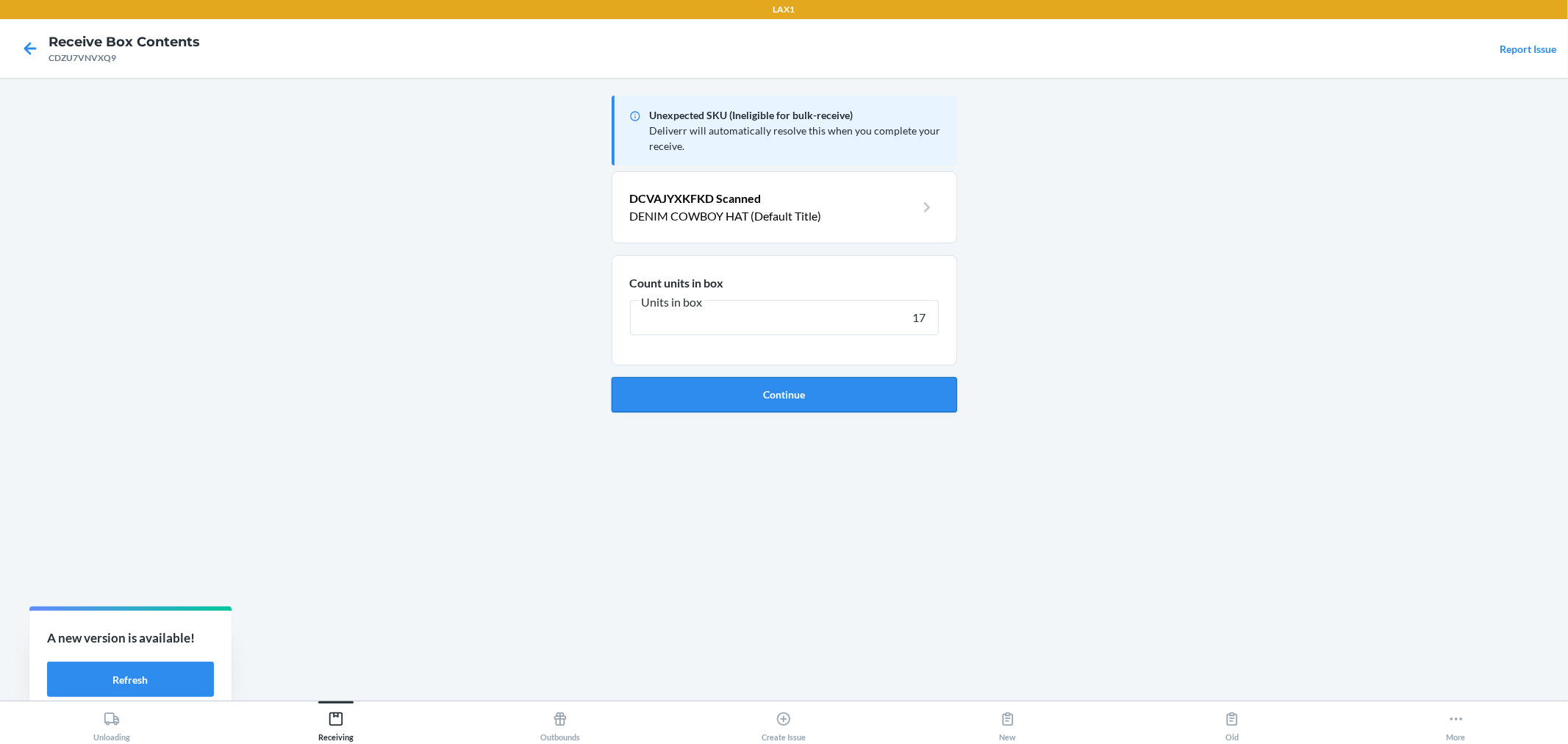
type input "17"
click at [709, 388] on button "Continue" at bounding box center [785, 395] width 345 height 35
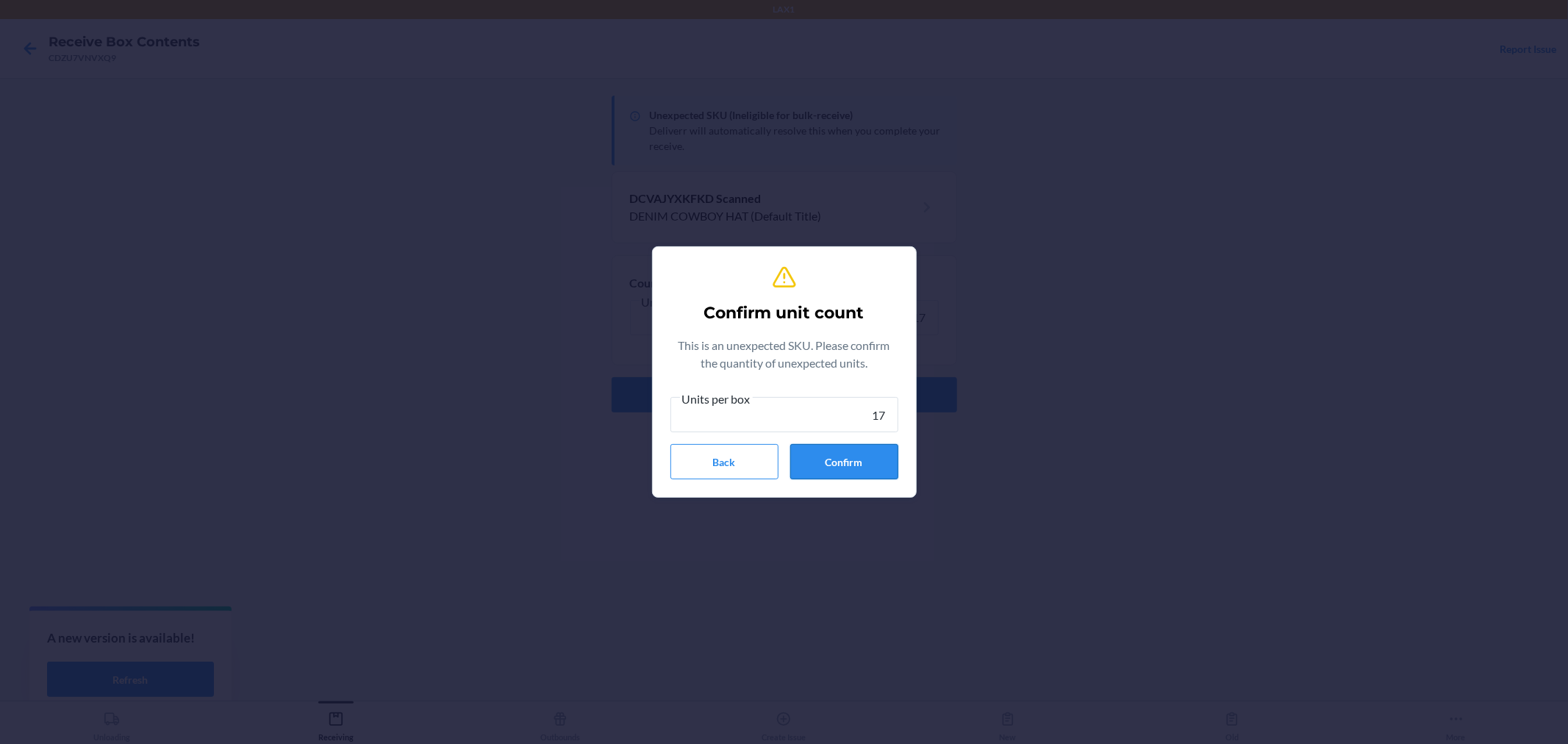
type input "17"
click at [873, 465] on button "Confirm" at bounding box center [844, 462] width 108 height 35
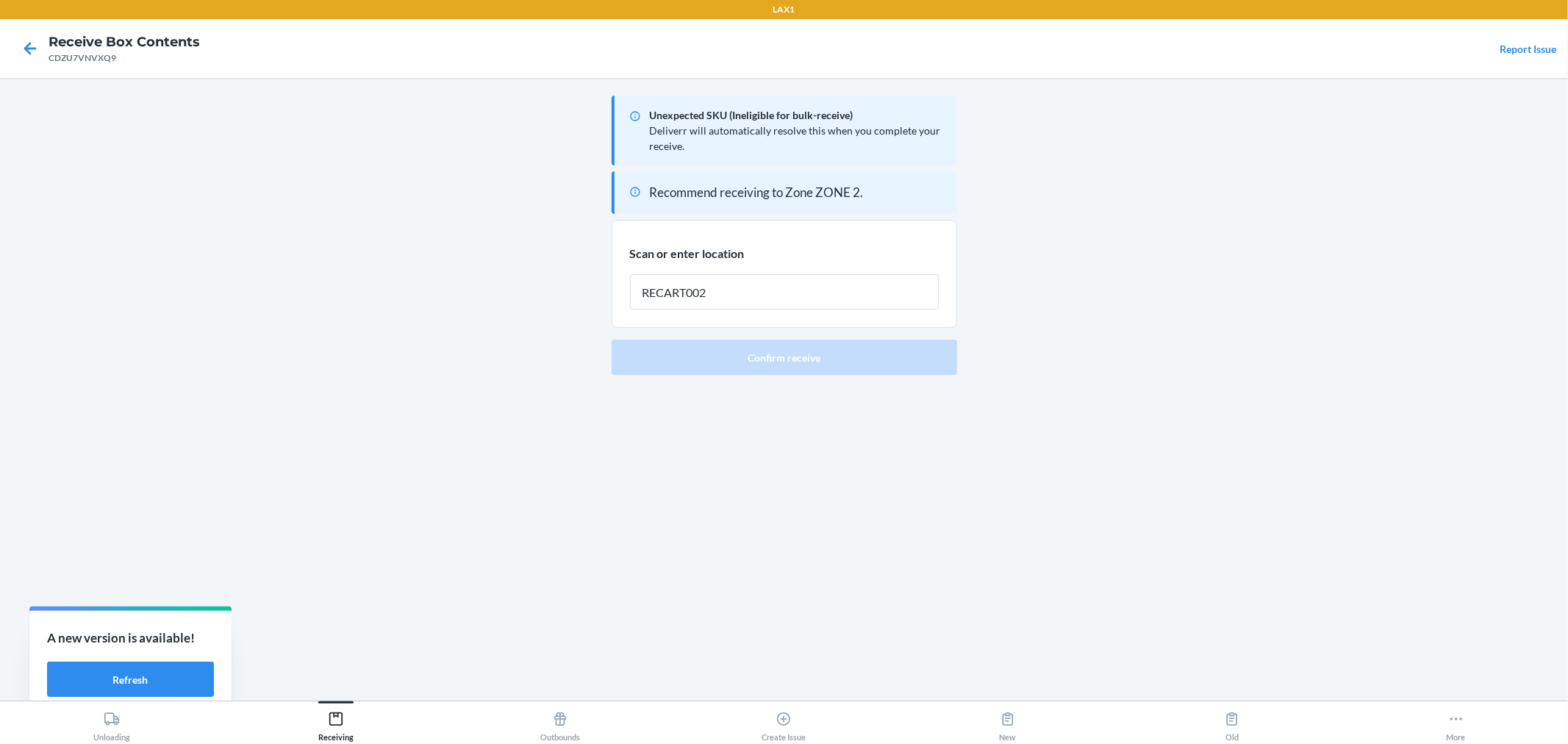
type input "RECART002"
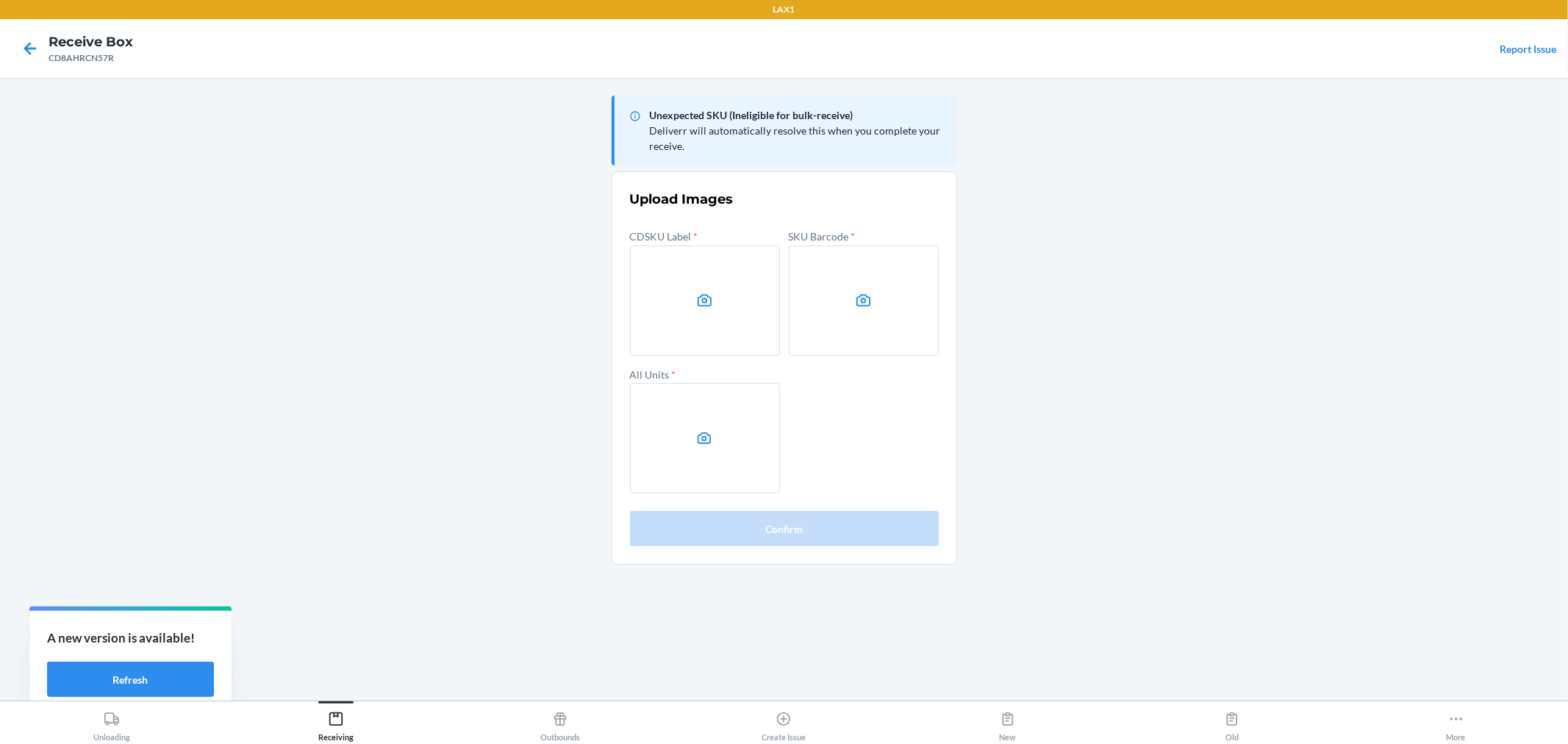
drag, startPoint x: 1333, startPoint y: 453, endPoint x: 1336, endPoint y: 425, distance: 28.2
click at [1336, 427] on main "Unexpected SKU (Ineligible for bulk-receive) Deliverr will automatically resolv…" at bounding box center [784, 389] width 1568 height 622
click at [699, 275] on label at bounding box center [705, 301] width 150 height 111
click at [0, 0] on input "file" at bounding box center [0, 0] width 0 height 0
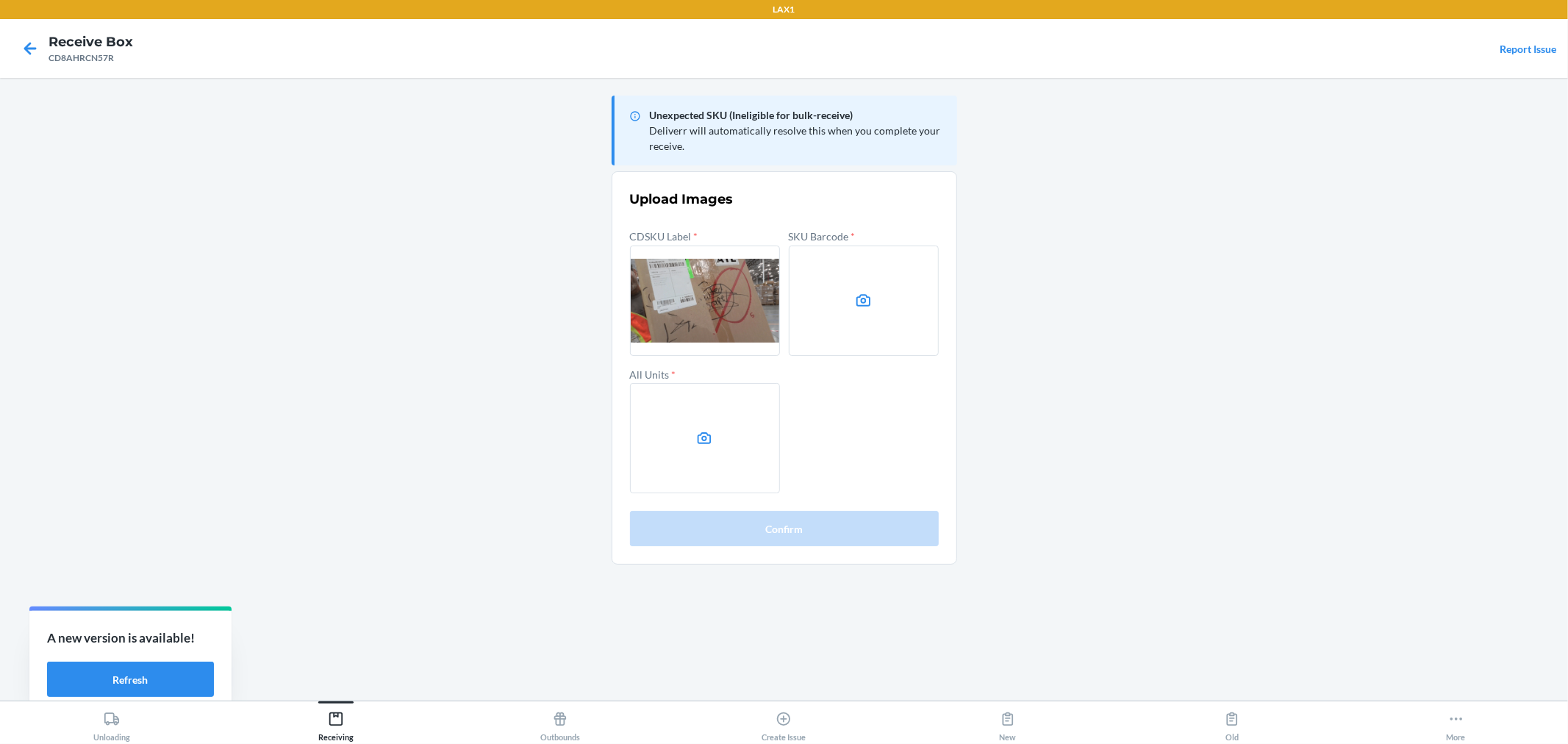
click at [866, 297] on icon at bounding box center [864, 300] width 14 height 12
click at [0, 0] on input "file" at bounding box center [0, 0] width 0 height 0
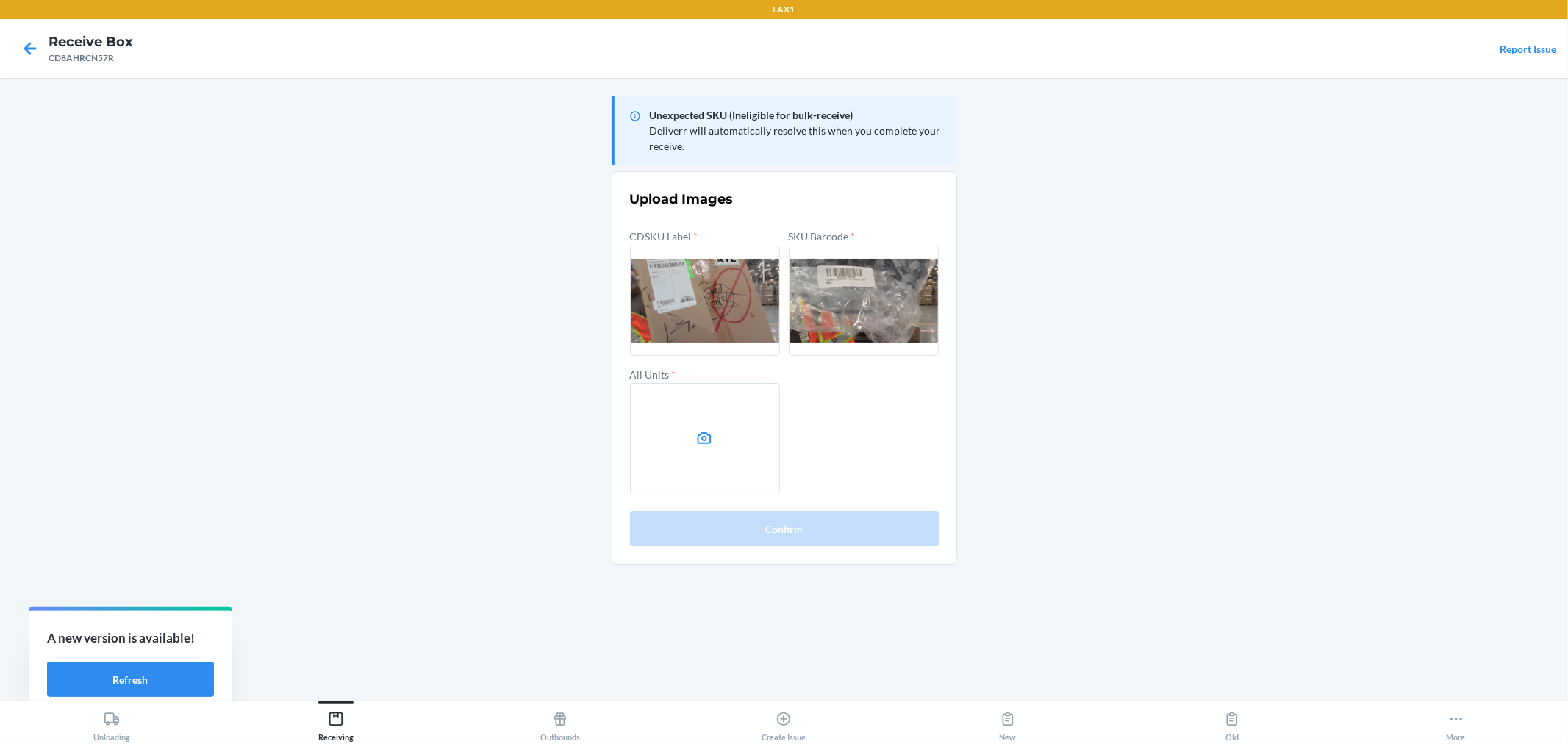
click at [704, 442] on icon at bounding box center [704, 438] width 17 height 17
click at [0, 0] on input "file" at bounding box center [0, 0] width 0 height 0
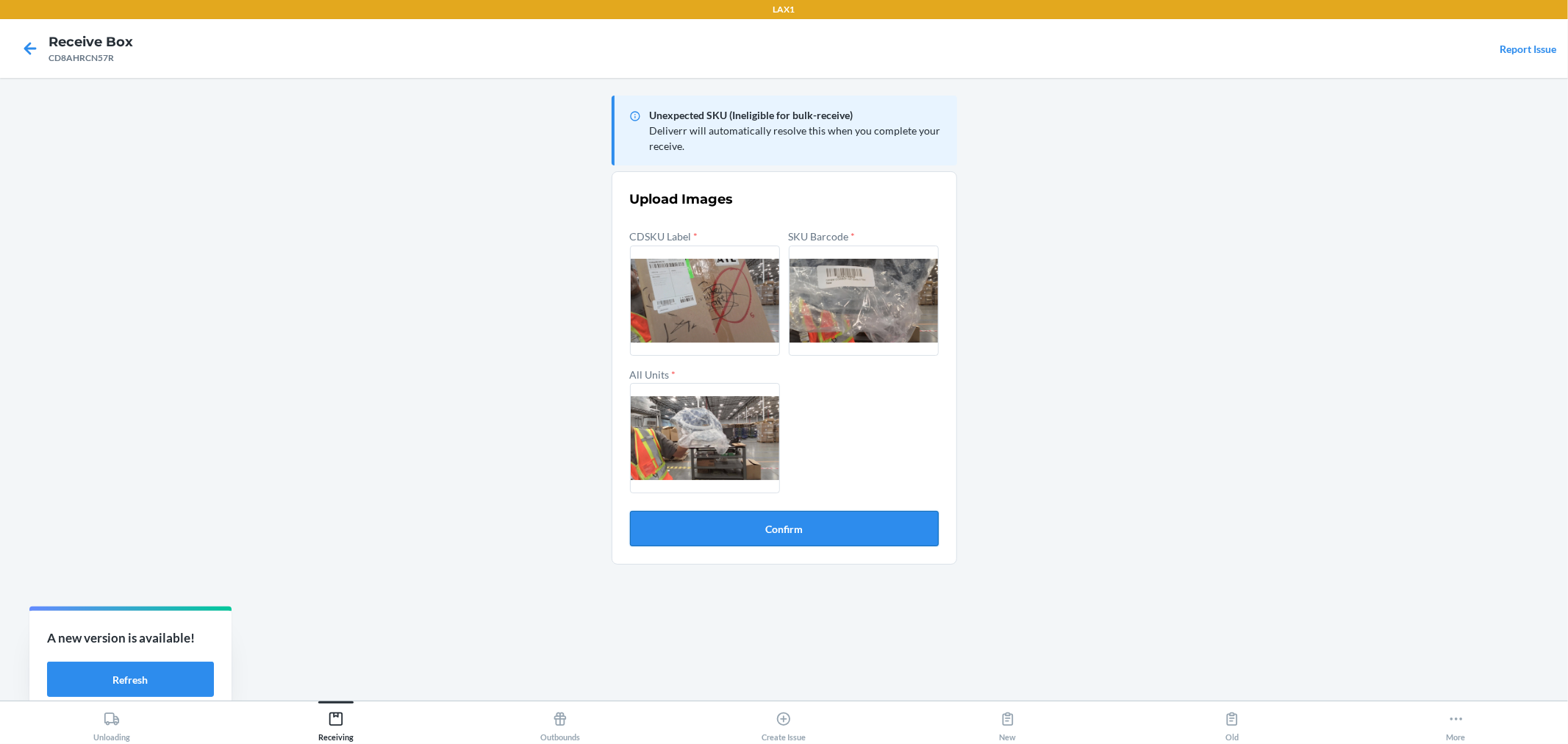
click at [810, 528] on button "Confirm" at bounding box center [785, 528] width 309 height 35
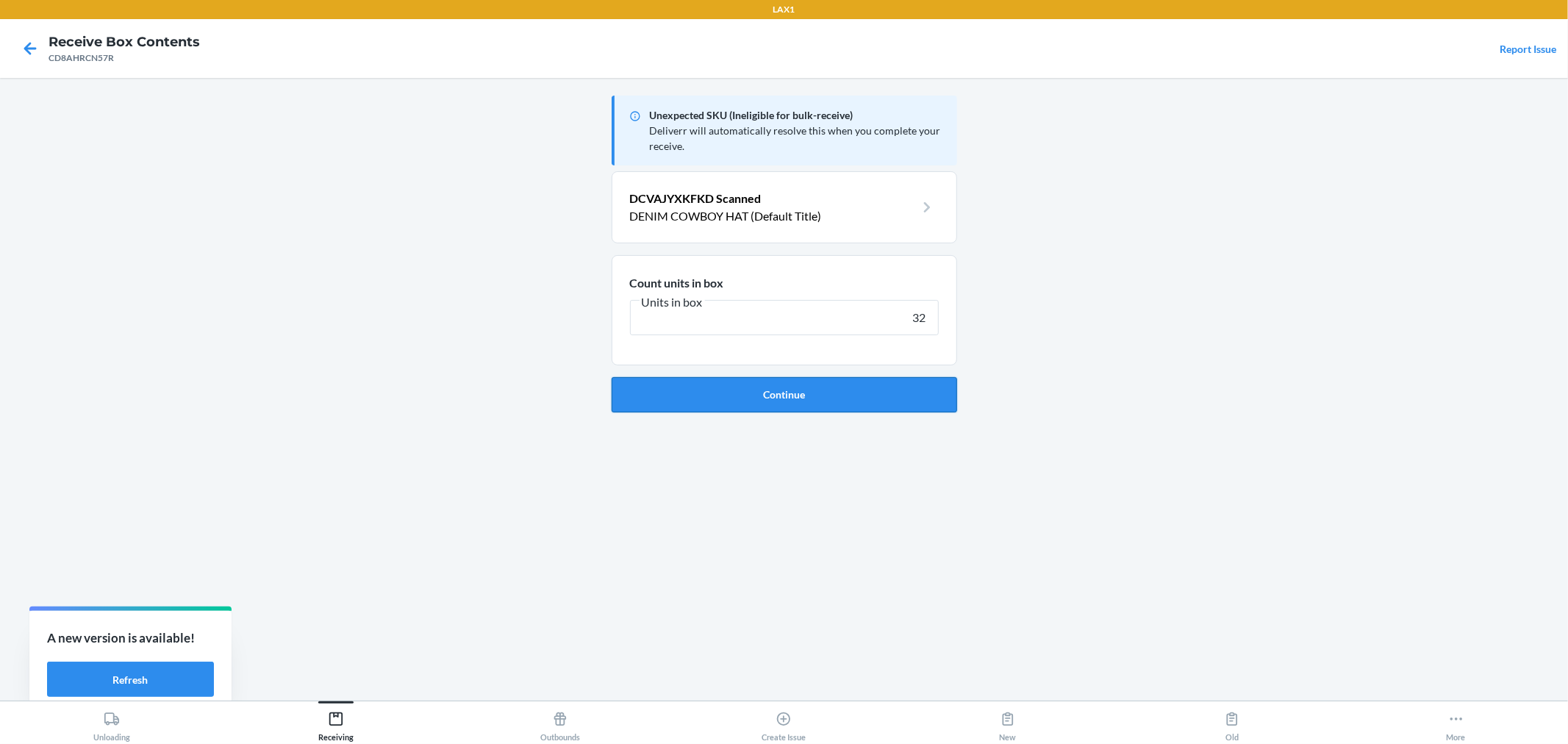
type input "32"
click at [792, 383] on button "Continue" at bounding box center [785, 395] width 345 height 35
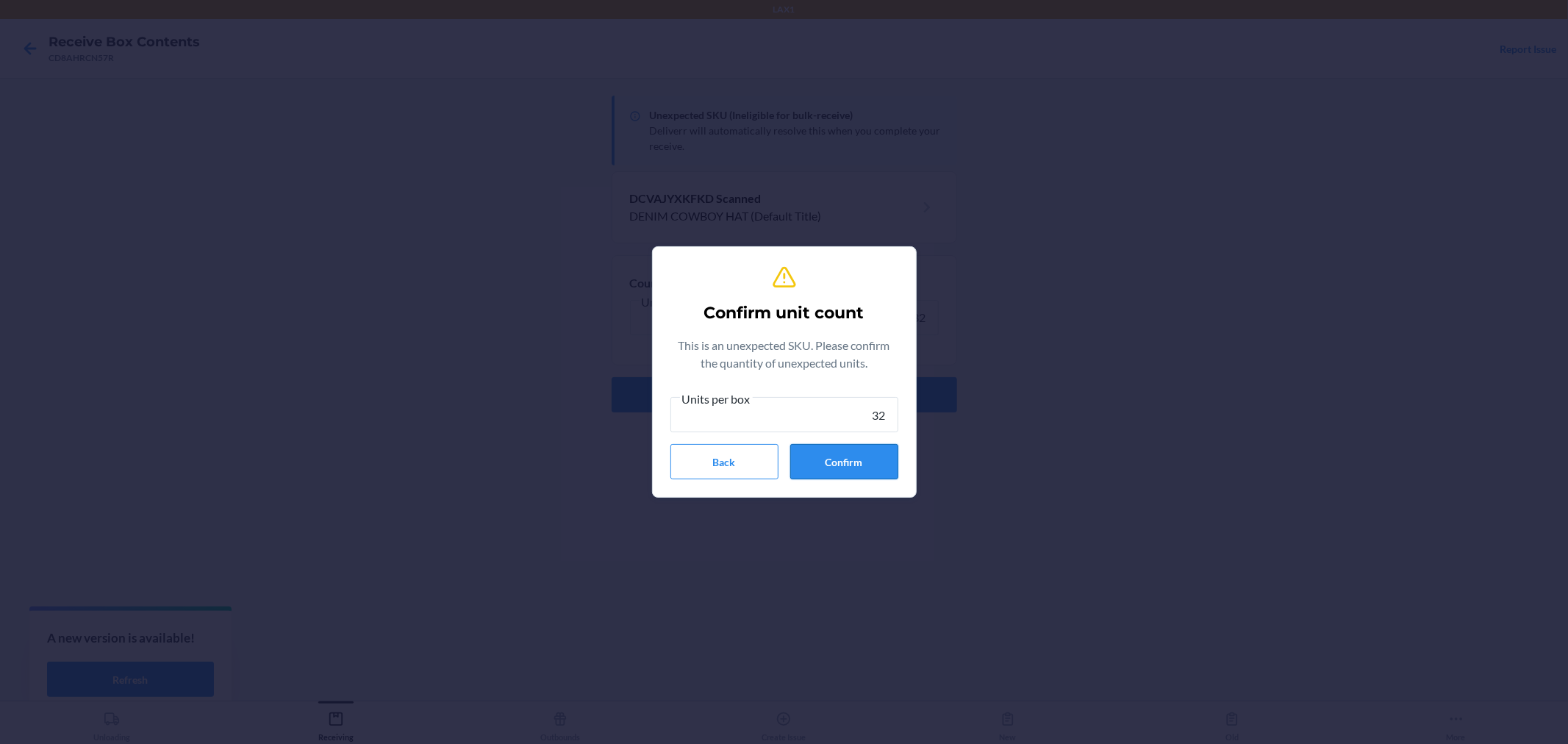
type input "32"
click at [856, 446] on button "Confirm" at bounding box center [844, 462] width 108 height 35
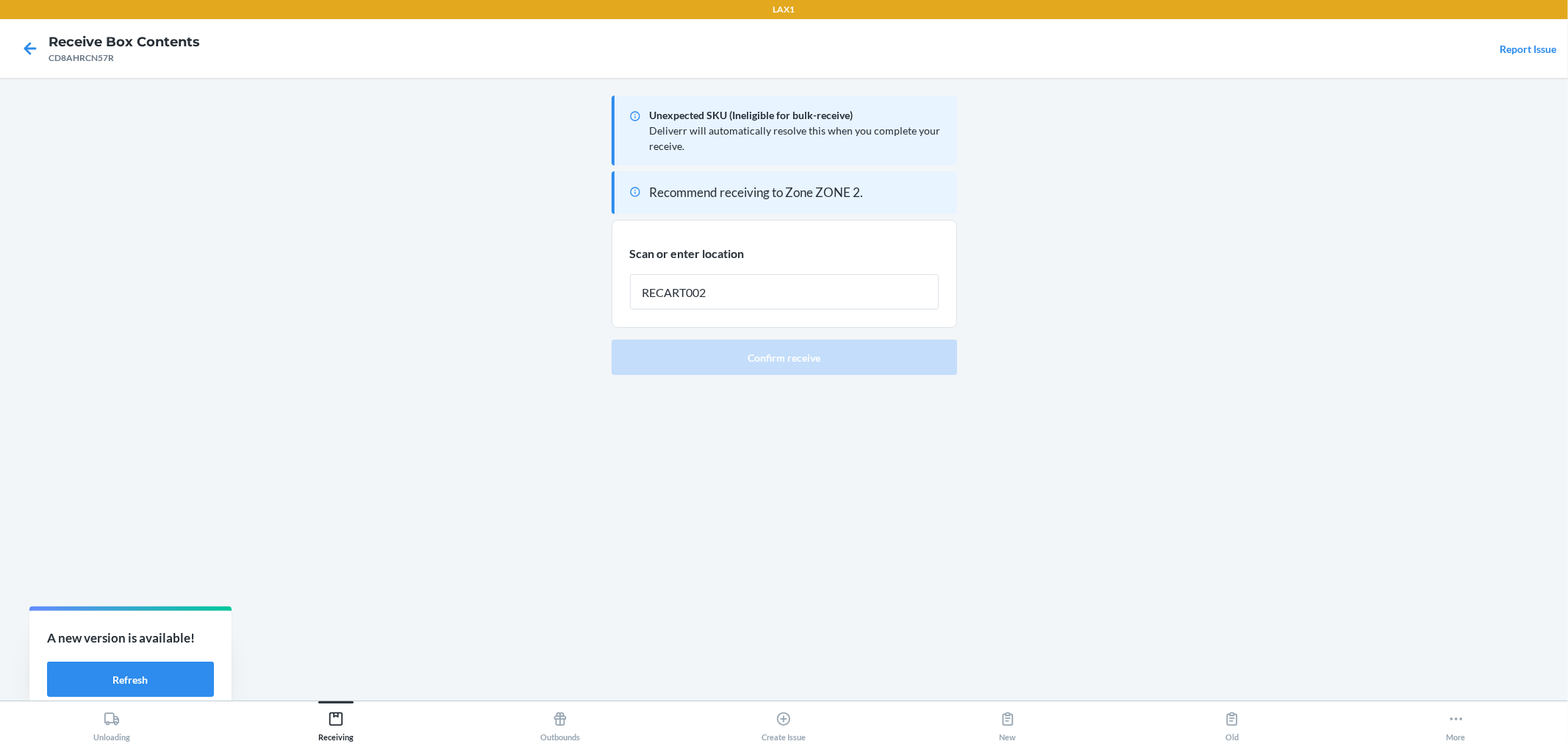
type input "RECART002"
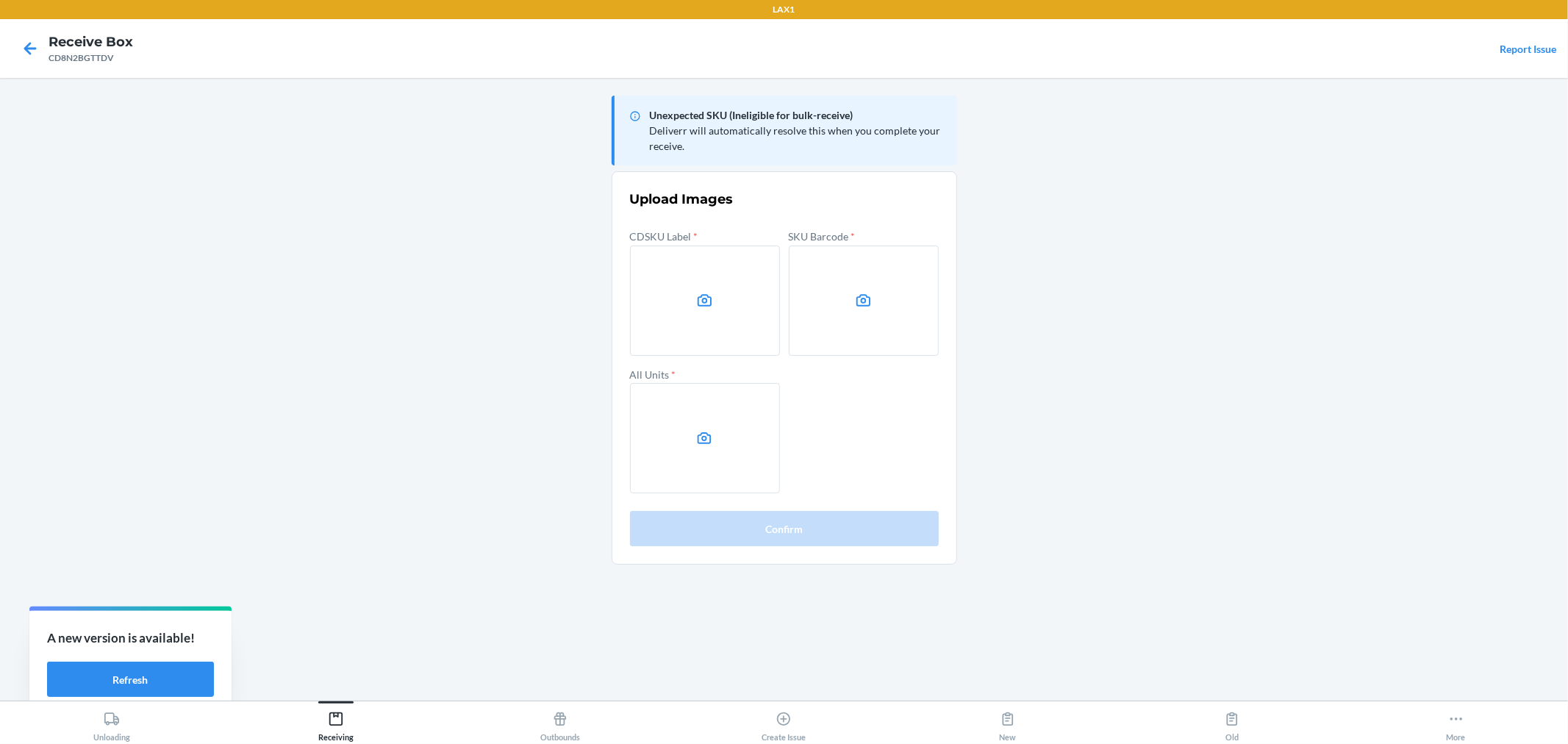
click at [1458, 310] on main "Unexpected SKU (Ineligible for bulk-receive) Deliverr will automatically resolv…" at bounding box center [784, 389] width 1568 height 622
click at [651, 282] on label at bounding box center [705, 301] width 150 height 111
click at [0, 0] on input "file" at bounding box center [0, 0] width 0 height 0
click at [869, 346] on label at bounding box center [864, 301] width 150 height 111
click at [0, 0] on input "file" at bounding box center [0, 0] width 0 height 0
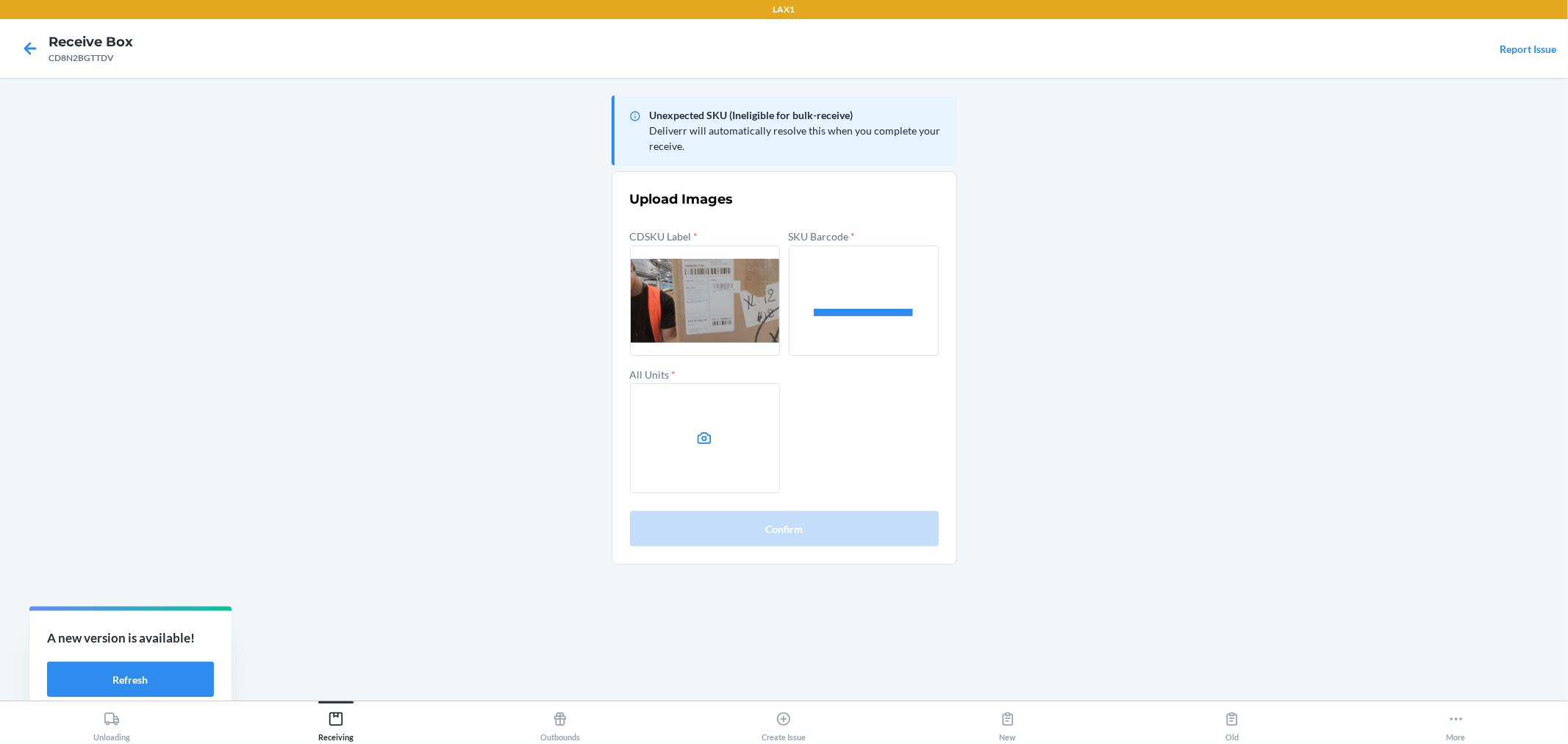
click at [740, 425] on label at bounding box center [705, 438] width 150 height 111
click at [0, 0] on input "file" at bounding box center [0, 0] width 0 height 0
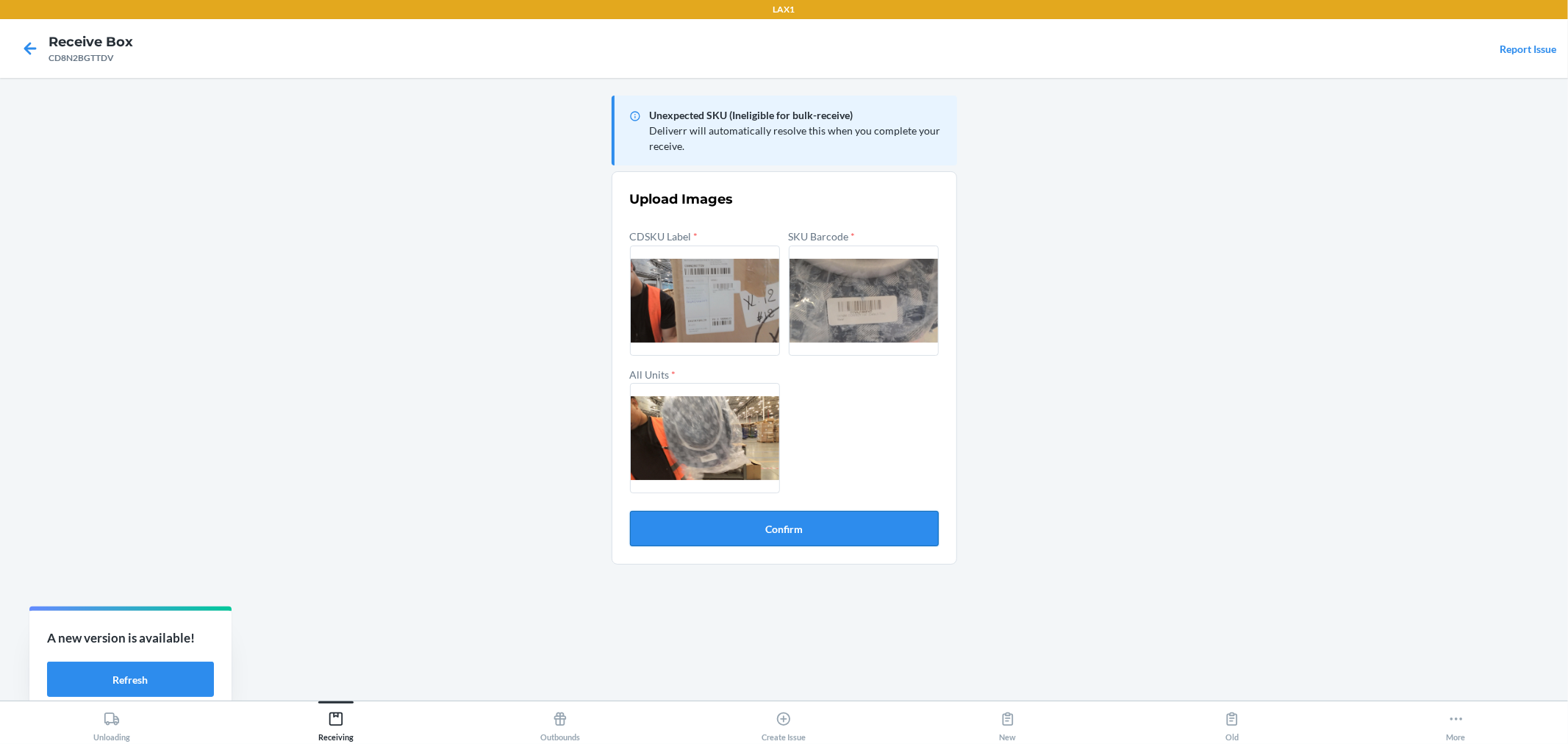
click at [818, 524] on button "Confirm" at bounding box center [785, 528] width 309 height 35
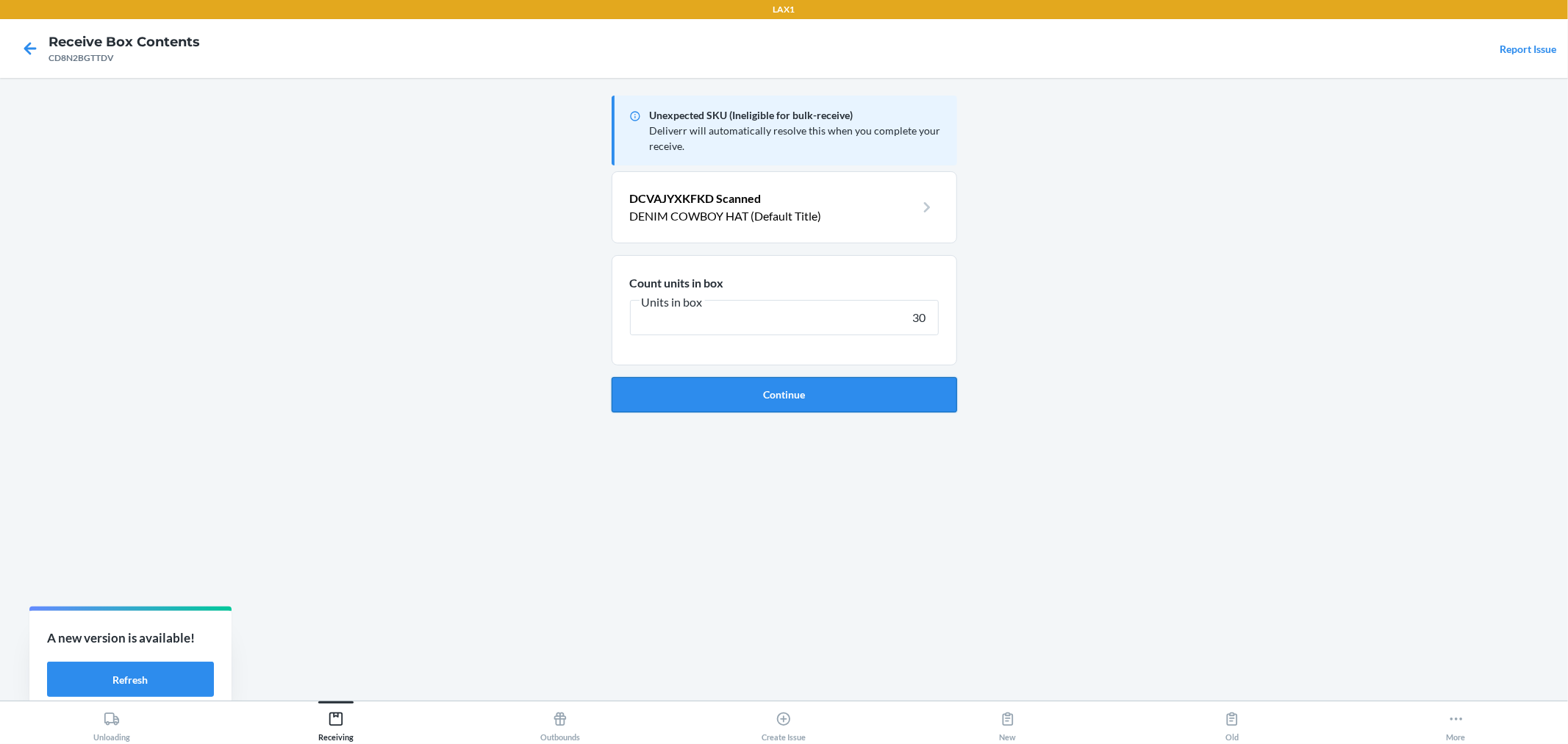
type input "30"
click at [612, 377] on button "Continue" at bounding box center [785, 395] width 345 height 35
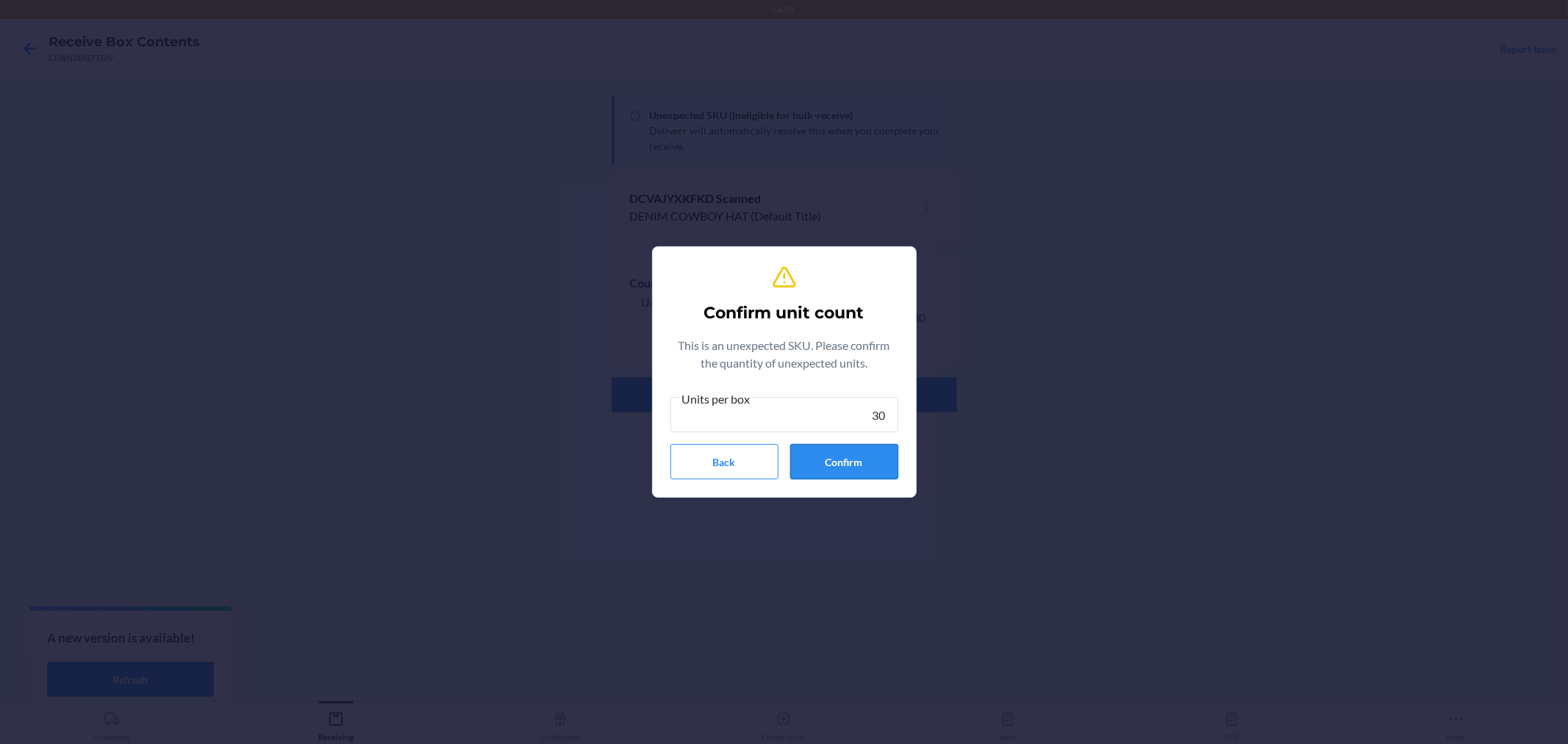
type input "30"
click at [872, 446] on button "Confirm" at bounding box center [844, 462] width 108 height 35
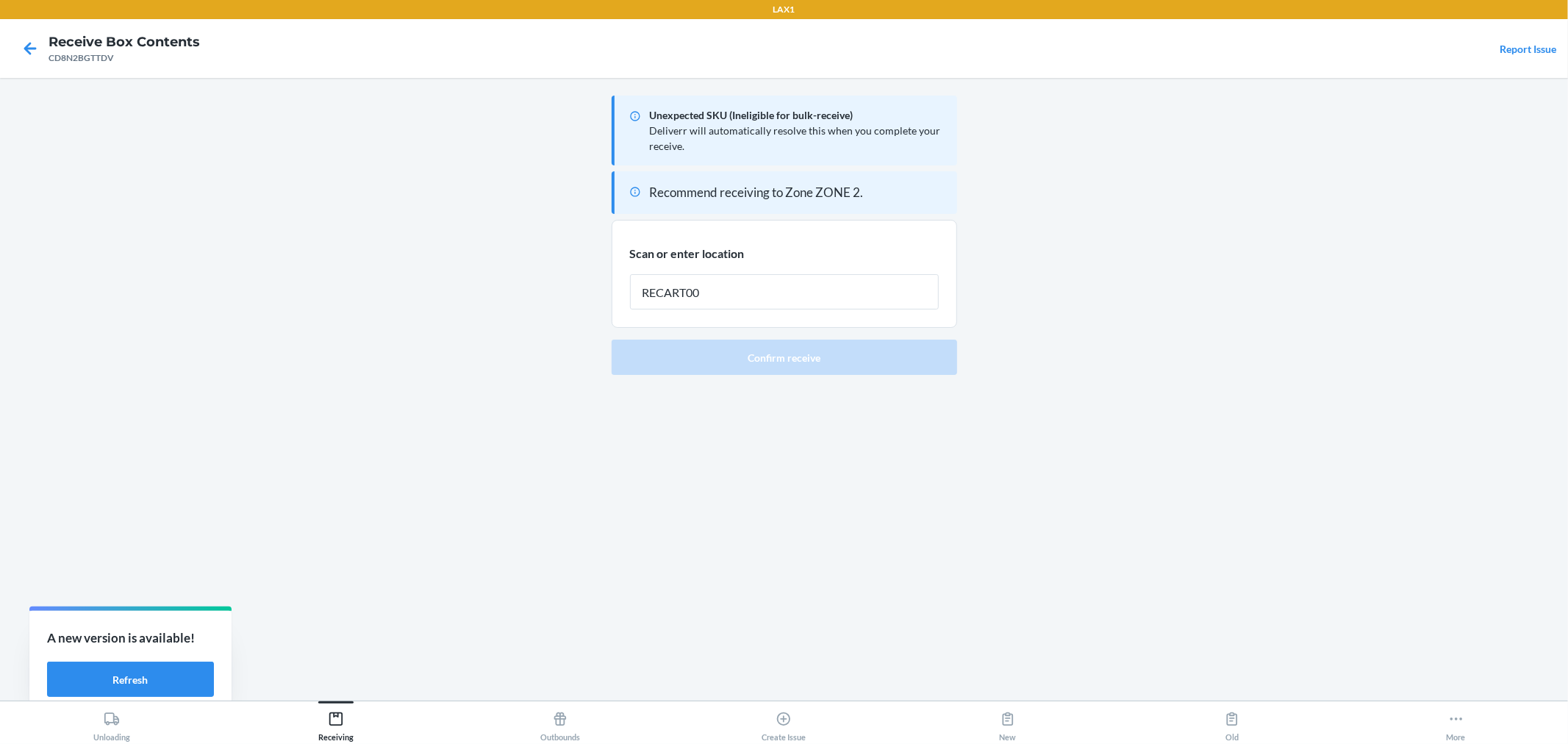
type input "RECART002"
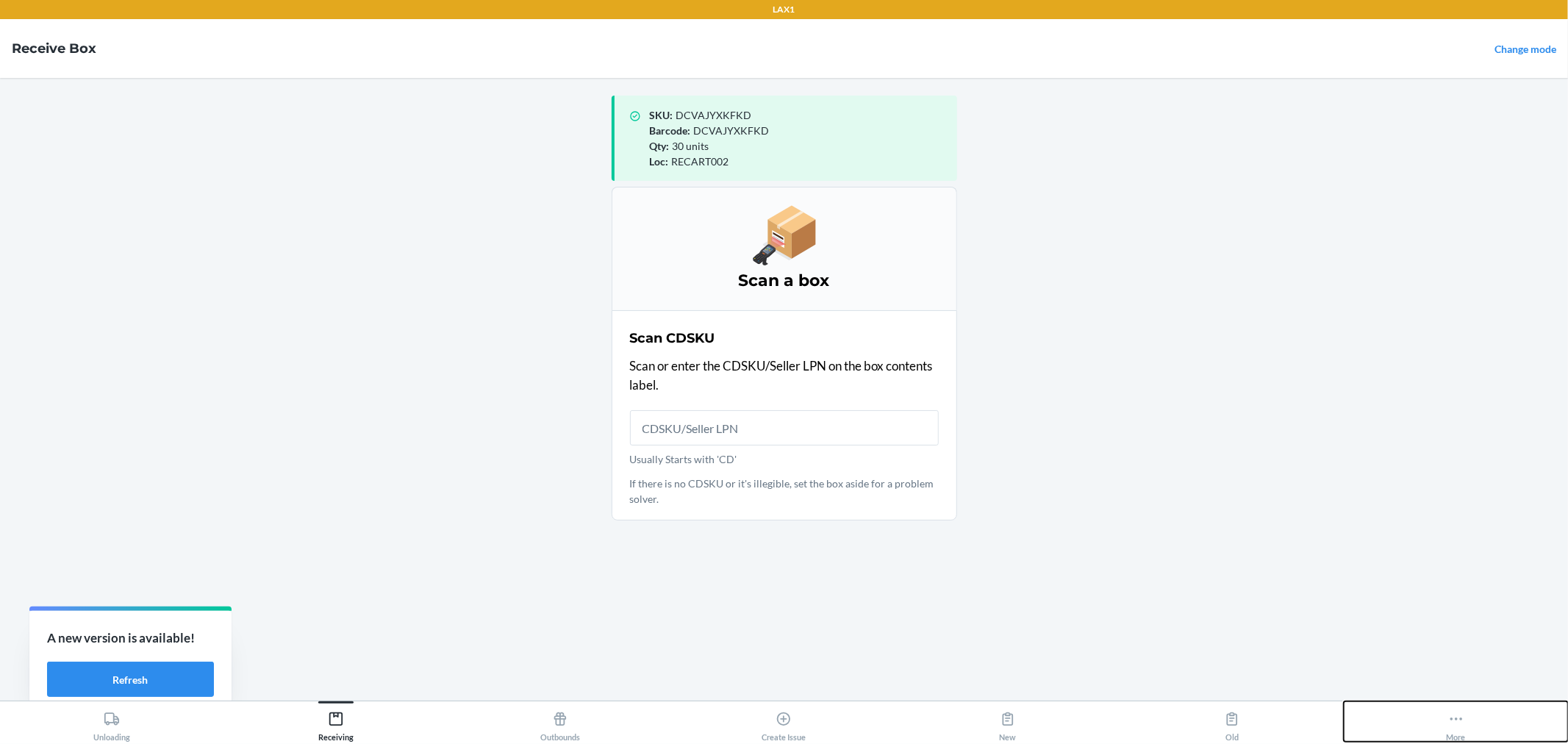
click at [1466, 707] on button "More" at bounding box center [1457, 721] width 224 height 41
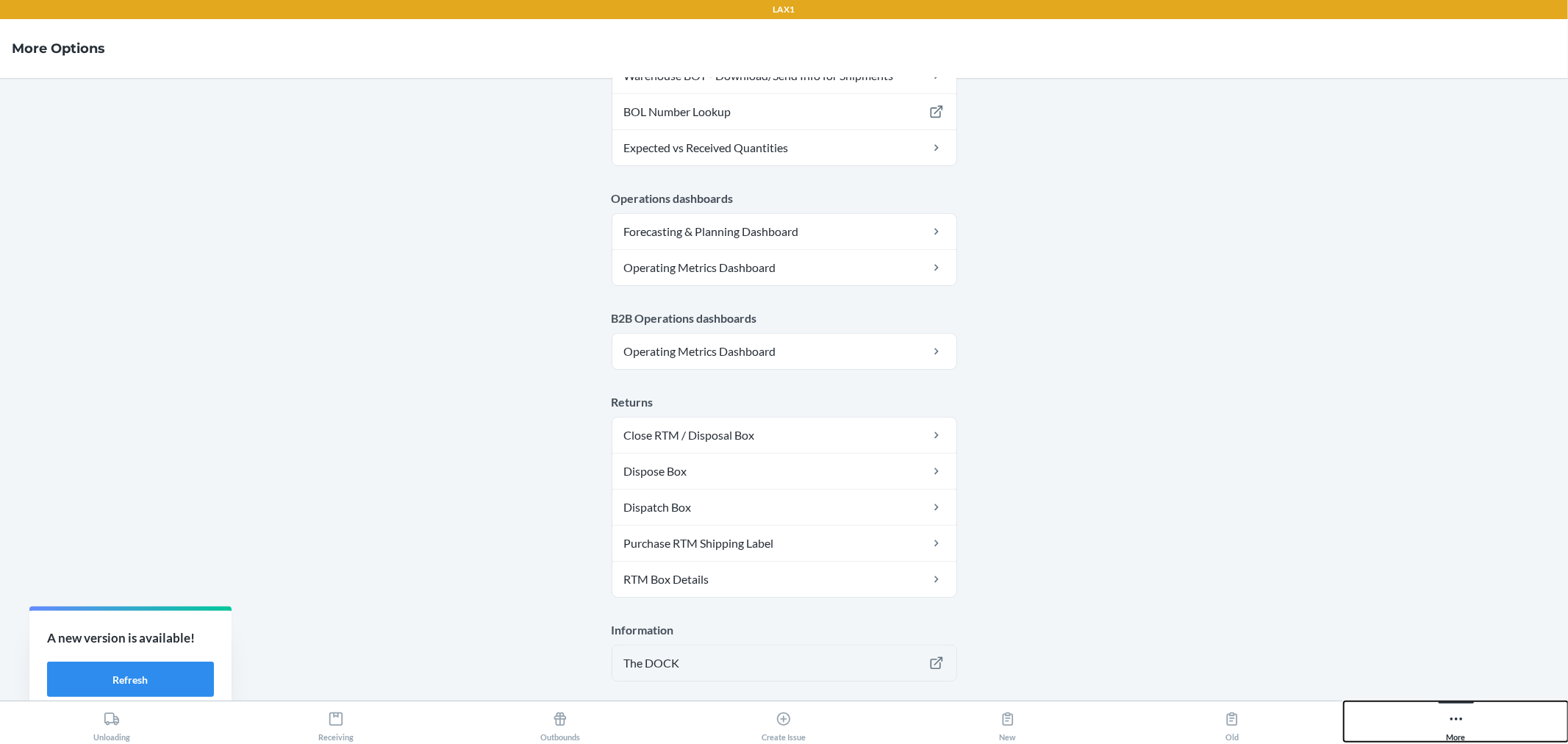
scroll to position [636, 0]
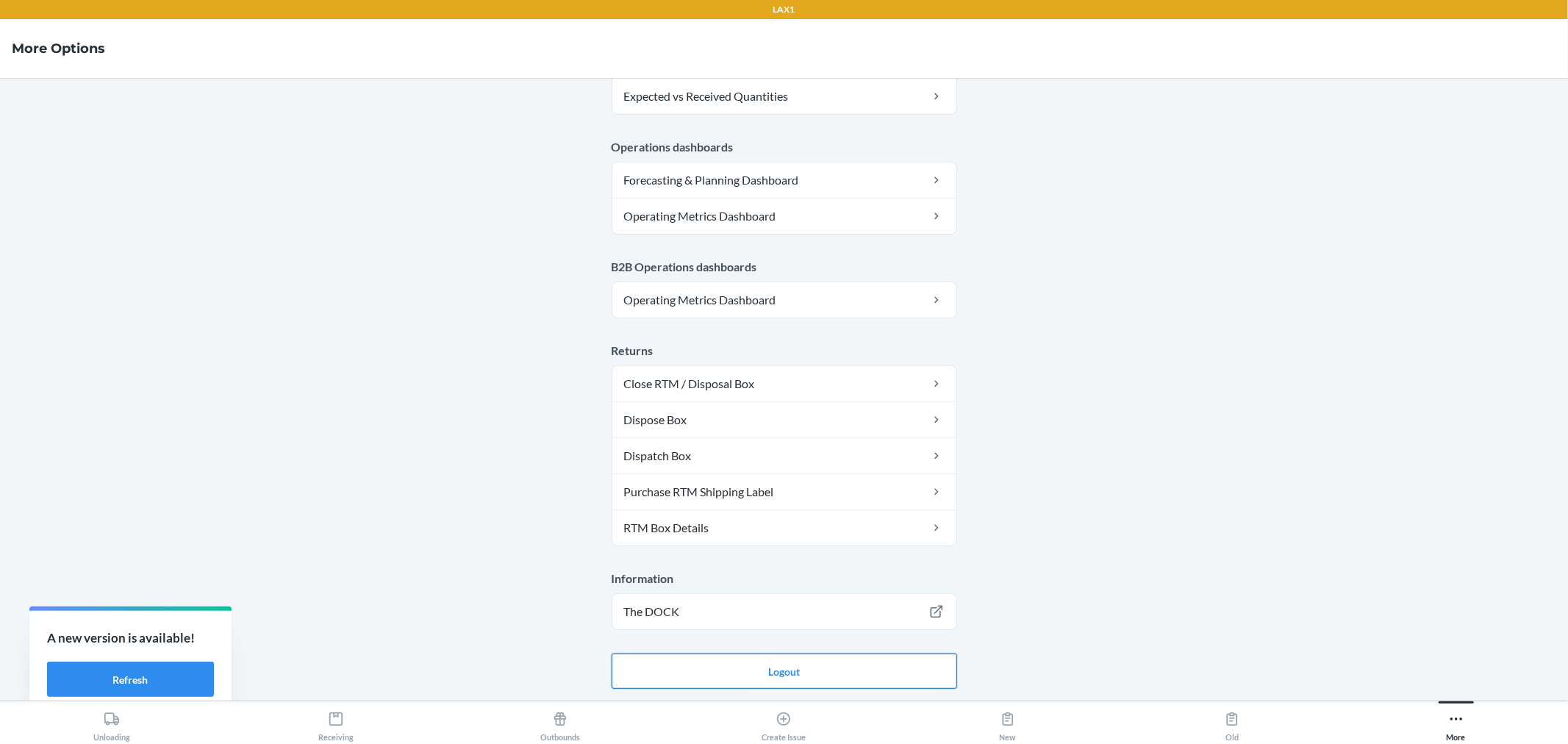
click at [840, 665] on button "Logout" at bounding box center [785, 671] width 345 height 35
